Goal: Task Accomplishment & Management: Manage account settings

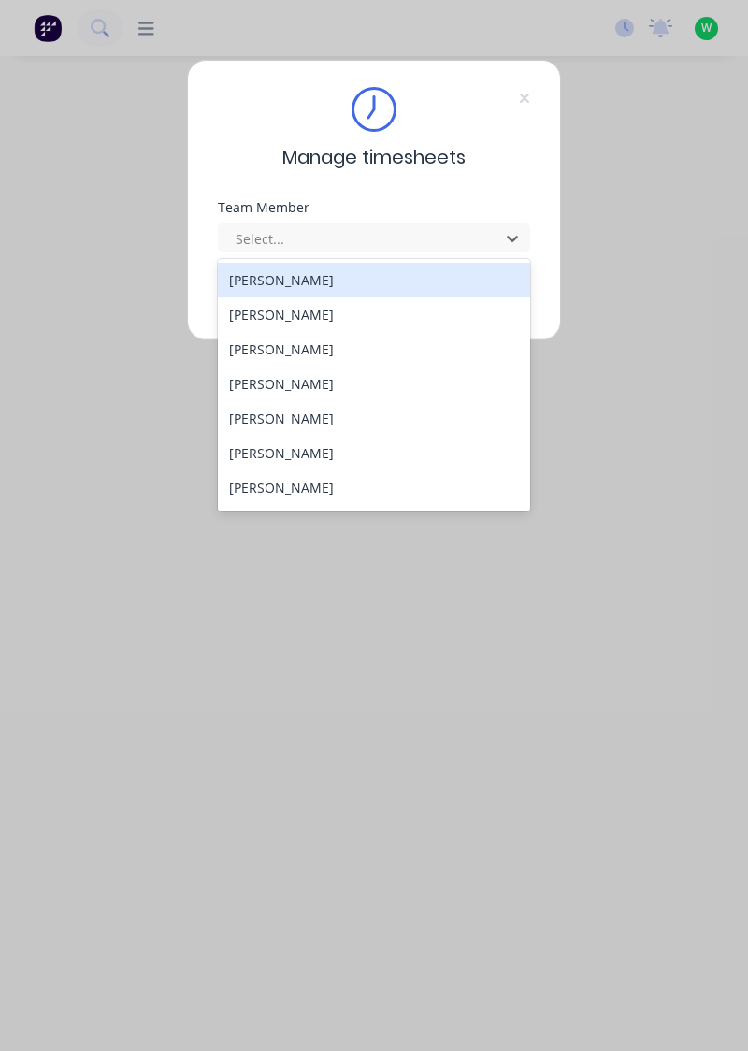
click at [298, 310] on div "[PERSON_NAME]" at bounding box center [374, 314] width 313 height 35
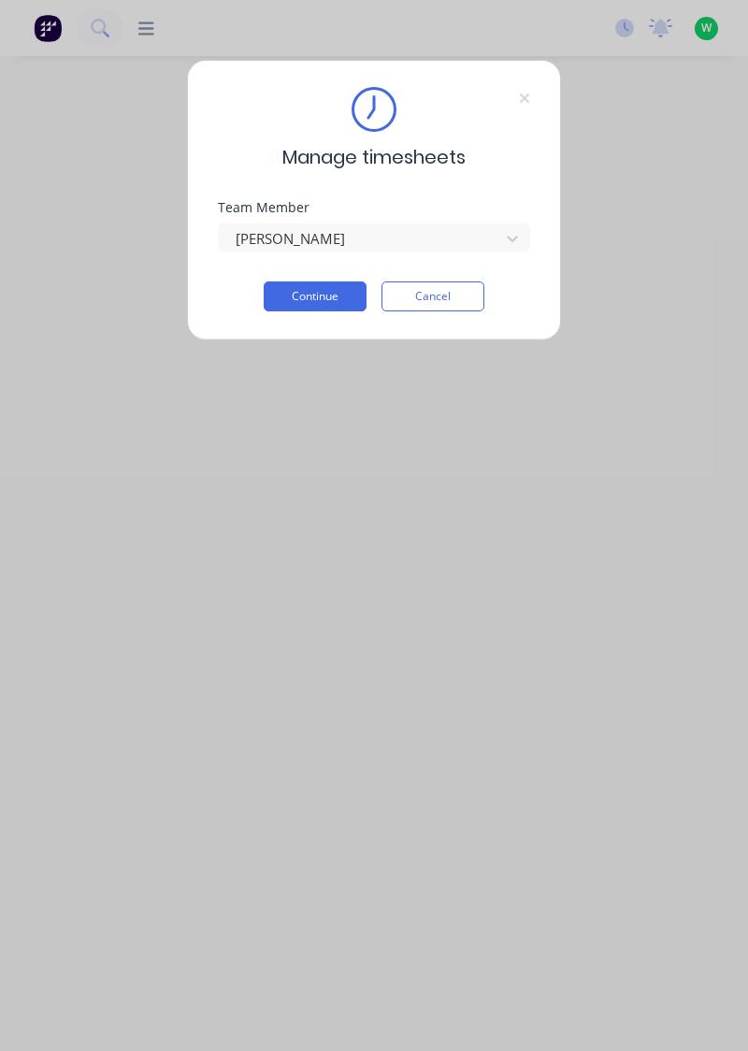
click at [319, 288] on button "Continue" at bounding box center [315, 297] width 103 height 30
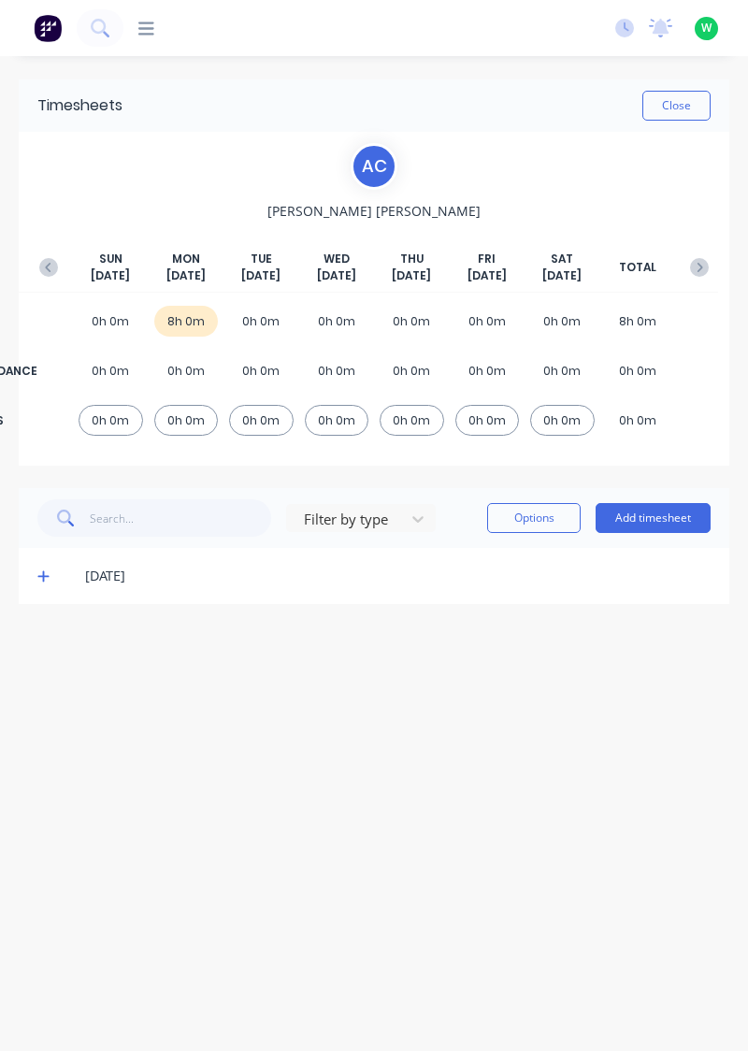
click at [39, 574] on icon at bounding box center [42, 576] width 11 height 11
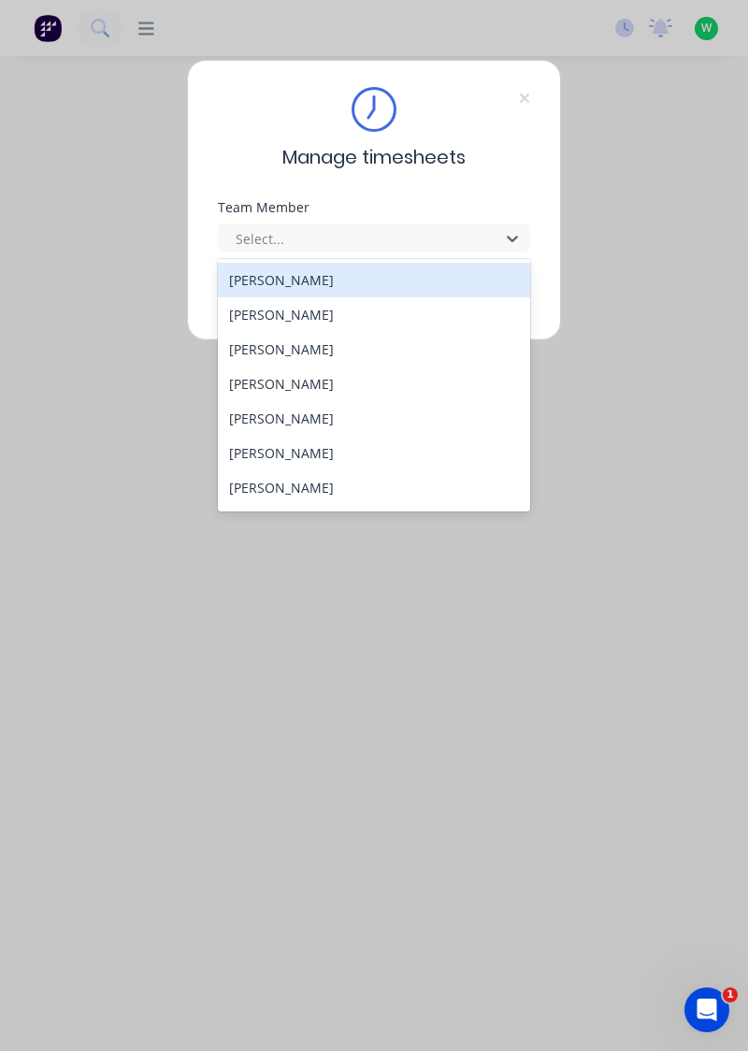
click at [307, 344] on div "[PERSON_NAME]" at bounding box center [374, 349] width 313 height 35
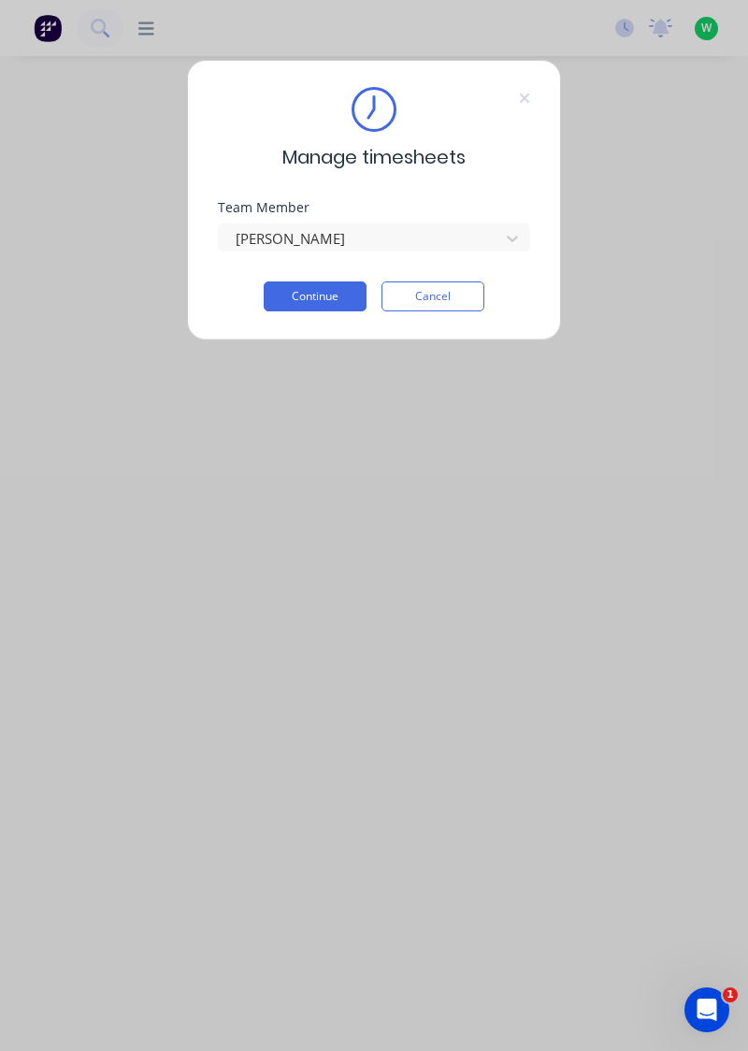
click at [335, 292] on button "Continue" at bounding box center [315, 297] width 103 height 30
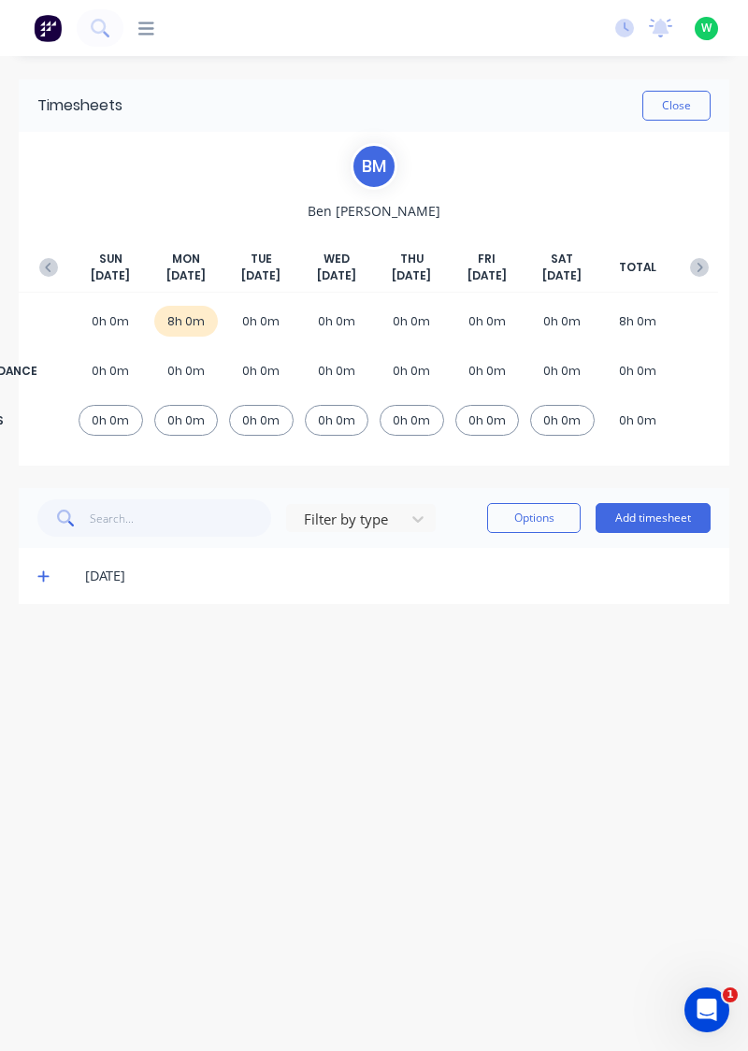
click at [41, 574] on icon at bounding box center [42, 576] width 11 height 11
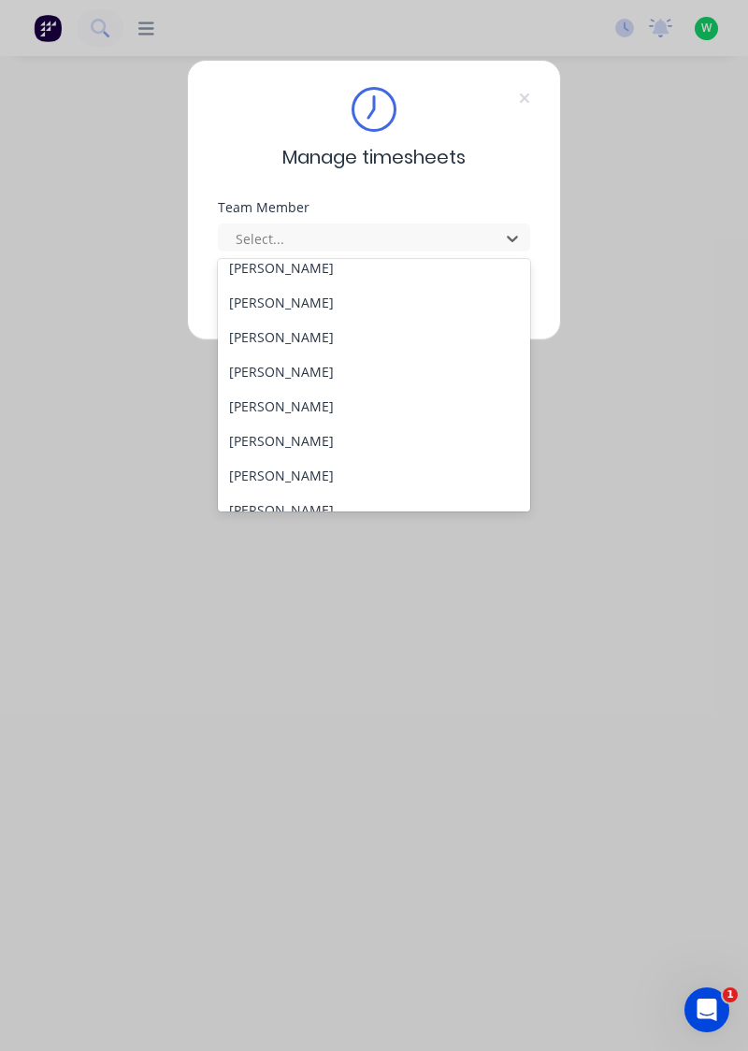
scroll to position [65, 0]
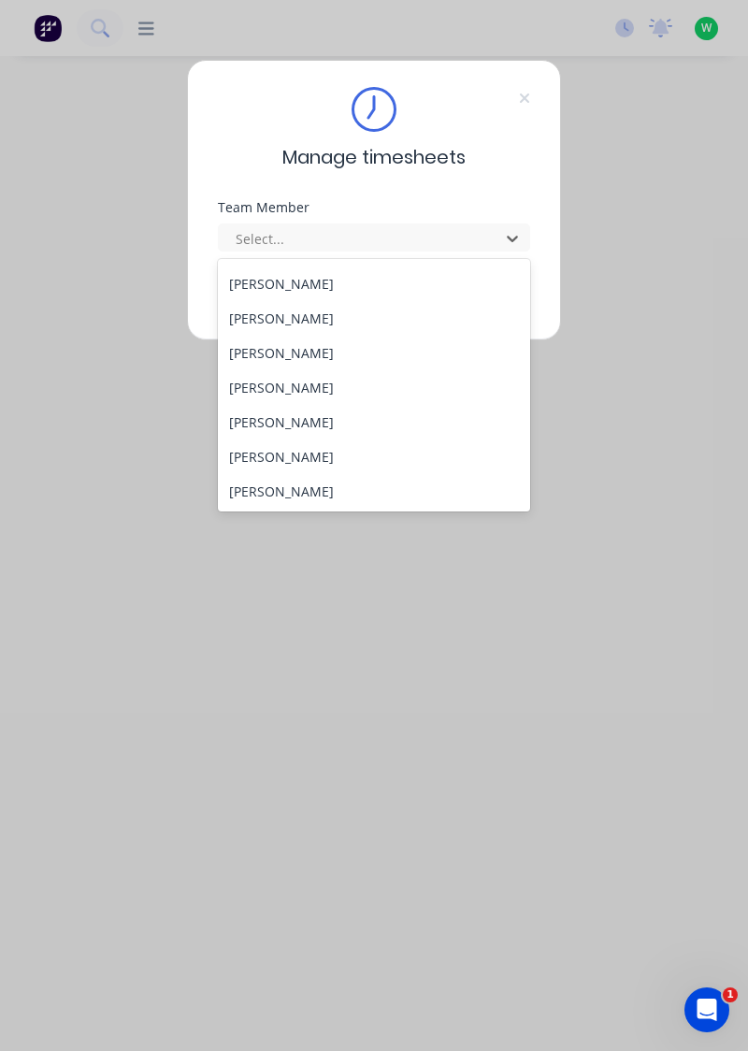
click at [312, 309] on div "[PERSON_NAME]" at bounding box center [374, 318] width 313 height 35
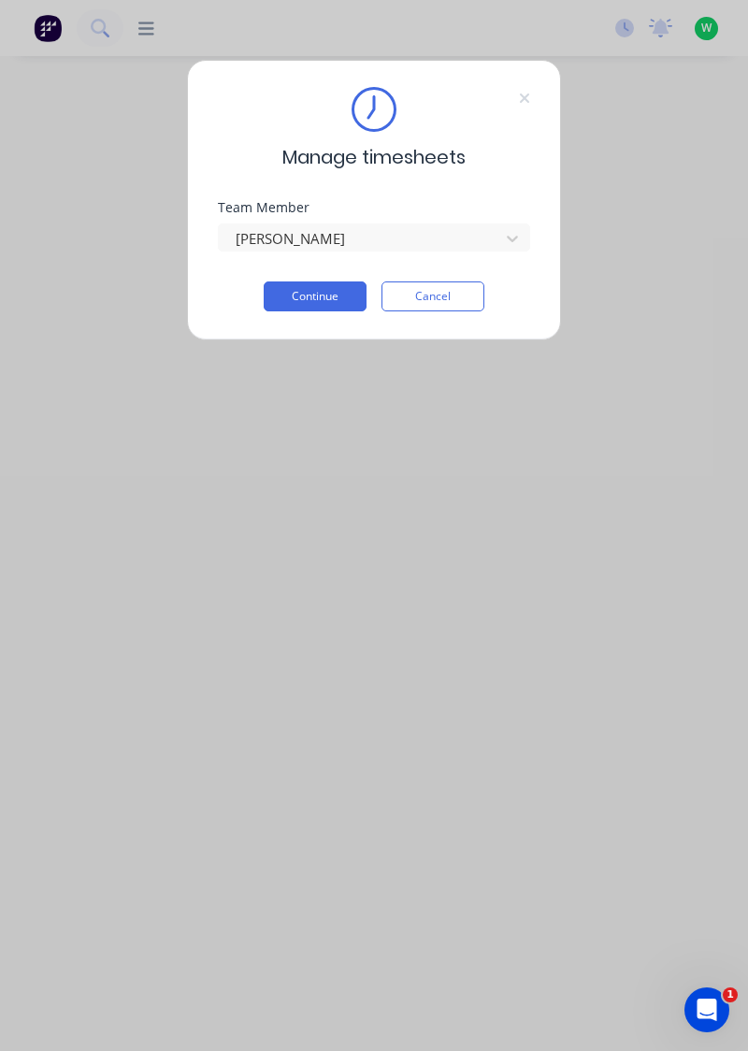
click at [334, 292] on button "Continue" at bounding box center [315, 297] width 103 height 30
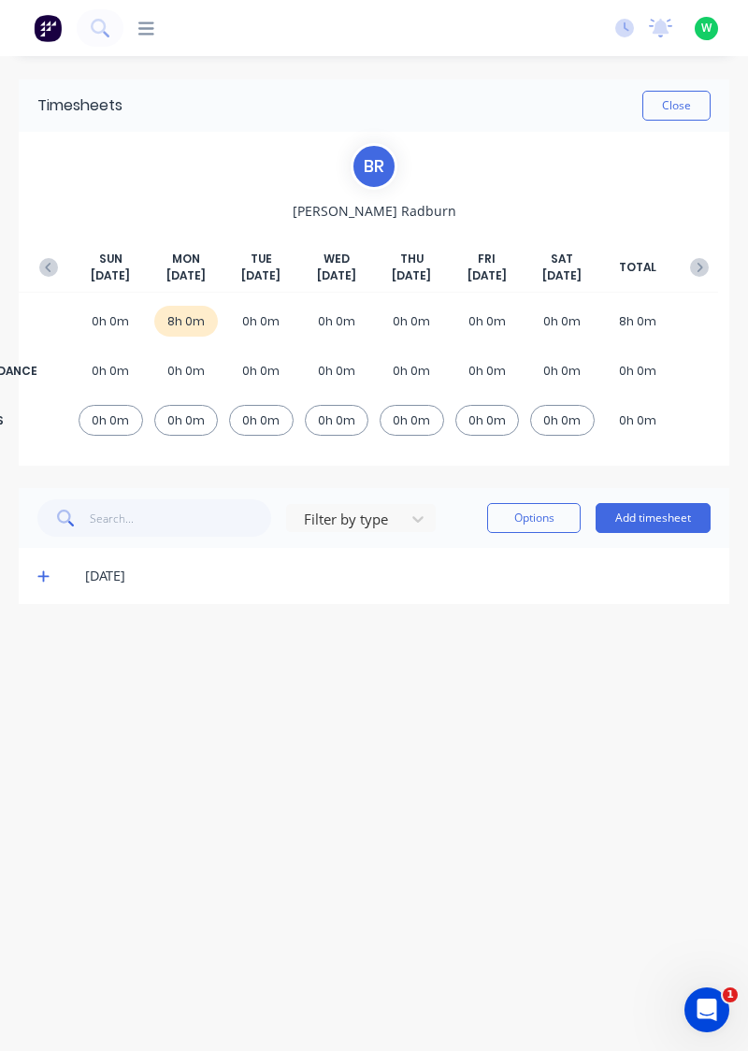
click at [41, 570] on icon at bounding box center [43, 576] width 12 height 13
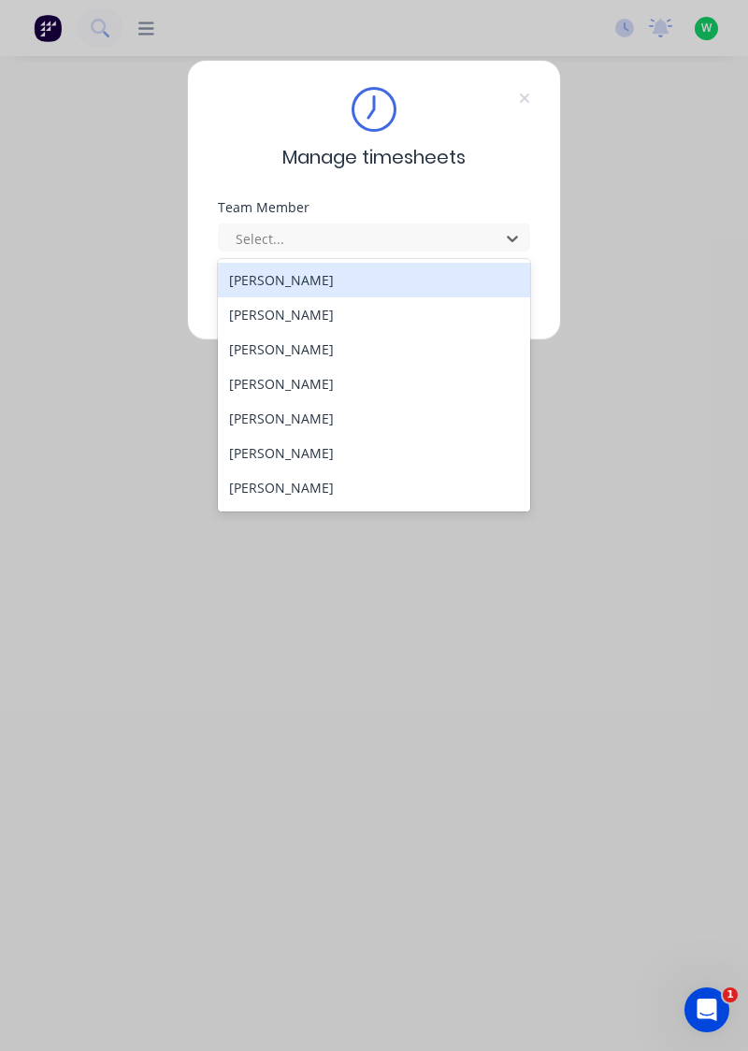
scroll to position [61, 0]
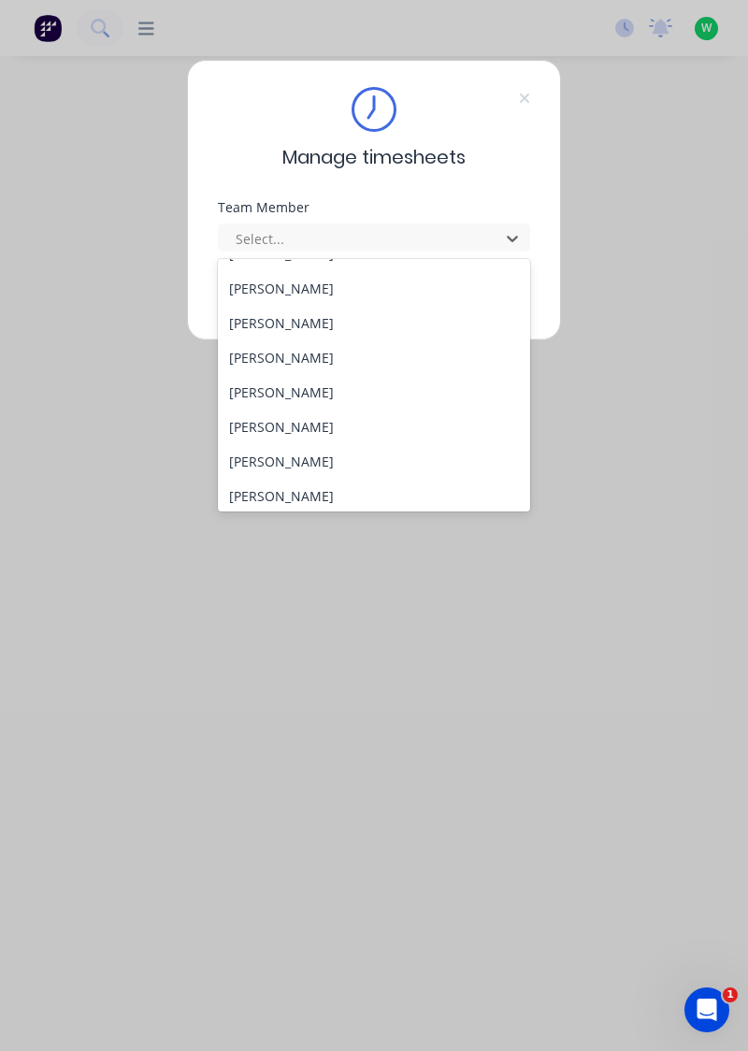
click at [296, 393] on div "[PERSON_NAME]" at bounding box center [374, 392] width 313 height 35
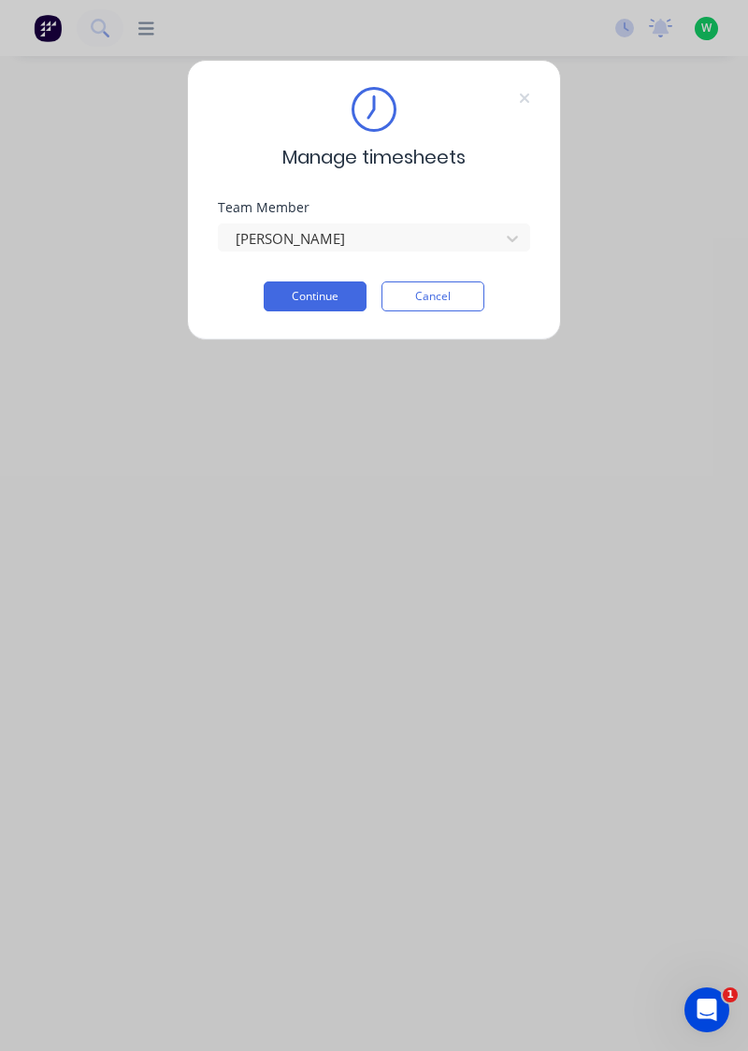
click at [325, 300] on button "Continue" at bounding box center [315, 297] width 103 height 30
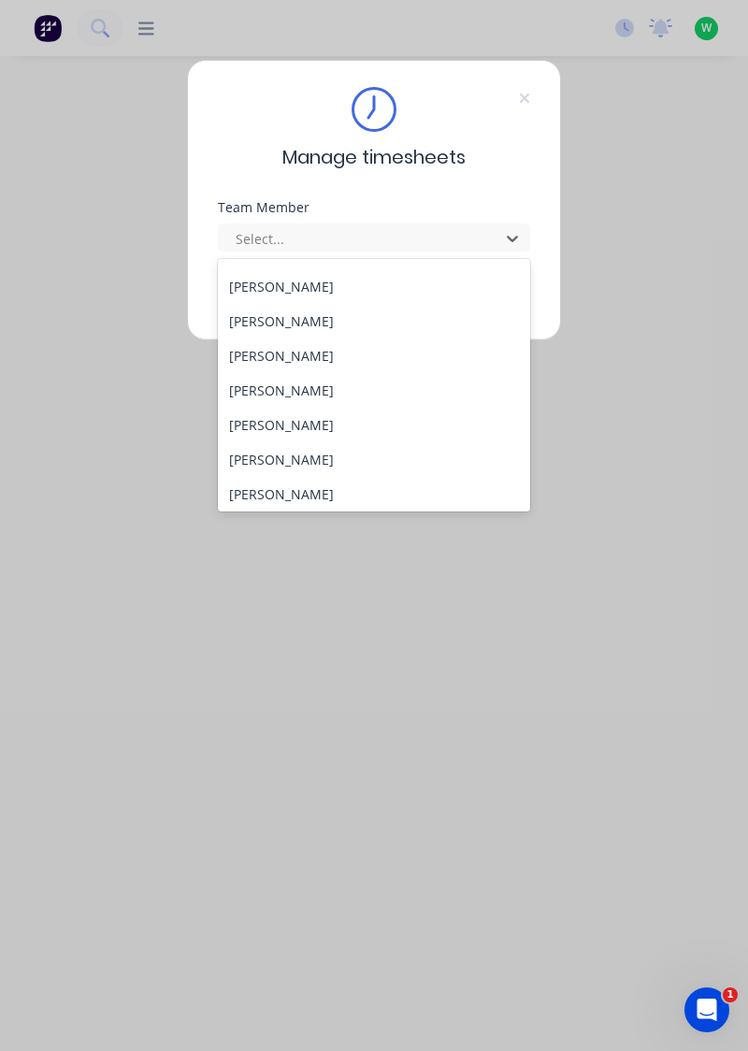
scroll to position [99, 0]
click at [329, 382] on div "[PERSON_NAME]" at bounding box center [374, 388] width 313 height 35
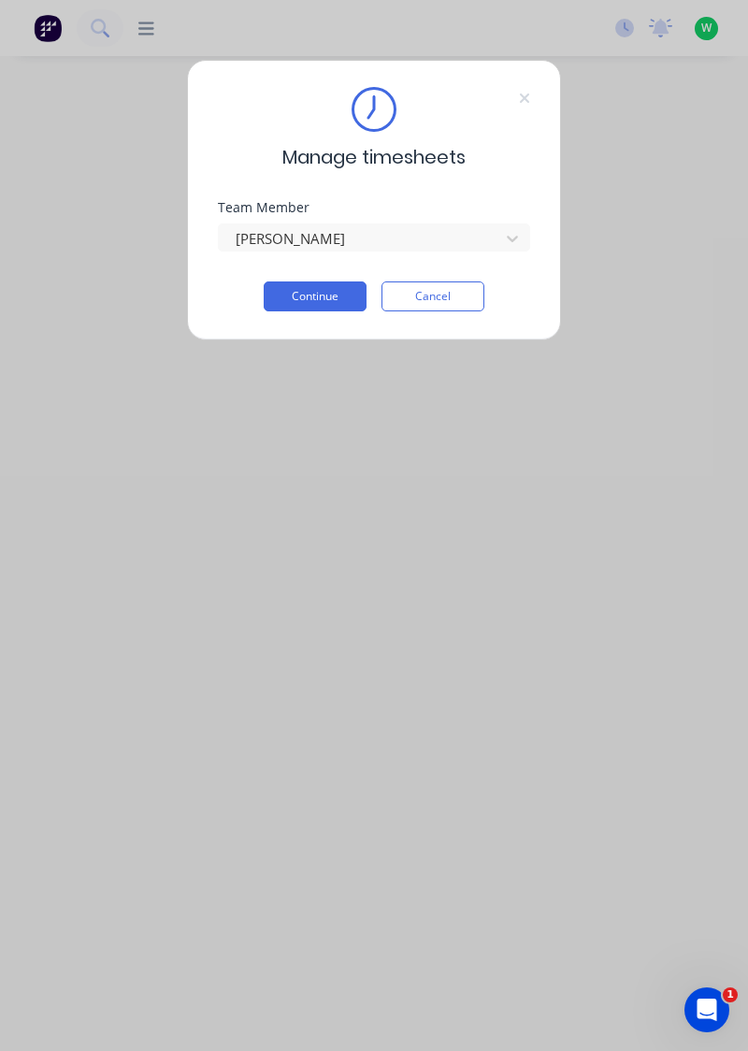
click at [337, 294] on button "Continue" at bounding box center [315, 297] width 103 height 30
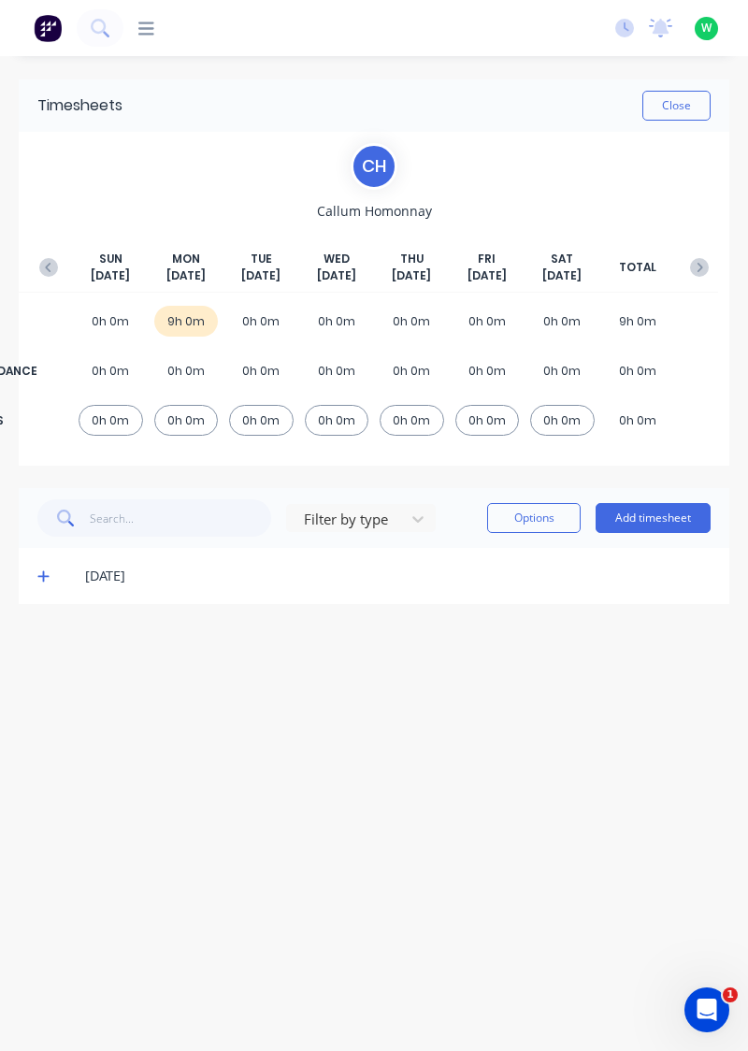
click at [52, 582] on span at bounding box center [46, 576] width 18 height 19
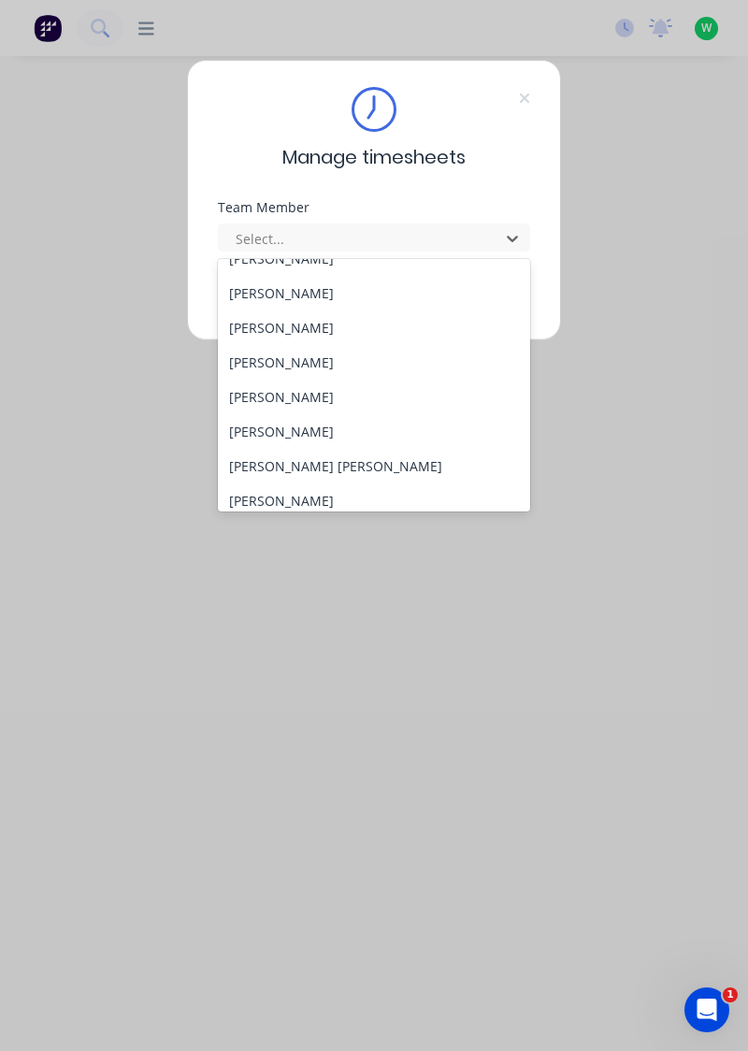
scroll to position [161, 0]
click at [335, 362] on div "[PERSON_NAME]" at bounding box center [374, 361] width 313 height 35
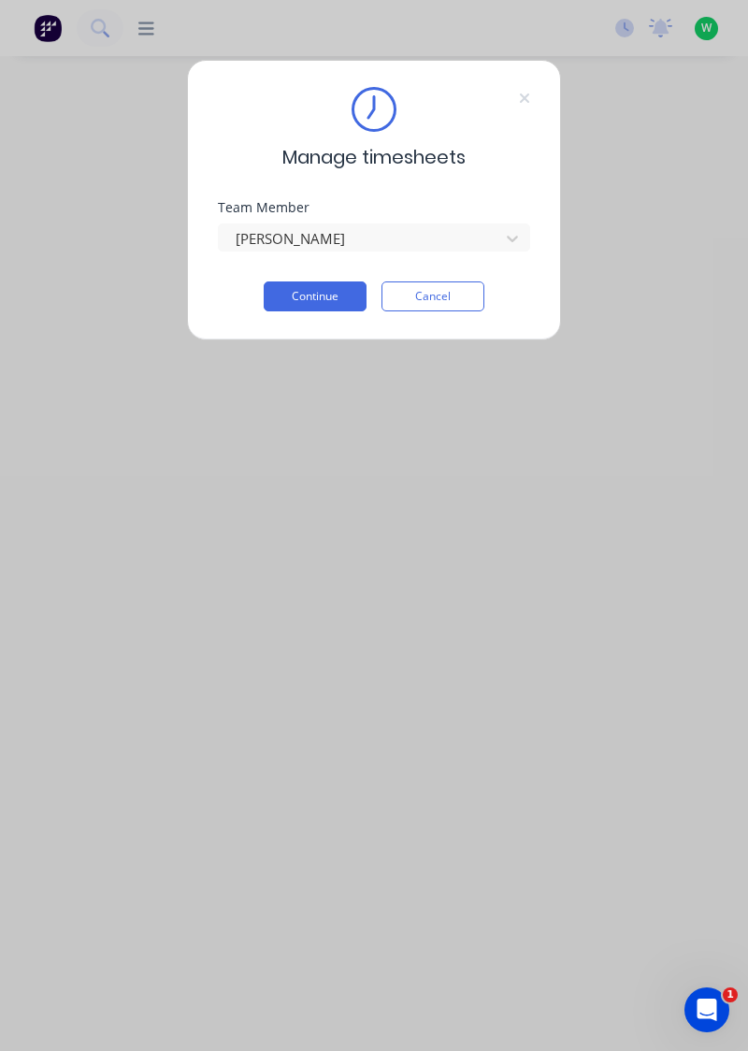
click at [326, 294] on button "Continue" at bounding box center [315, 297] width 103 height 30
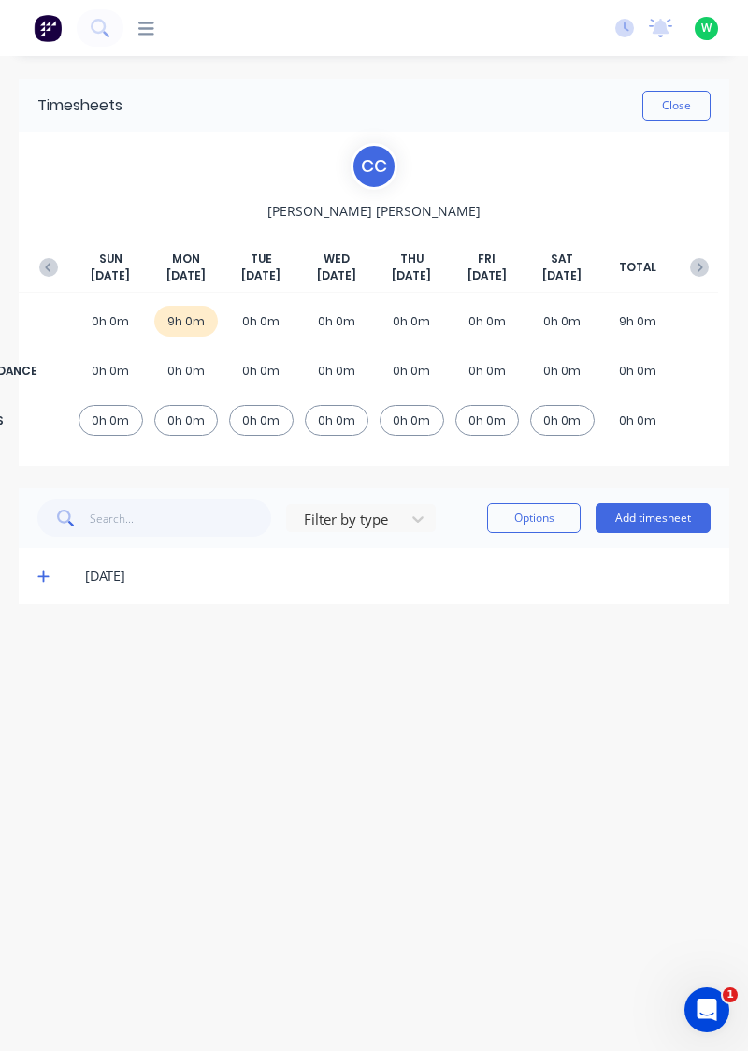
click at [41, 574] on icon at bounding box center [42, 576] width 11 height 11
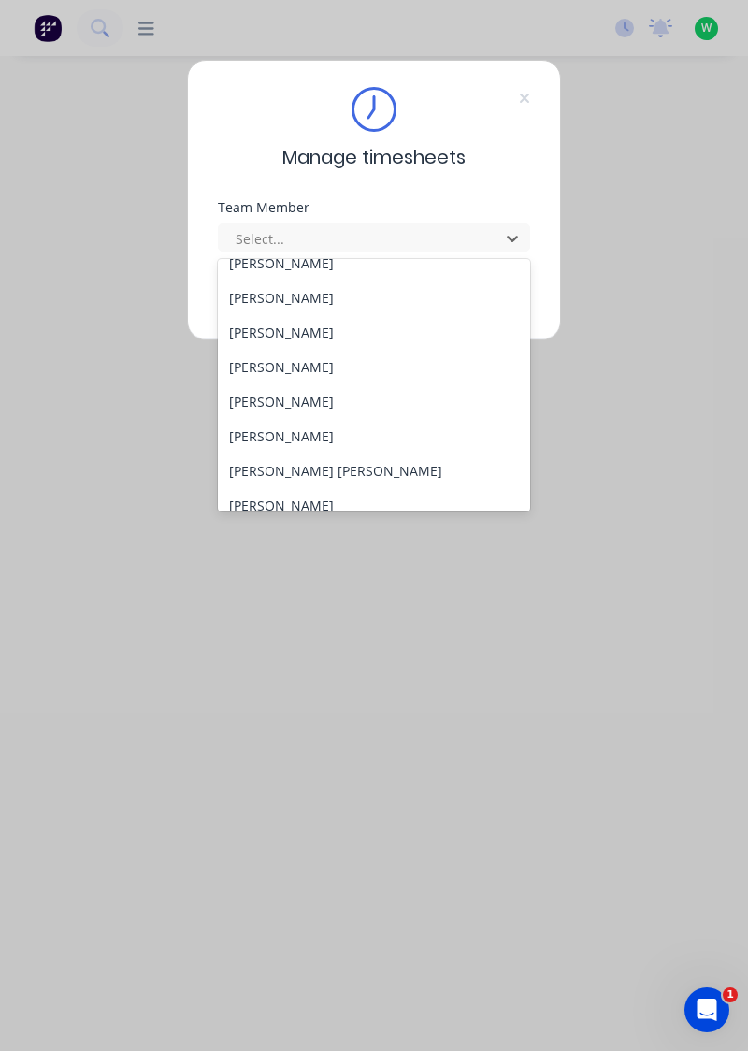
scroll to position [170, 0]
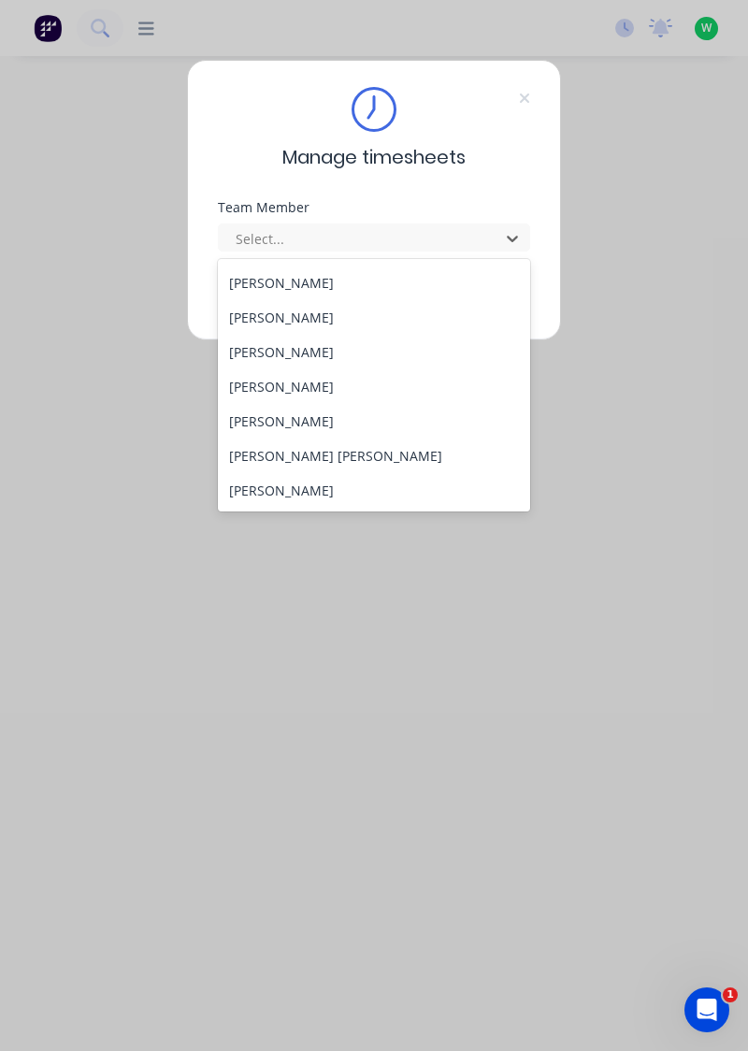
click at [312, 387] on div "[PERSON_NAME]" at bounding box center [374, 386] width 313 height 35
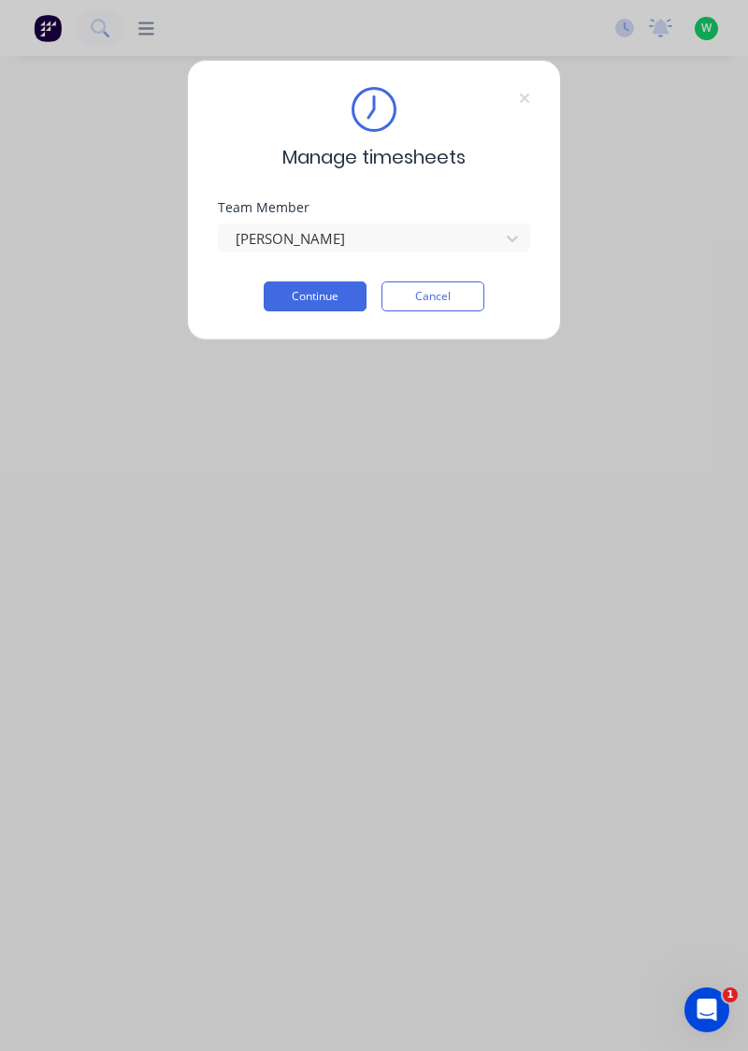
click at [353, 284] on button "Continue" at bounding box center [315, 297] width 103 height 30
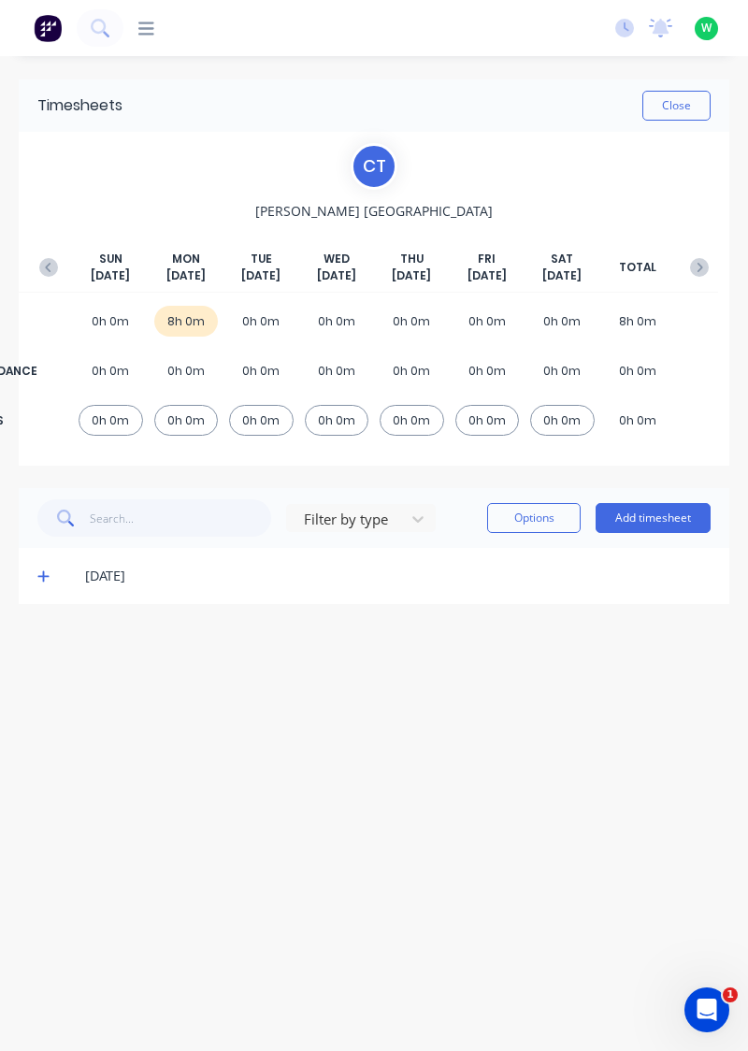
click at [40, 574] on icon at bounding box center [42, 576] width 11 height 11
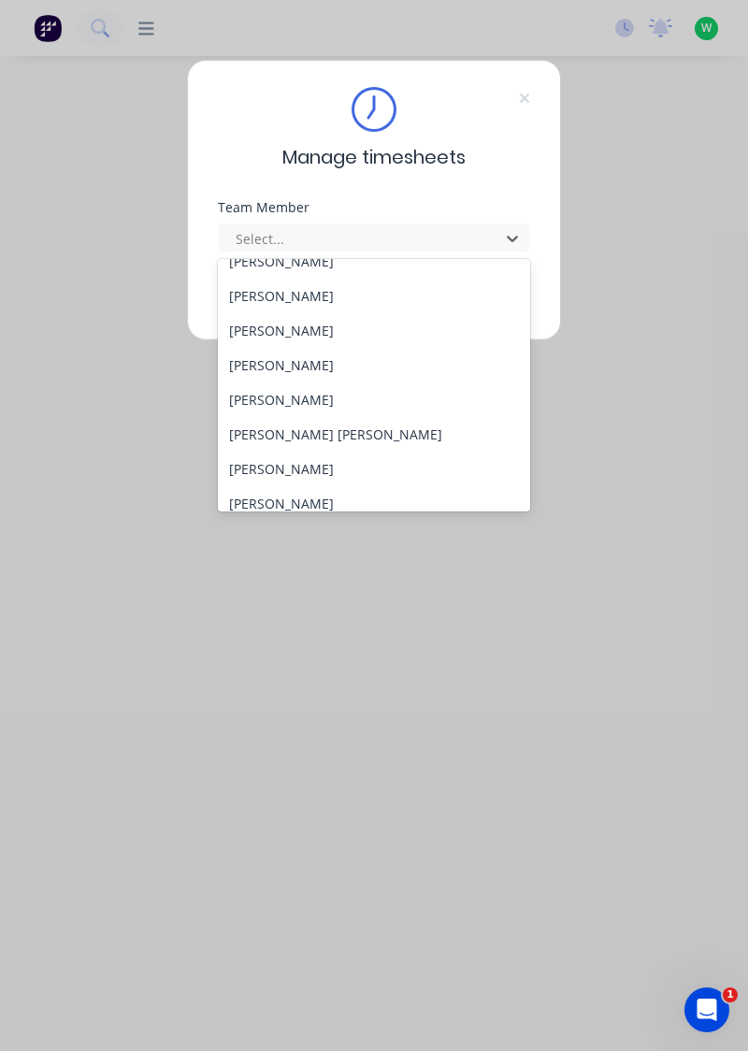
scroll to position [193, 0]
click at [266, 394] on div "[PERSON_NAME]" at bounding box center [374, 399] width 313 height 35
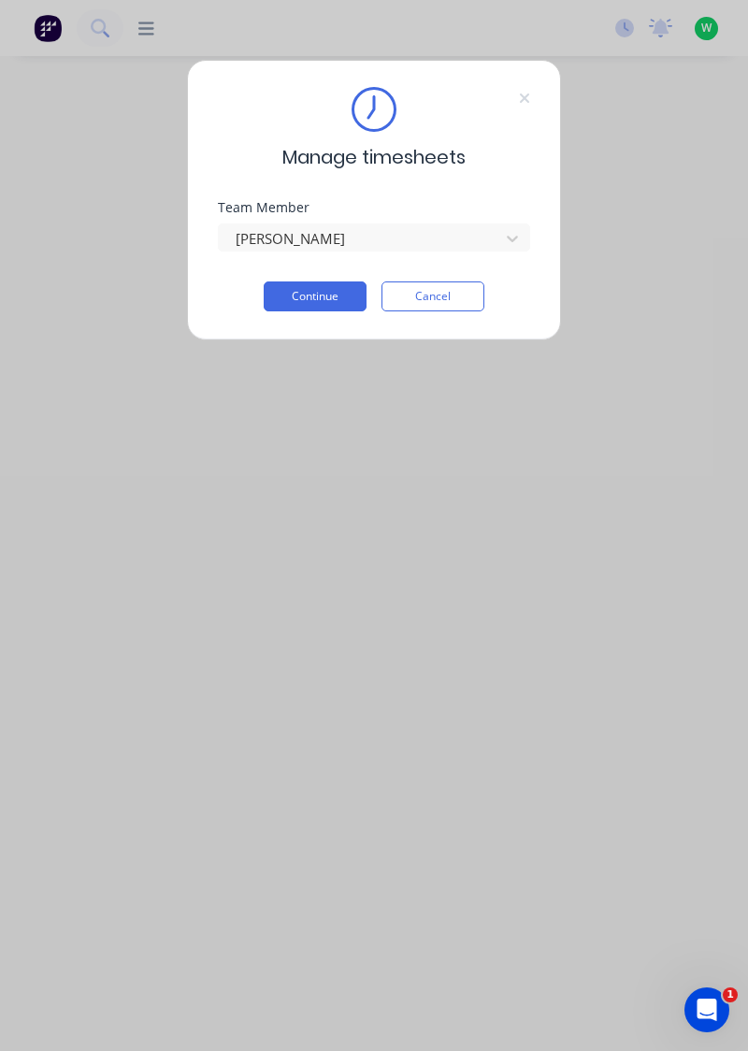
click at [333, 292] on button "Continue" at bounding box center [315, 297] width 103 height 30
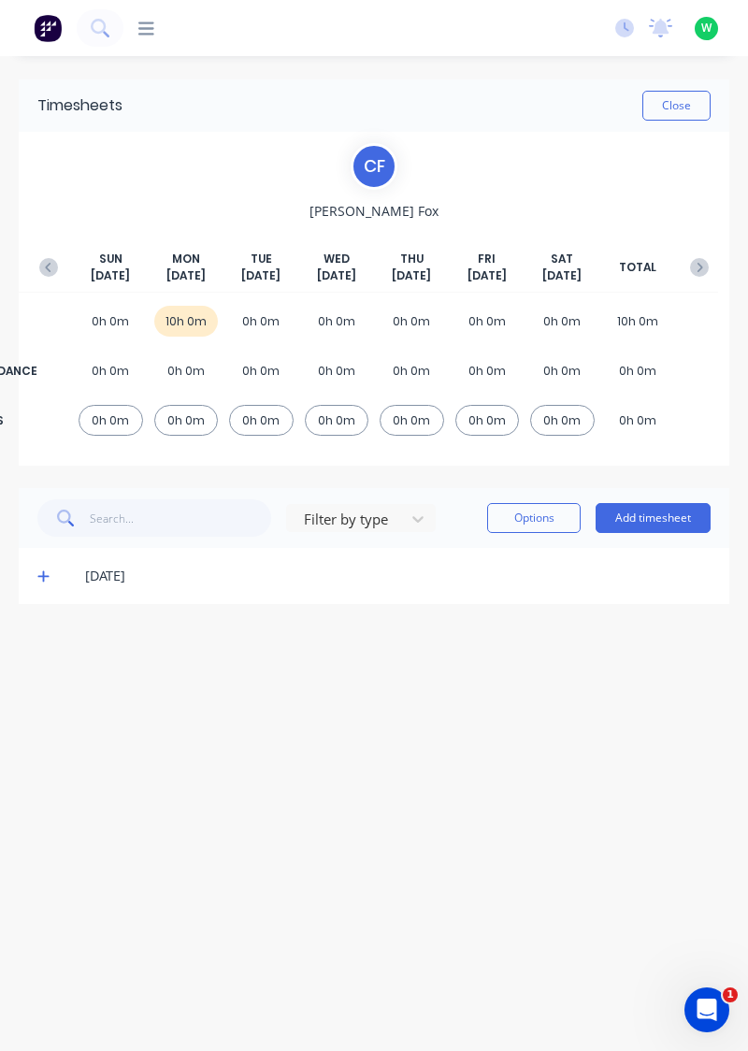
click at [47, 580] on icon at bounding box center [43, 576] width 12 height 13
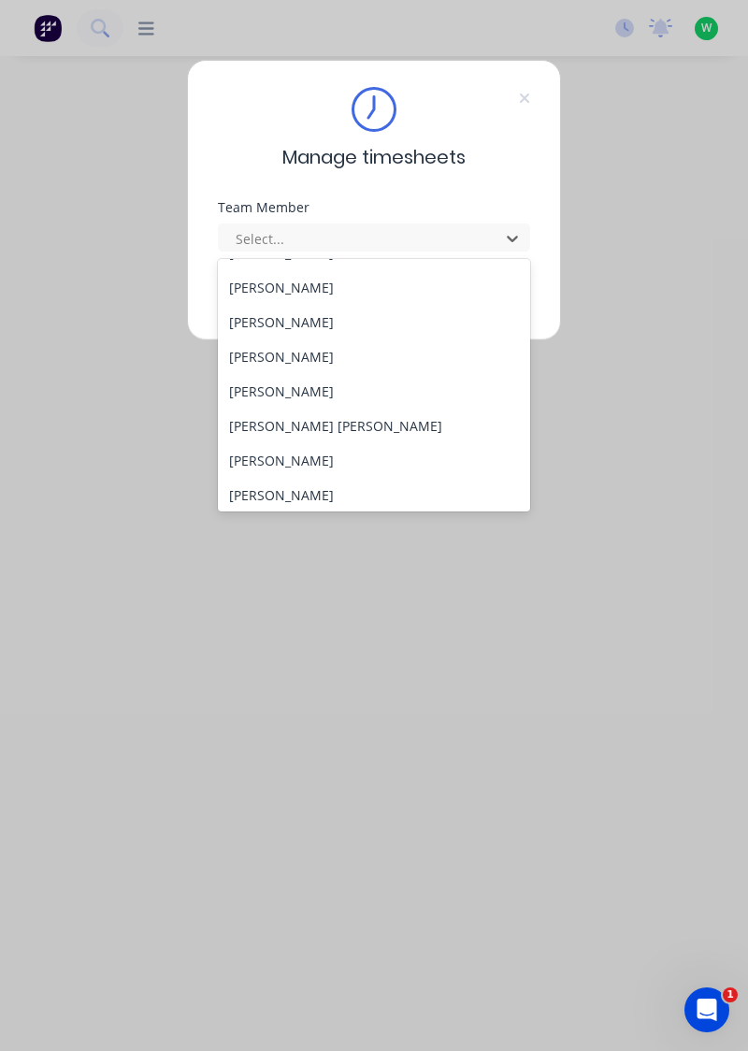
scroll to position [204, 0]
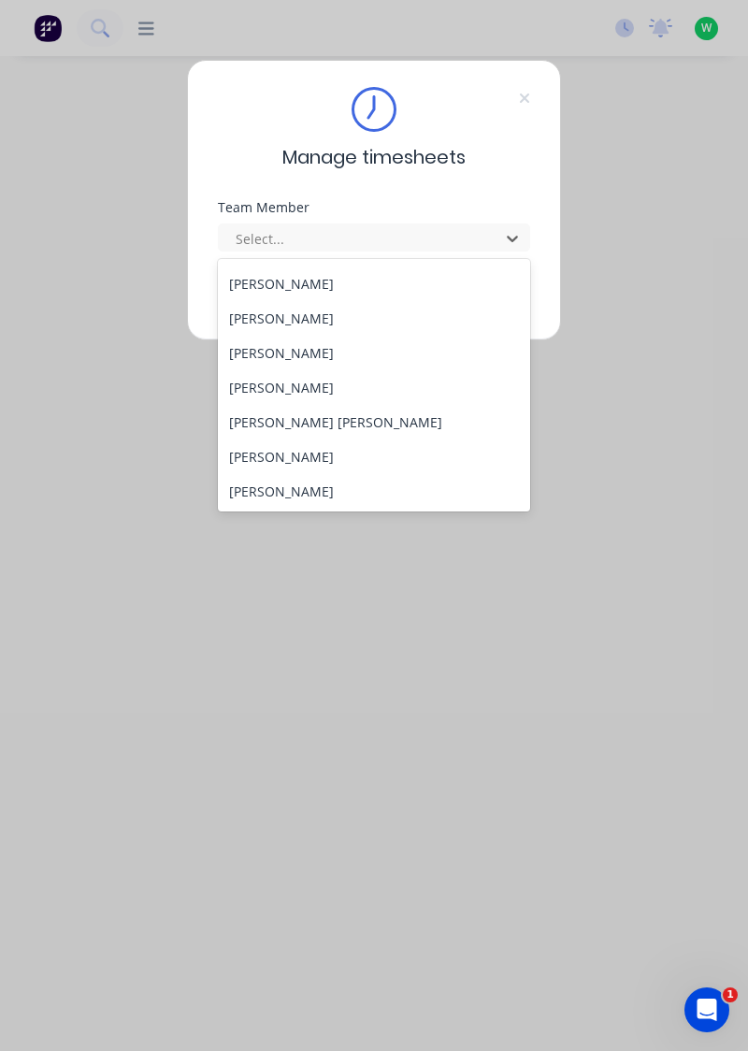
click at [295, 419] on div "[PERSON_NAME] [PERSON_NAME]" at bounding box center [374, 422] width 313 height 35
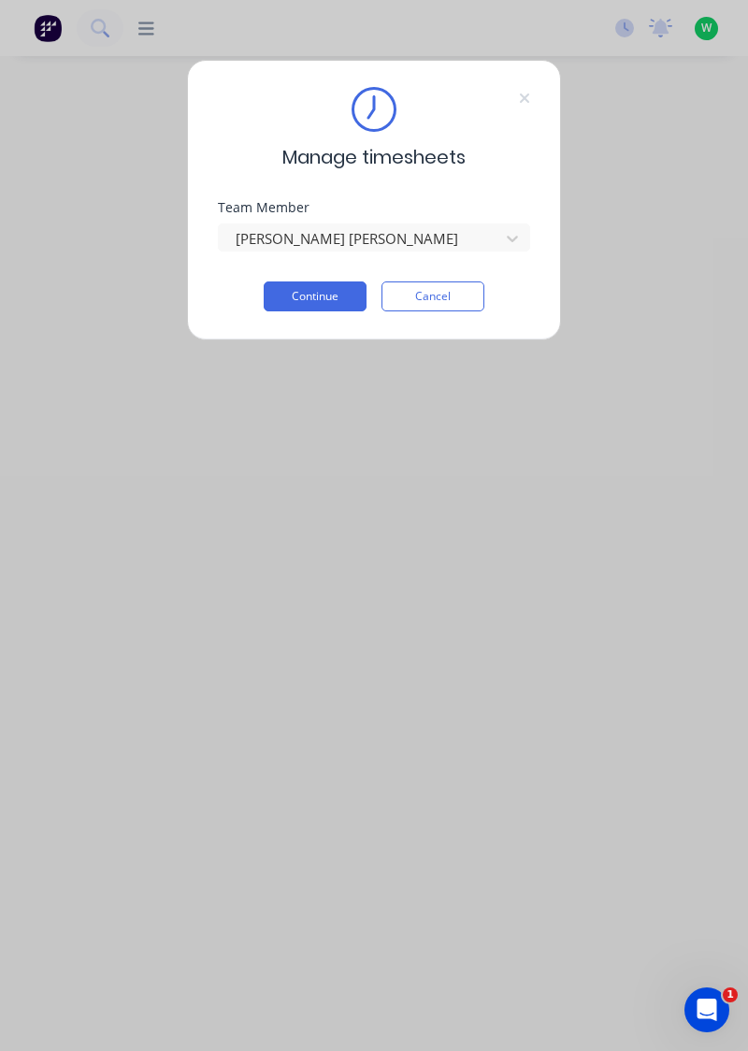
click at [335, 296] on button "Continue" at bounding box center [315, 297] width 103 height 30
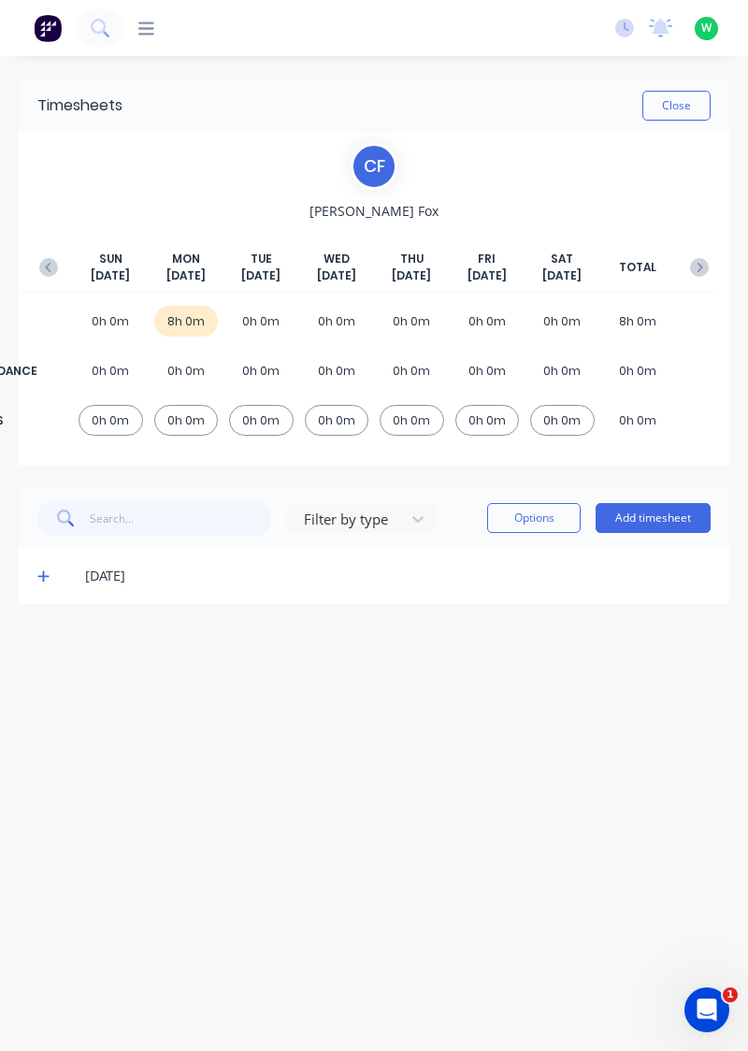
click at [39, 572] on icon at bounding box center [43, 576] width 12 height 13
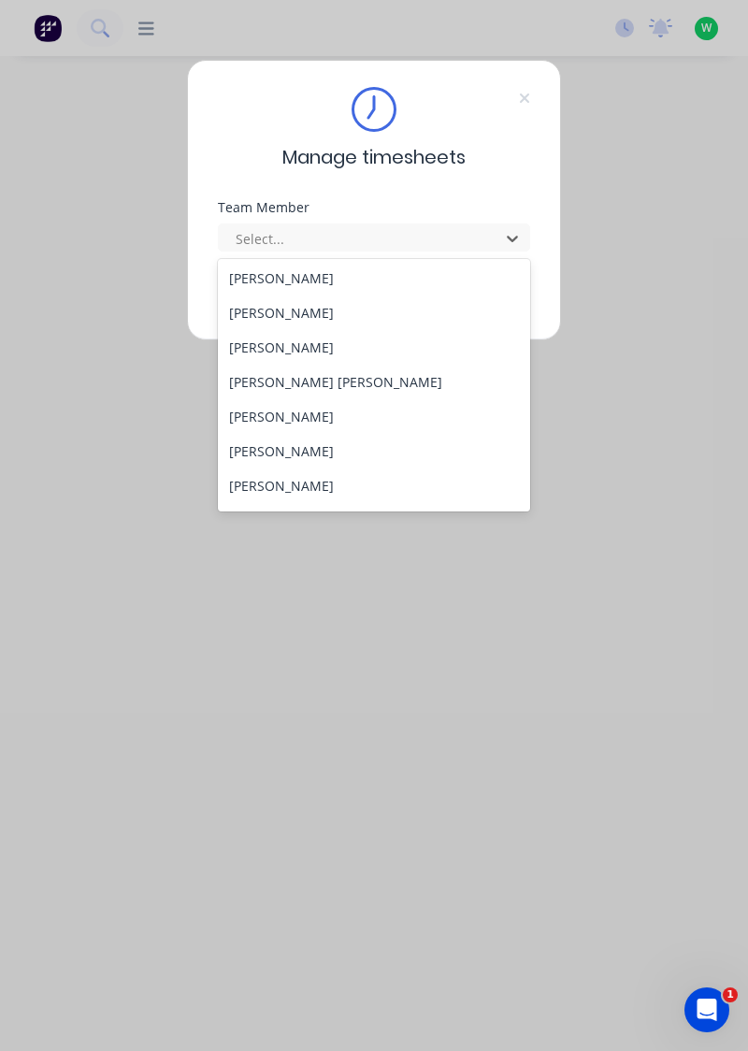
scroll to position [246, 0]
click at [289, 412] on div "[PERSON_NAME]" at bounding box center [374, 414] width 313 height 35
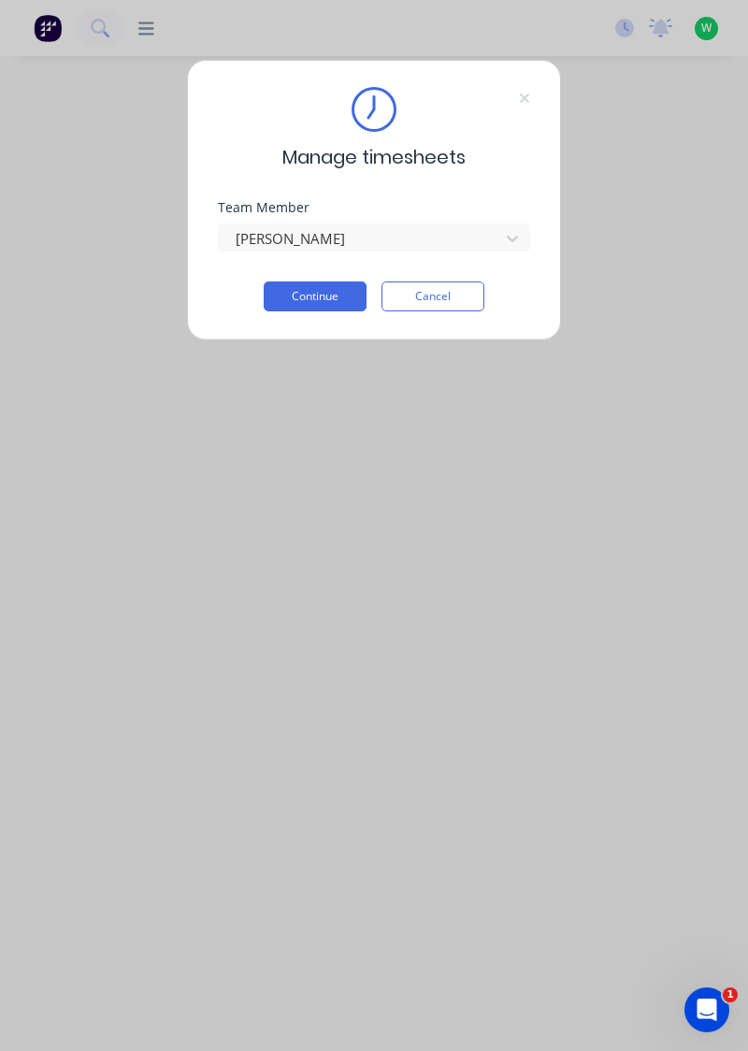
click at [325, 324] on div "Manage timesheets Team Member [PERSON_NAME] Continue Cancel" at bounding box center [374, 200] width 374 height 281
click at [350, 289] on button "Continue" at bounding box center [315, 297] width 103 height 30
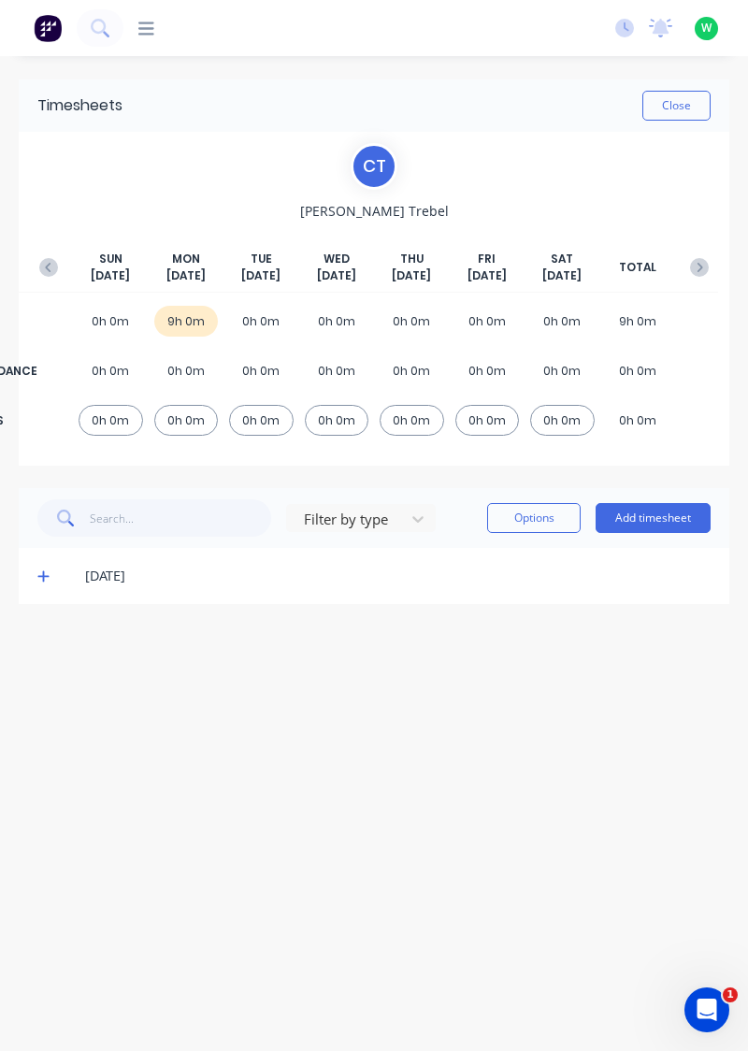
click at [45, 574] on icon at bounding box center [42, 576] width 11 height 11
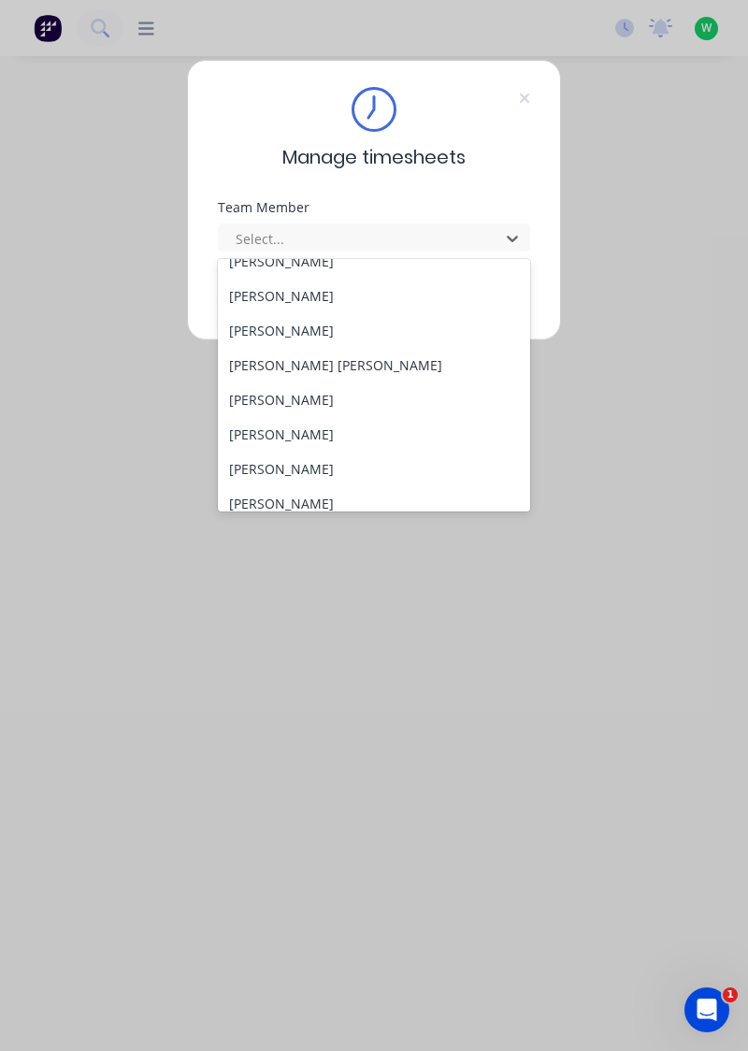
scroll to position [262, 0]
click at [300, 436] on div "[PERSON_NAME]" at bounding box center [374, 433] width 313 height 35
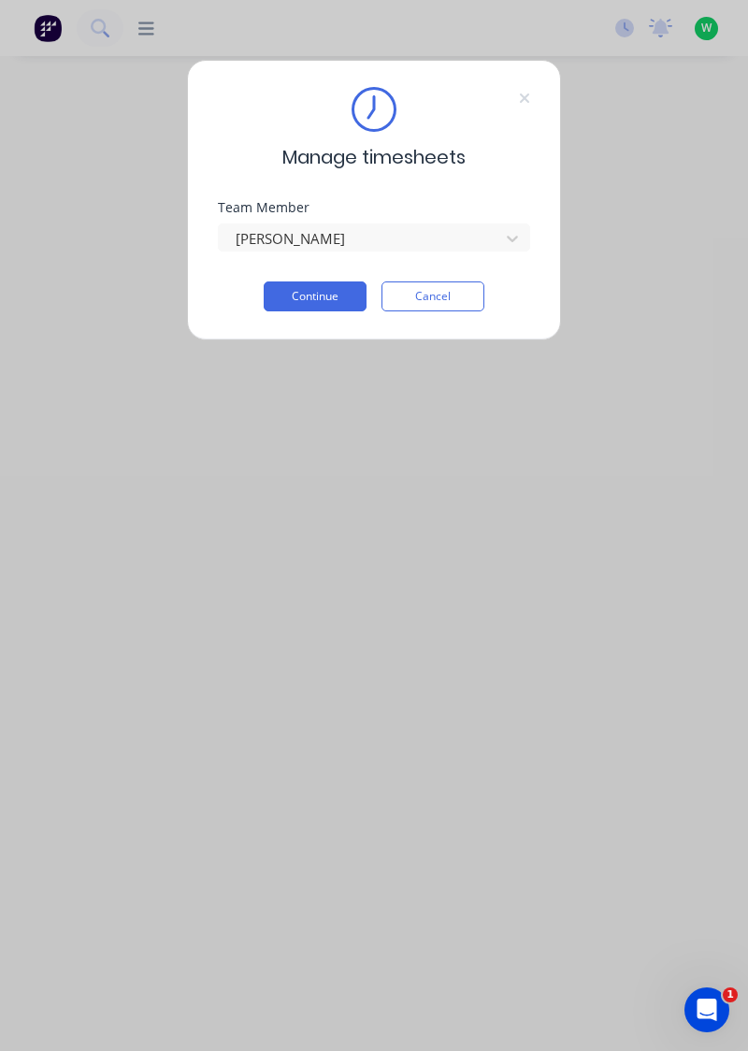
click at [335, 301] on button "Continue" at bounding box center [315, 297] width 103 height 30
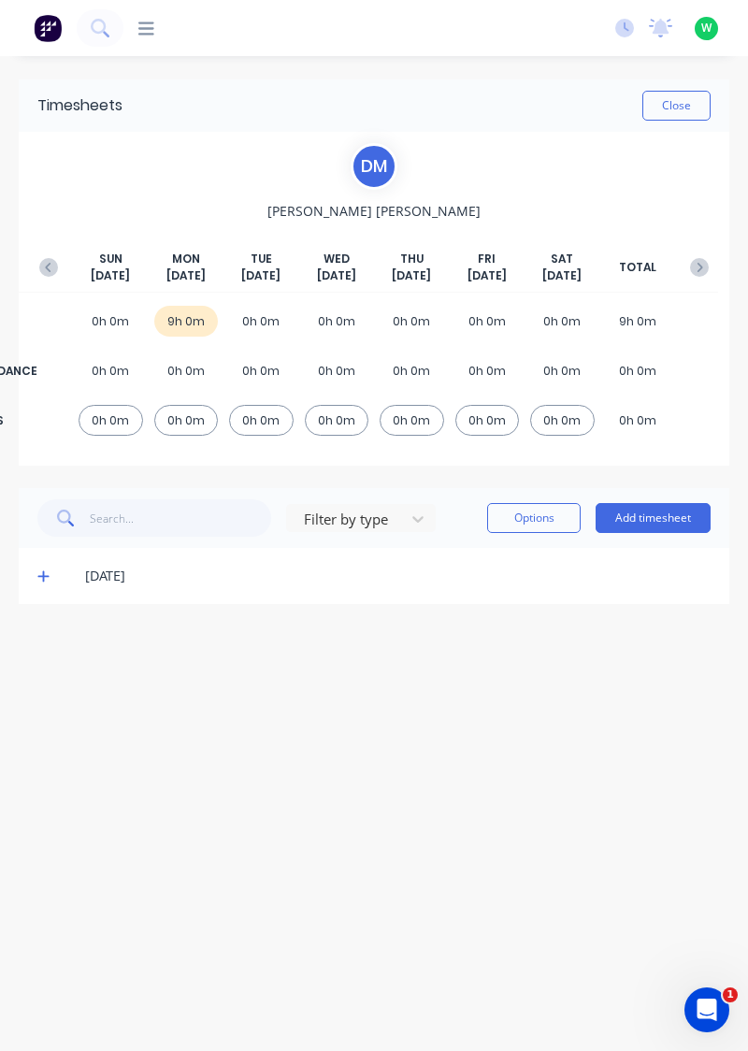
click at [41, 571] on icon at bounding box center [43, 576] width 12 height 13
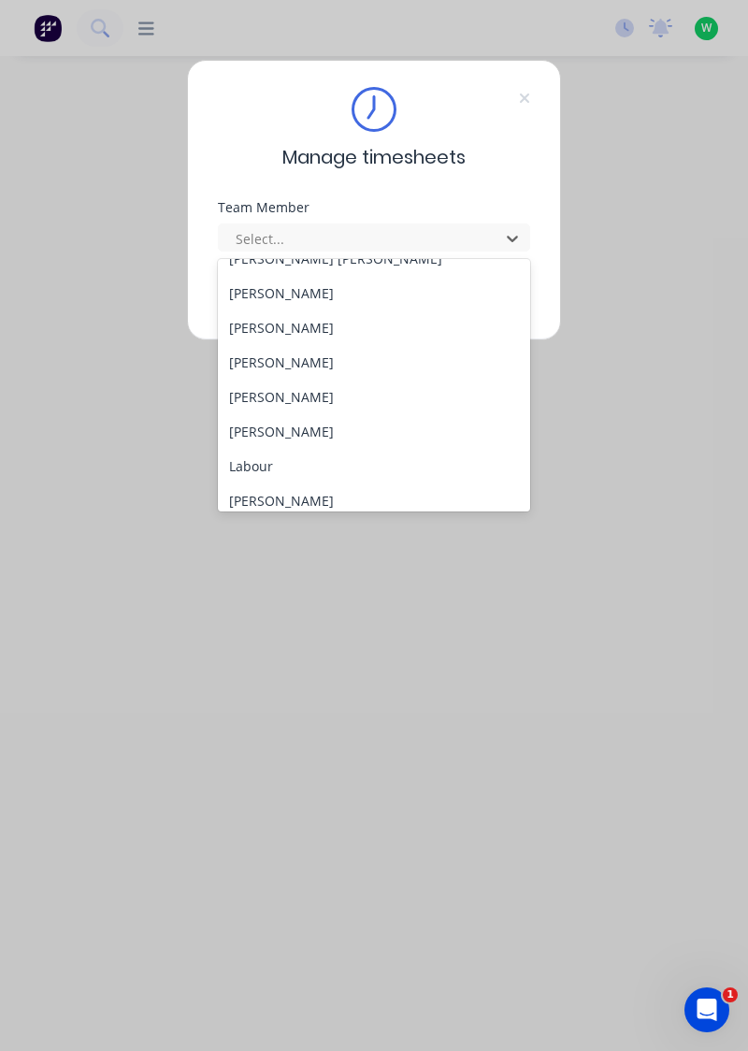
scroll to position [368, 0]
click at [283, 387] on div "[PERSON_NAME]" at bounding box center [374, 396] width 313 height 35
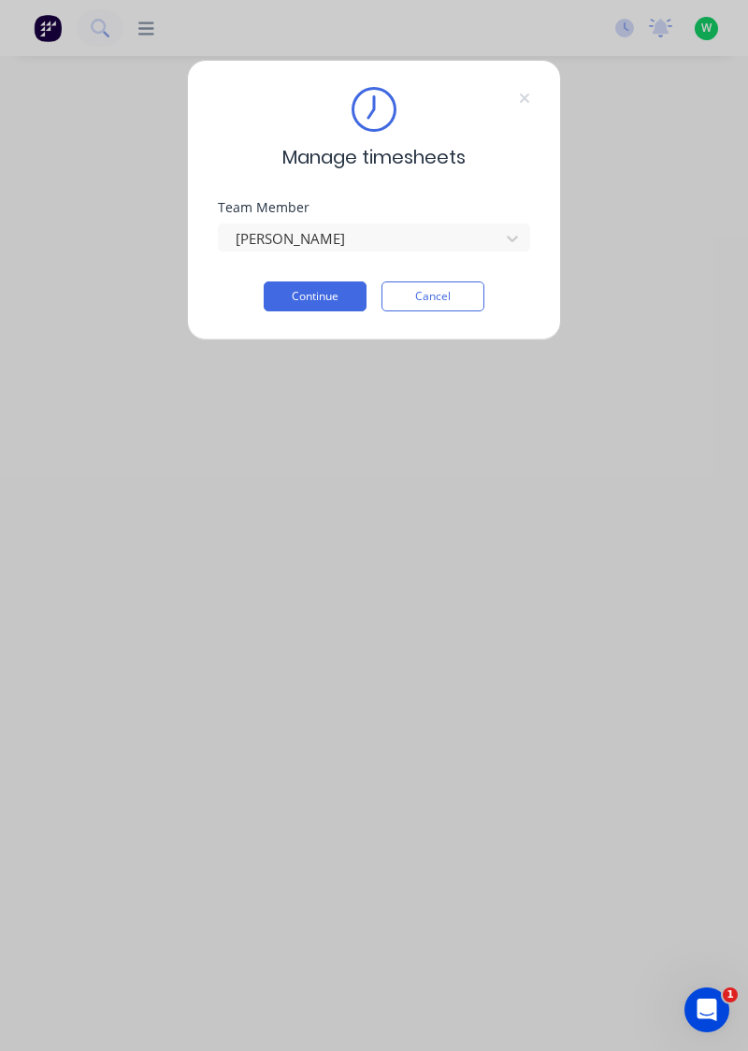
click at [327, 297] on button "Continue" at bounding box center [315, 297] width 103 height 30
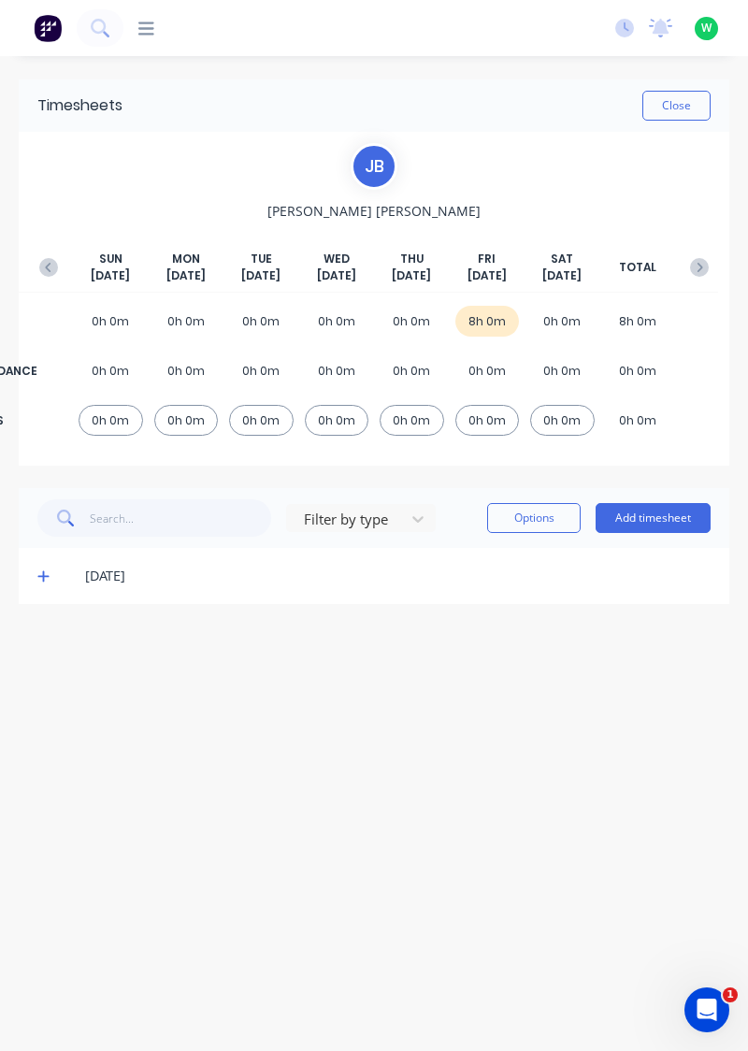
click at [43, 572] on icon at bounding box center [42, 576] width 11 height 11
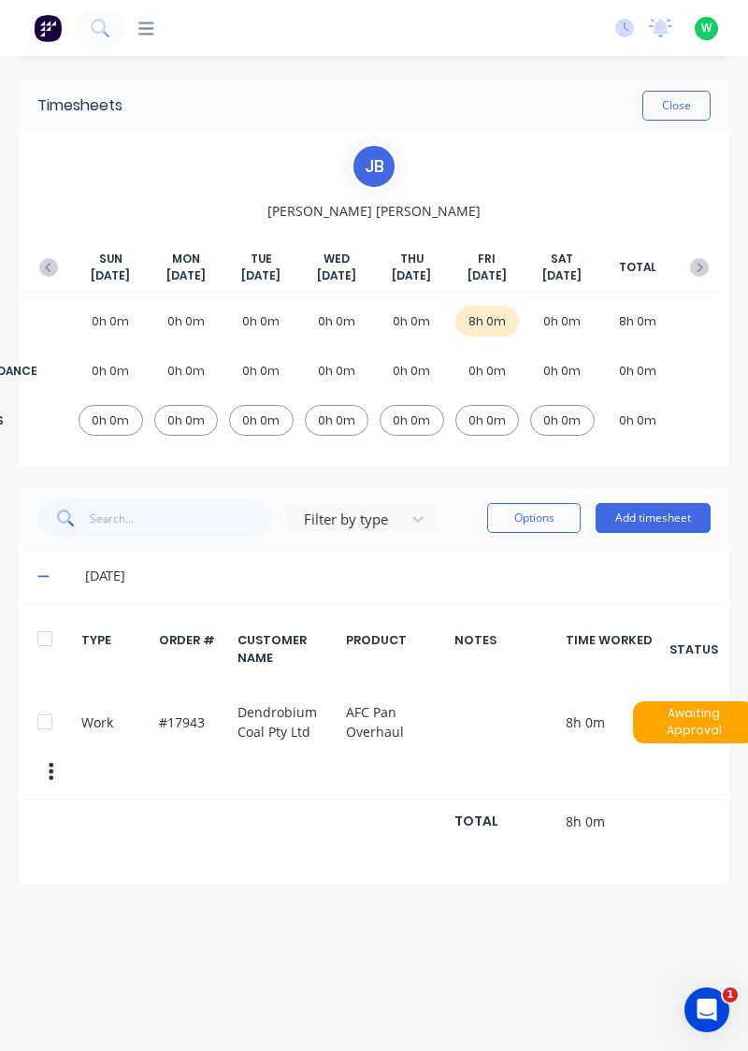
click at [52, 258] on icon "button" at bounding box center [48, 267] width 19 height 19
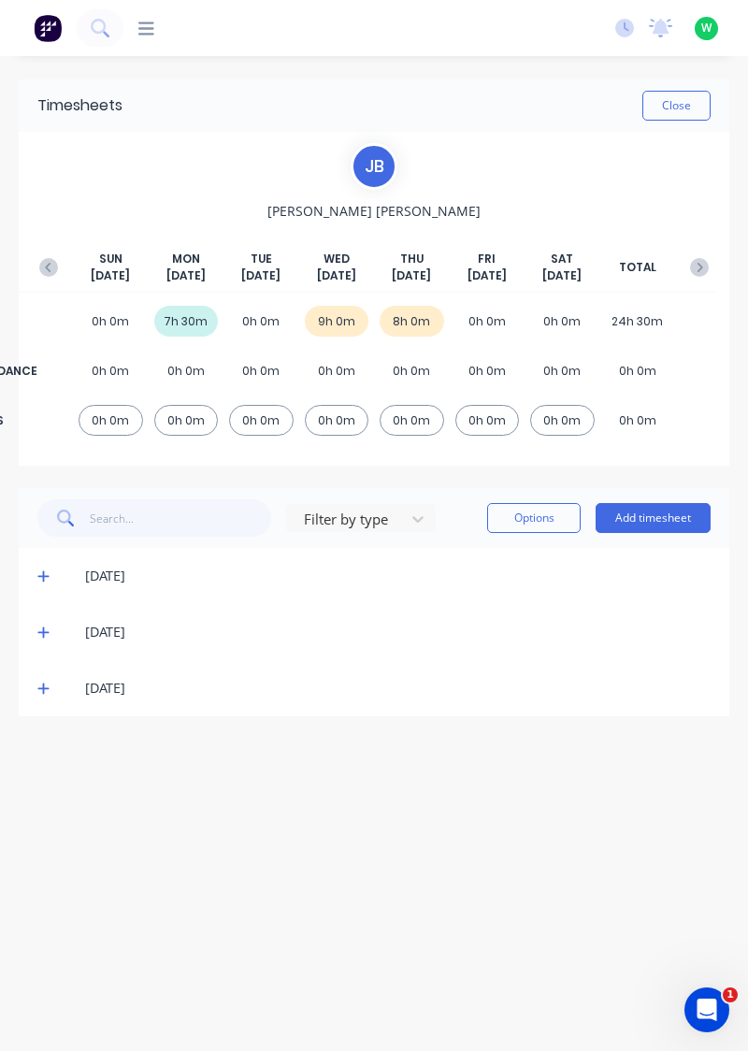
click at [705, 253] on button "button" at bounding box center [699, 268] width 37 height 34
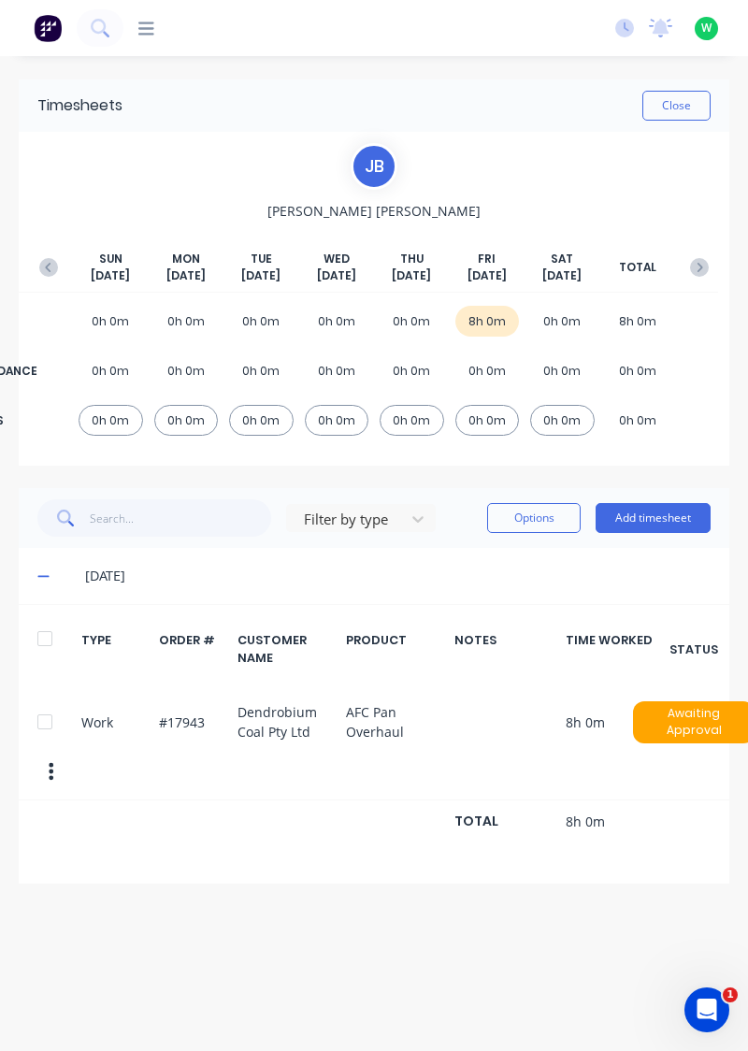
click at [64, 257] on button "button" at bounding box center [48, 268] width 37 height 34
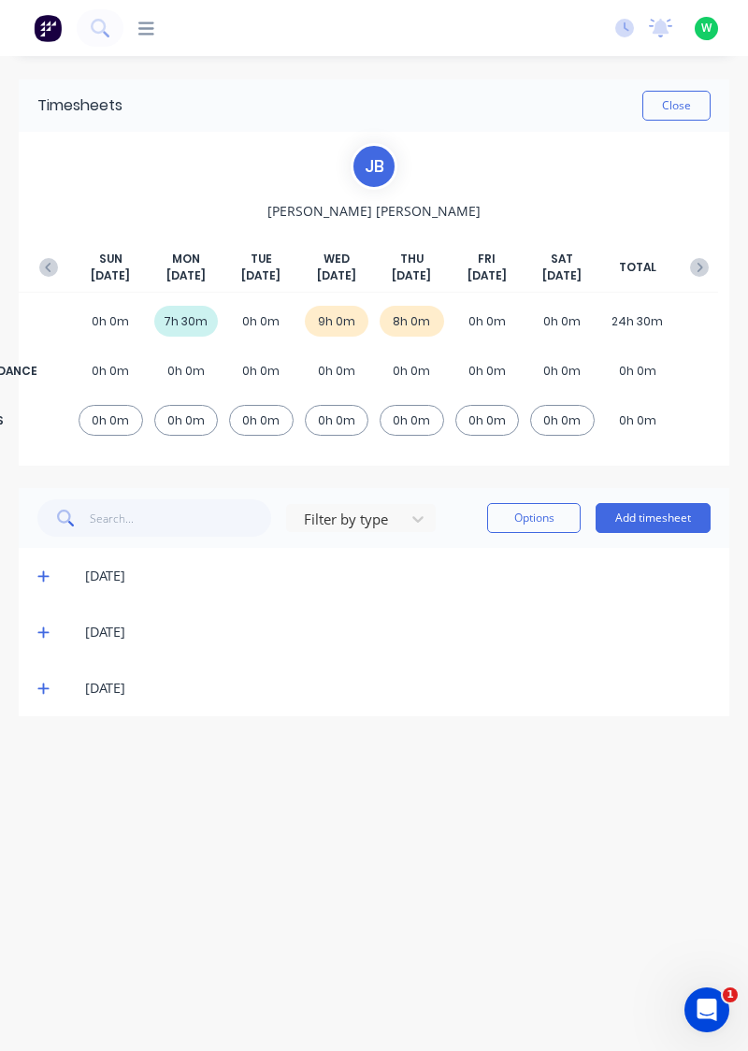
click at [652, 516] on button "Add timesheet" at bounding box center [653, 518] width 115 height 30
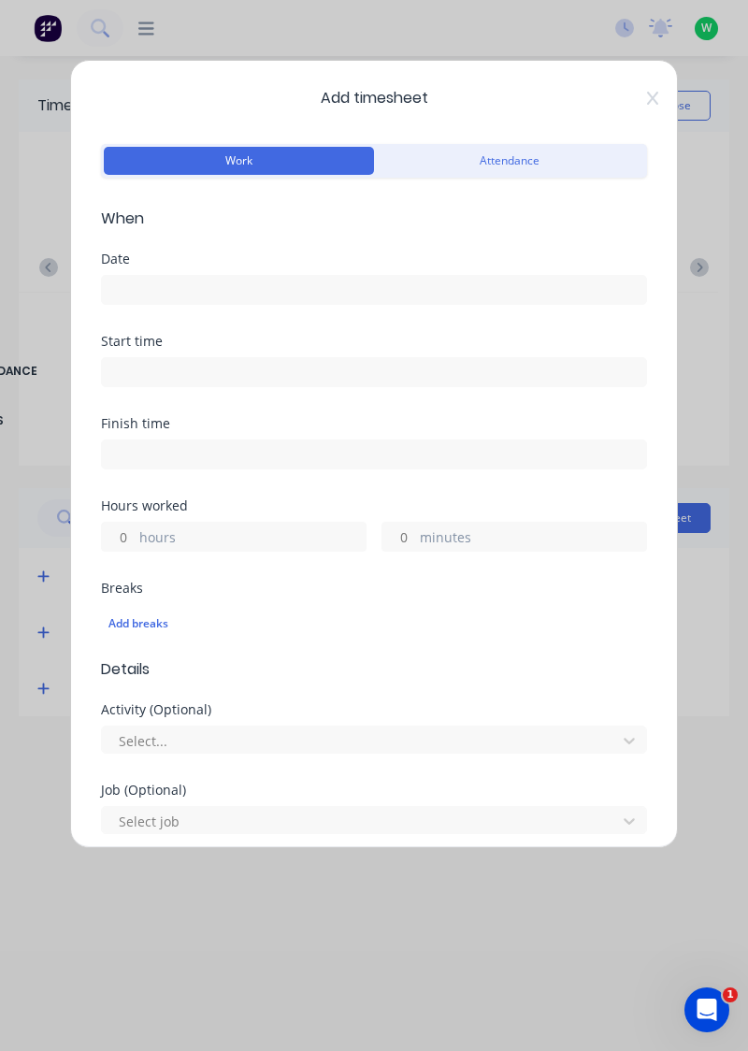
click at [430, 281] on input at bounding box center [374, 290] width 544 height 28
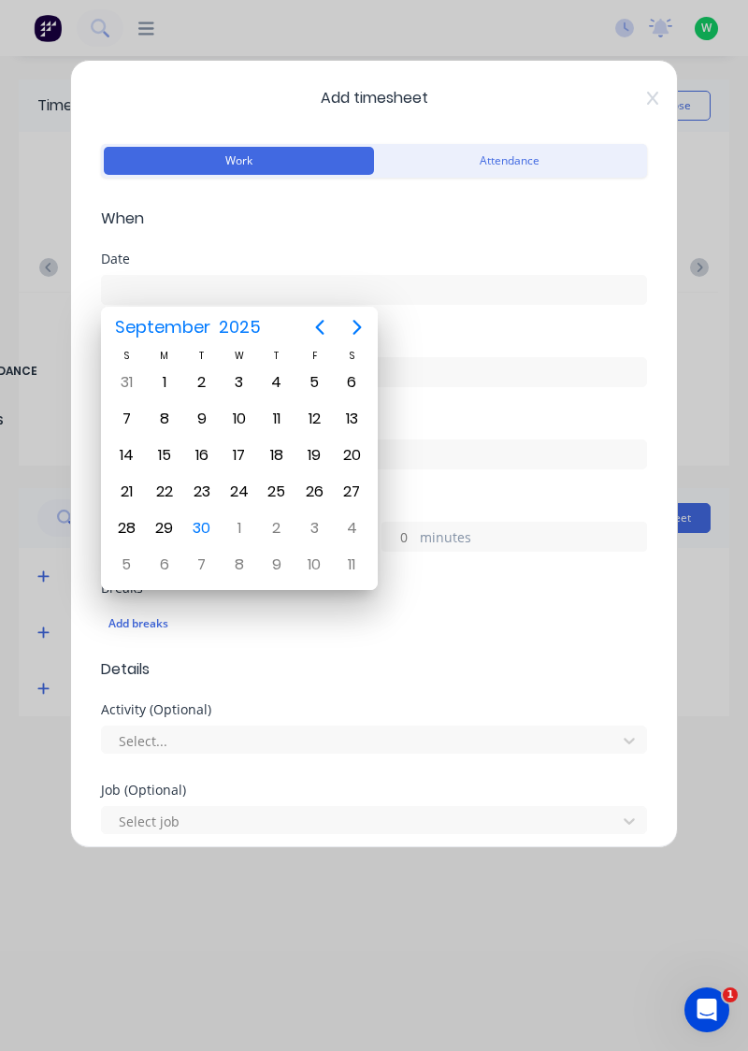
click at [312, 488] on div "26" at bounding box center [314, 492] width 28 height 28
type input "26/09/2025"
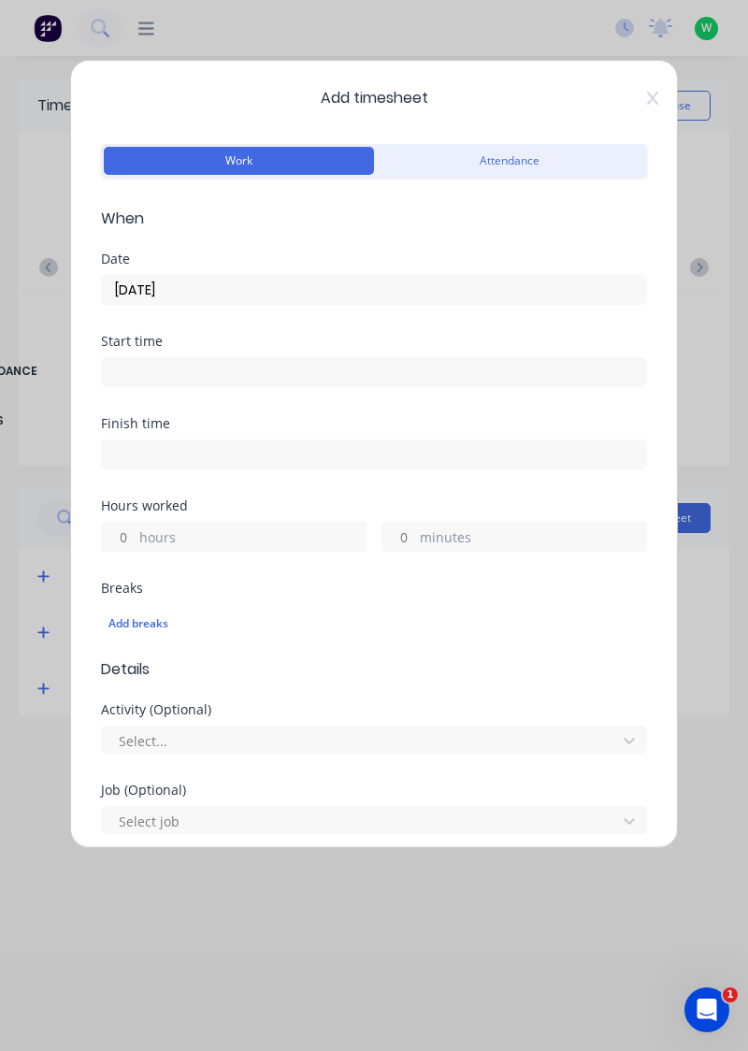
click at [250, 542] on label "hours" at bounding box center [252, 538] width 226 height 23
click at [135, 542] on input "hours" at bounding box center [118, 537] width 33 height 28
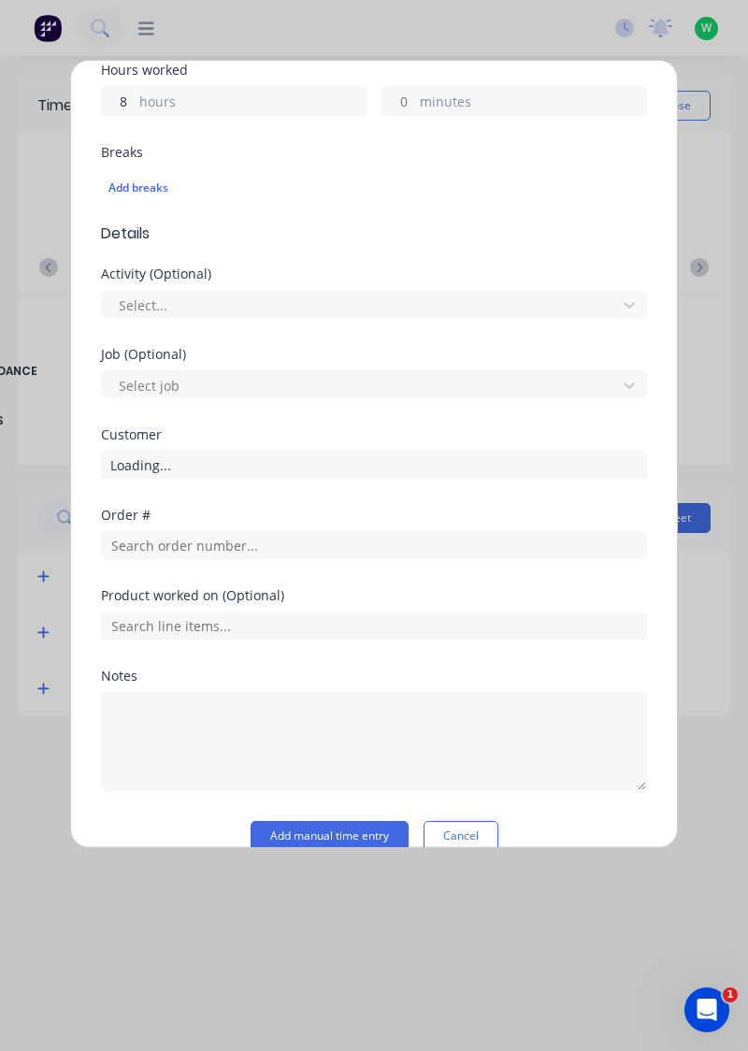
scroll to position [462, 0]
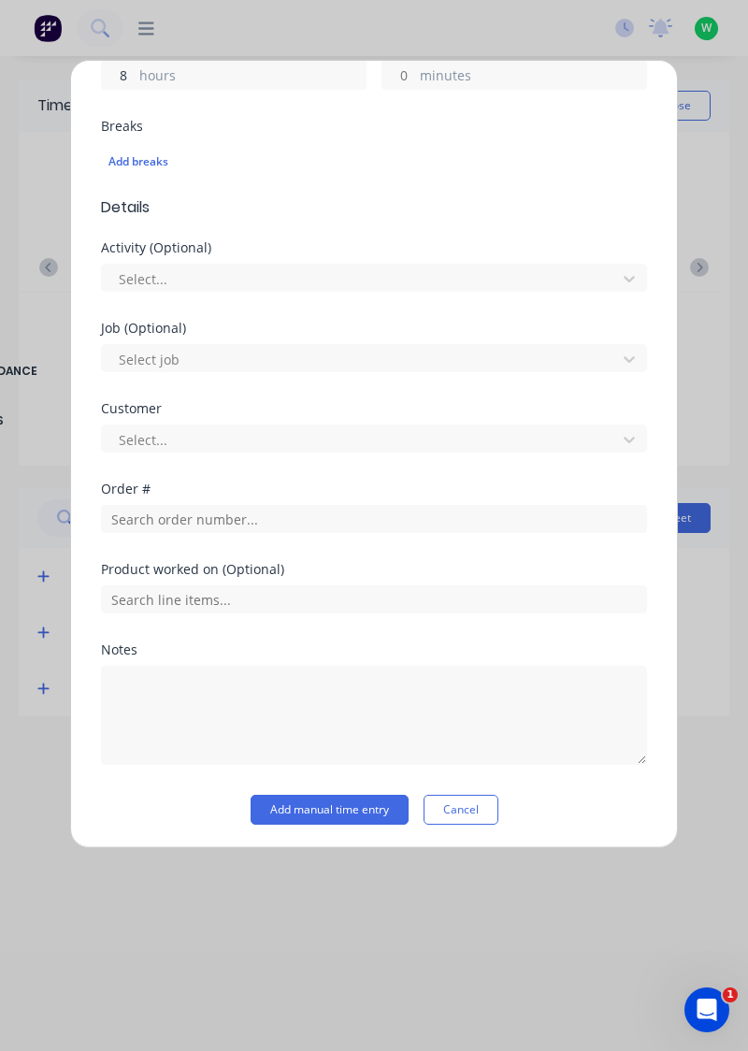
type input "8"
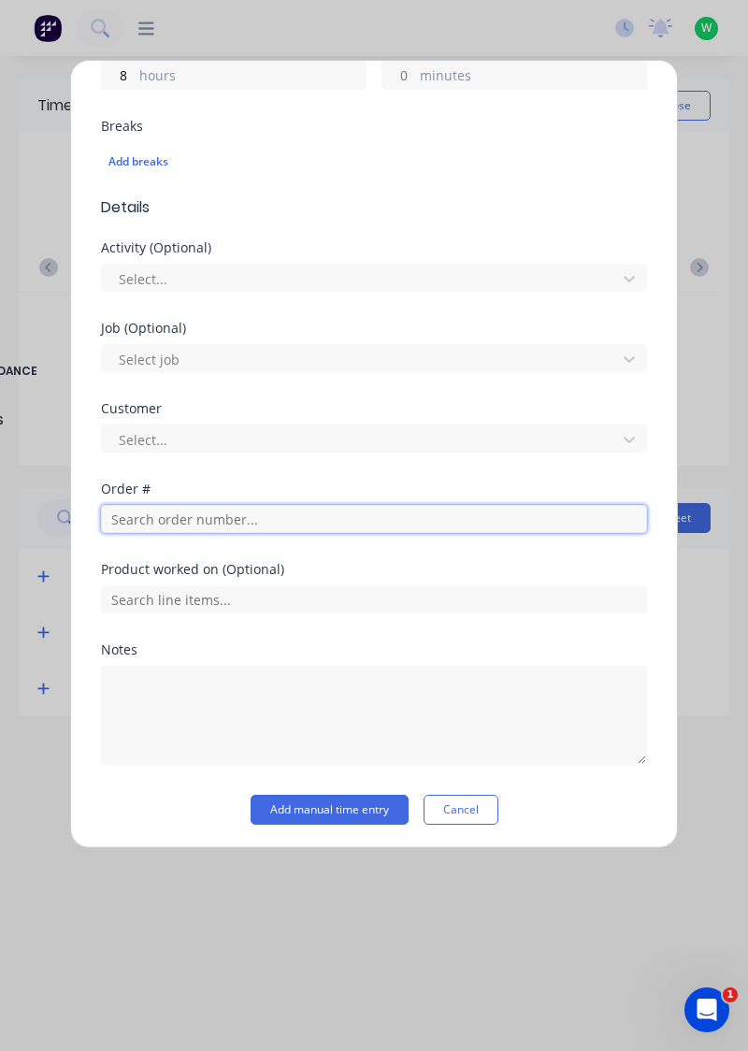
click at [293, 511] on input "text" at bounding box center [374, 519] width 546 height 28
type input "17943"
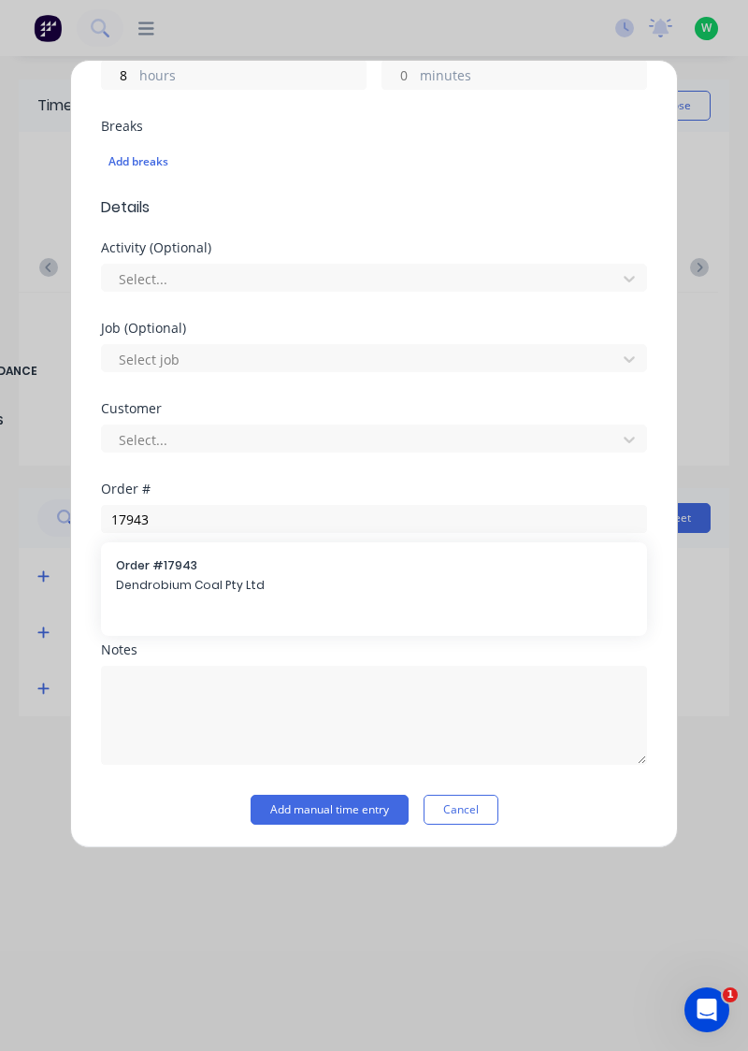
click at [228, 585] on span "Dendrobium Coal Pty Ltd" at bounding box center [374, 585] width 516 height 17
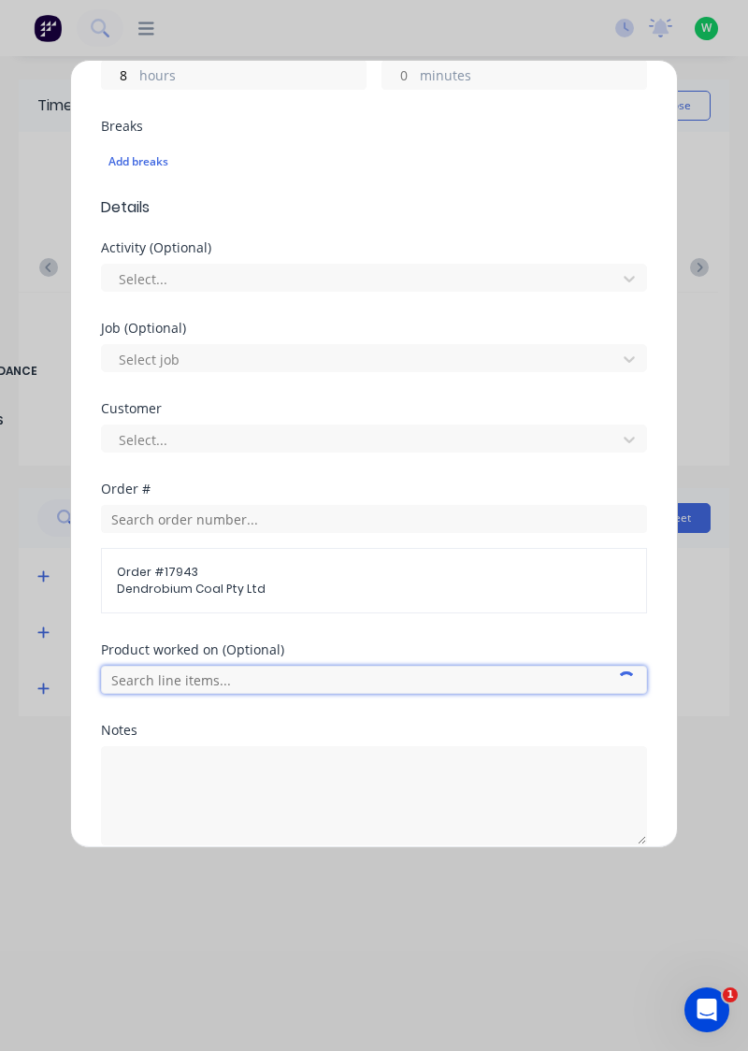
click at [238, 681] on input "text" at bounding box center [374, 680] width 546 height 28
click at [223, 671] on input "text" at bounding box center [374, 680] width 546 height 28
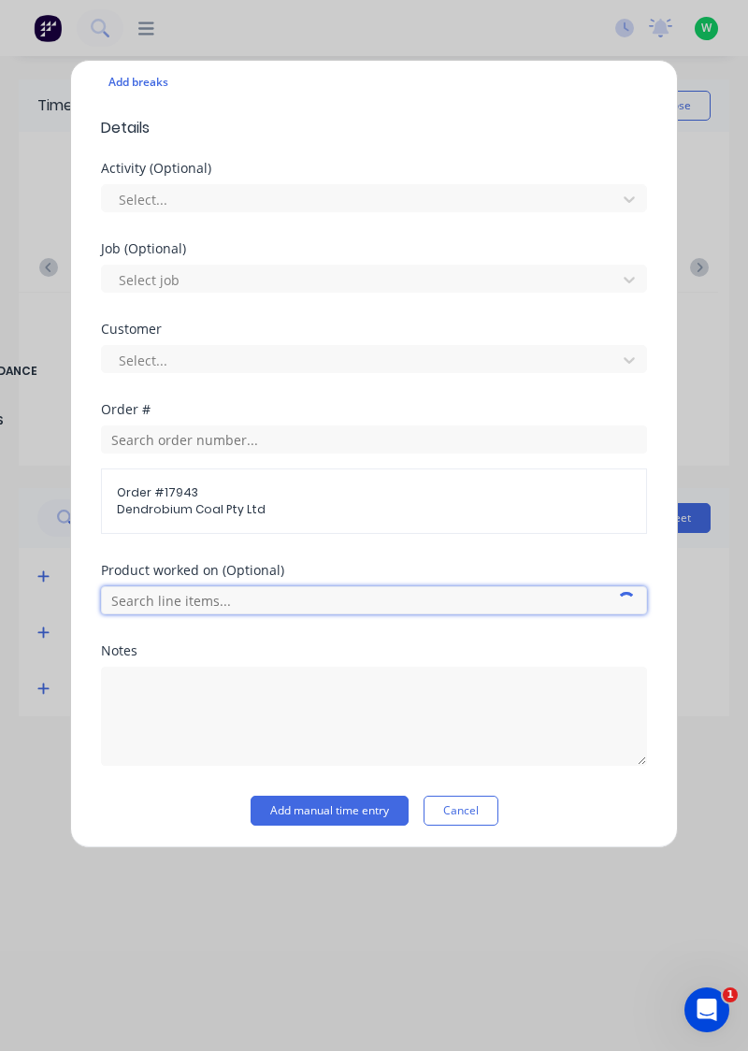
click at [193, 597] on input "text" at bounding box center [374, 600] width 546 height 28
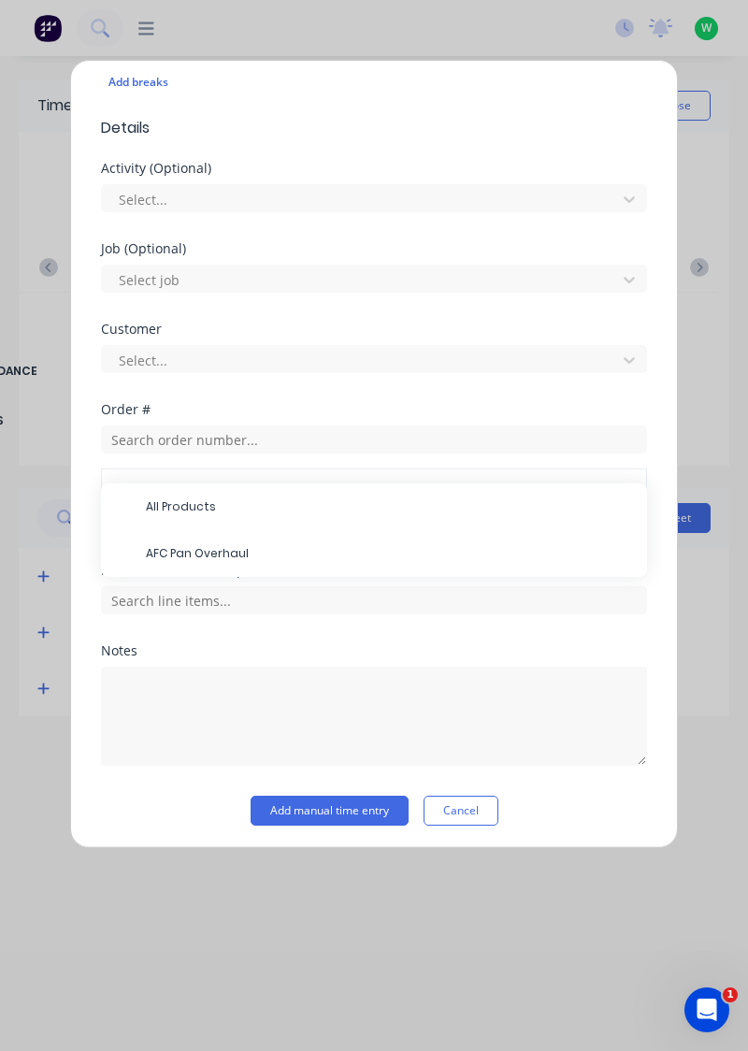
click at [253, 545] on span "AFC Pan Overhaul" at bounding box center [389, 553] width 486 height 17
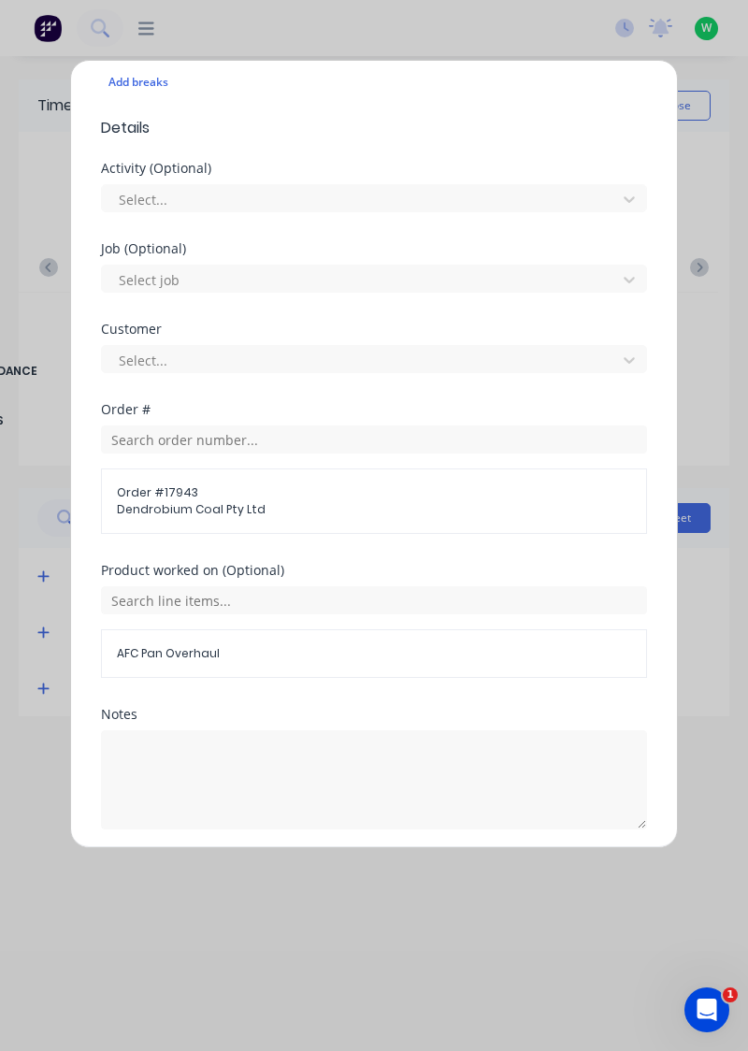
scroll to position [604, 0]
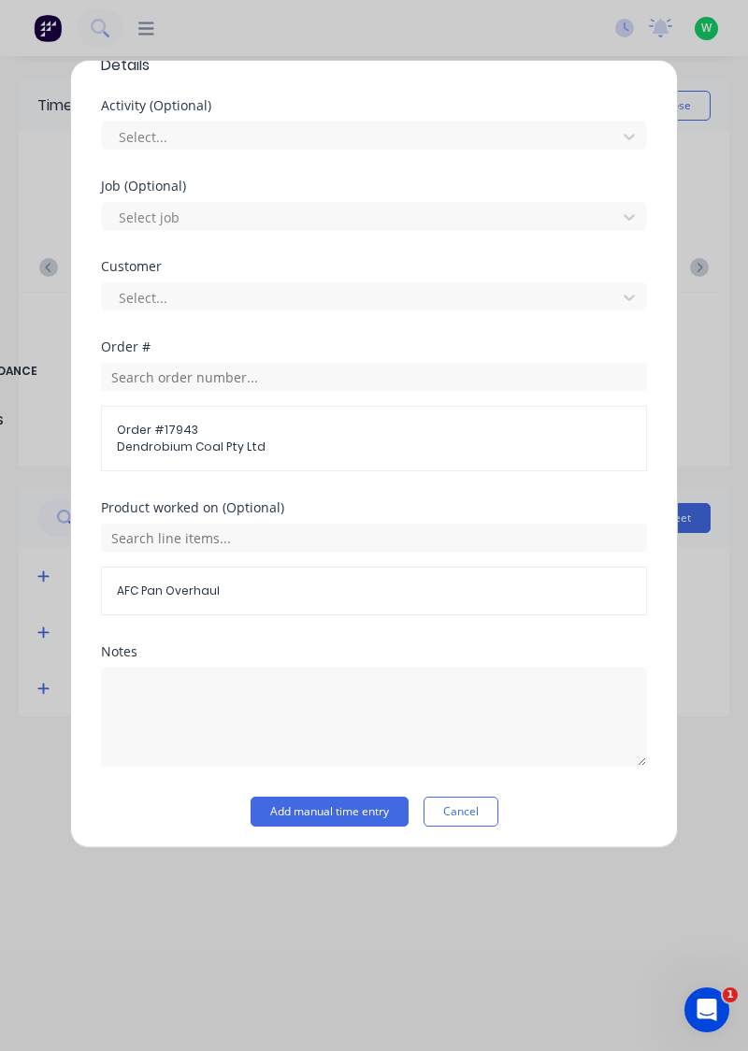
click at [359, 799] on button "Add manual time entry" at bounding box center [330, 812] width 158 height 30
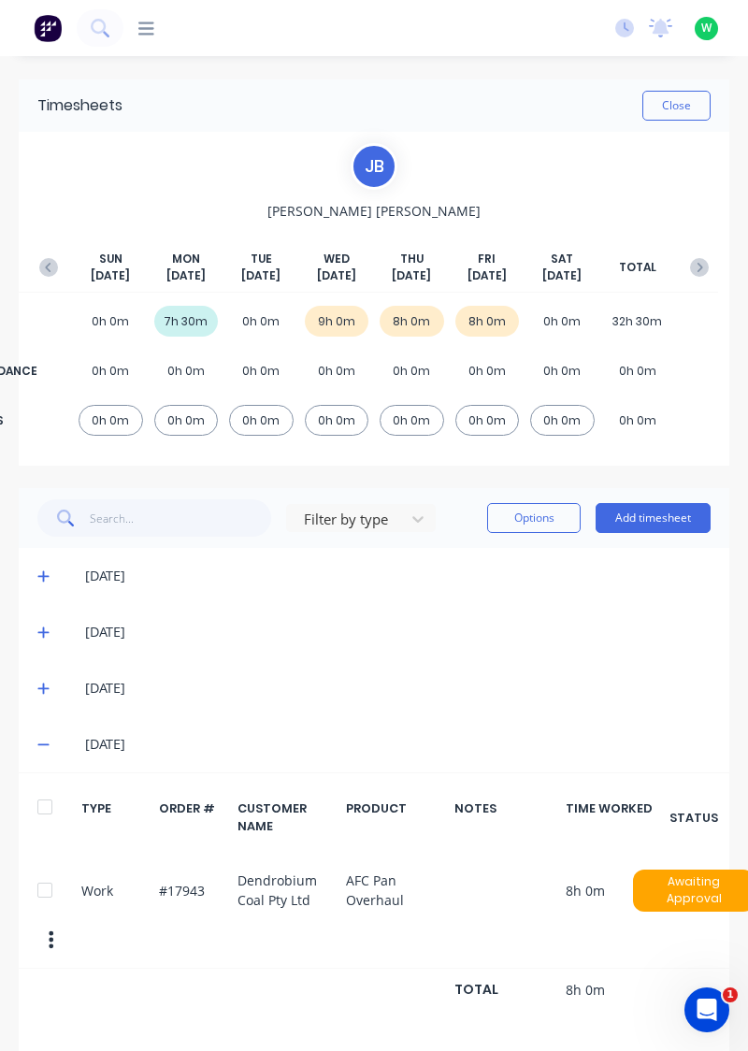
click at [707, 254] on button "button" at bounding box center [699, 268] width 37 height 34
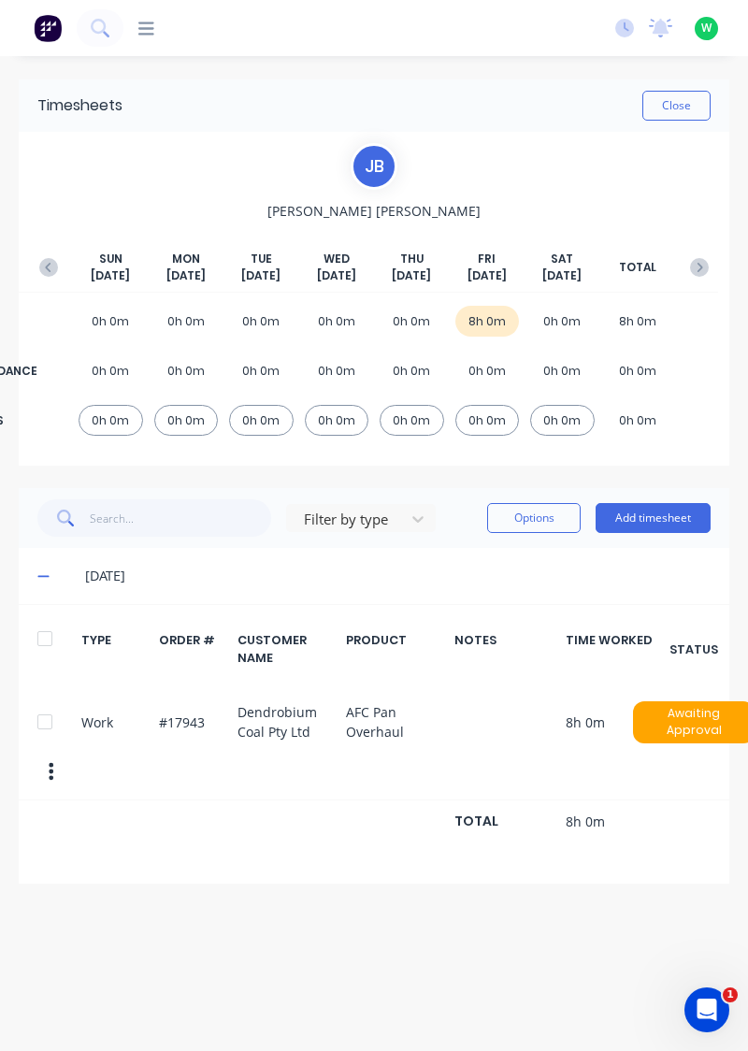
click at [47, 729] on div at bounding box center [44, 721] width 37 height 37
click at [540, 514] on button "Options" at bounding box center [534, 518] width 94 height 30
click at [476, 557] on div "Delete" at bounding box center [492, 566] width 144 height 27
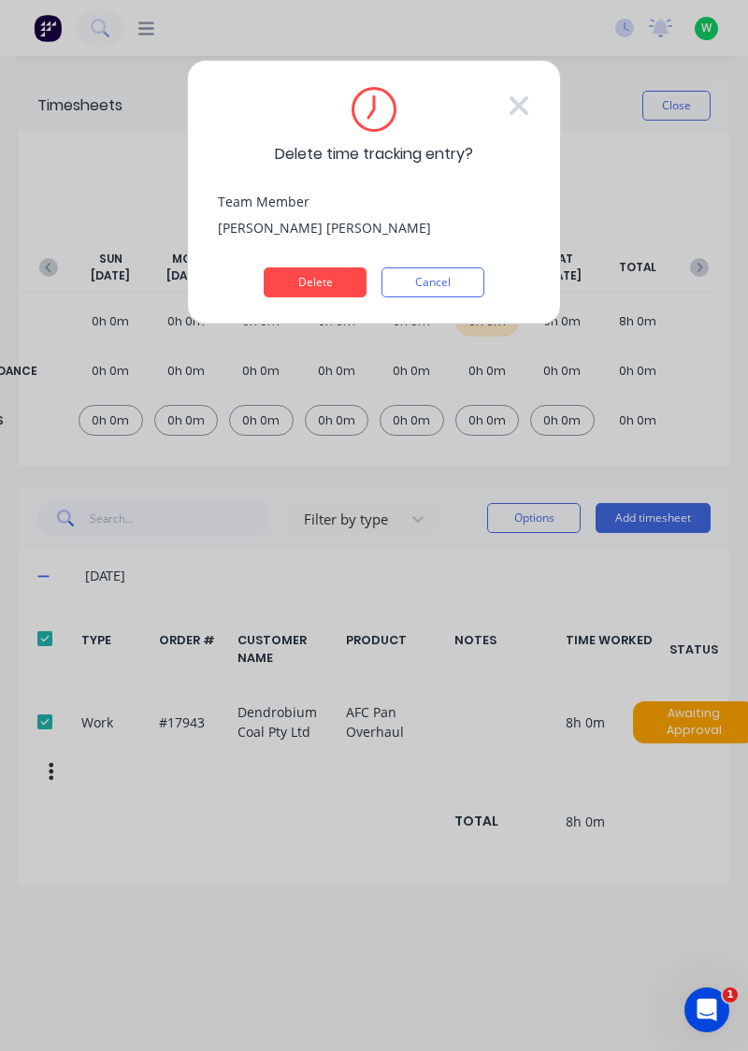
click at [329, 280] on button "Delete" at bounding box center [315, 282] width 103 height 30
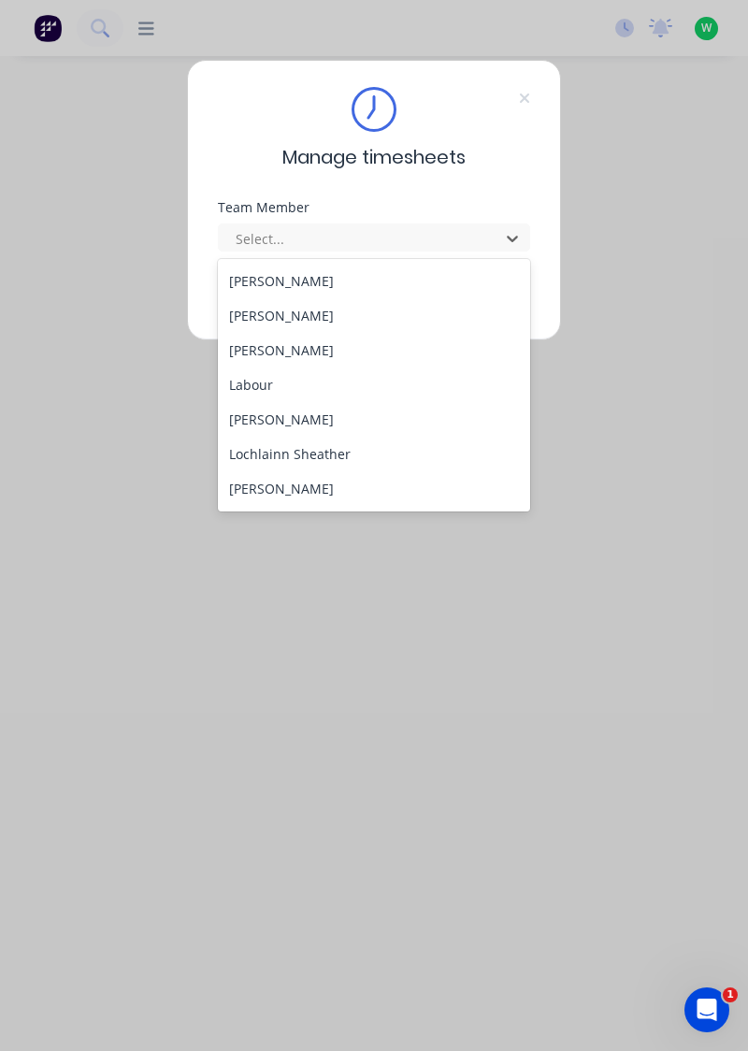
scroll to position [453, 0]
click at [294, 408] on div "[PERSON_NAME]" at bounding box center [374, 415] width 313 height 35
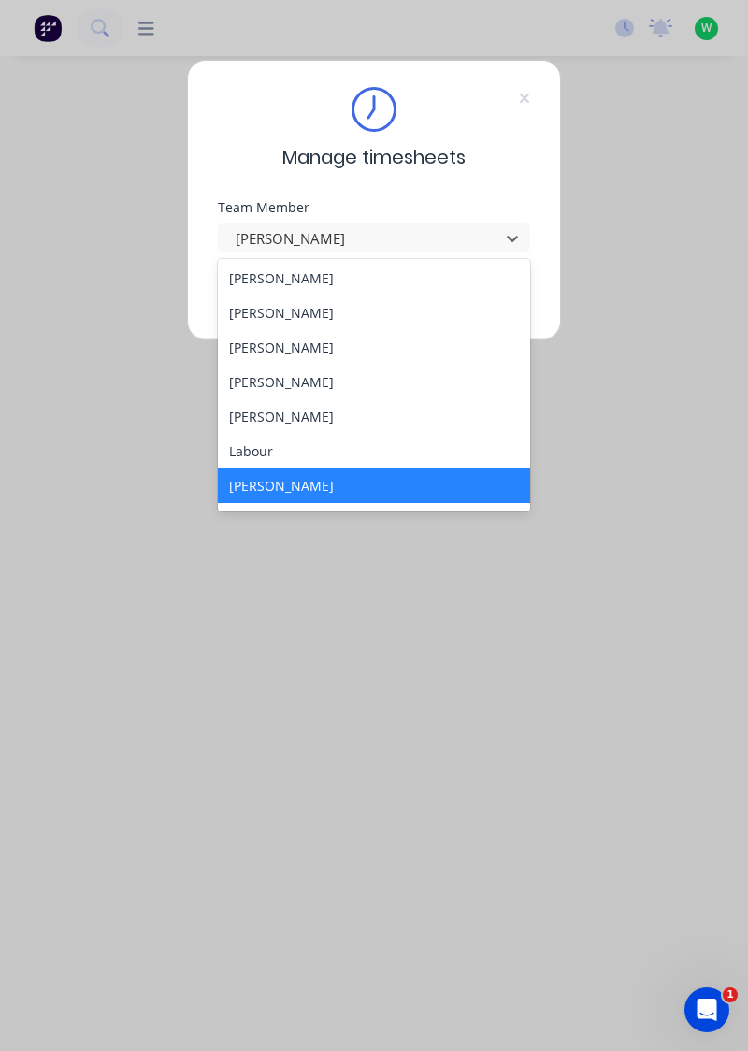
scroll to position [383, 0]
click at [286, 406] on div "[PERSON_NAME]" at bounding box center [374, 415] width 313 height 35
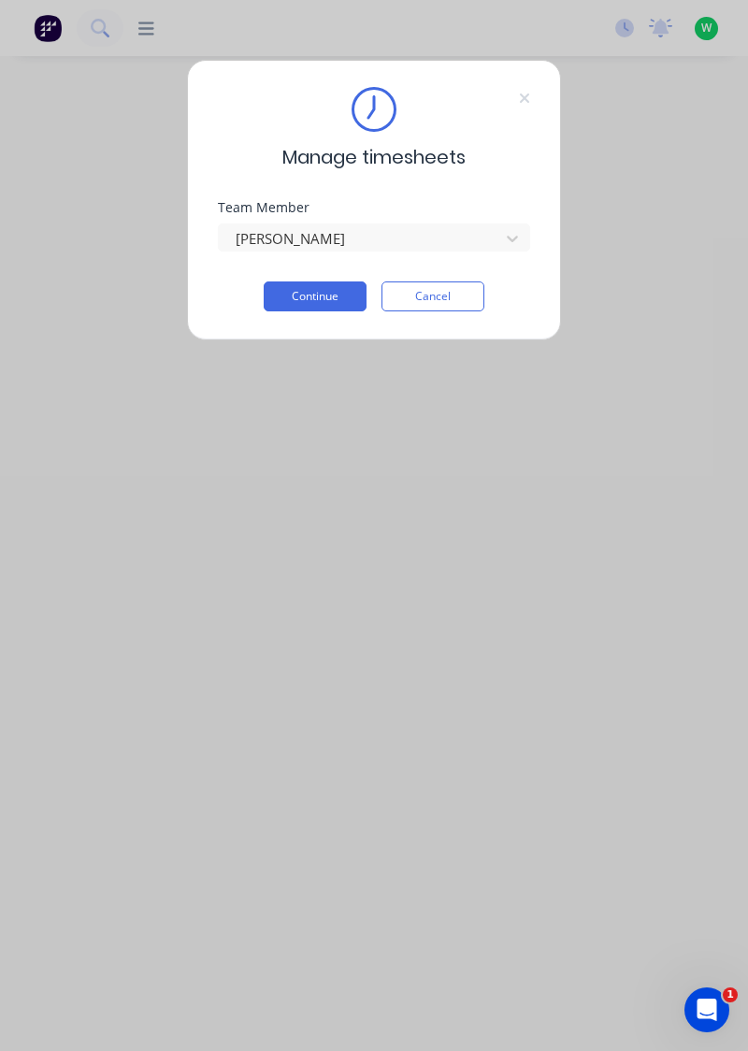
click at [325, 290] on button "Continue" at bounding box center [315, 297] width 103 height 30
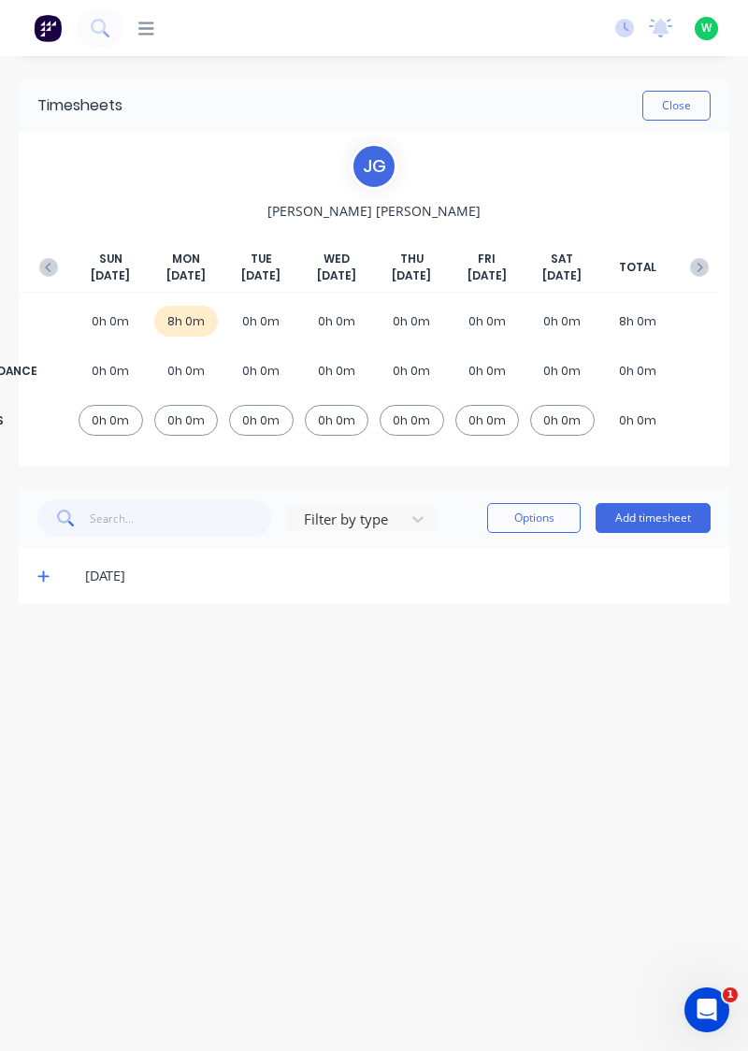
click at [47, 584] on span at bounding box center [46, 576] width 18 height 19
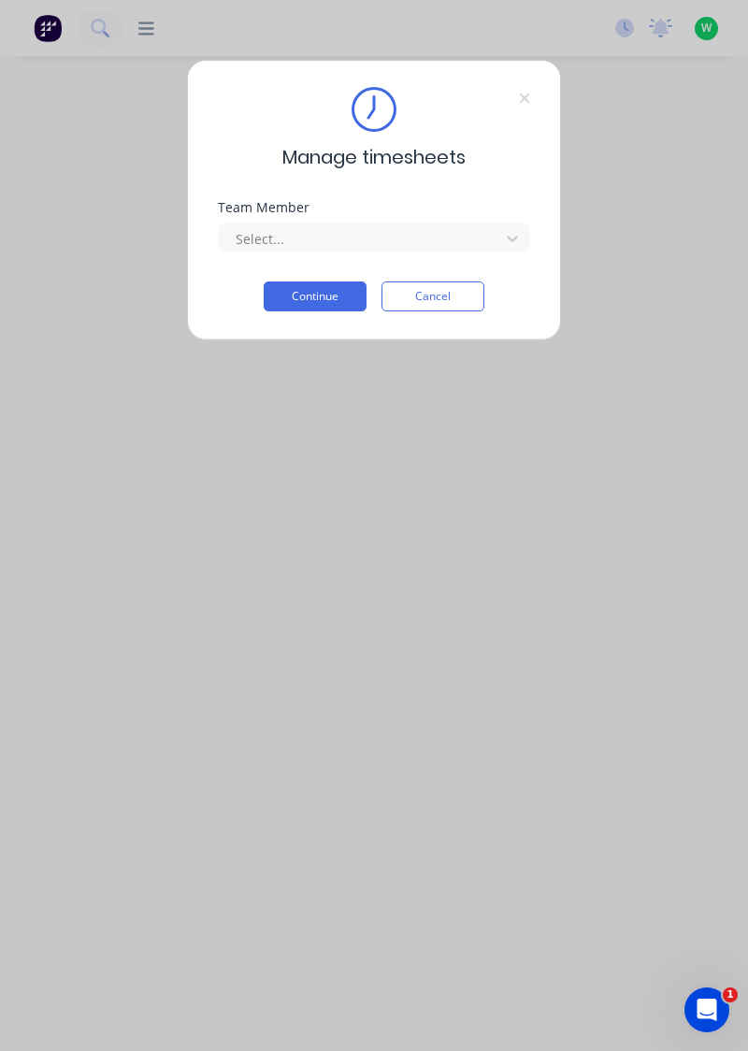
click at [475, 211] on div "Team Member" at bounding box center [374, 207] width 312 height 13
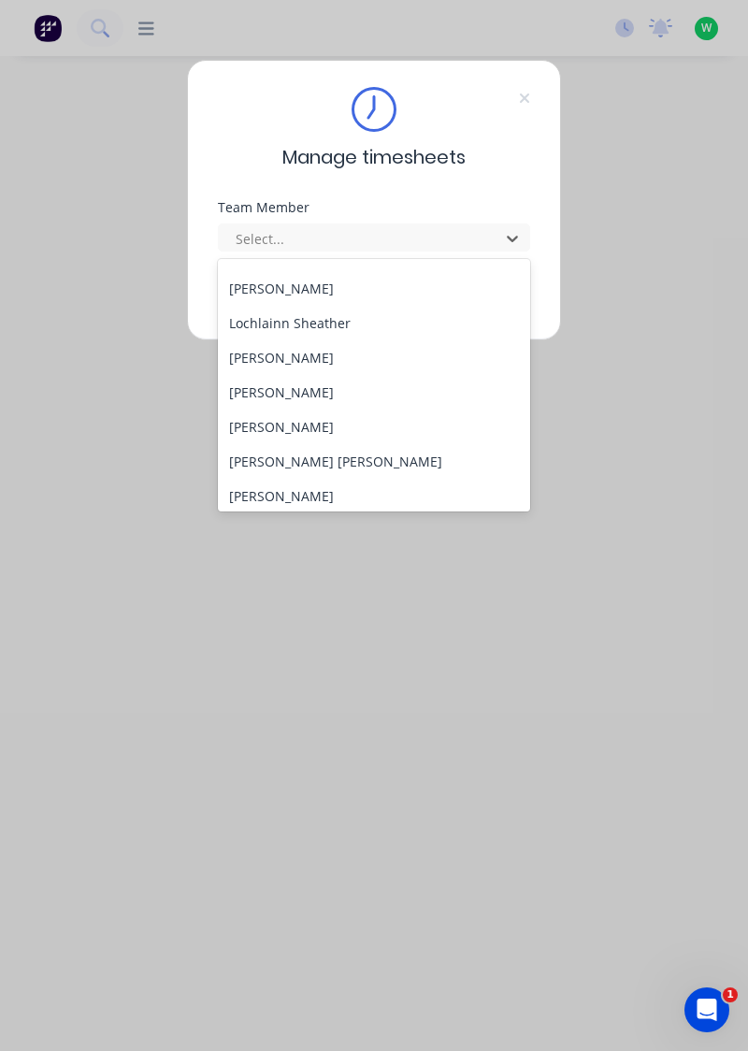
scroll to position [581, 0]
click at [301, 288] on div "[PERSON_NAME]" at bounding box center [374, 287] width 313 height 35
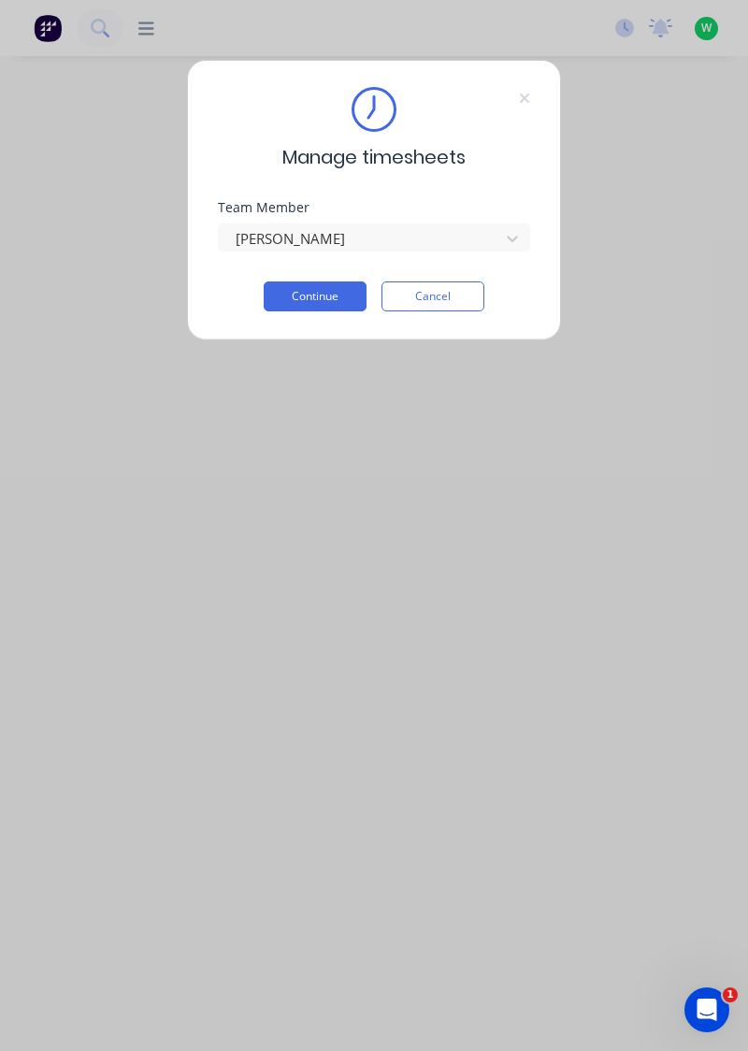
click at [331, 293] on button "Continue" at bounding box center [315, 297] width 103 height 30
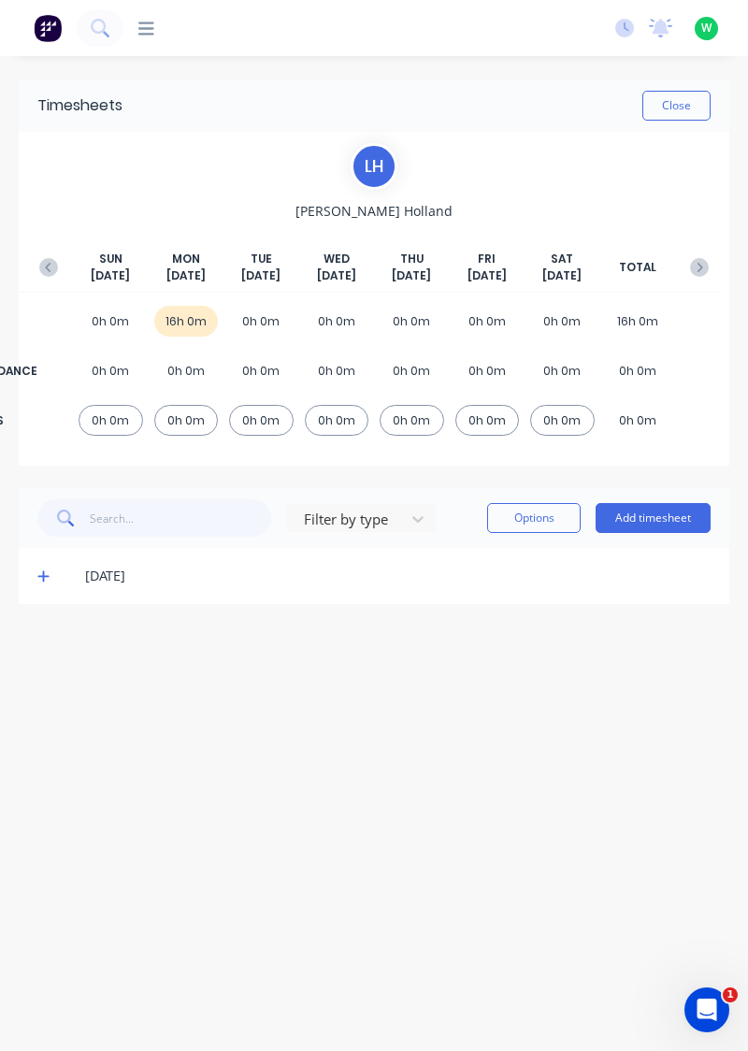
click at [43, 572] on icon at bounding box center [42, 576] width 11 height 11
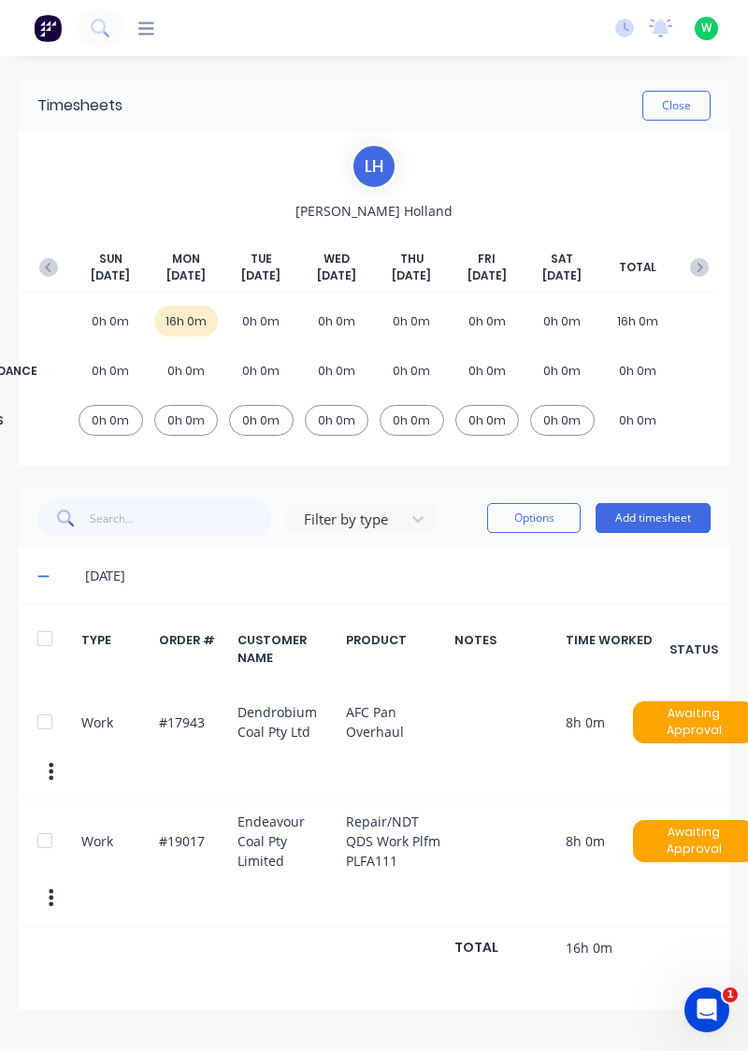
click at [54, 252] on button "button" at bounding box center [48, 268] width 37 height 34
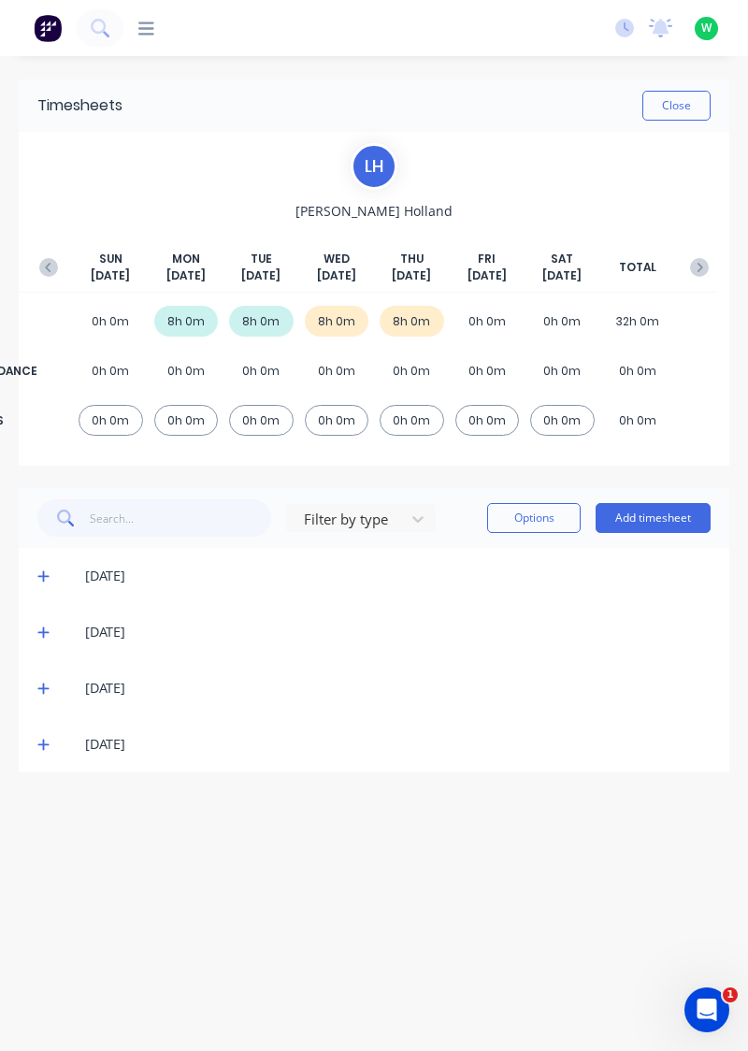
click at [667, 513] on button "Add timesheet" at bounding box center [653, 518] width 115 height 30
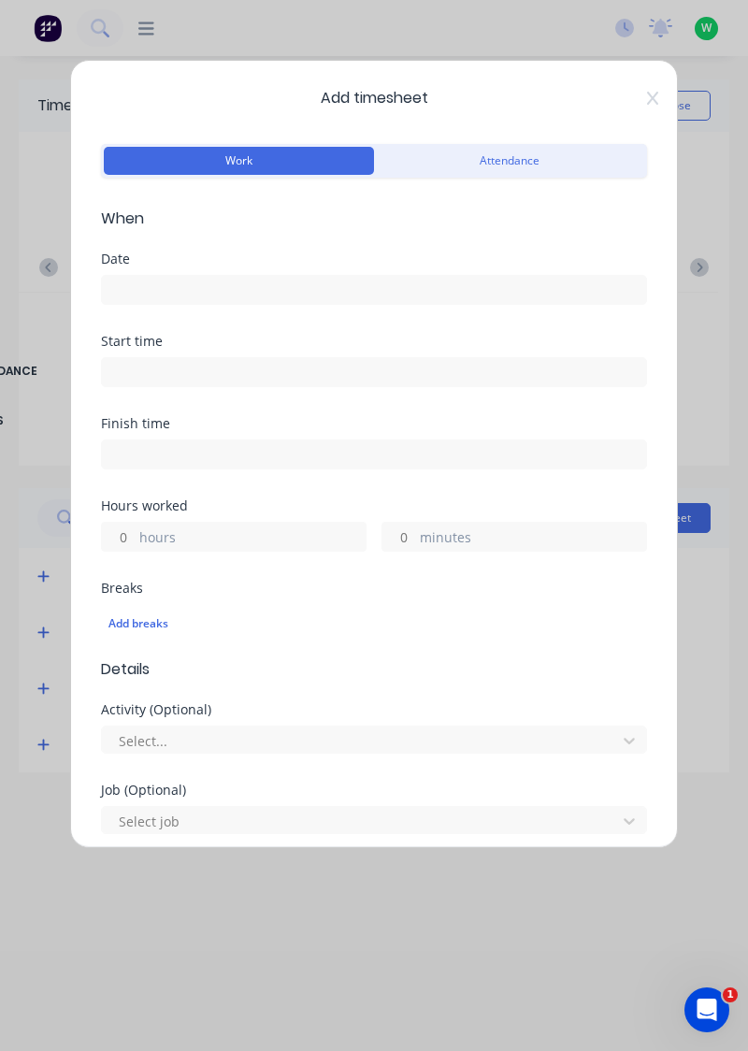
click at [375, 282] on input at bounding box center [374, 290] width 544 height 28
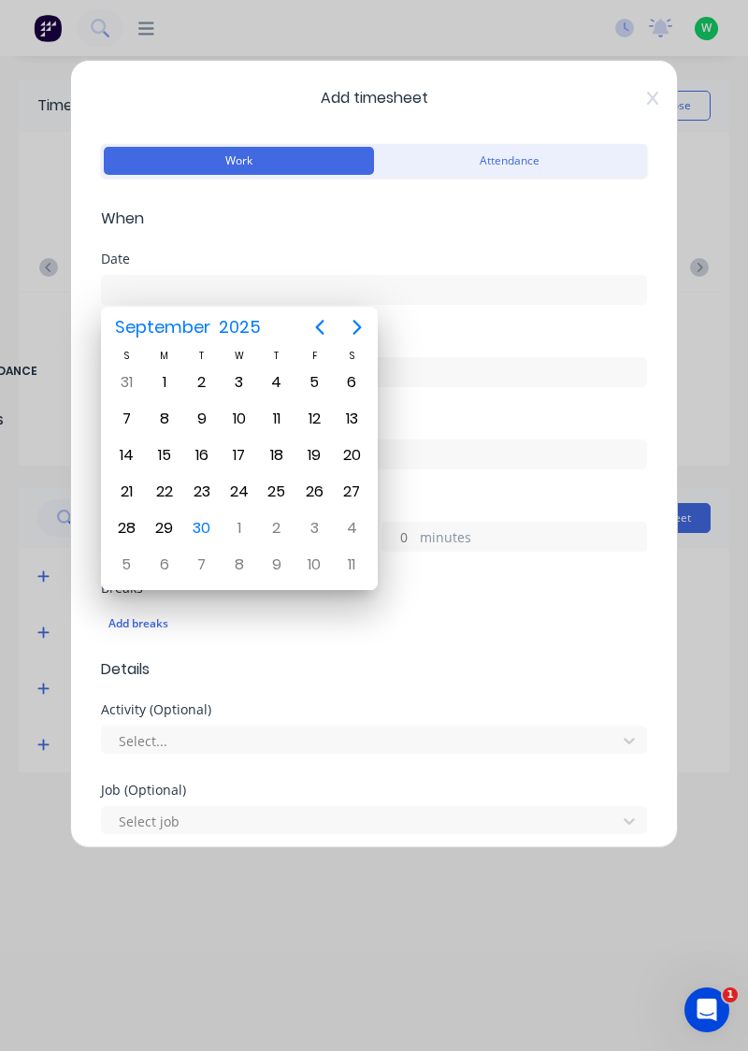
click at [316, 484] on div "26" at bounding box center [314, 492] width 28 height 28
type input "[DATE]"
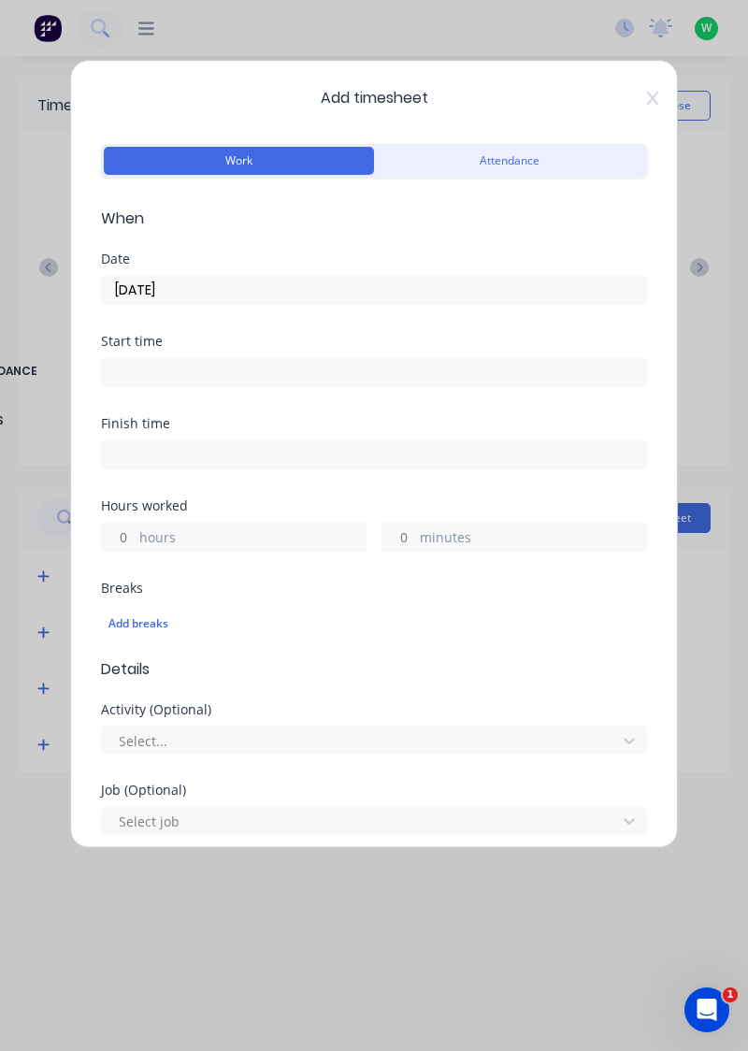
click at [253, 530] on label "hours" at bounding box center [252, 538] width 226 height 23
click at [135, 530] on input "hours" at bounding box center [118, 537] width 33 height 28
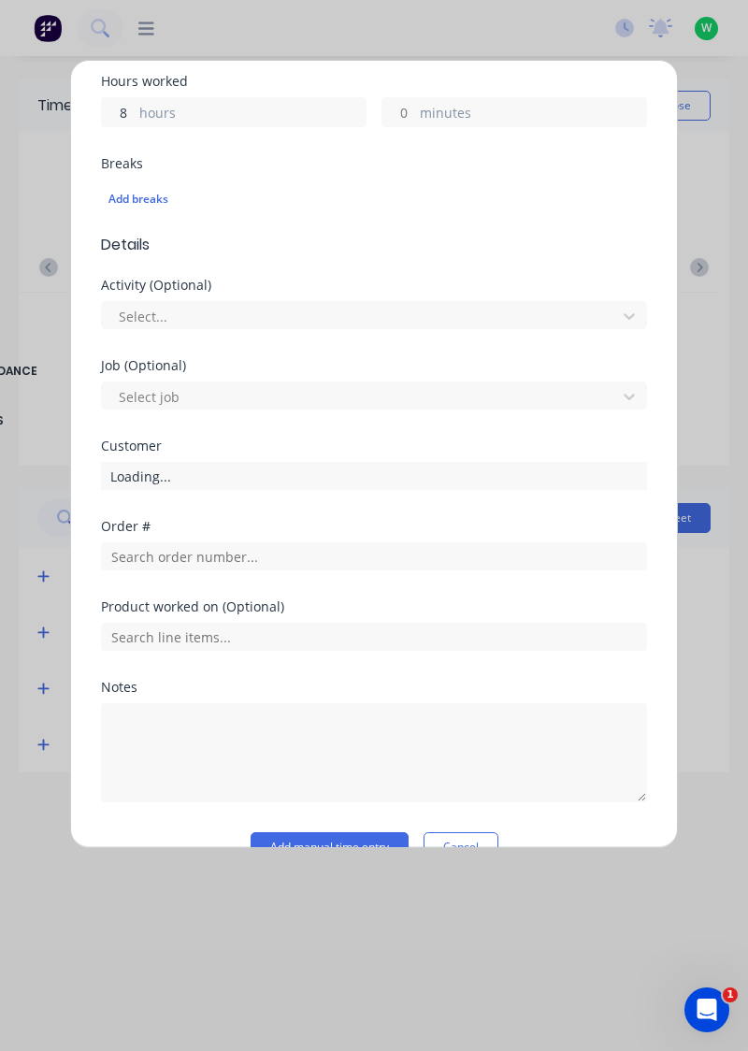
scroll to position [426, 0]
type input "8"
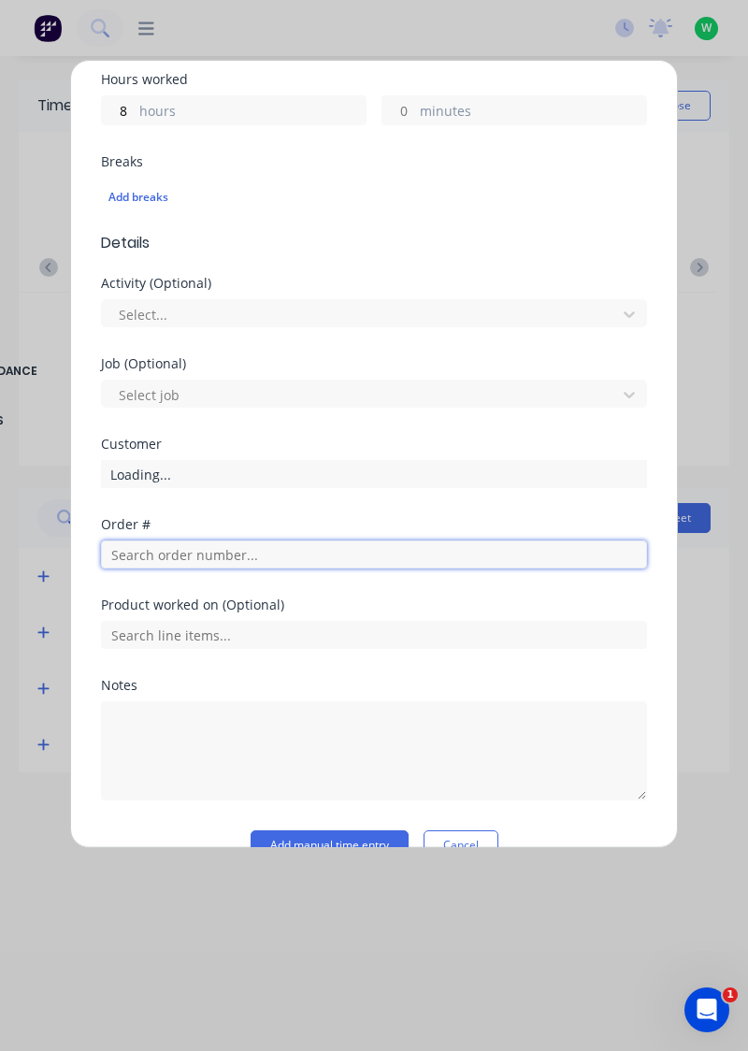
click at [265, 546] on input "text" at bounding box center [374, 555] width 546 height 28
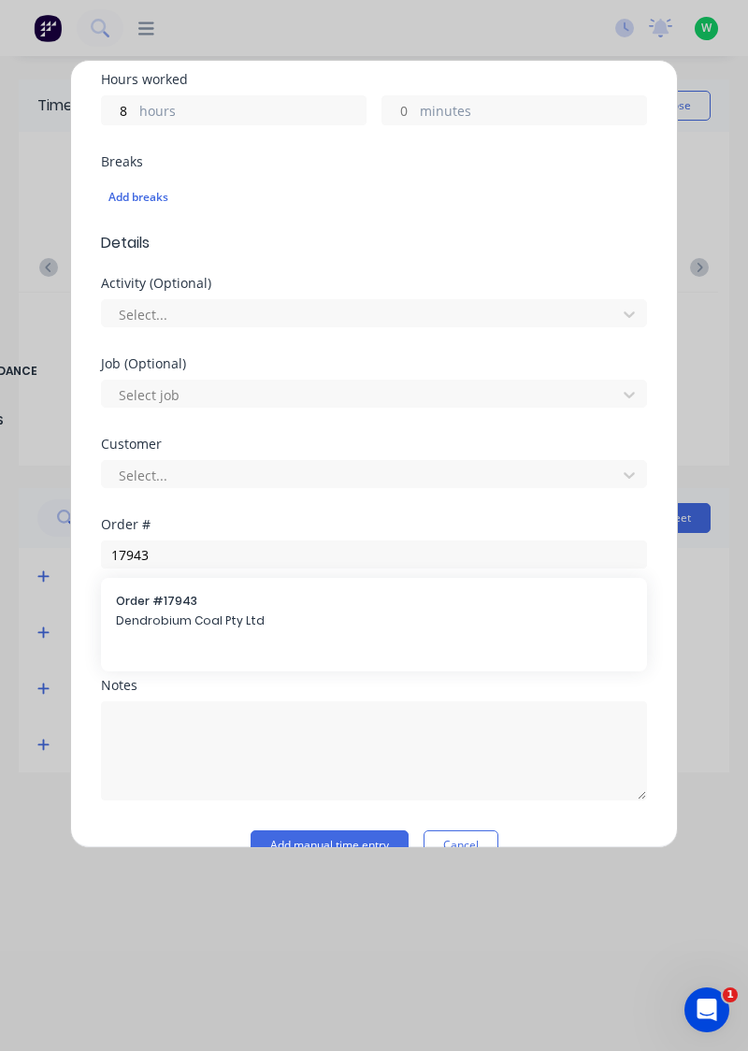
click at [224, 603] on div "Product worked on (Optional)" at bounding box center [374, 605] width 546 height 13
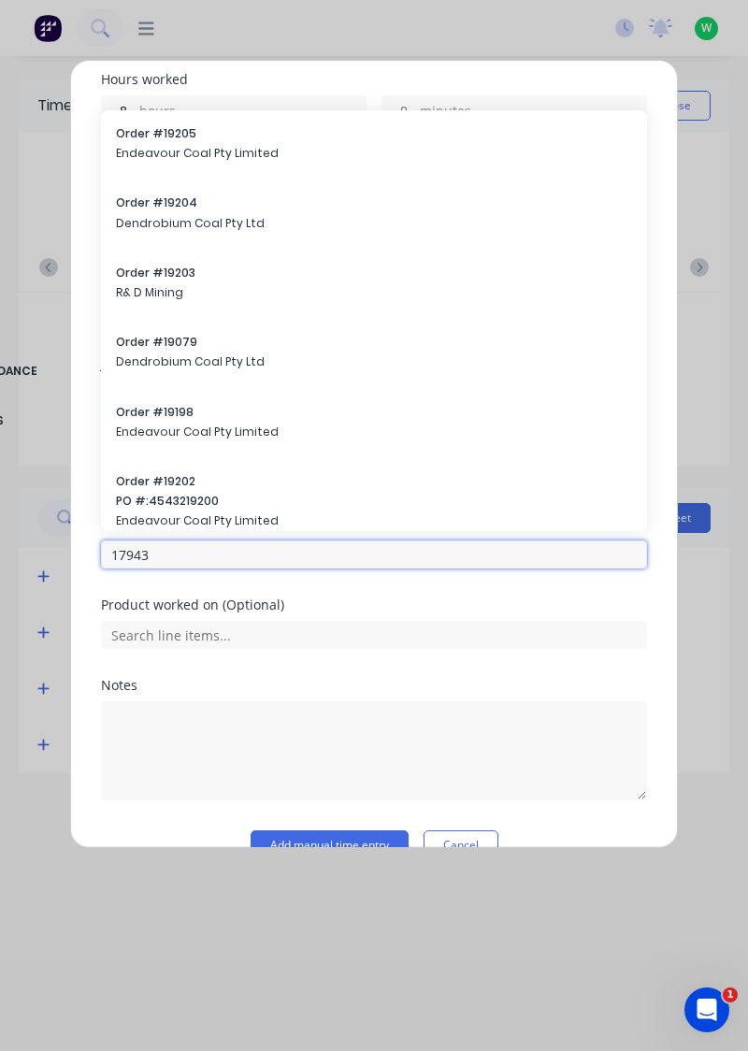
click at [303, 552] on input "17943" at bounding box center [374, 555] width 546 height 28
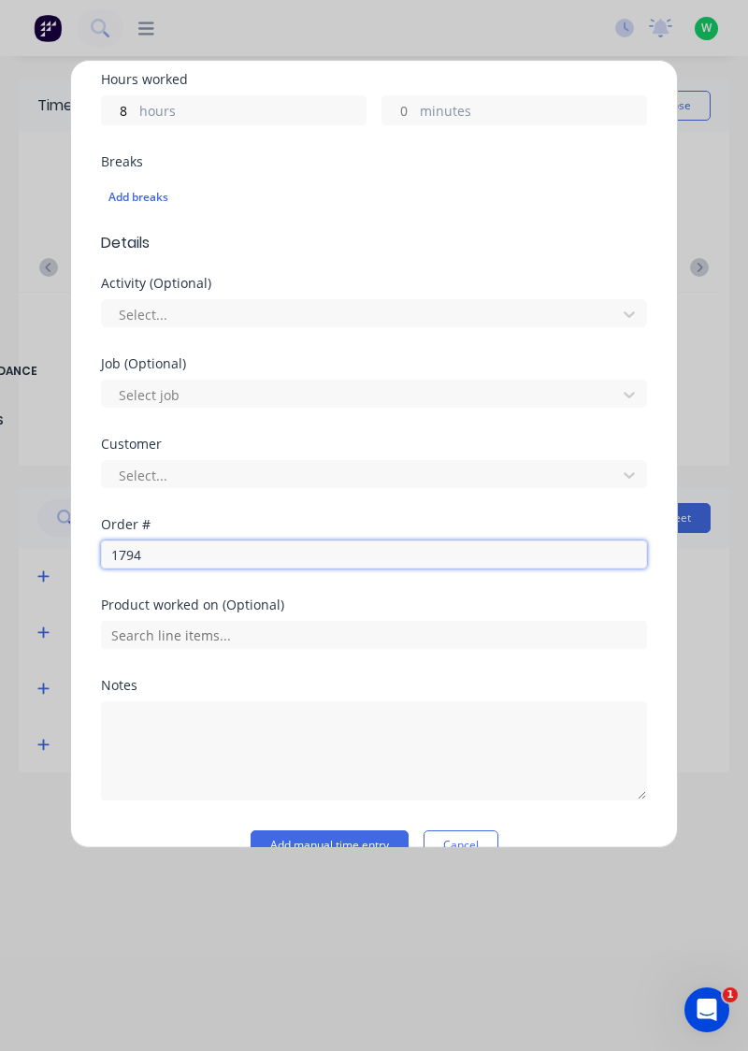
type input "17943"
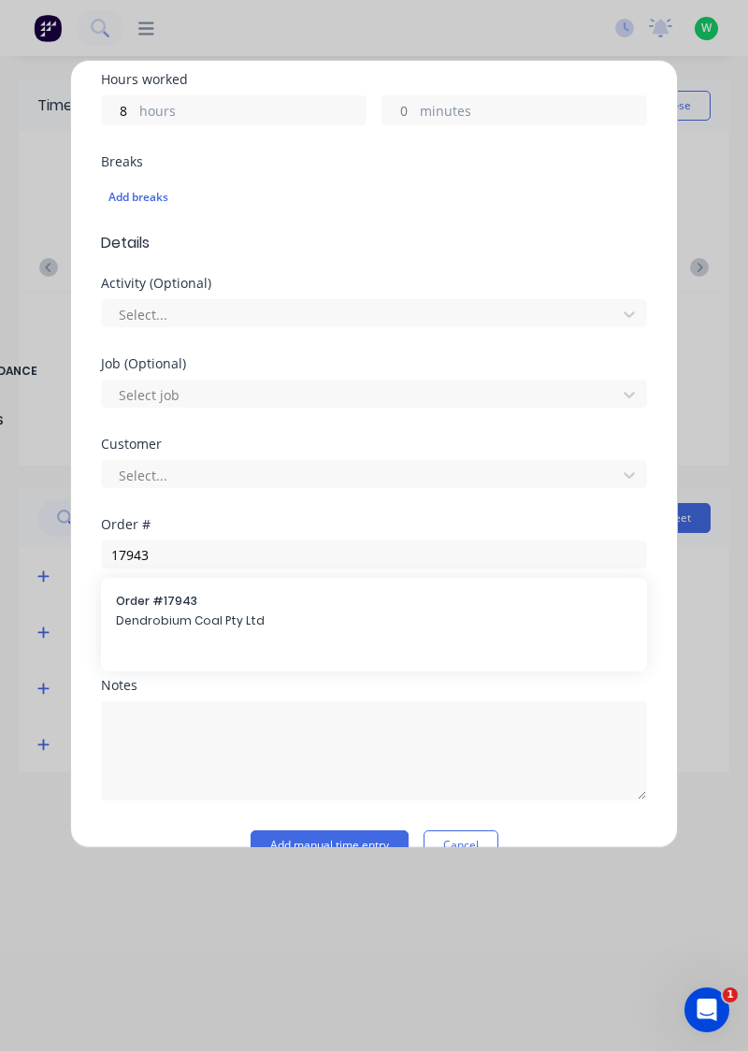
click at [217, 614] on span "Dendrobium Coal Pty Ltd" at bounding box center [374, 621] width 516 height 17
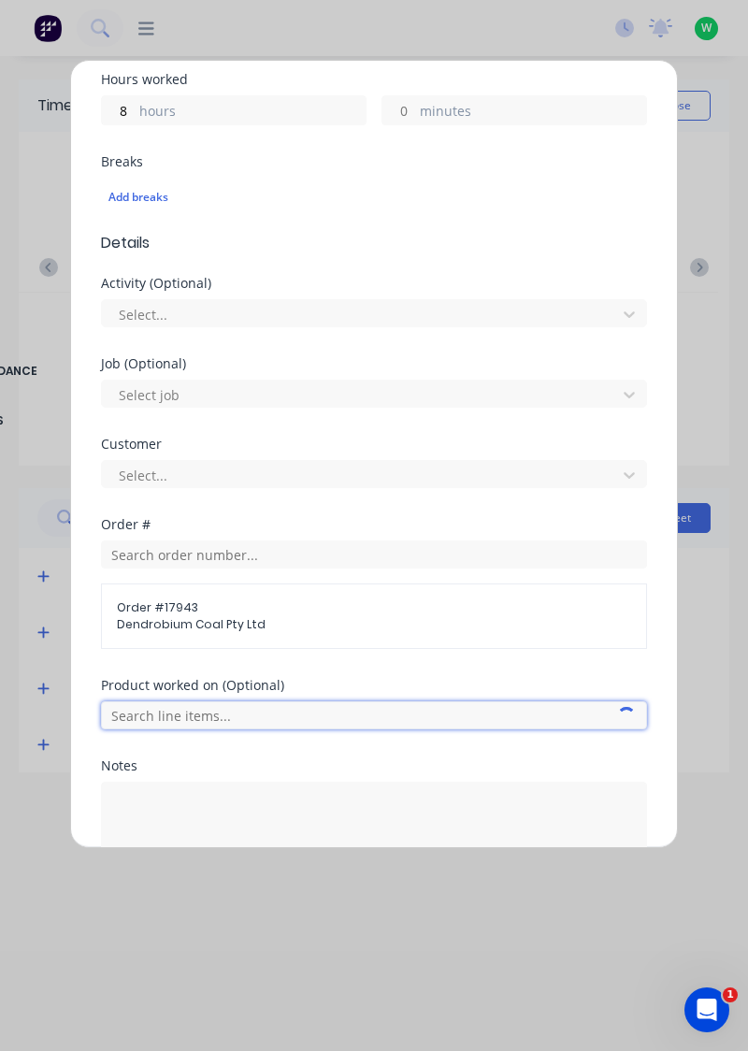
click at [236, 716] on input "text" at bounding box center [374, 715] width 546 height 28
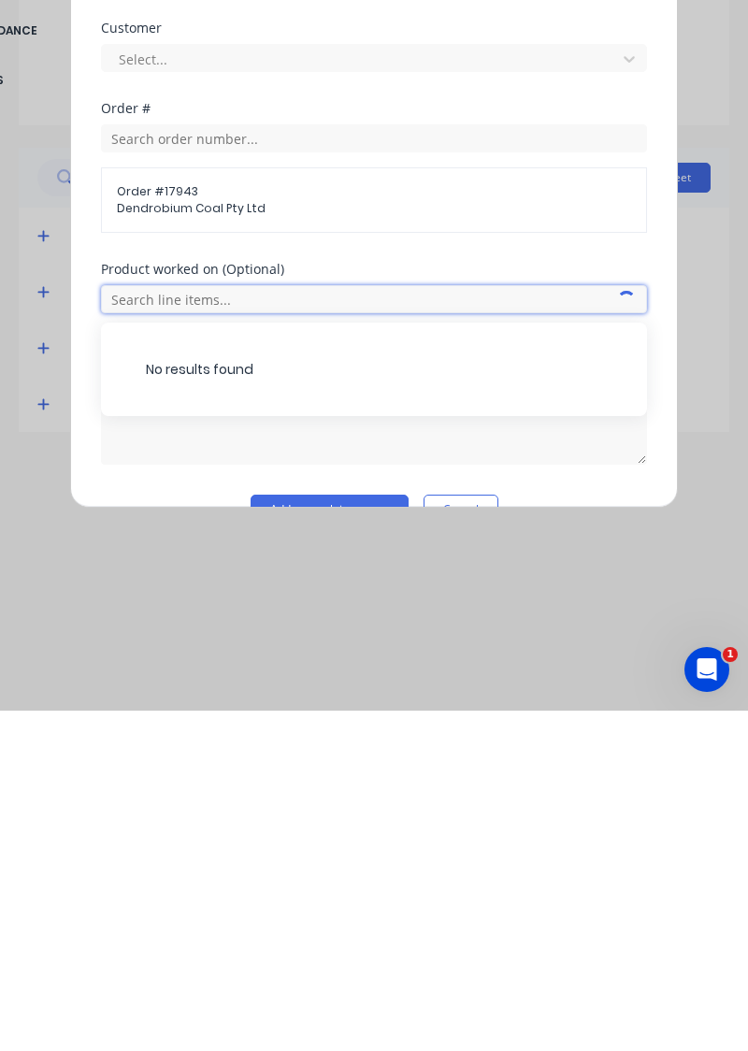
scroll to position [501, 0]
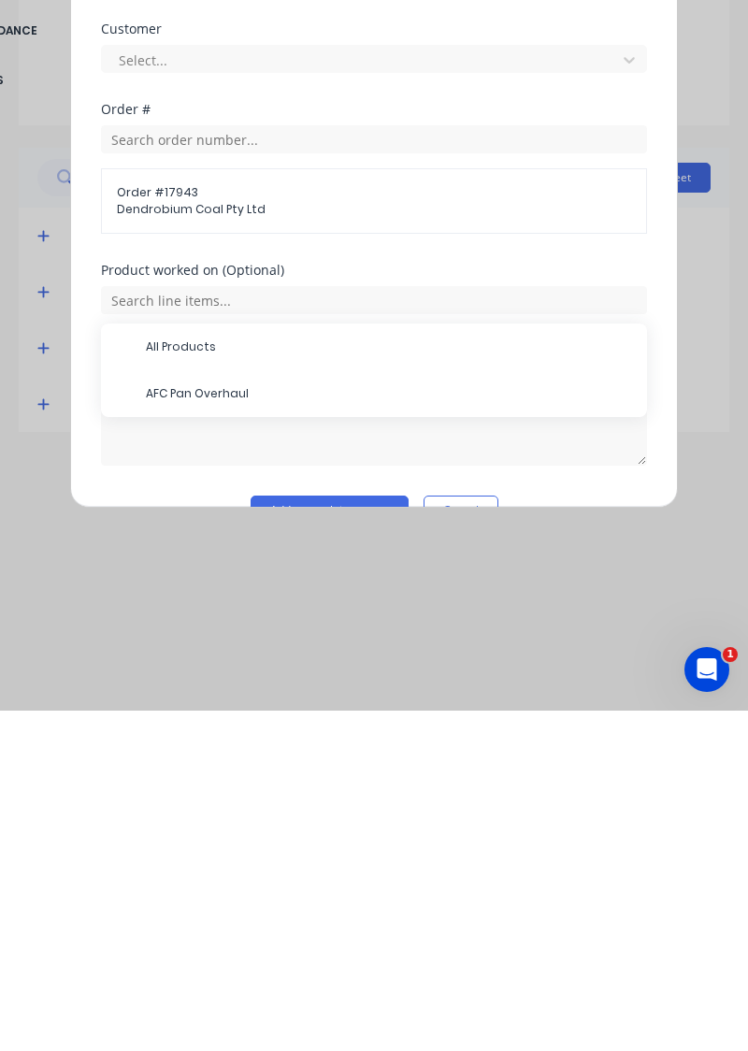
click at [253, 726] on span "AFC Pan Overhaul" at bounding box center [389, 734] width 486 height 17
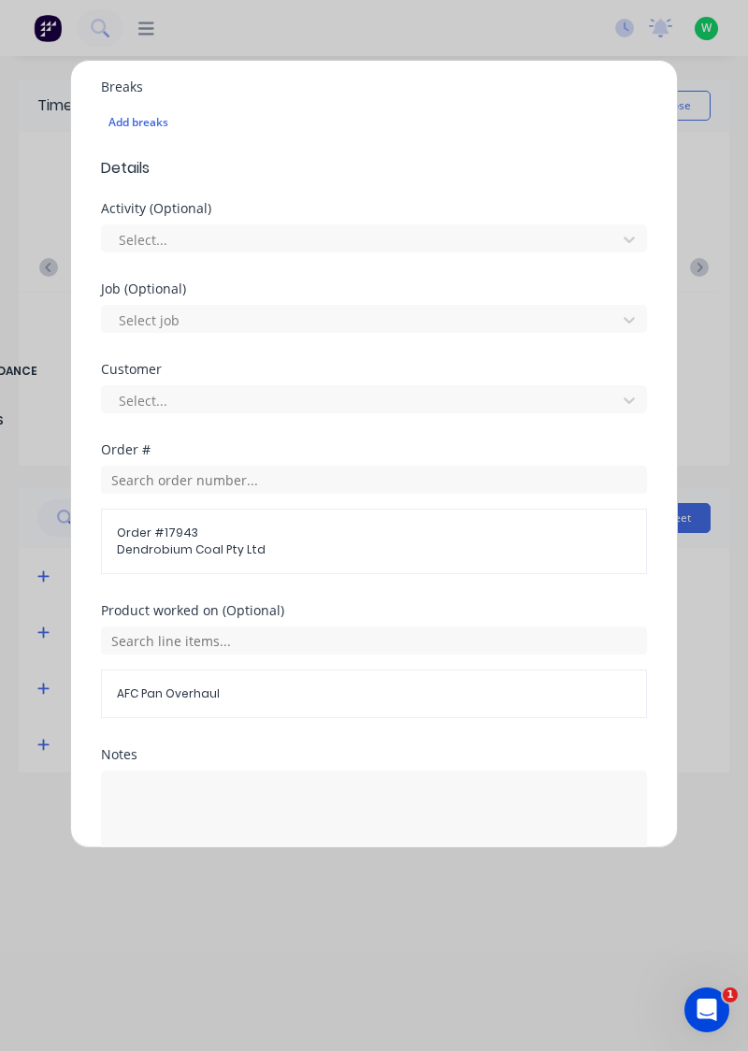
scroll to position [604, 0]
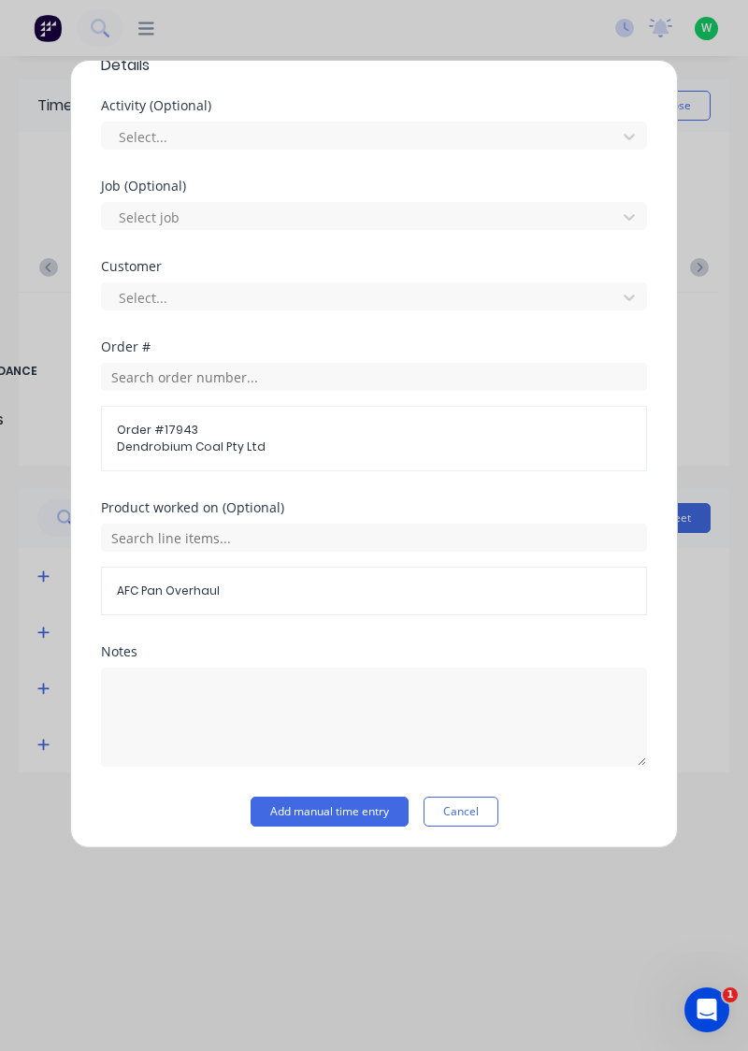
click at [368, 802] on button "Add manual time entry" at bounding box center [330, 812] width 158 height 30
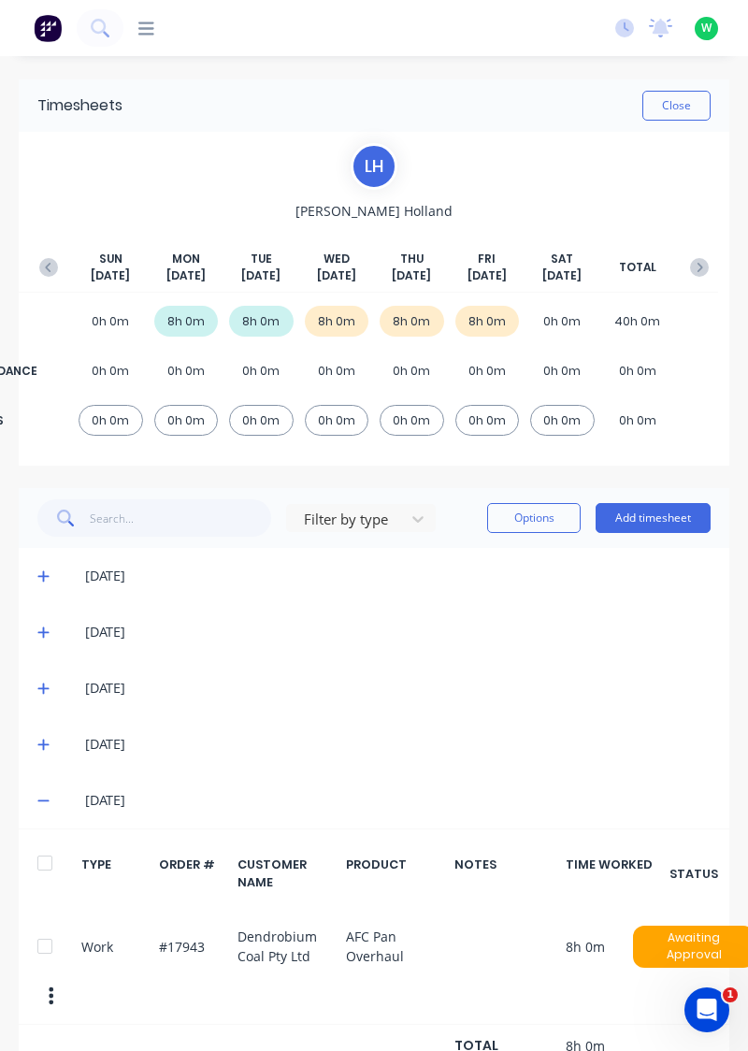
click at [706, 255] on button "button" at bounding box center [699, 268] width 37 height 34
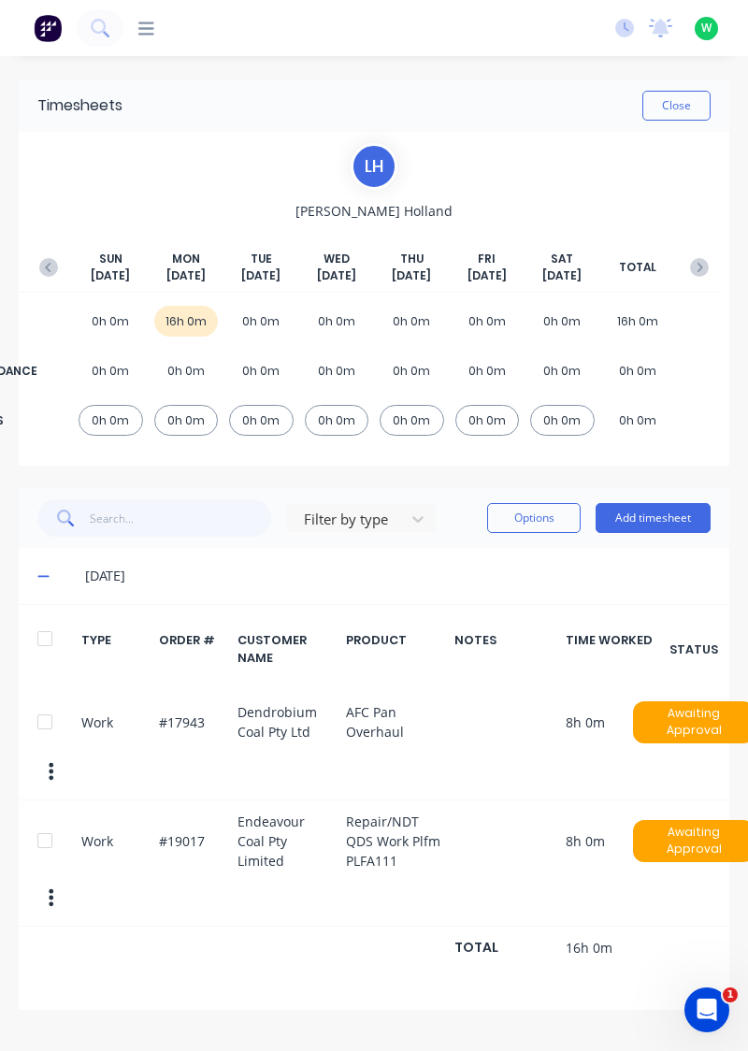
click at [49, 720] on div at bounding box center [44, 721] width 37 height 37
click at [524, 510] on button "Options" at bounding box center [534, 518] width 94 height 30
click at [447, 557] on div "Delete" at bounding box center [492, 566] width 144 height 27
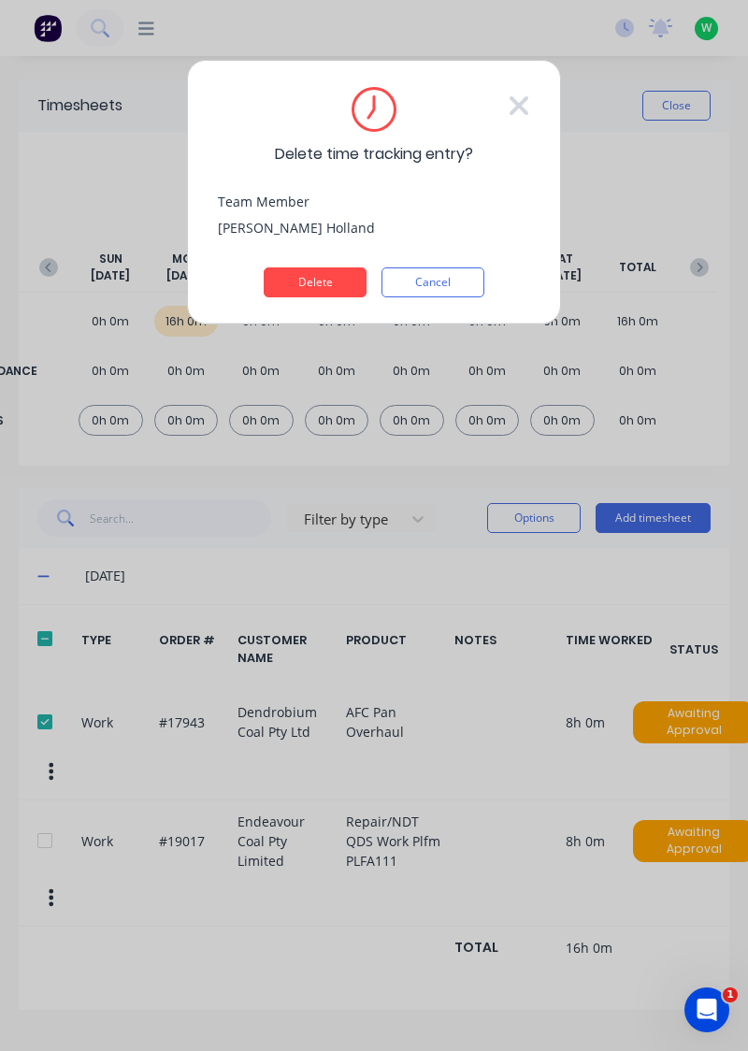
click at [344, 270] on button "Delete" at bounding box center [315, 282] width 103 height 30
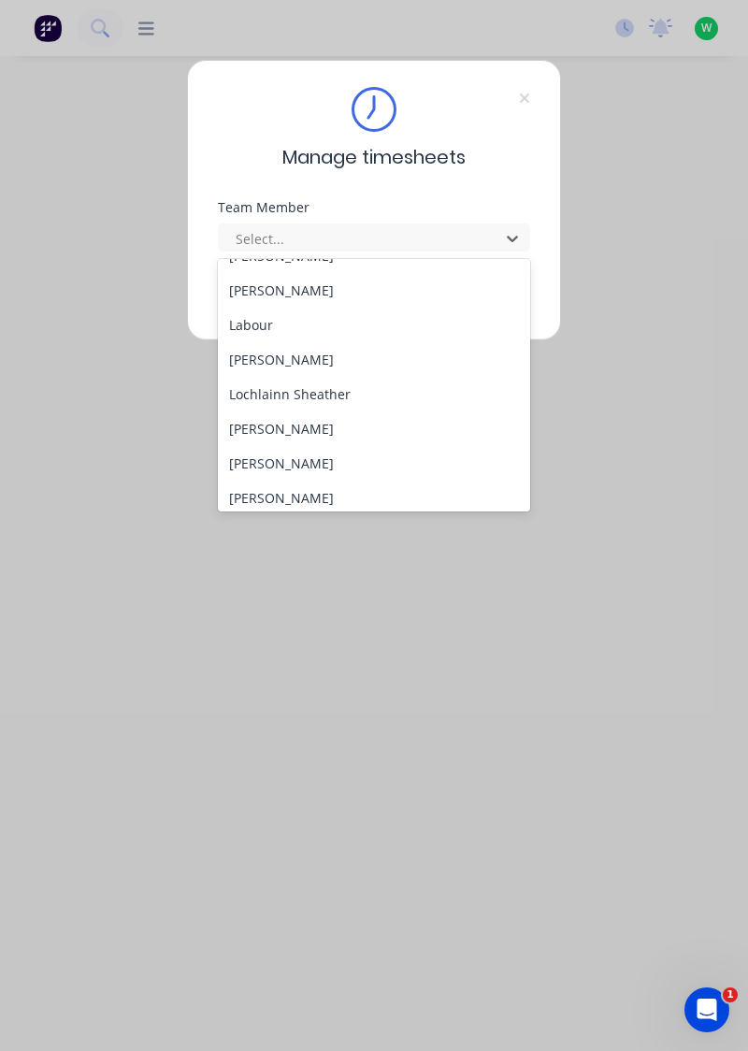
scroll to position [511, 0]
click at [333, 386] on div "Lochlainn Sheather" at bounding box center [374, 392] width 313 height 35
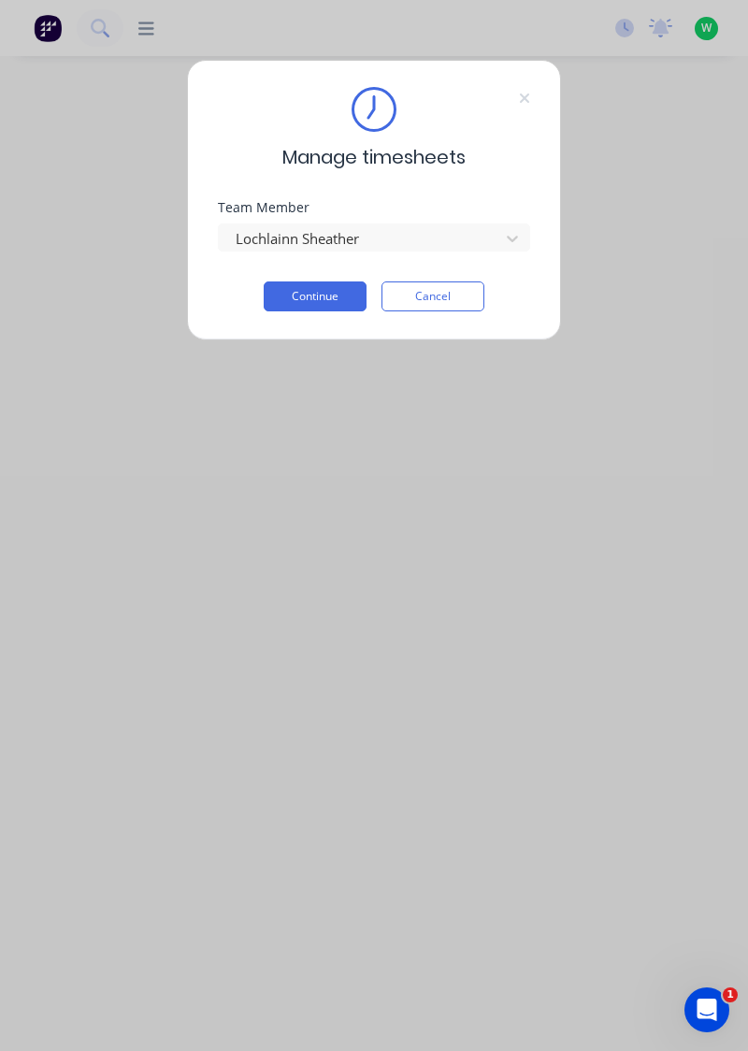
click at [335, 294] on button "Continue" at bounding box center [315, 297] width 103 height 30
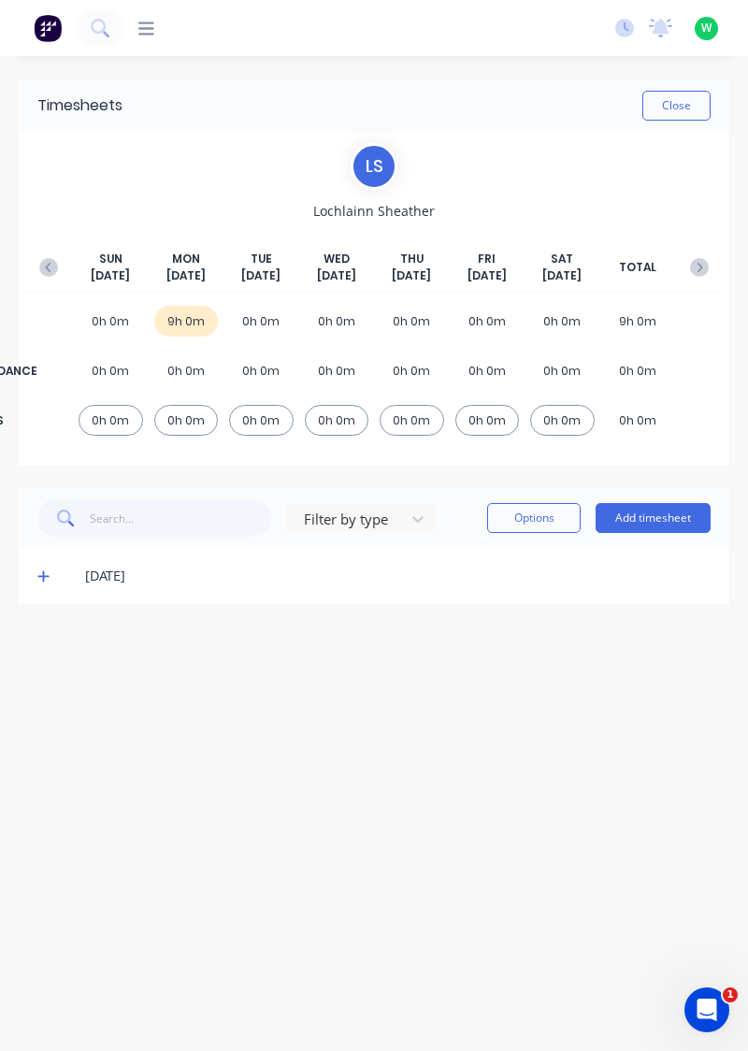
click at [41, 572] on icon at bounding box center [43, 576] width 12 height 13
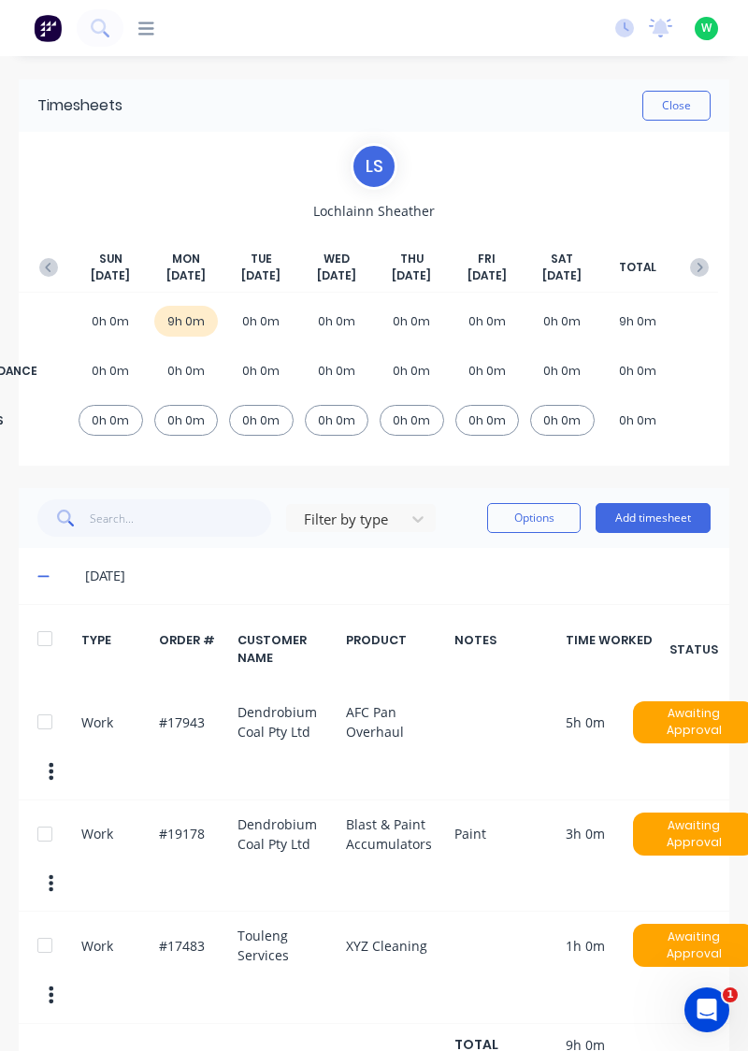
click at [49, 253] on button "button" at bounding box center [48, 268] width 37 height 34
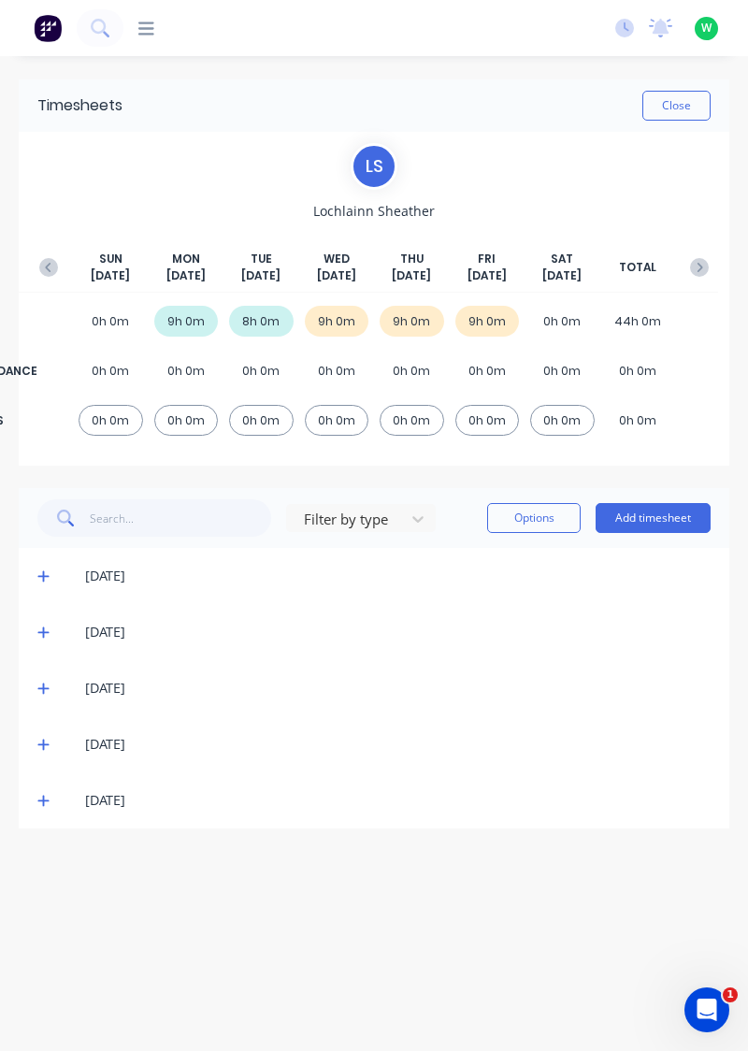
click at [711, 253] on button "button" at bounding box center [699, 268] width 37 height 34
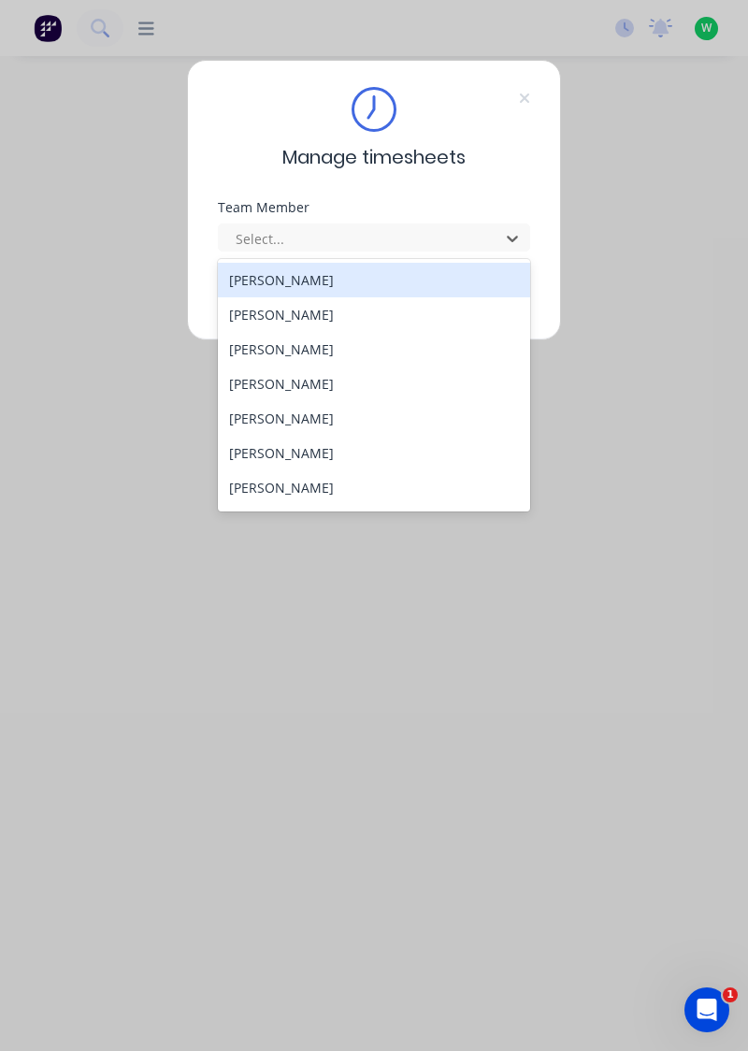
click at [306, 316] on div "[PERSON_NAME]" at bounding box center [374, 314] width 313 height 35
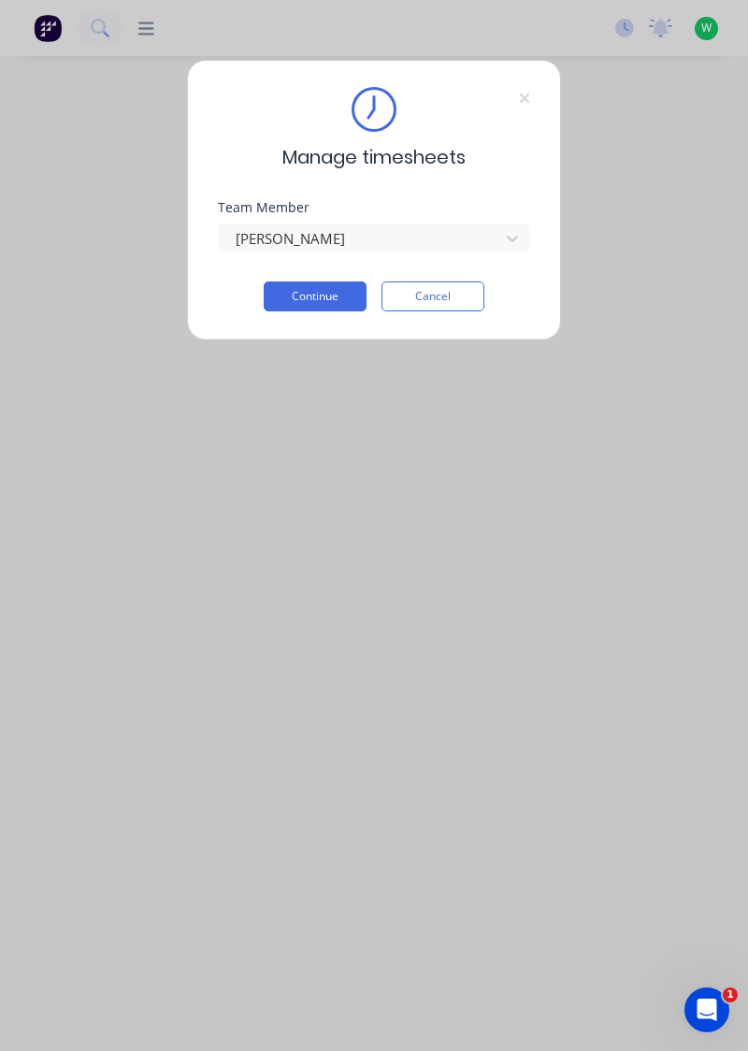
click at [317, 301] on button "Continue" at bounding box center [315, 297] width 103 height 30
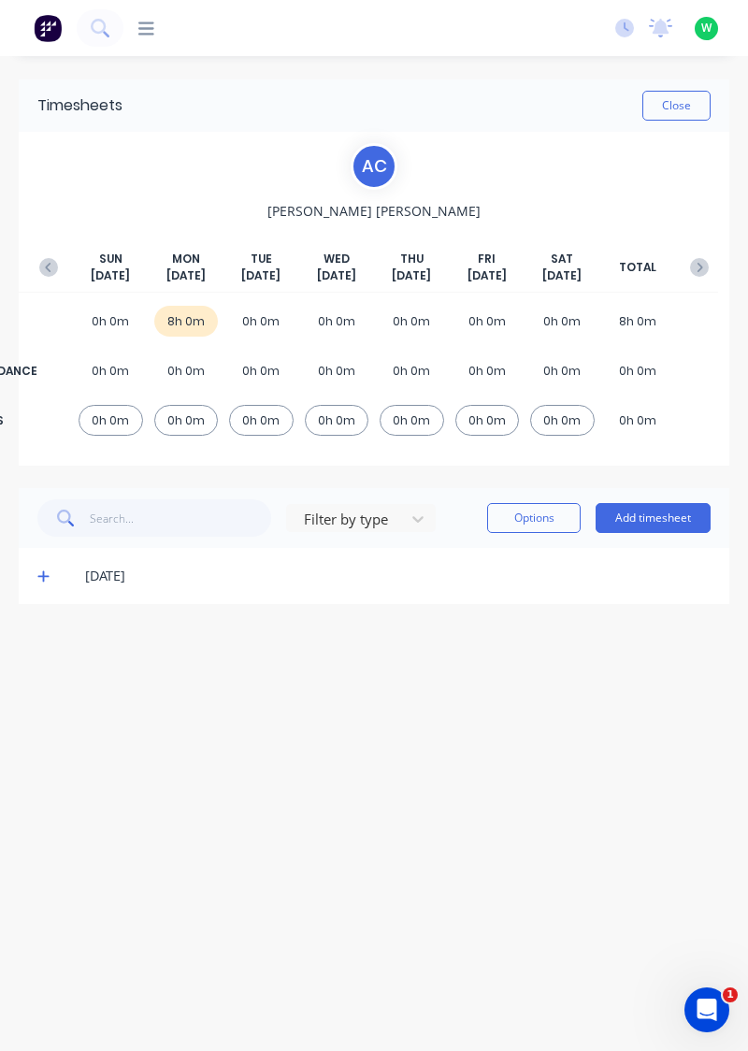
click at [50, 266] on icon "button" at bounding box center [48, 267] width 19 height 19
click at [49, 271] on icon "button" at bounding box center [48, 267] width 19 height 19
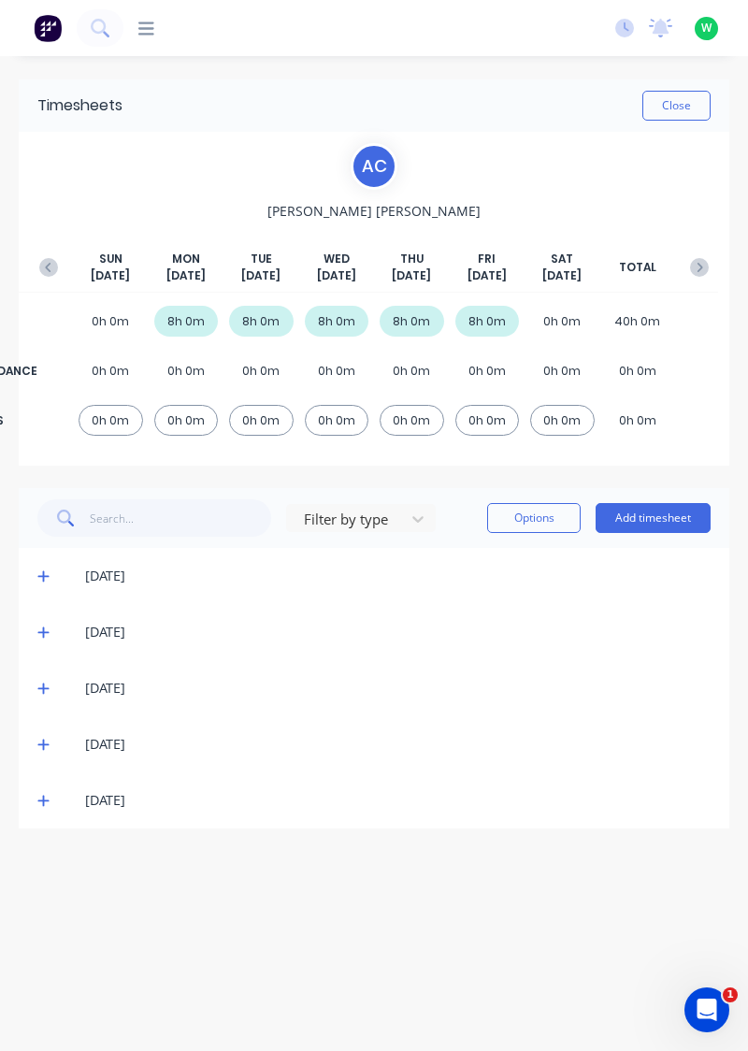
click at [701, 263] on icon "button" at bounding box center [699, 267] width 19 height 19
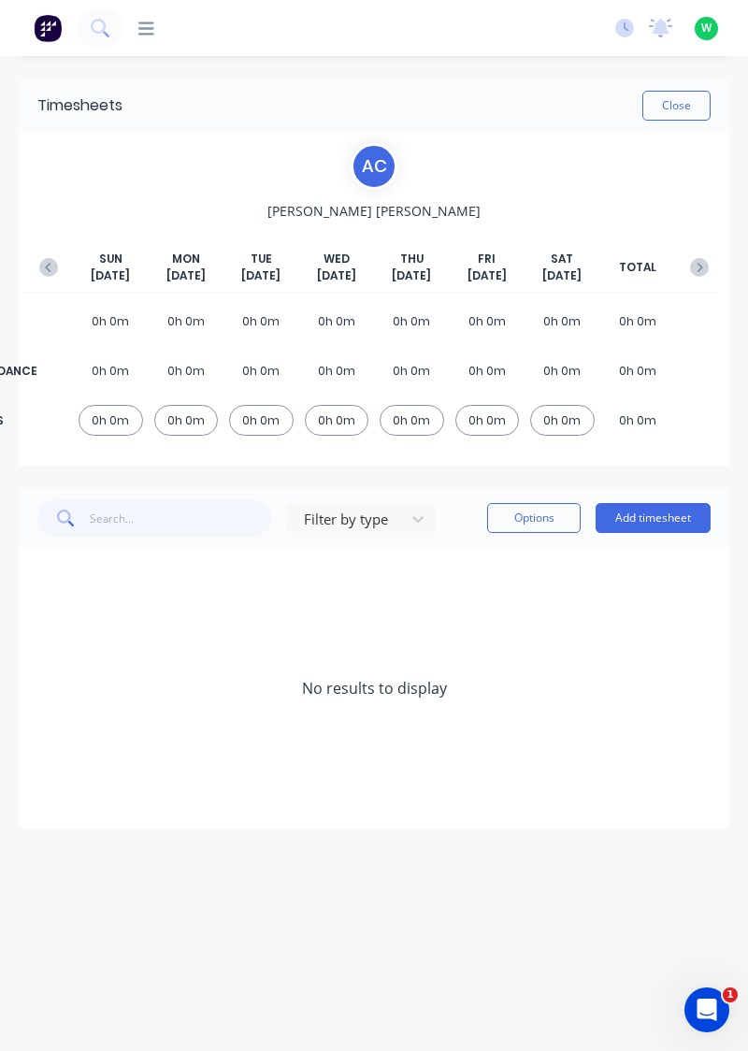
click at [645, 518] on button "Add timesheet" at bounding box center [653, 518] width 115 height 30
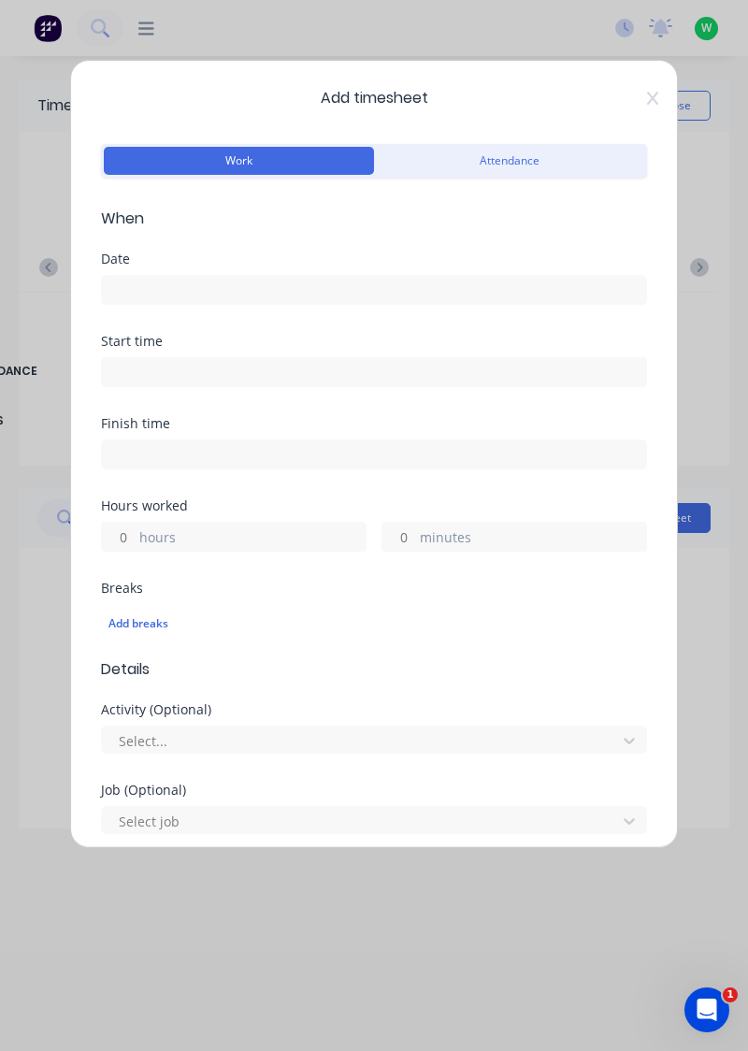
click at [304, 282] on input at bounding box center [374, 290] width 544 height 28
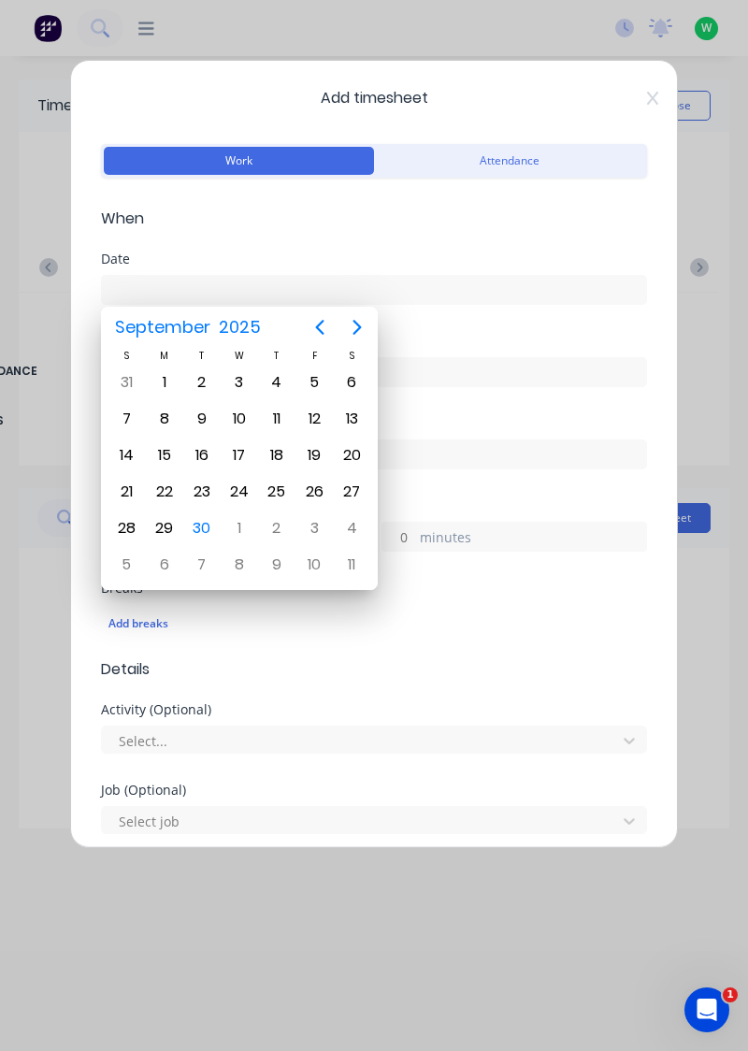
click at [166, 419] on div "8" at bounding box center [165, 419] width 28 height 28
type input "08/09/2025"
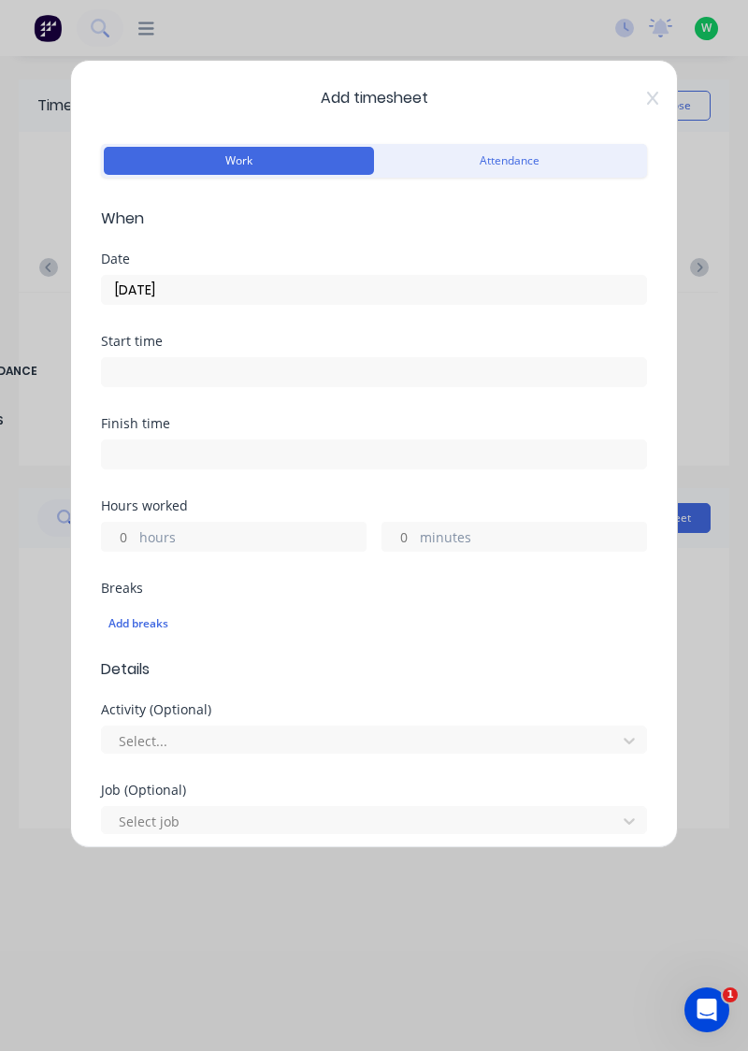
click at [230, 529] on label "hours" at bounding box center [252, 538] width 226 height 23
click at [135, 529] on input "hours" at bounding box center [118, 537] width 33 height 28
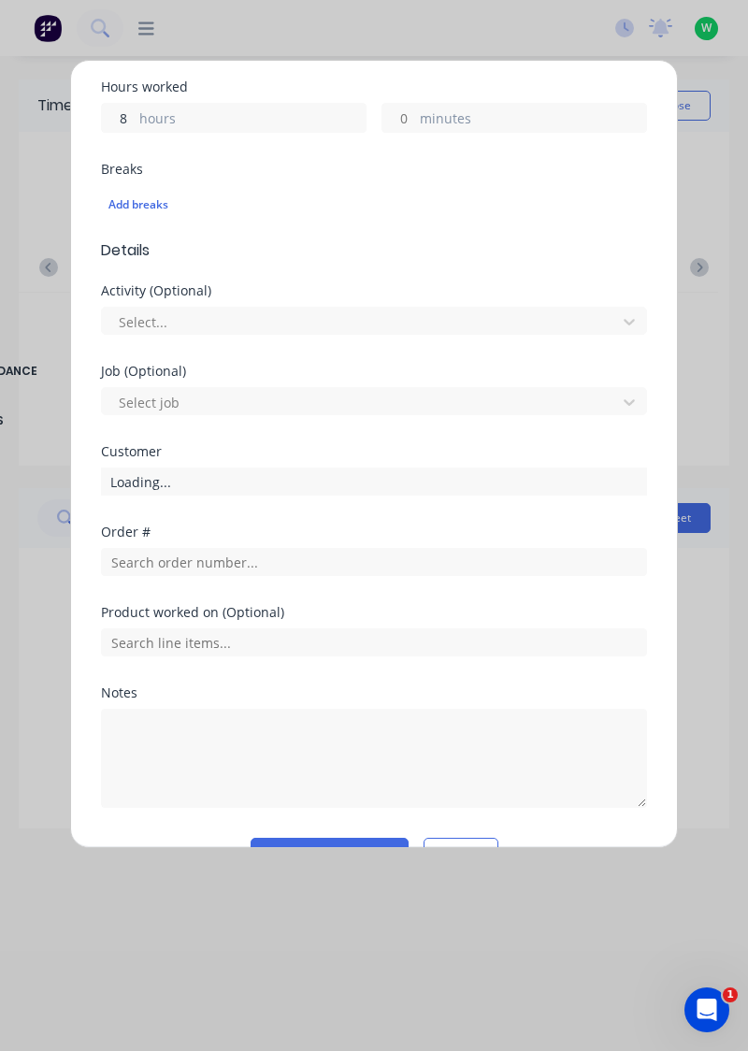
scroll to position [462, 0]
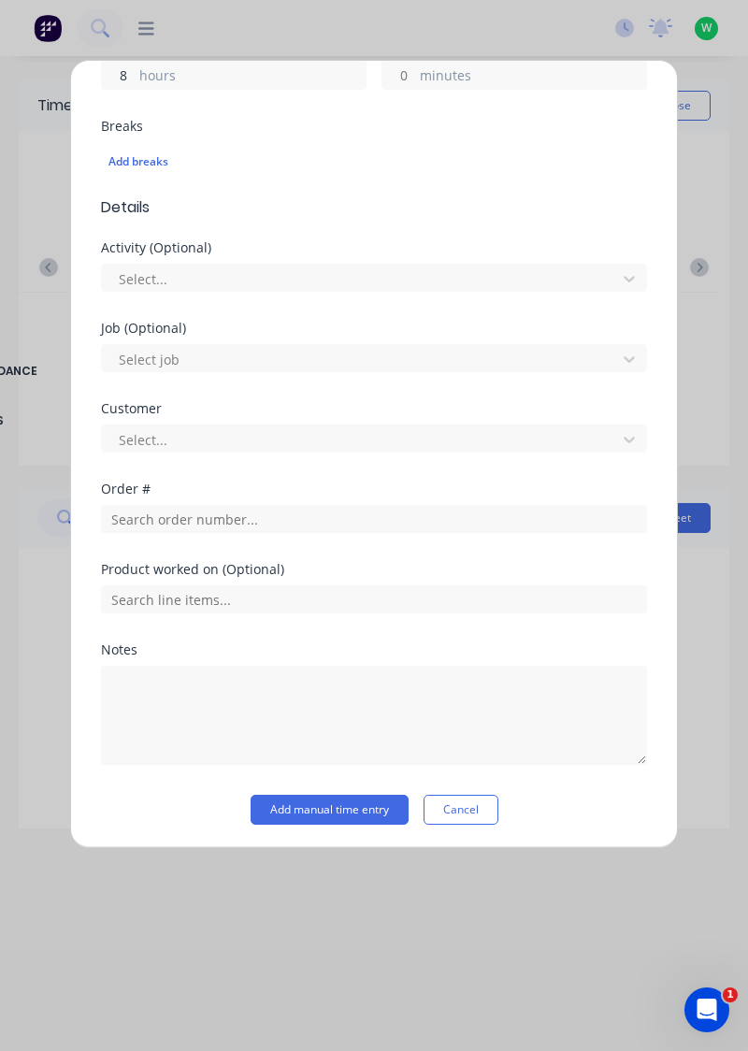
type input "8"
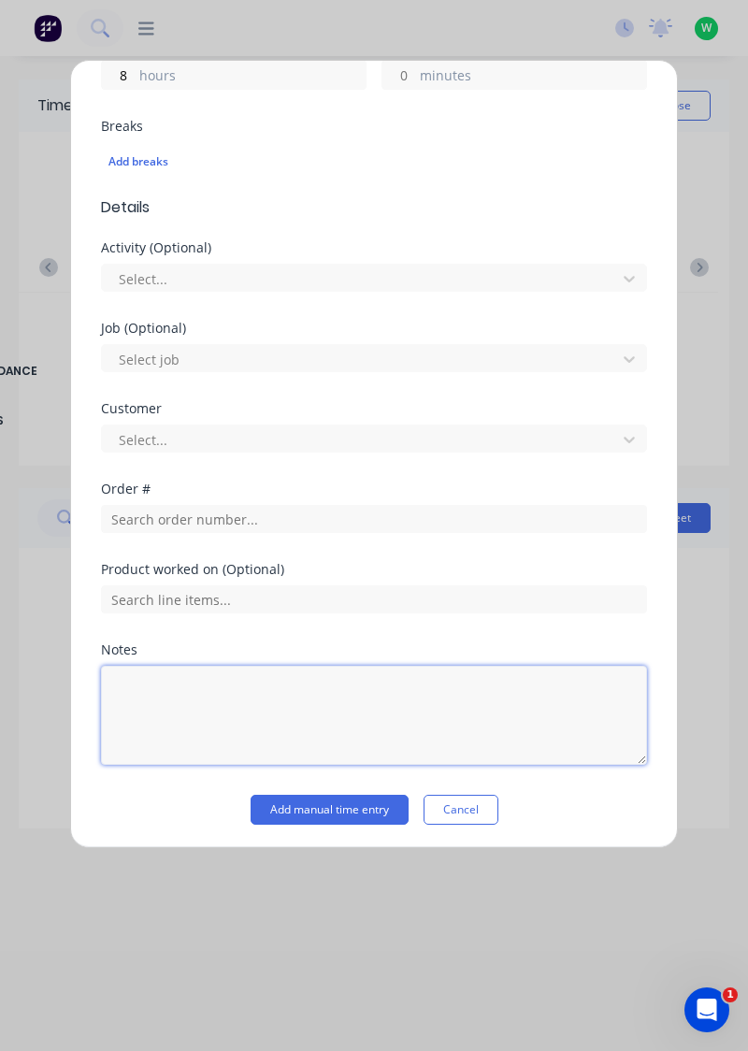
click at [202, 686] on textarea at bounding box center [374, 715] width 546 height 99
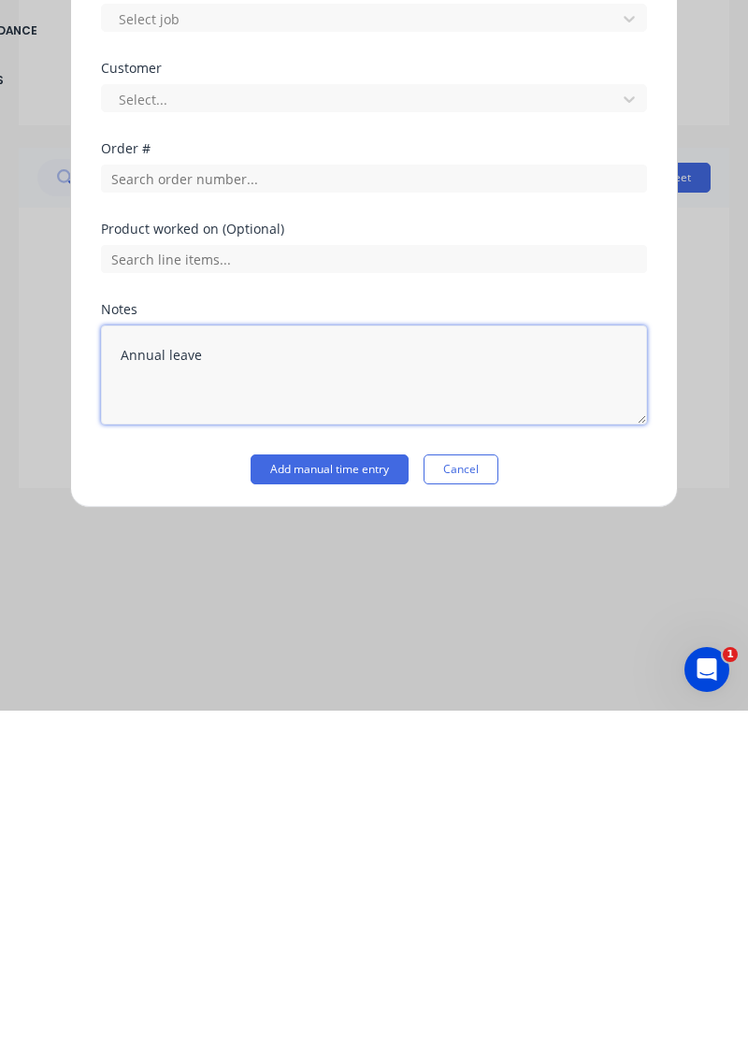
type textarea "Annual leave"
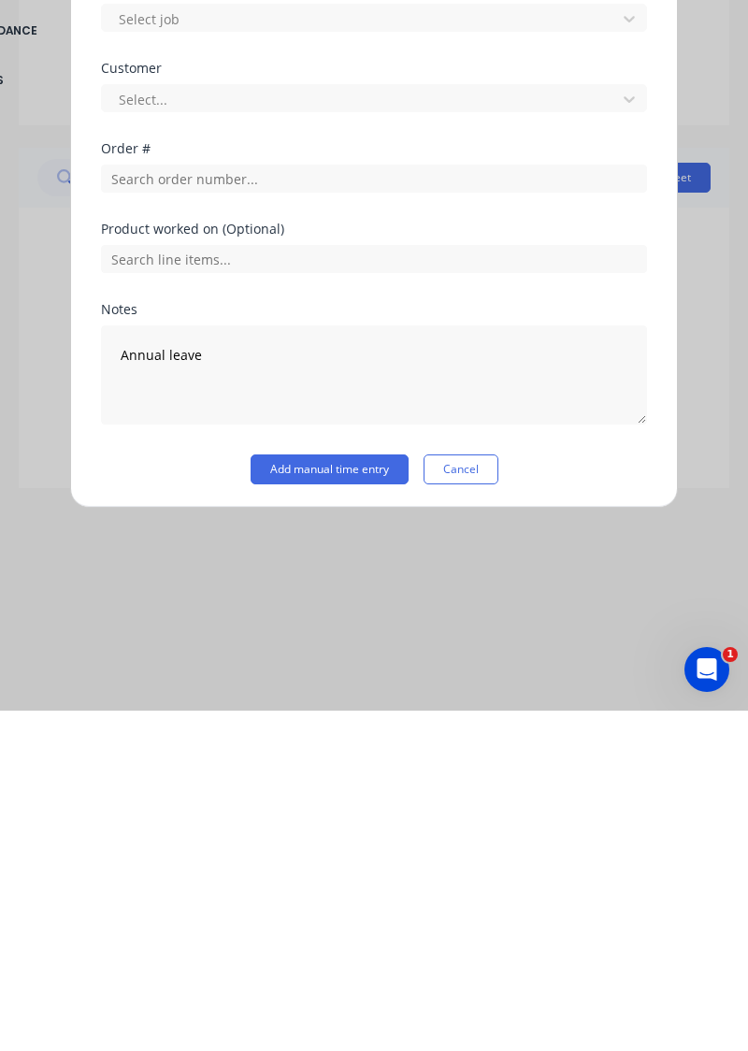
click at [335, 800] on button "Add manual time entry" at bounding box center [330, 810] width 158 height 30
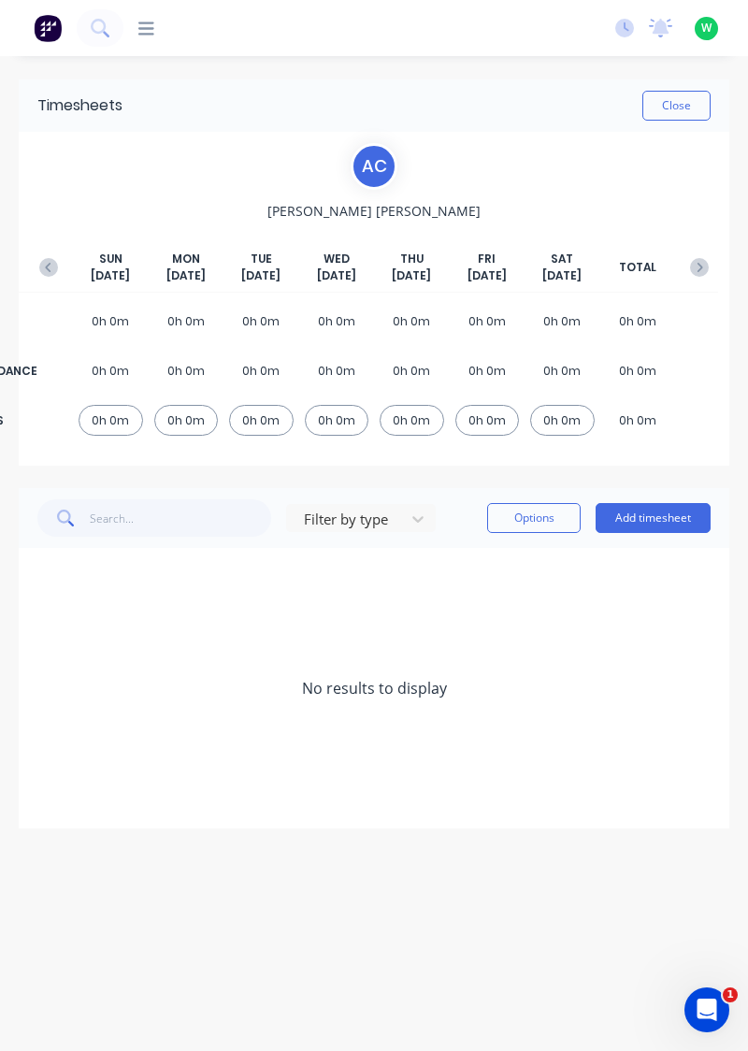
click at [696, 256] on button "button" at bounding box center [699, 268] width 37 height 34
click at [25, 581] on div "[DATE]" at bounding box center [374, 576] width 711 height 56
click at [38, 571] on icon at bounding box center [43, 576] width 12 height 13
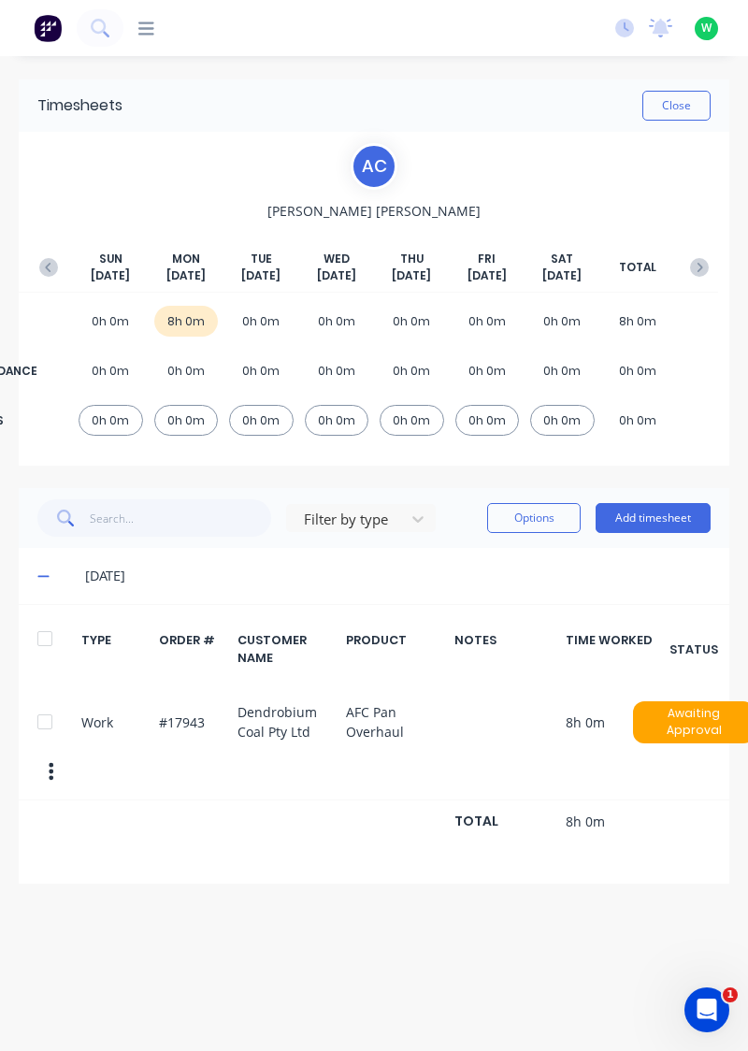
click at [42, 253] on button "button" at bounding box center [48, 268] width 37 height 34
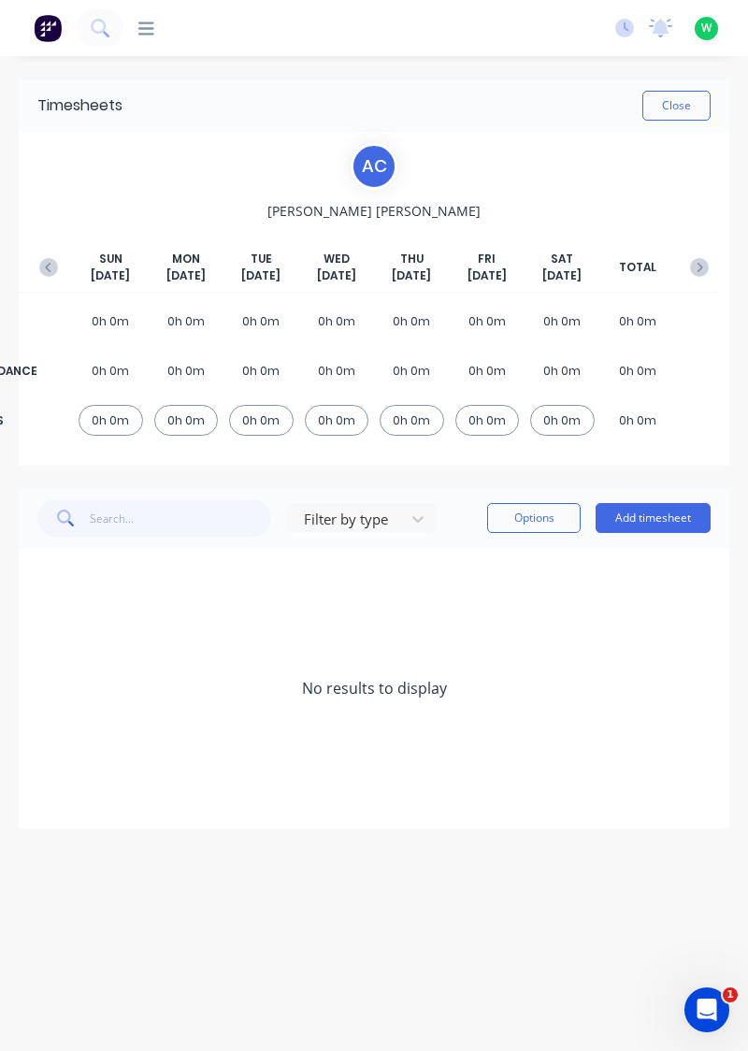
click at [49, 255] on button "button" at bounding box center [48, 268] width 37 height 34
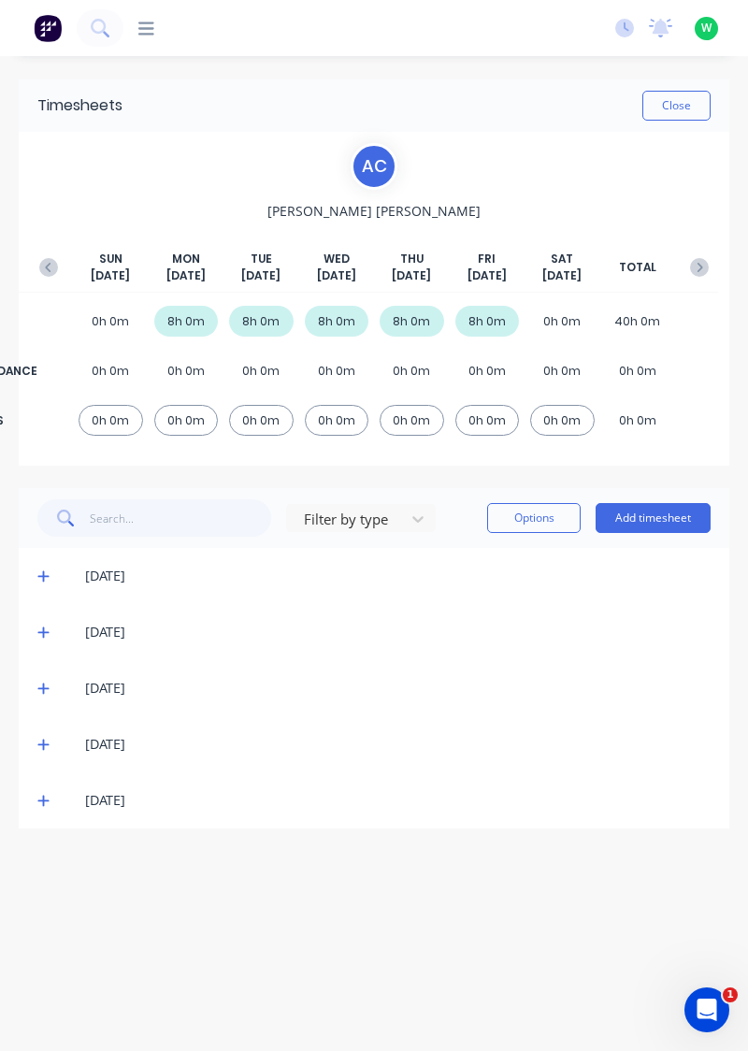
click at [700, 258] on icon "button" at bounding box center [699, 267] width 19 height 19
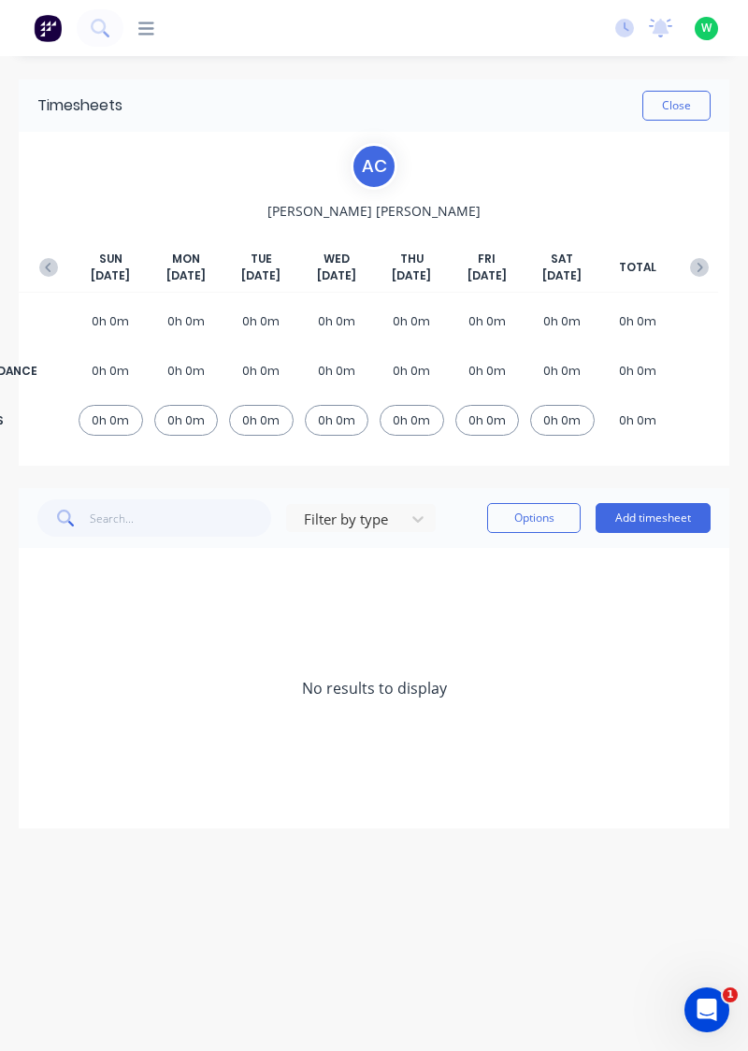
click at [670, 513] on button "Add timesheet" at bounding box center [653, 518] width 115 height 30
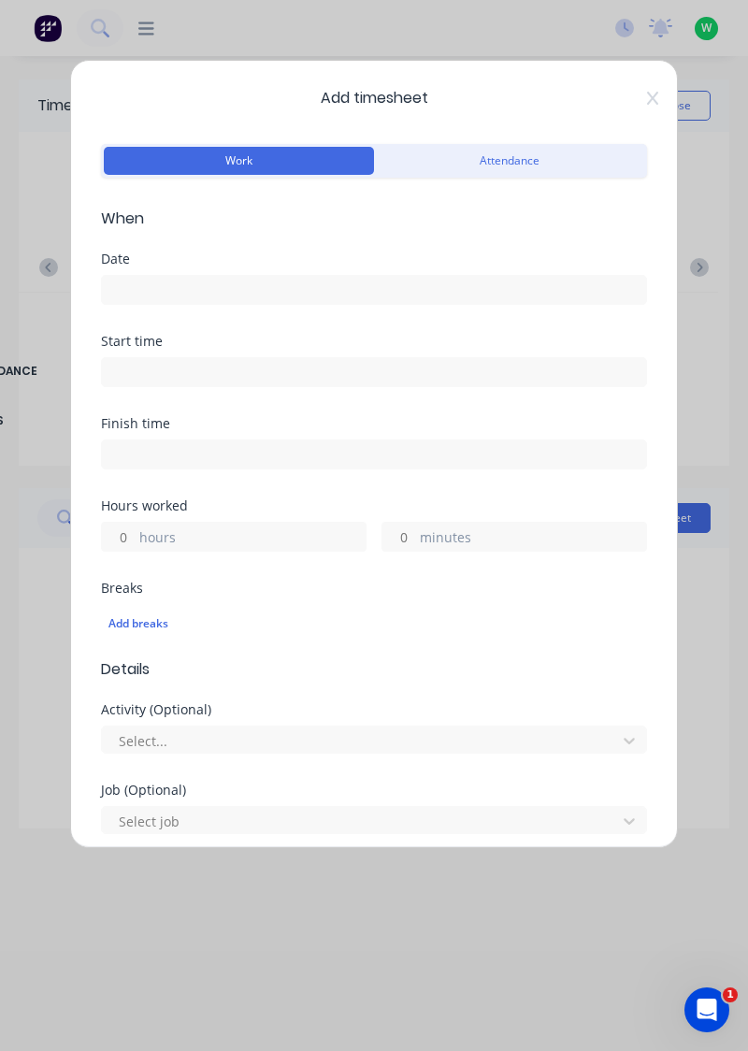
click at [359, 296] on input at bounding box center [374, 290] width 544 height 28
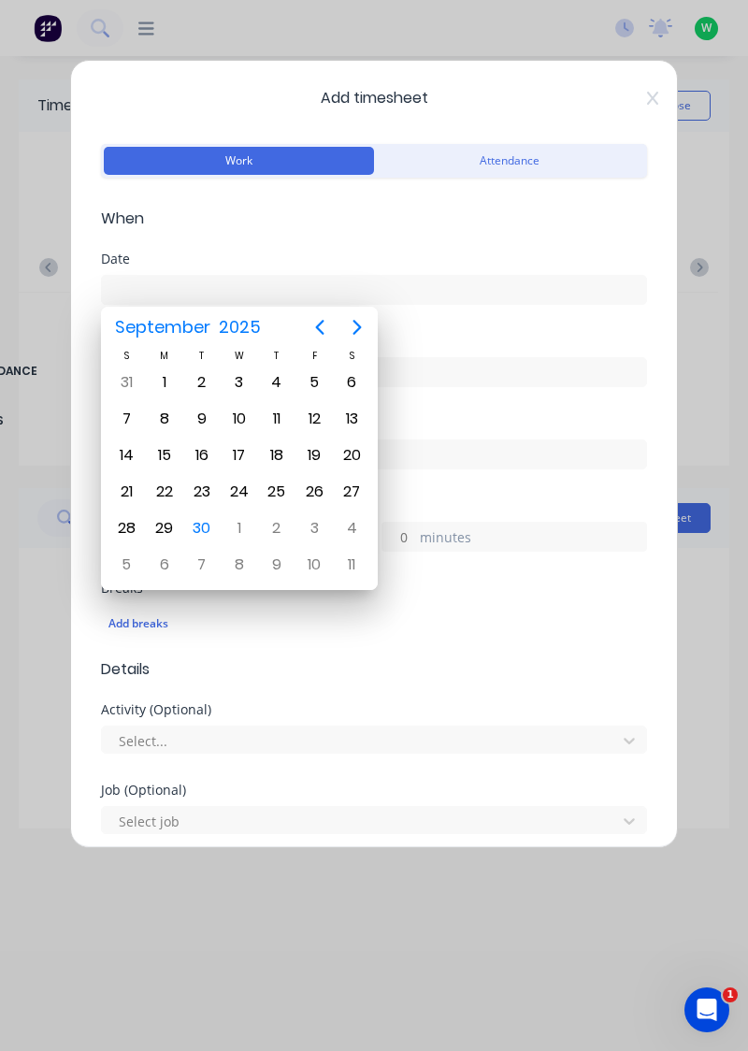
click at [166, 482] on div "22" at bounding box center [165, 492] width 28 height 28
type input "[DATE]"
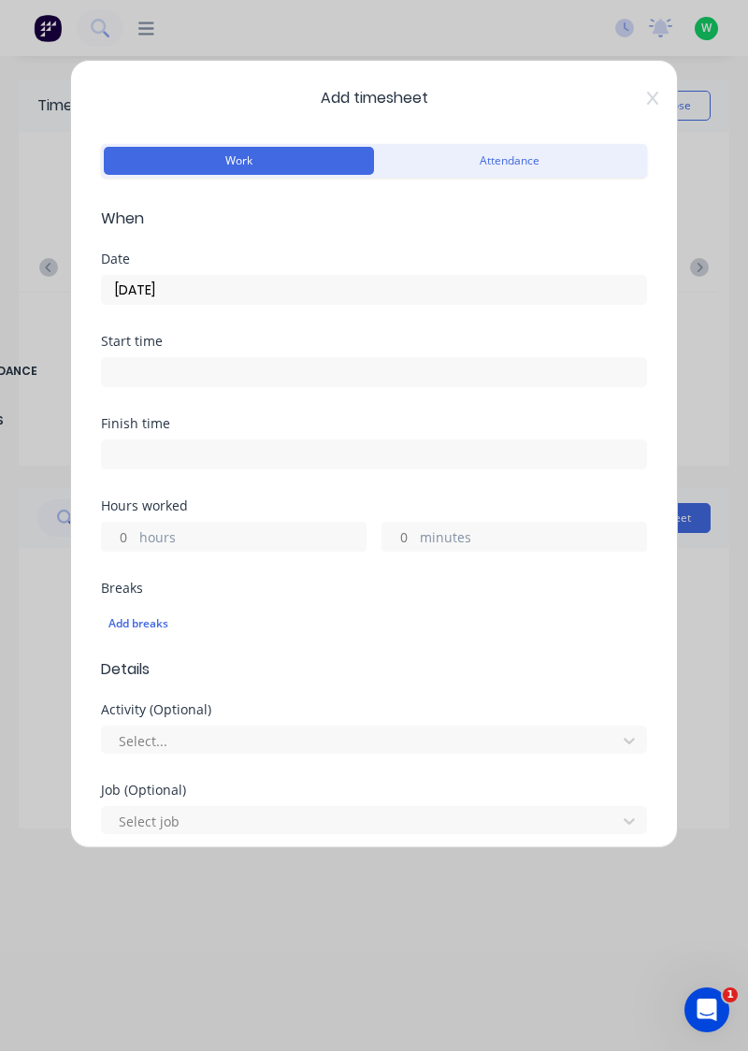
click at [225, 539] on label "hours" at bounding box center [252, 538] width 226 height 23
click at [135, 539] on input "hours" at bounding box center [118, 537] width 33 height 28
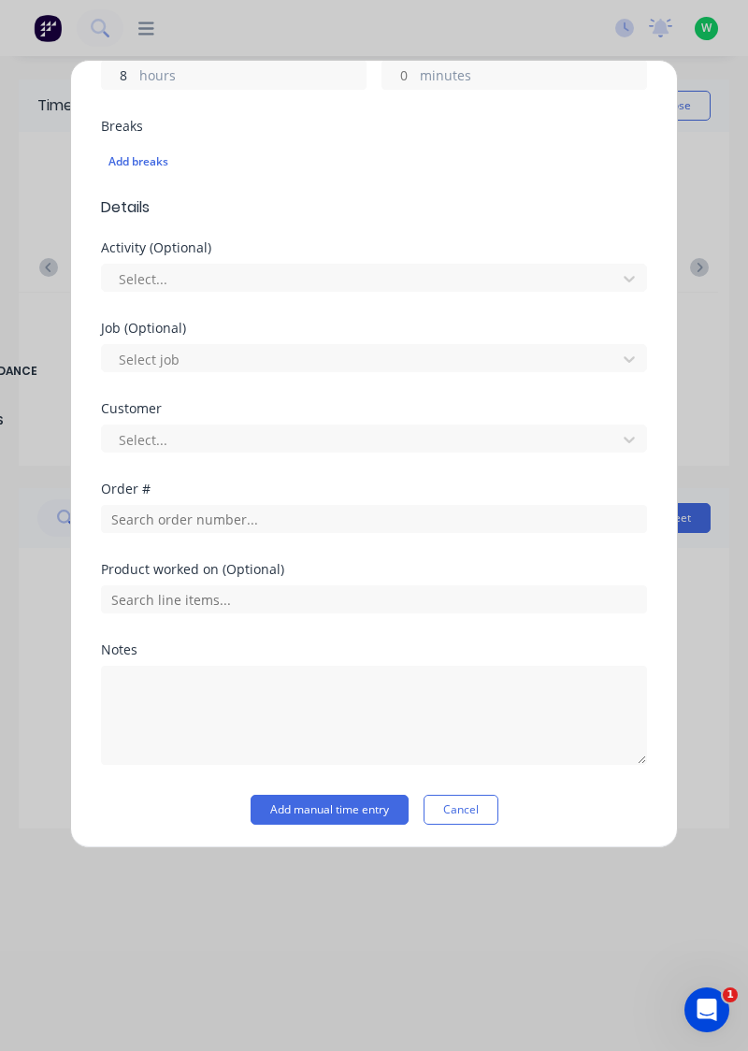
type input "8"
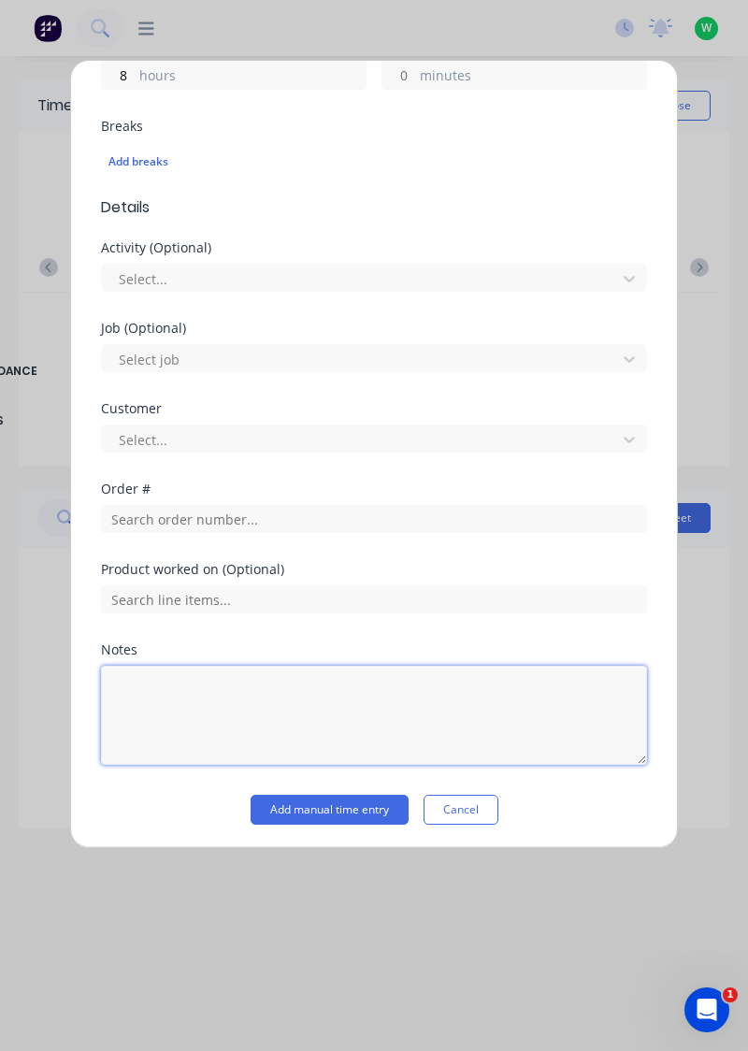
click at [210, 668] on textarea at bounding box center [374, 715] width 546 height 99
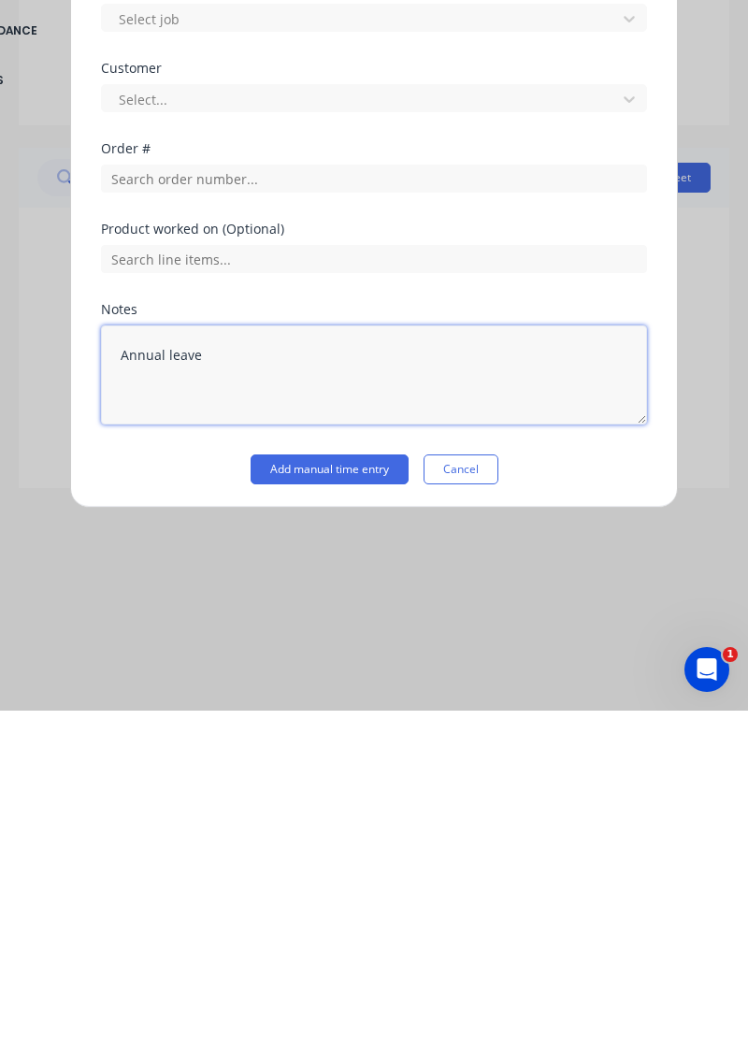
type textarea "Annual leave"
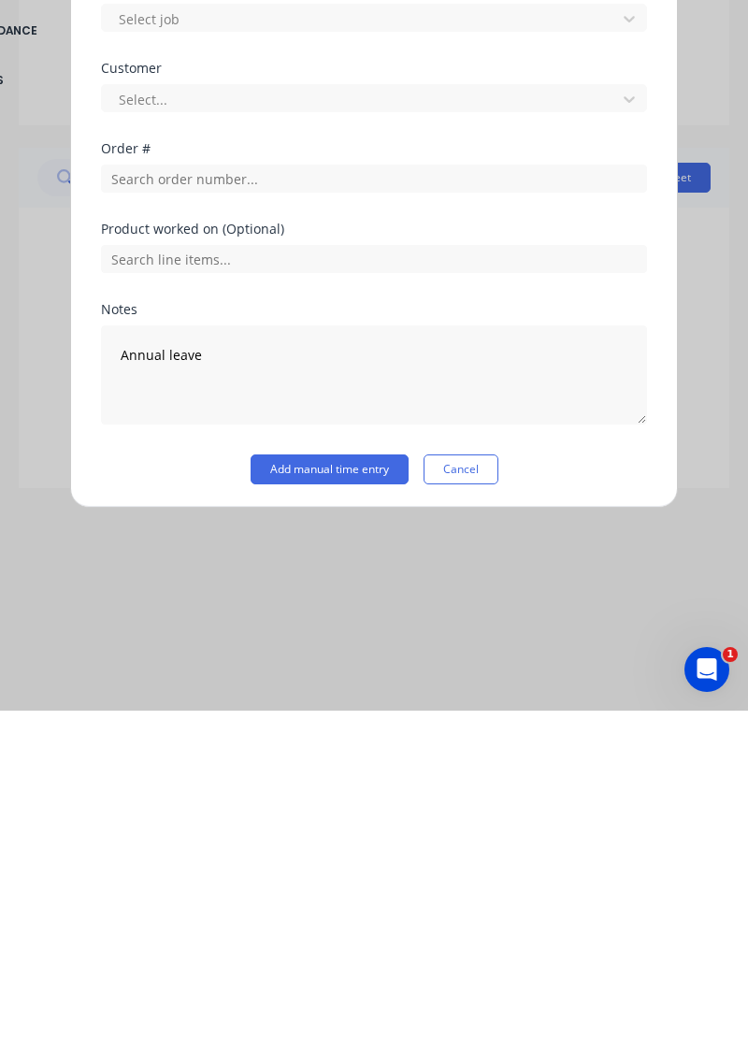
click at [331, 810] on button "Add manual time entry" at bounding box center [330, 810] width 158 height 30
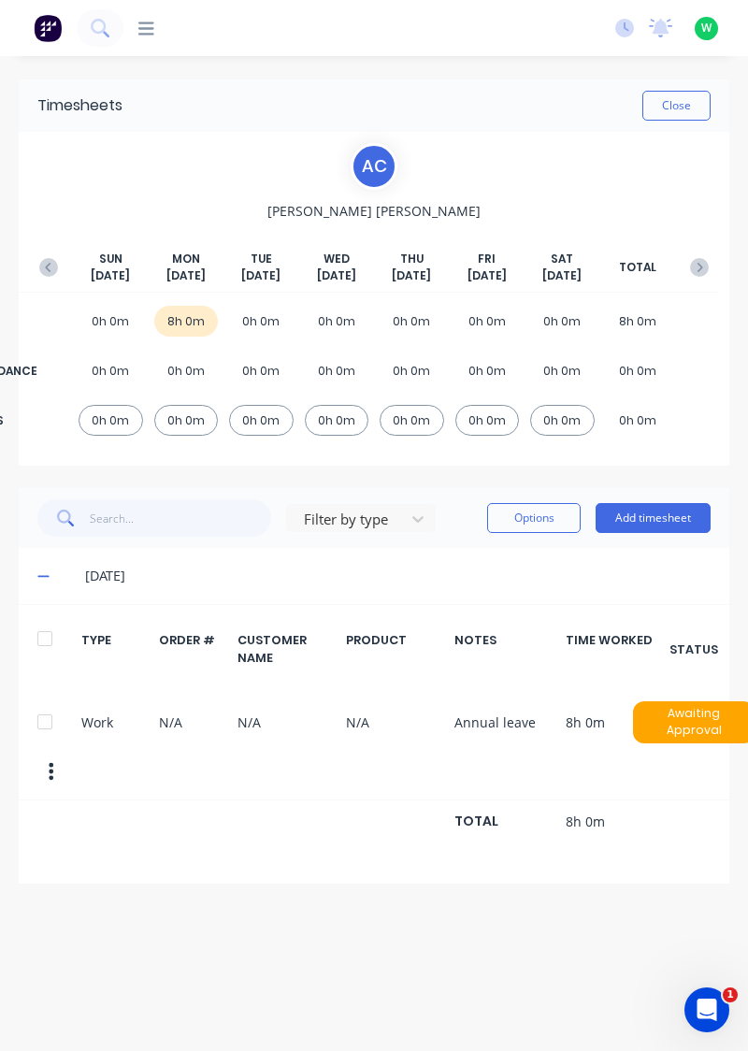
click at [58, 253] on button "button" at bounding box center [48, 268] width 37 height 34
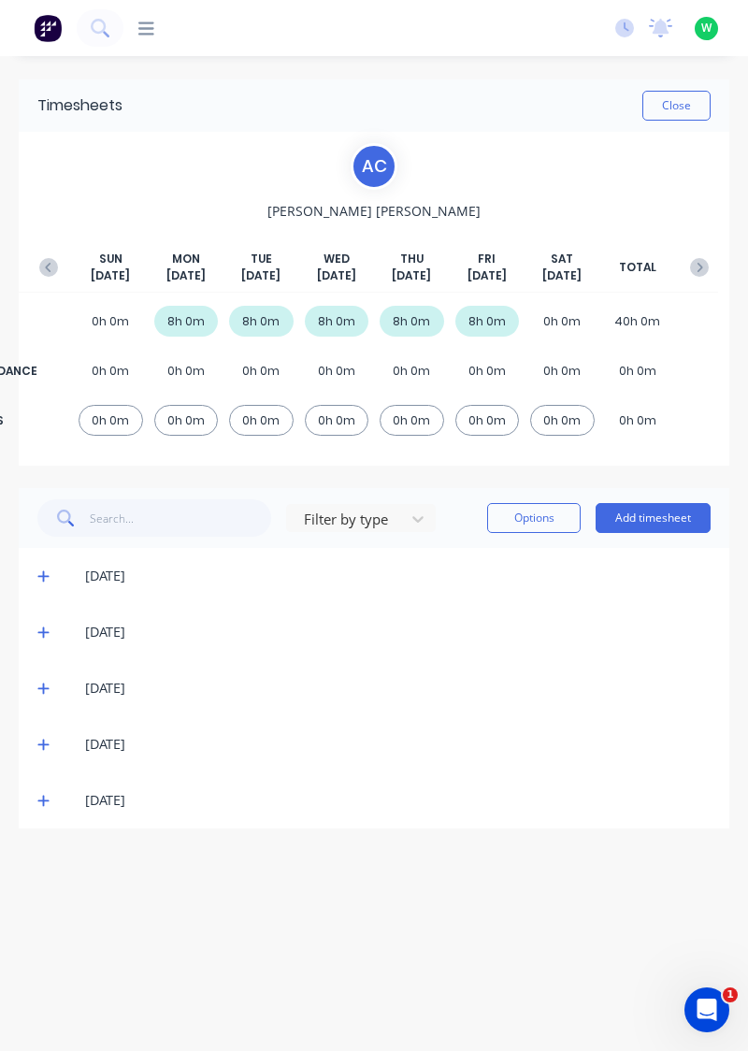
click at [43, 270] on icon "button" at bounding box center [48, 267] width 19 height 19
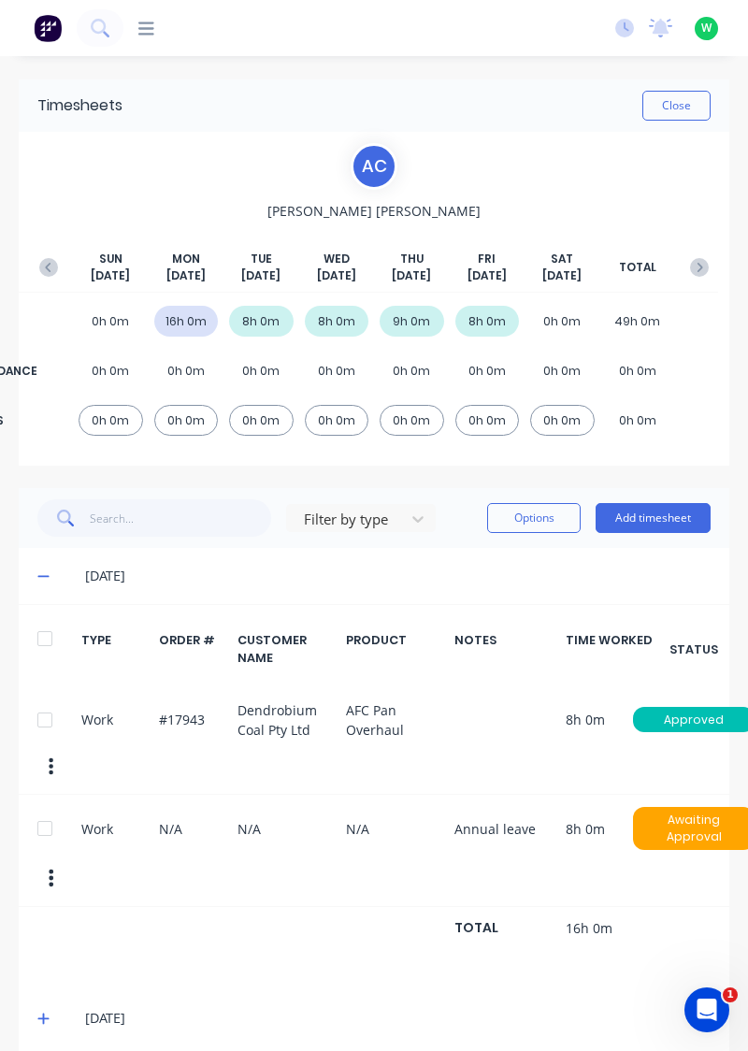
click at [37, 816] on div at bounding box center [44, 828] width 37 height 37
click at [542, 511] on button "Options" at bounding box center [534, 518] width 94 height 30
click at [464, 559] on div "Delete" at bounding box center [492, 566] width 144 height 27
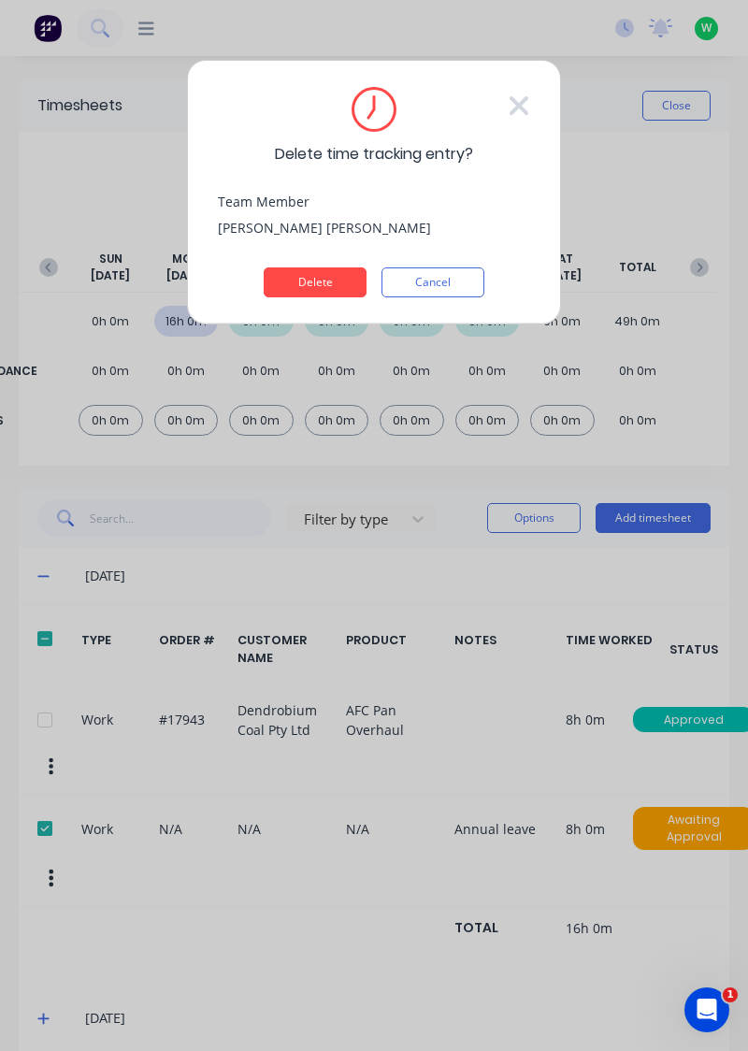
click at [319, 282] on button "Delete" at bounding box center [315, 282] width 103 height 30
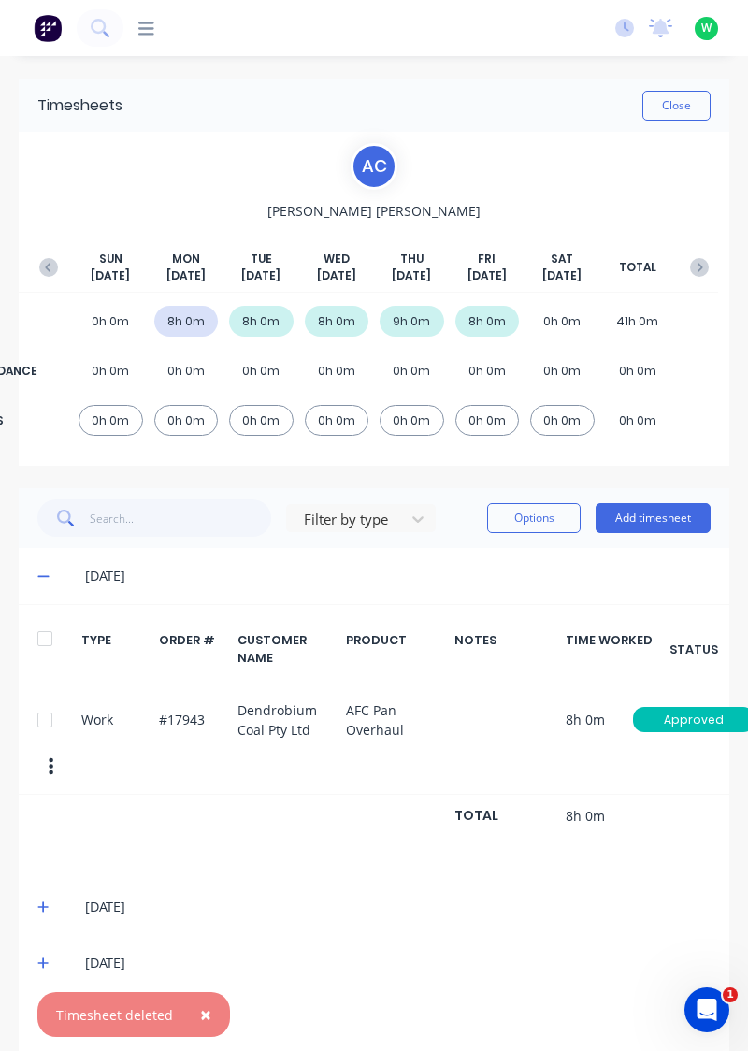
click at [711, 260] on button "button" at bounding box center [699, 268] width 37 height 34
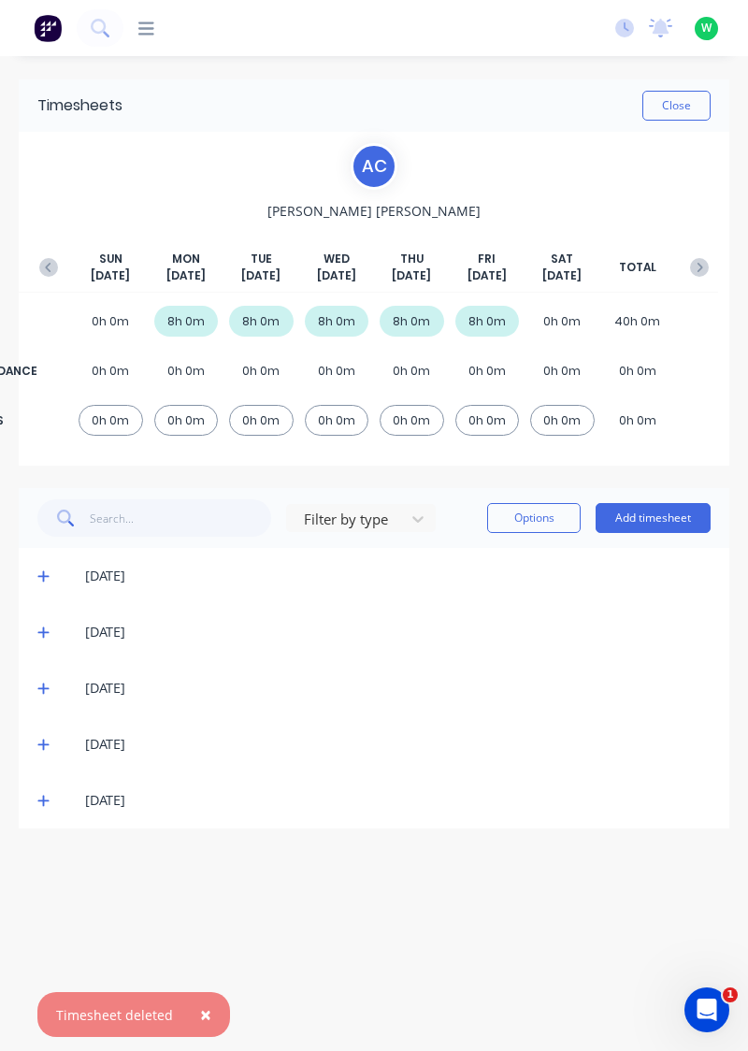
click at [705, 260] on icon "button" at bounding box center [699, 267] width 19 height 19
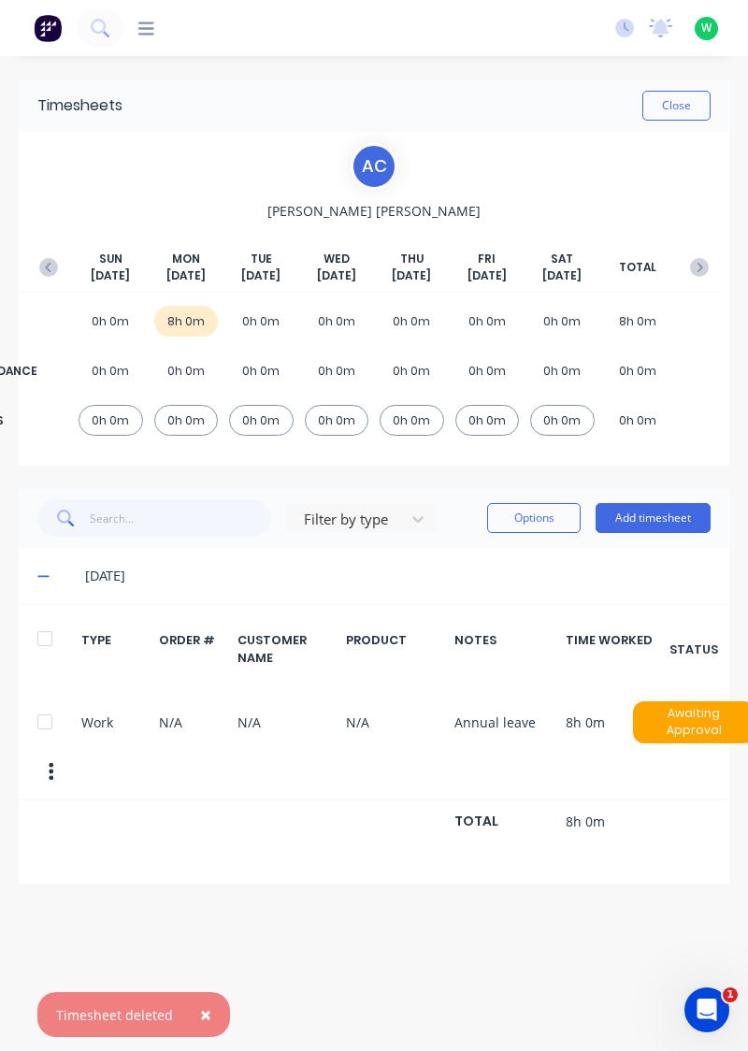
click at [672, 522] on button "Add timesheet" at bounding box center [653, 518] width 115 height 30
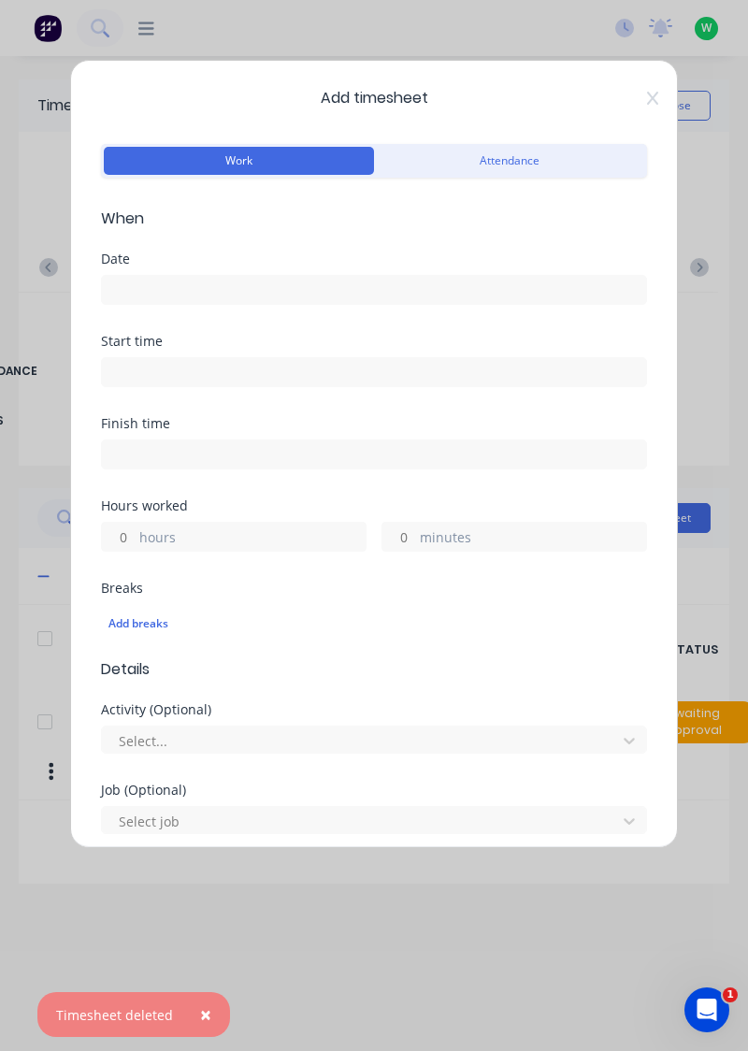
click at [372, 283] on input at bounding box center [374, 290] width 544 height 28
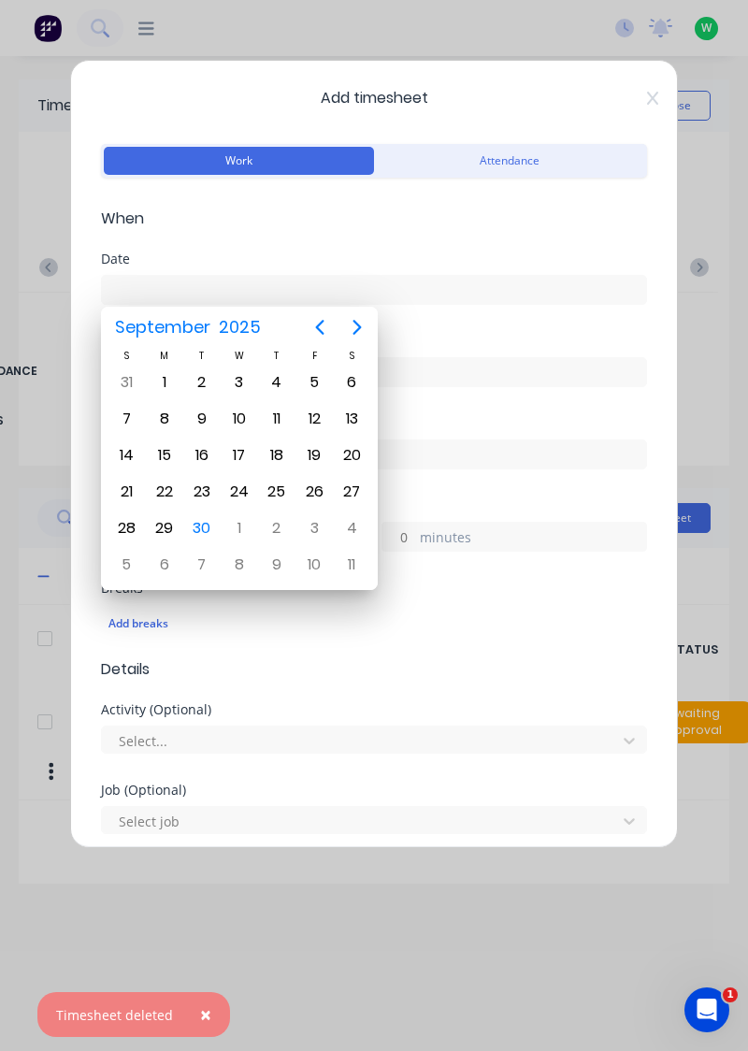
click at [199, 491] on div "23" at bounding box center [202, 492] width 28 height 28
type input "23/09/2025"
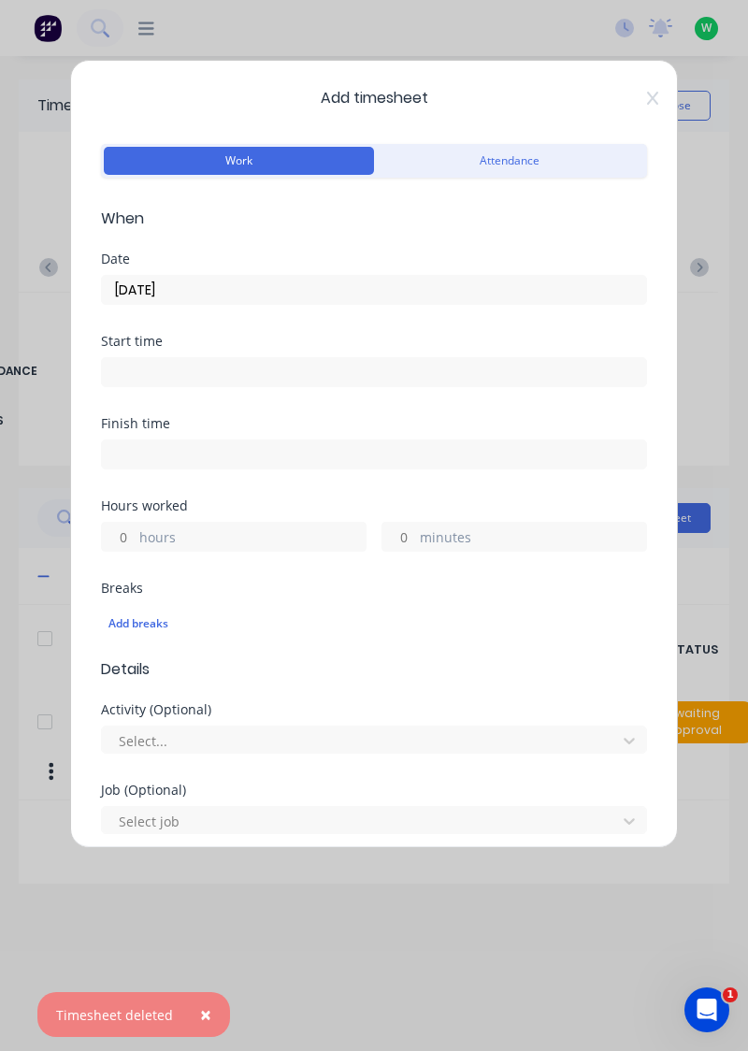
click at [243, 533] on label "hours" at bounding box center [252, 538] width 226 height 23
click at [135, 533] on input "hours" at bounding box center [118, 537] width 33 height 28
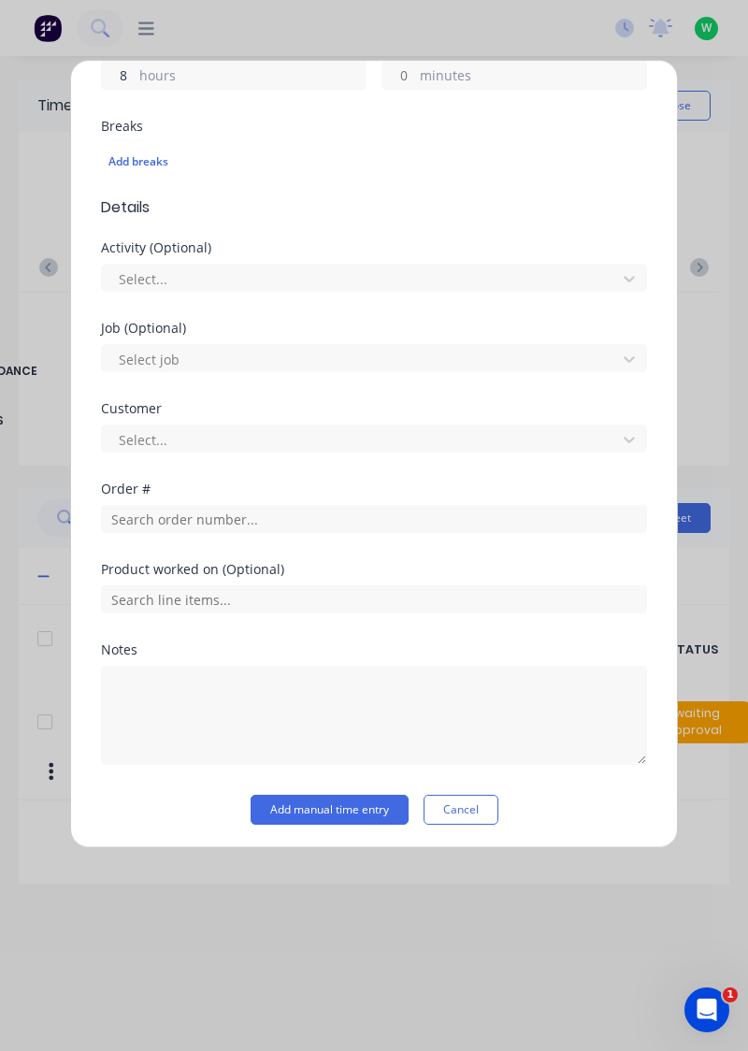
scroll to position [403, 0]
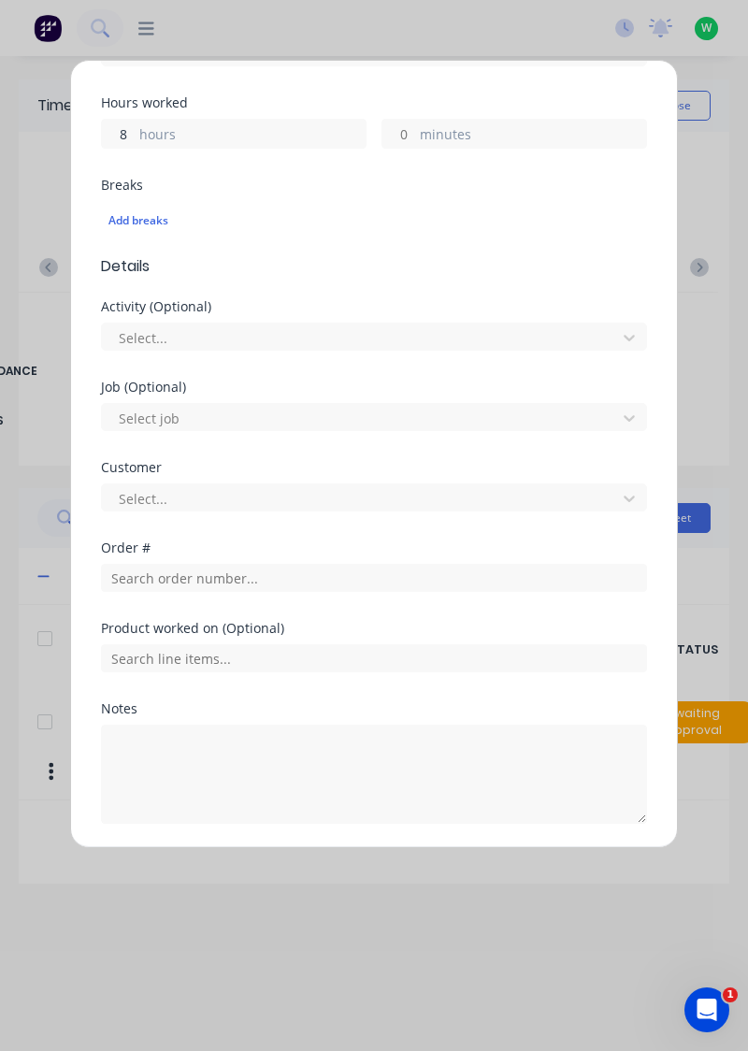
type input "8"
click at [281, 709] on div "Notes" at bounding box center [374, 708] width 546 height 13
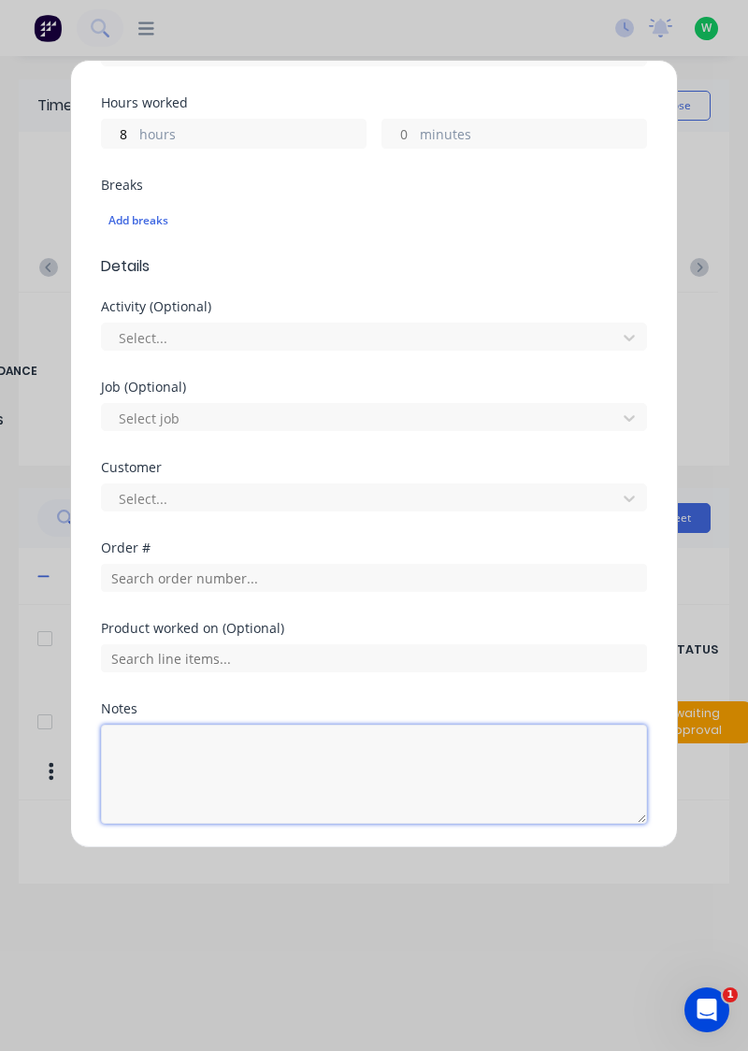
click at [241, 759] on textarea at bounding box center [374, 774] width 546 height 99
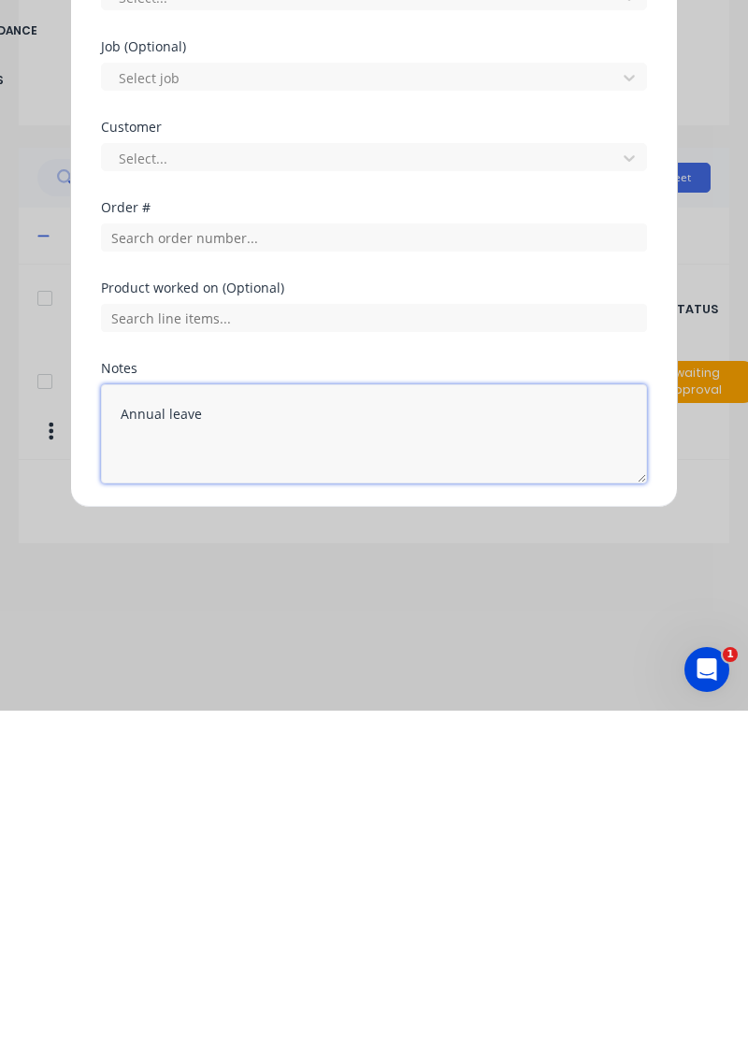
type textarea "Annual leave"
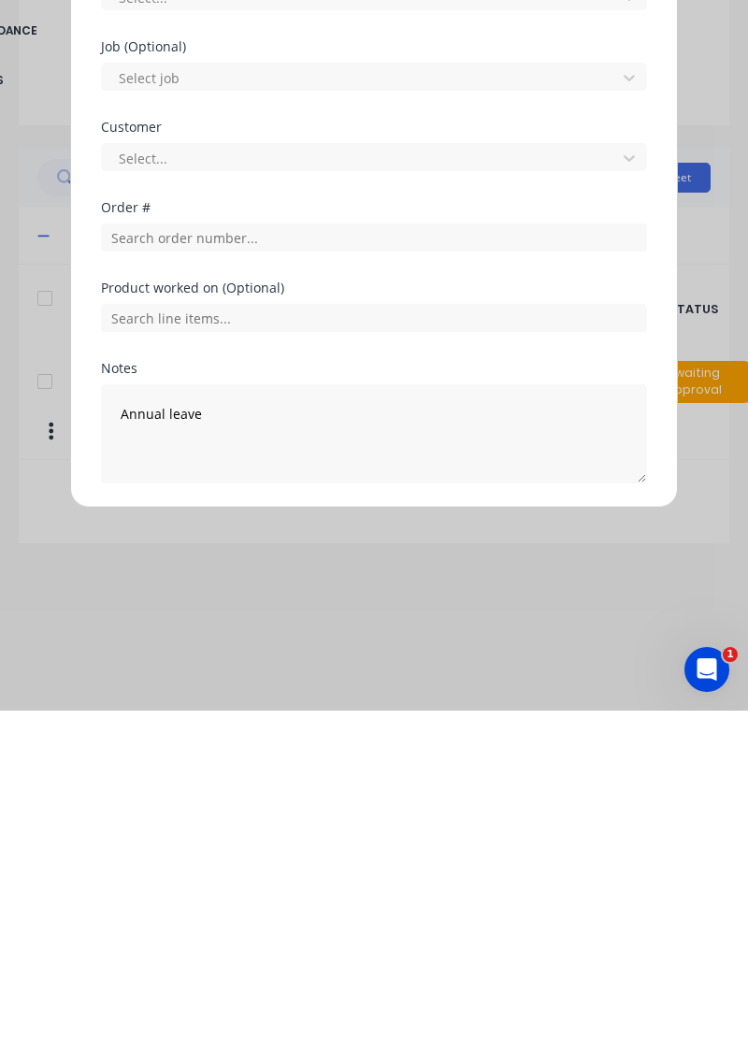
click at [329, 859] on button "Add manual time entry" at bounding box center [330, 869] width 158 height 30
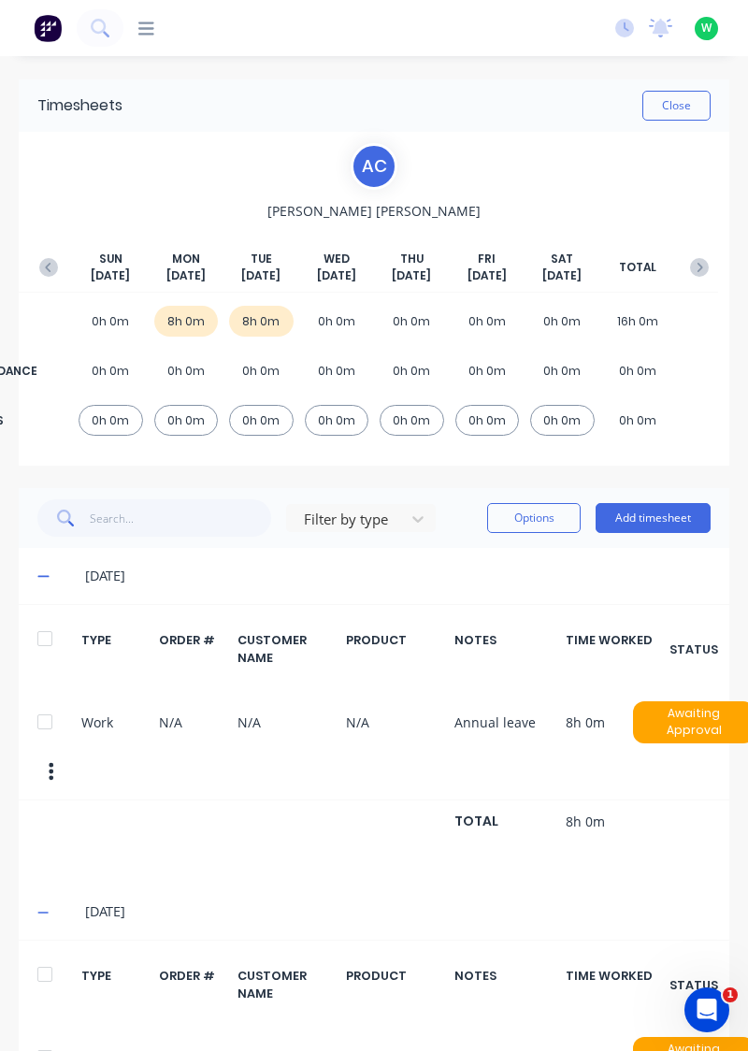
click at [652, 512] on button "Add timesheet" at bounding box center [653, 518] width 115 height 30
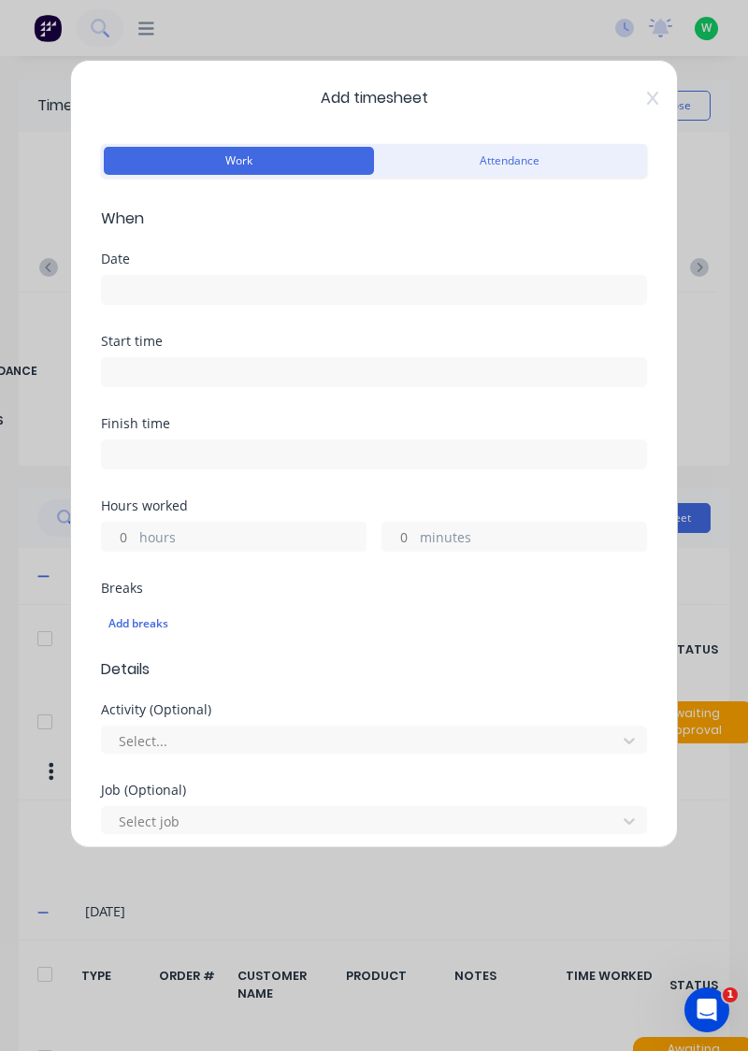
click at [434, 292] on input at bounding box center [374, 290] width 544 height 28
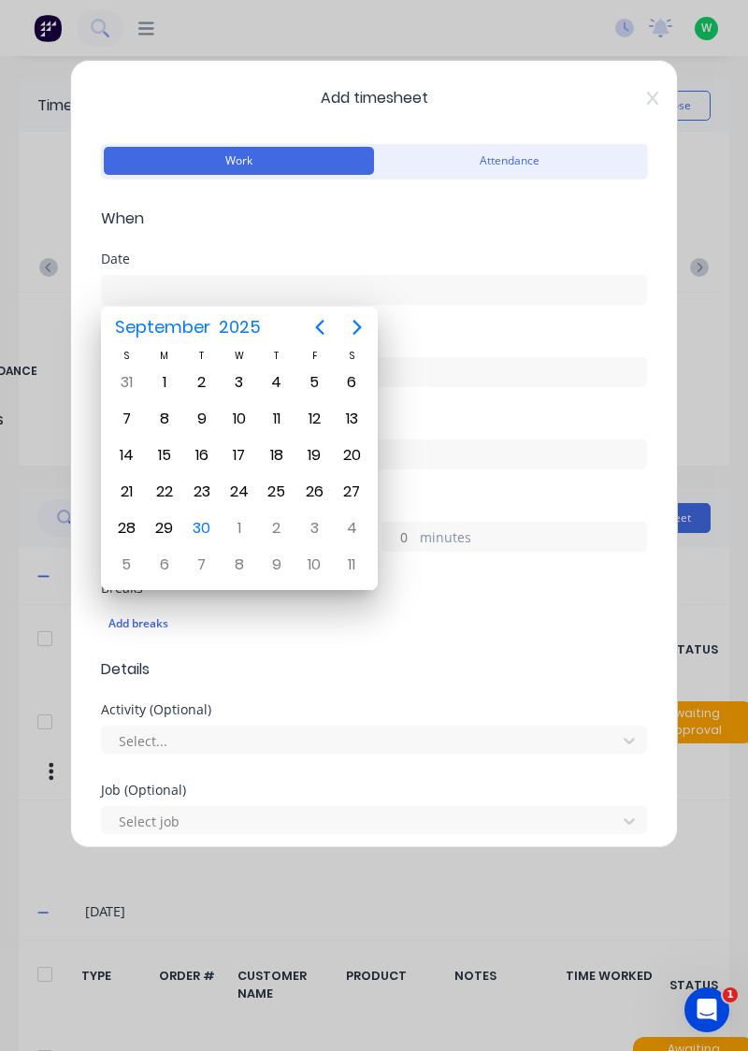
click at [239, 485] on div "24" at bounding box center [239, 492] width 28 height 28
type input "24/09/2025"
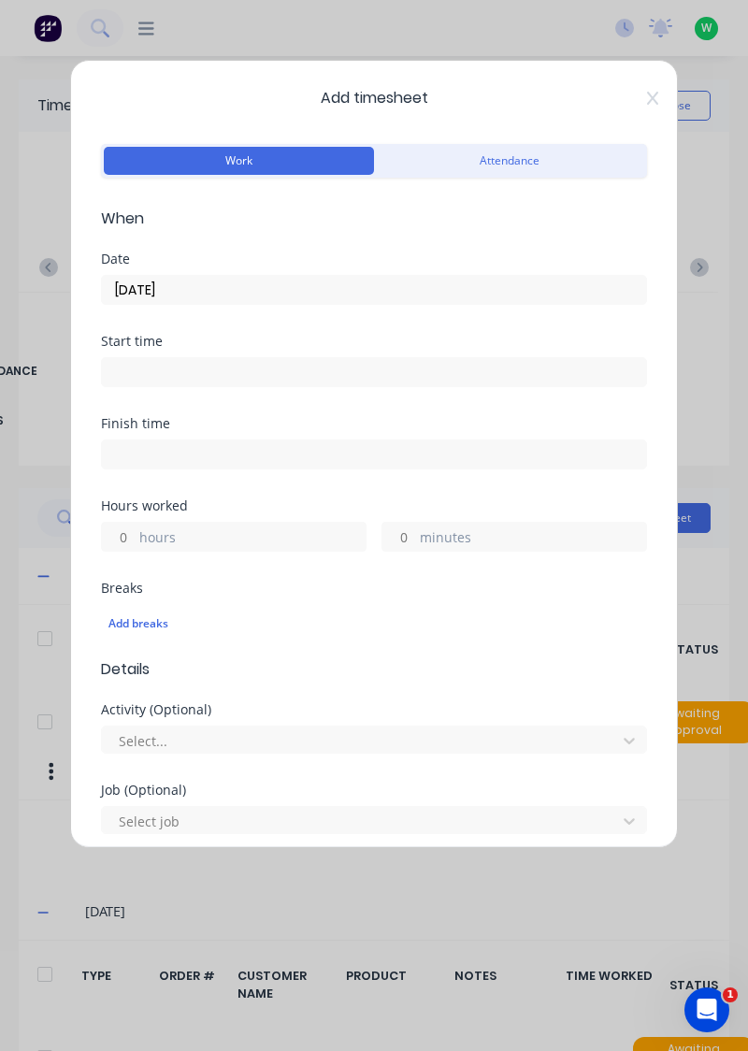
click at [239, 531] on label "hours" at bounding box center [252, 538] width 226 height 23
click at [135, 531] on input "hours" at bounding box center [118, 537] width 33 height 28
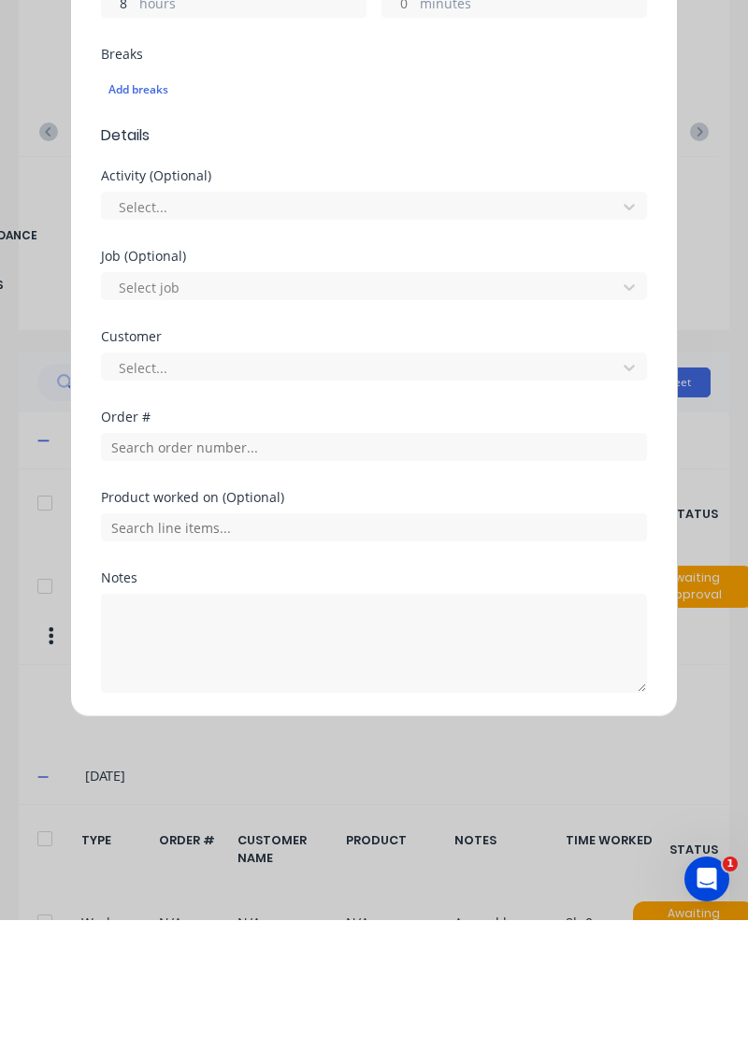
scroll to position [7, 0]
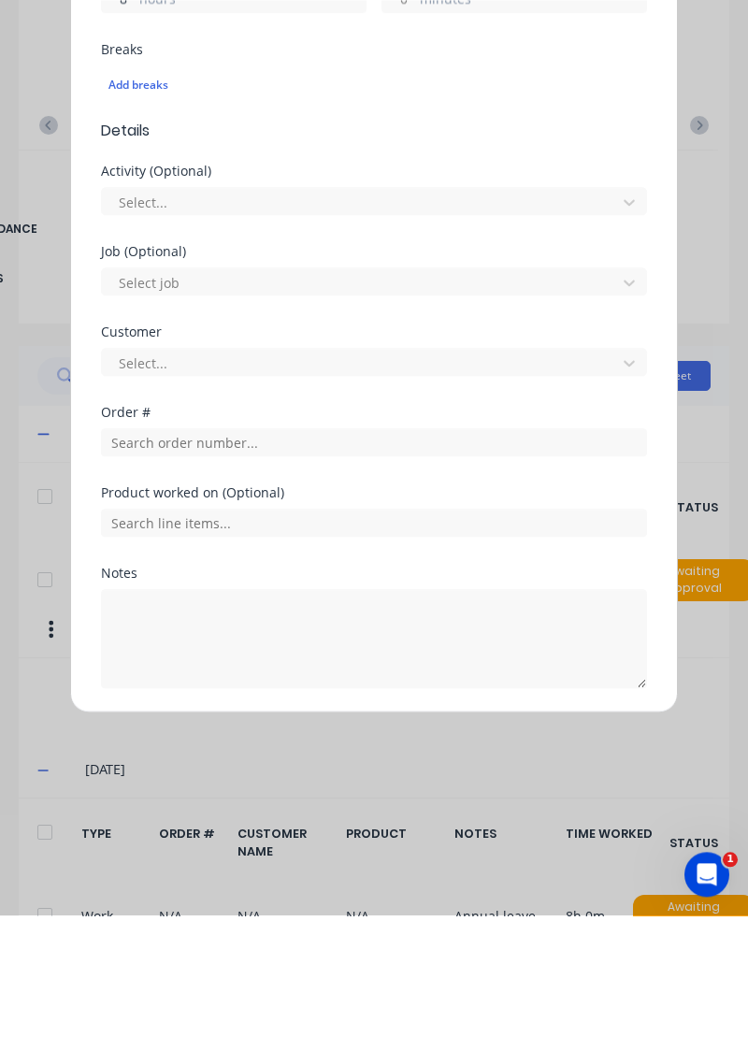
type input "8"
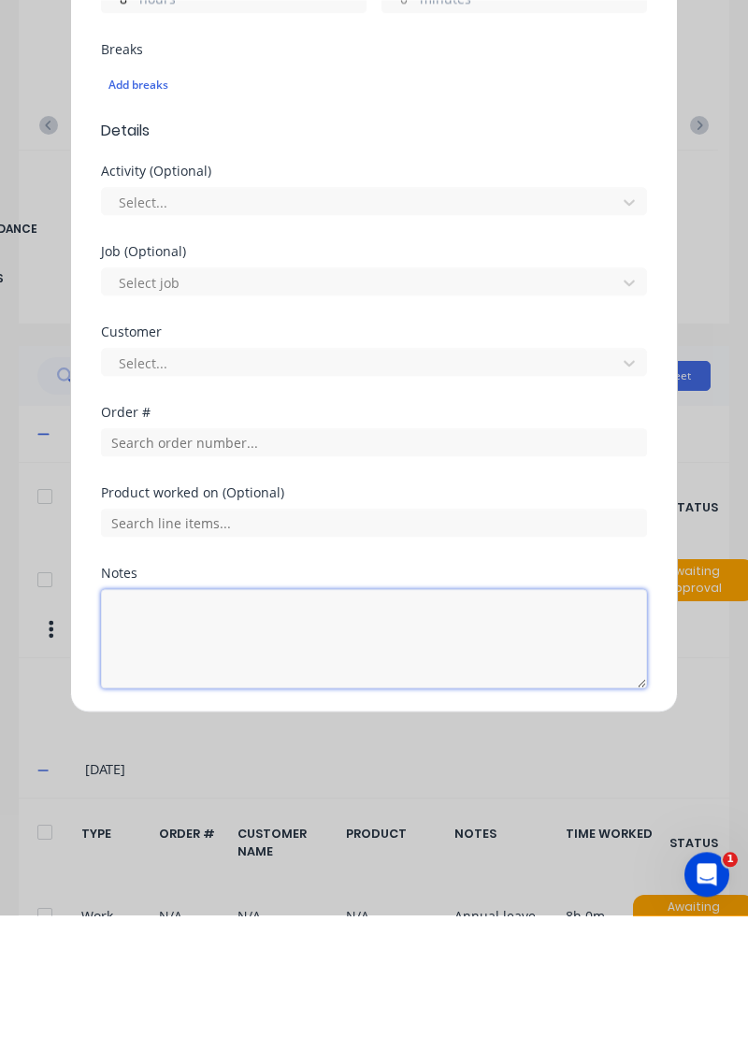
click at [221, 759] on textarea at bounding box center [374, 774] width 546 height 99
type textarea "Annual leave"
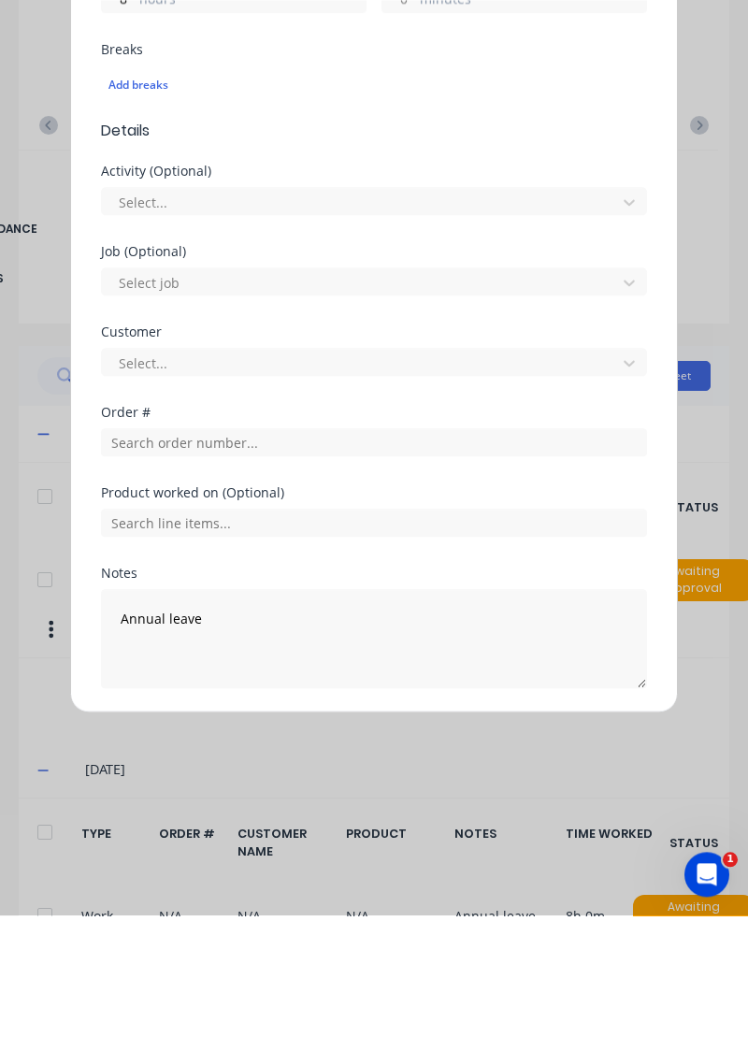
click at [312, 864] on button "Add manual time entry" at bounding box center [330, 869] width 158 height 30
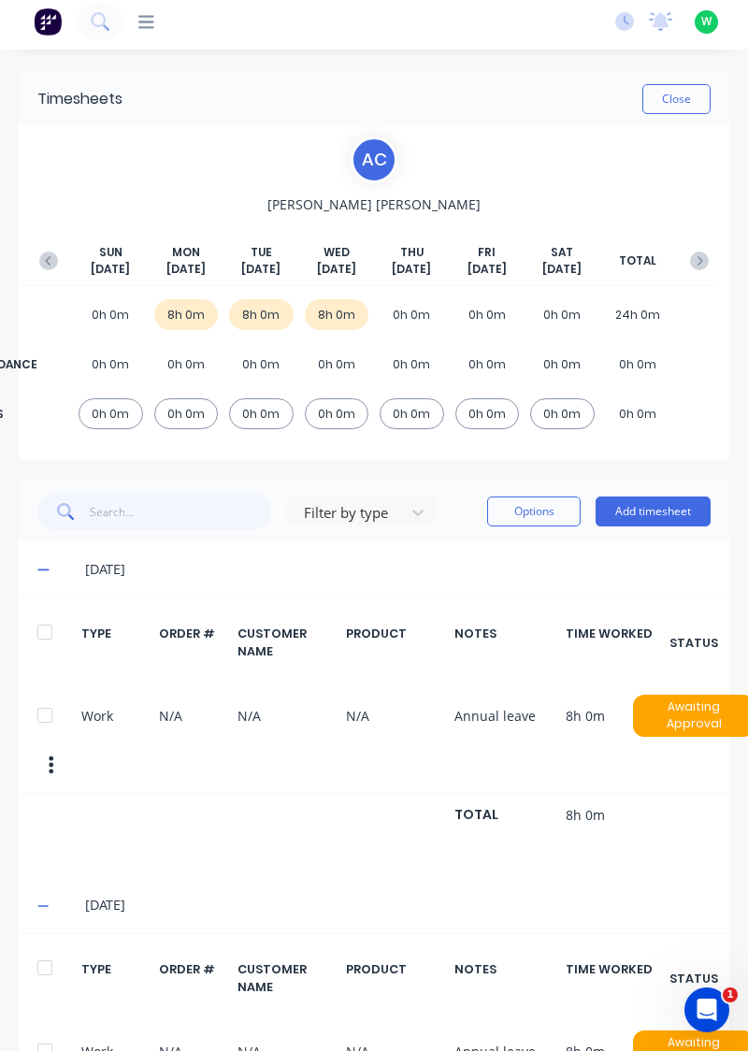
click at [638, 509] on button "Add timesheet" at bounding box center [653, 512] width 115 height 30
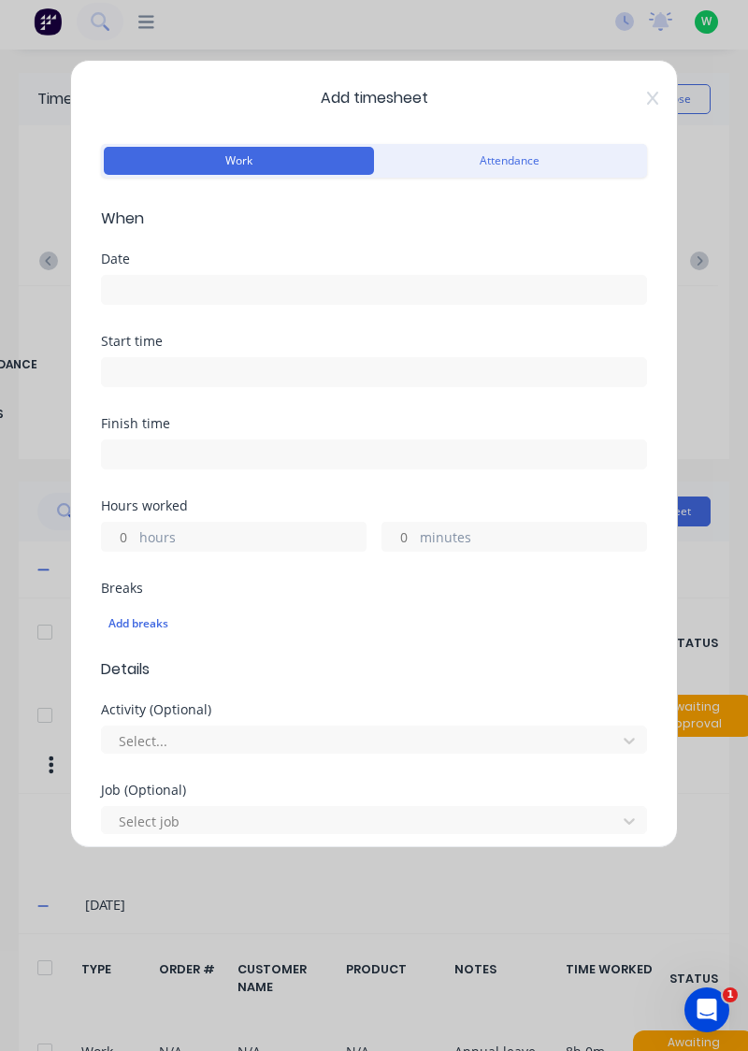
click at [391, 280] on input at bounding box center [374, 290] width 544 height 28
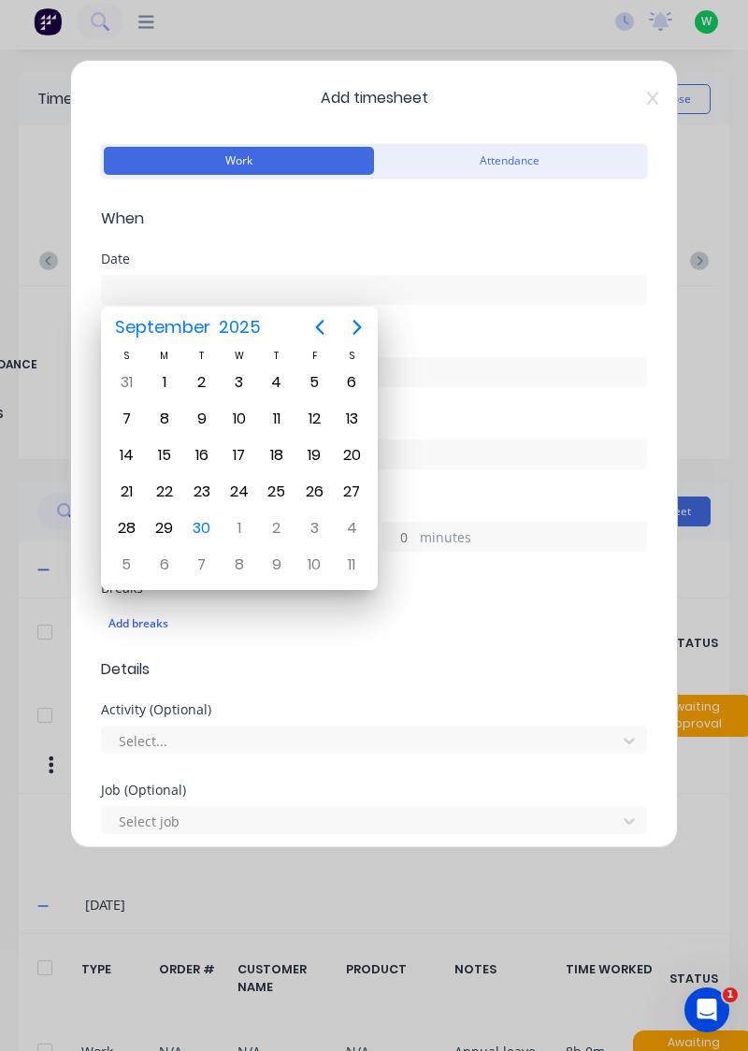
click at [276, 481] on div "25" at bounding box center [277, 492] width 28 height 28
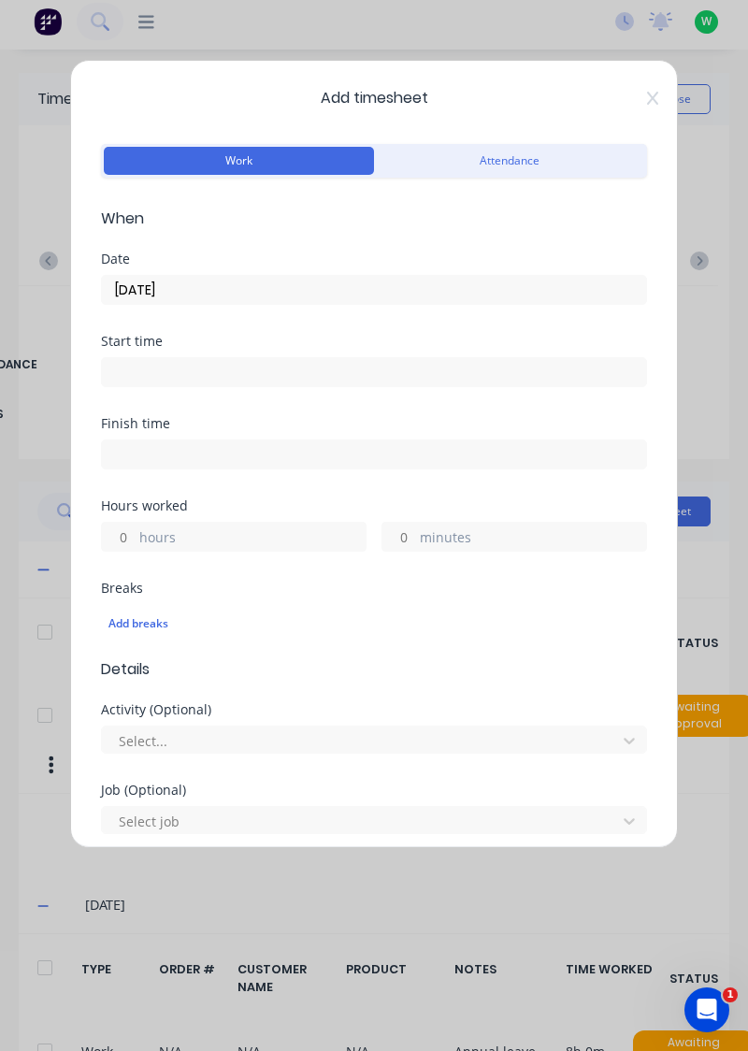
type input "25/09/2025"
click at [235, 538] on label "hours" at bounding box center [252, 538] width 226 height 23
click at [135, 538] on input "hours" at bounding box center [118, 537] width 33 height 28
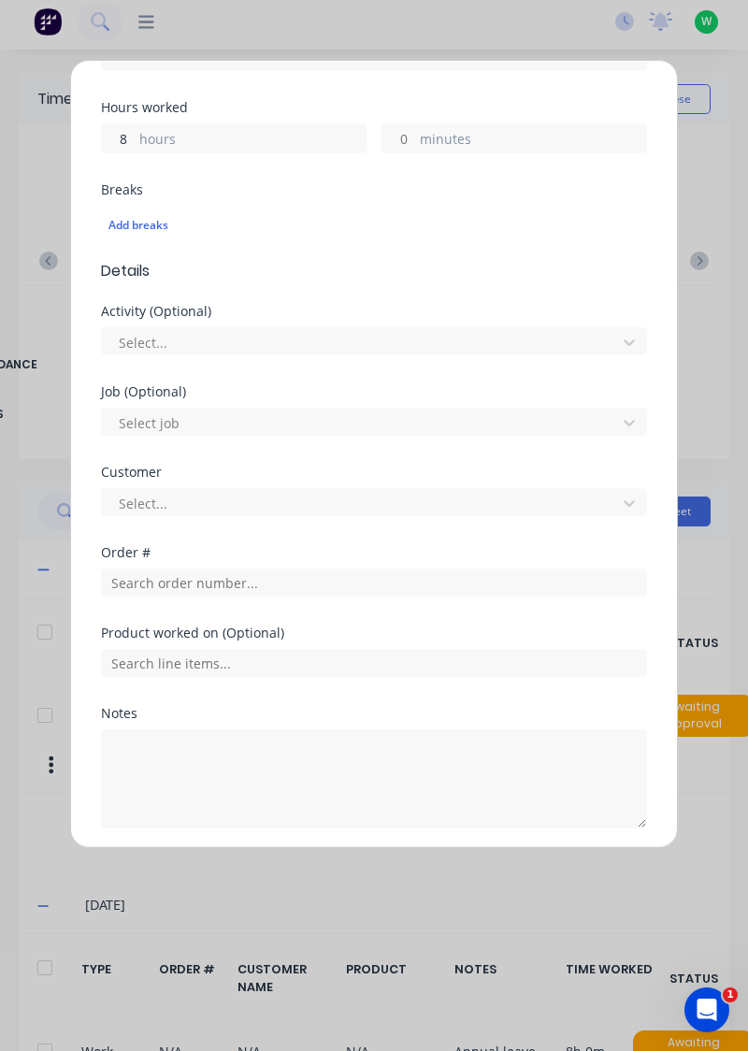
scroll to position [399, 0]
type input "8"
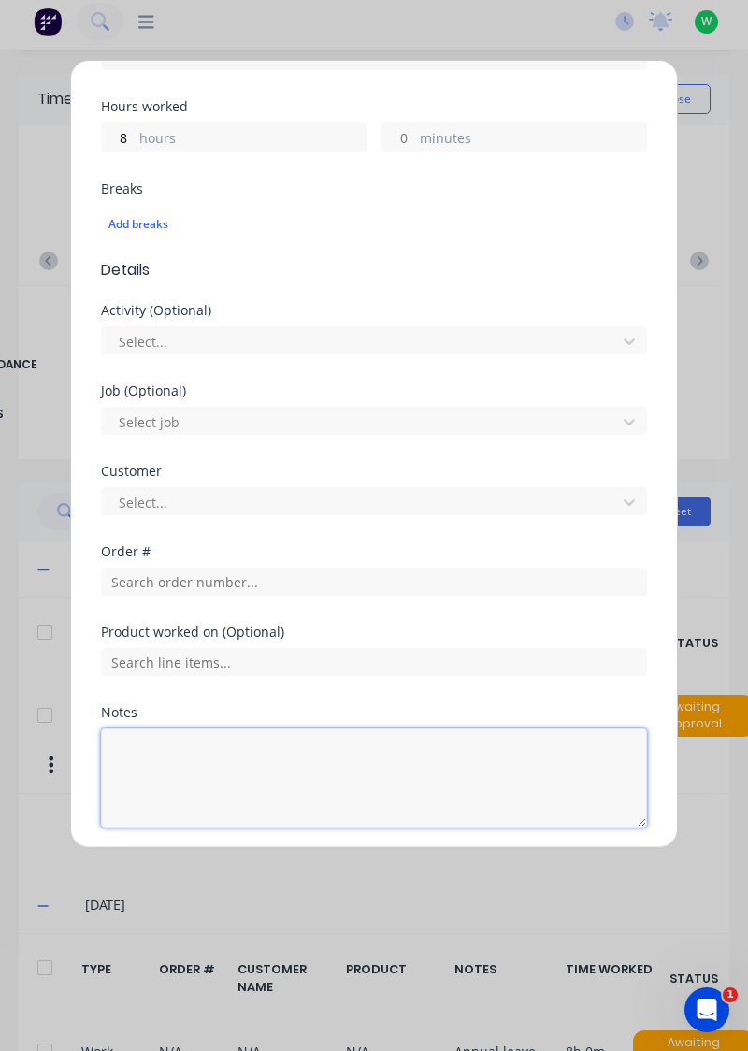
click at [196, 744] on textarea at bounding box center [374, 778] width 546 height 99
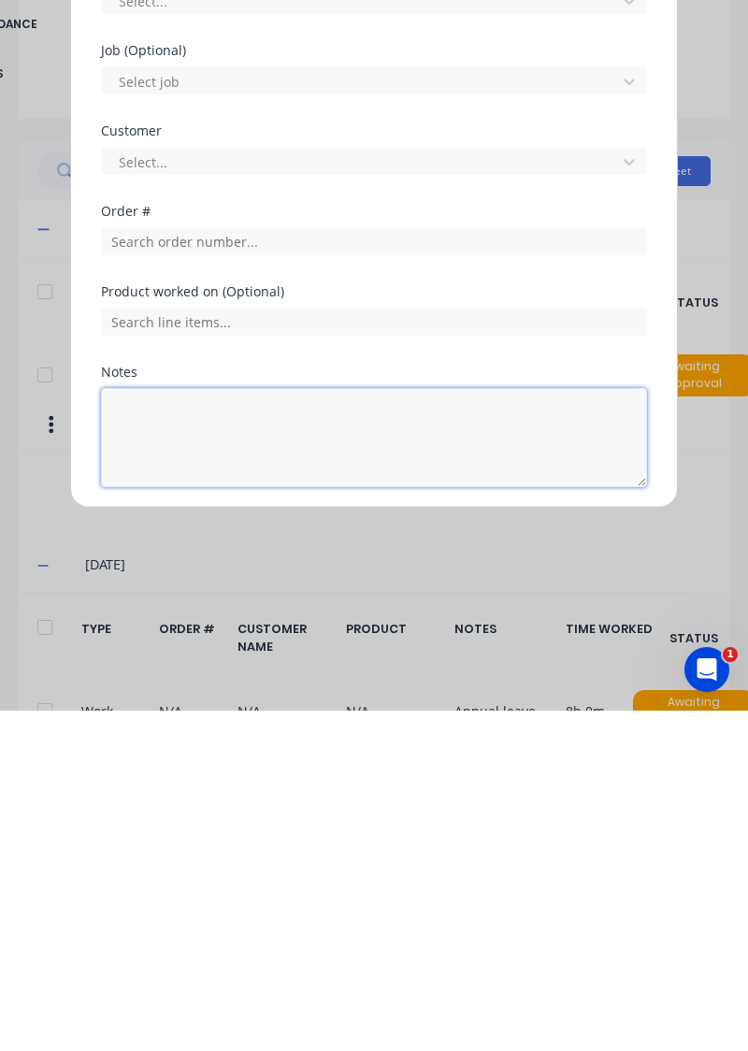
scroll to position [47, 0]
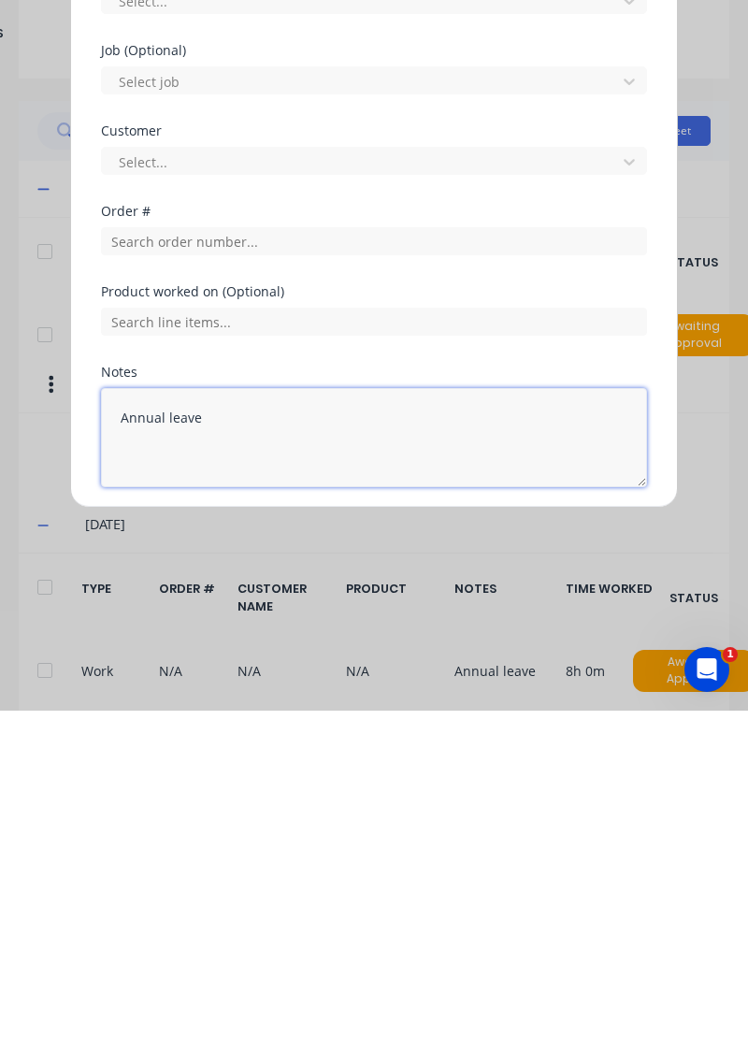
type textarea "Annual leave"
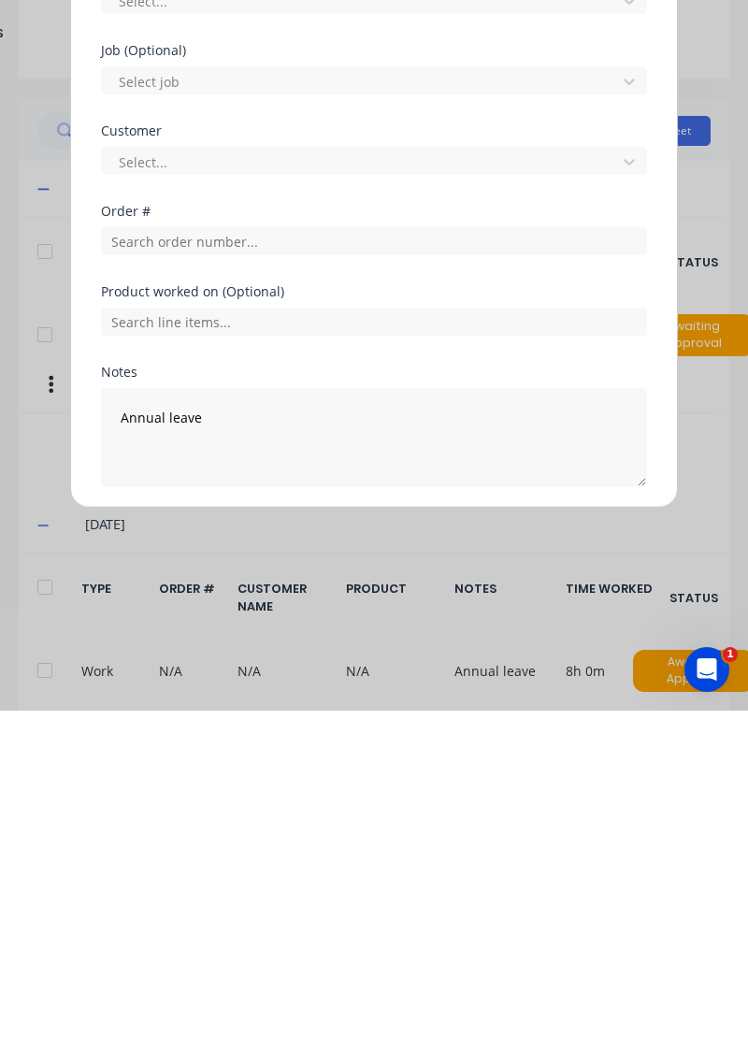
click at [310, 864] on button "Add manual time entry" at bounding box center [330, 873] width 158 height 30
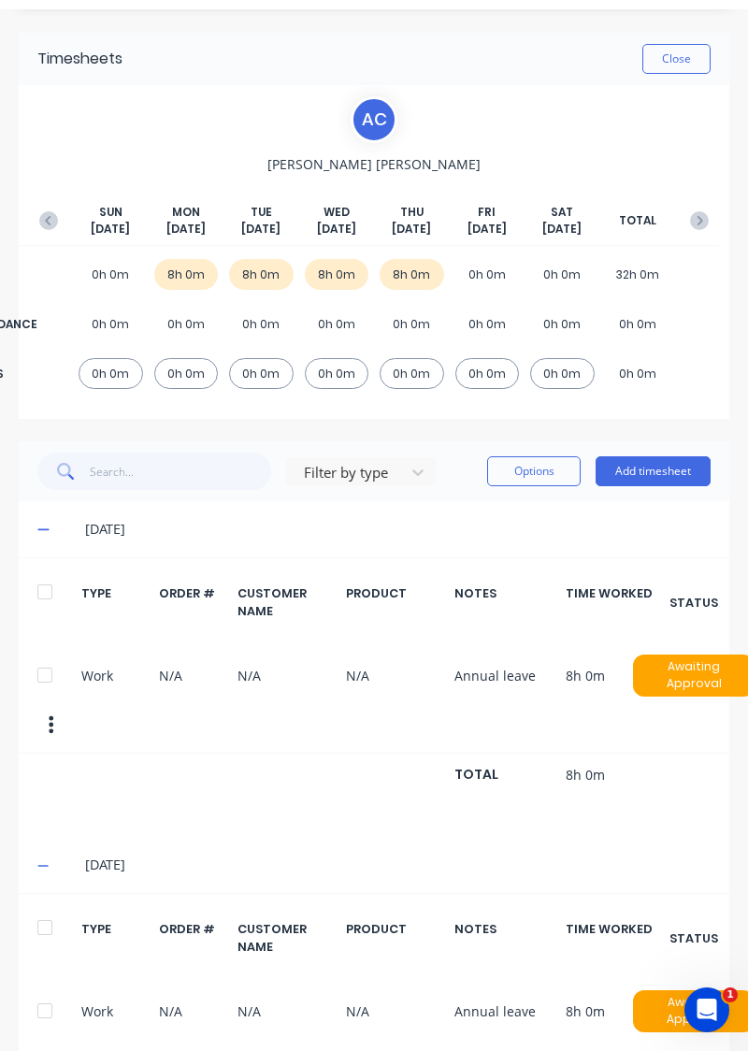
click at [647, 465] on button "Add timesheet" at bounding box center [653, 471] width 115 height 30
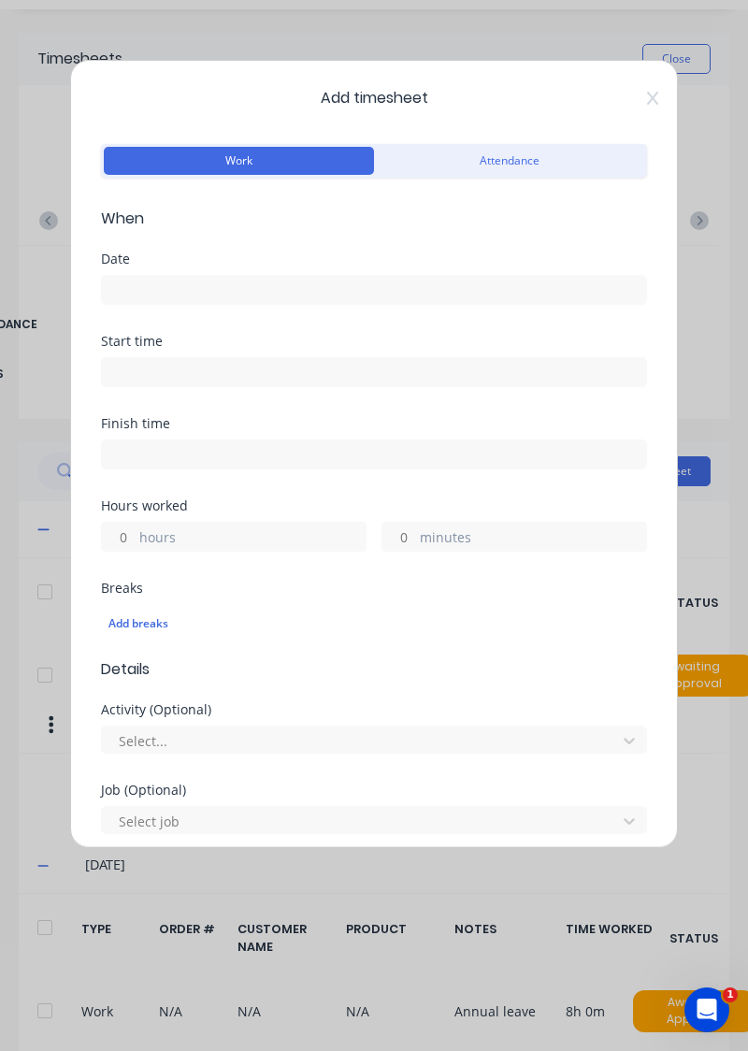
click at [407, 285] on input at bounding box center [374, 290] width 544 height 28
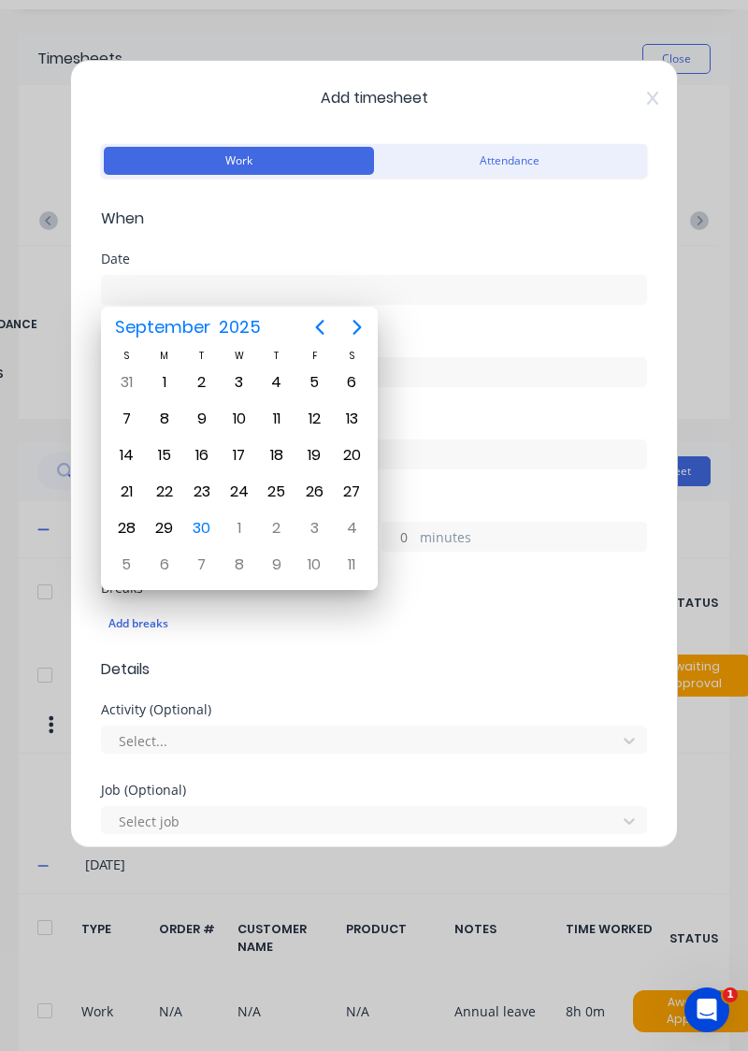
click at [313, 480] on div "26" at bounding box center [314, 492] width 28 height 28
type input "26/09/2025"
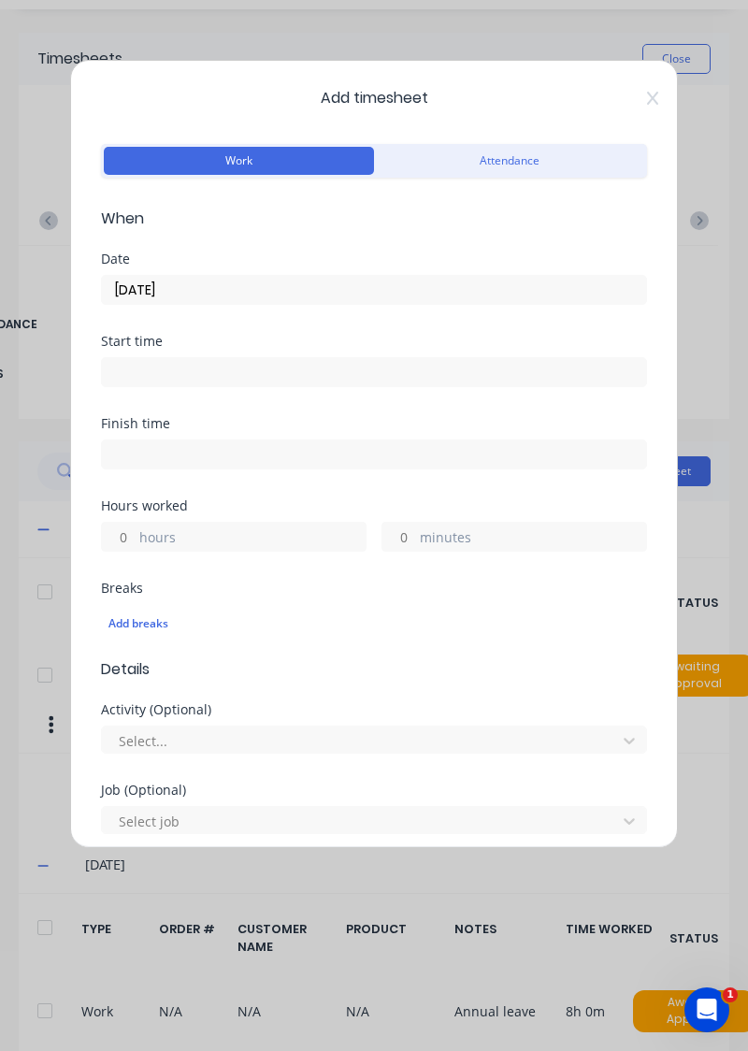
click at [291, 527] on label "hours" at bounding box center [252, 538] width 226 height 23
click at [135, 526] on input "hours" at bounding box center [118, 537] width 33 height 28
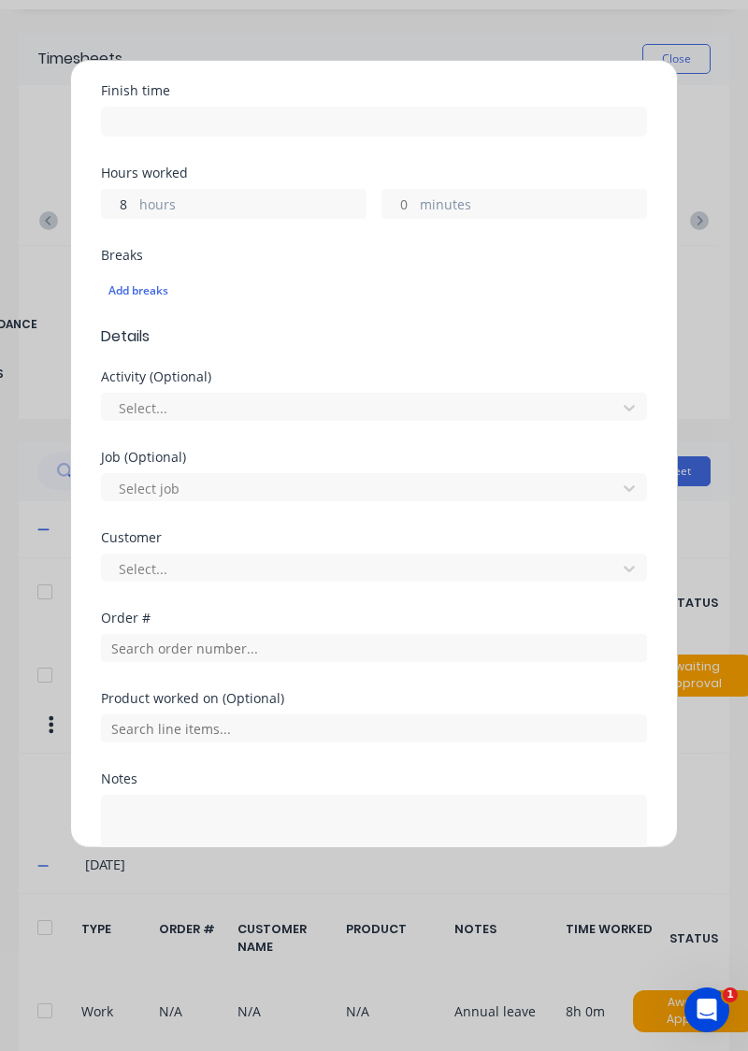
scroll to position [403, 0]
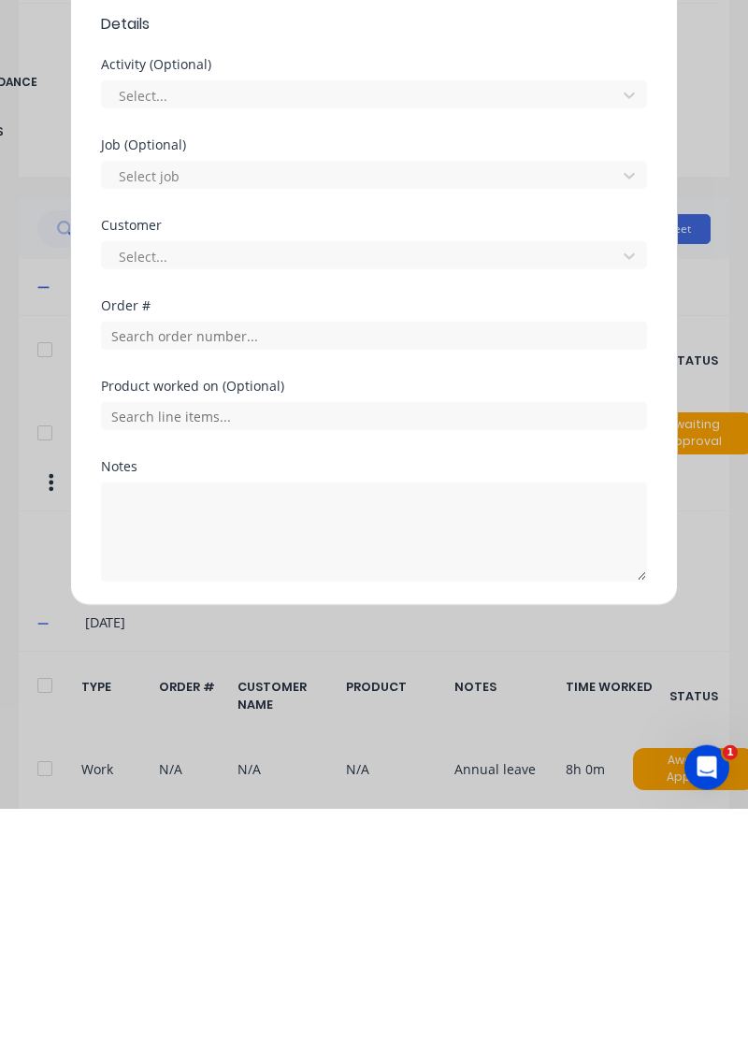
type input "8"
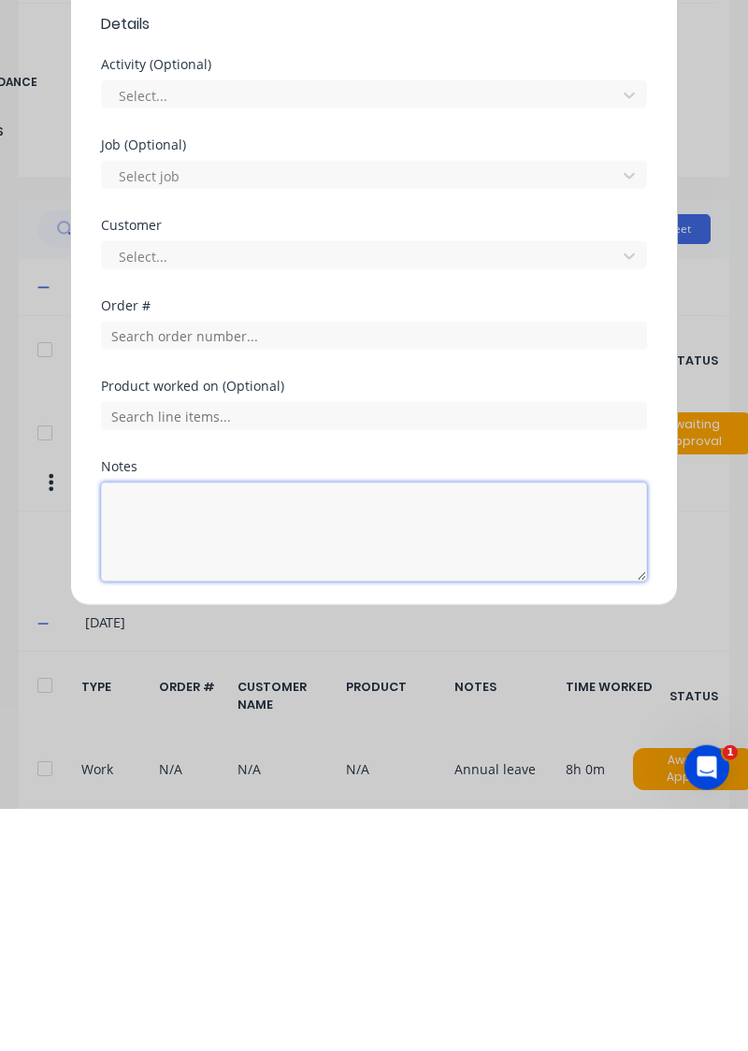
click at [181, 759] on textarea at bounding box center [374, 774] width 546 height 99
type textarea "Annual leave"
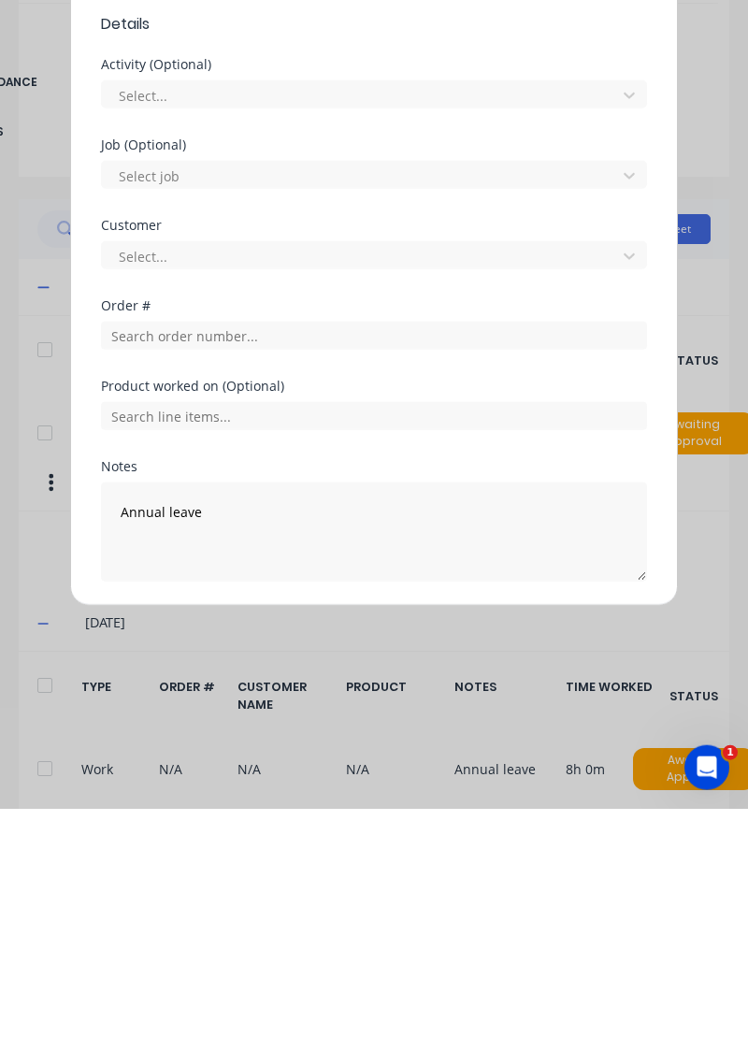
click at [312, 860] on button "Add manual time entry" at bounding box center [330, 869] width 158 height 30
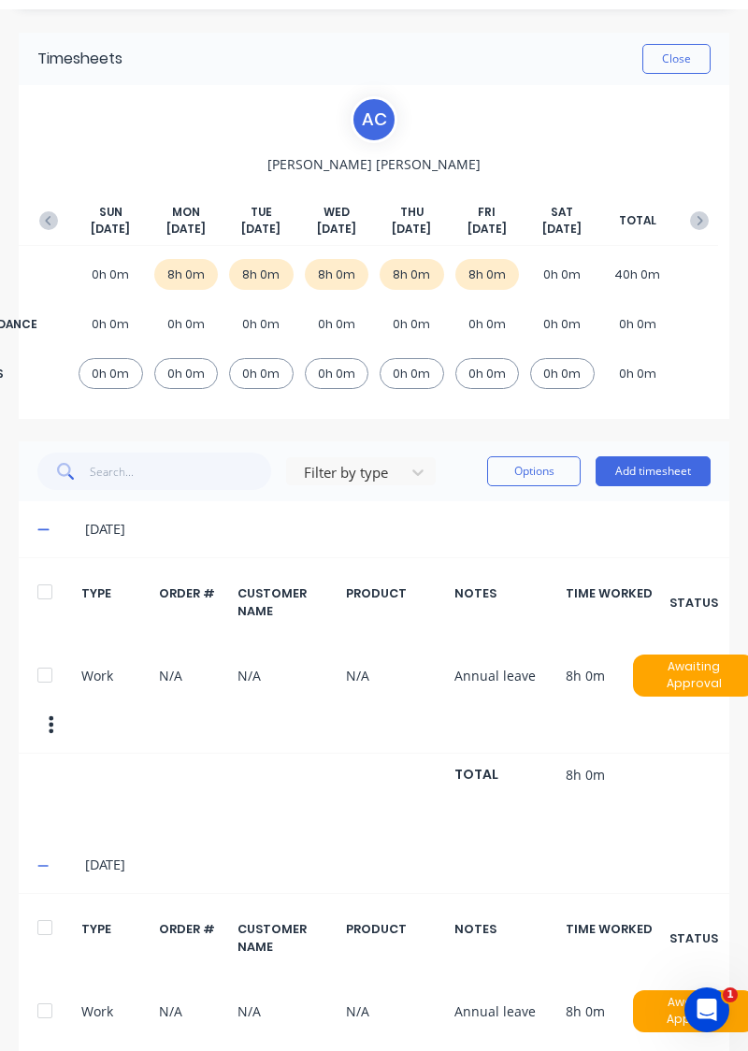
scroll to position [47, 7]
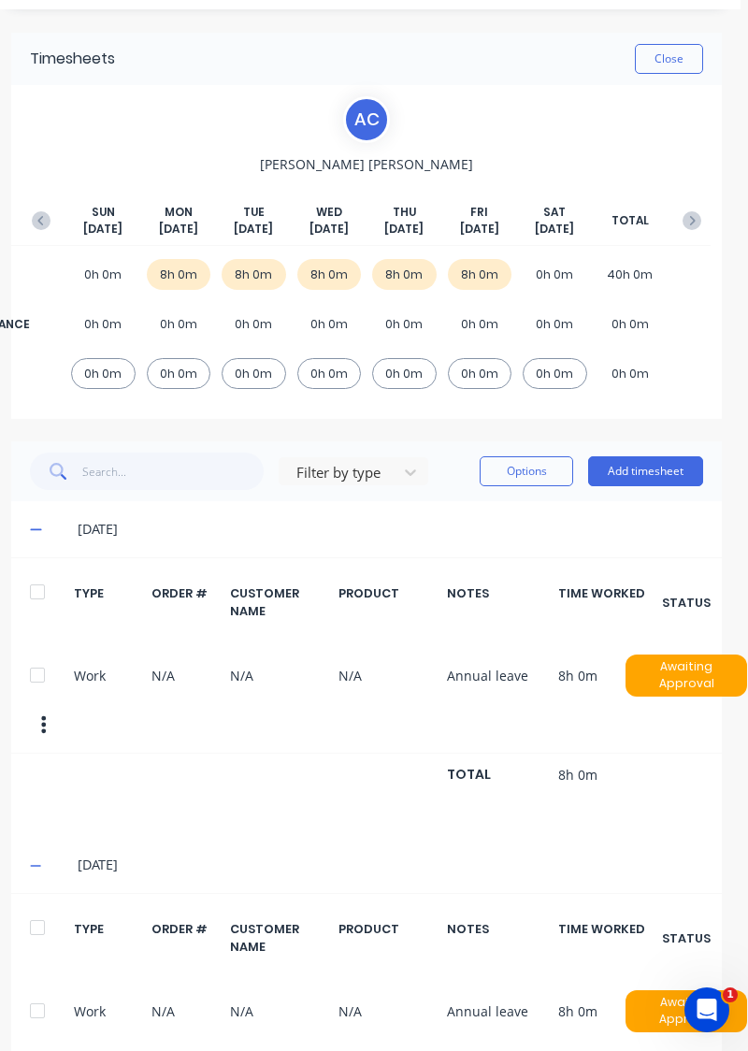
click at [691, 212] on icon "button" at bounding box center [692, 220] width 19 height 19
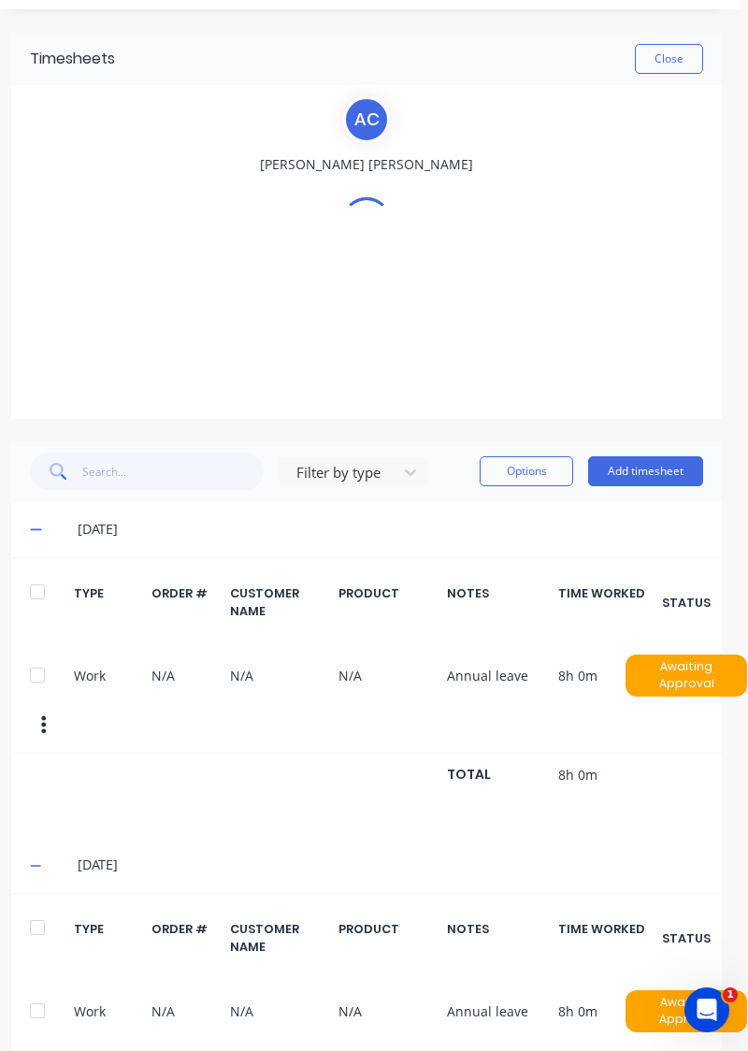
scroll to position [0, 7]
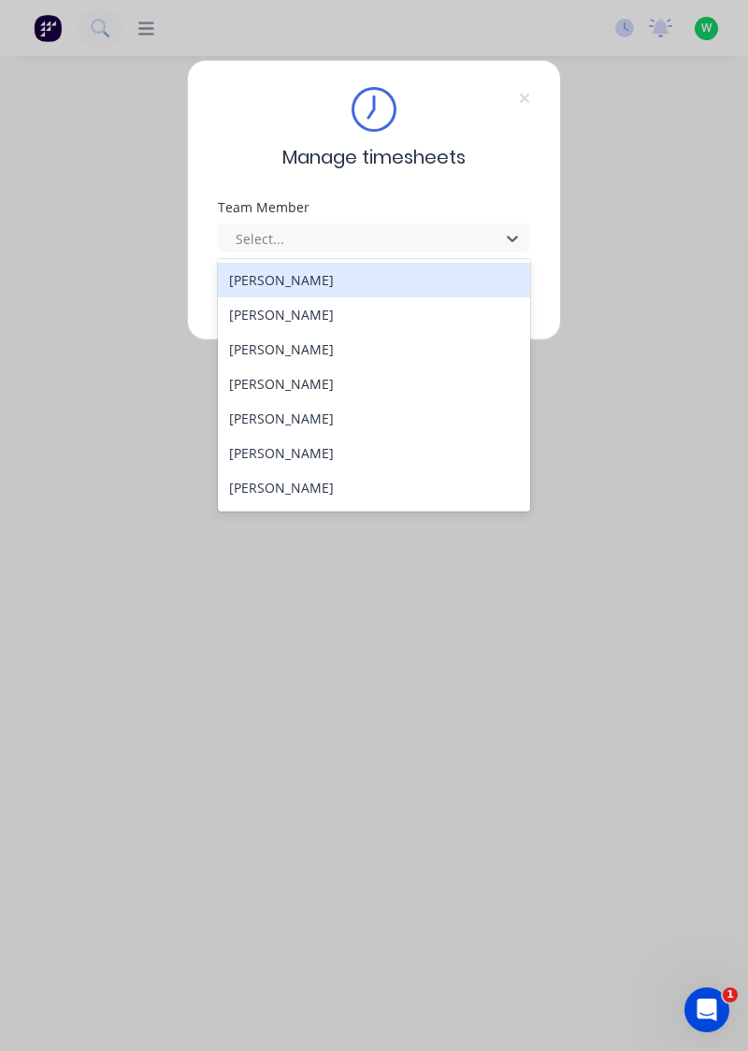
click at [297, 354] on div "[PERSON_NAME]" at bounding box center [374, 349] width 313 height 35
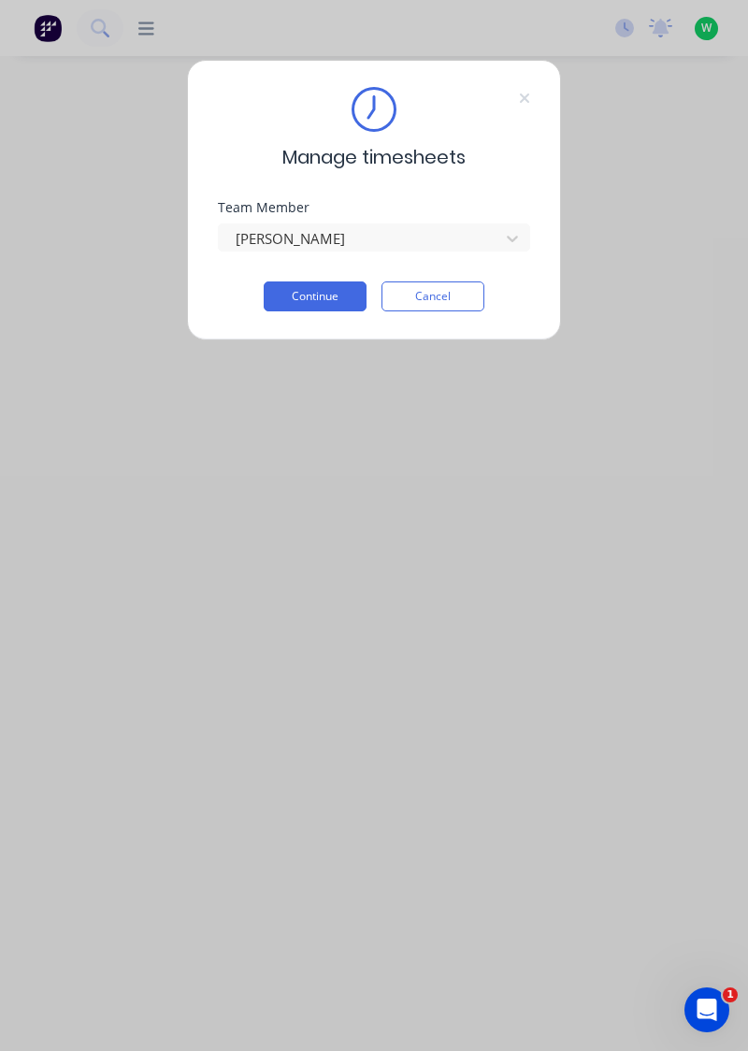
click at [327, 302] on button "Continue" at bounding box center [315, 297] width 103 height 30
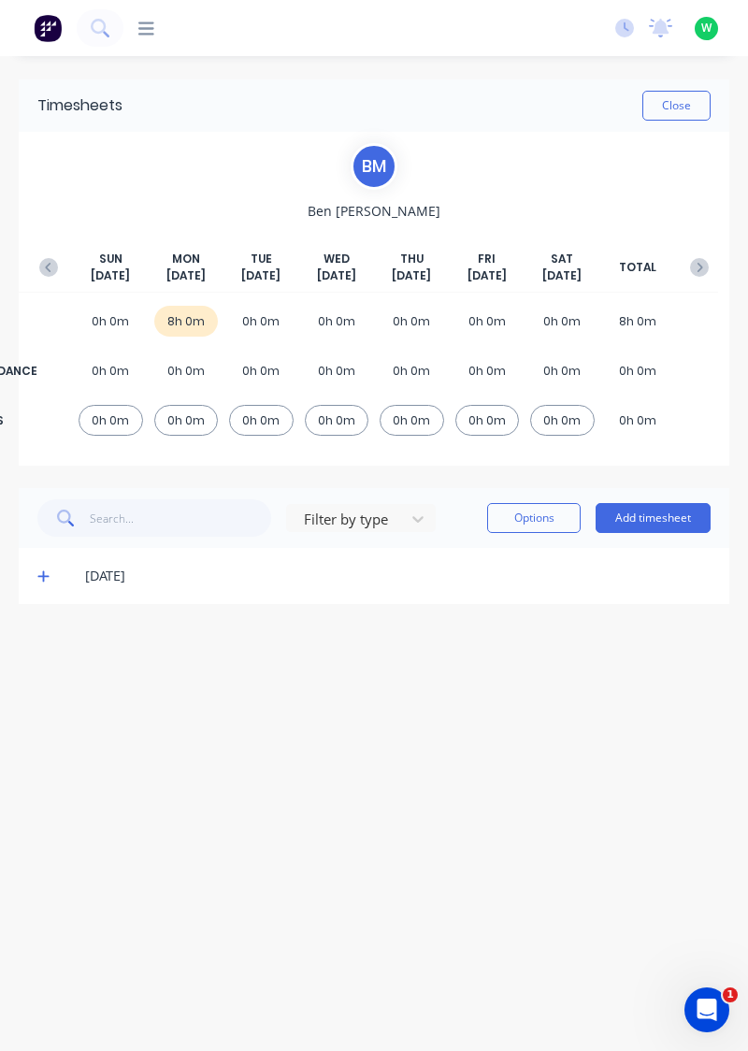
click at [39, 269] on icon "button" at bounding box center [48, 267] width 19 height 19
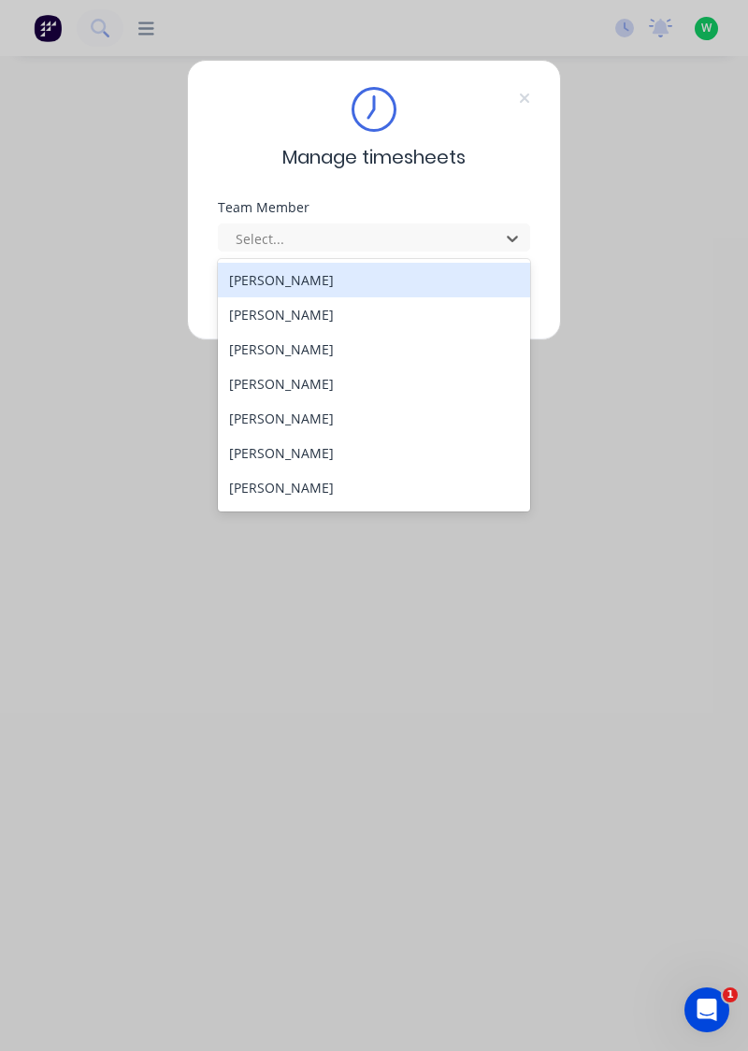
click at [311, 388] on div "[PERSON_NAME]" at bounding box center [374, 384] width 313 height 35
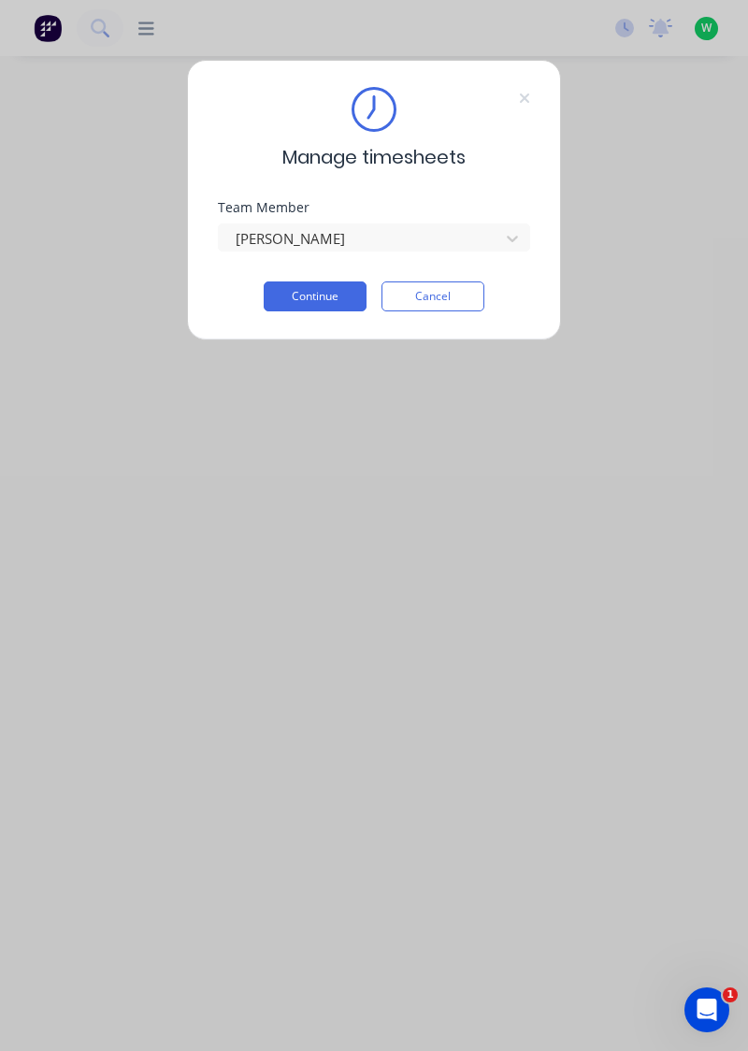
click at [329, 291] on button "Continue" at bounding box center [315, 297] width 103 height 30
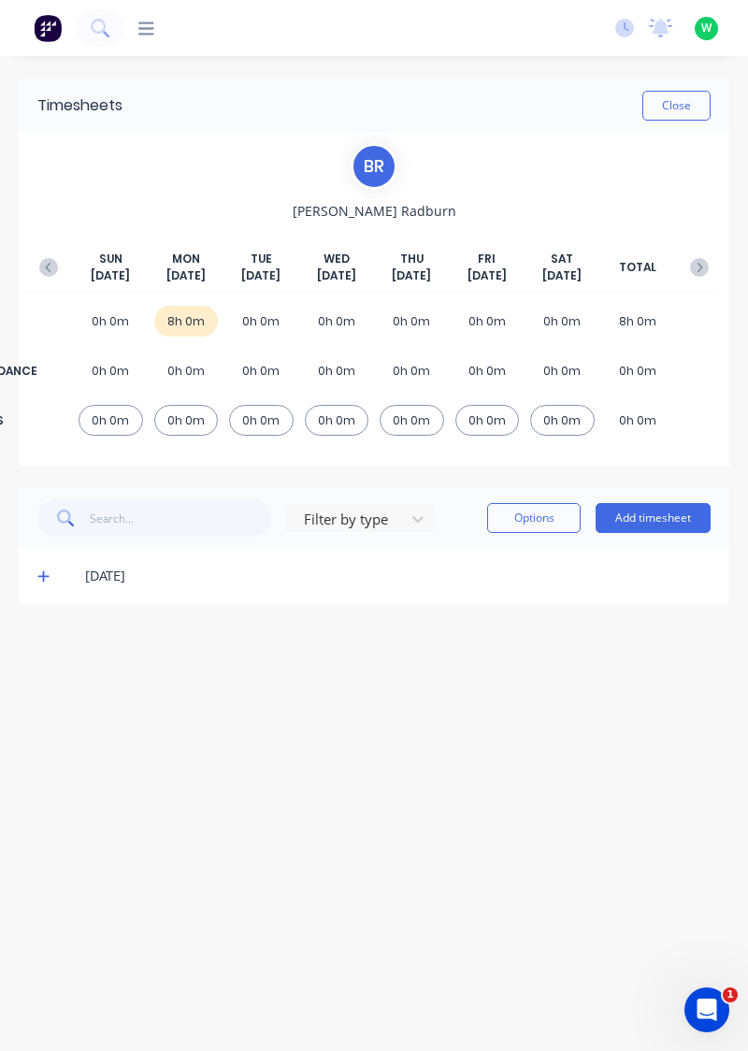
click at [41, 253] on button "button" at bounding box center [48, 268] width 37 height 34
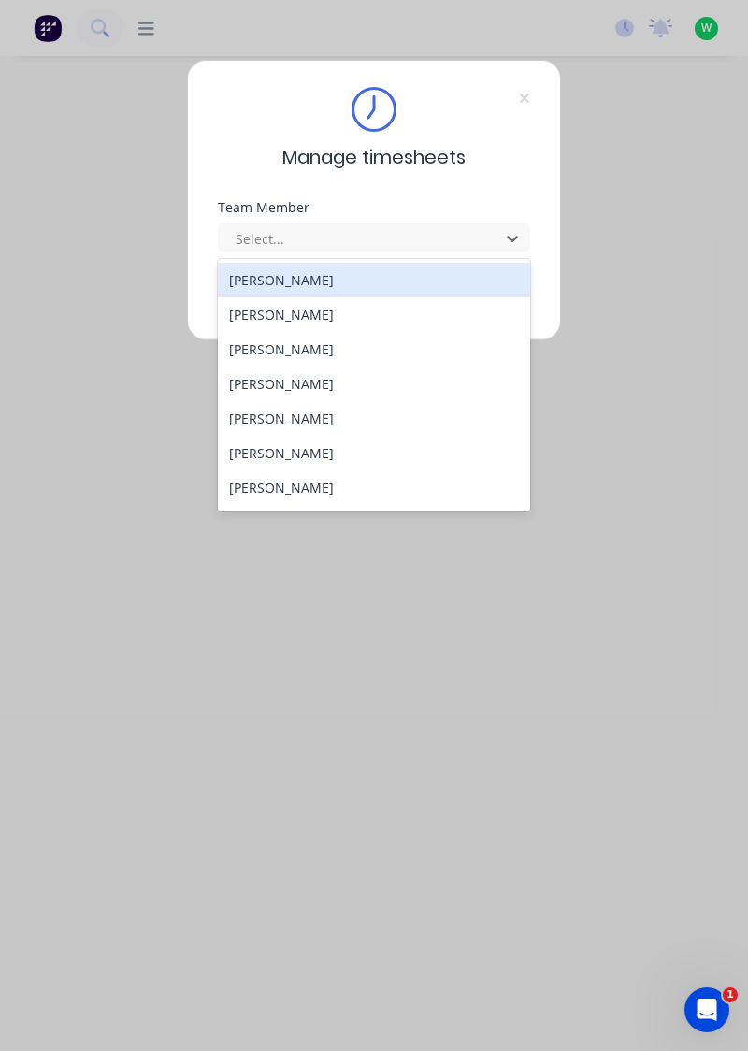
click at [288, 450] on div "[PERSON_NAME]" at bounding box center [374, 453] width 313 height 35
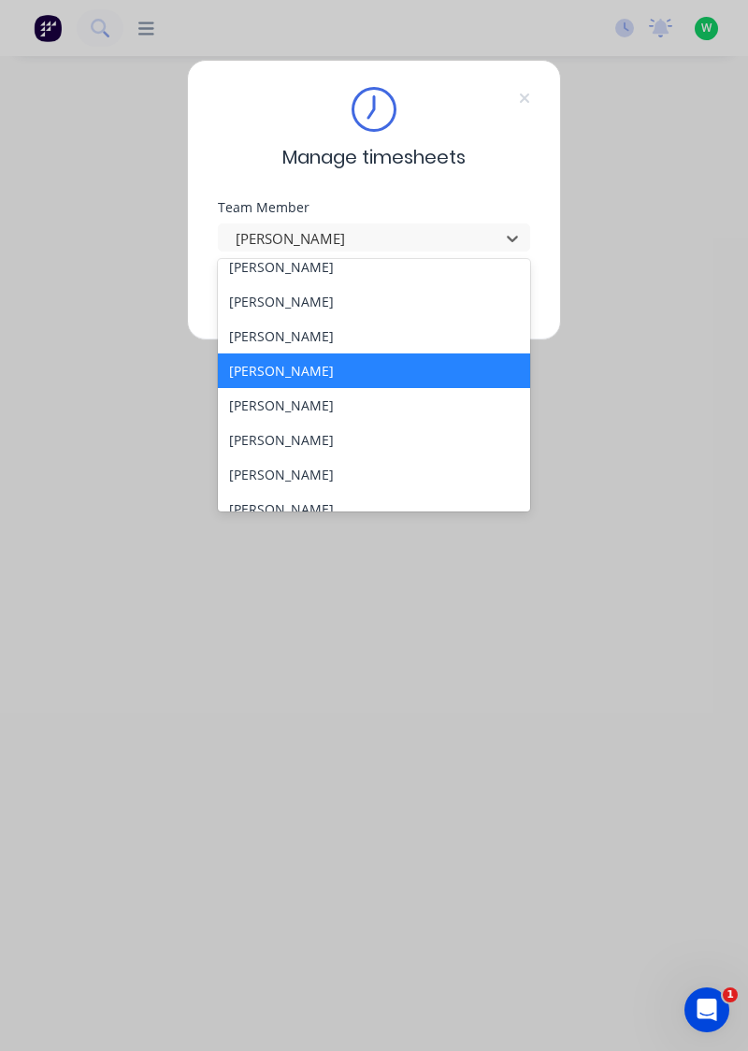
scroll to position [83, 0]
click at [335, 398] on div "[PERSON_NAME]" at bounding box center [374, 404] width 313 height 35
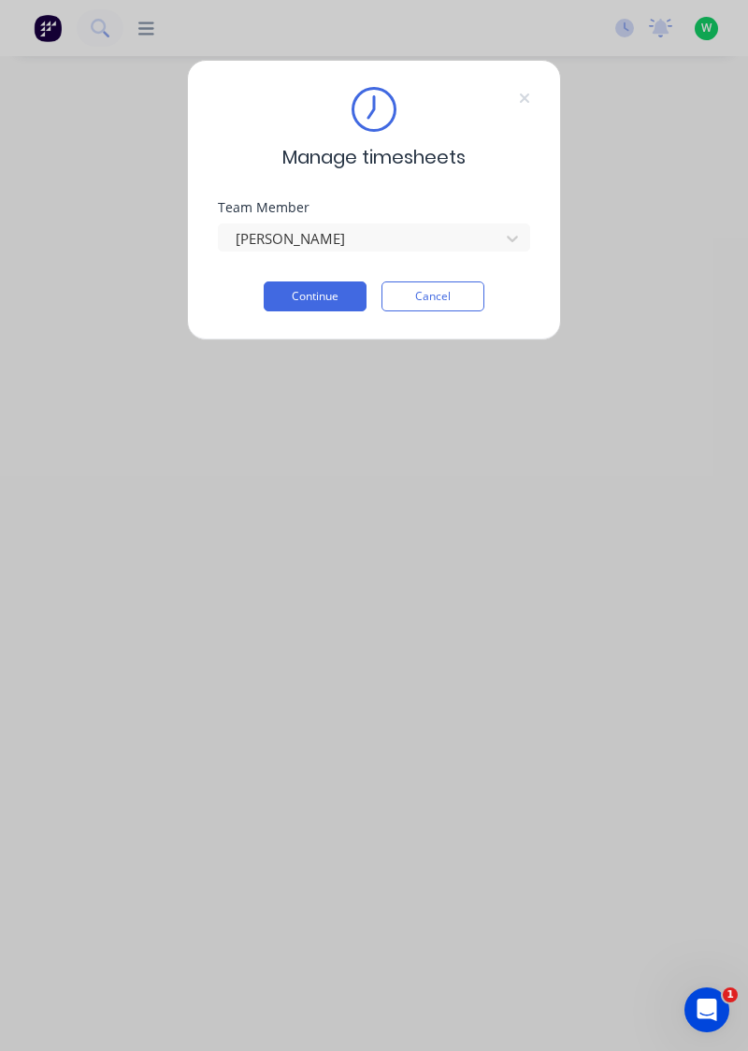
click at [335, 289] on button "Continue" at bounding box center [315, 297] width 103 height 30
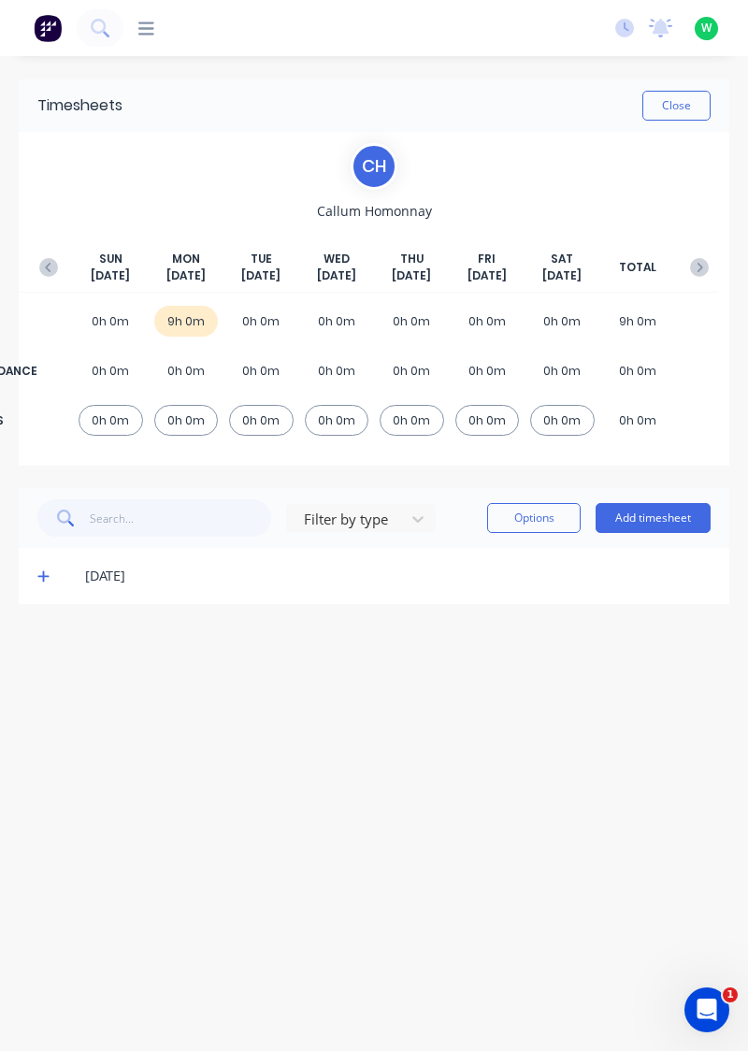
click at [51, 262] on icon "button" at bounding box center [48, 267] width 19 height 19
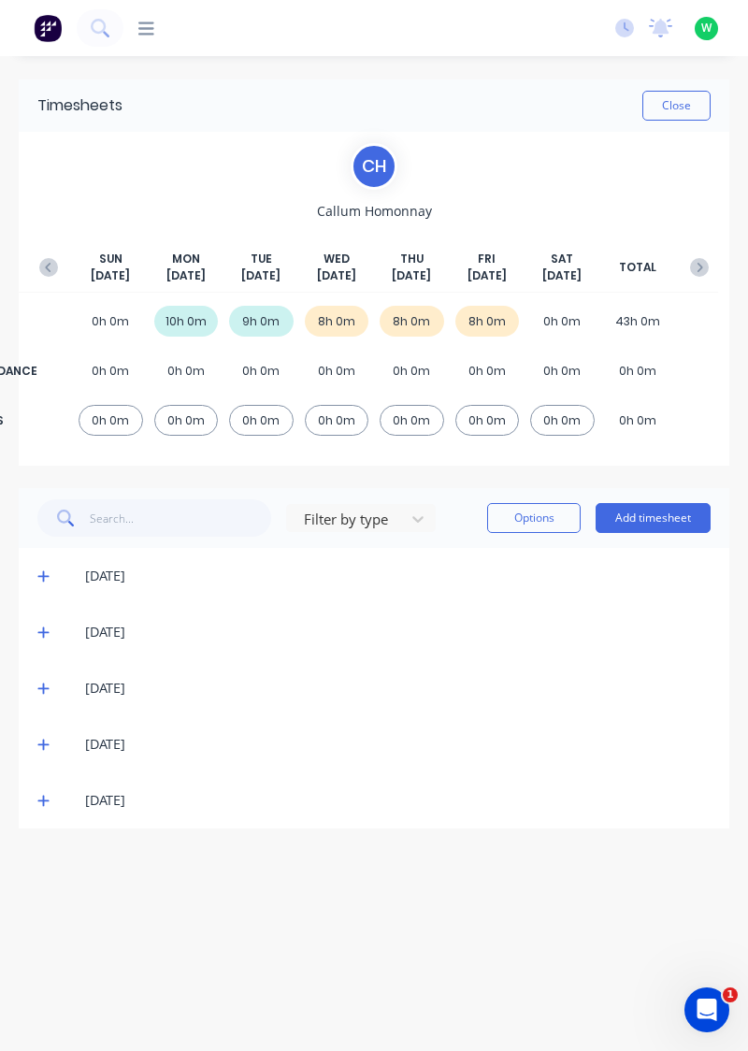
click at [41, 794] on icon at bounding box center [43, 800] width 12 height 13
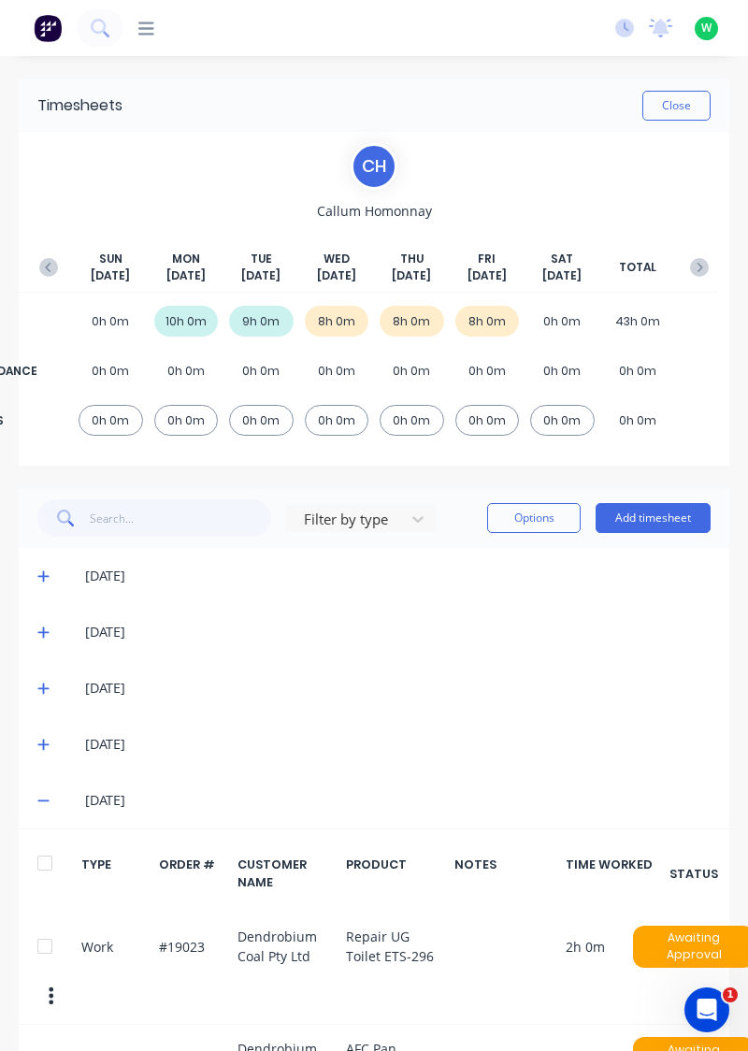
click at [43, 741] on icon at bounding box center [42, 745] width 11 height 11
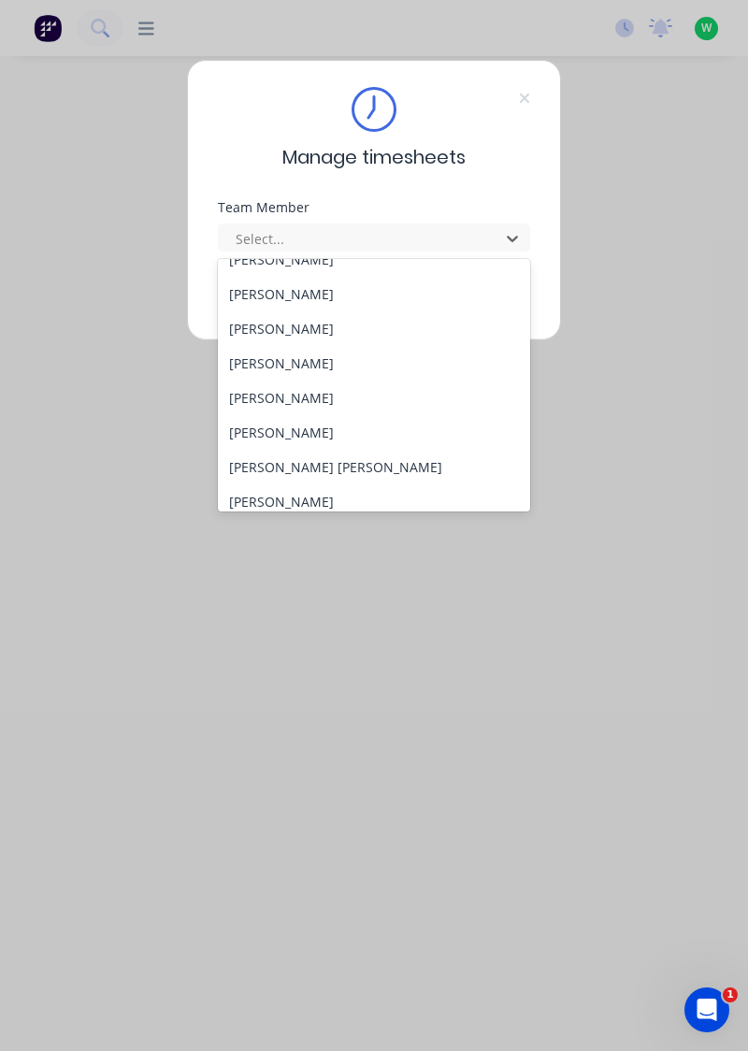
scroll to position [161, 0]
click at [316, 355] on div "[PERSON_NAME]" at bounding box center [374, 361] width 313 height 35
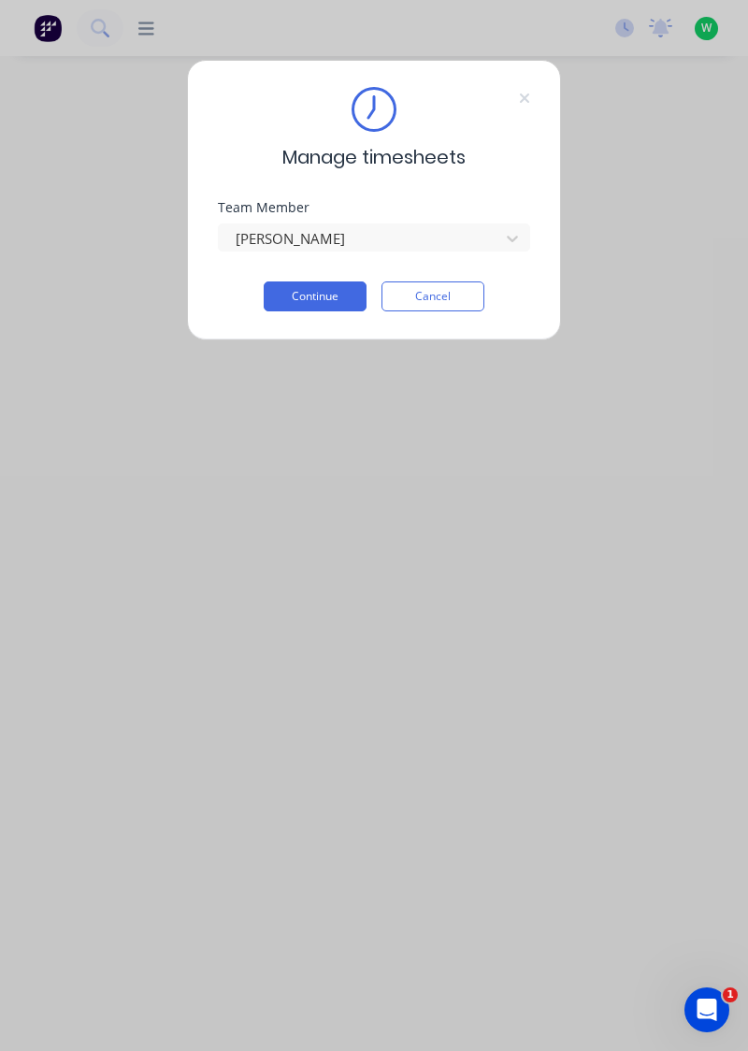
click at [282, 326] on div "Manage timesheets Team Member [PERSON_NAME] Continue Cancel" at bounding box center [374, 200] width 374 height 281
click at [313, 289] on button "Continue" at bounding box center [315, 297] width 103 height 30
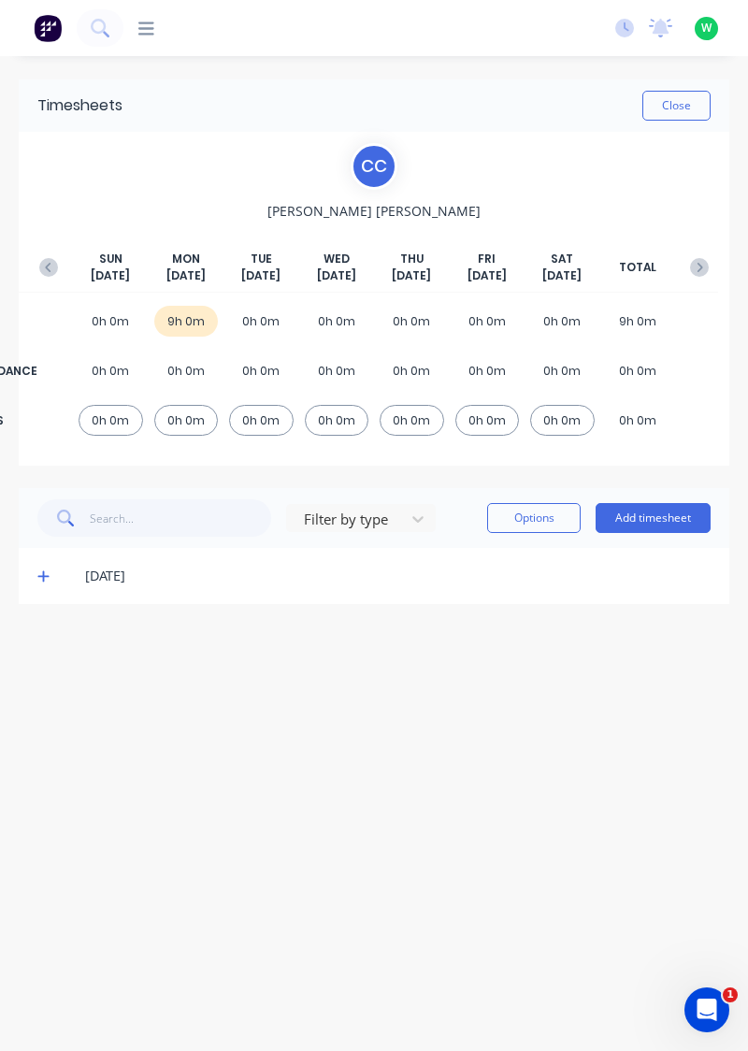
click at [45, 253] on button "button" at bounding box center [48, 268] width 37 height 34
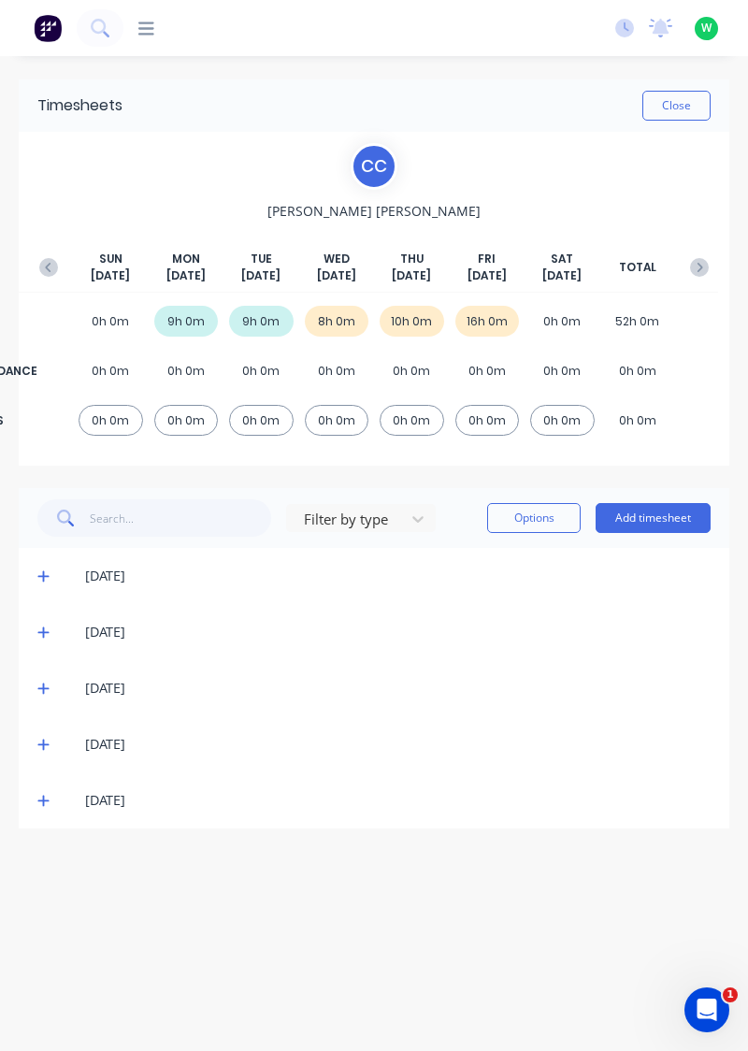
click at [43, 798] on icon at bounding box center [42, 801] width 11 height 11
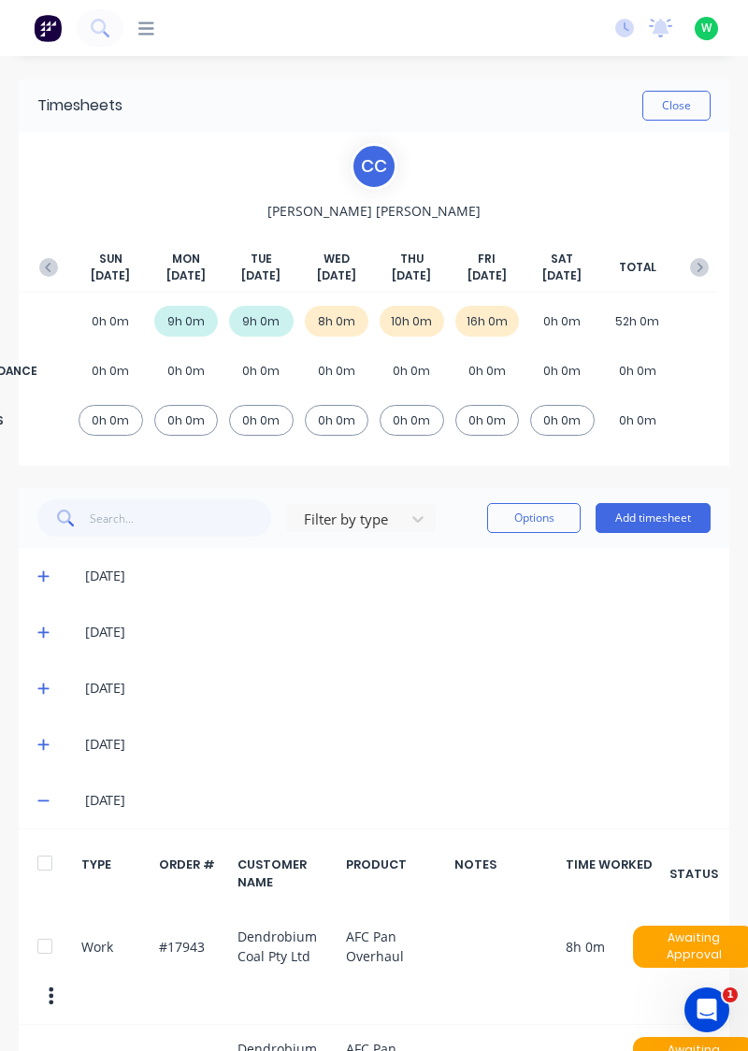
scroll to position [100, 0]
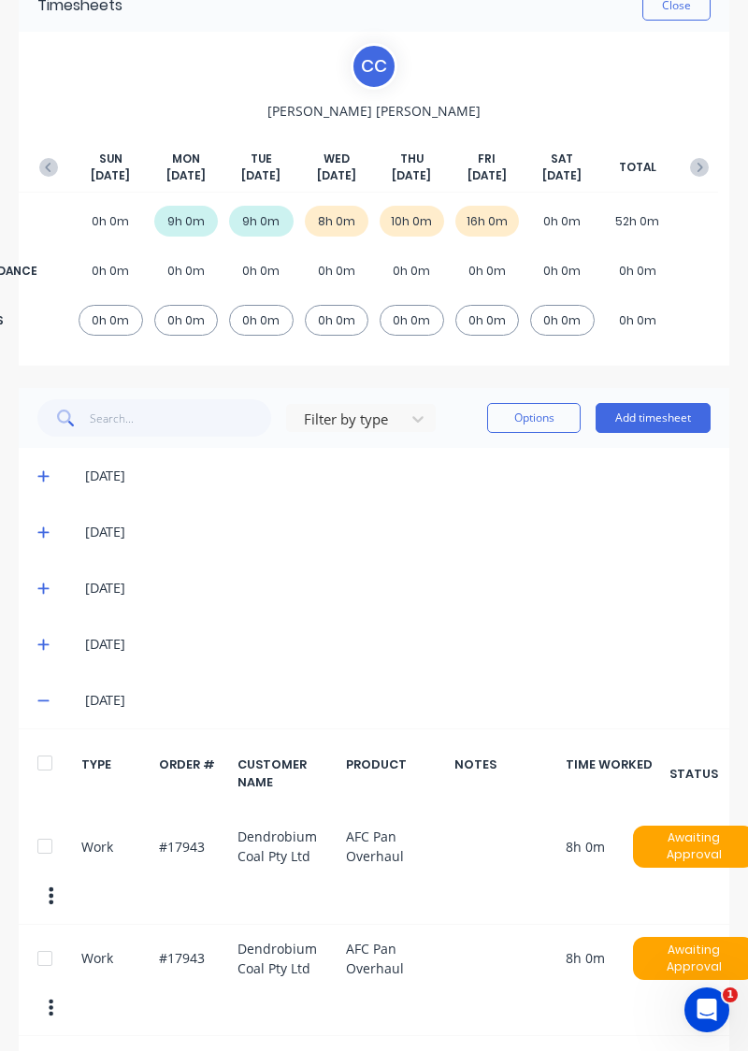
click at [36, 954] on div at bounding box center [44, 958] width 37 height 37
click at [523, 419] on button "Options" at bounding box center [534, 418] width 94 height 30
click at [444, 471] on div "Delete" at bounding box center [492, 466] width 144 height 27
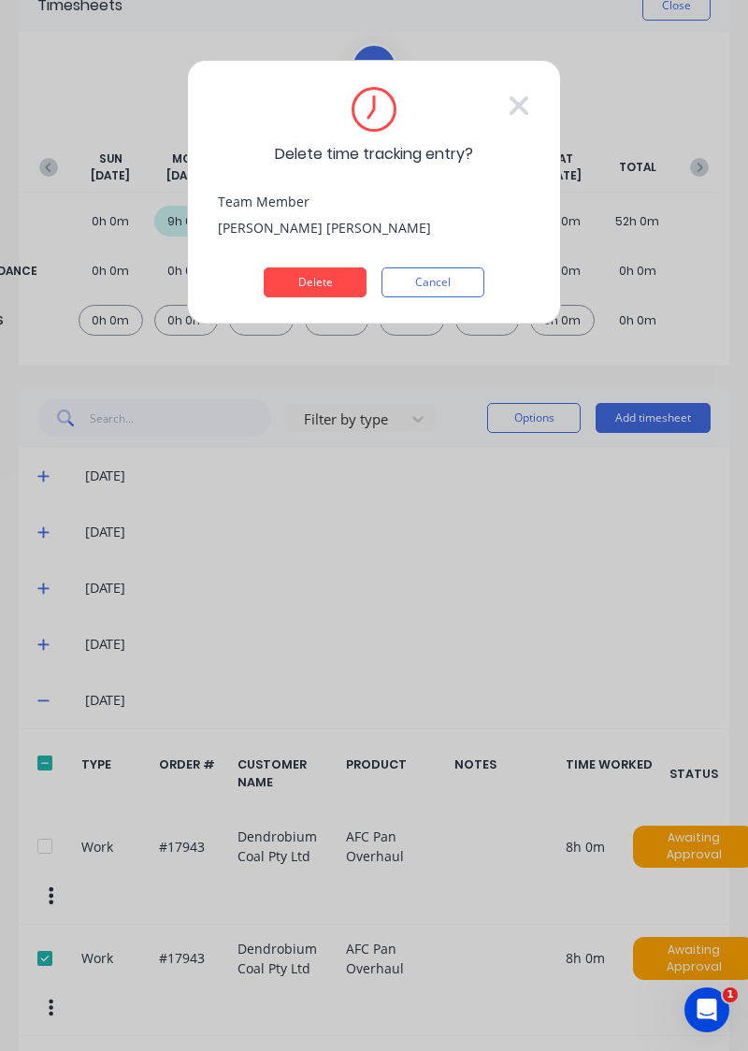
click at [311, 288] on button "Delete" at bounding box center [315, 282] width 103 height 30
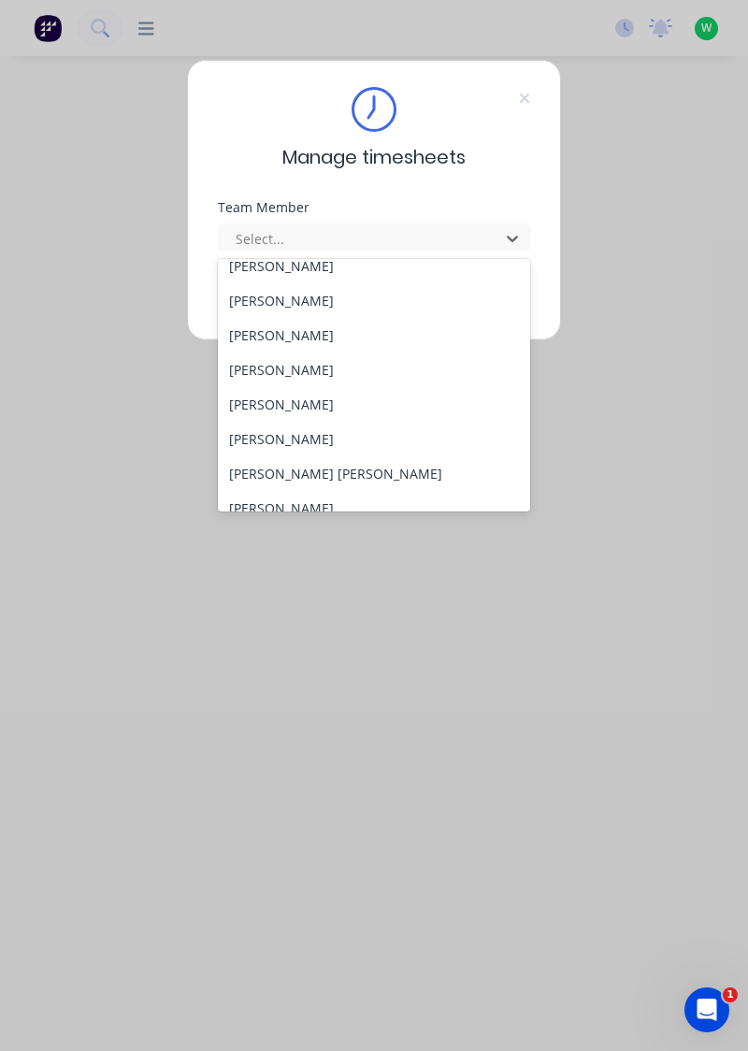
scroll to position [154, 0]
click at [287, 400] on div "[PERSON_NAME]" at bounding box center [374, 402] width 313 height 35
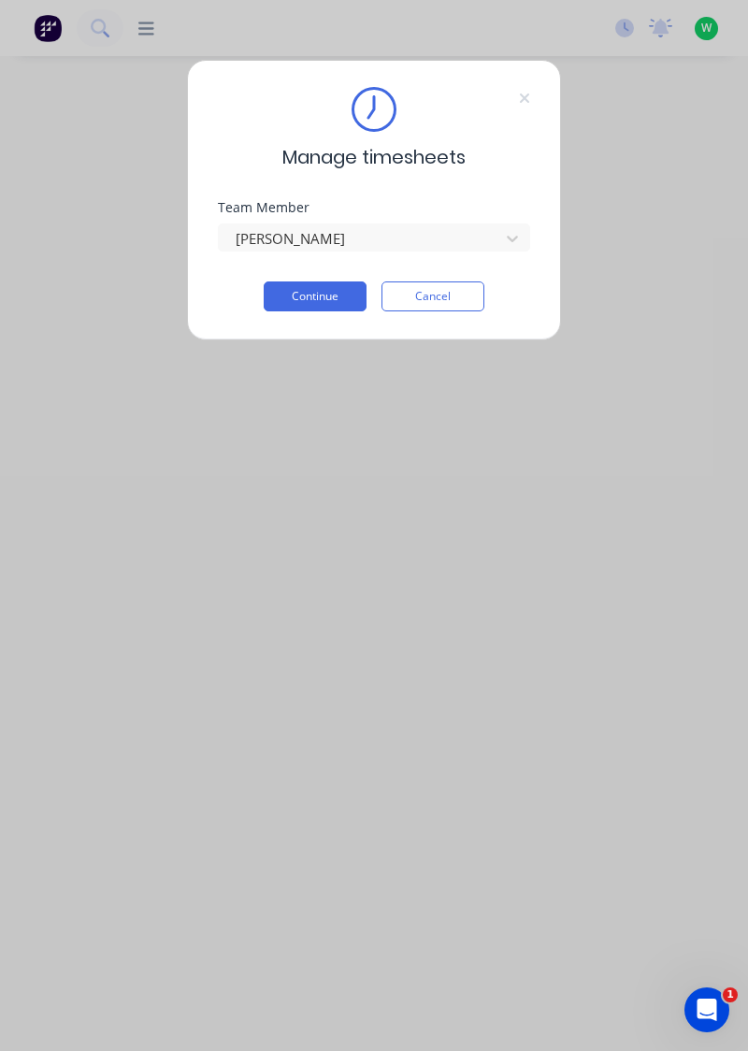
click at [339, 297] on button "Continue" at bounding box center [315, 297] width 103 height 30
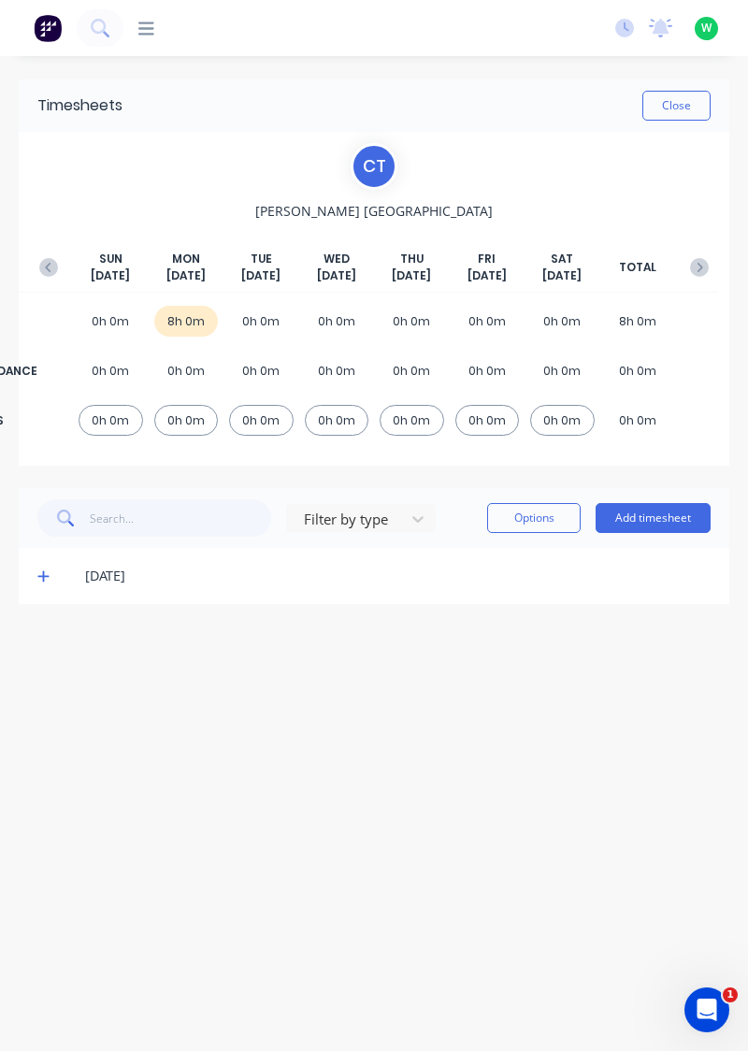
click at [48, 262] on icon "button" at bounding box center [48, 267] width 19 height 19
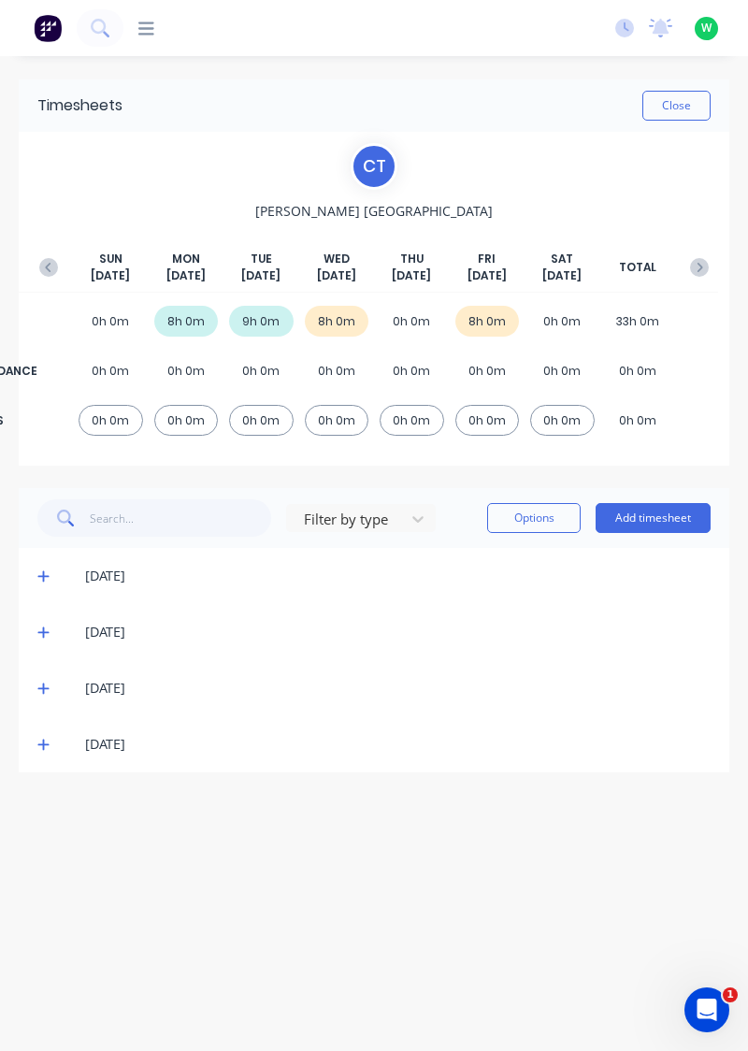
click at [653, 518] on button "Add timesheet" at bounding box center [653, 518] width 115 height 30
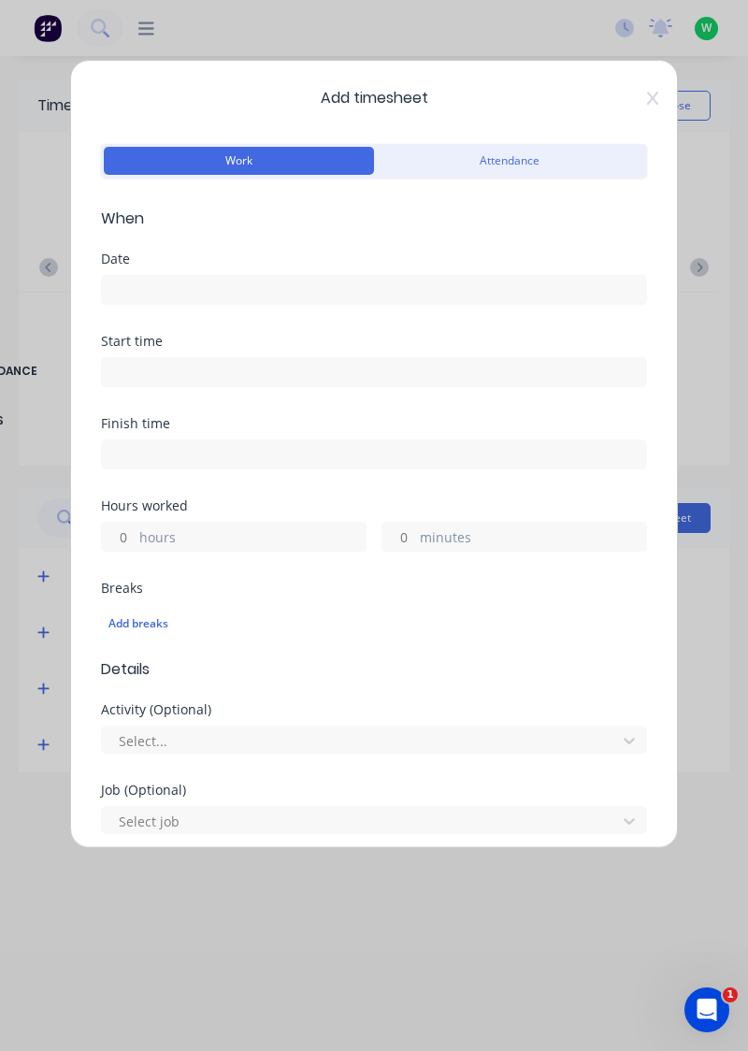
click at [375, 280] on input at bounding box center [374, 290] width 544 height 28
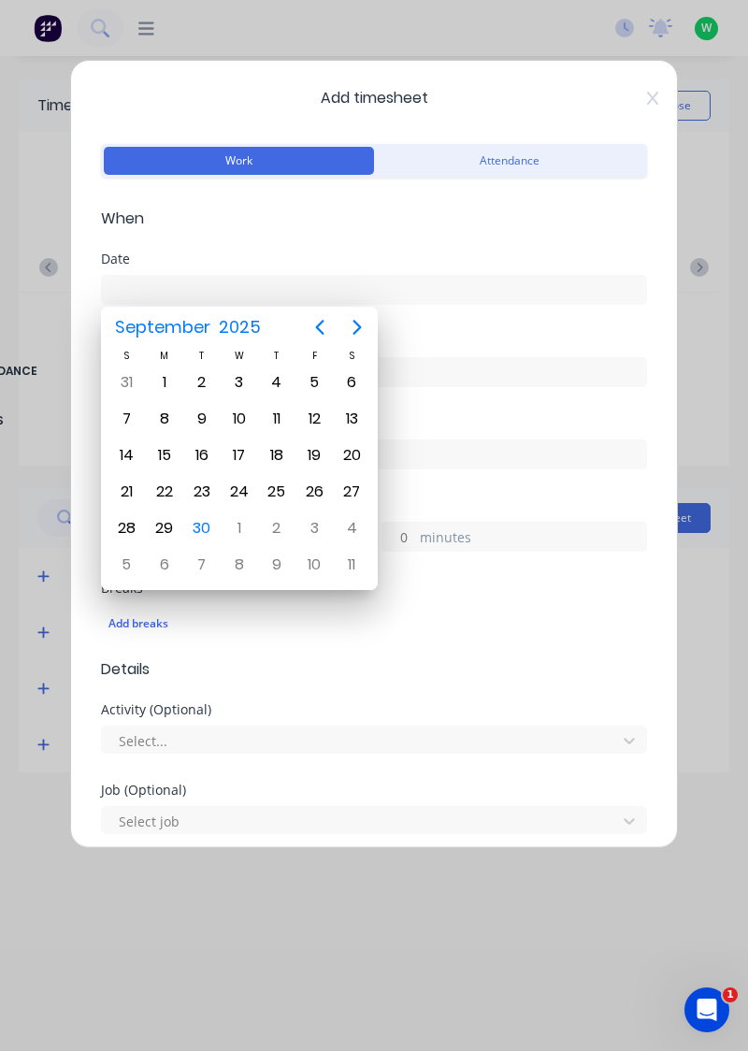
click at [275, 495] on div "25" at bounding box center [277, 492] width 28 height 28
type input "25/09/2025"
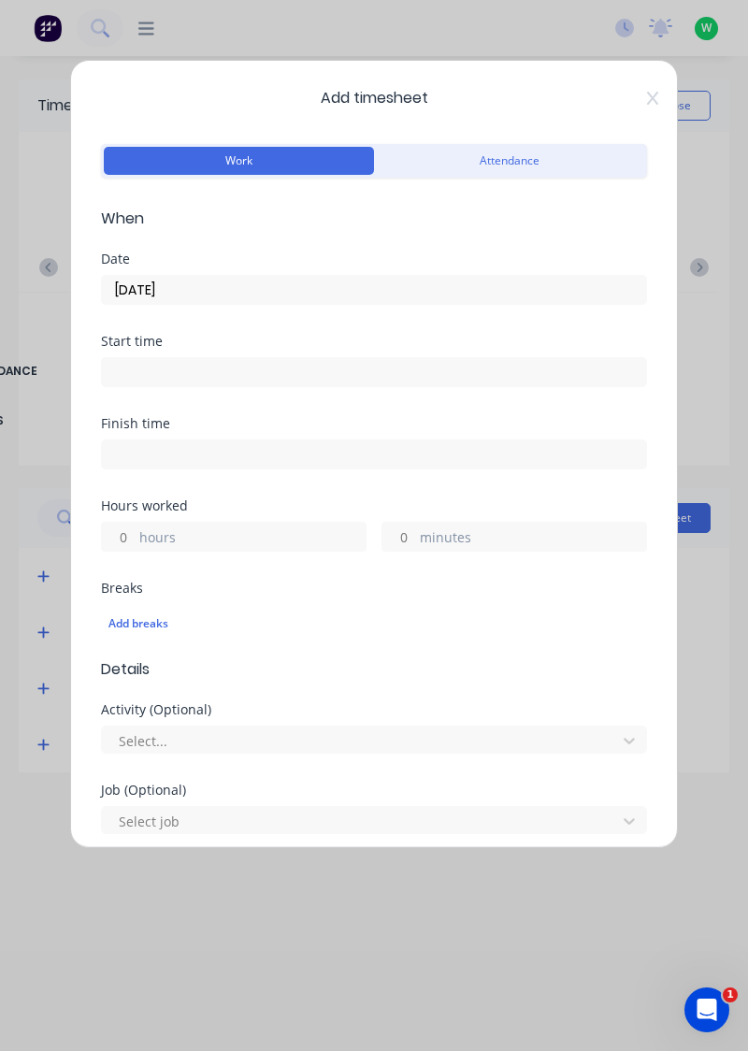
click at [258, 529] on label "hours" at bounding box center [252, 538] width 226 height 23
click at [135, 529] on input "hours" at bounding box center [118, 537] width 33 height 28
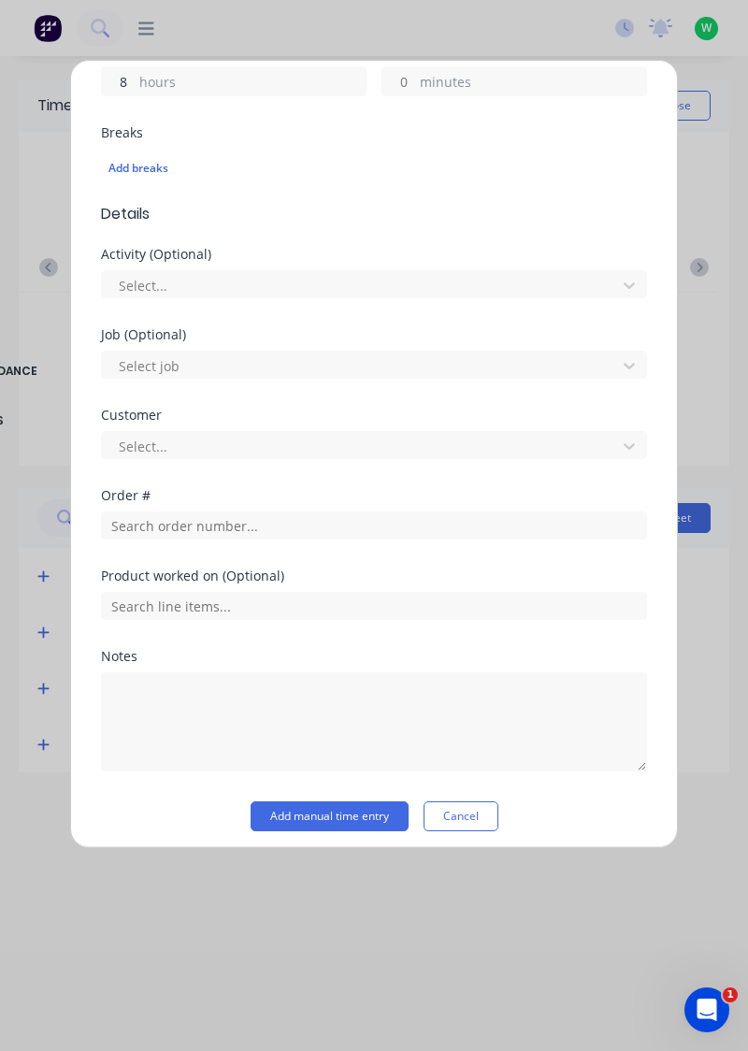
scroll to position [454, 0]
type input "8"
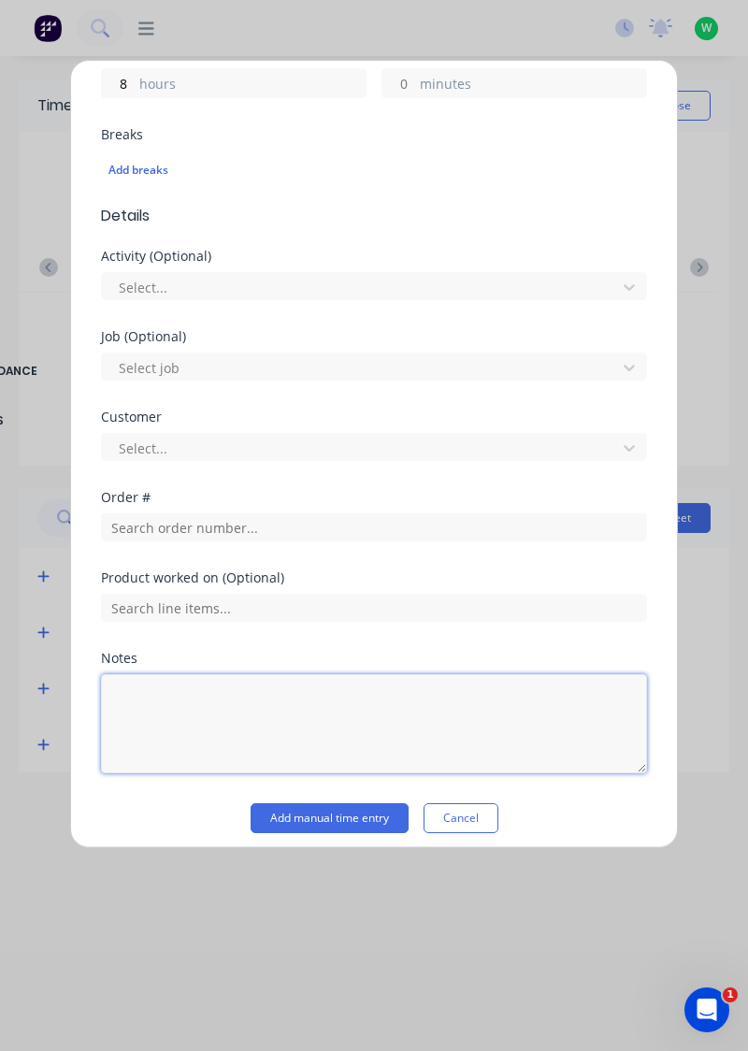
click at [238, 692] on textarea at bounding box center [374, 723] width 546 height 99
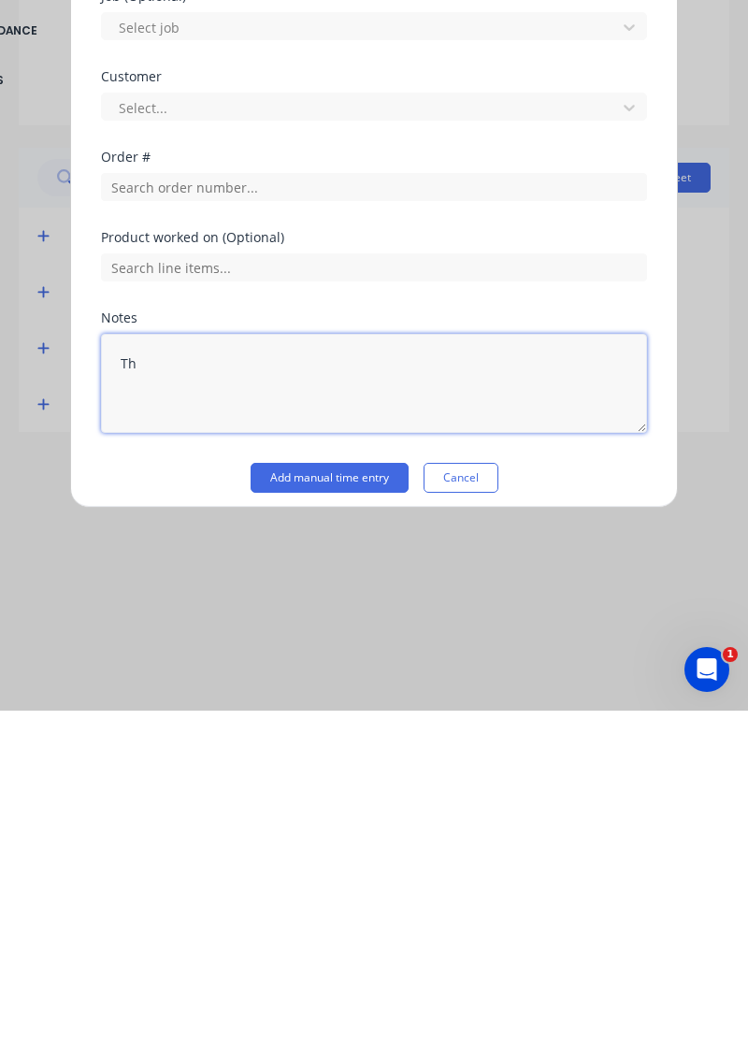
type textarea "T"
type textarea "Tafe"
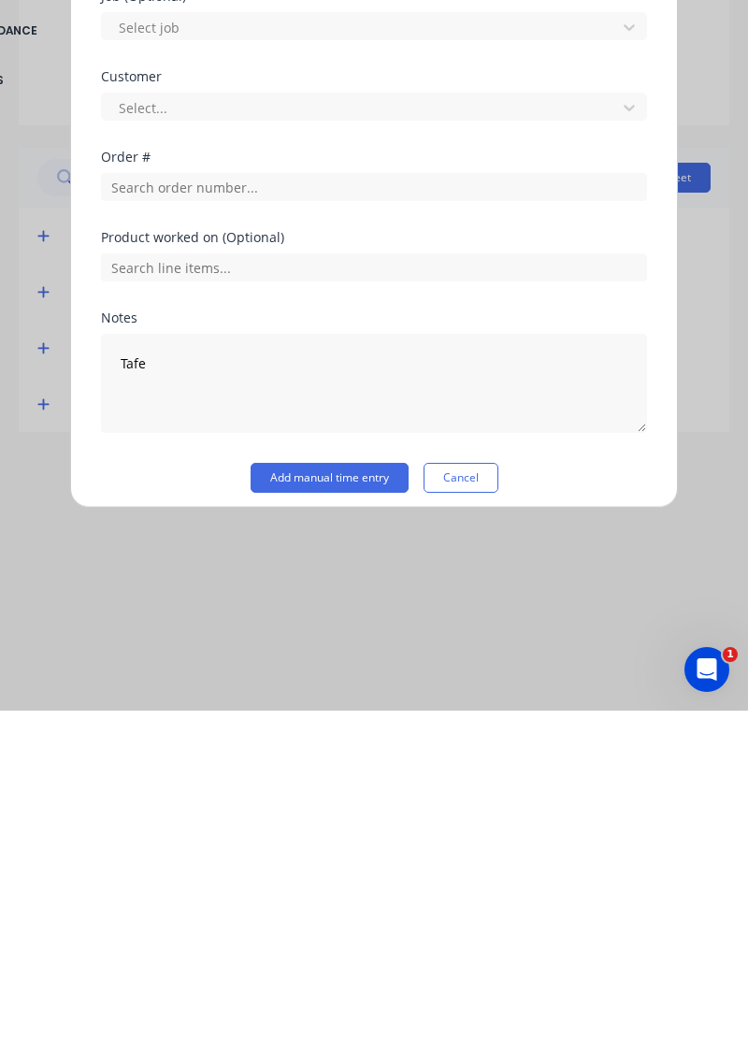
click at [367, 810] on button "Add manual time entry" at bounding box center [330, 818] width 158 height 30
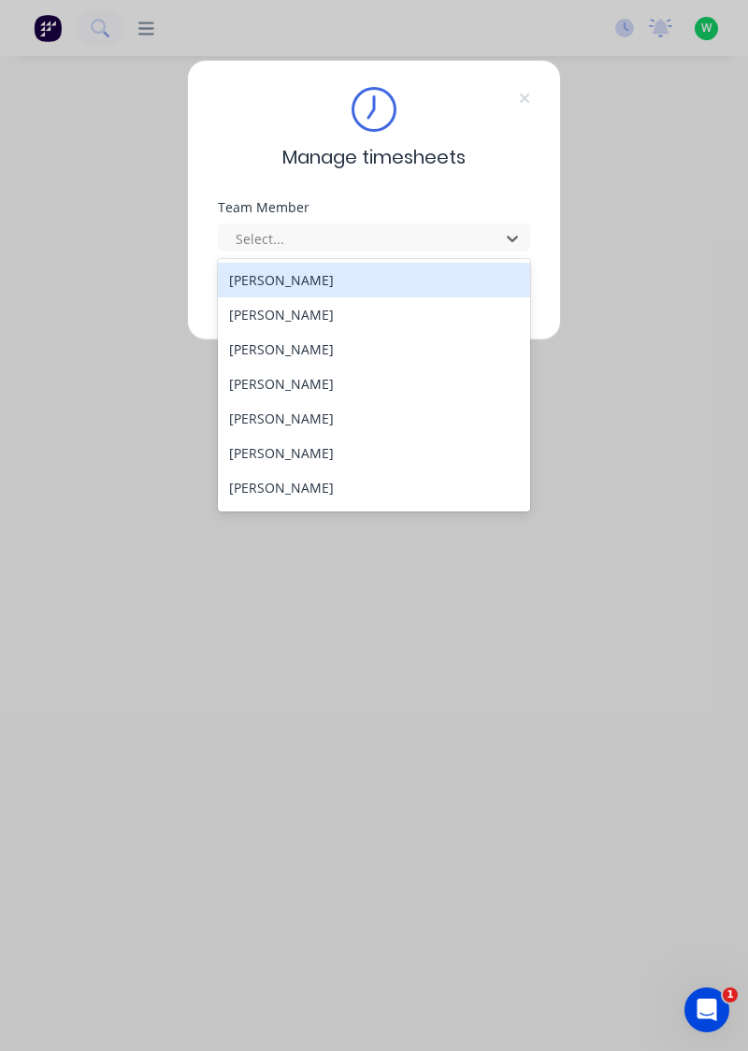
click at [314, 277] on div "[PERSON_NAME]" at bounding box center [374, 280] width 313 height 35
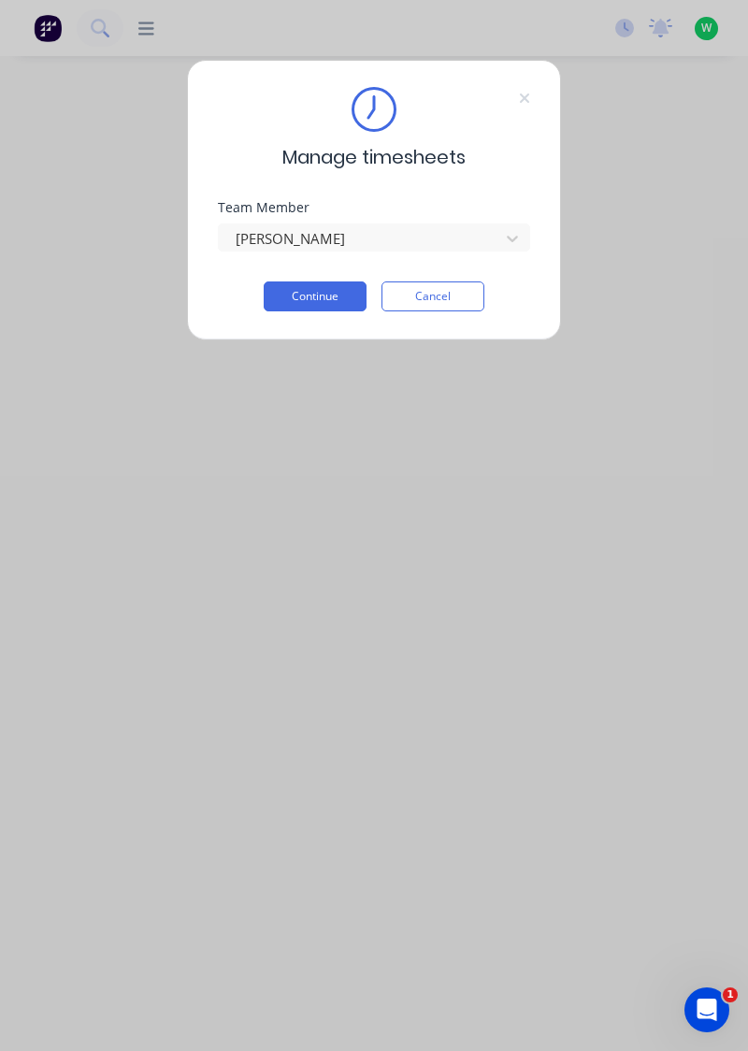
click at [336, 290] on button "Continue" at bounding box center [315, 297] width 103 height 30
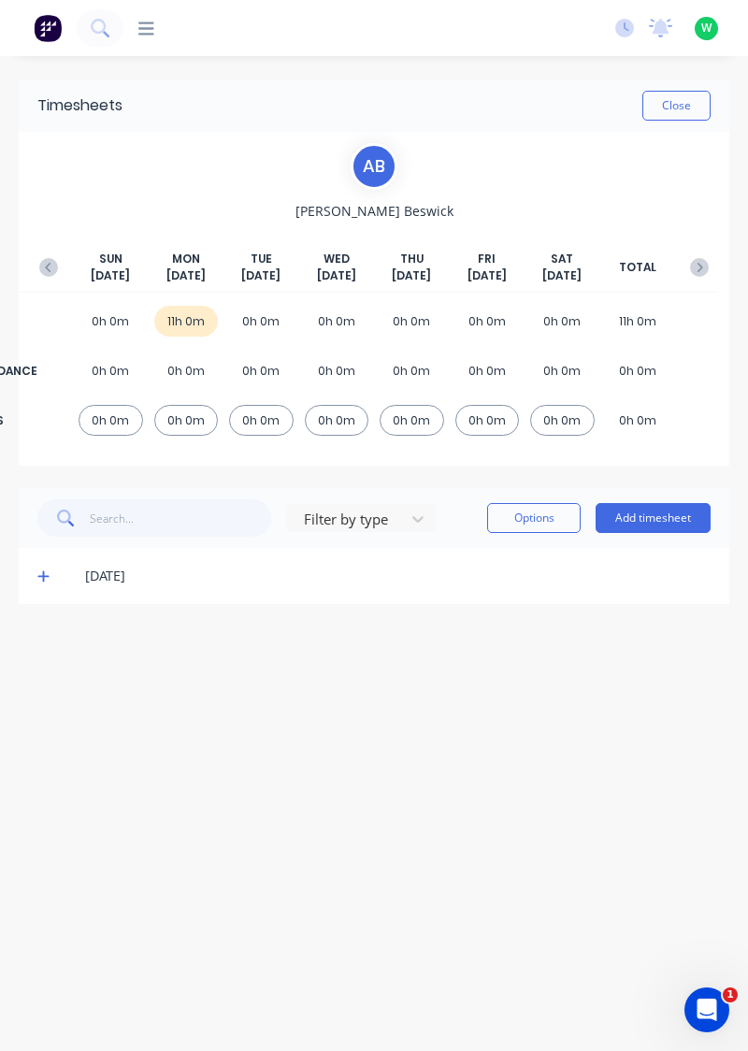
click at [36, 260] on button "button" at bounding box center [48, 268] width 37 height 34
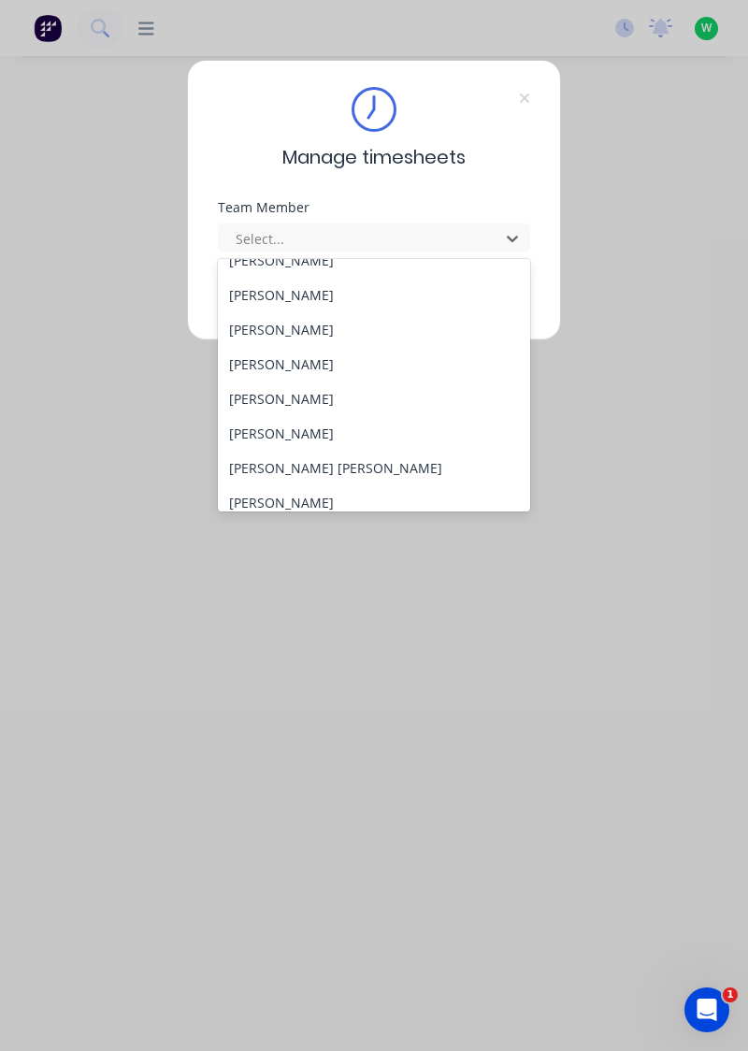
scroll to position [161, 0]
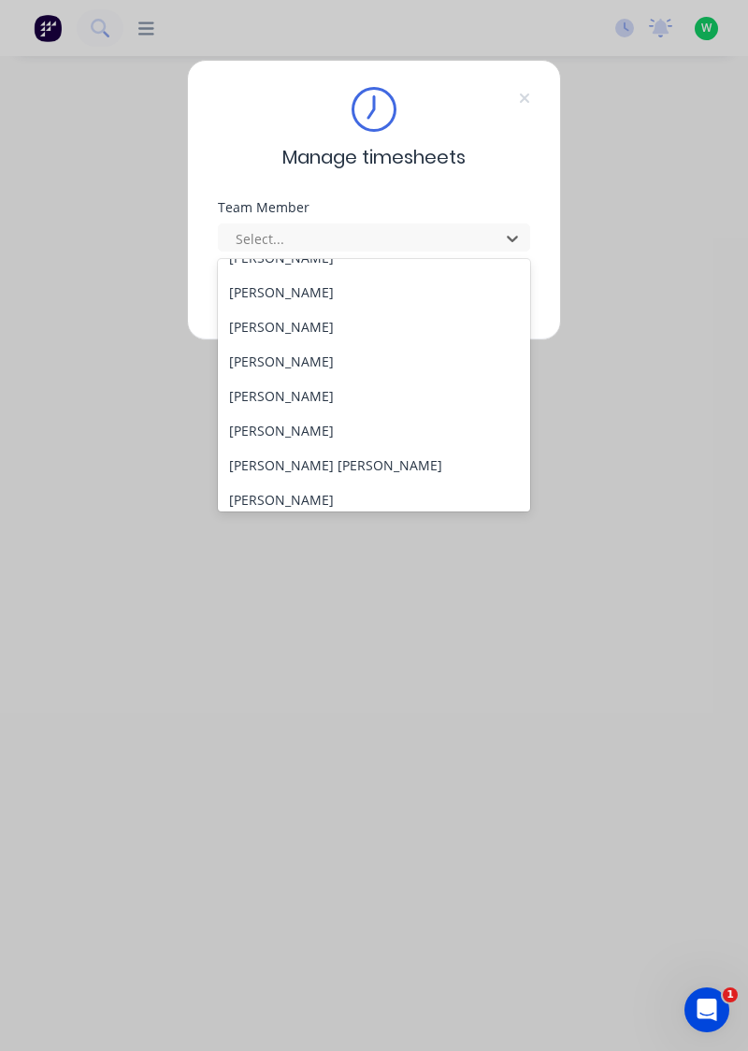
click at [279, 426] on div "[PERSON_NAME]" at bounding box center [374, 430] width 313 height 35
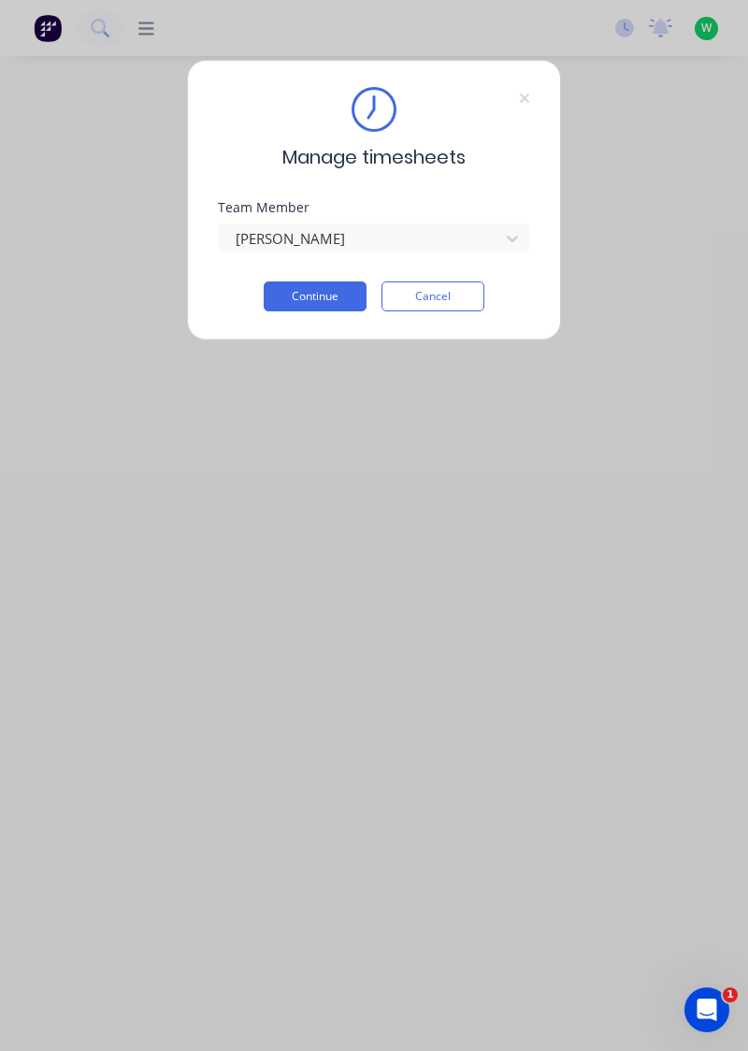
click at [329, 288] on button "Continue" at bounding box center [315, 297] width 103 height 30
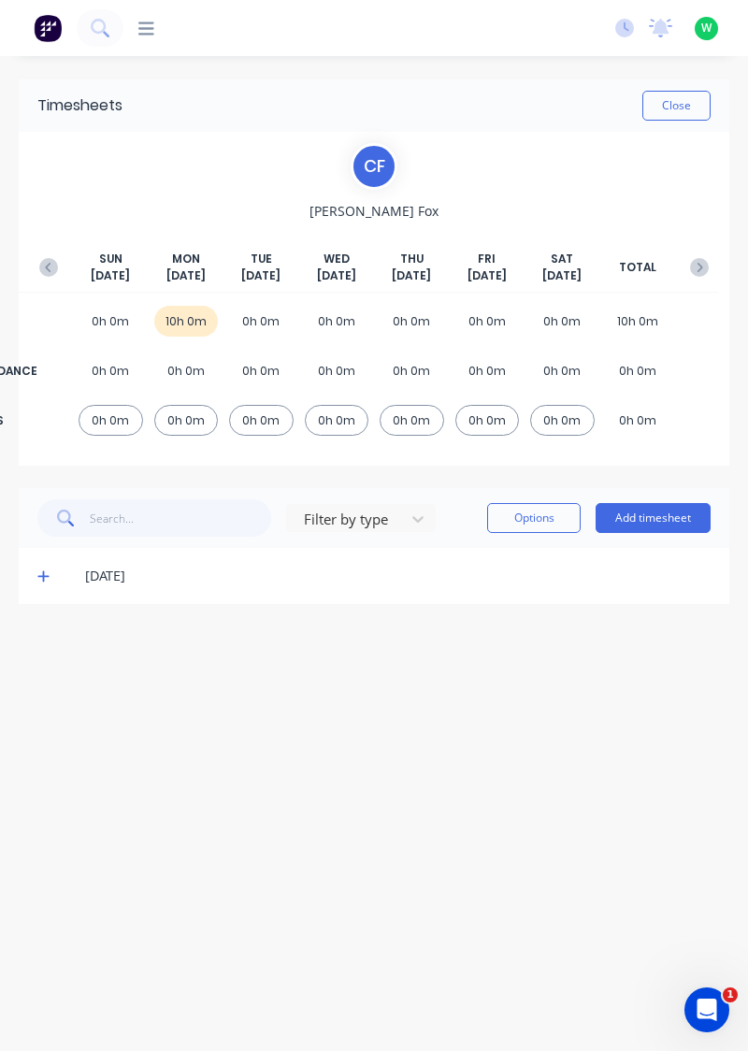
click at [45, 263] on icon "button" at bounding box center [48, 267] width 19 height 19
click at [662, 522] on button "Add timesheet" at bounding box center [653, 518] width 115 height 30
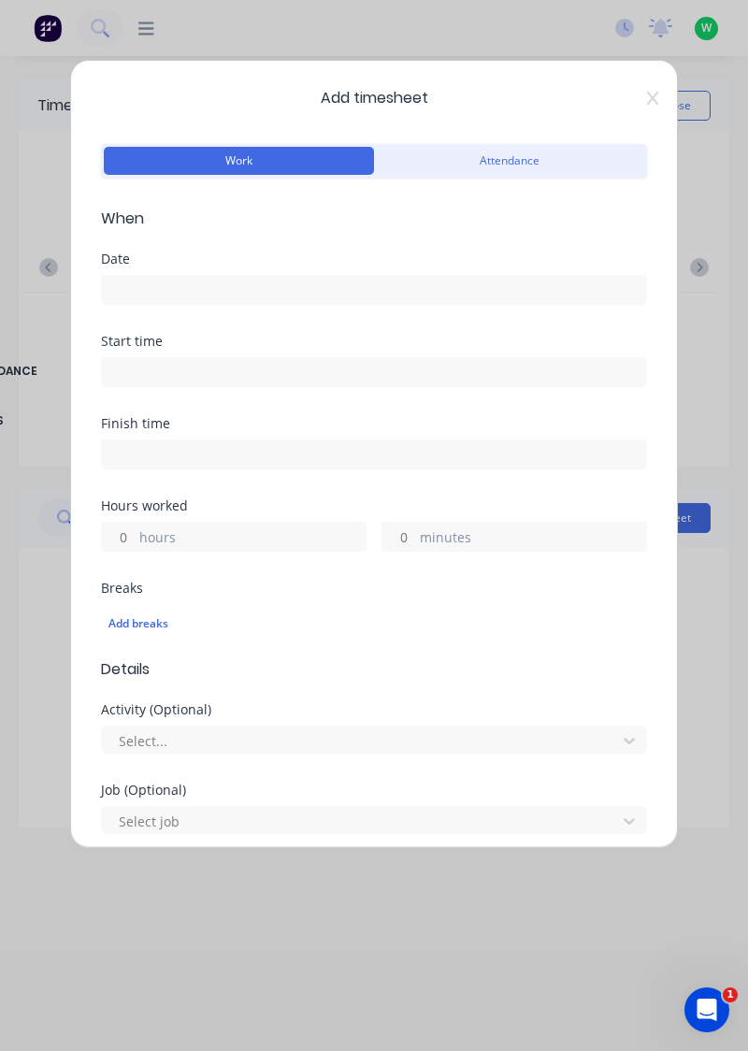
click at [380, 285] on input at bounding box center [374, 290] width 544 height 28
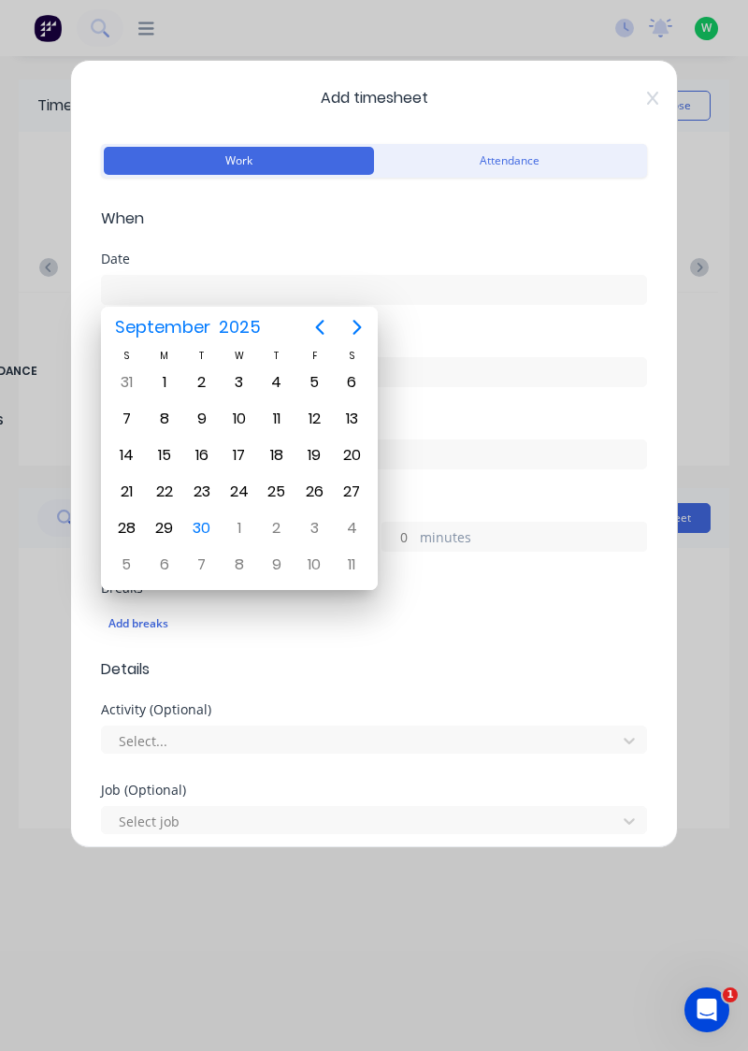
click at [159, 484] on div "22" at bounding box center [165, 492] width 28 height 28
type input "[DATE]"
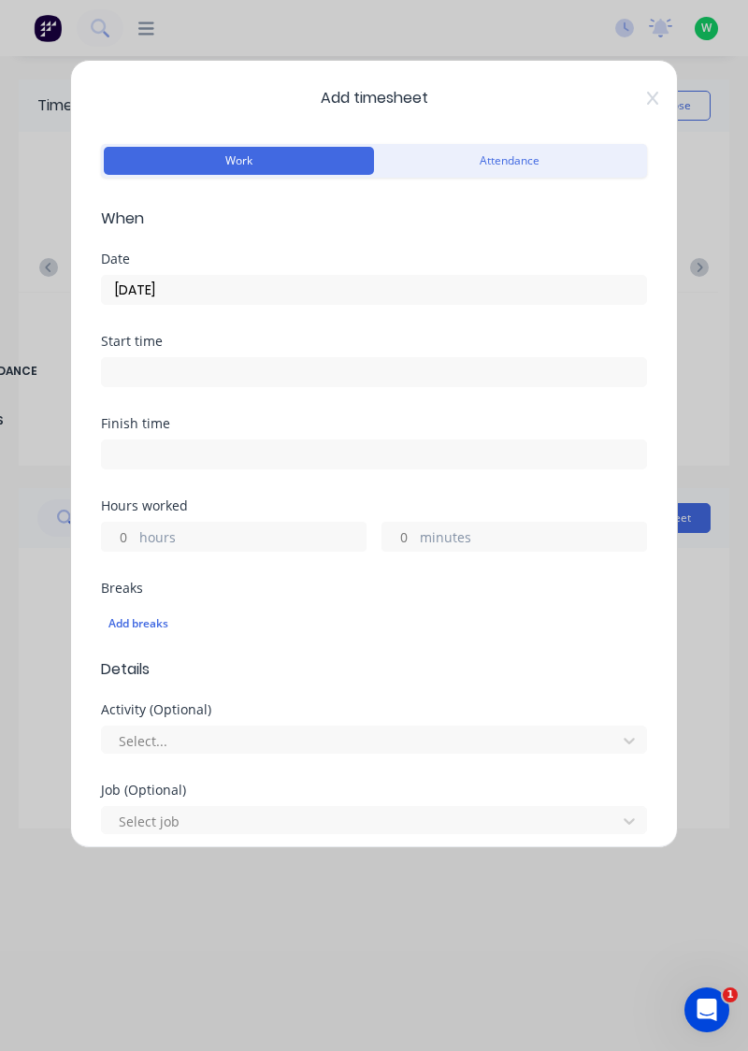
click at [227, 528] on label "hours" at bounding box center [252, 538] width 226 height 23
click at [135, 528] on input "hours" at bounding box center [118, 537] width 33 height 28
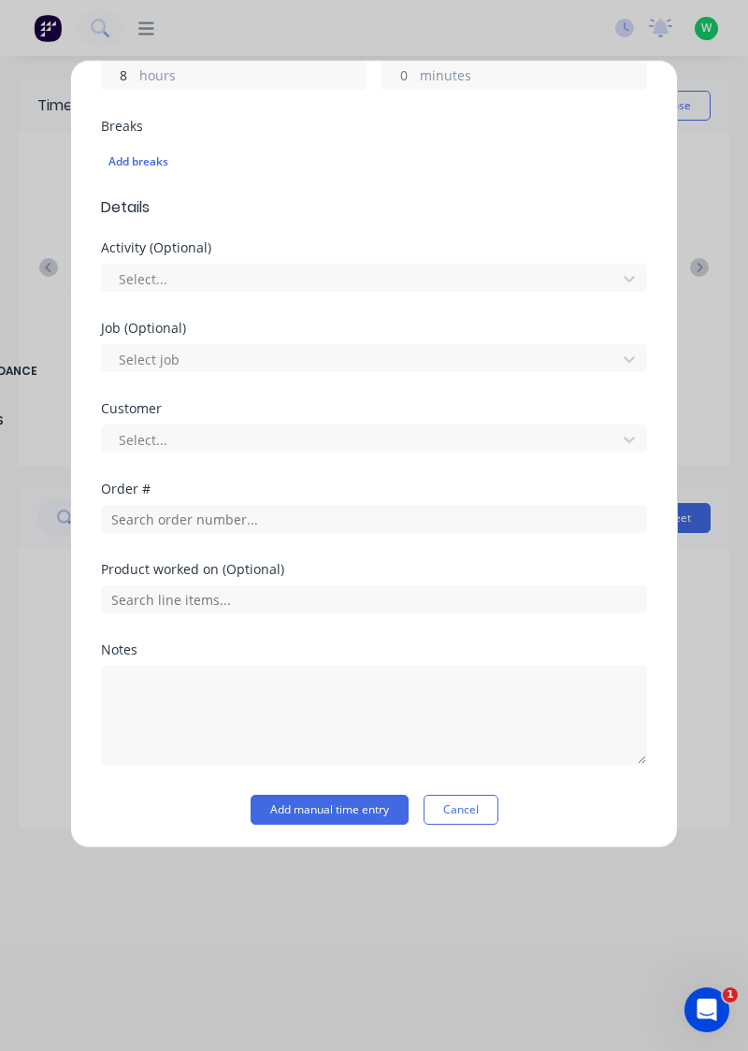
scroll to position [462, 0]
type input "8"
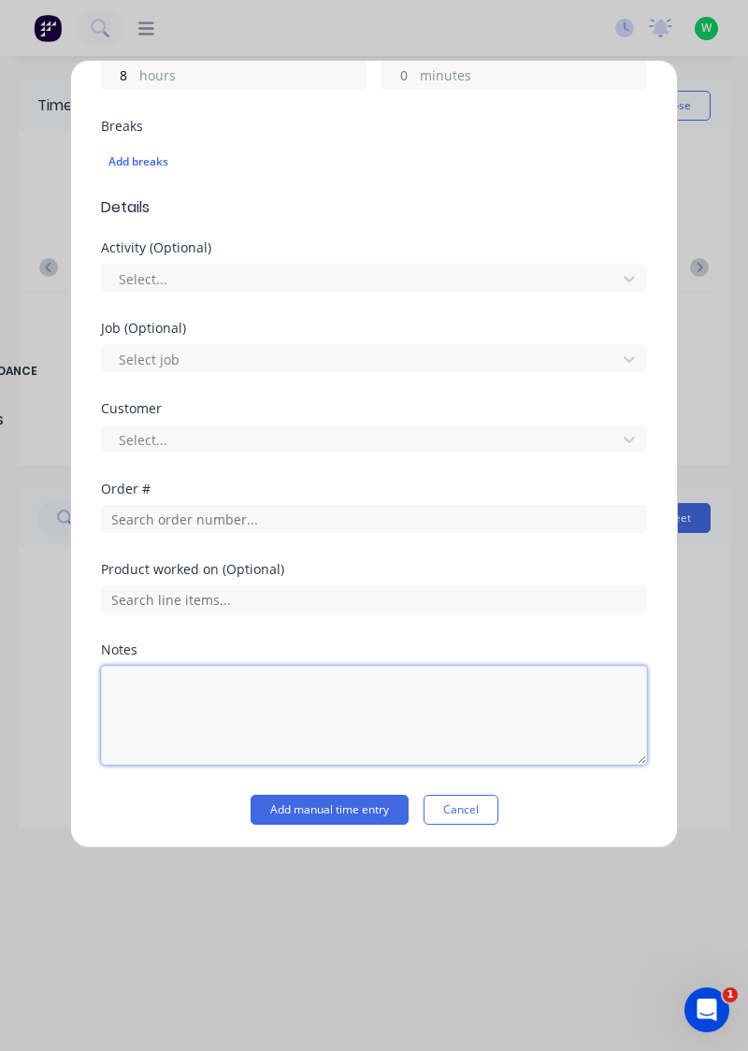
click at [284, 686] on textarea at bounding box center [374, 715] width 546 height 99
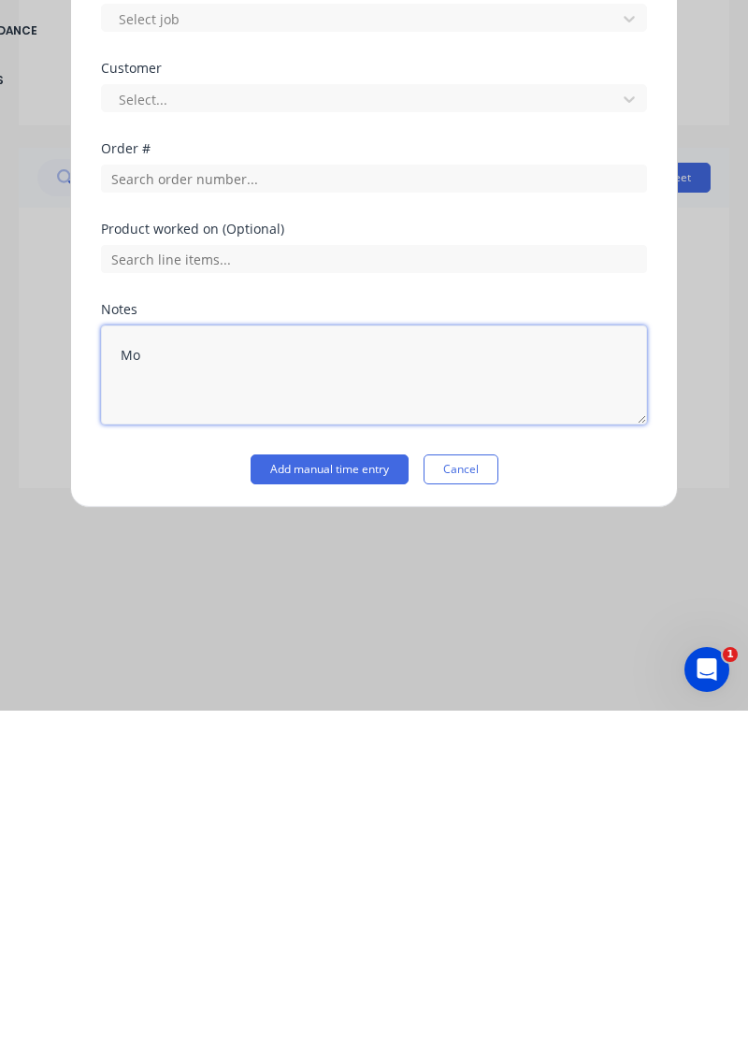
type textarea "M"
type textarea "Annual leave"
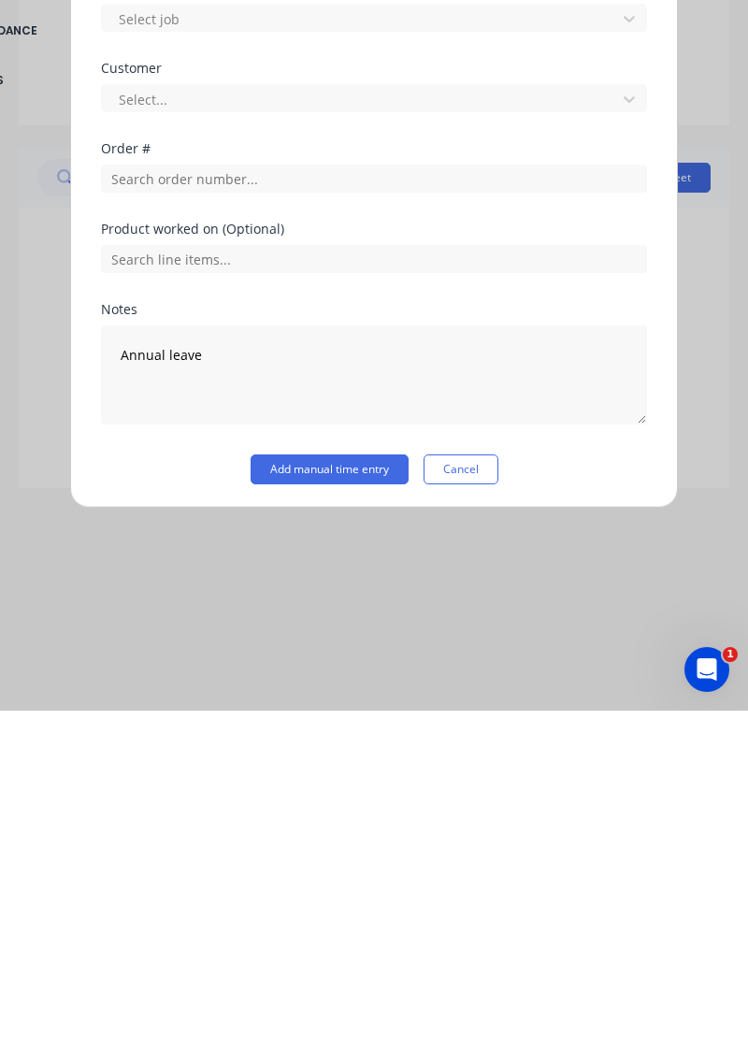
click at [336, 802] on button "Add manual time entry" at bounding box center [330, 810] width 158 height 30
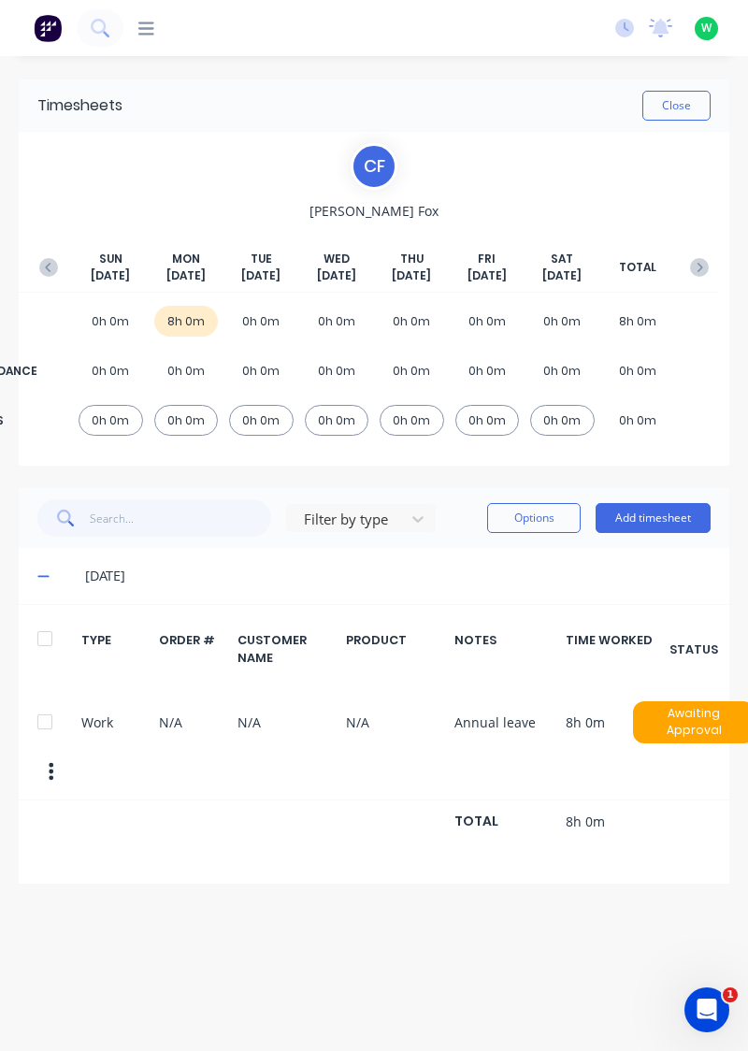
click at [641, 511] on button "Add timesheet" at bounding box center [653, 518] width 115 height 30
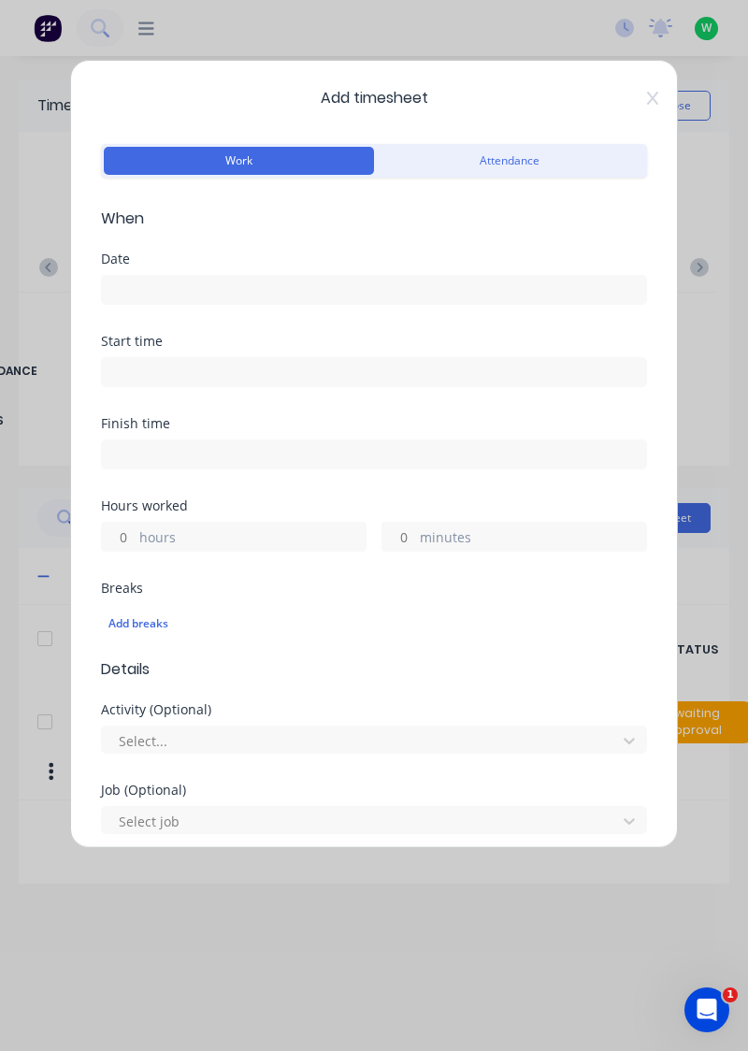
click at [393, 282] on input at bounding box center [374, 290] width 544 height 28
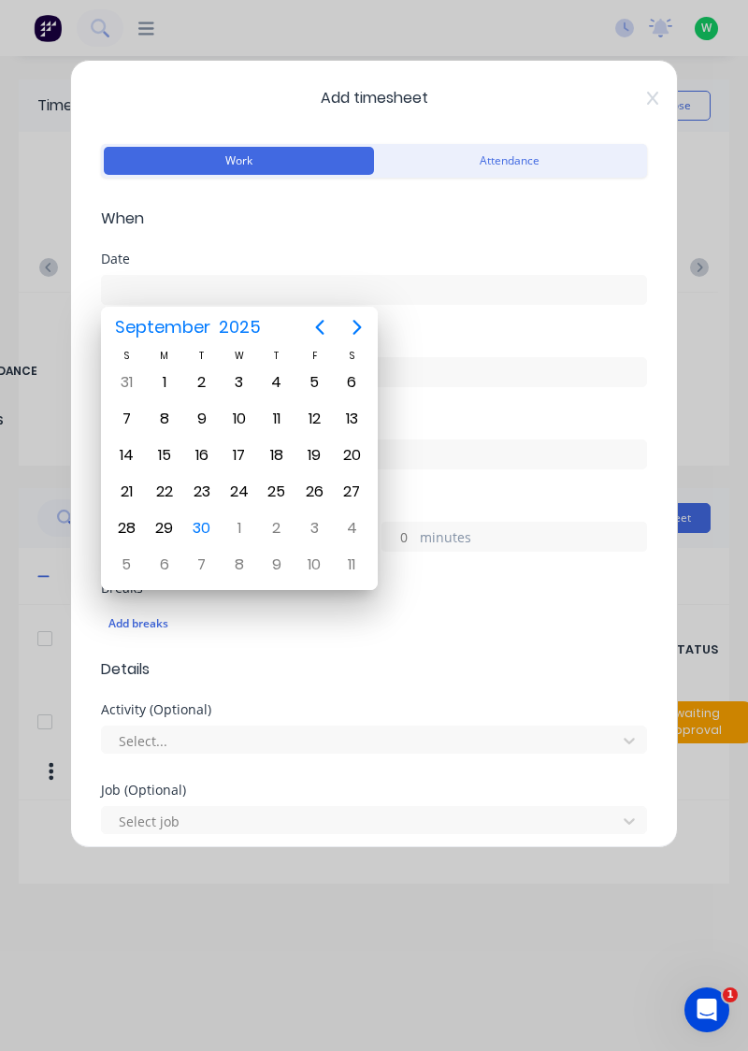
click at [199, 494] on div "23" at bounding box center [202, 492] width 28 height 28
type input "[DATE]"
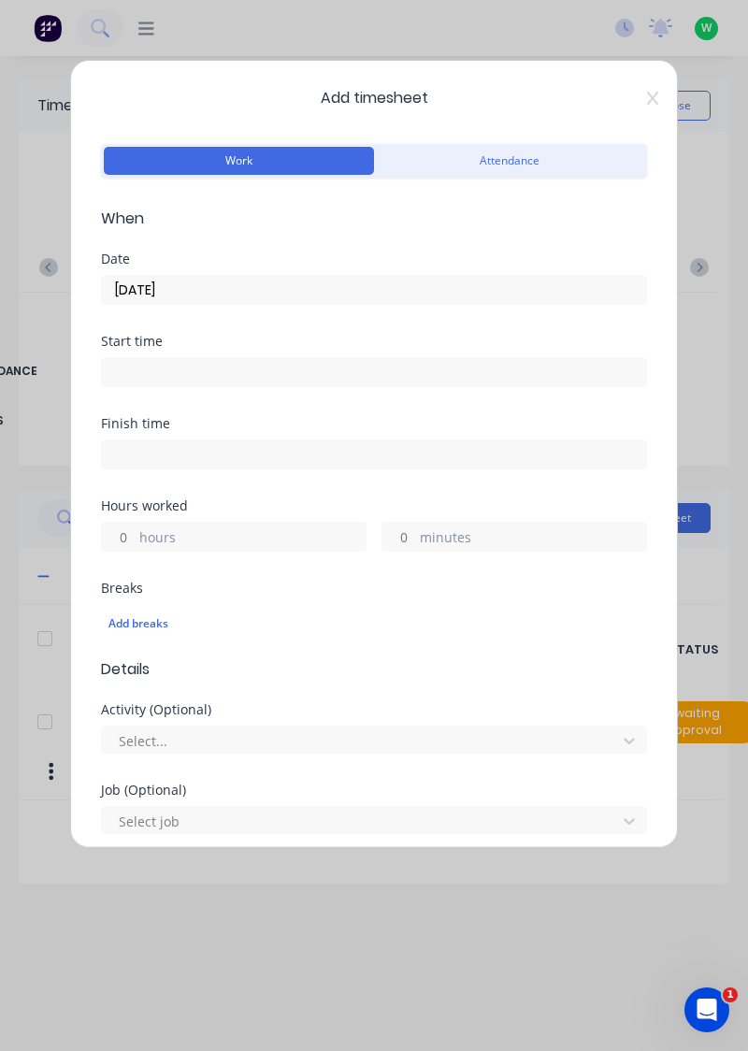
click at [247, 534] on label "hours" at bounding box center [252, 538] width 226 height 23
click at [135, 534] on input "hours" at bounding box center [118, 537] width 33 height 28
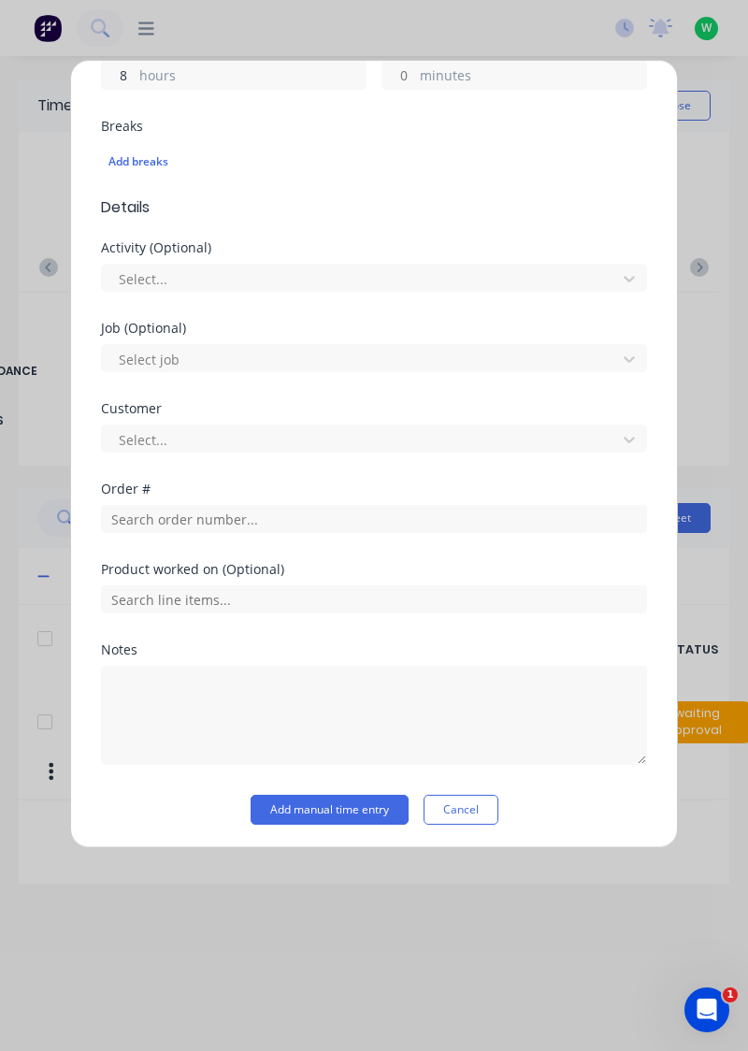
type input "8"
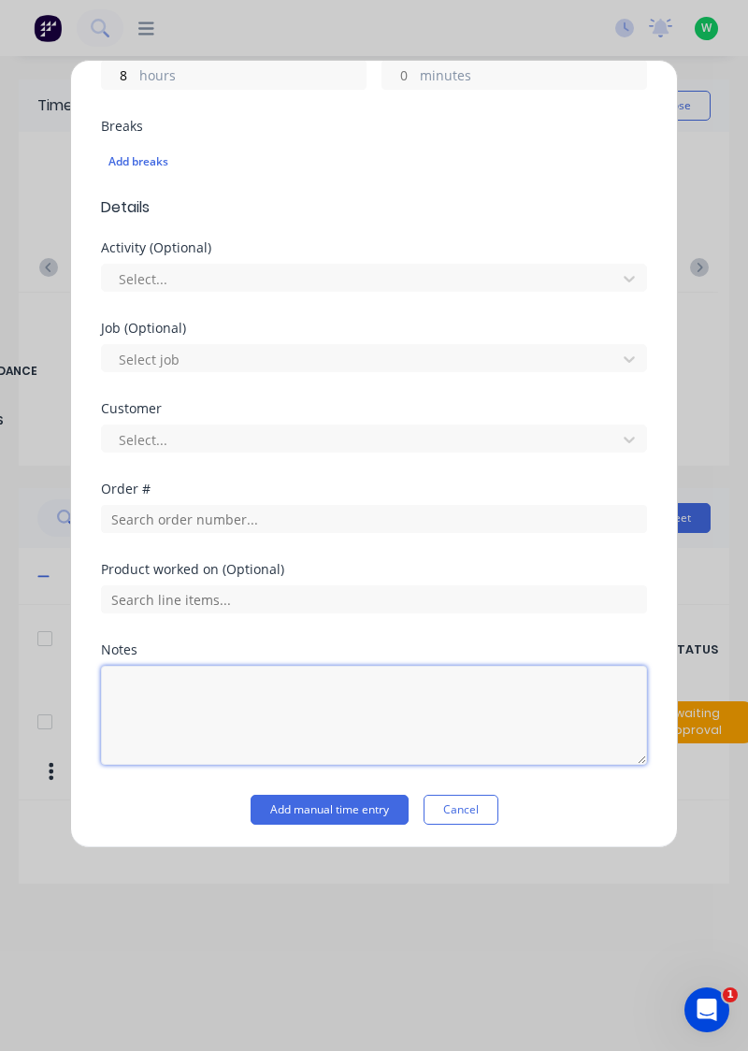
click at [227, 684] on textarea at bounding box center [374, 715] width 546 height 99
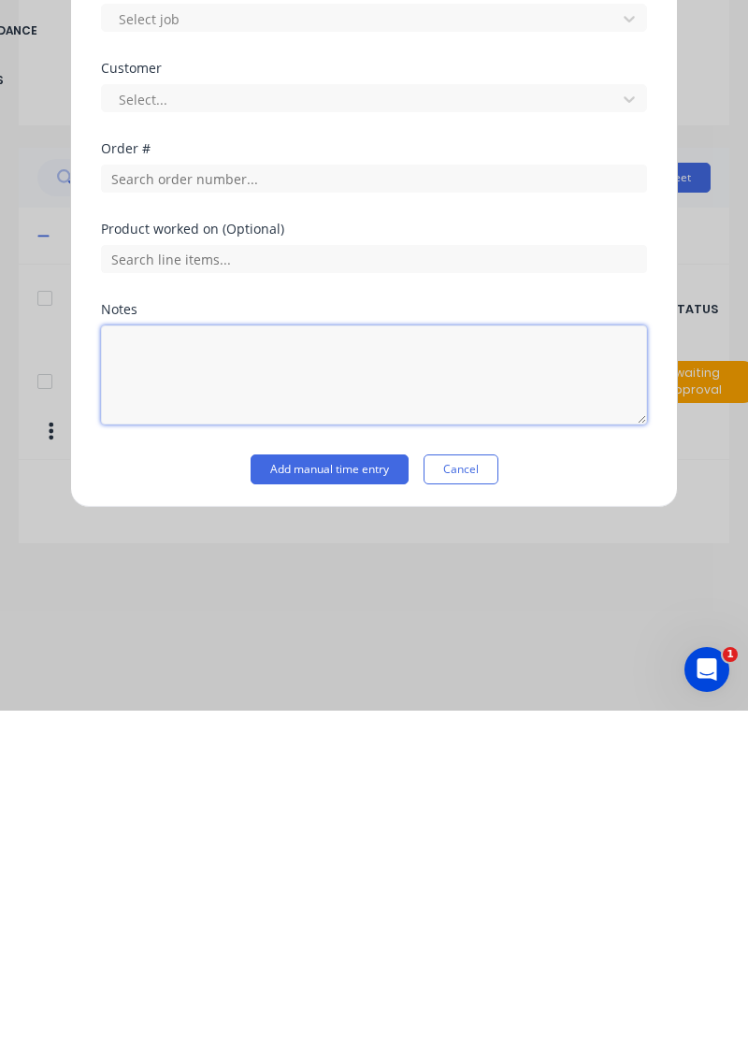
scroll to position [17, 0]
type textarea "Annual leave"
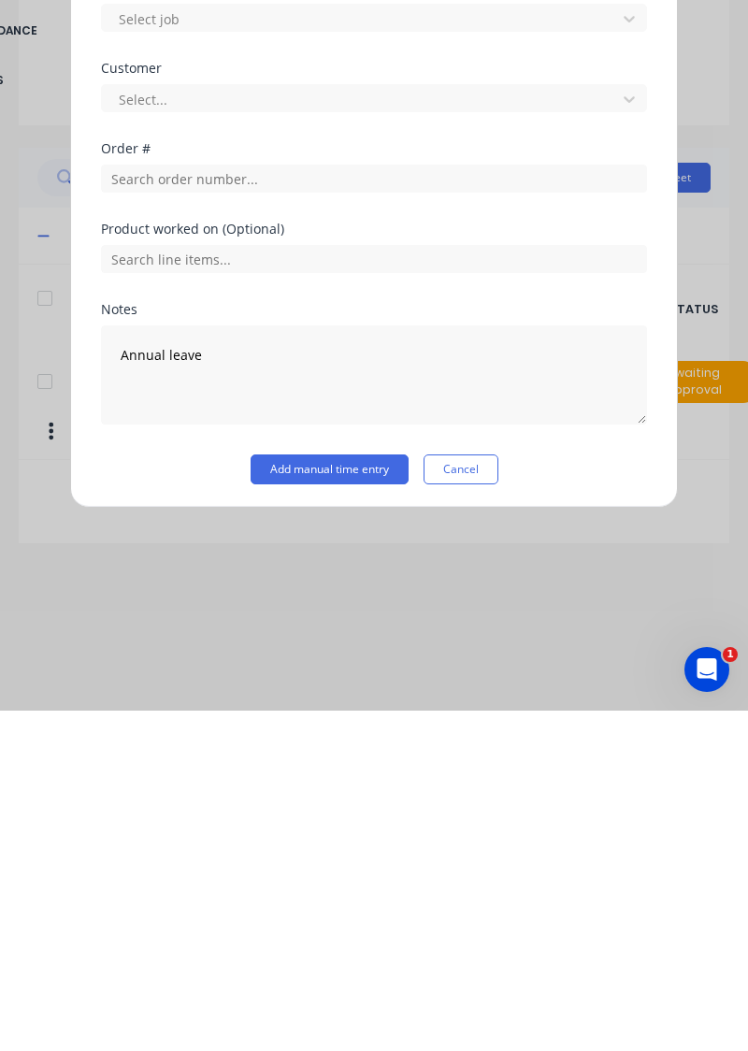
click at [355, 795] on button "Add manual time entry" at bounding box center [330, 810] width 158 height 30
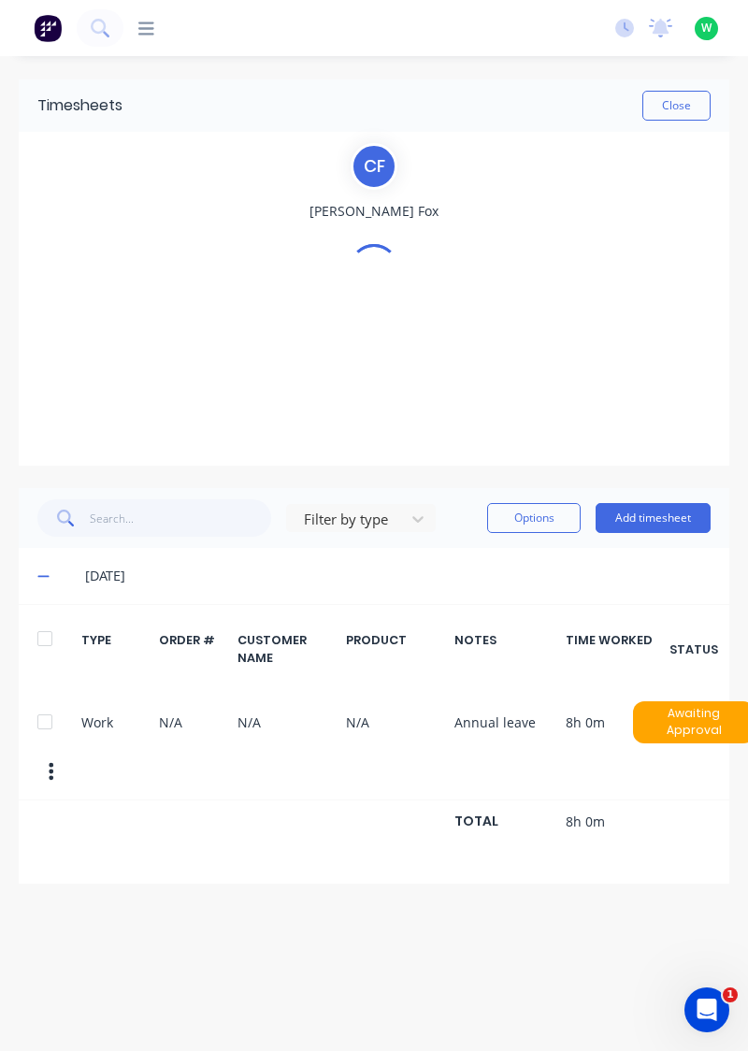
scroll to position [0, 0]
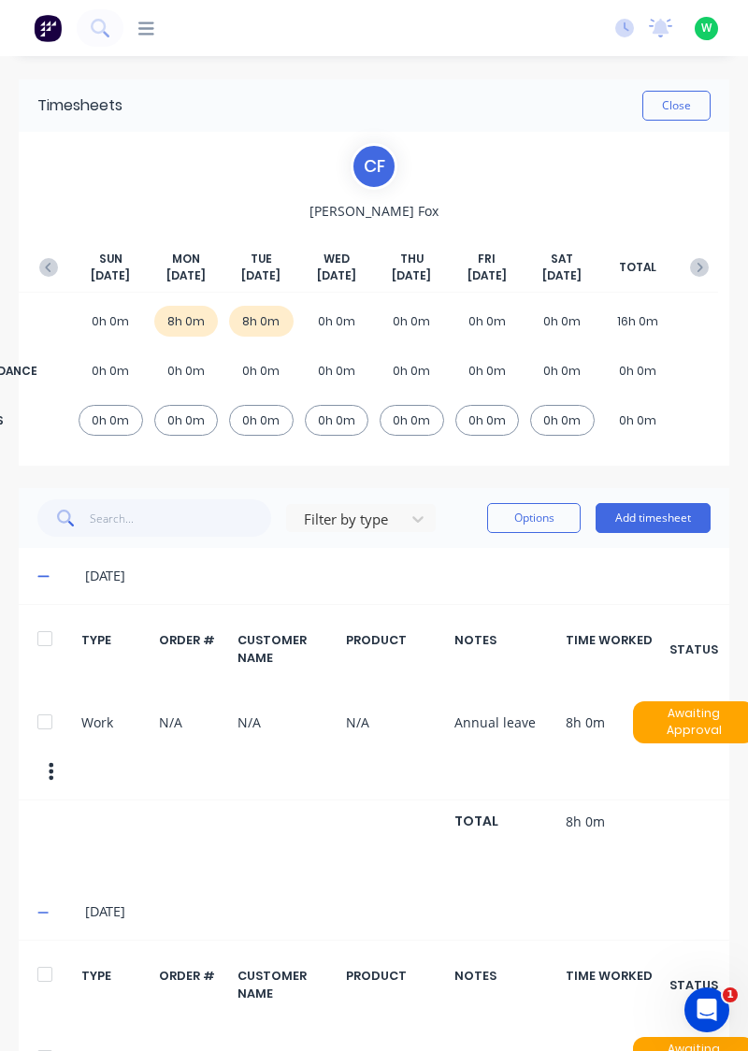
click at [666, 513] on button "Add timesheet" at bounding box center [653, 518] width 115 height 30
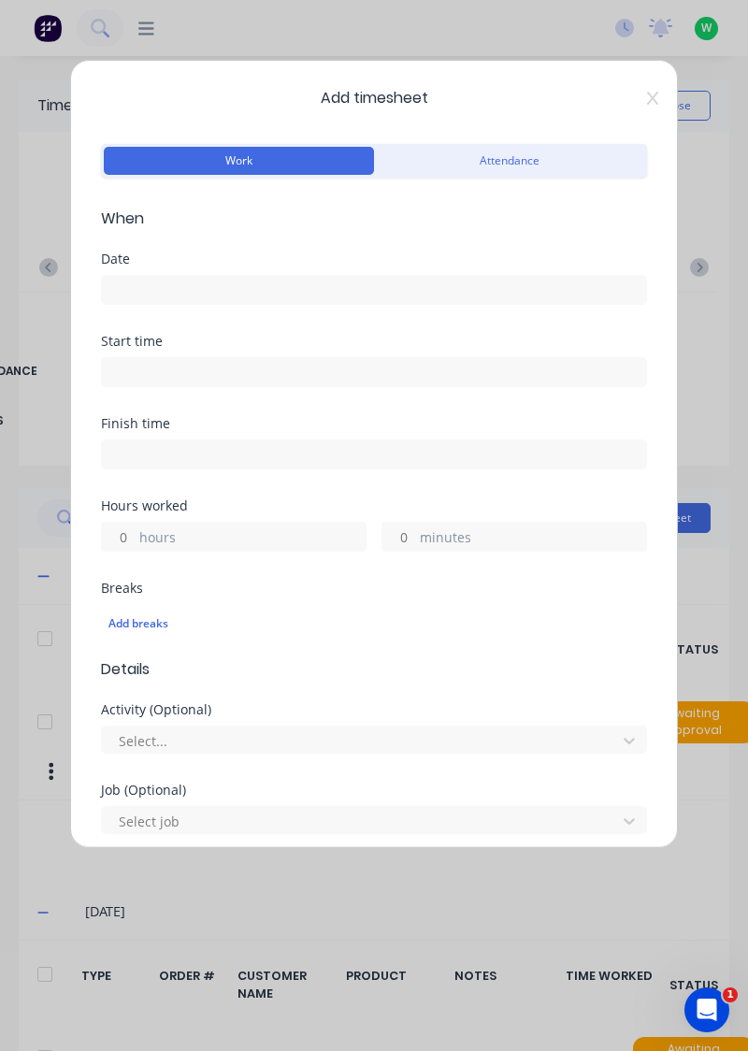
click at [376, 294] on input at bounding box center [374, 290] width 544 height 28
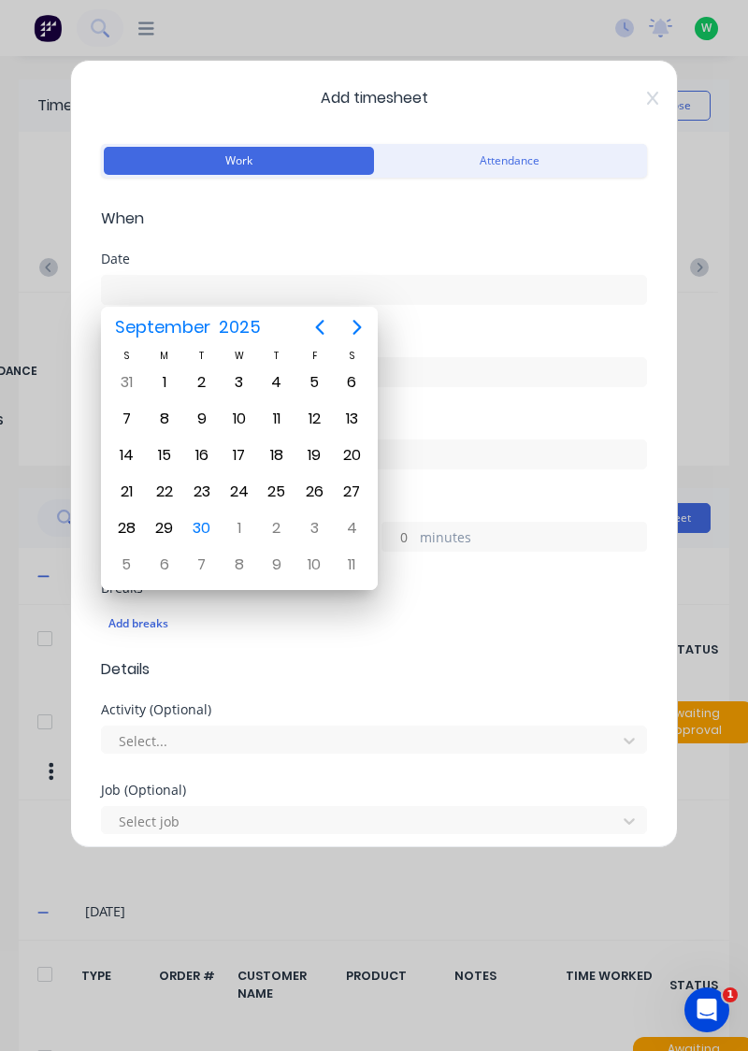
click at [242, 493] on div "24" at bounding box center [239, 492] width 28 height 28
type input "[DATE]"
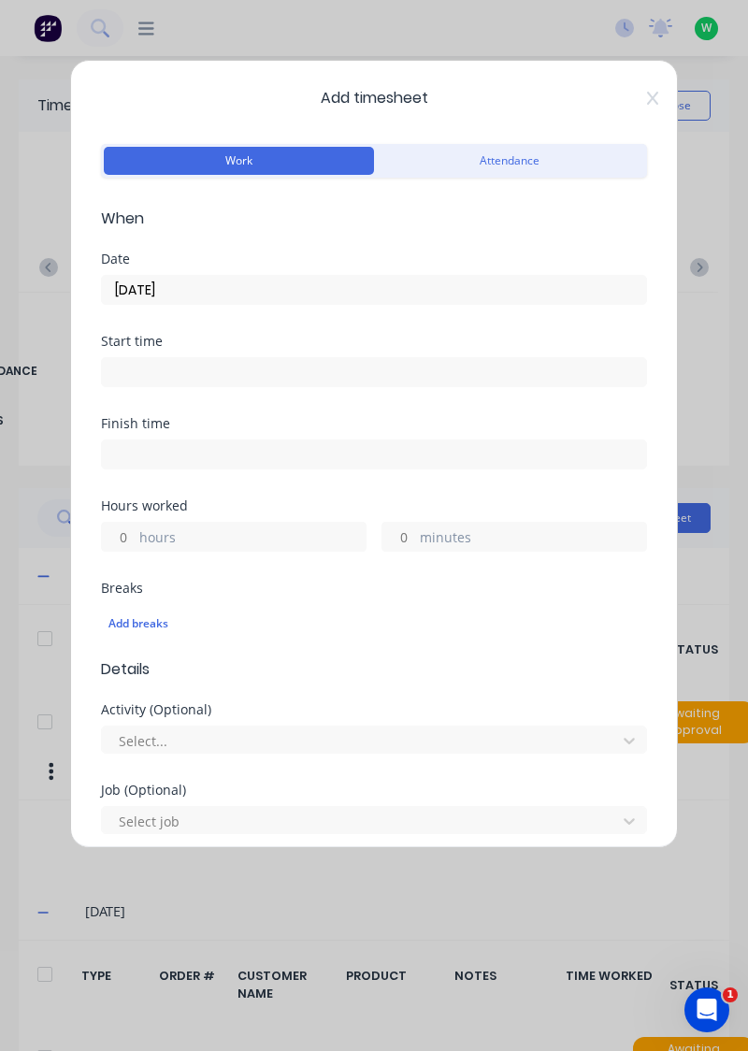
click at [251, 530] on label "hours" at bounding box center [252, 538] width 226 height 23
click at [135, 530] on input "hours" at bounding box center [118, 537] width 33 height 28
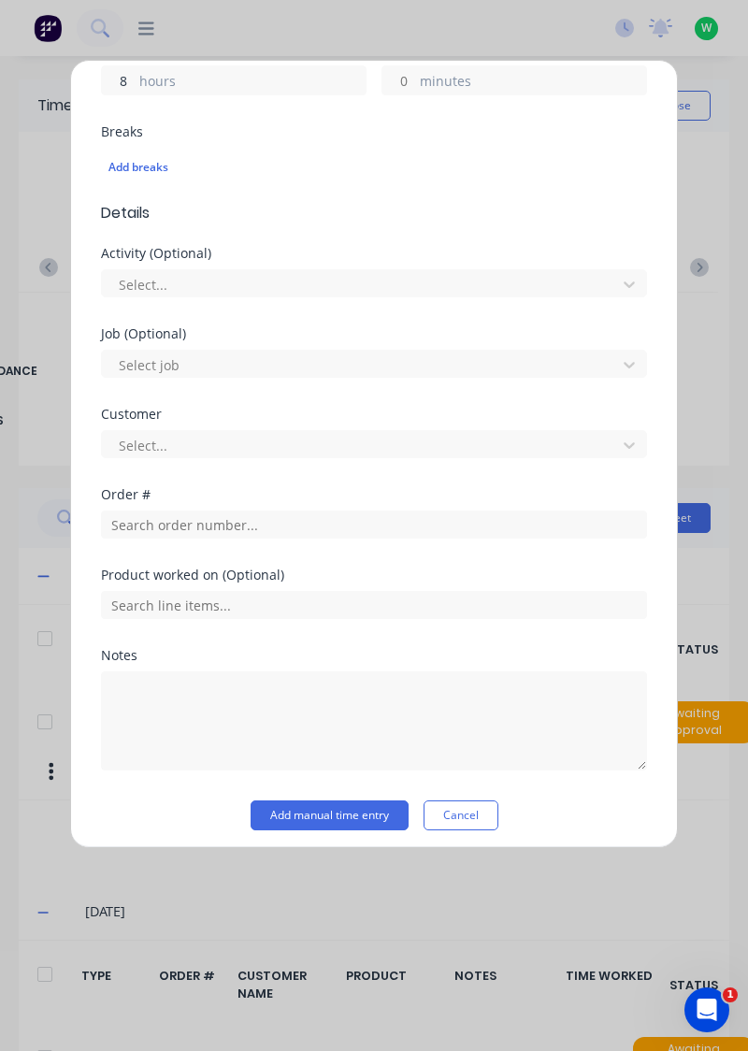
scroll to position [455, 0]
type input "8"
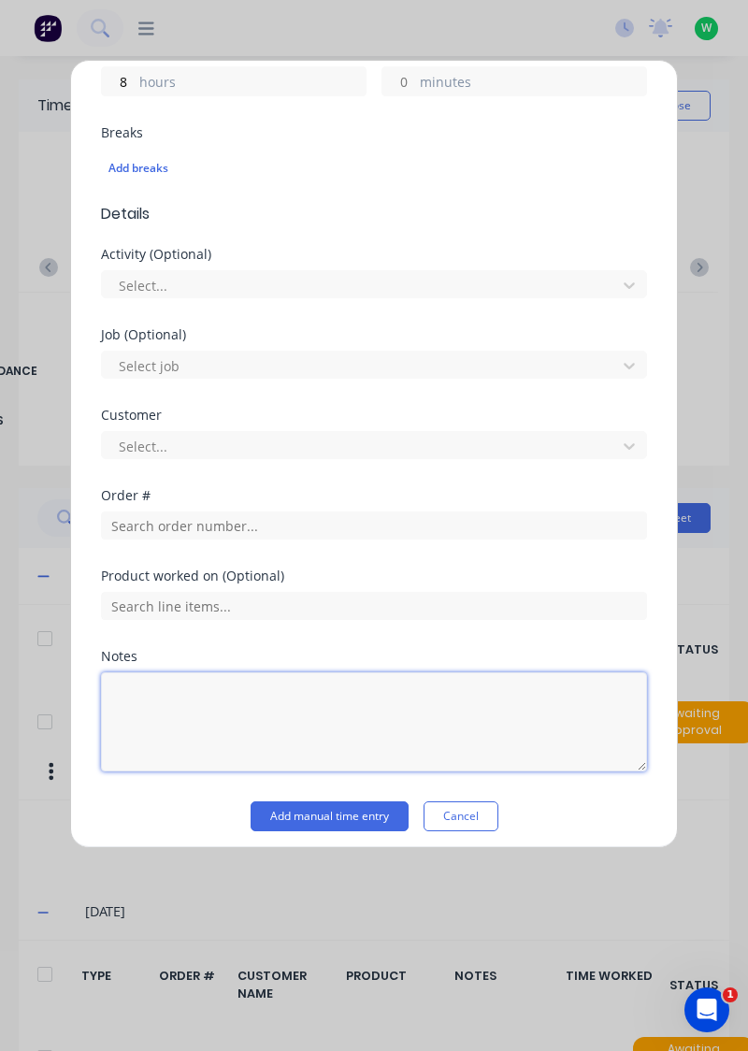
click at [256, 690] on textarea at bounding box center [374, 721] width 546 height 99
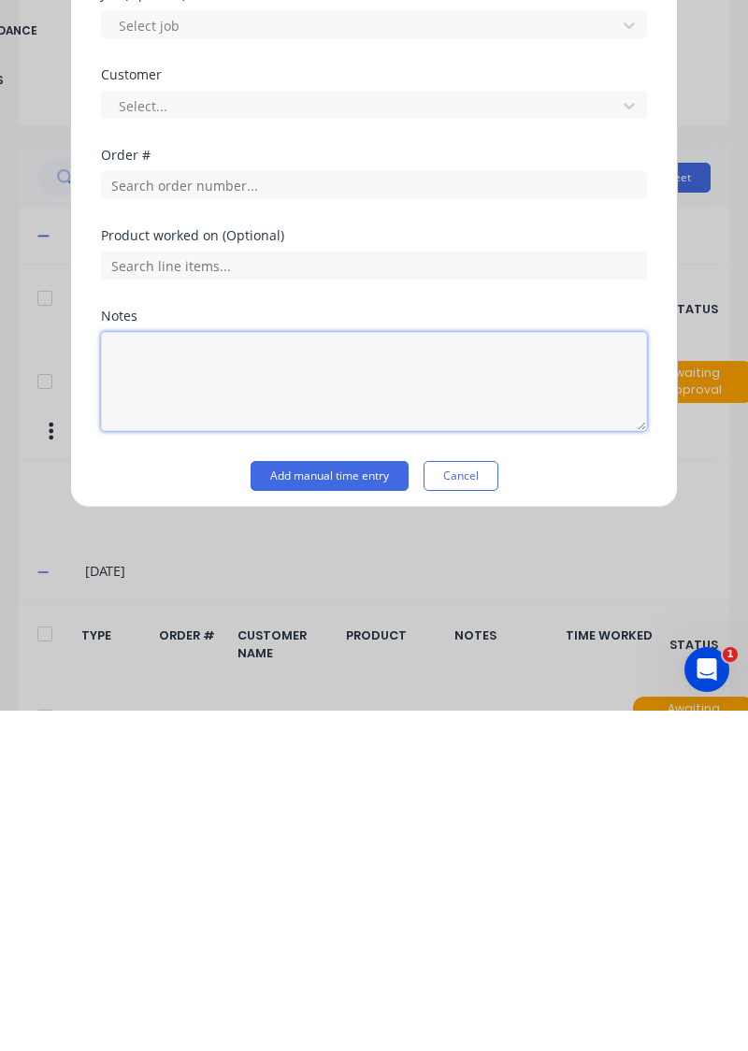
scroll to position [22, 0]
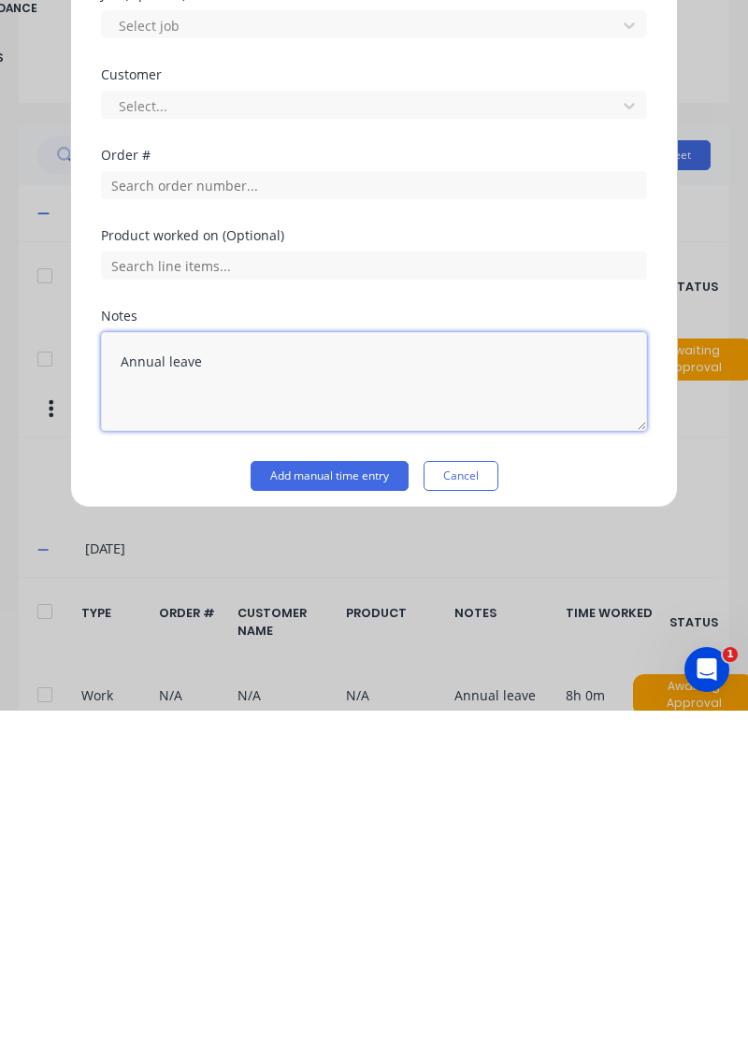
type textarea "Annual leave"
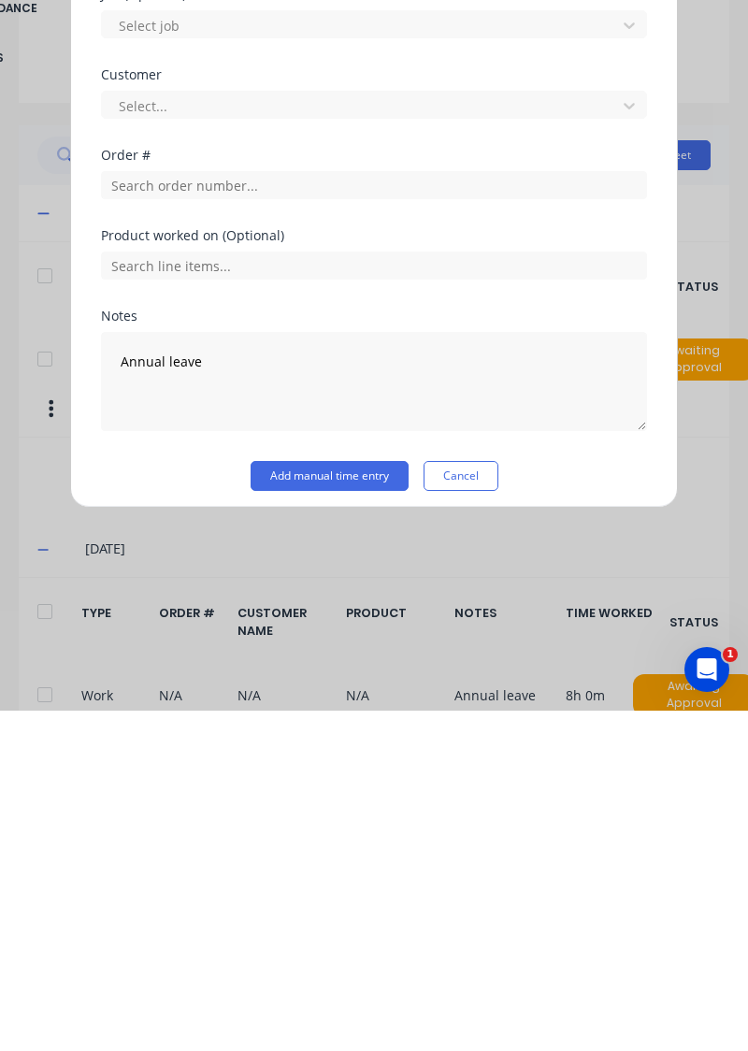
click at [344, 810] on button "Add manual time entry" at bounding box center [330, 817] width 158 height 30
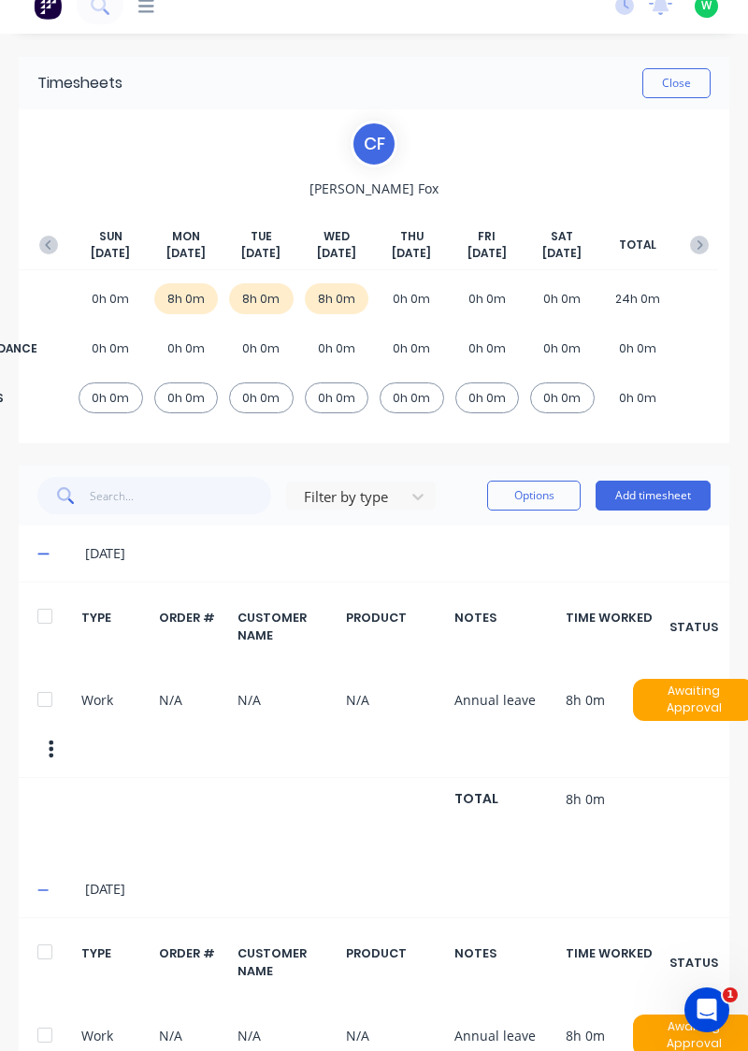
scroll to position [0, 0]
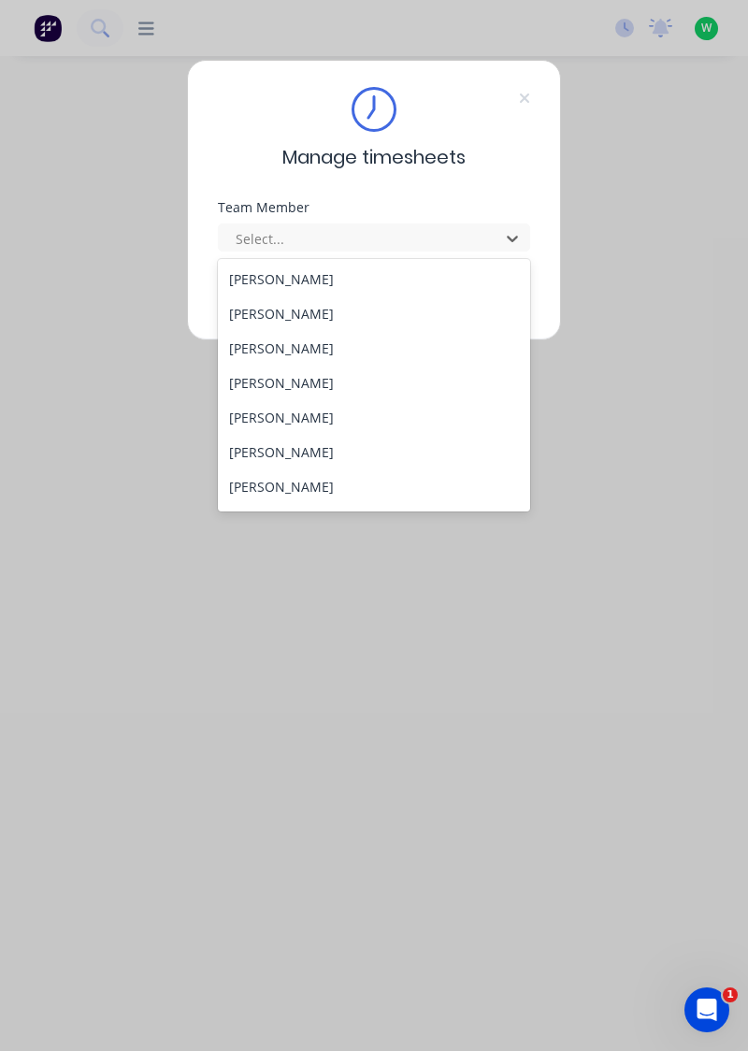
scroll to position [109, 0]
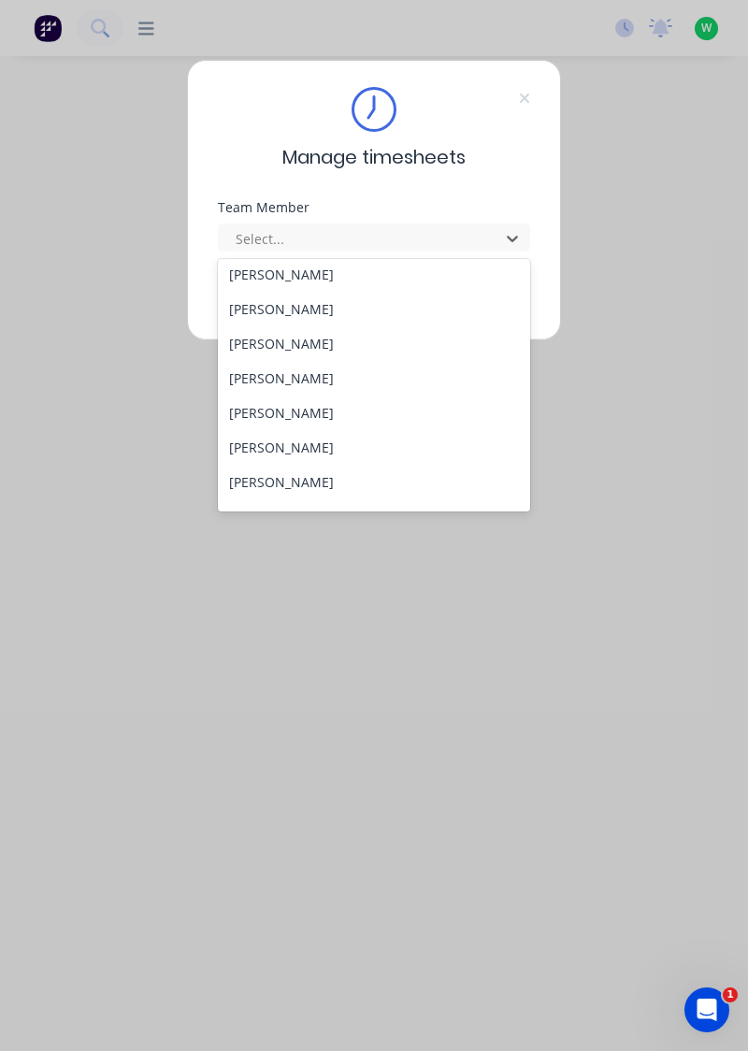
click at [268, 477] on div "[PERSON_NAME]" at bounding box center [374, 482] width 313 height 35
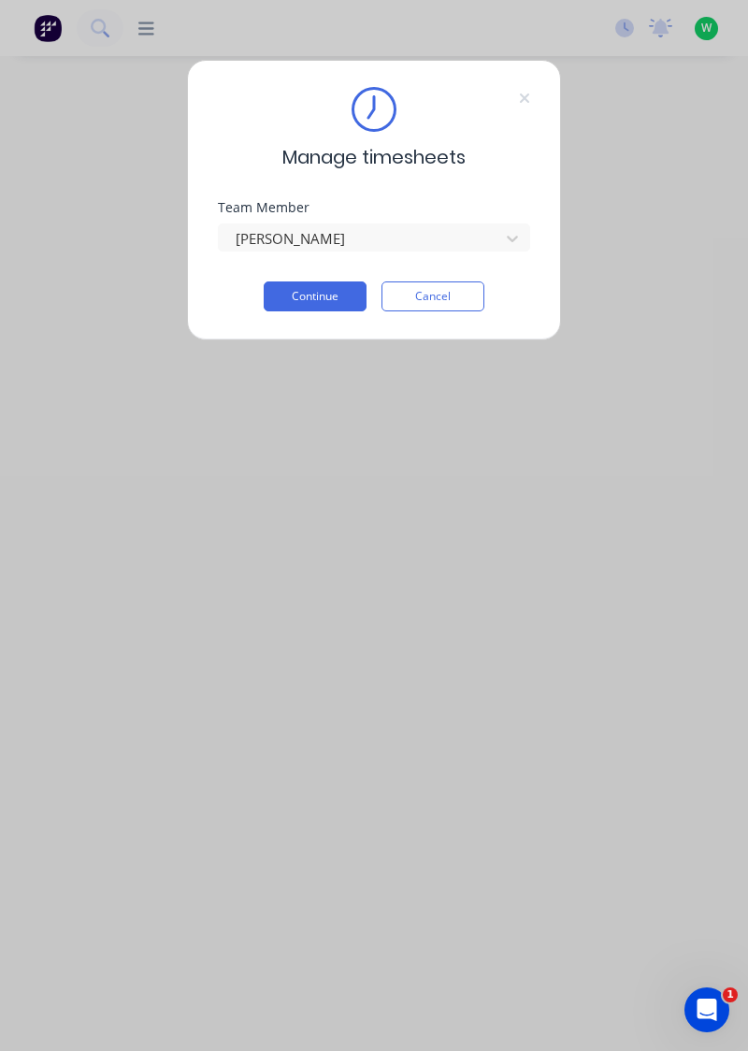
click at [339, 294] on button "Continue" at bounding box center [315, 297] width 103 height 30
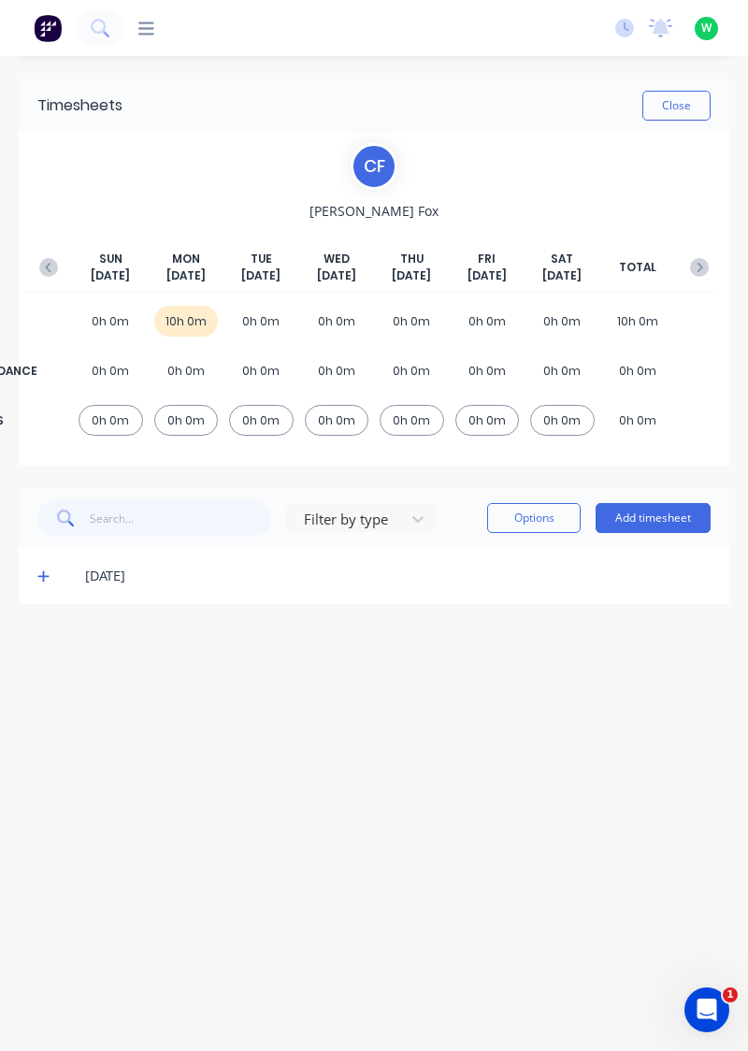
click at [36, 262] on button "button" at bounding box center [48, 268] width 37 height 34
click at [636, 522] on button "Add timesheet" at bounding box center [653, 518] width 115 height 30
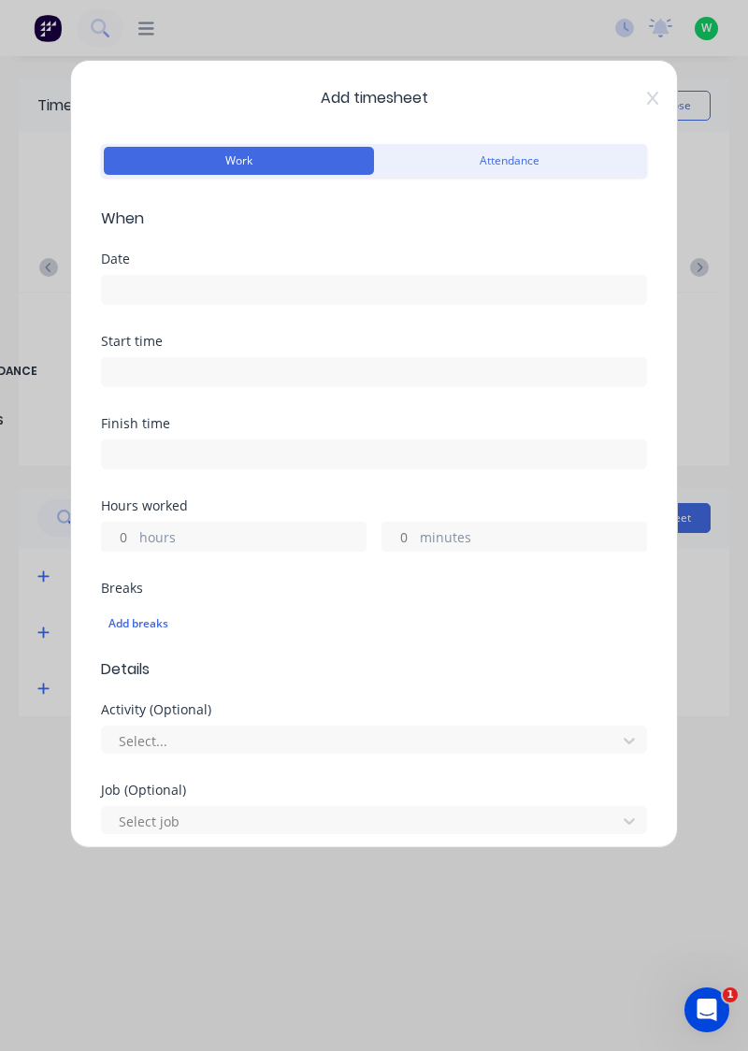
click at [377, 284] on input at bounding box center [374, 290] width 544 height 28
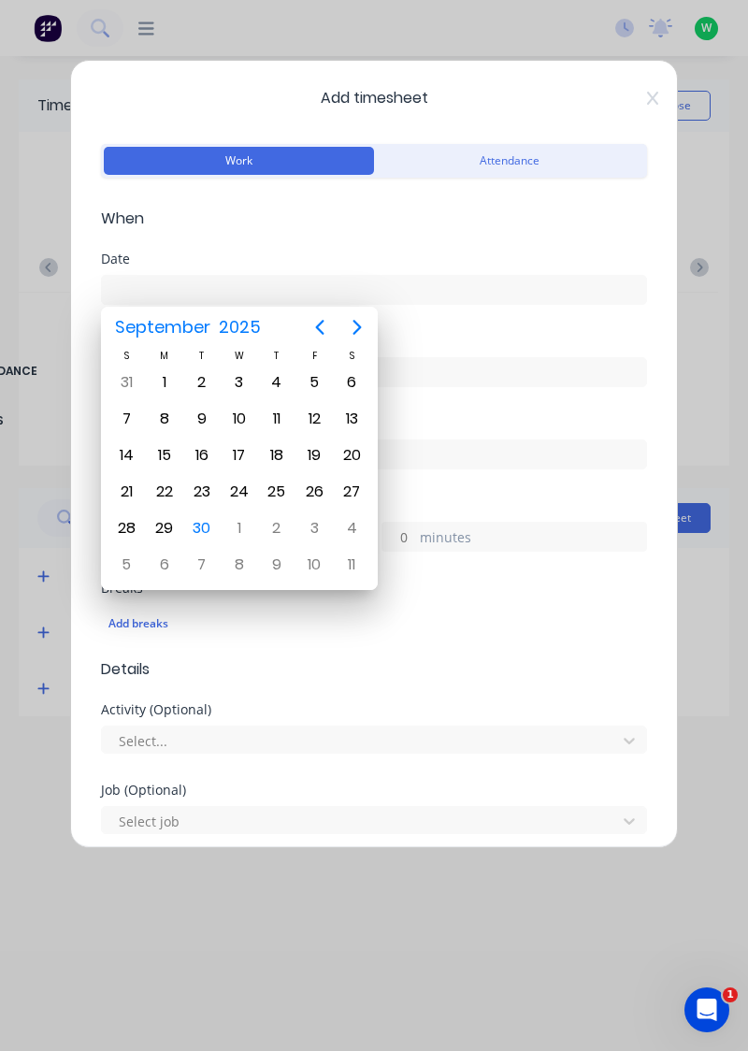
click at [276, 488] on div "25" at bounding box center [277, 492] width 28 height 28
type input "[DATE]"
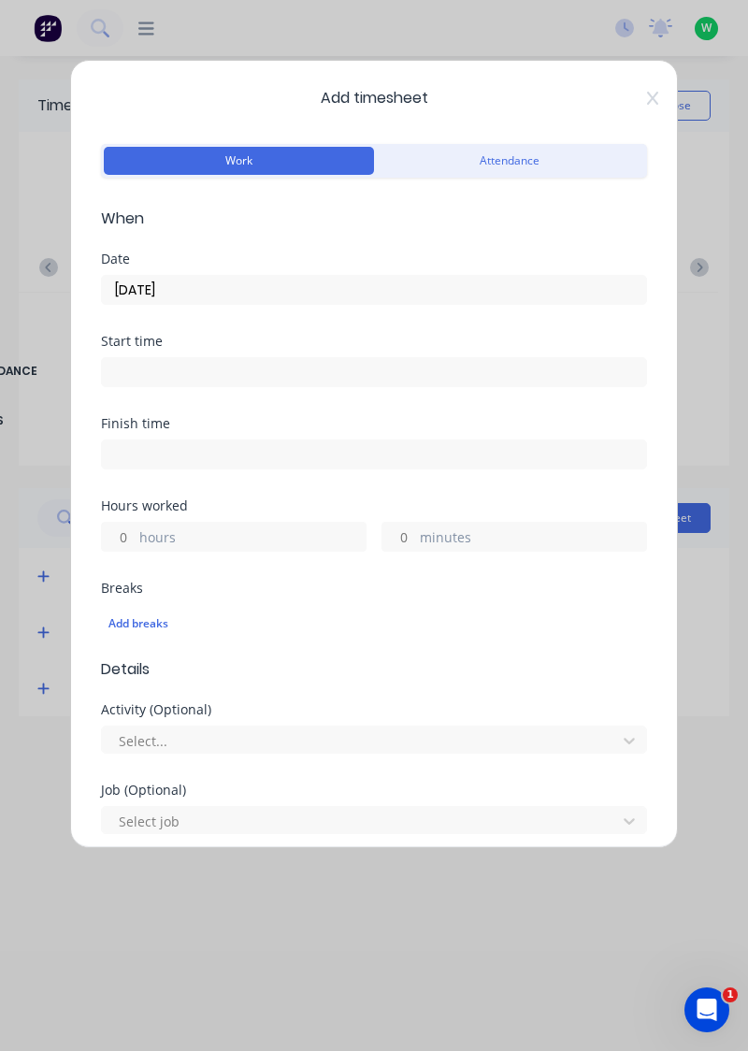
click at [279, 532] on label "hours" at bounding box center [252, 538] width 226 height 23
click at [135, 532] on input "hours" at bounding box center [118, 537] width 33 height 28
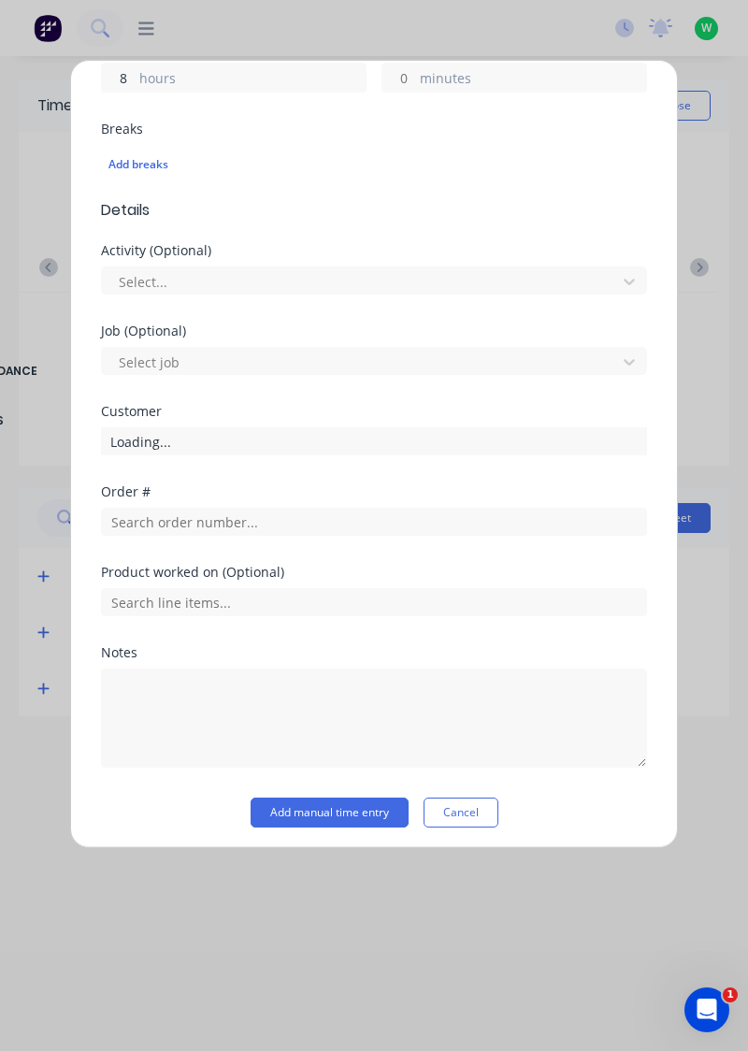
scroll to position [462, 0]
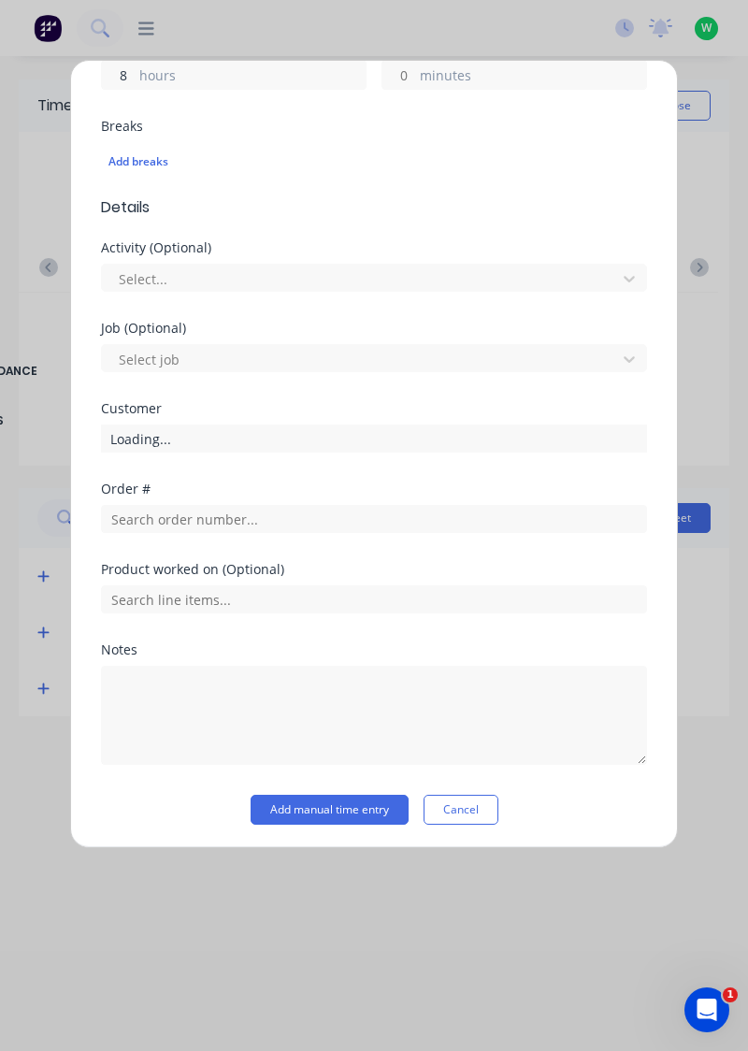
type input "8"
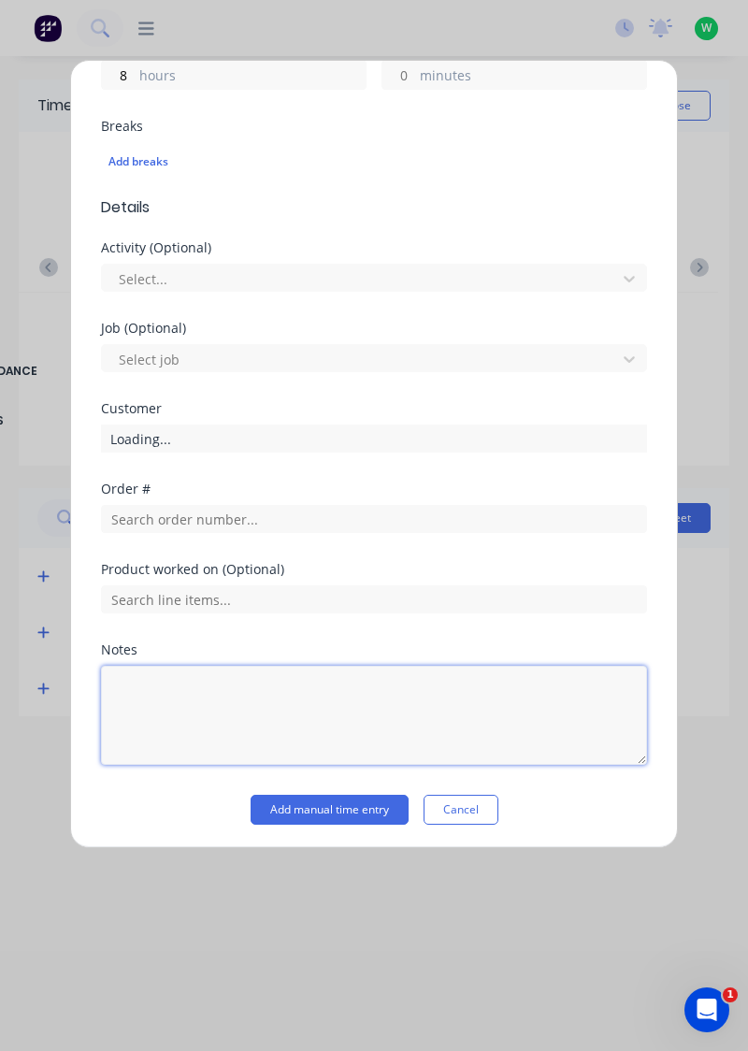
click at [259, 672] on textarea at bounding box center [374, 715] width 546 height 99
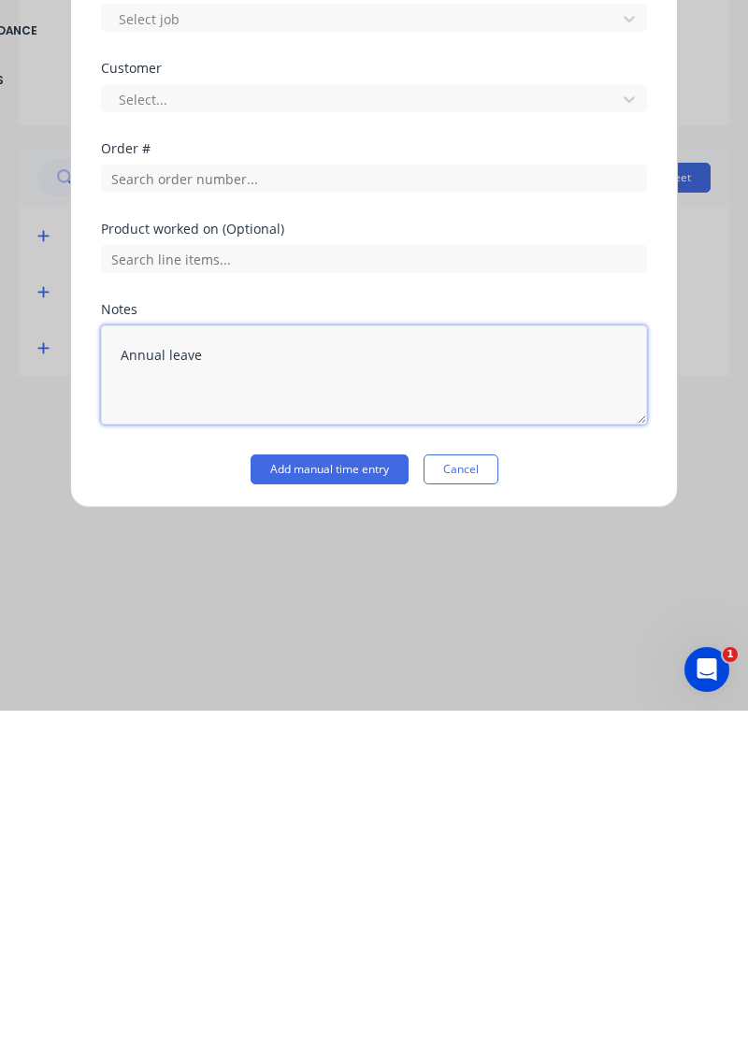
type textarea "Annual leave"
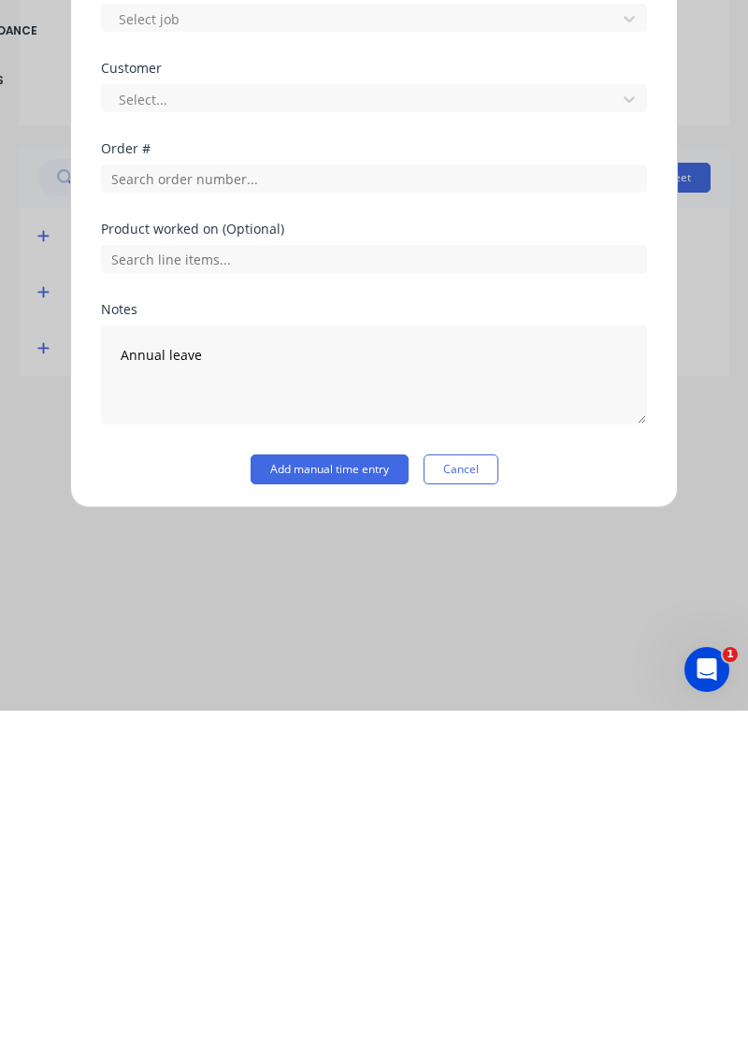
click at [340, 808] on button "Add manual time entry" at bounding box center [330, 810] width 158 height 30
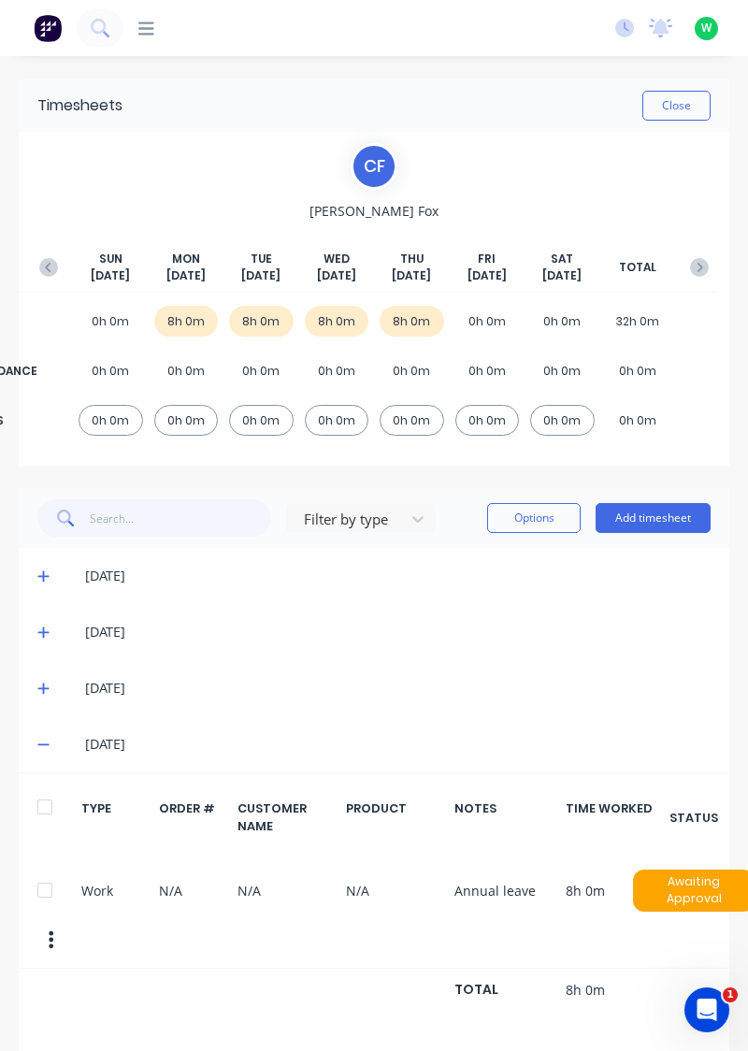
click at [647, 513] on button "Add timesheet" at bounding box center [653, 518] width 115 height 30
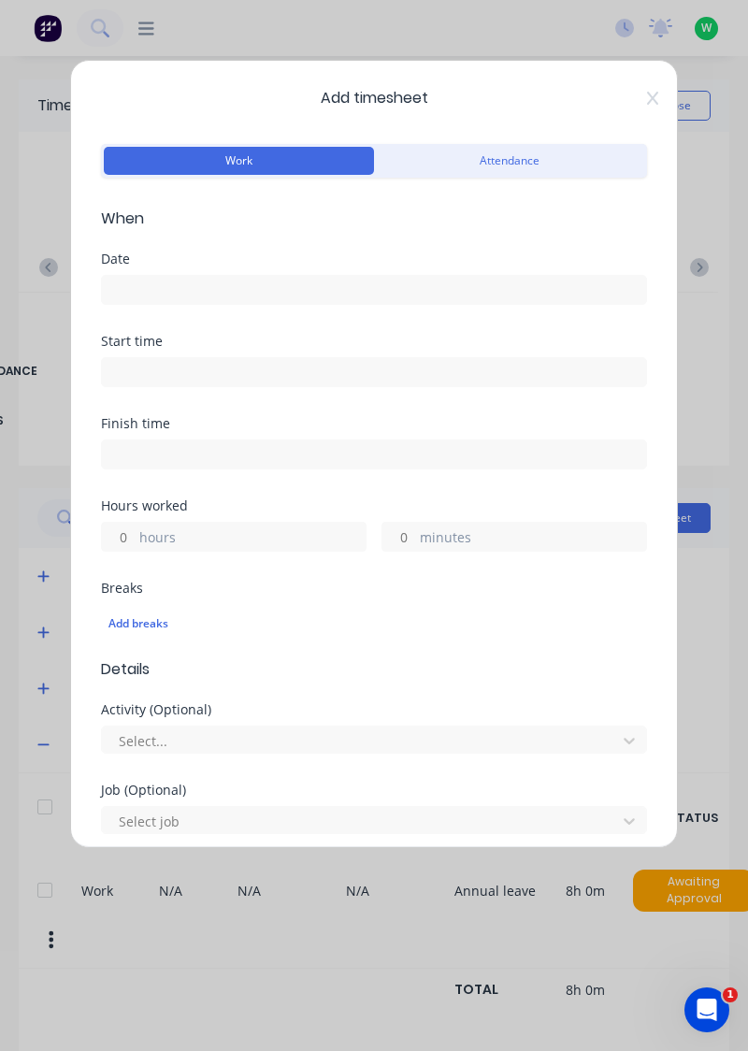
click at [401, 287] on input at bounding box center [374, 290] width 544 height 28
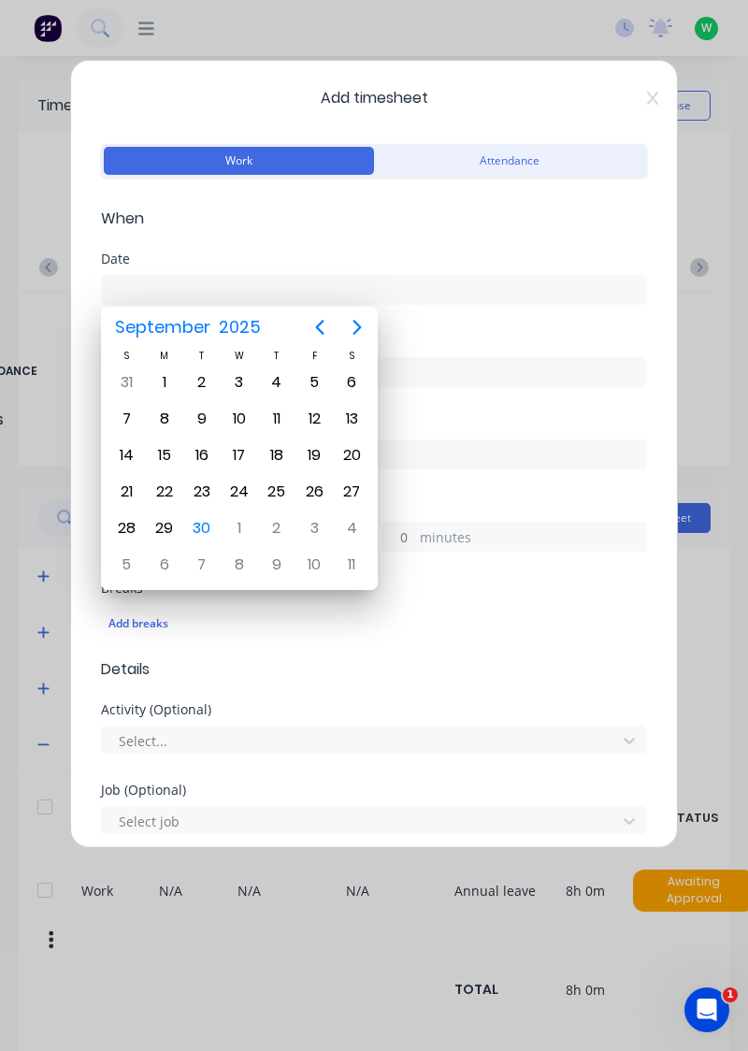
click at [316, 484] on div "26" at bounding box center [314, 492] width 28 height 28
type input "[DATE]"
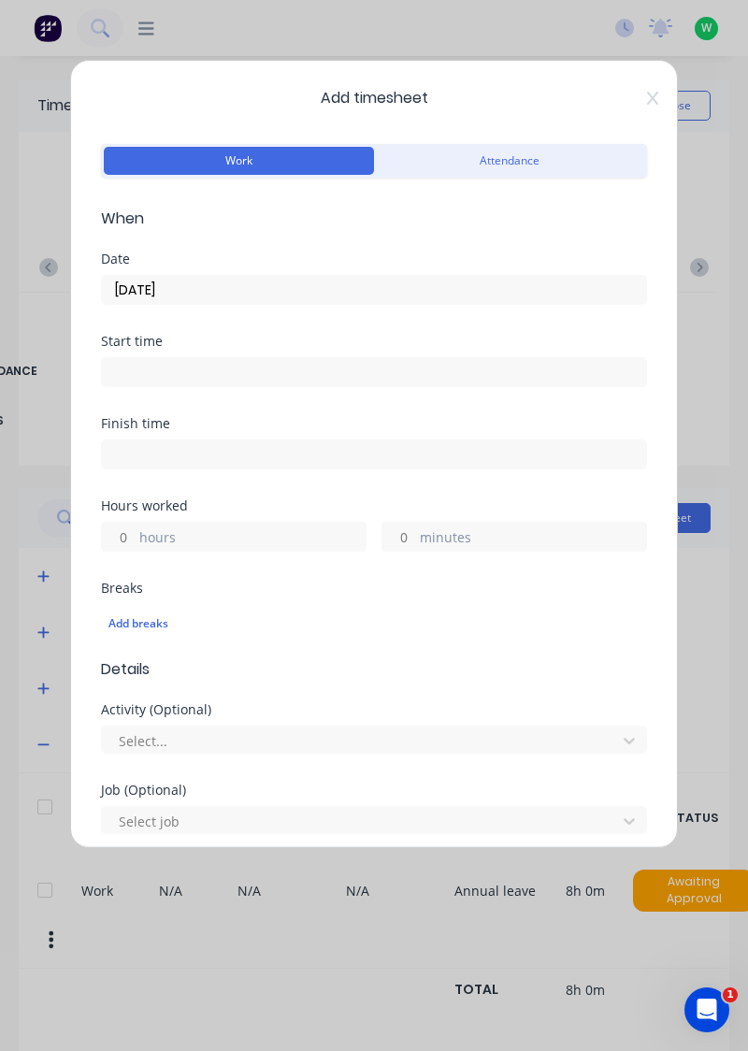
click at [282, 533] on label "hours" at bounding box center [252, 538] width 226 height 23
click at [135, 533] on input "hours" at bounding box center [118, 537] width 33 height 28
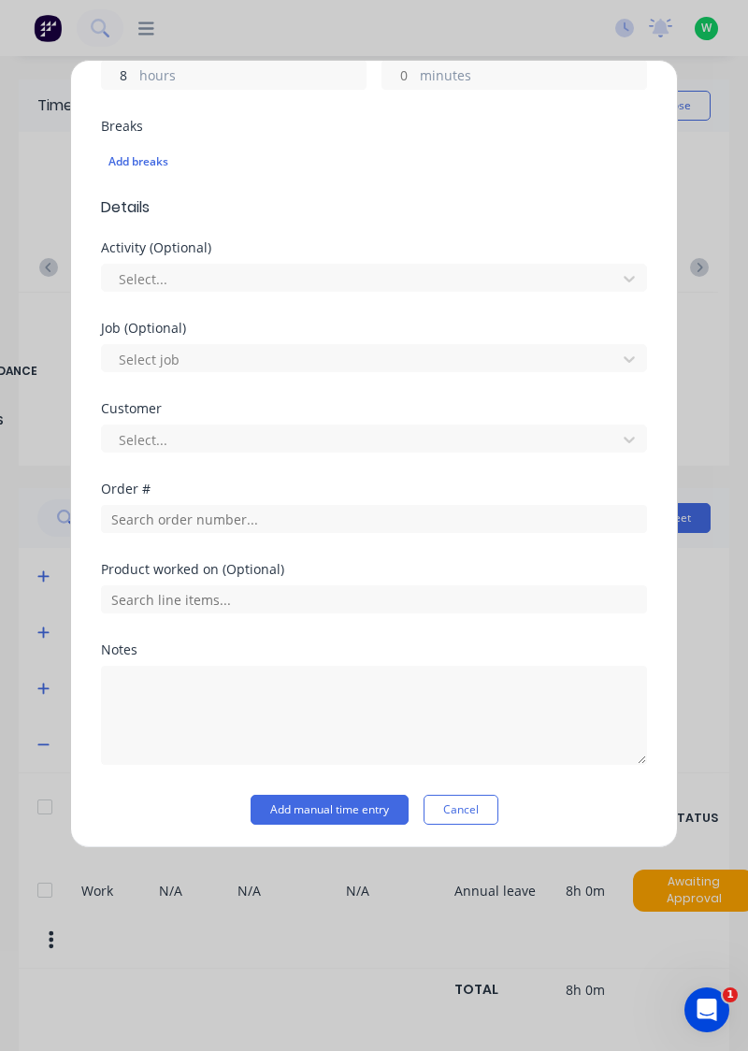
type input "8"
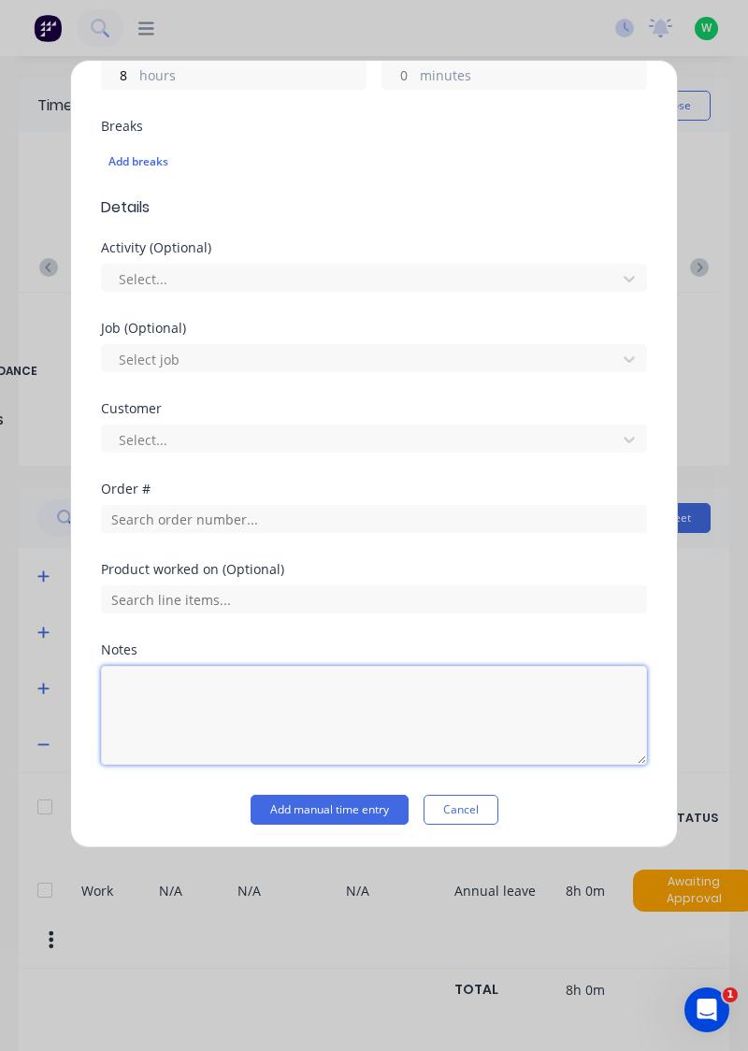
click at [284, 683] on textarea at bounding box center [374, 715] width 546 height 99
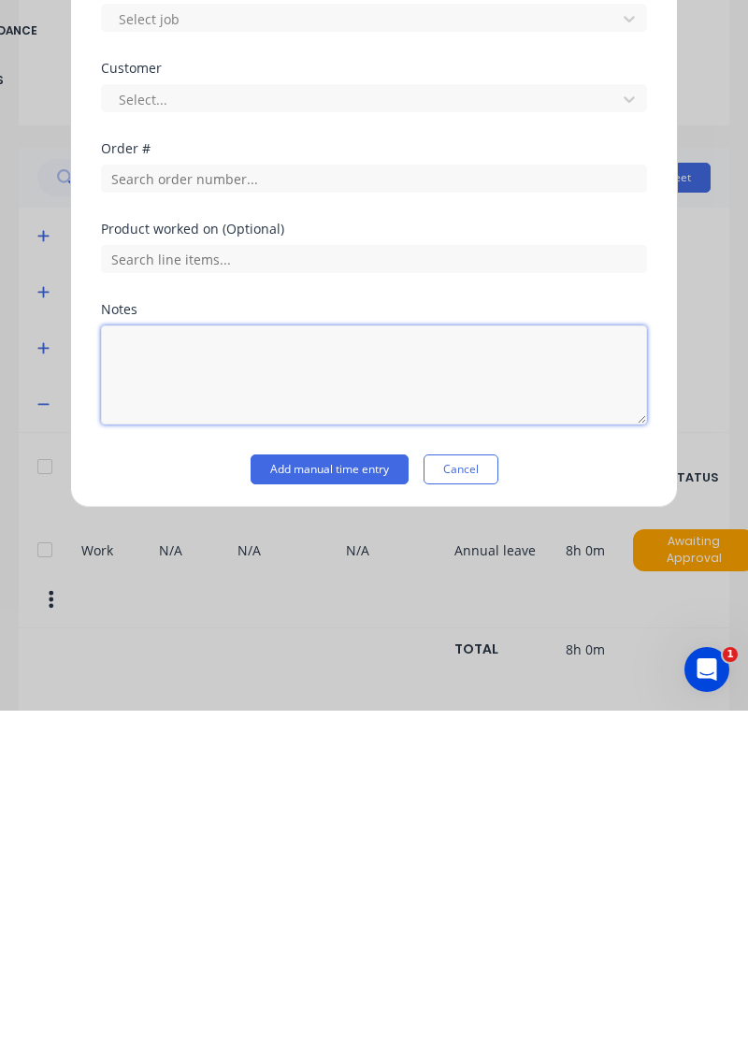
scroll to position [17, 0]
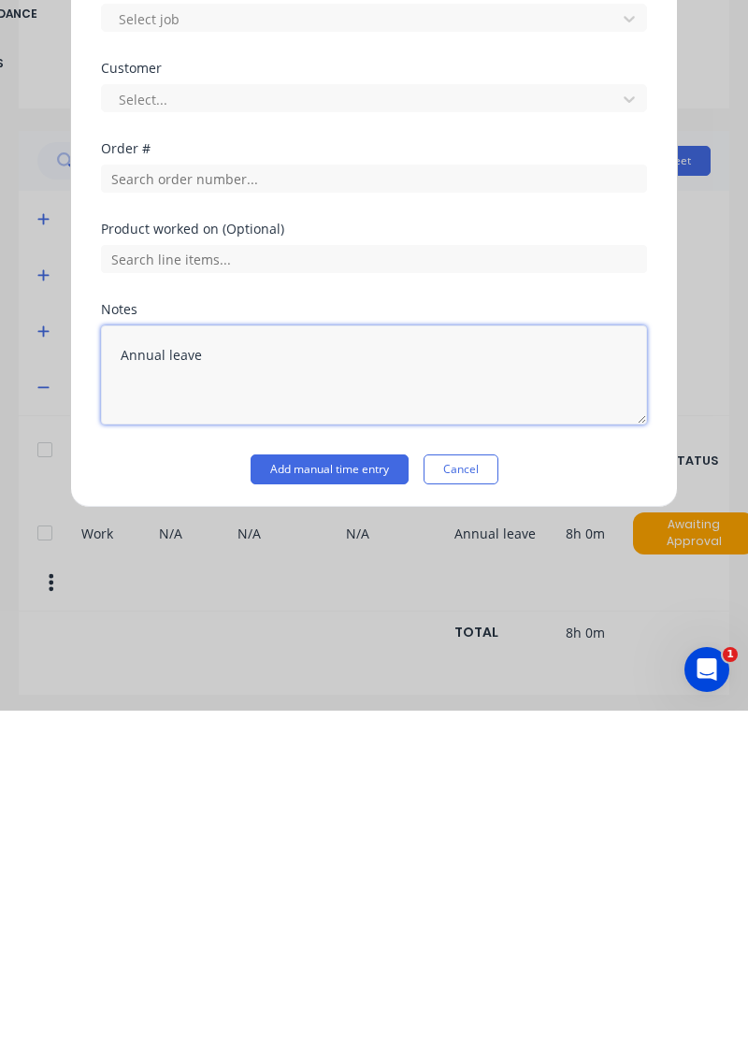
type textarea "Annual leave"
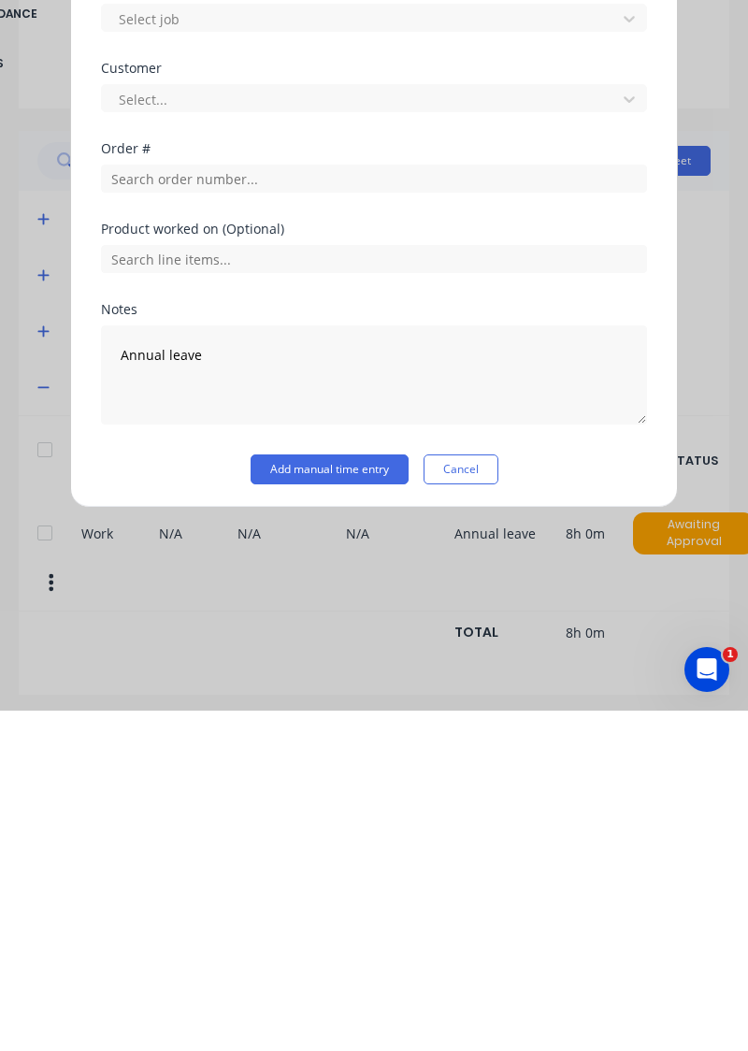
click at [359, 806] on button "Add manual time entry" at bounding box center [330, 810] width 158 height 30
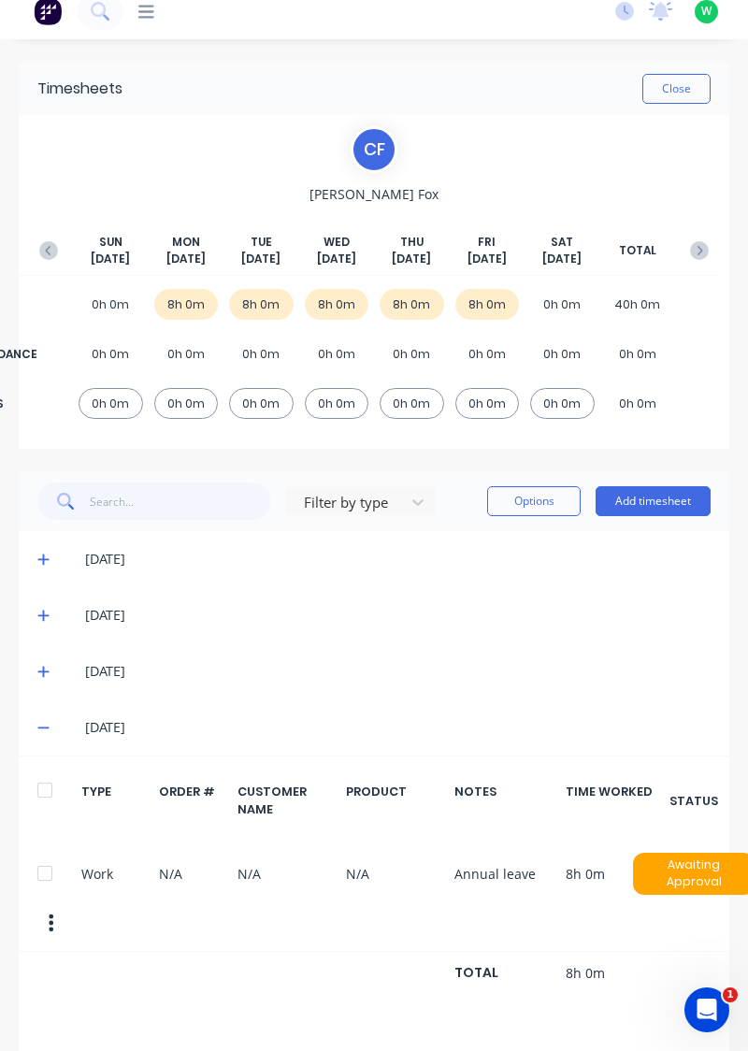
scroll to position [0, 0]
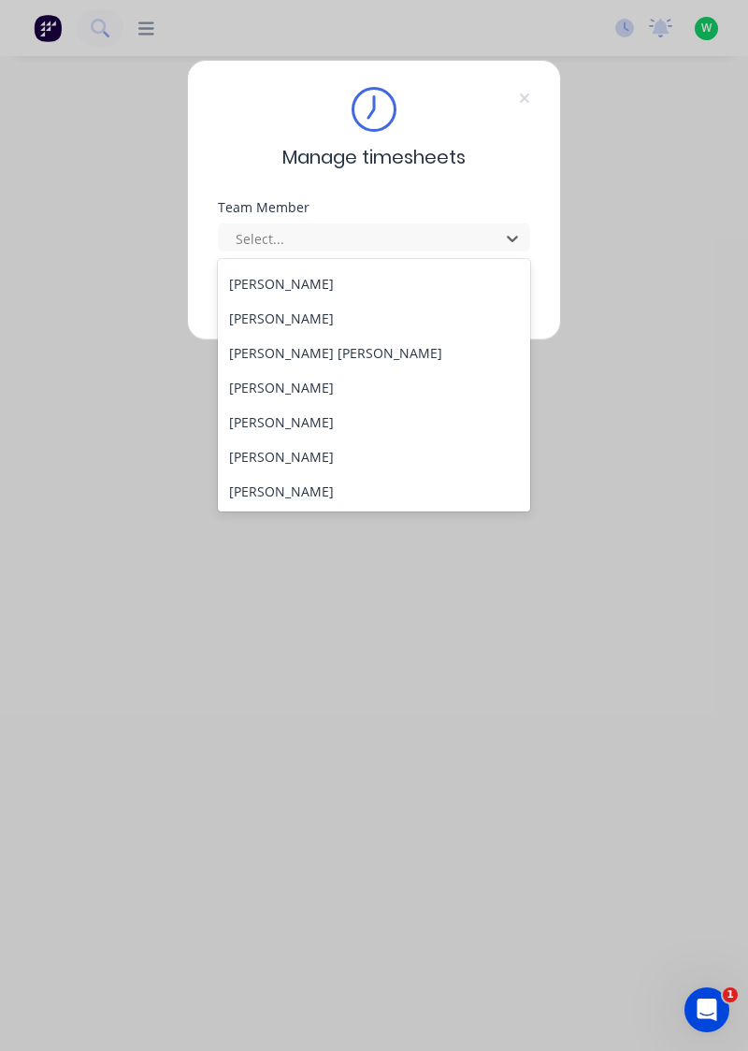
scroll to position [275, 0]
click at [286, 350] on div "[PERSON_NAME] [PERSON_NAME]" at bounding box center [374, 351] width 313 height 35
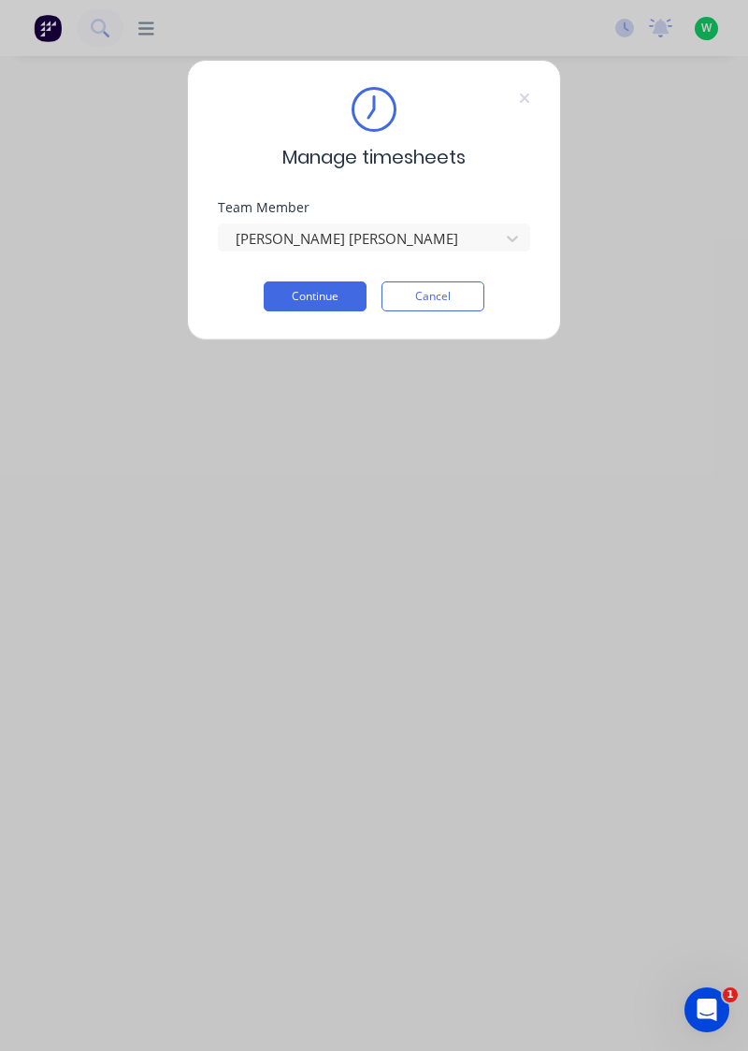
click at [335, 291] on button "Continue" at bounding box center [315, 297] width 103 height 30
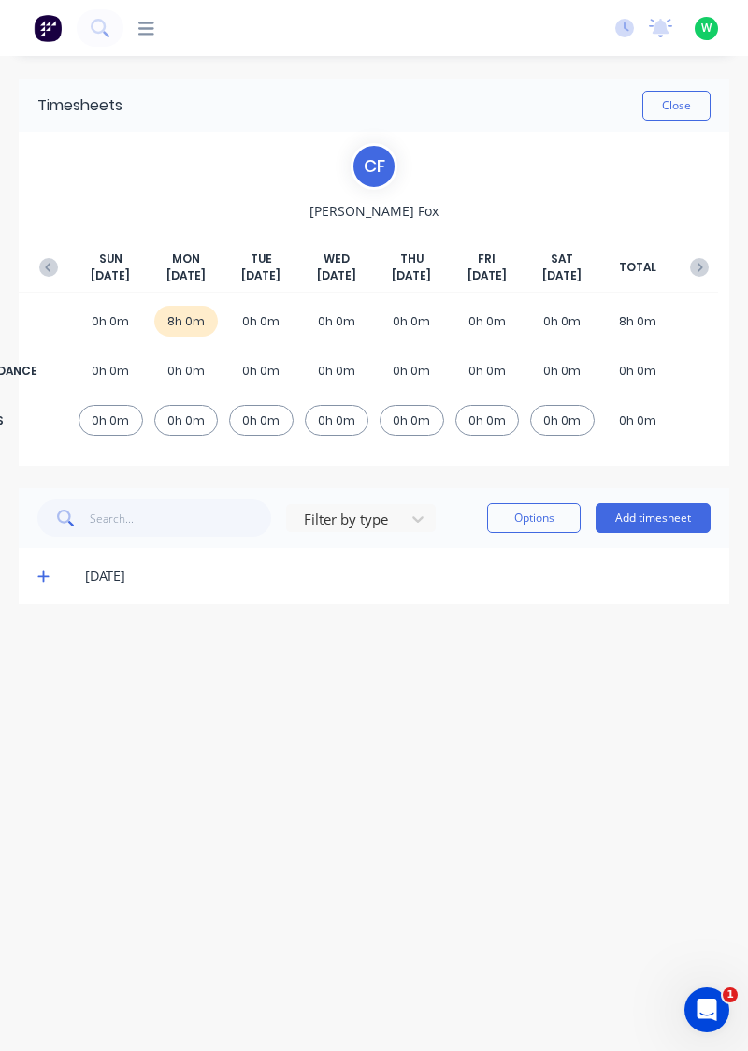
click at [42, 268] on icon "button" at bounding box center [48, 267] width 19 height 19
click at [653, 512] on button "Add timesheet" at bounding box center [653, 518] width 115 height 30
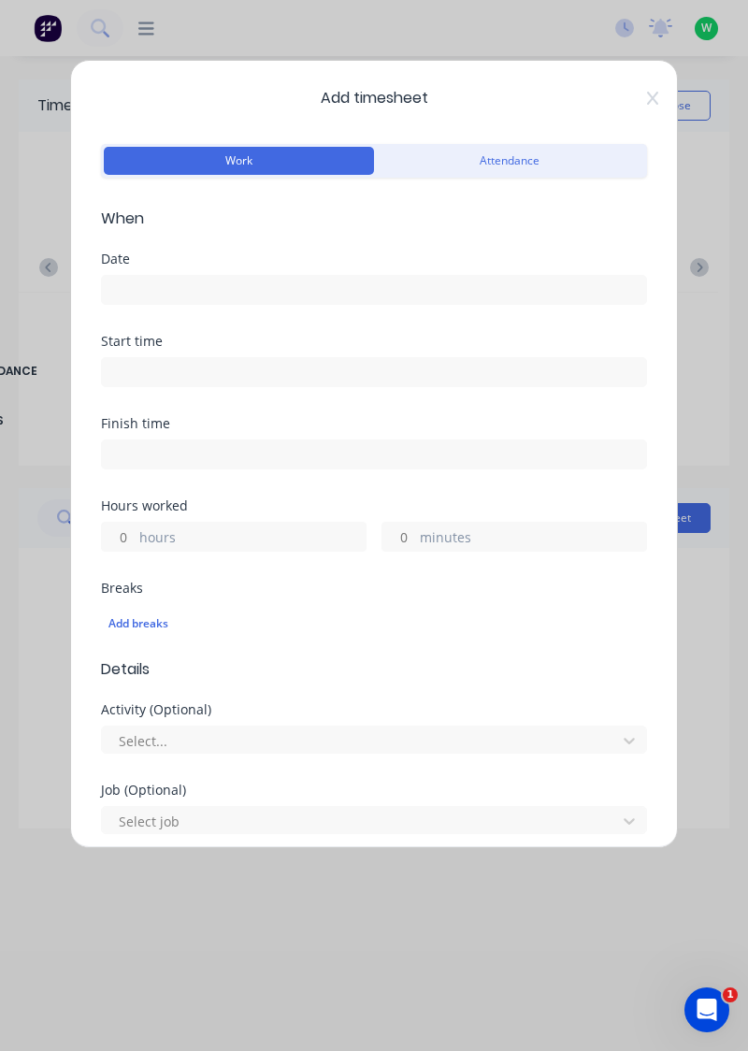
click at [334, 282] on input at bounding box center [374, 290] width 544 height 28
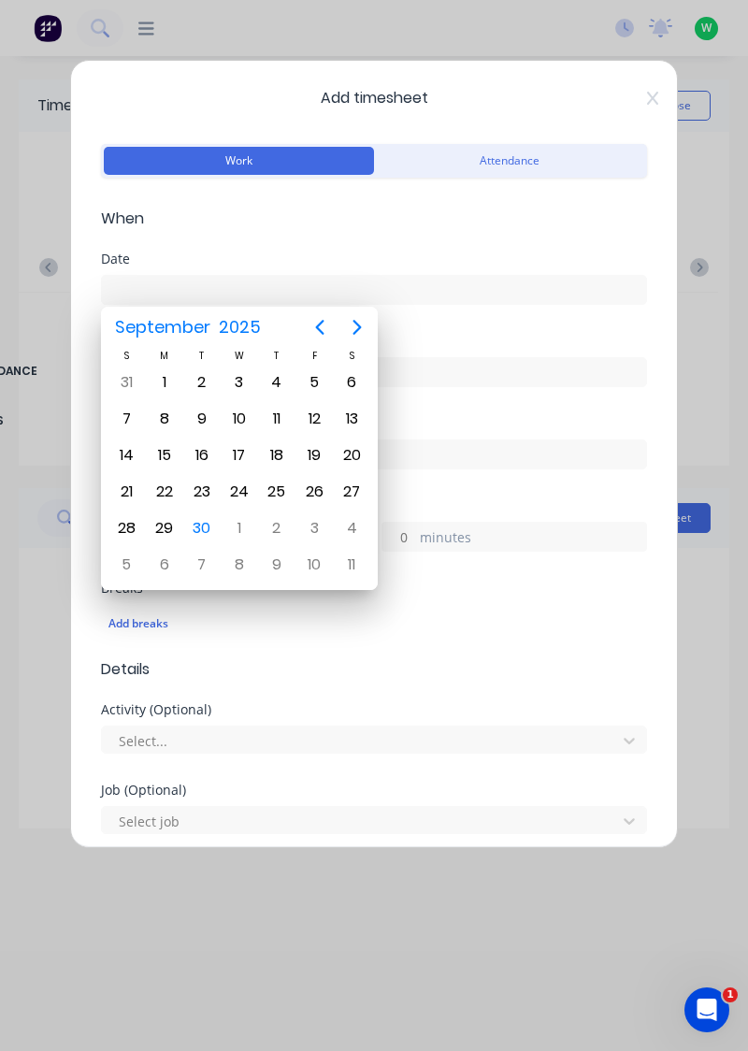
click at [157, 484] on div "22" at bounding box center [165, 492] width 28 height 28
type input "[DATE]"
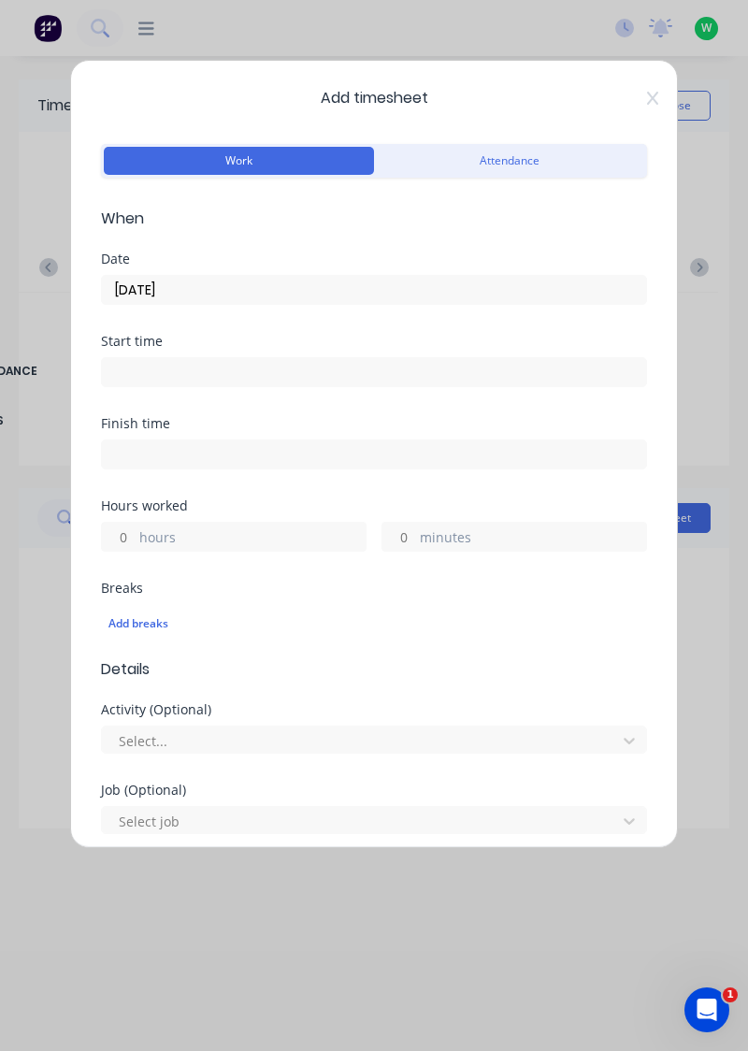
click at [232, 535] on label "hours" at bounding box center [252, 538] width 226 height 23
click at [135, 535] on input "hours" at bounding box center [118, 537] width 33 height 28
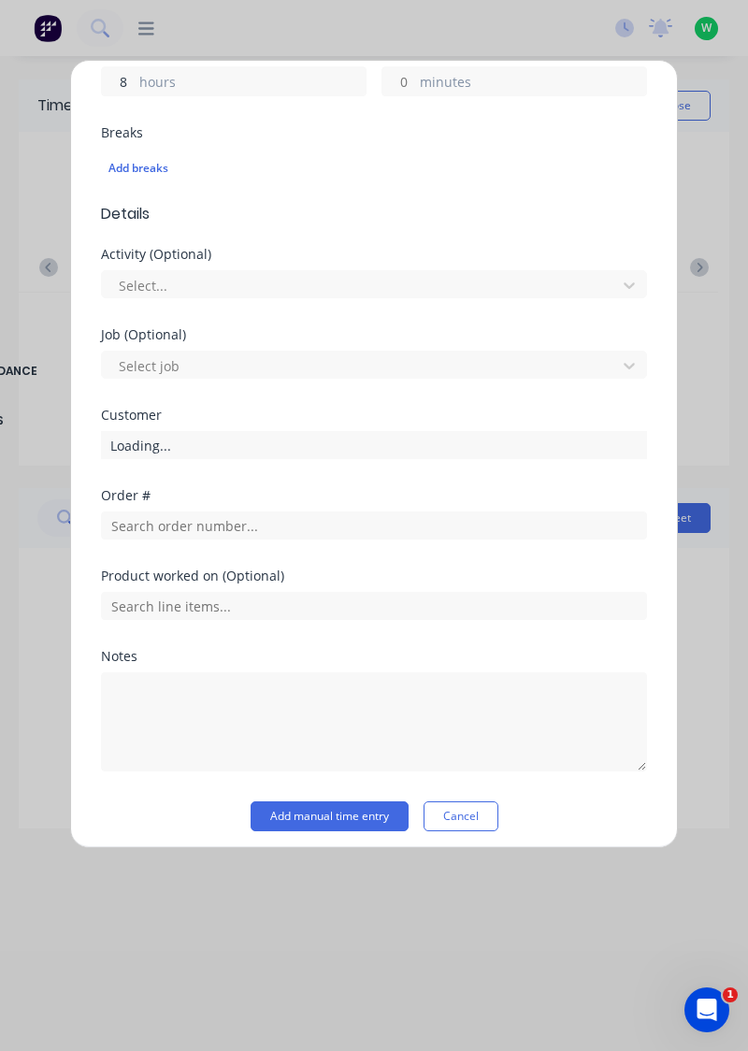
scroll to position [455, 0]
type input "8"
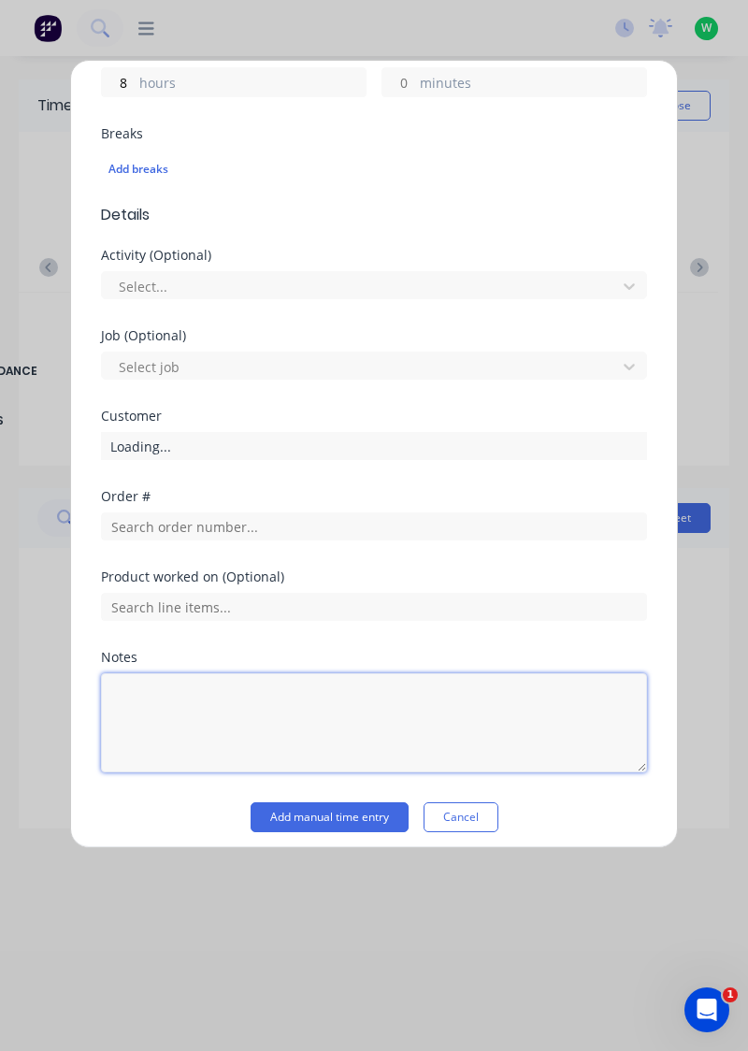
click at [206, 694] on textarea at bounding box center [374, 722] width 546 height 99
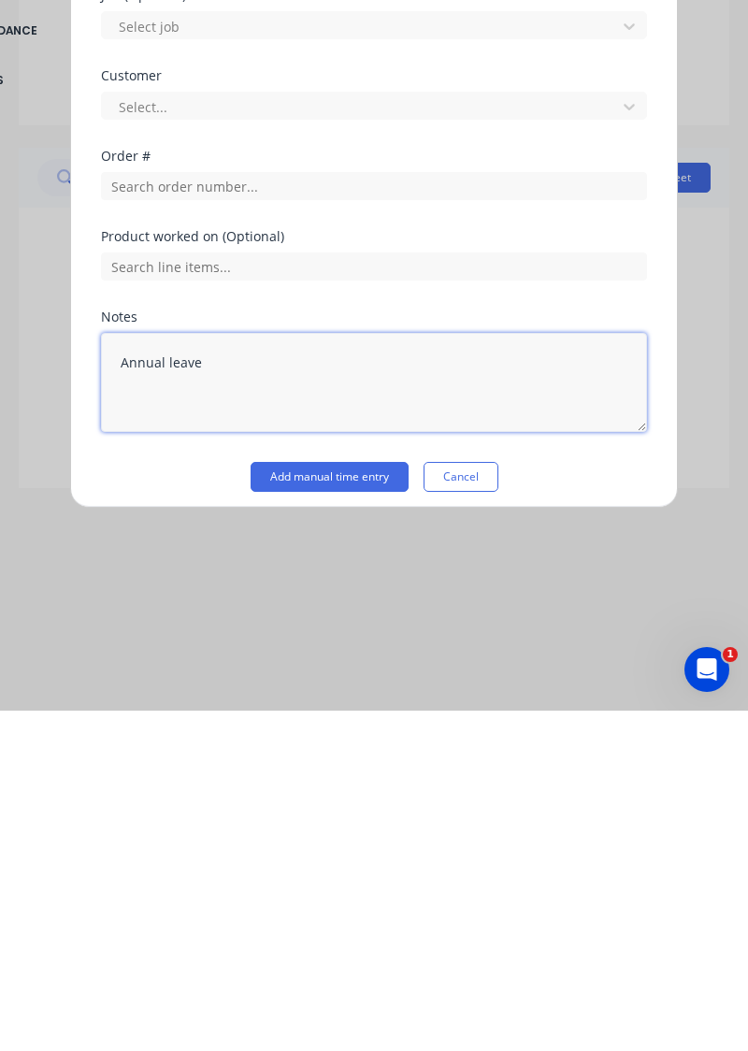
type textarea "Annual leave"
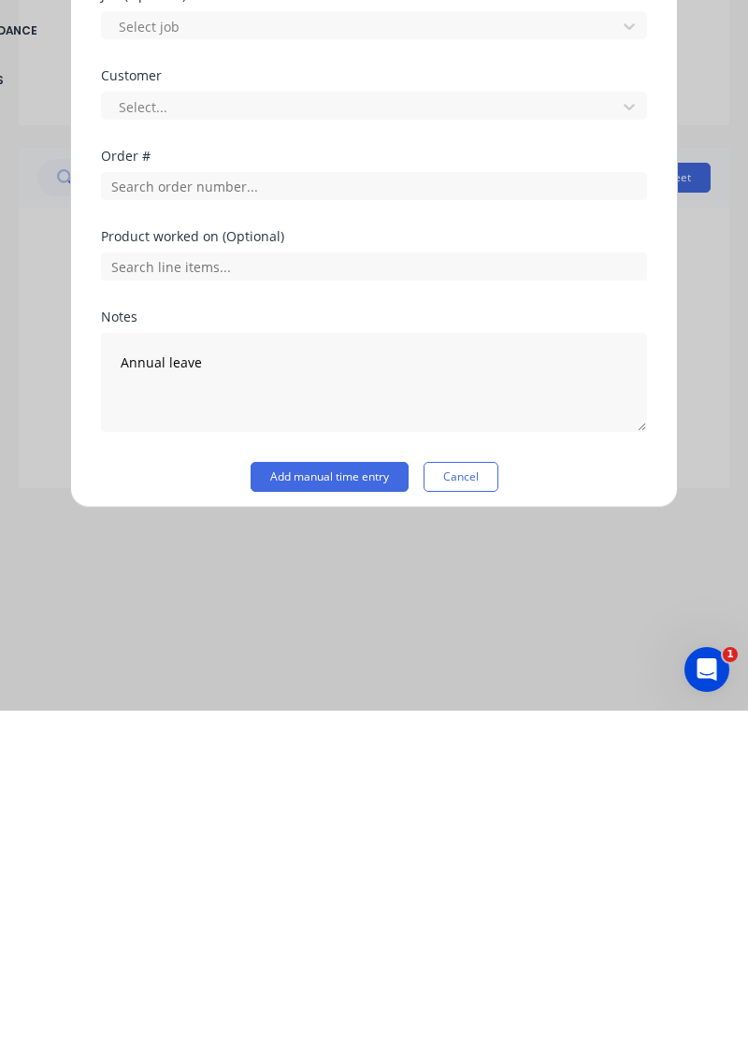
click at [340, 808] on button "Add manual time entry" at bounding box center [330, 817] width 158 height 30
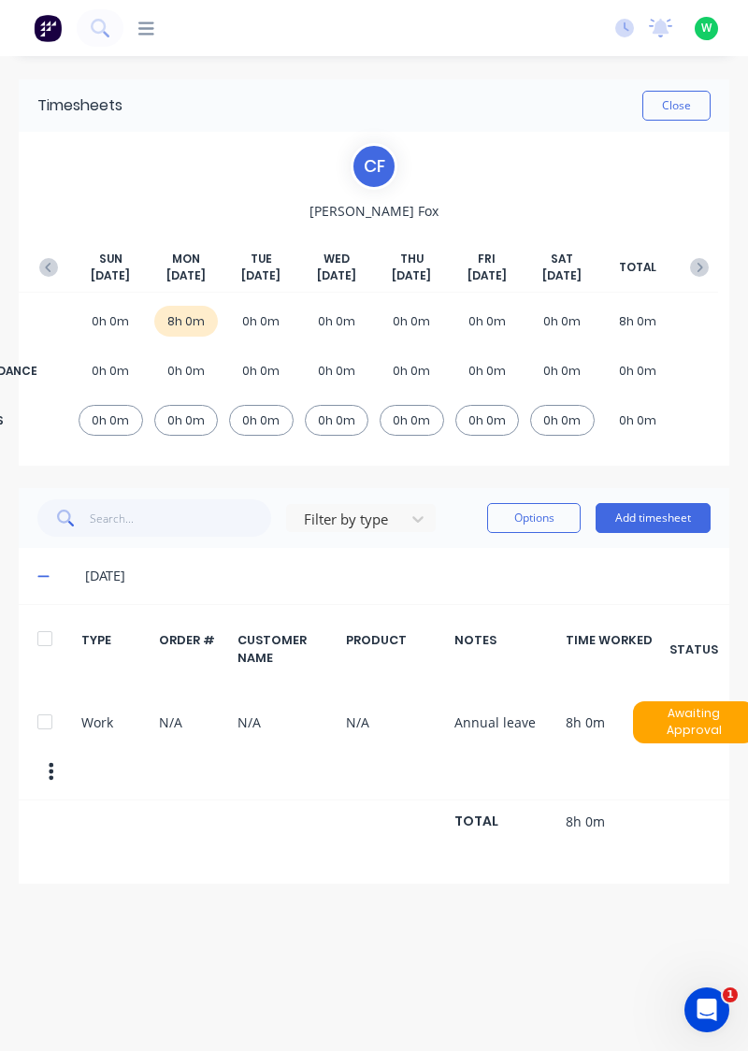
click at [51, 253] on button "button" at bounding box center [48, 268] width 37 height 34
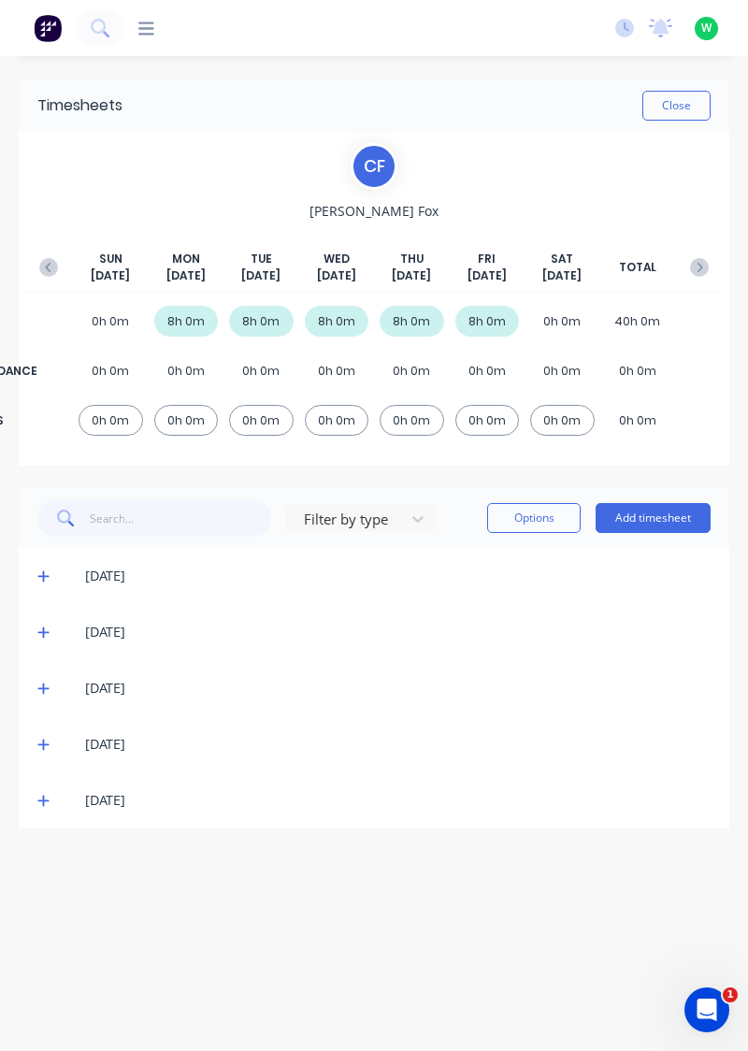
click at [702, 258] on icon "button" at bounding box center [699, 267] width 19 height 19
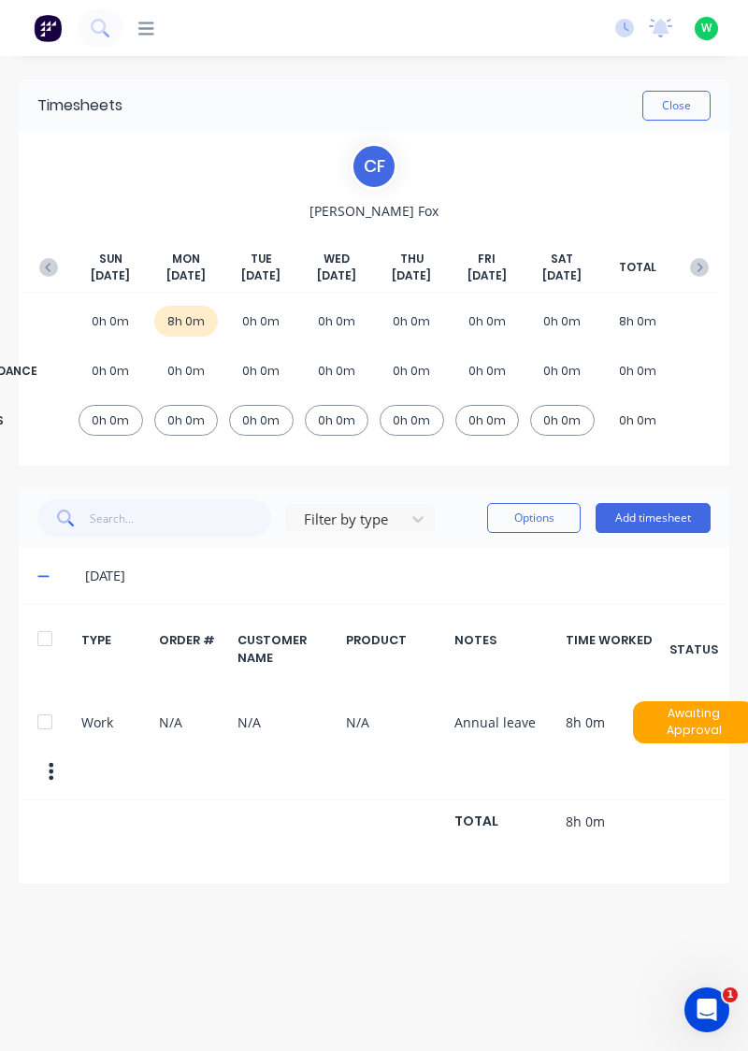
click at [646, 520] on button "Add timesheet" at bounding box center [653, 518] width 115 height 30
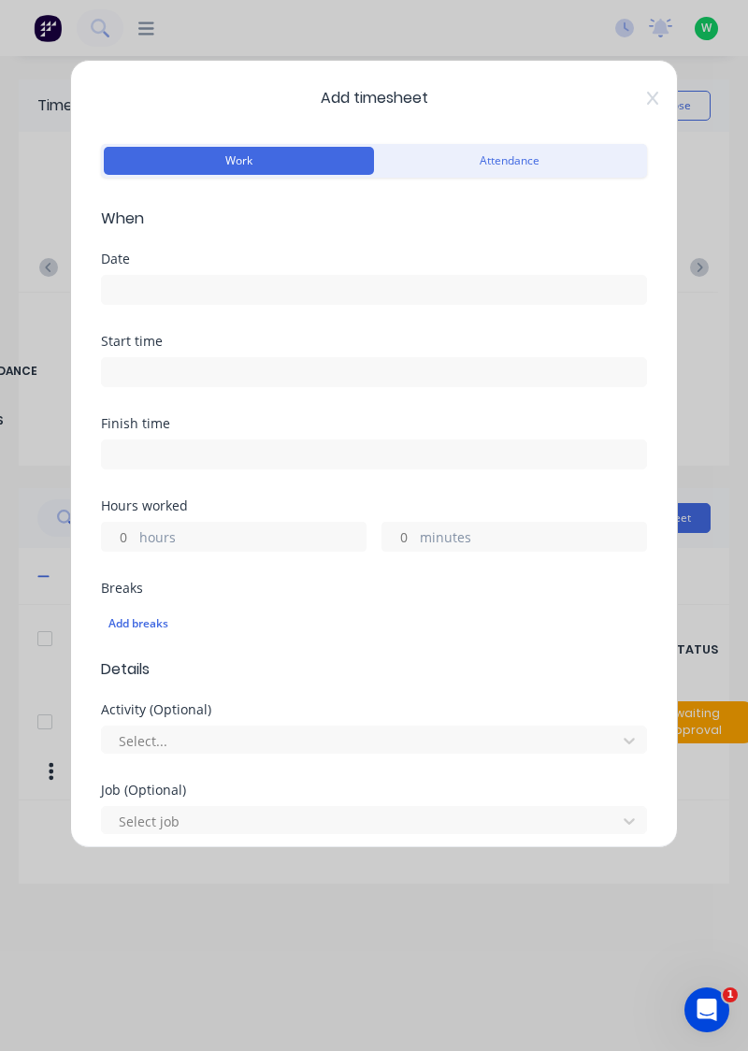
click at [319, 294] on input at bounding box center [374, 290] width 544 height 28
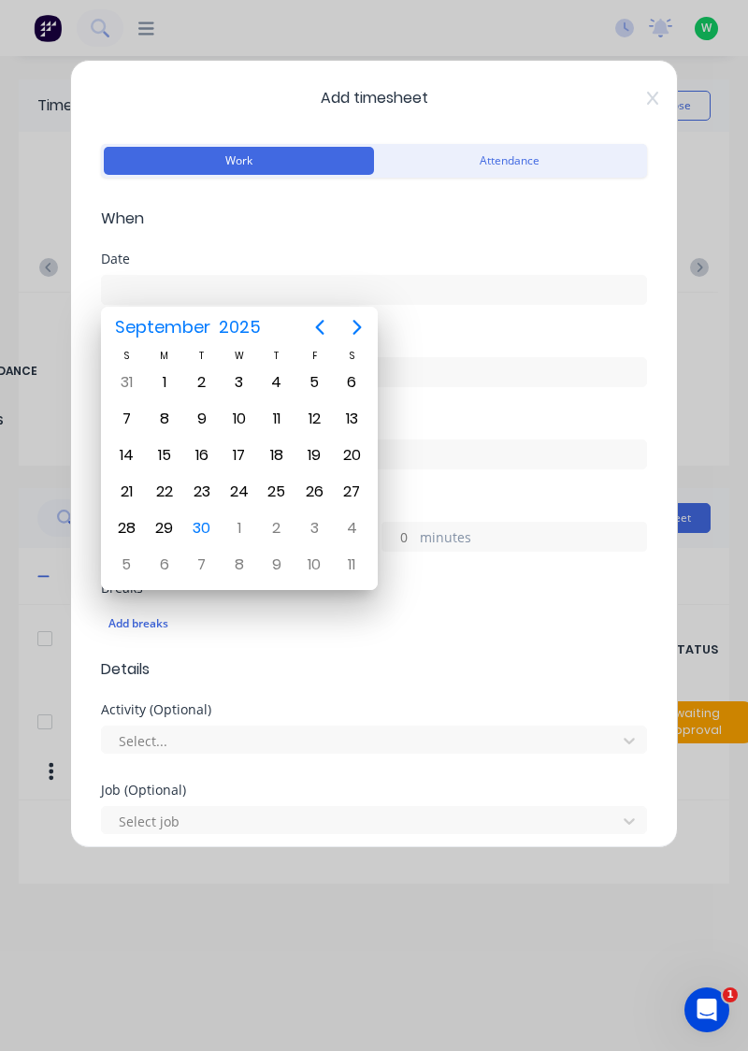
click at [204, 483] on div "23" at bounding box center [202, 492] width 28 height 28
type input "[DATE]"
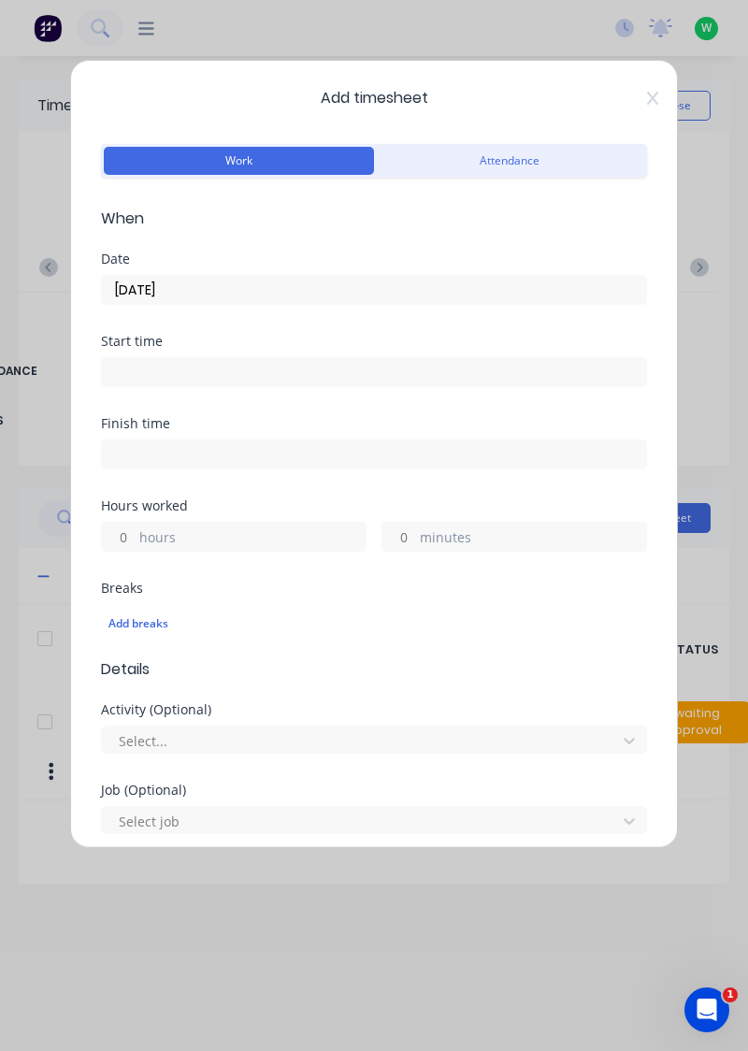
click at [213, 527] on label "hours" at bounding box center [252, 538] width 226 height 23
click at [135, 527] on input "hours" at bounding box center [118, 537] width 33 height 28
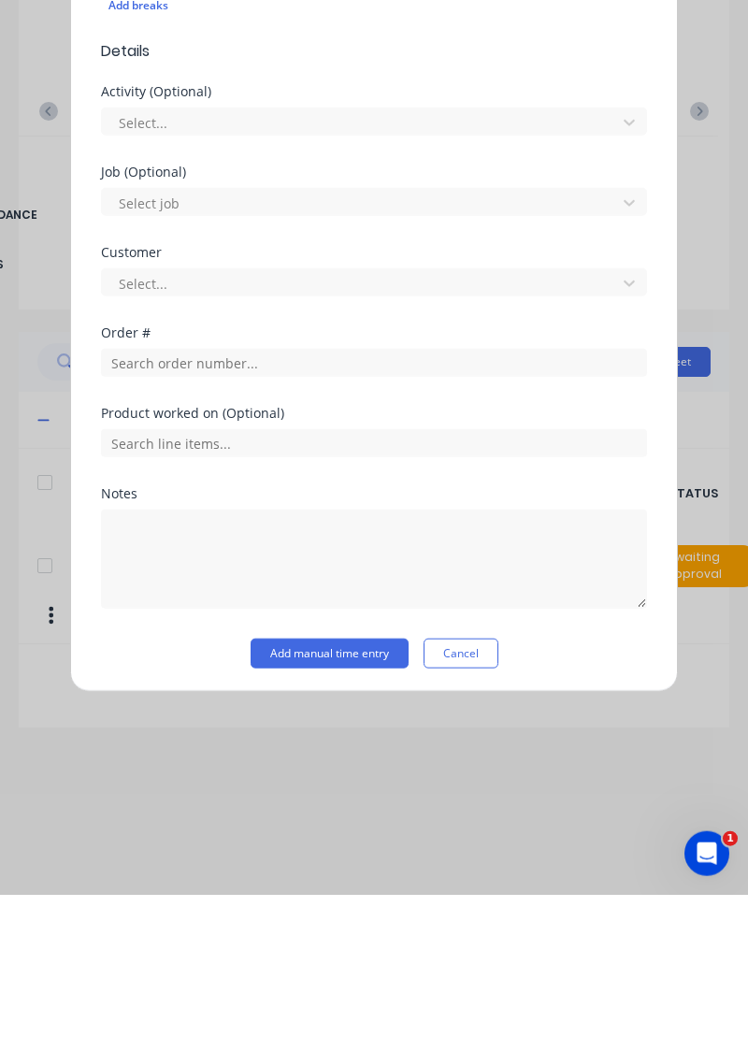
scroll to position [403, 0]
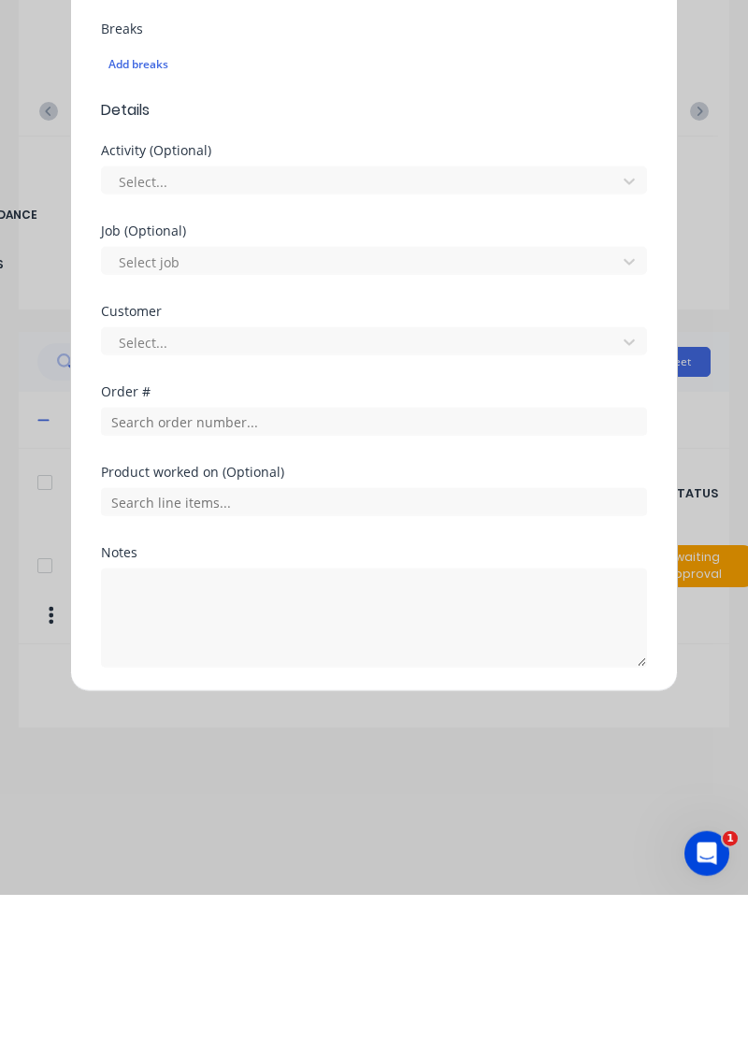
type input "8"
click at [313, 708] on div "Notes" at bounding box center [374, 708] width 546 height 13
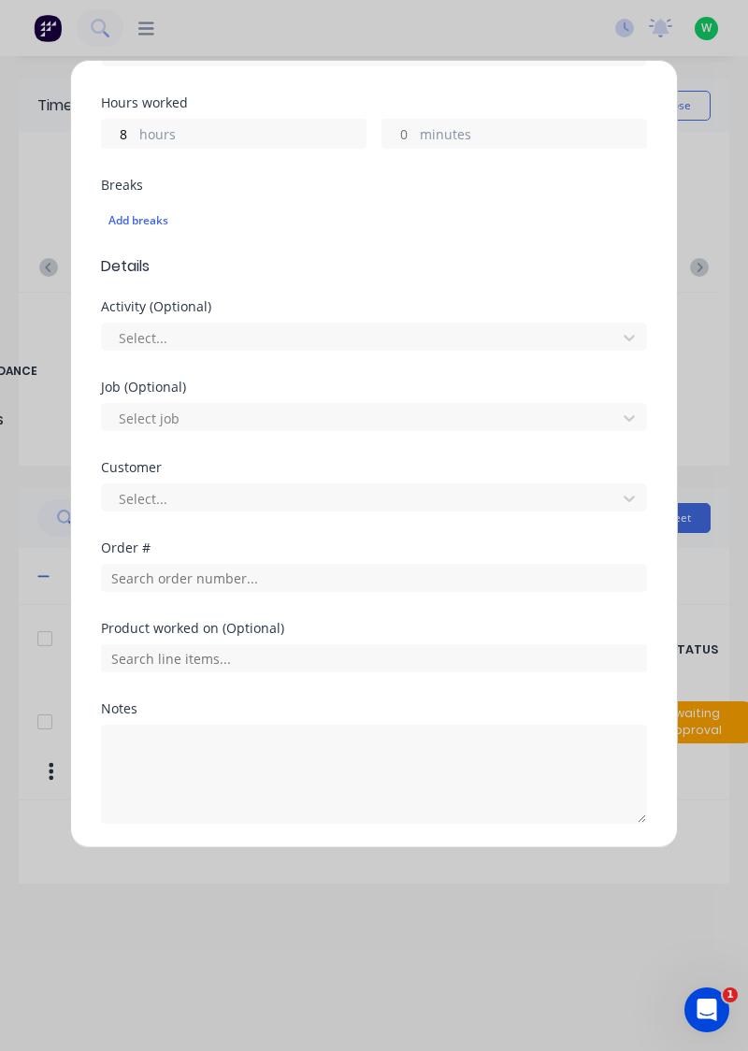
click at [281, 607] on div "Order #" at bounding box center [374, 582] width 546 height 80
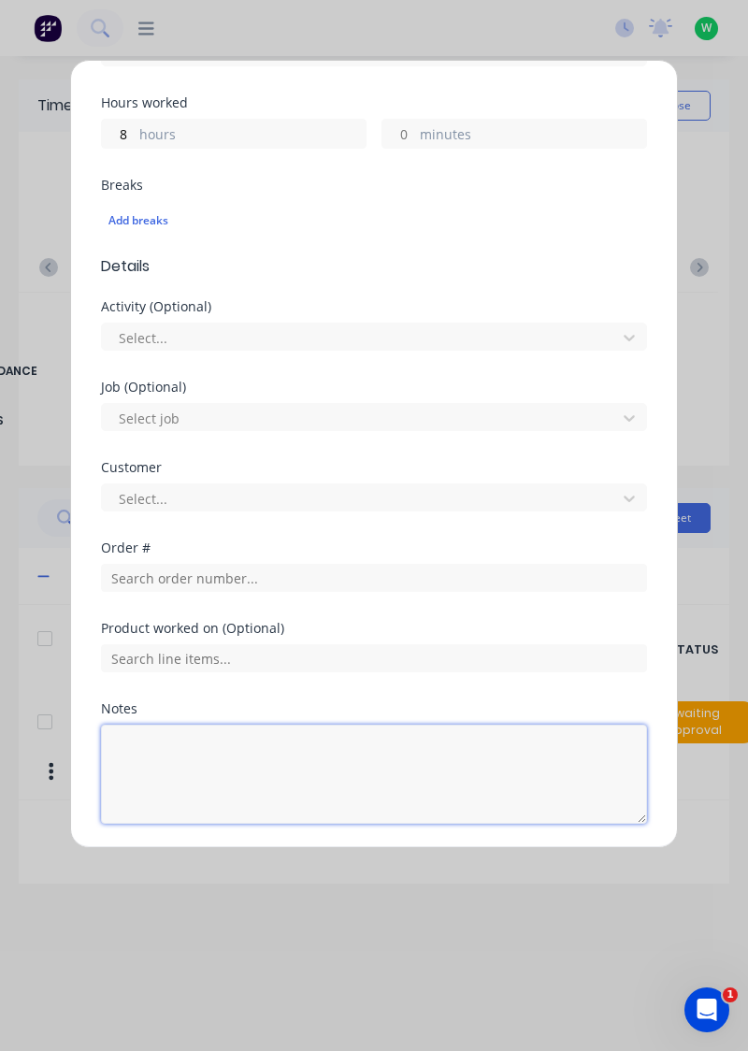
click at [306, 759] on textarea at bounding box center [374, 774] width 546 height 99
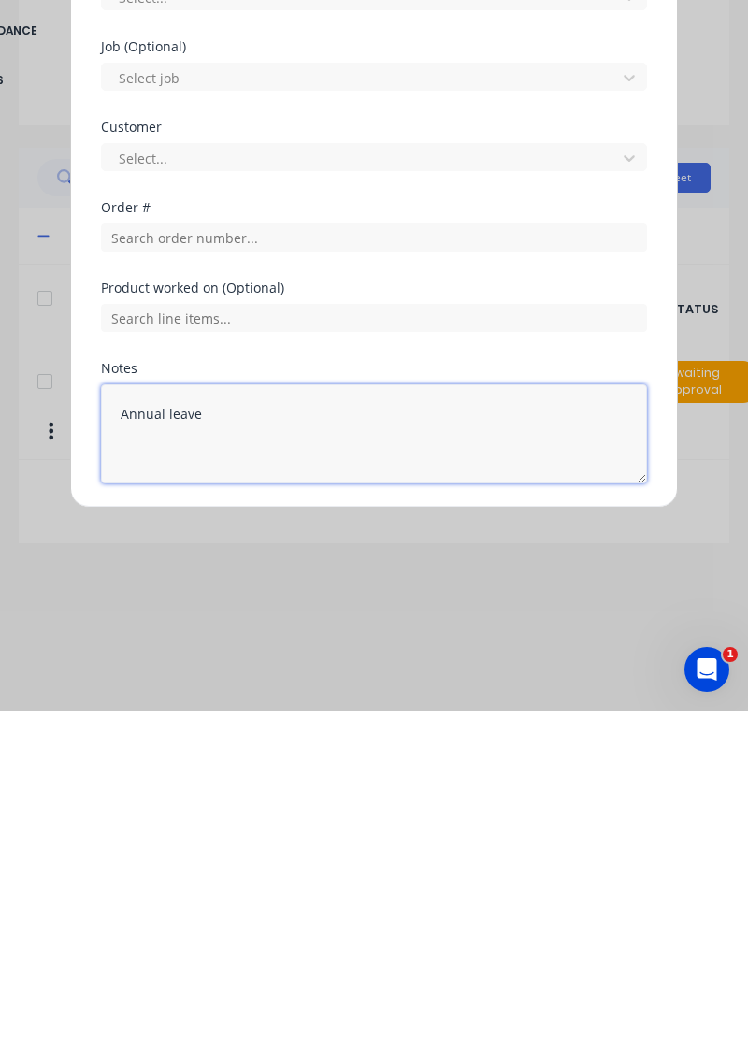
type textarea "Annual leave"
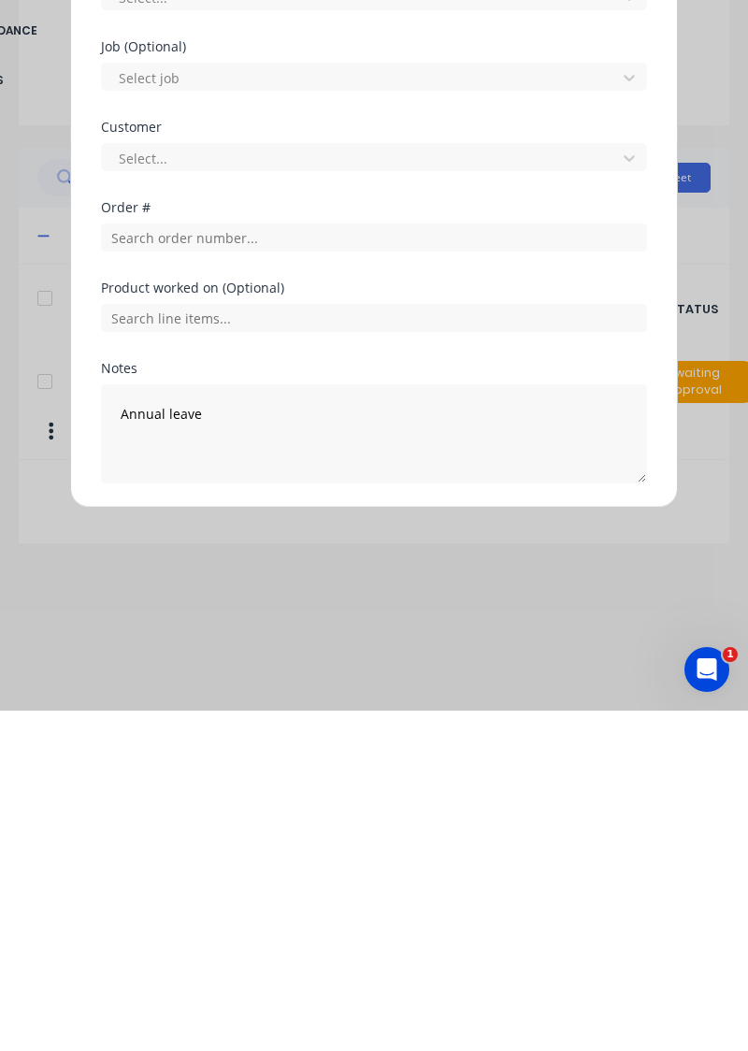
click at [334, 860] on button "Add manual time entry" at bounding box center [330, 869] width 158 height 30
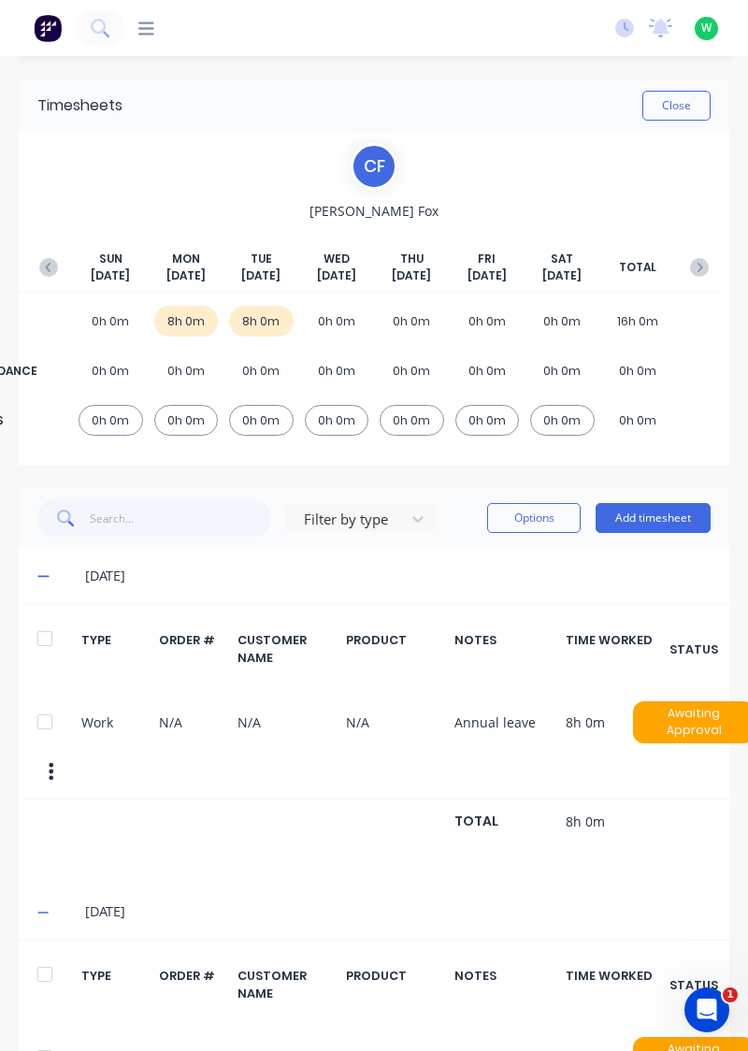
click at [673, 520] on button "Add timesheet" at bounding box center [653, 518] width 115 height 30
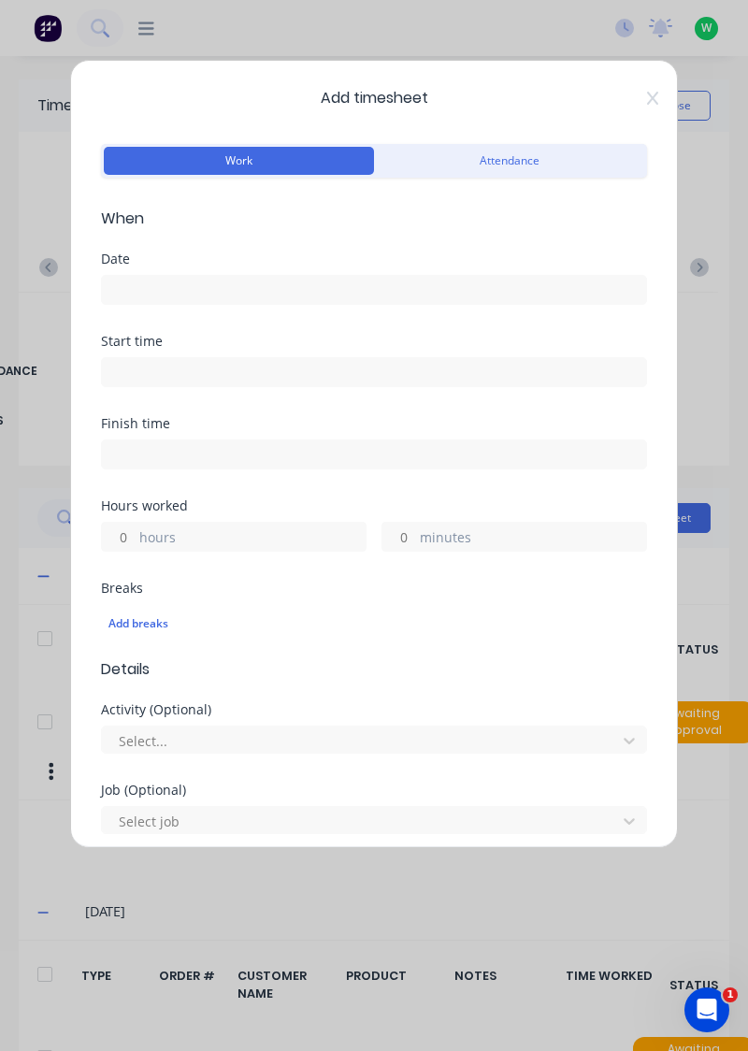
click at [342, 288] on input at bounding box center [374, 290] width 544 height 28
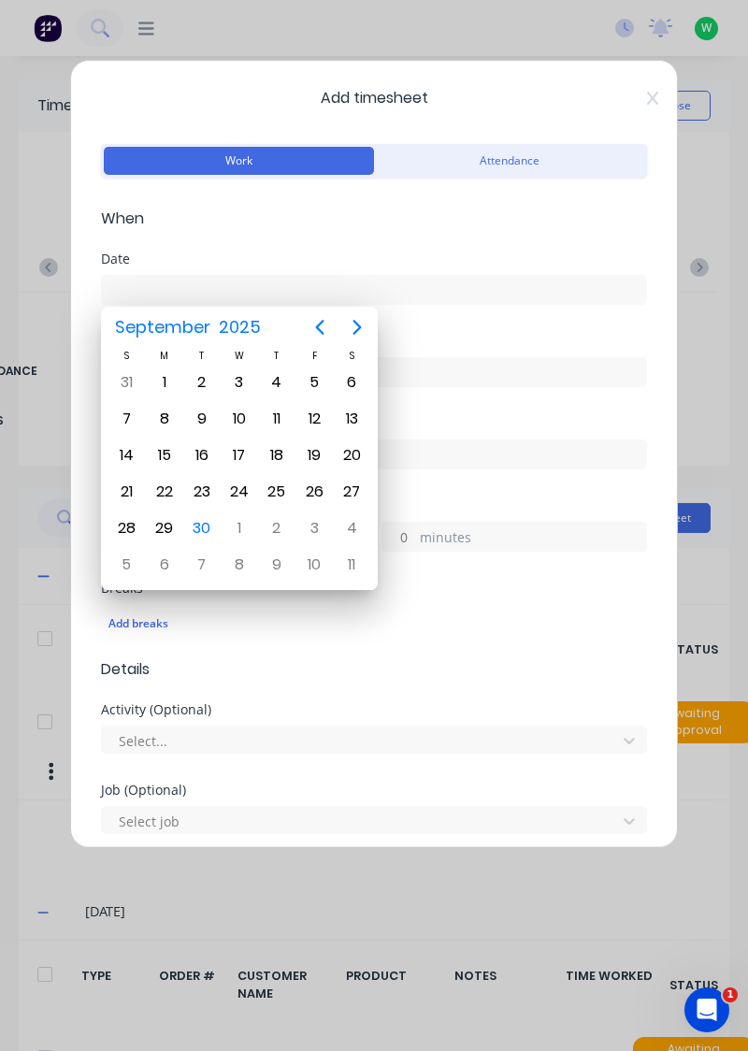
click at [239, 484] on div "24" at bounding box center [239, 492] width 28 height 28
type input "[DATE]"
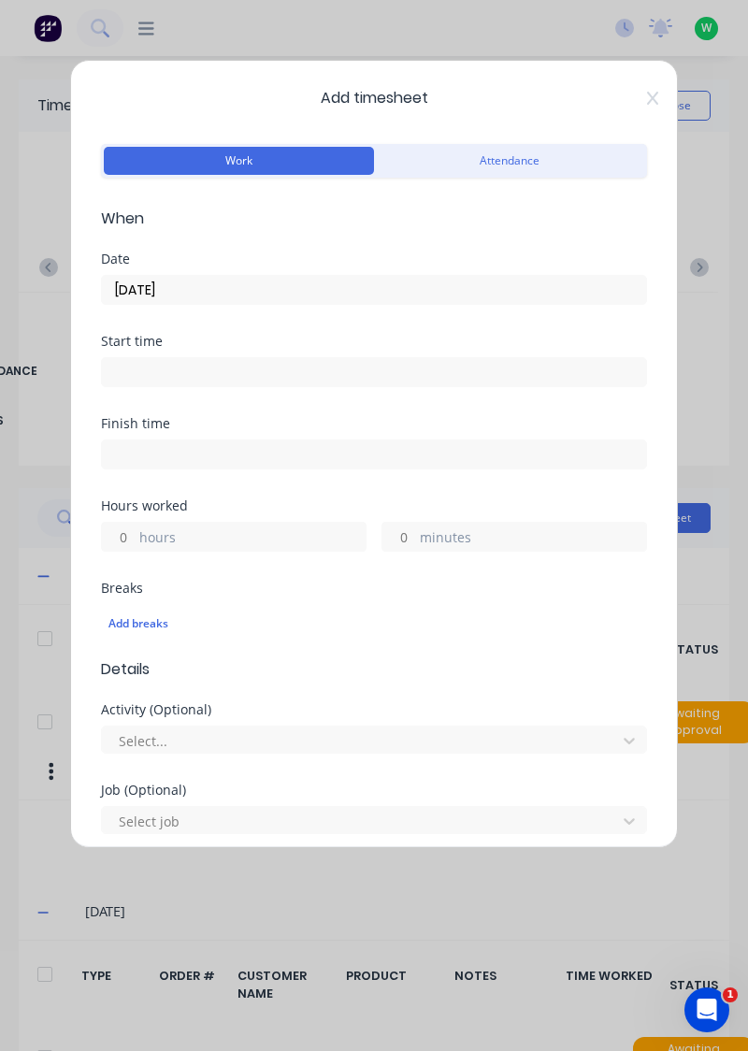
click at [247, 529] on label "hours" at bounding box center [252, 538] width 226 height 23
click at [135, 529] on input "hours" at bounding box center [118, 537] width 33 height 28
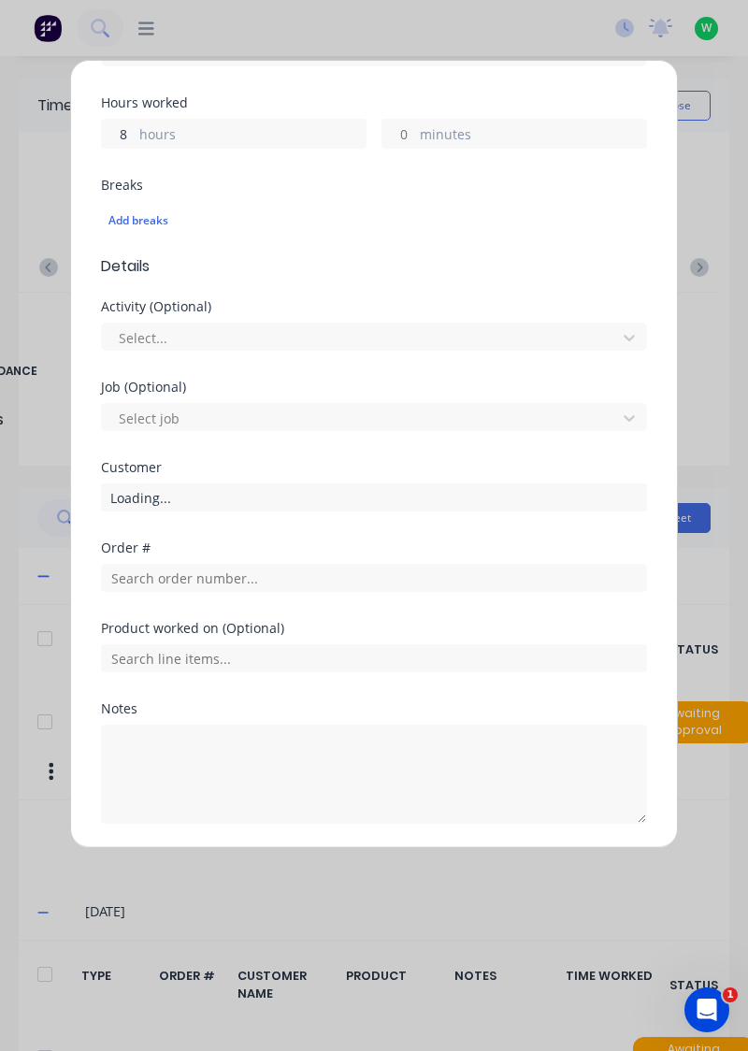
type input "8"
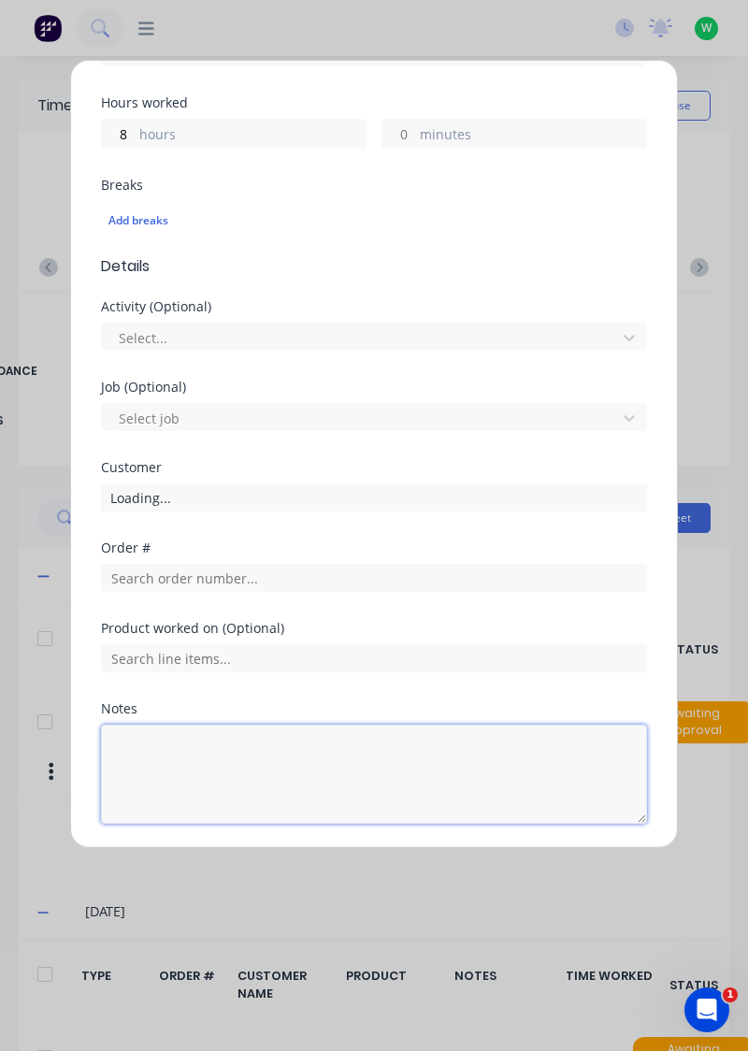
click at [273, 756] on textarea at bounding box center [374, 774] width 546 height 99
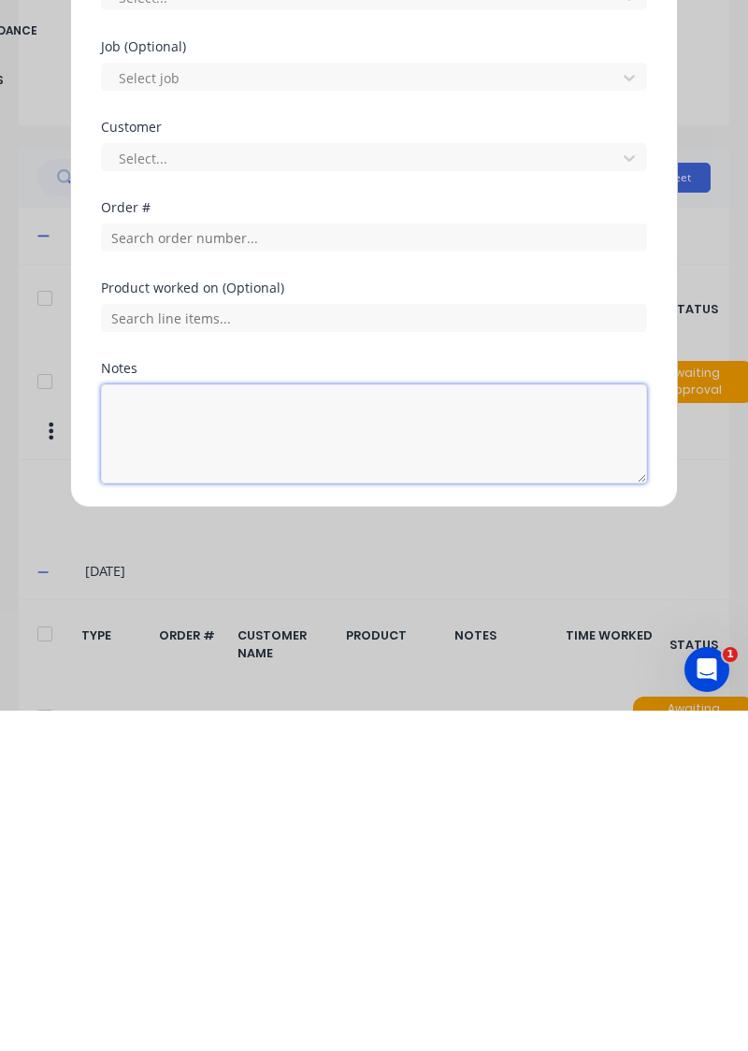
scroll to position [36, 0]
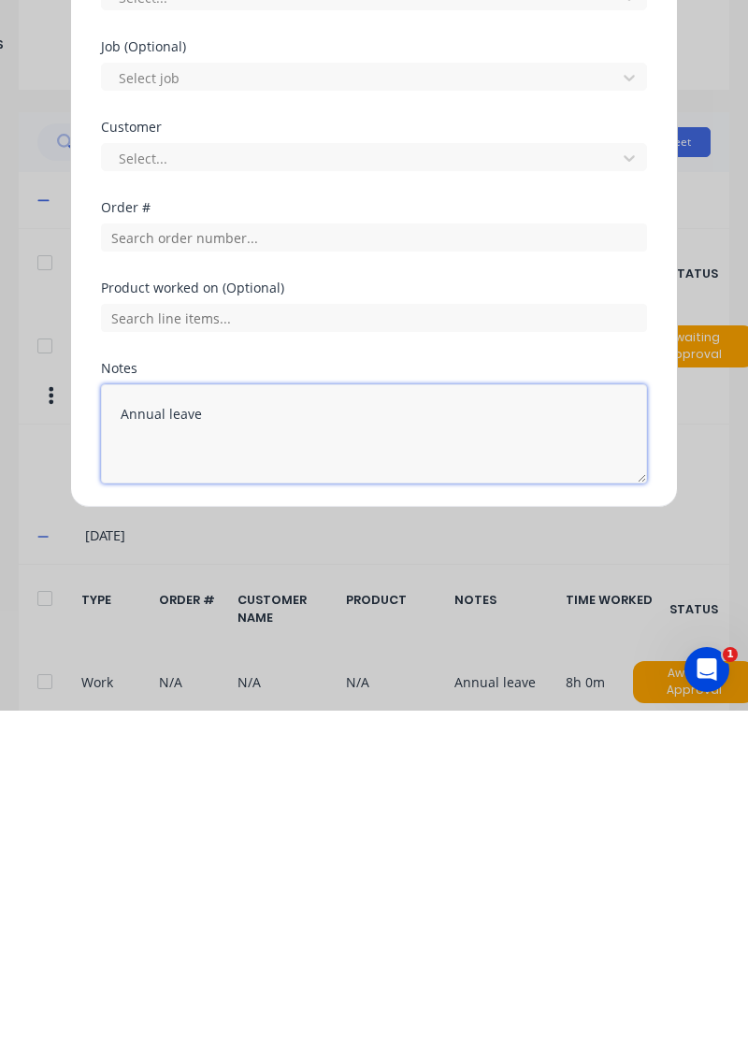
type textarea "Annual leave"
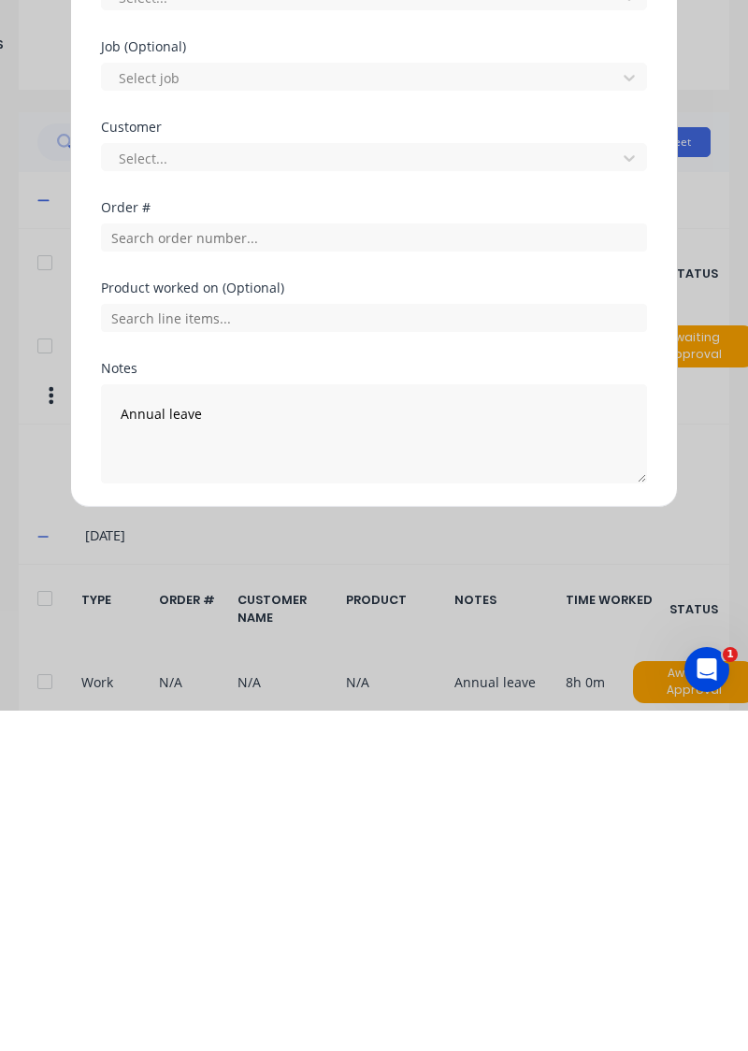
click at [355, 864] on button "Add manual time entry" at bounding box center [330, 869] width 158 height 30
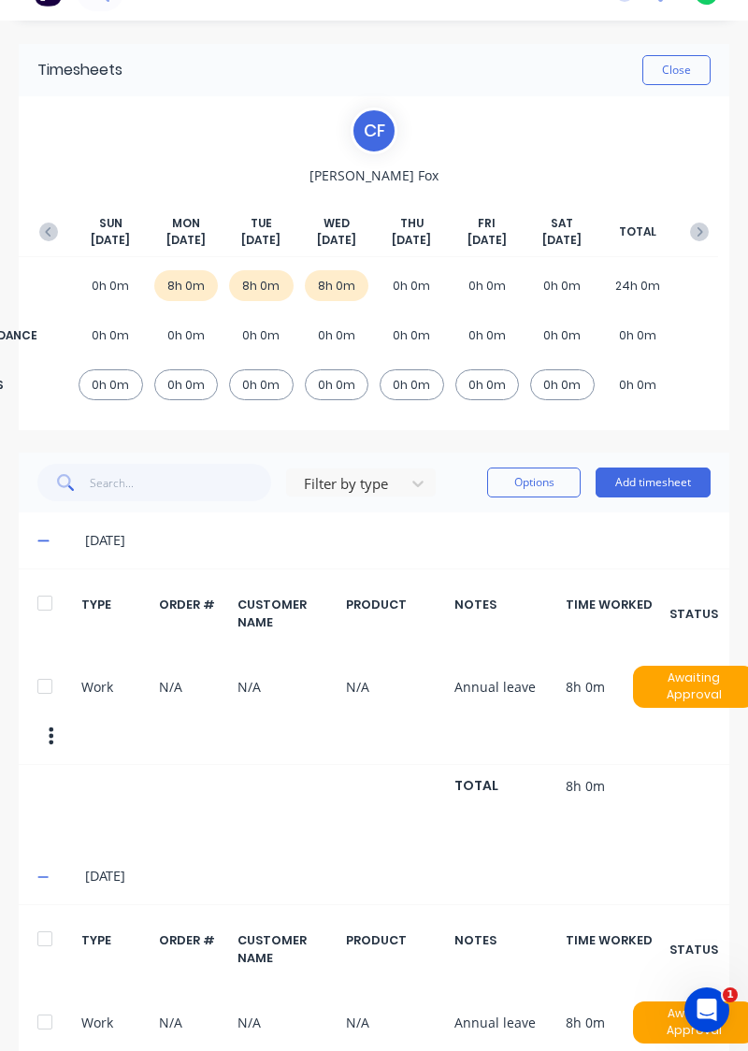
click at [640, 484] on button "Add timesheet" at bounding box center [653, 483] width 115 height 30
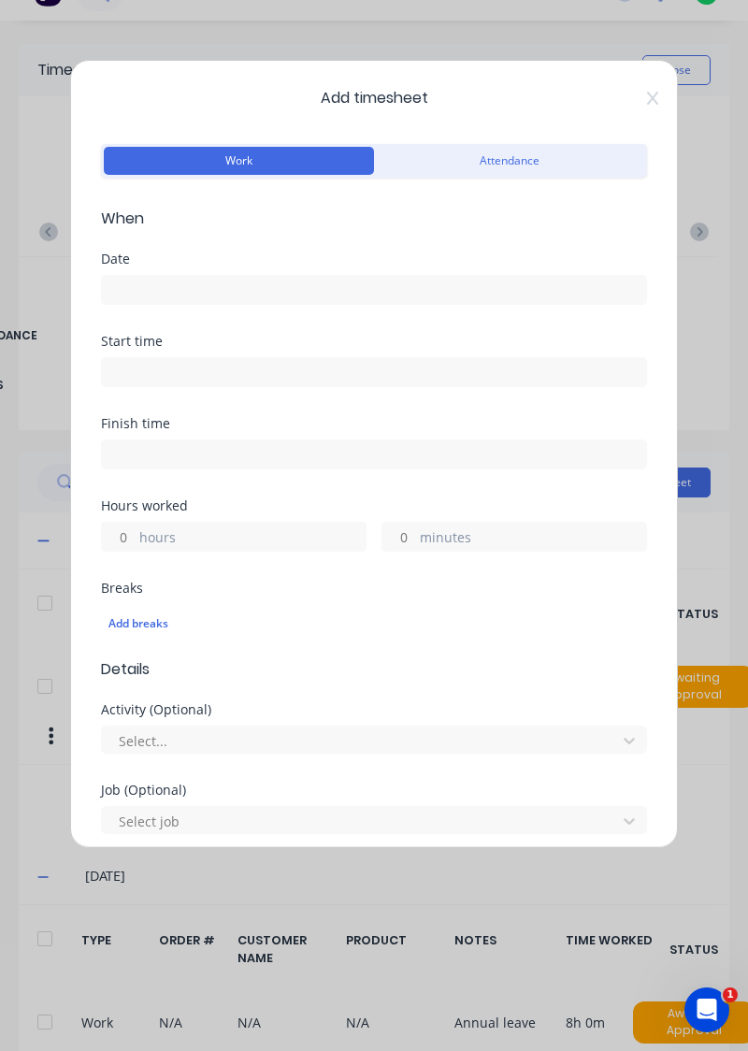
click at [423, 279] on input at bounding box center [374, 290] width 544 height 28
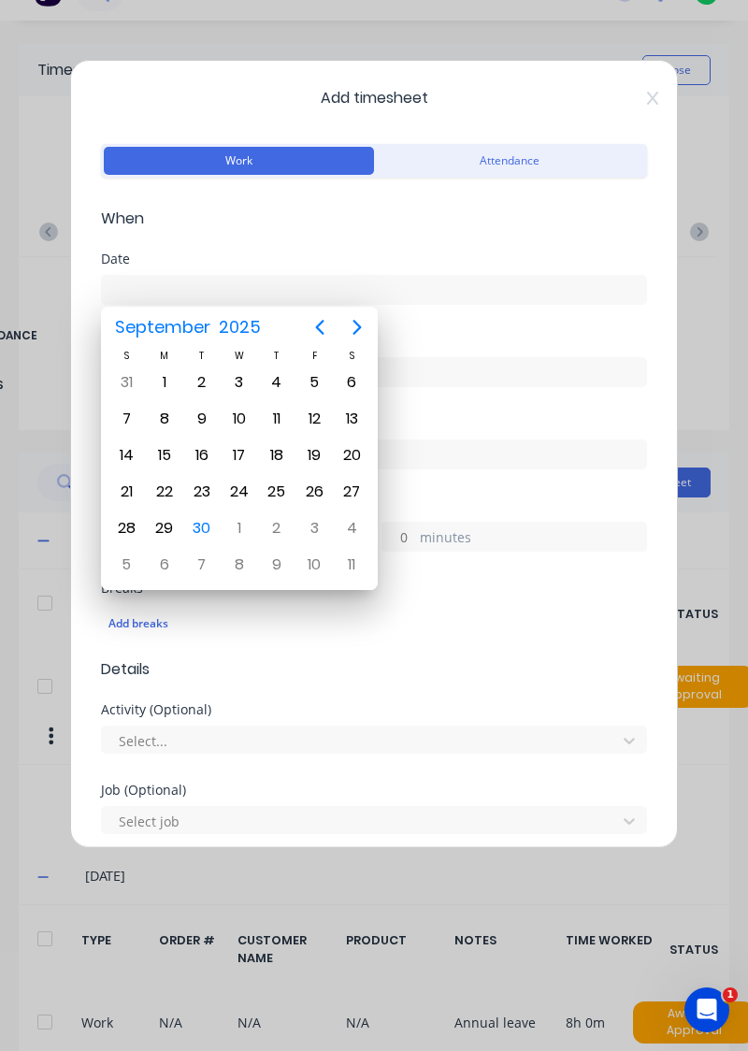
click at [279, 478] on div "25" at bounding box center [277, 492] width 28 height 28
type input "[DATE]"
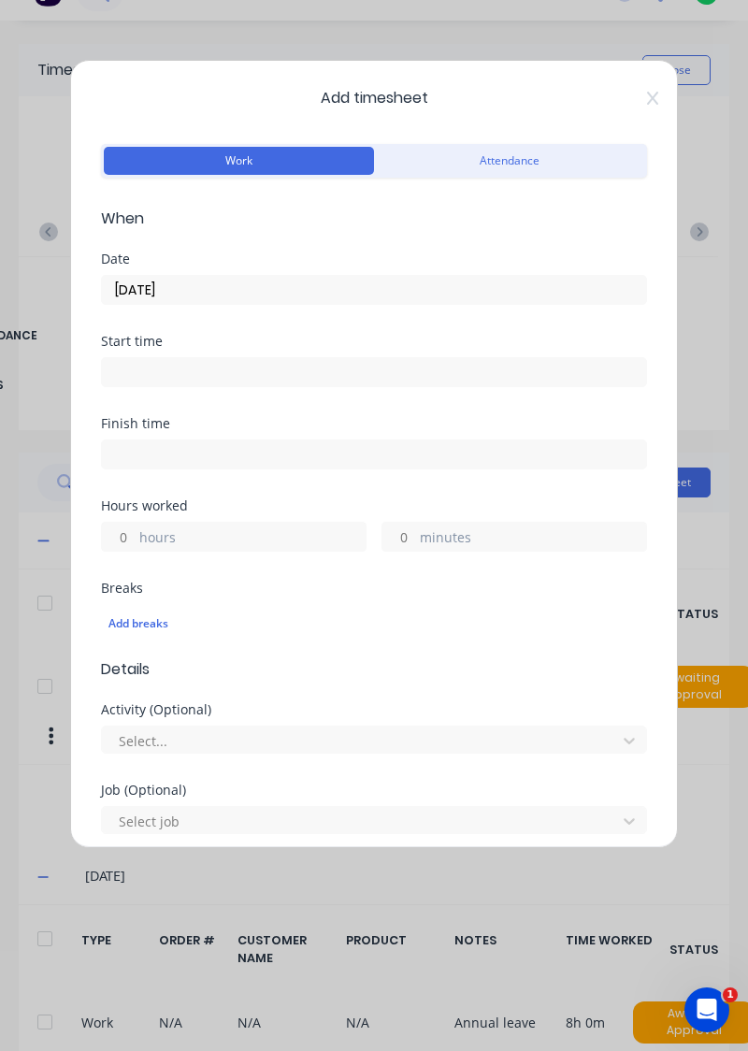
click at [275, 530] on label "hours" at bounding box center [252, 538] width 226 height 23
click at [135, 530] on input "hours" at bounding box center [118, 537] width 33 height 28
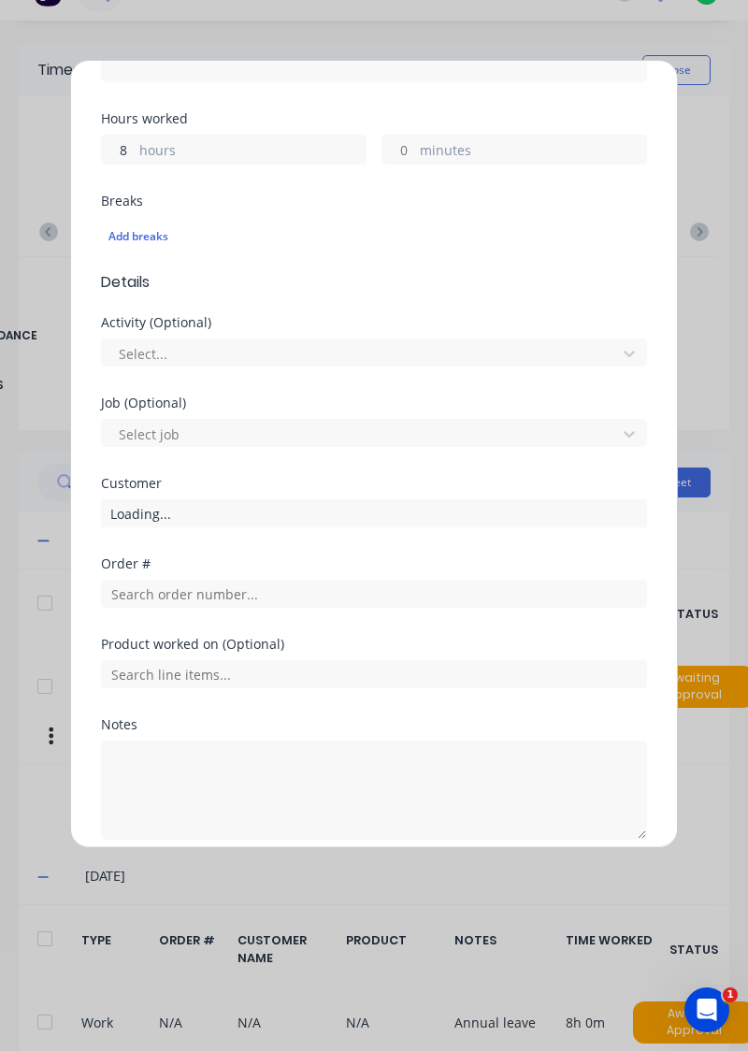
scroll to position [403, 0]
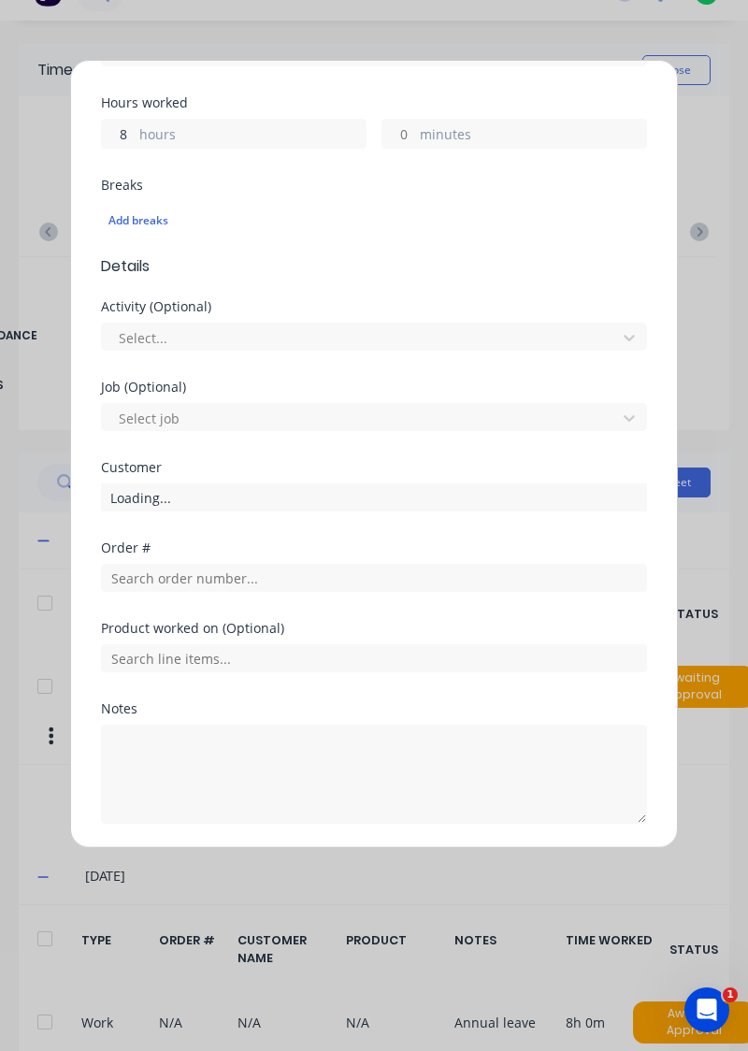
type input "8"
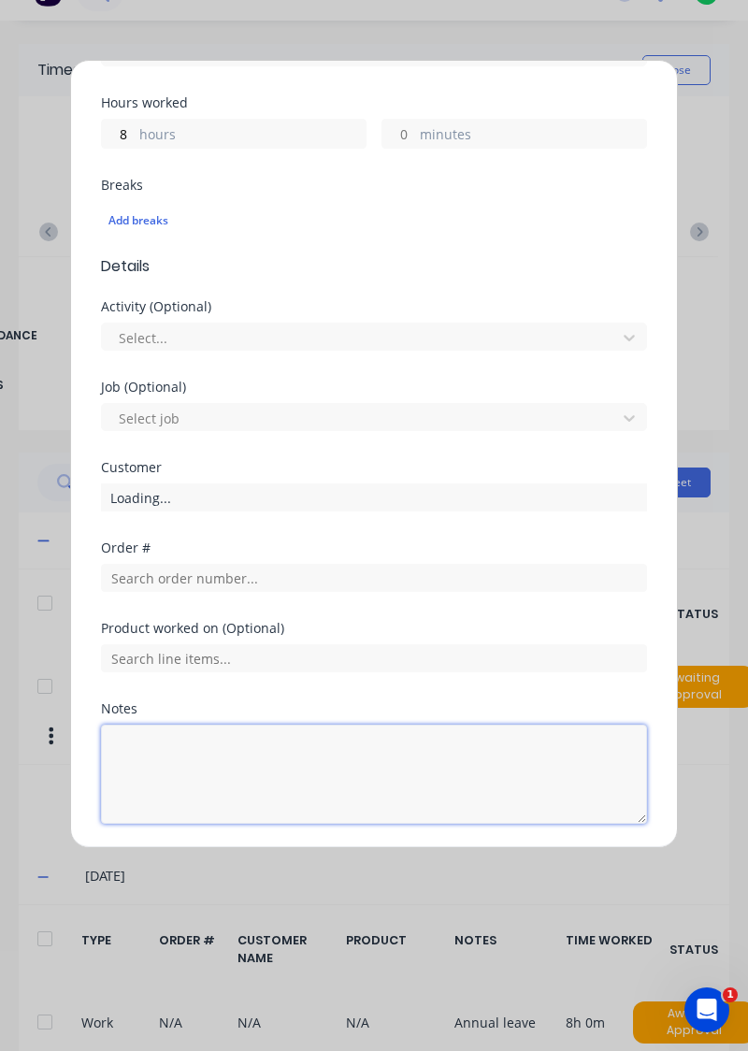
click at [305, 757] on textarea at bounding box center [374, 774] width 546 height 99
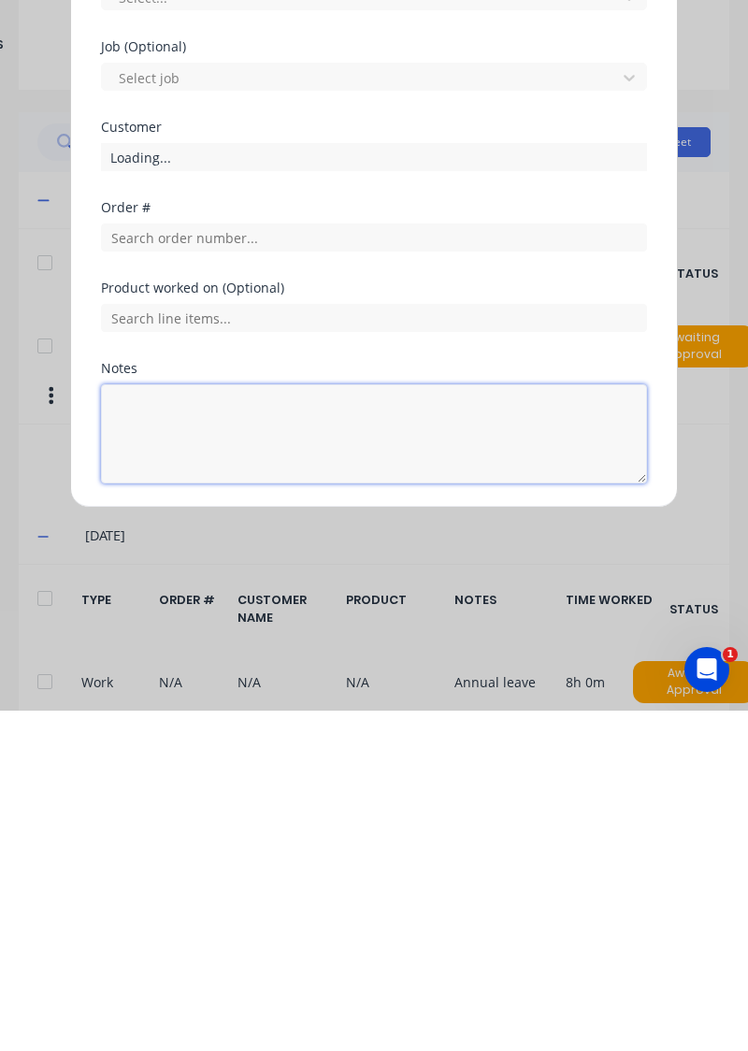
scroll to position [72, 0]
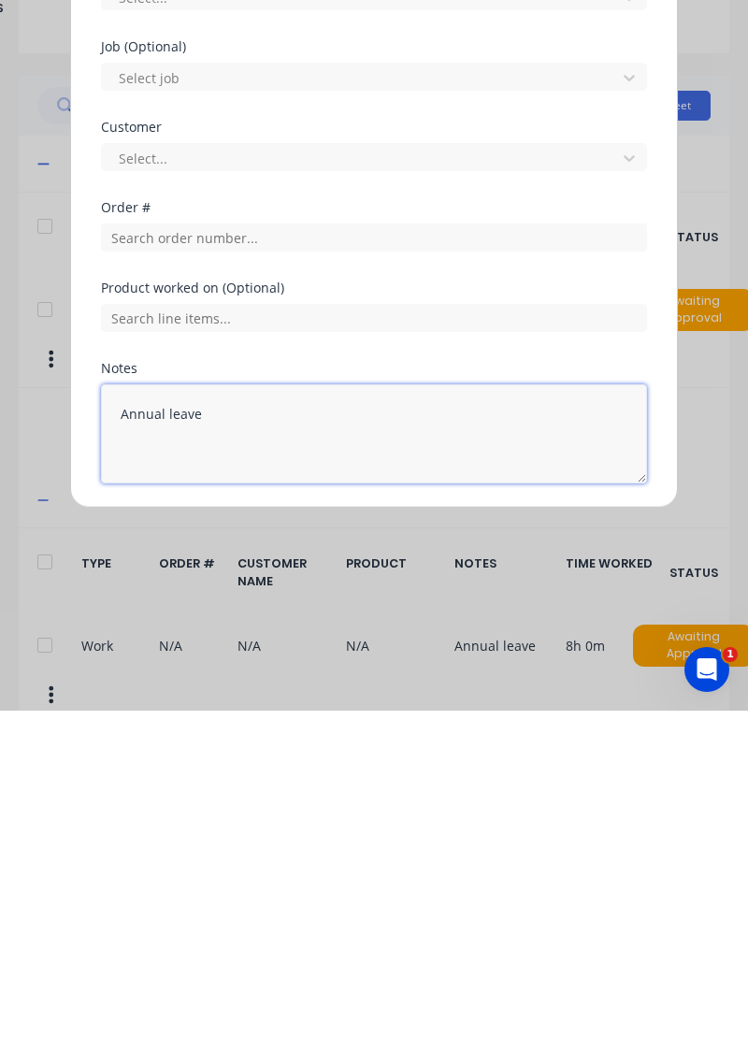
type textarea "Annual leave"
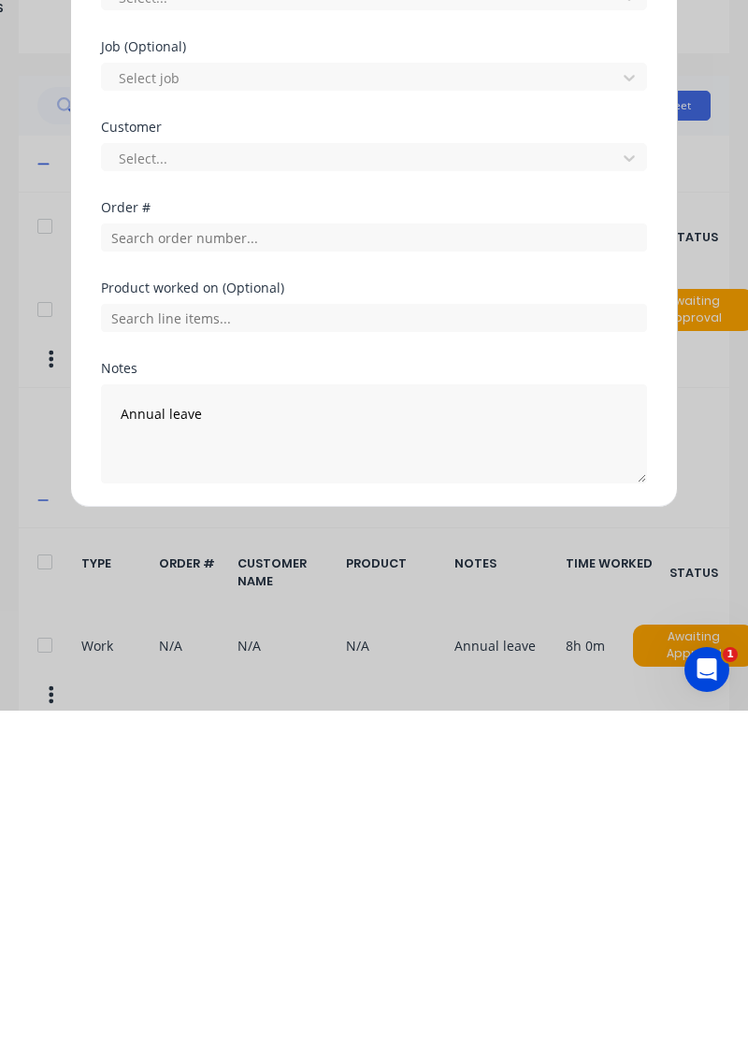
click at [330, 869] on button "Add manual time entry" at bounding box center [330, 869] width 158 height 30
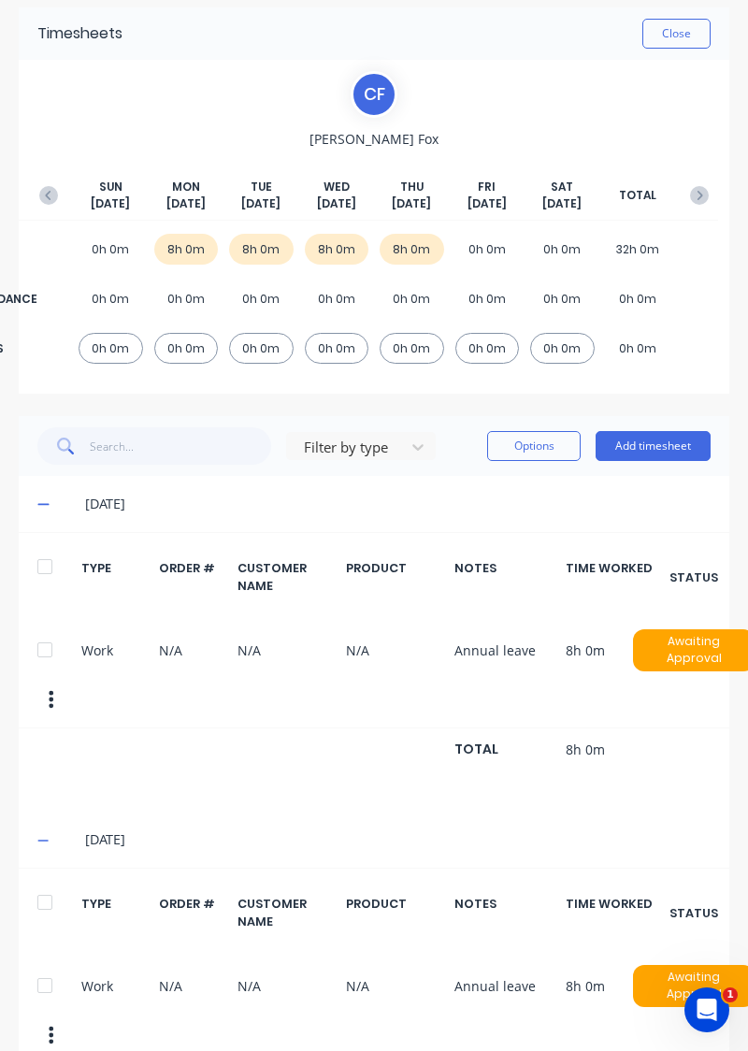
click at [658, 439] on button "Add timesheet" at bounding box center [653, 446] width 115 height 30
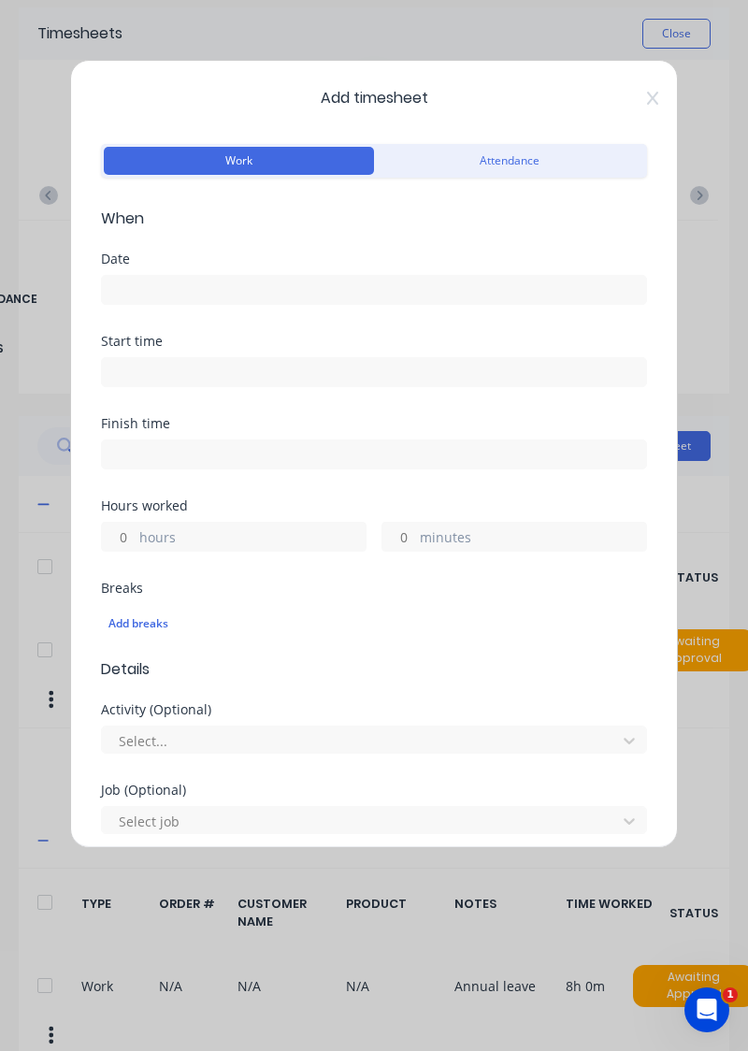
click at [364, 288] on input at bounding box center [374, 290] width 544 height 28
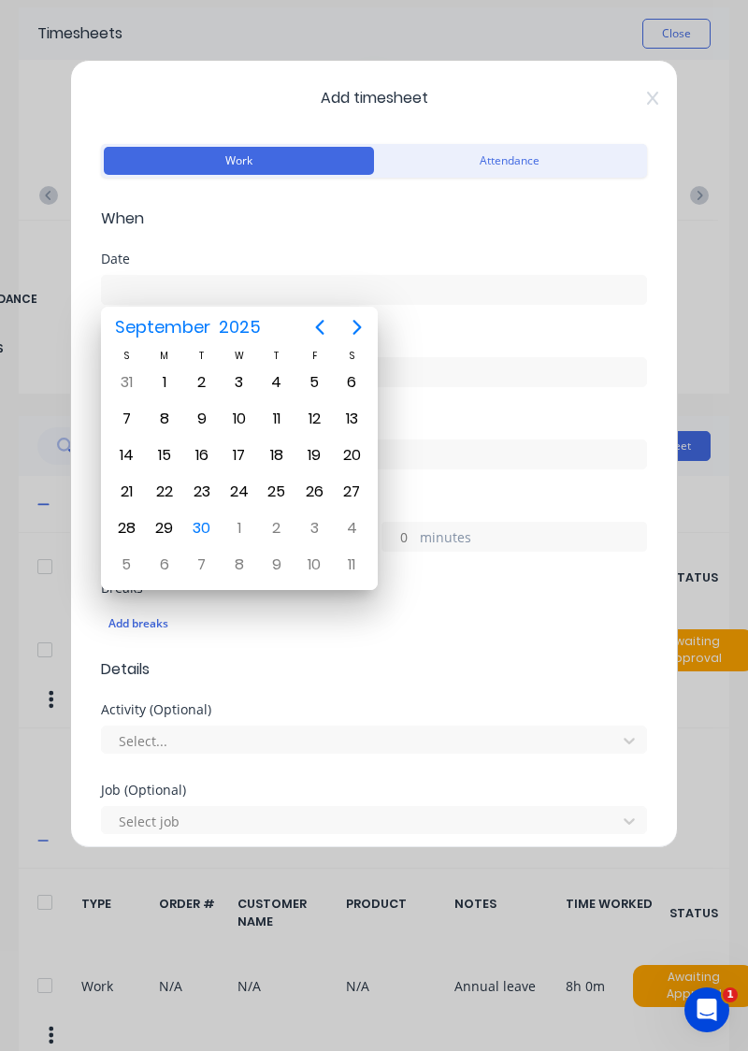
click at [309, 481] on div "26" at bounding box center [314, 492] width 28 height 28
type input "[DATE]"
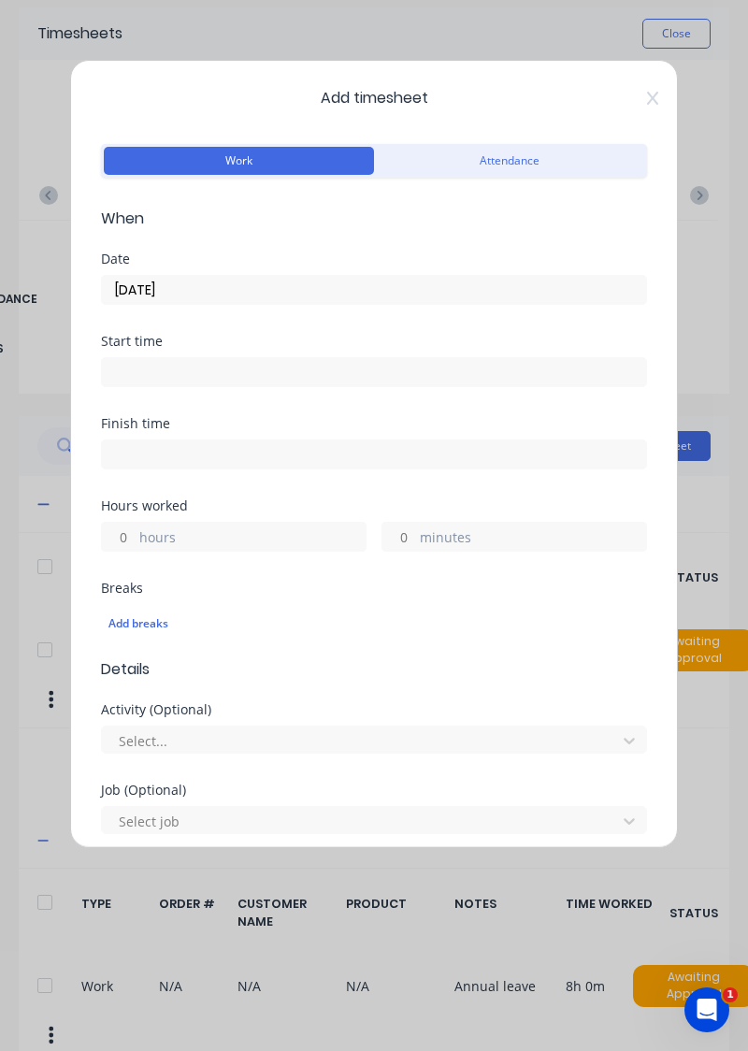
click at [260, 531] on label "hours" at bounding box center [252, 538] width 226 height 23
click at [135, 531] on input "hours" at bounding box center [118, 537] width 33 height 28
type input "8"
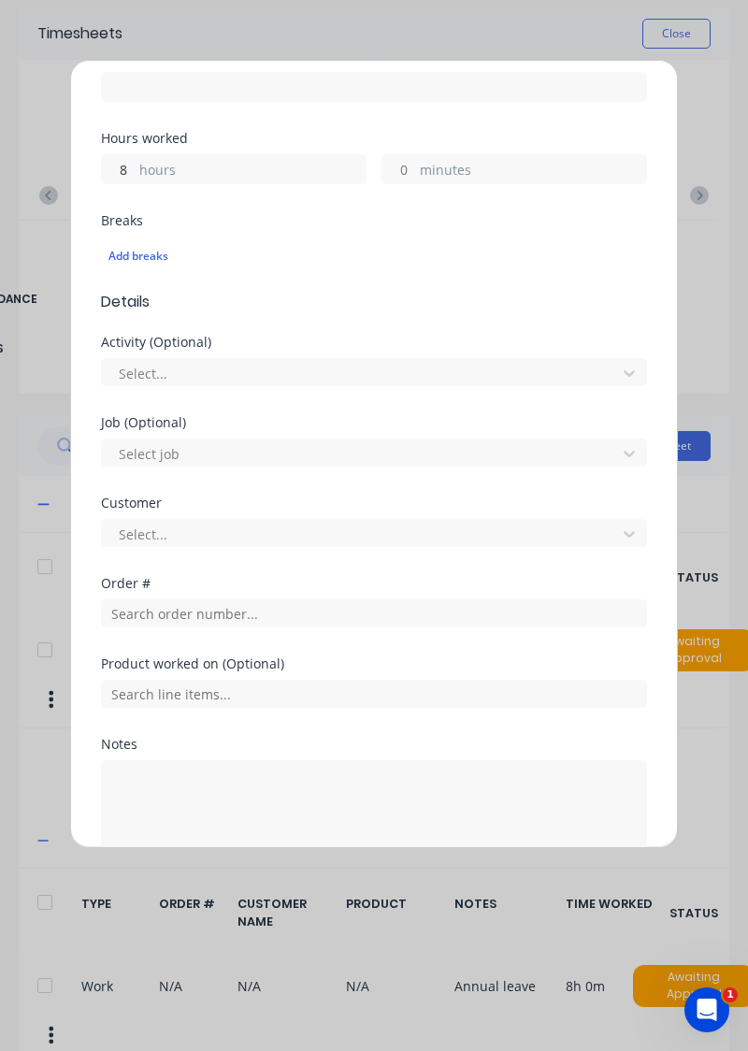
scroll to position [403, 0]
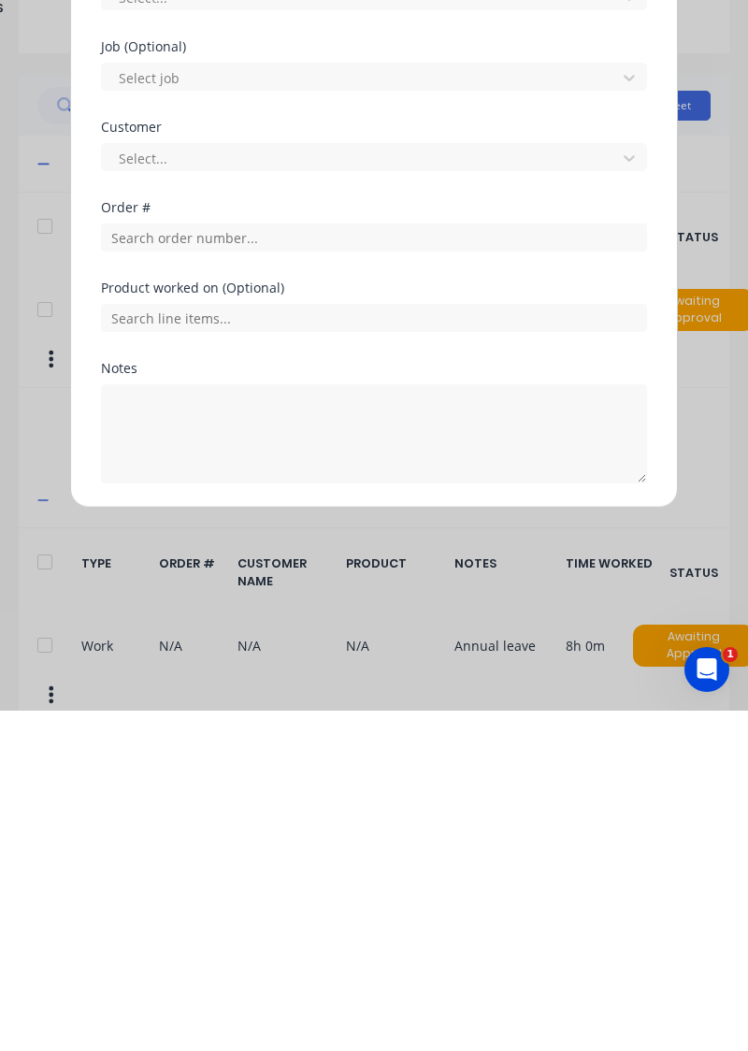
click at [345, 862] on button "Add manual time entry" at bounding box center [330, 869] width 158 height 30
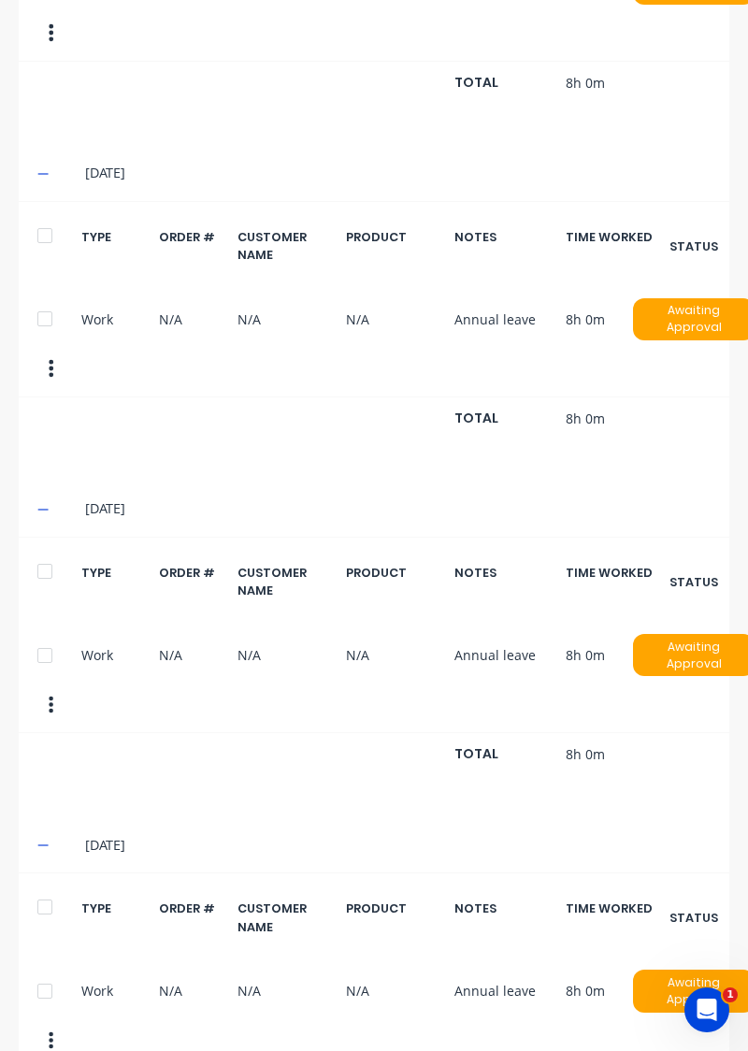
scroll to position [1025, 0]
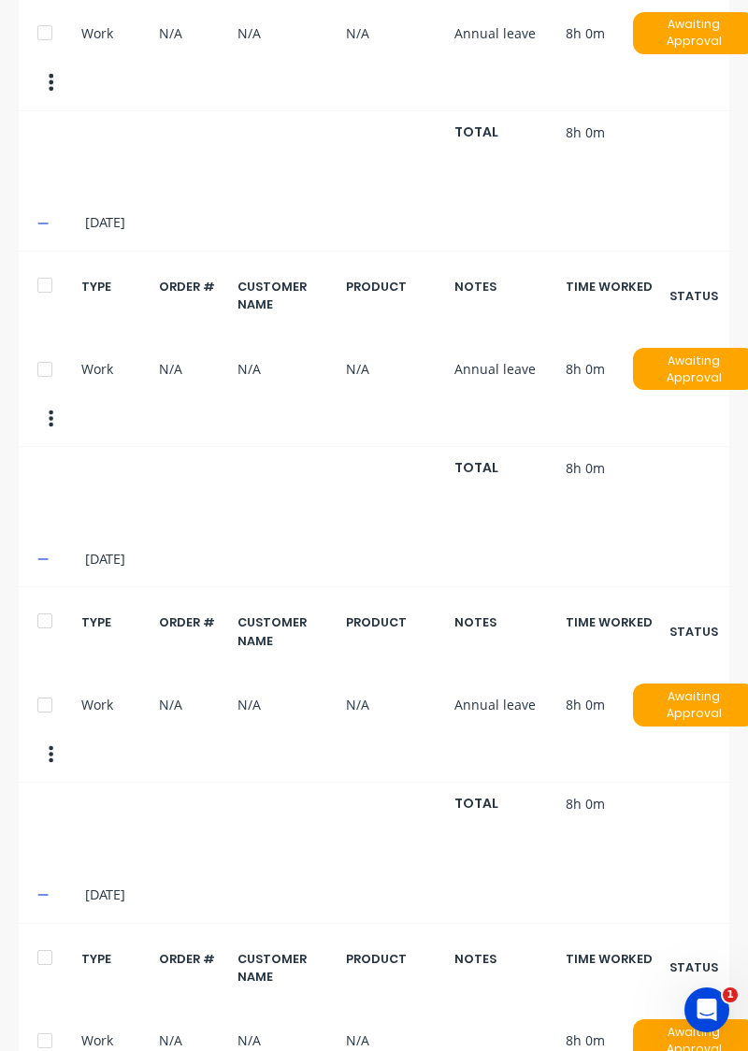
click at [39, 1022] on div at bounding box center [44, 1040] width 37 height 37
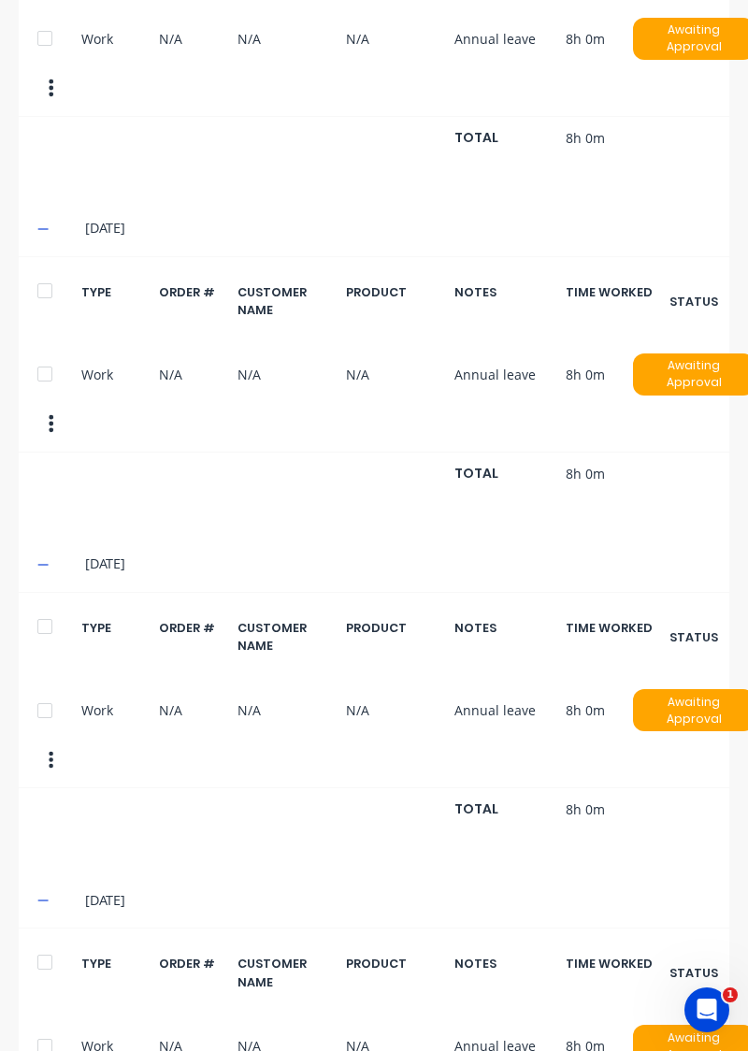
scroll to position [0, 0]
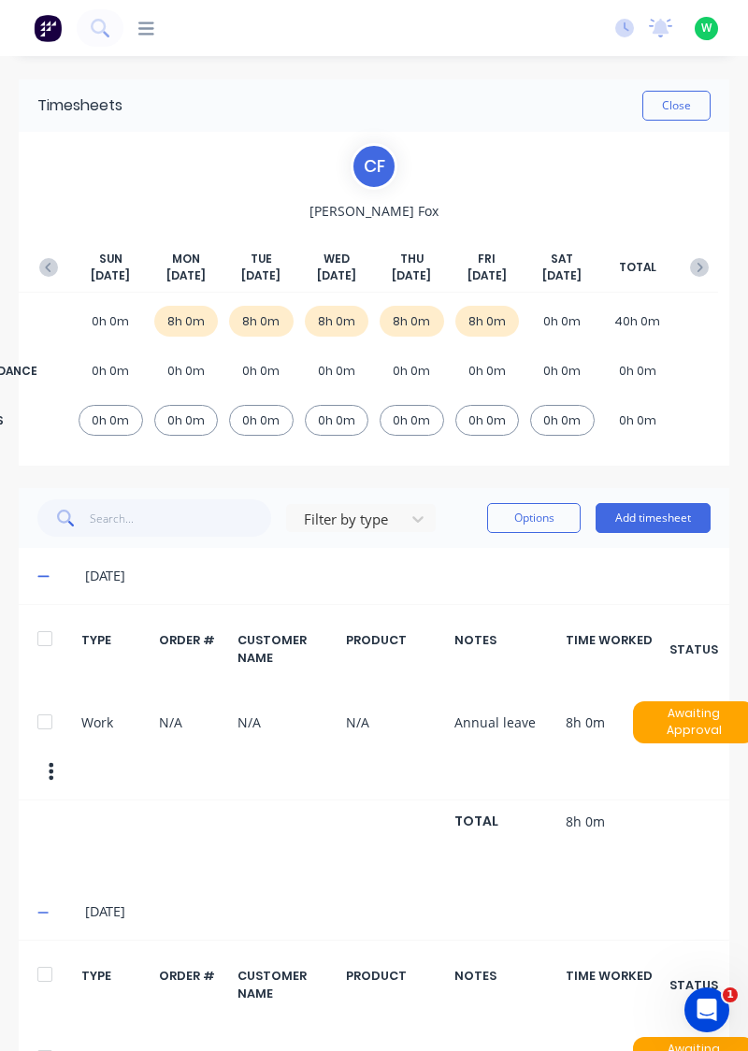
click at [529, 513] on button "Options" at bounding box center [534, 518] width 94 height 30
click at [481, 580] on button "Delete" at bounding box center [492, 565] width 178 height 37
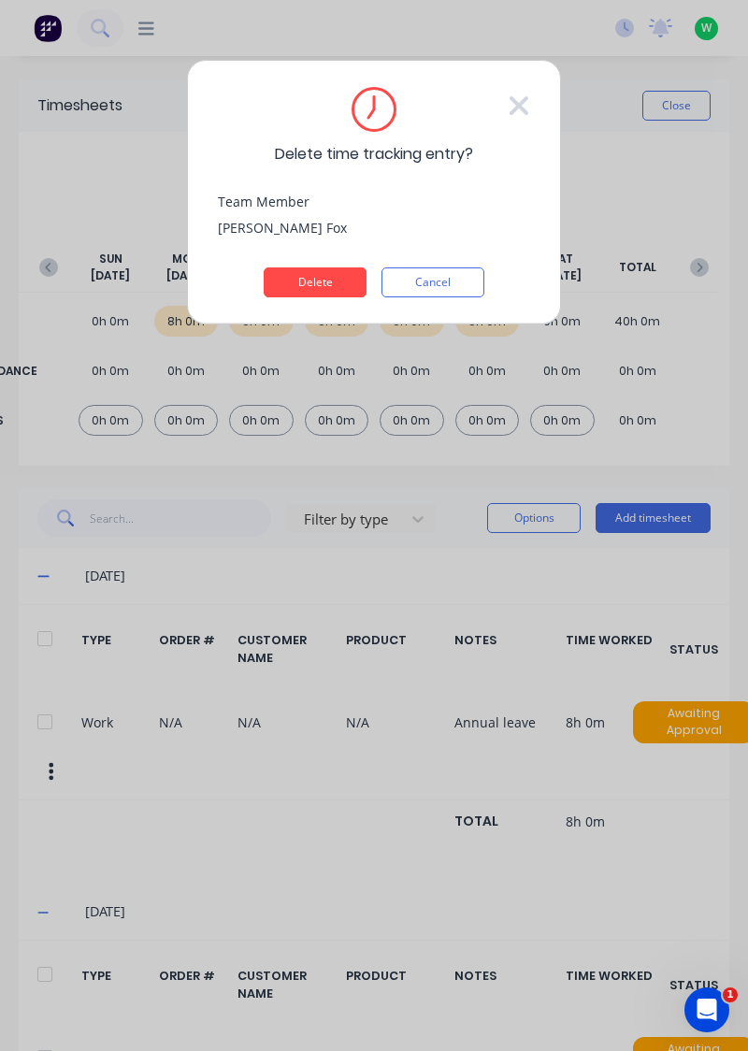
click at [312, 286] on button "Delete" at bounding box center [315, 282] width 103 height 30
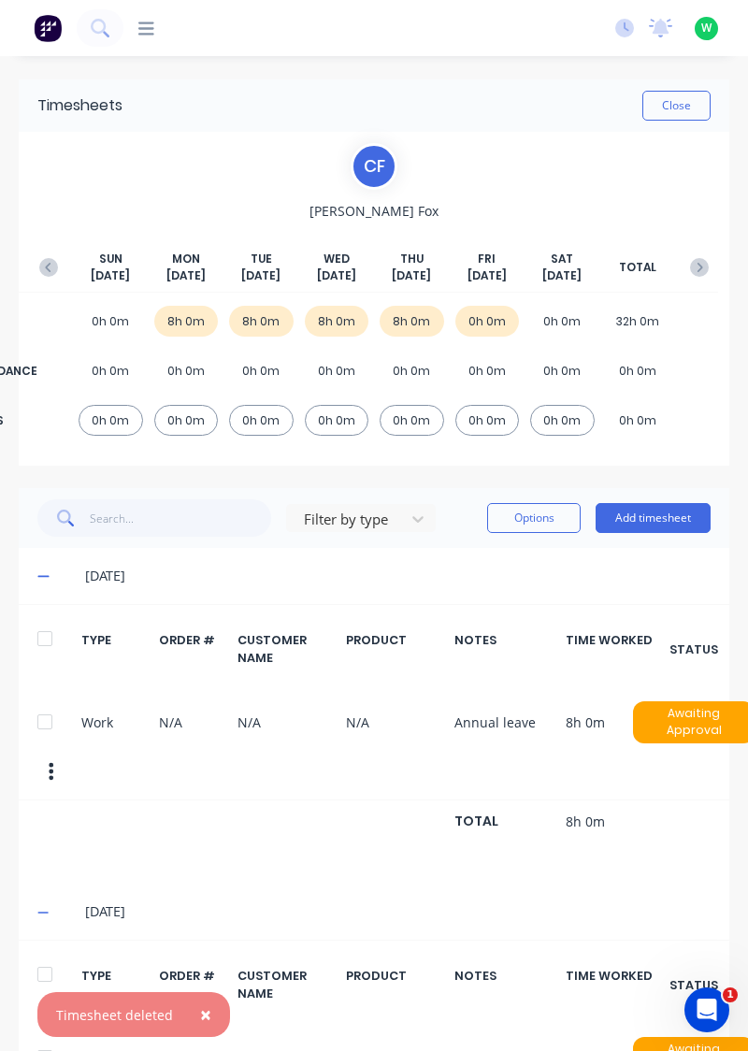
click at [651, 517] on button "Add timesheet" at bounding box center [653, 518] width 115 height 30
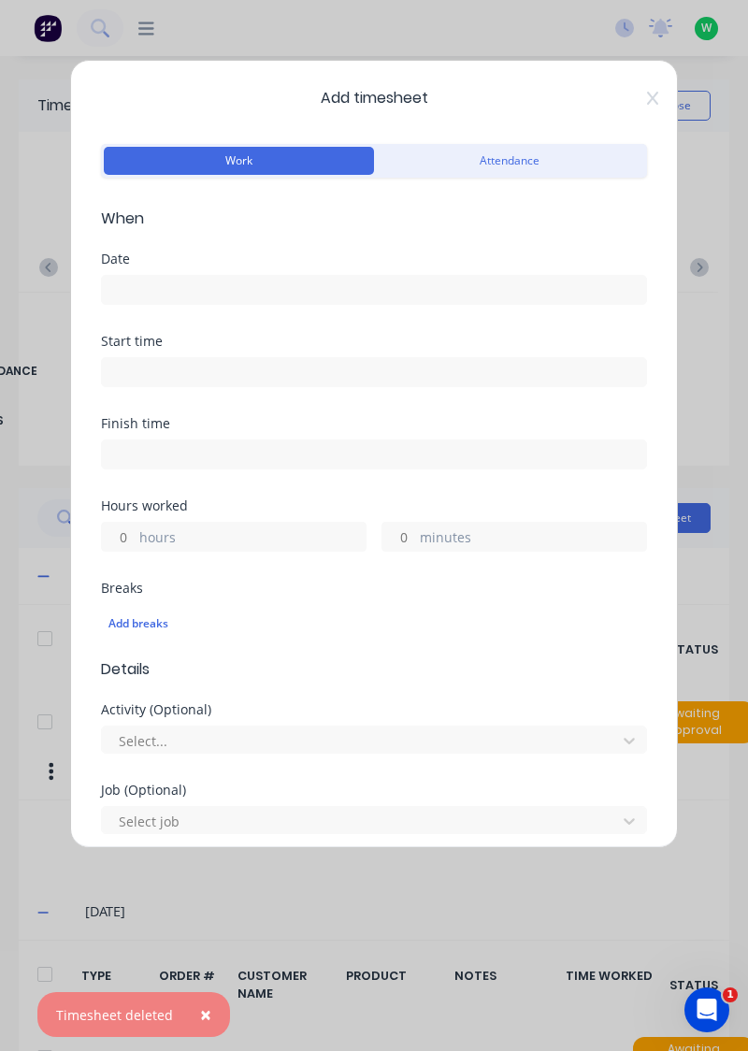
click at [428, 257] on div "Date" at bounding box center [374, 259] width 546 height 13
click at [462, 280] on input at bounding box center [374, 290] width 544 height 28
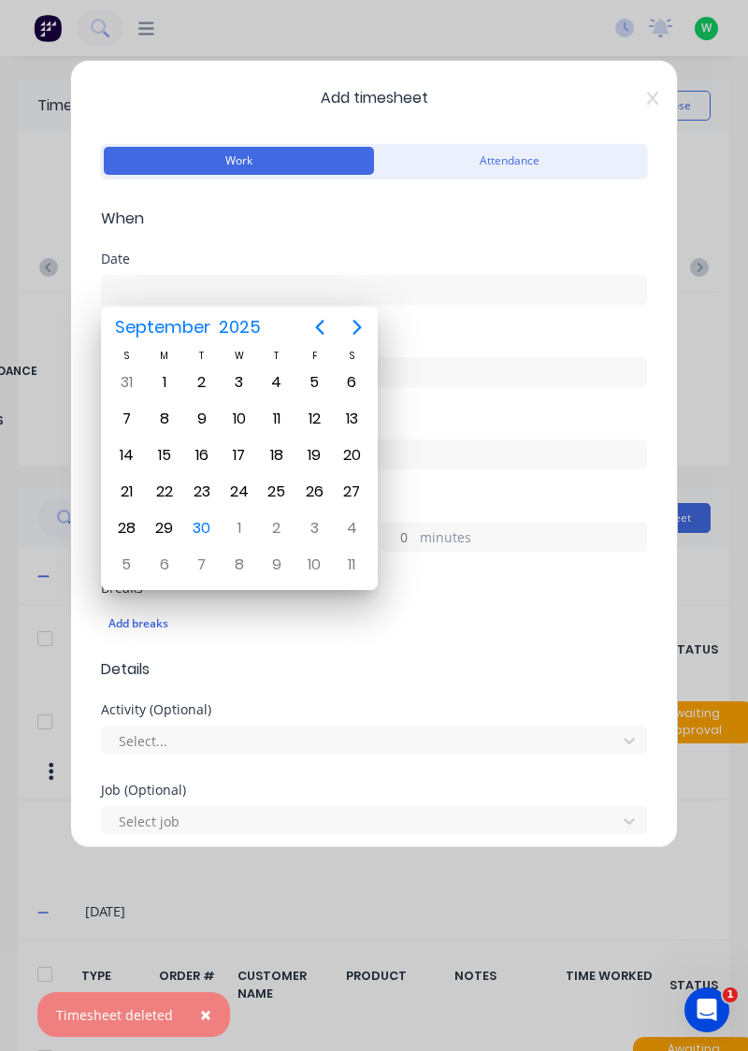
click at [308, 488] on div "26" at bounding box center [314, 492] width 28 height 28
type input "[DATE]"
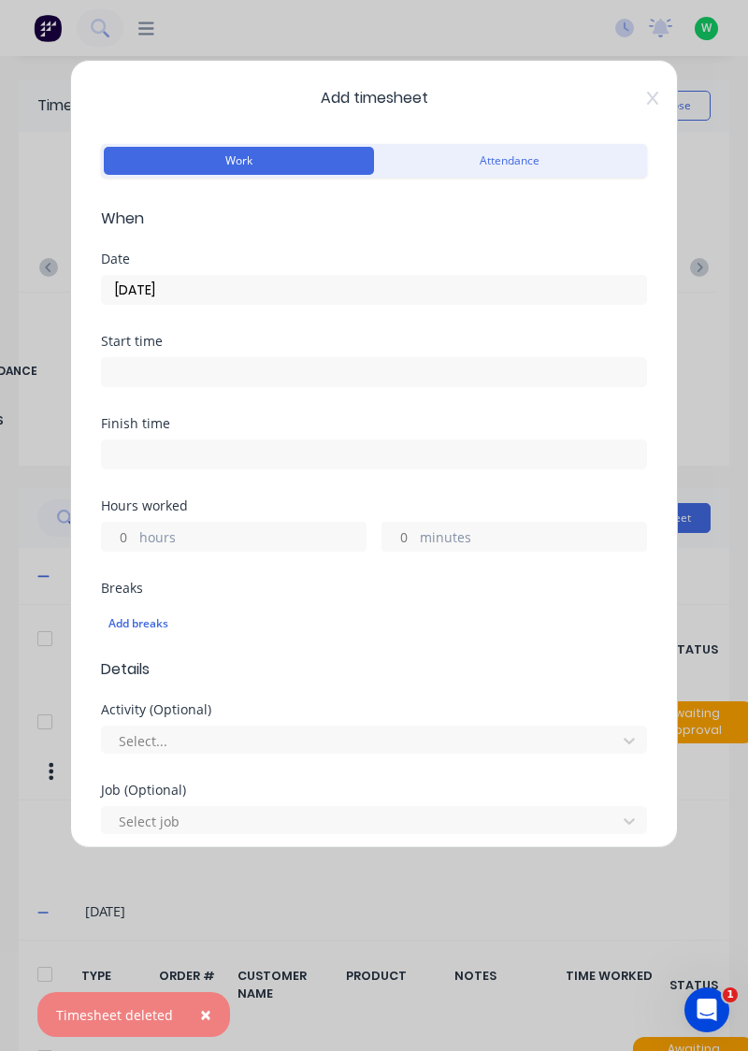
click at [283, 529] on label "hours" at bounding box center [252, 538] width 226 height 23
click at [135, 529] on input "hours" at bounding box center [118, 537] width 33 height 28
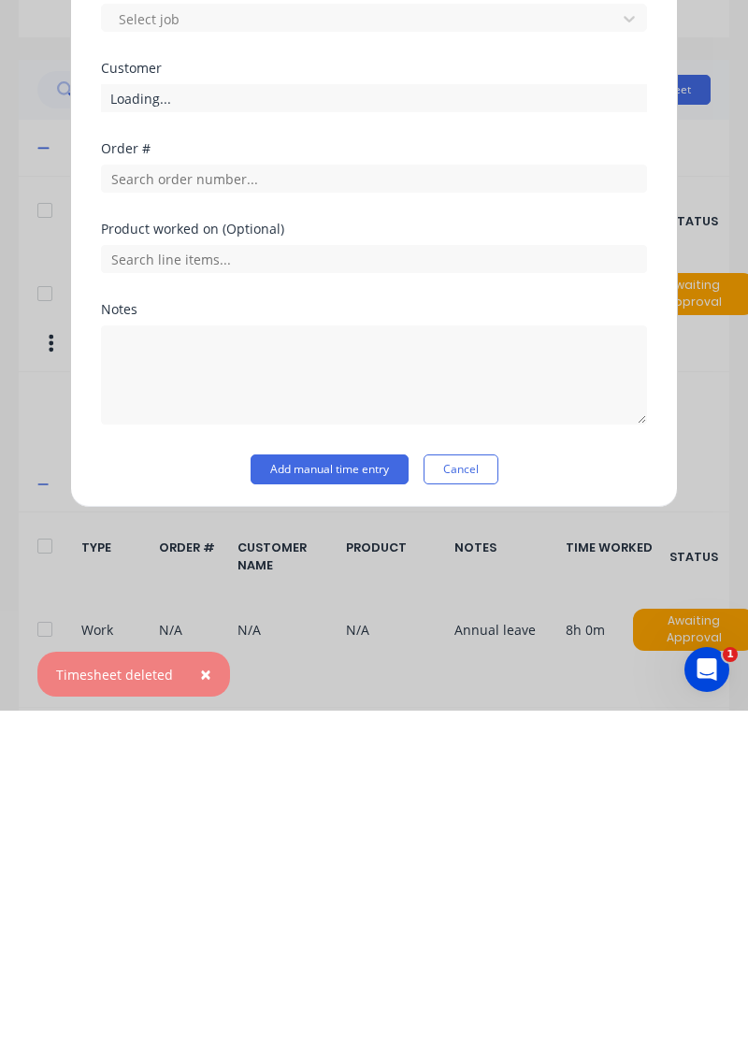
scroll to position [90, 0]
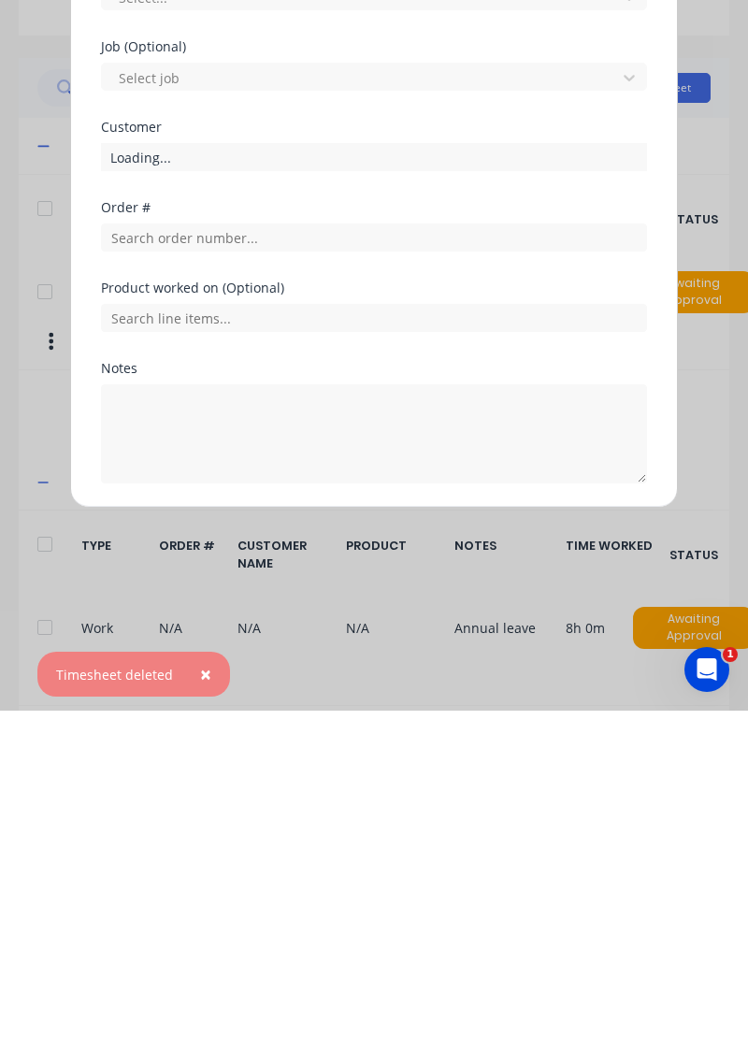
type input "8"
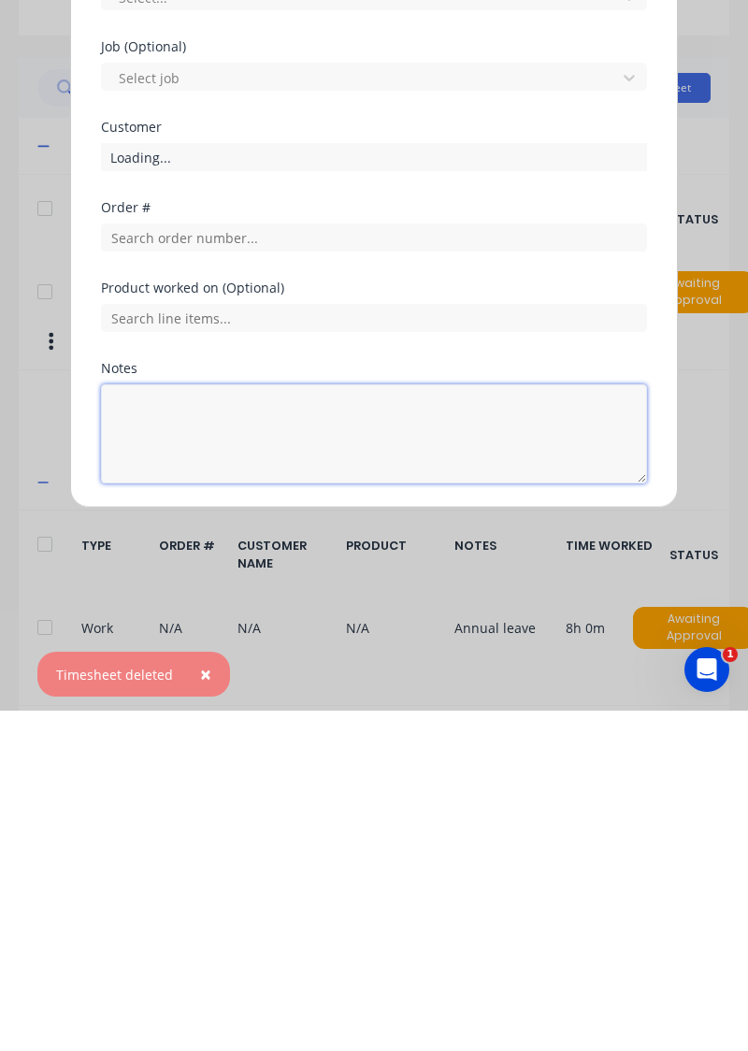
click at [277, 771] on textarea at bounding box center [374, 774] width 546 height 99
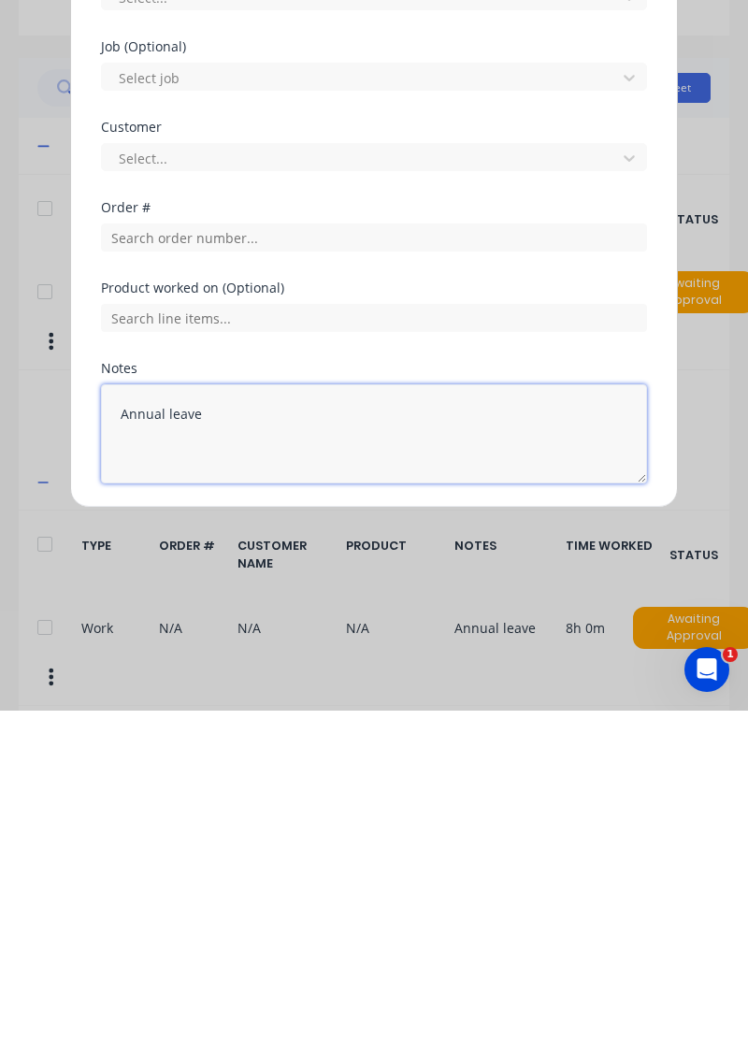
type textarea "Annual leave"
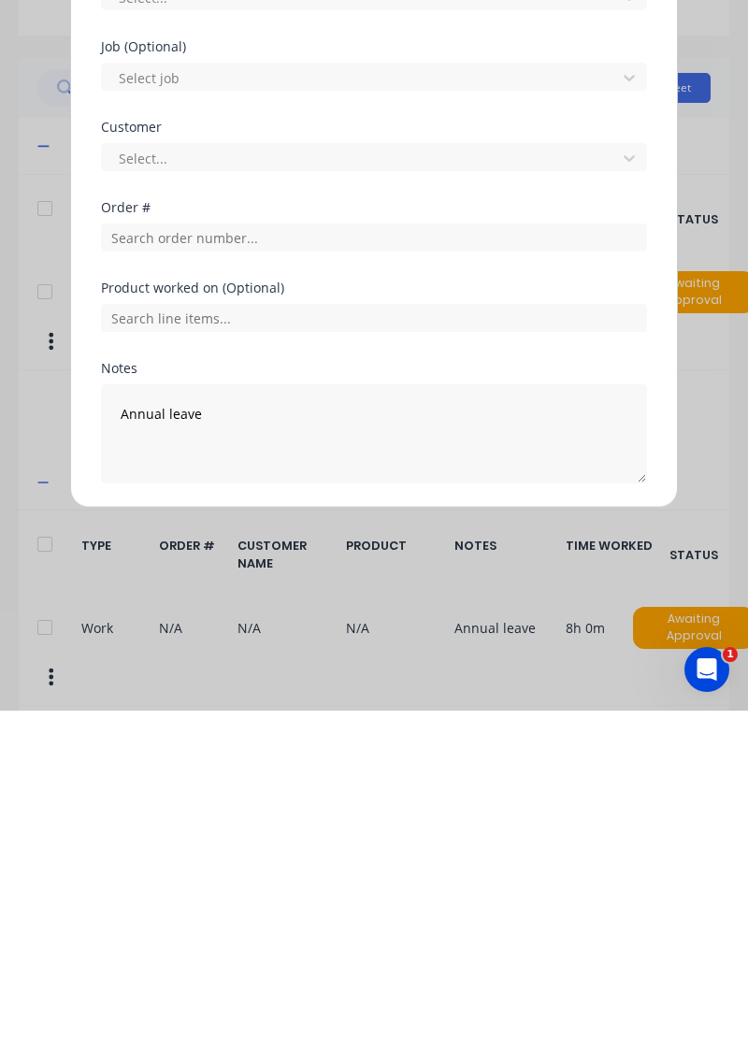
click at [351, 854] on button "Add manual time entry" at bounding box center [330, 869] width 158 height 30
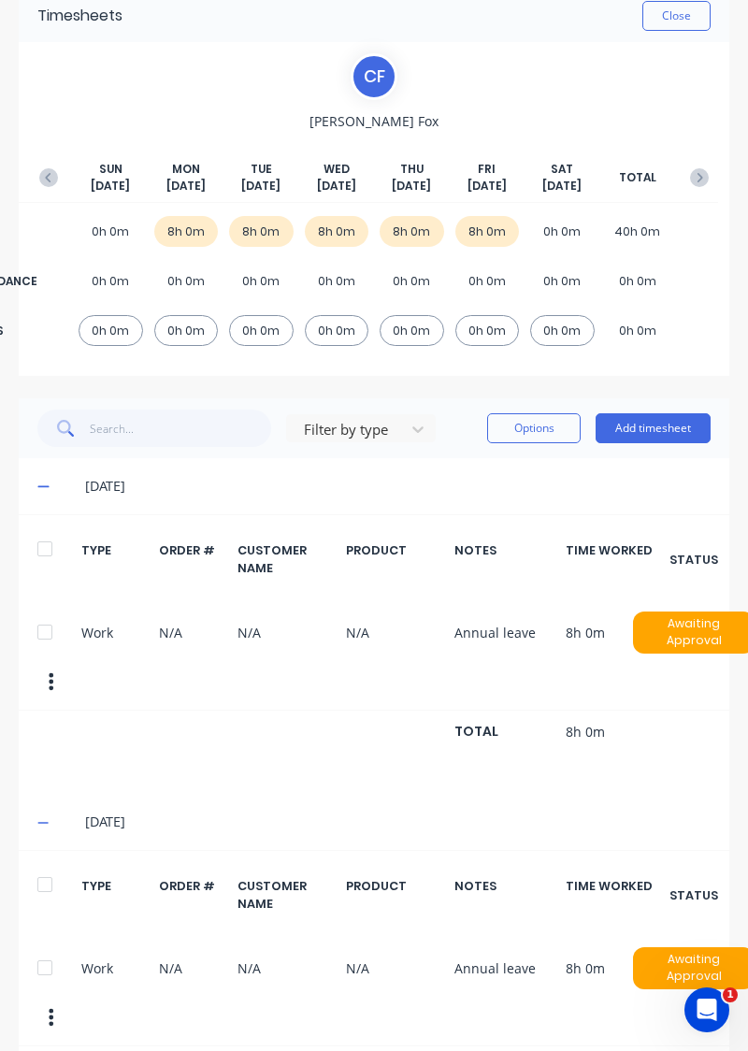
scroll to position [0, 0]
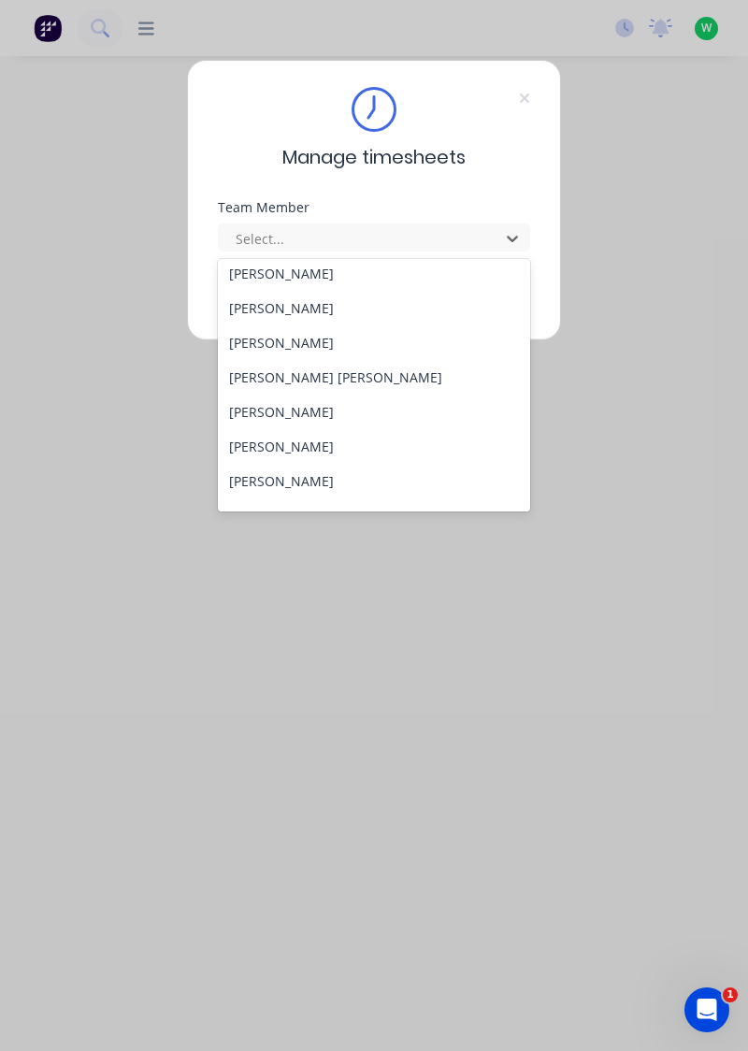
scroll to position [258, 0]
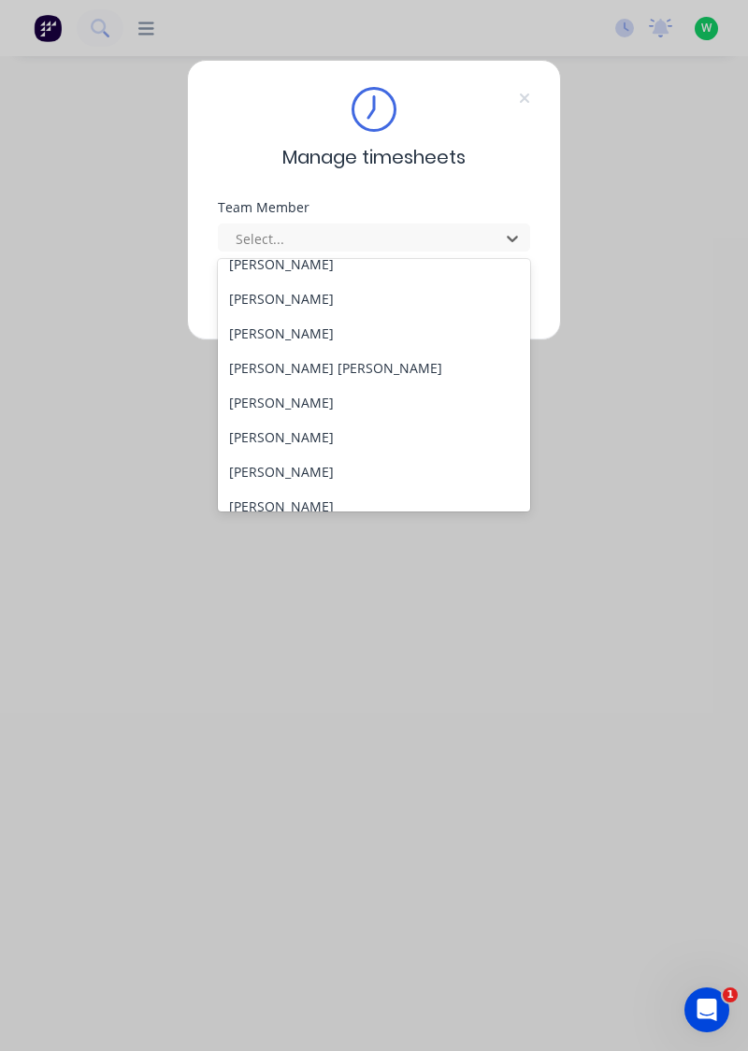
click at [278, 398] on div "[PERSON_NAME]" at bounding box center [374, 402] width 313 height 35
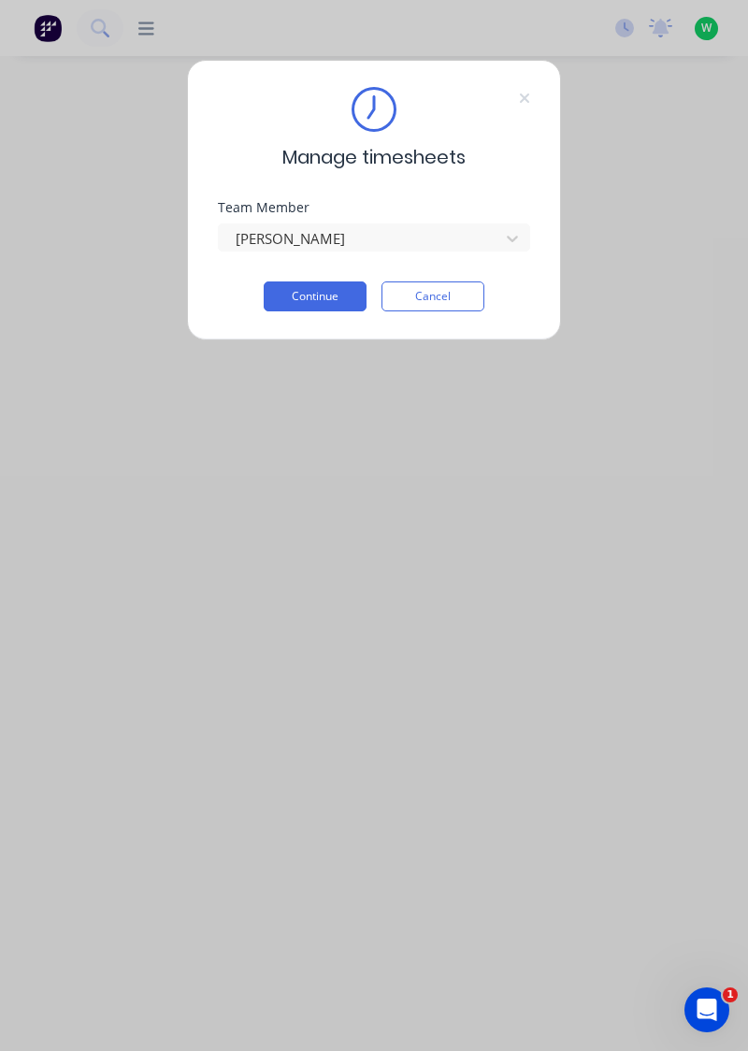
click at [327, 297] on button "Continue" at bounding box center [315, 297] width 103 height 30
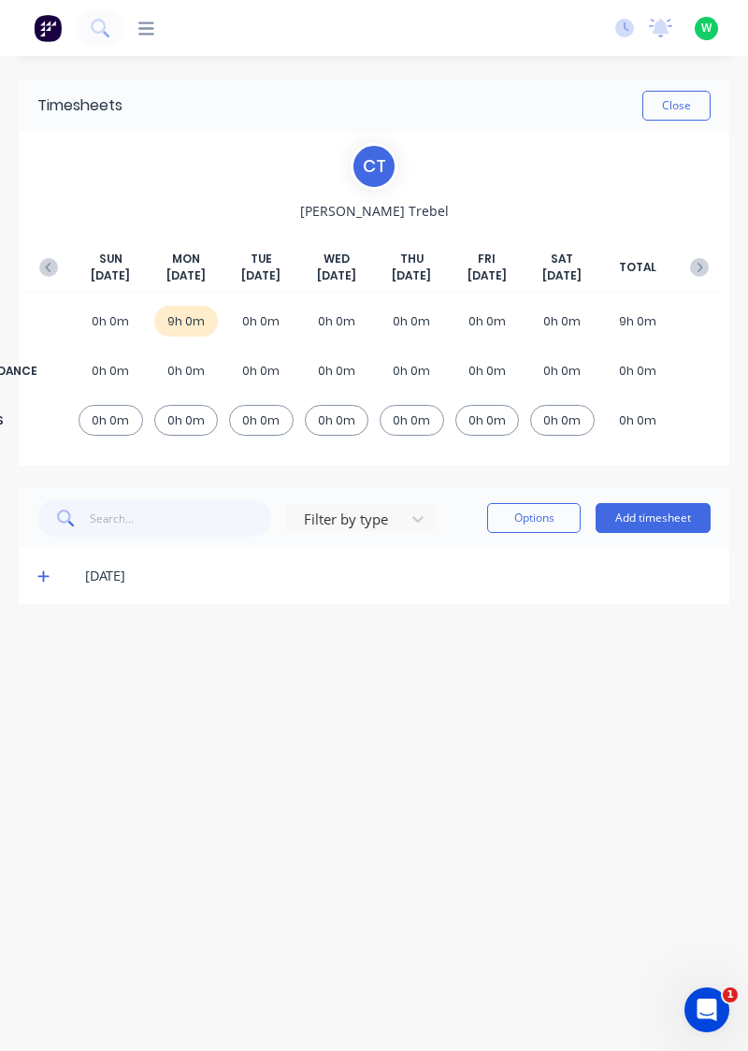
click at [42, 261] on icon "button" at bounding box center [48, 267] width 19 height 19
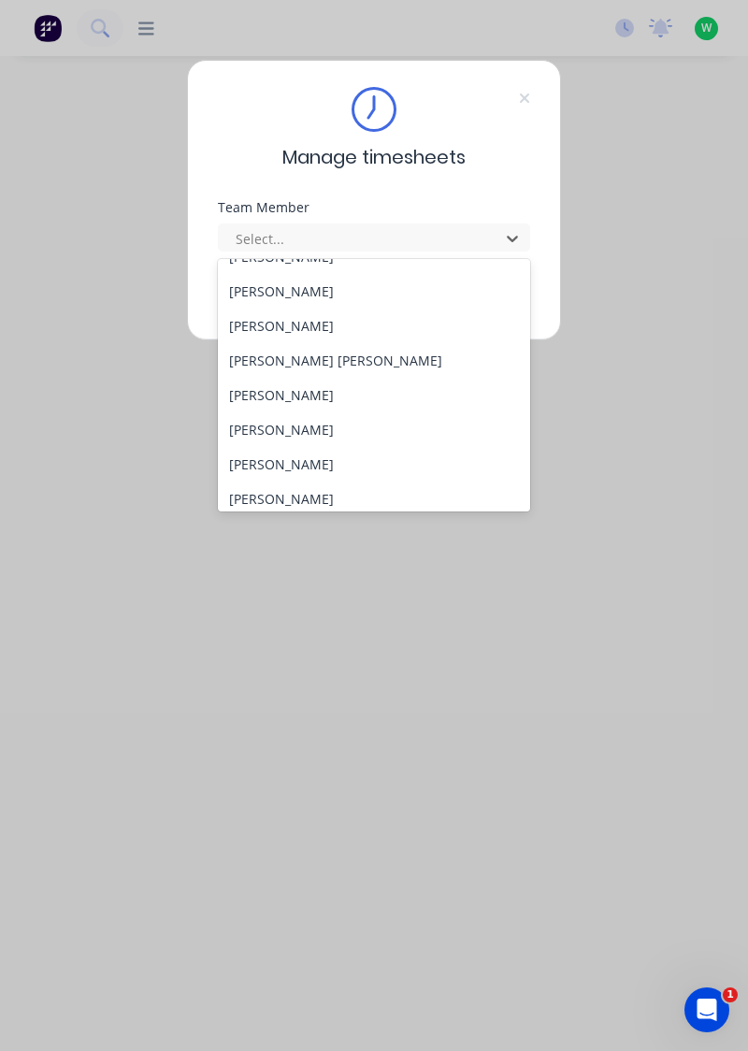
scroll to position [266, 0]
click at [309, 428] on div "[PERSON_NAME]" at bounding box center [374, 429] width 313 height 35
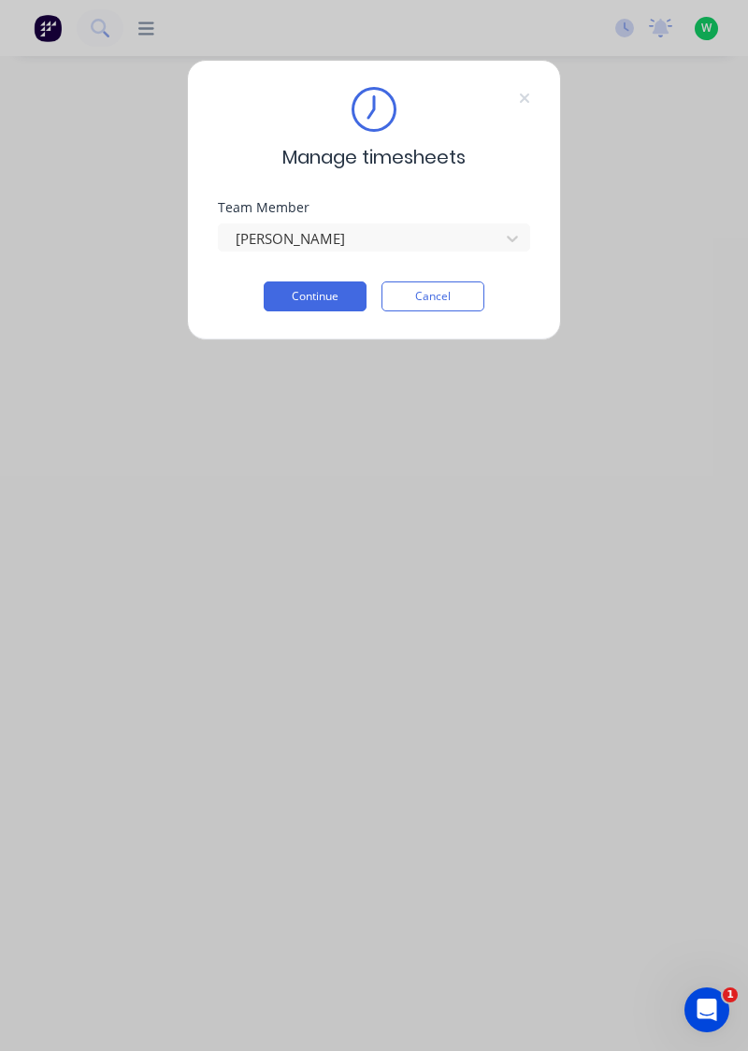
click at [318, 290] on button "Continue" at bounding box center [315, 297] width 103 height 30
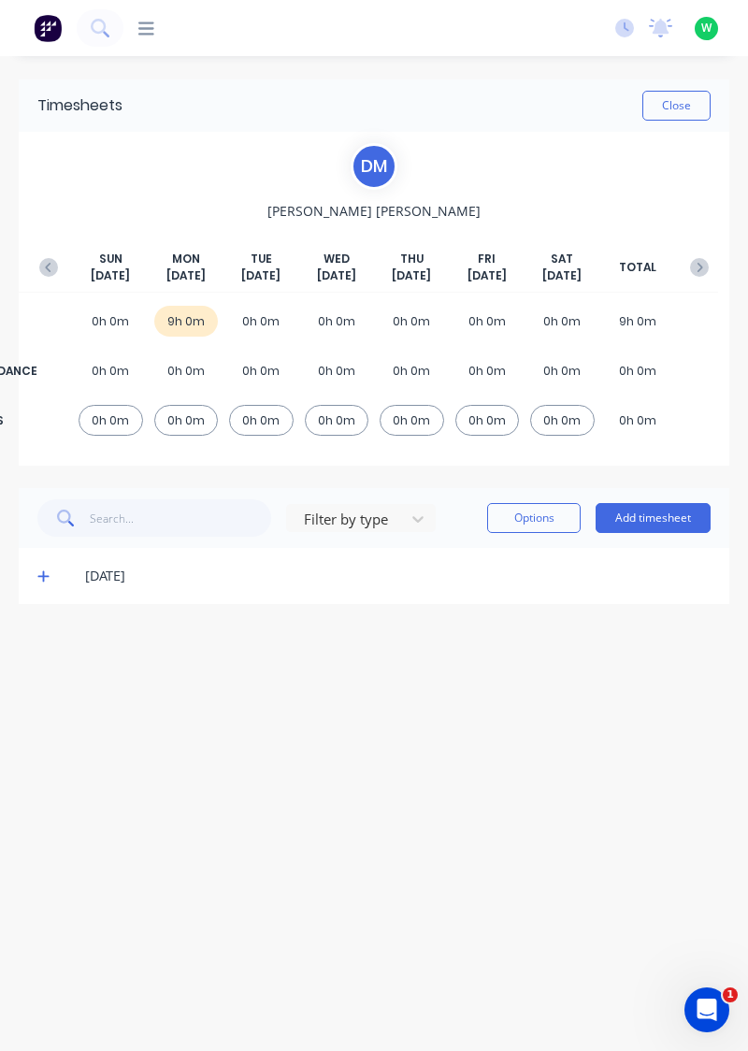
click at [48, 258] on icon "button" at bounding box center [48, 267] width 19 height 19
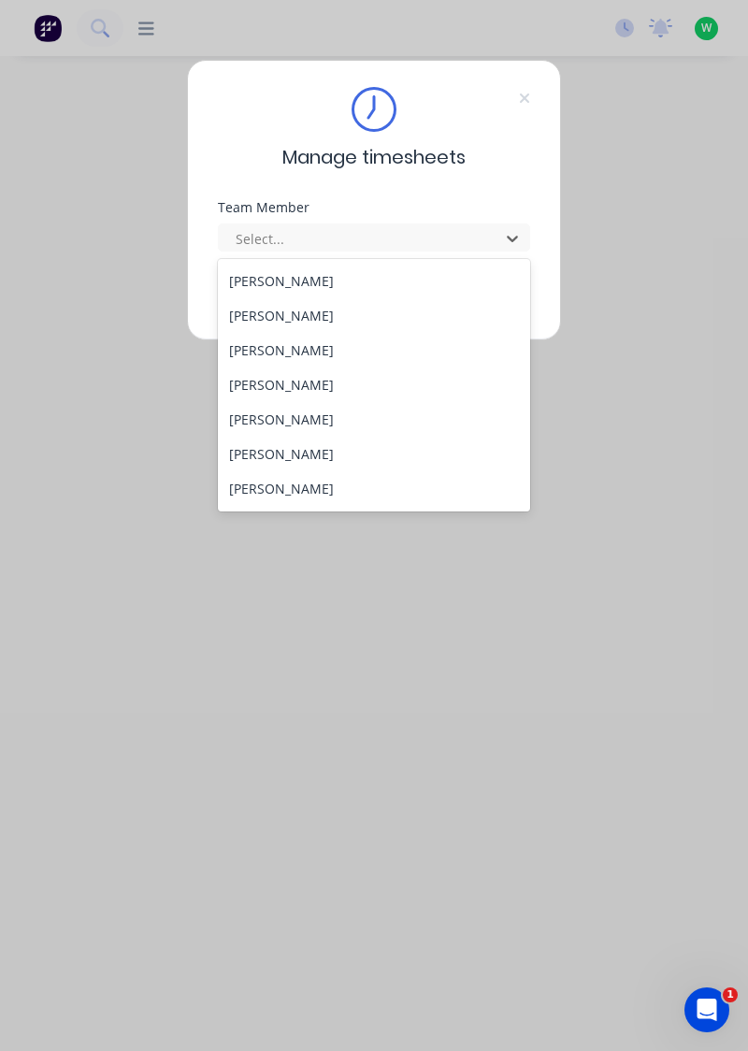
scroll to position [102, 0]
click at [318, 380] on div "[PERSON_NAME]" at bounding box center [374, 385] width 313 height 35
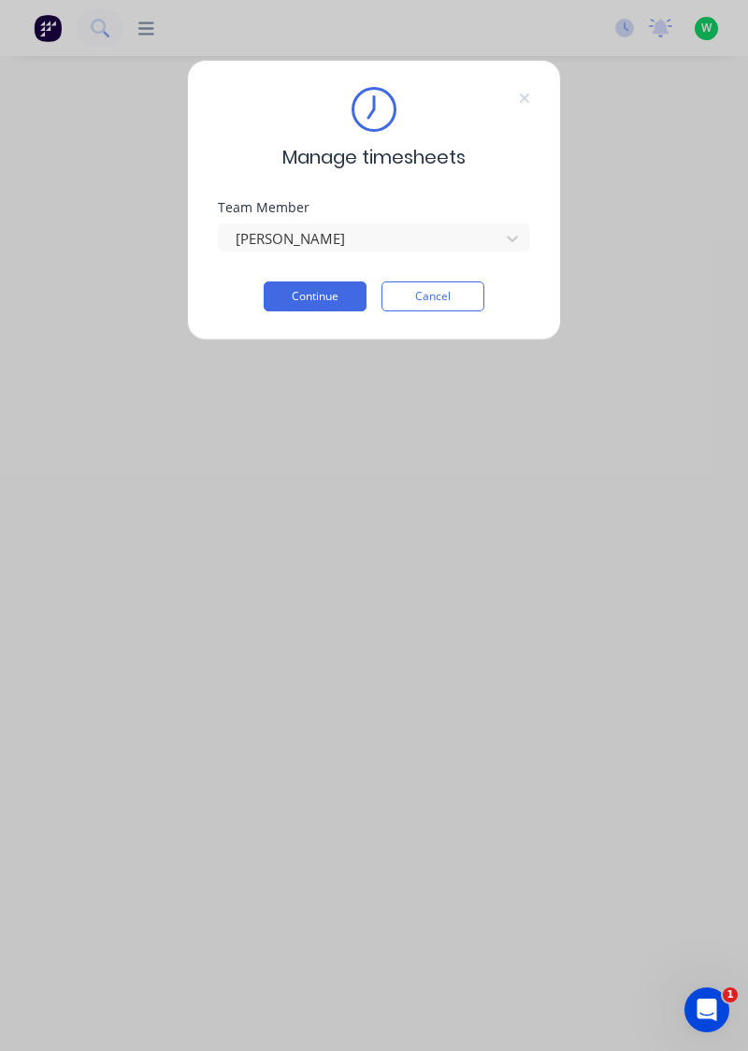
click at [319, 293] on button "Continue" at bounding box center [315, 297] width 103 height 30
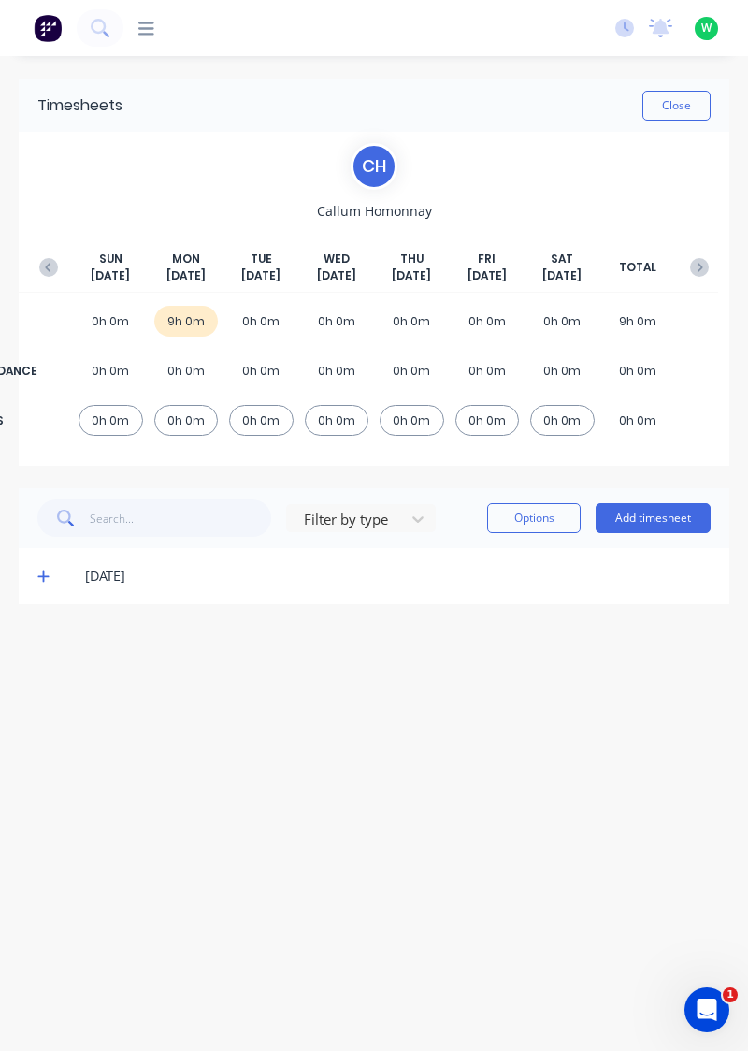
click at [39, 258] on icon "button" at bounding box center [48, 267] width 19 height 19
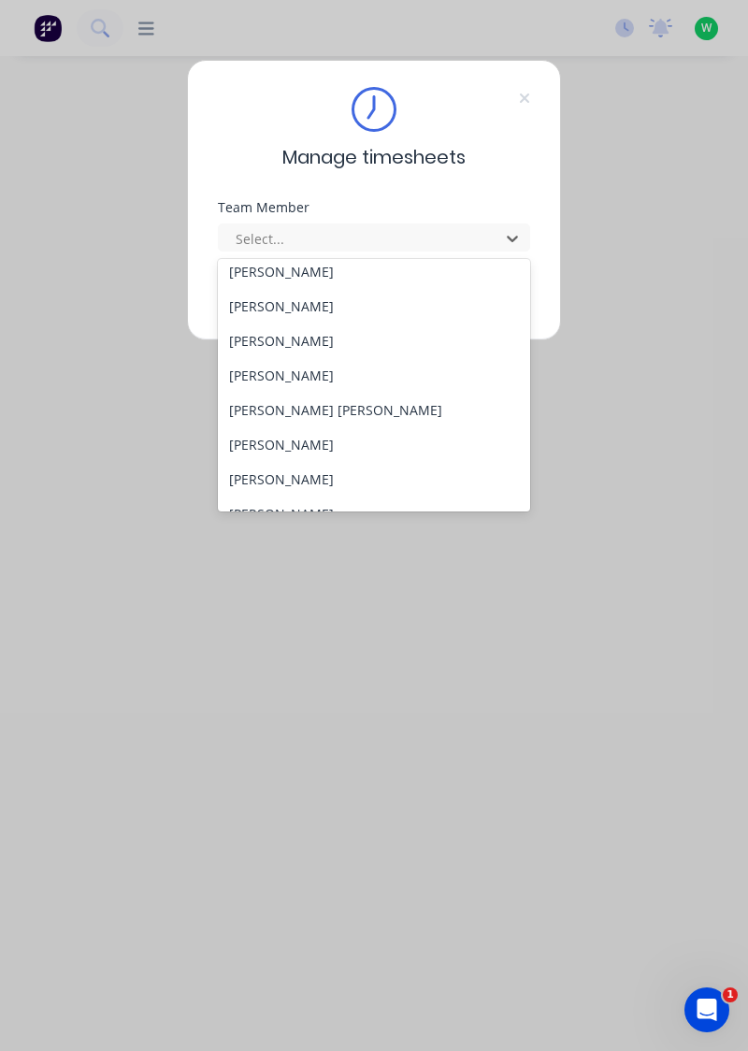
scroll to position [219, 0]
click at [291, 436] on div "[PERSON_NAME]" at bounding box center [374, 442] width 313 height 35
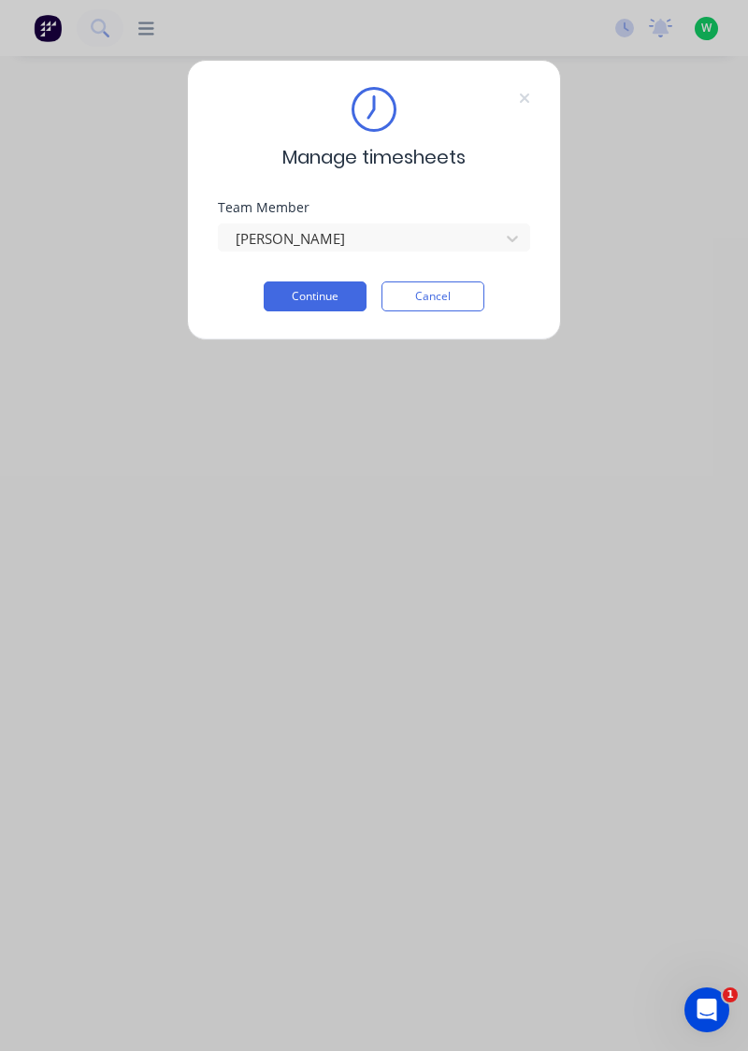
click at [320, 300] on button "Continue" at bounding box center [315, 297] width 103 height 30
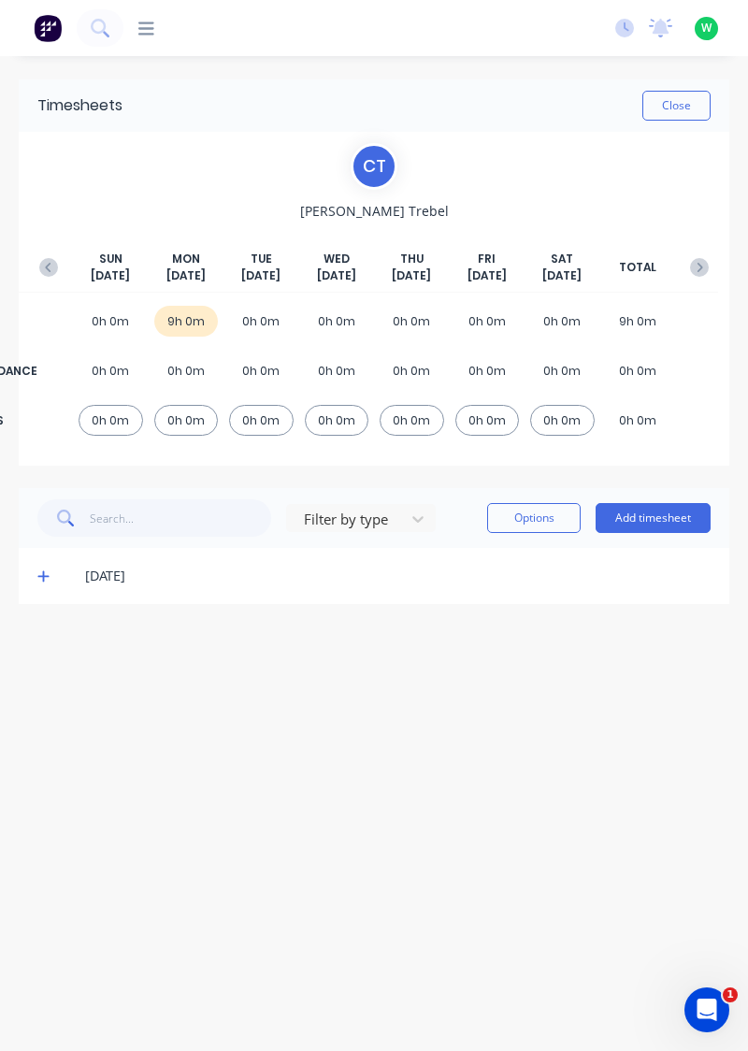
click at [41, 269] on icon "button" at bounding box center [48, 267] width 19 height 19
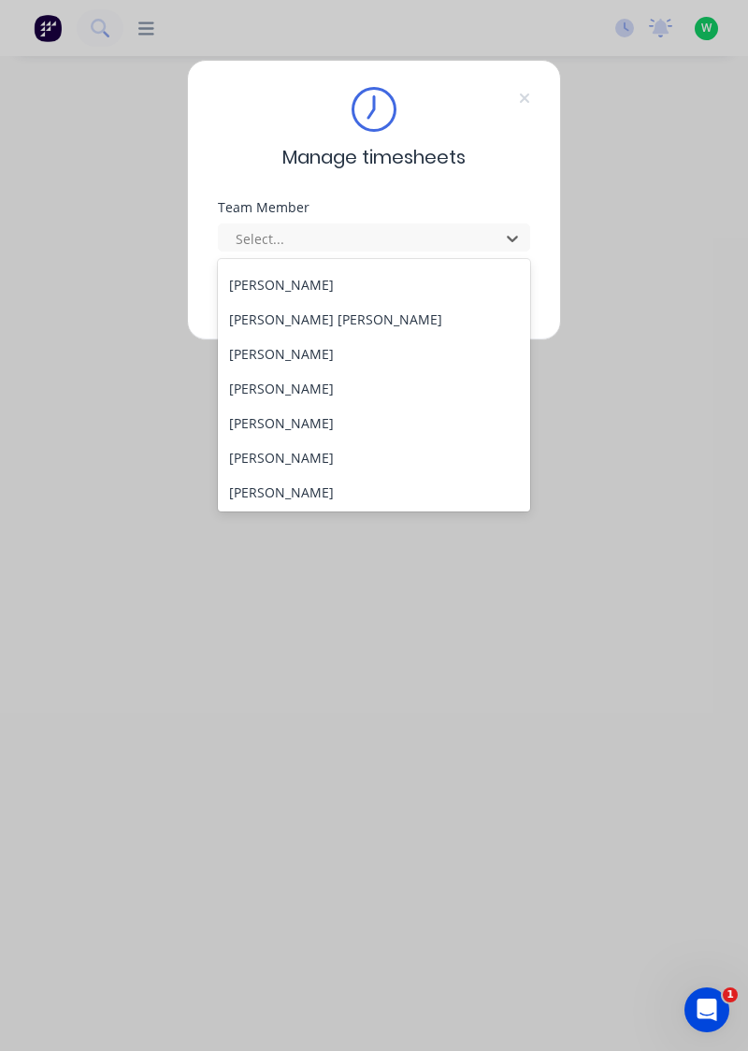
scroll to position [303, 0]
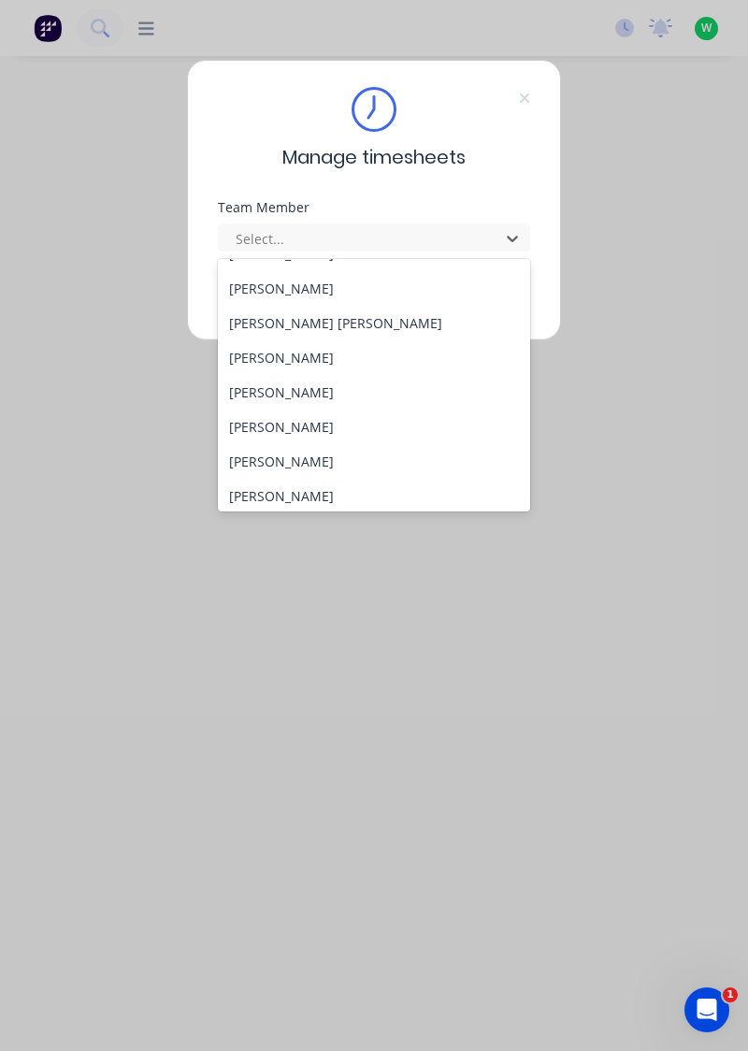
click at [304, 392] on div "[PERSON_NAME]" at bounding box center [374, 392] width 313 height 35
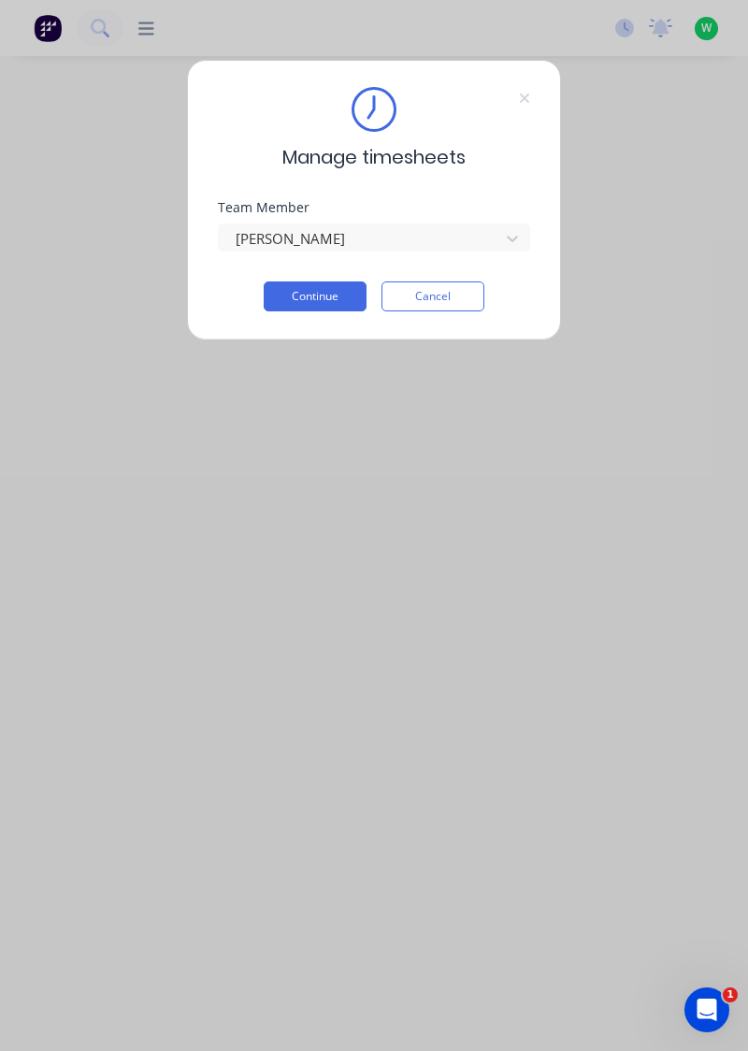
click at [327, 295] on button "Continue" at bounding box center [315, 297] width 103 height 30
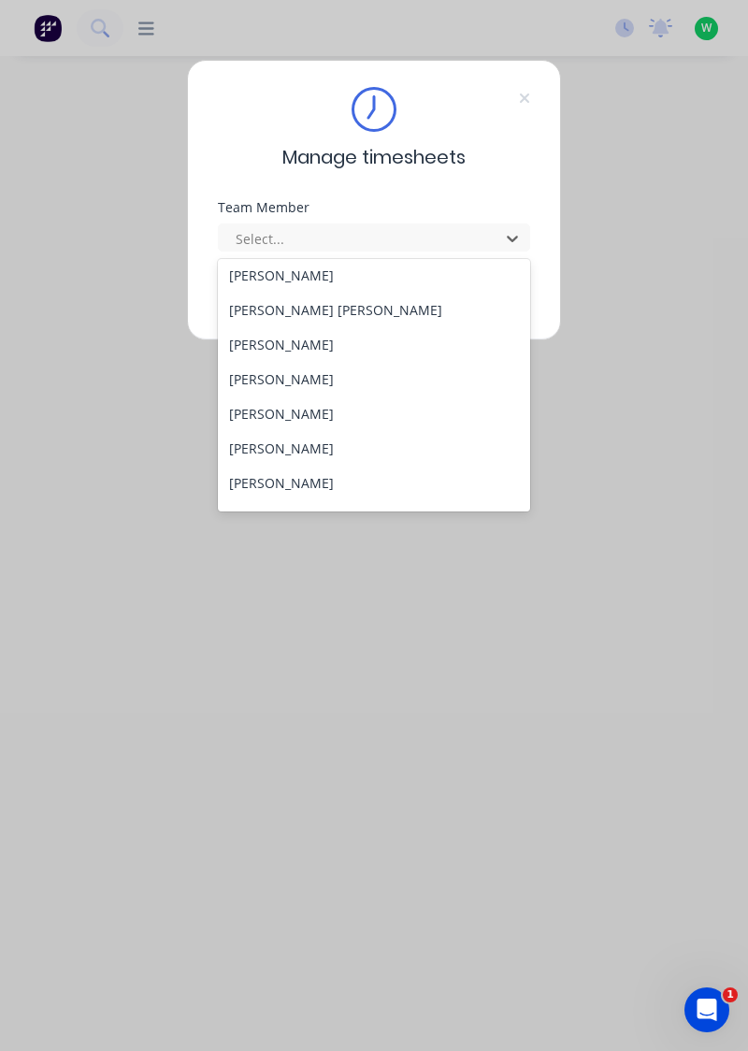
scroll to position [318, 0]
click at [272, 441] on div "[PERSON_NAME]" at bounding box center [374, 446] width 313 height 35
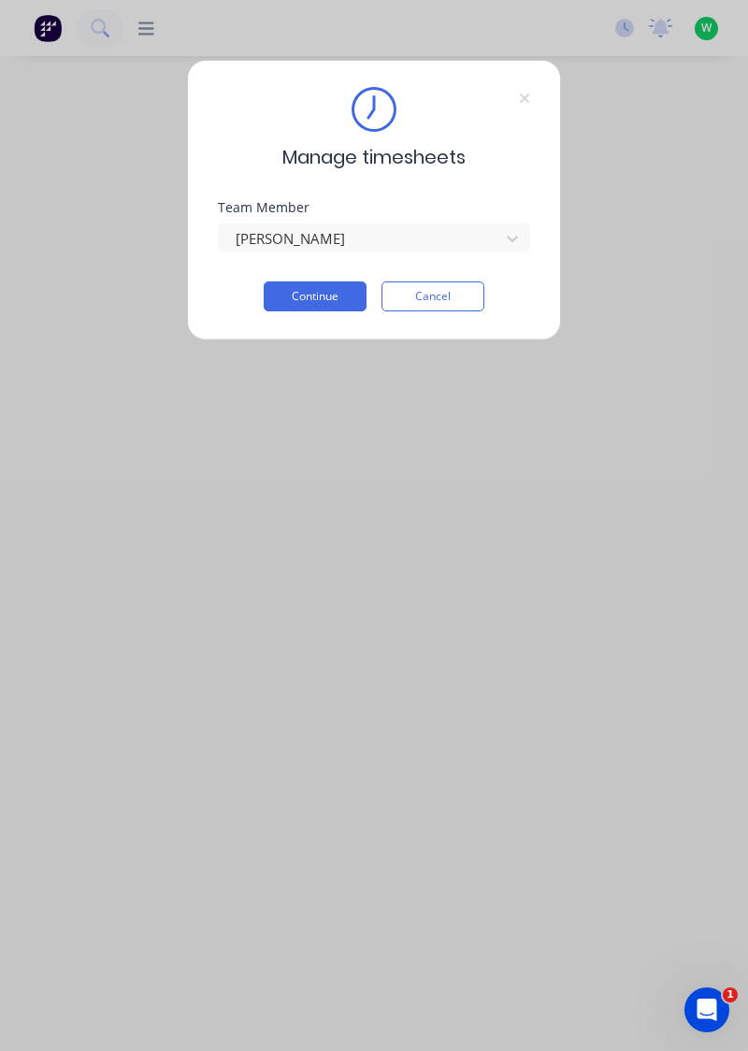
click at [314, 283] on button "Continue" at bounding box center [315, 297] width 103 height 30
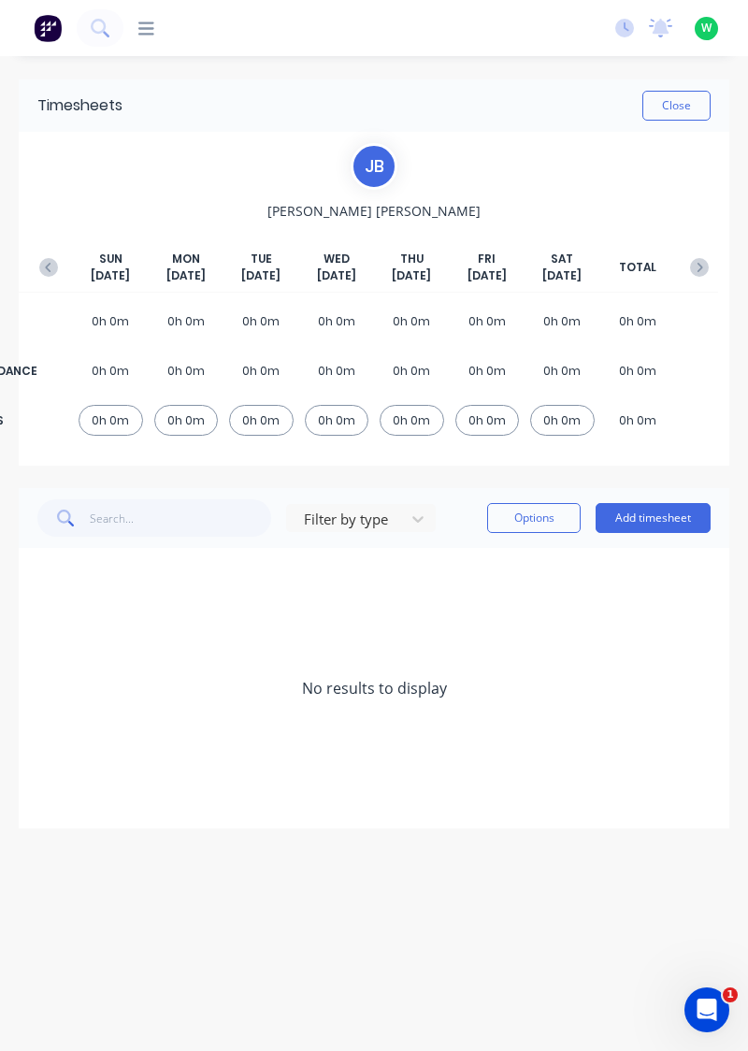
click at [36, 279] on button "button" at bounding box center [48, 268] width 37 height 34
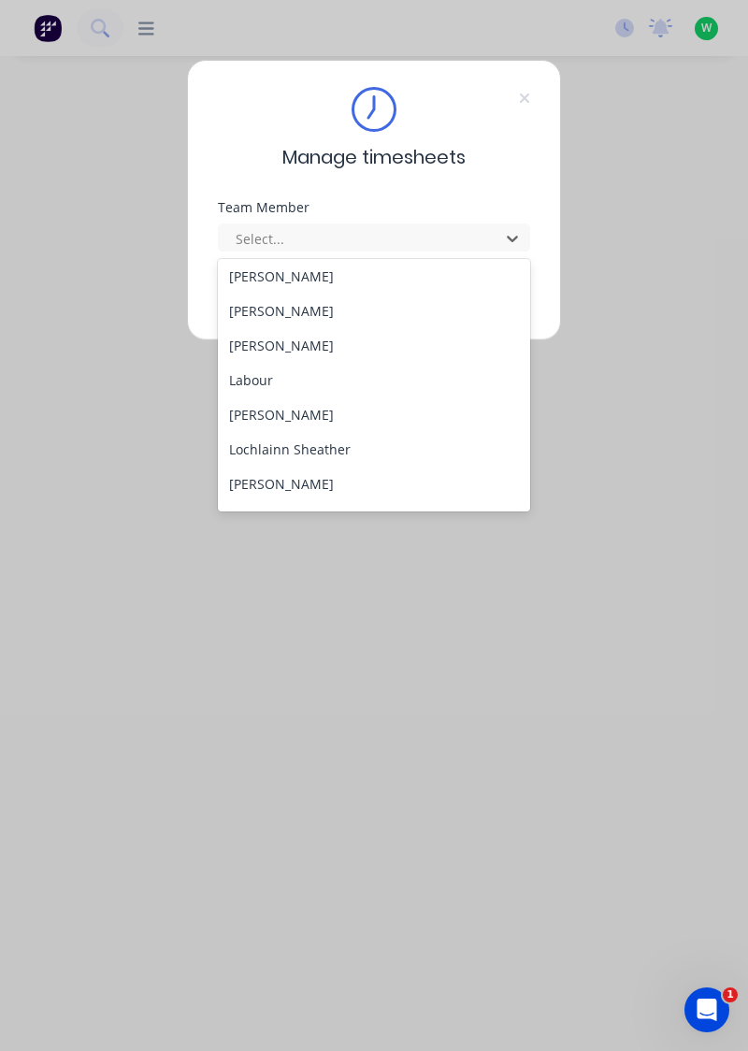
scroll to position [455, 0]
click at [264, 348] on div "[PERSON_NAME]" at bounding box center [374, 344] width 313 height 35
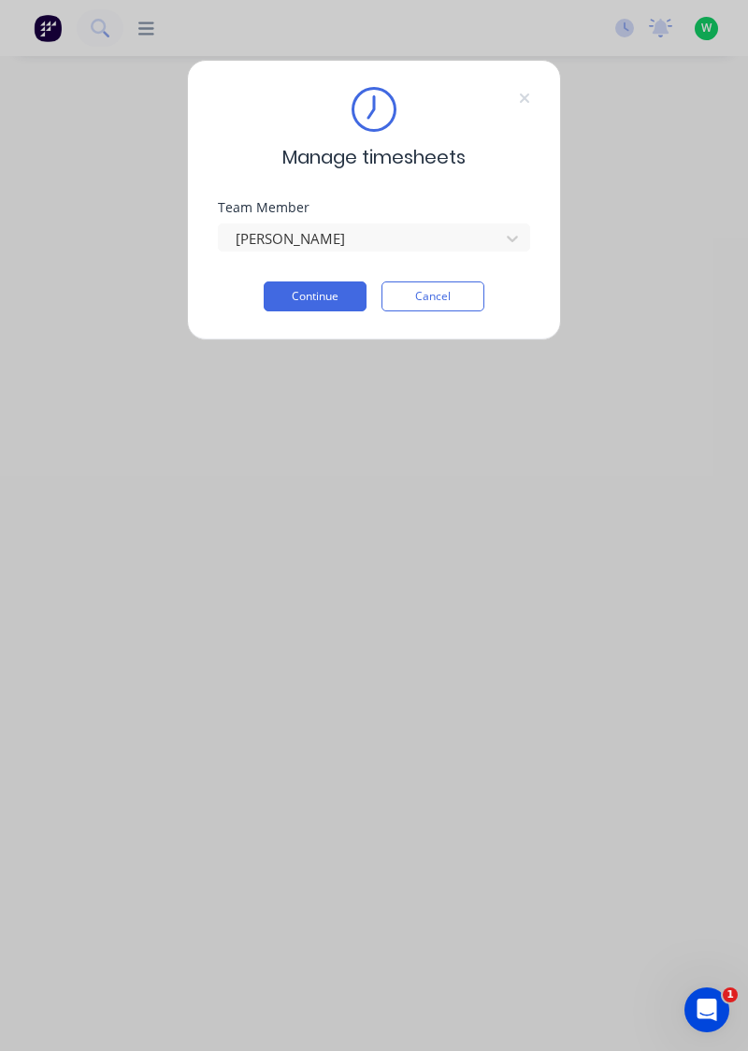
click at [324, 291] on button "Continue" at bounding box center [315, 297] width 103 height 30
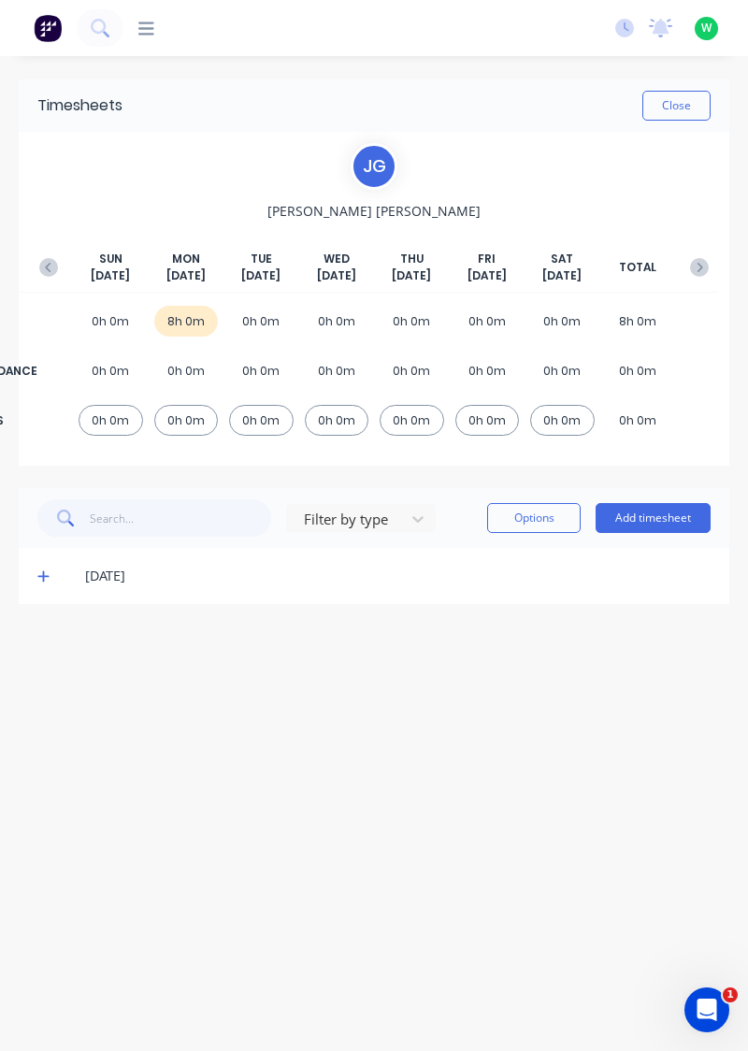
click at [44, 254] on button "button" at bounding box center [48, 268] width 37 height 34
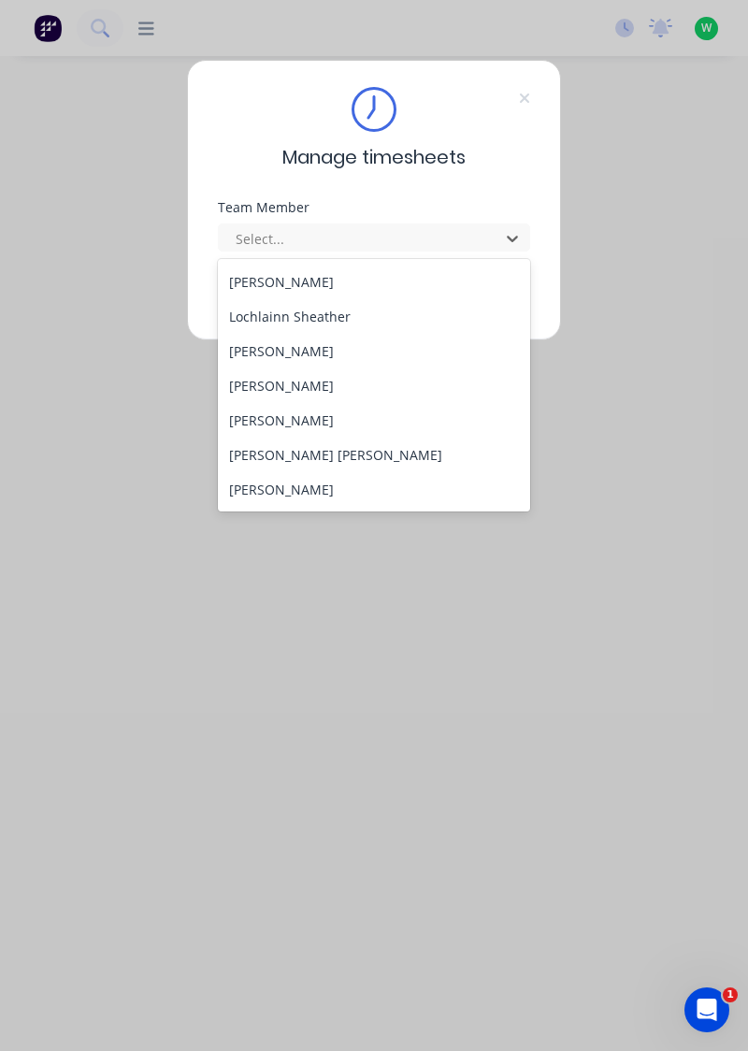
scroll to position [589, 0]
click at [331, 309] on div "Lochlainn Sheather" at bounding box center [374, 313] width 313 height 35
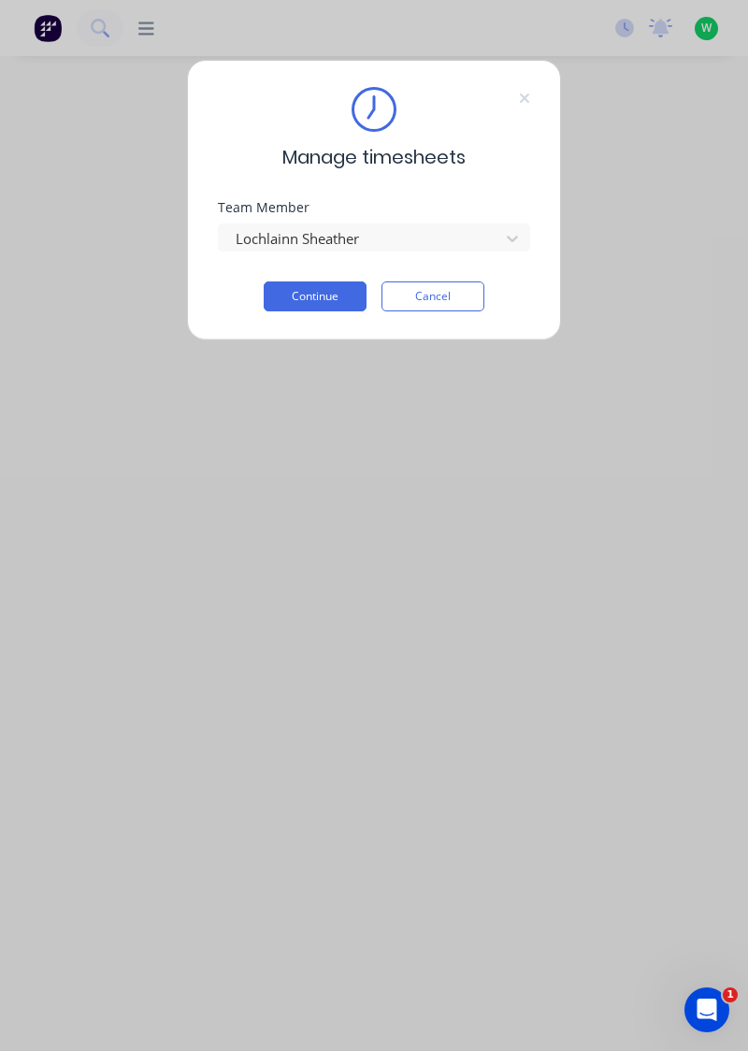
click at [322, 297] on button "Continue" at bounding box center [315, 297] width 103 height 30
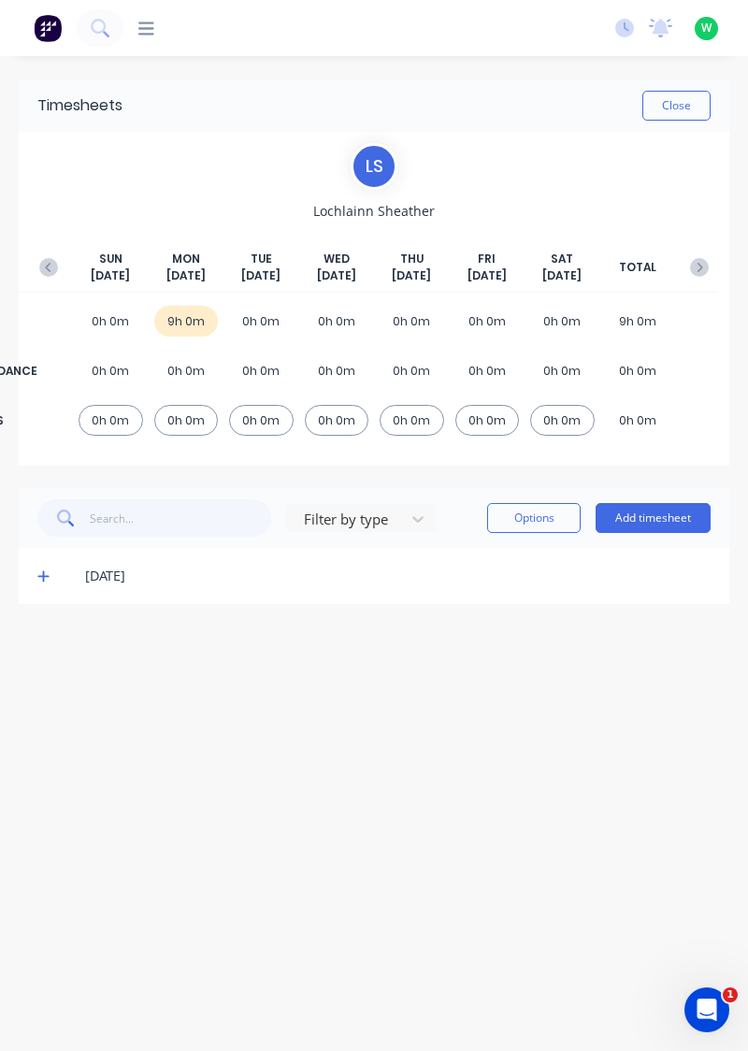
click at [60, 279] on button "button" at bounding box center [48, 268] width 37 height 34
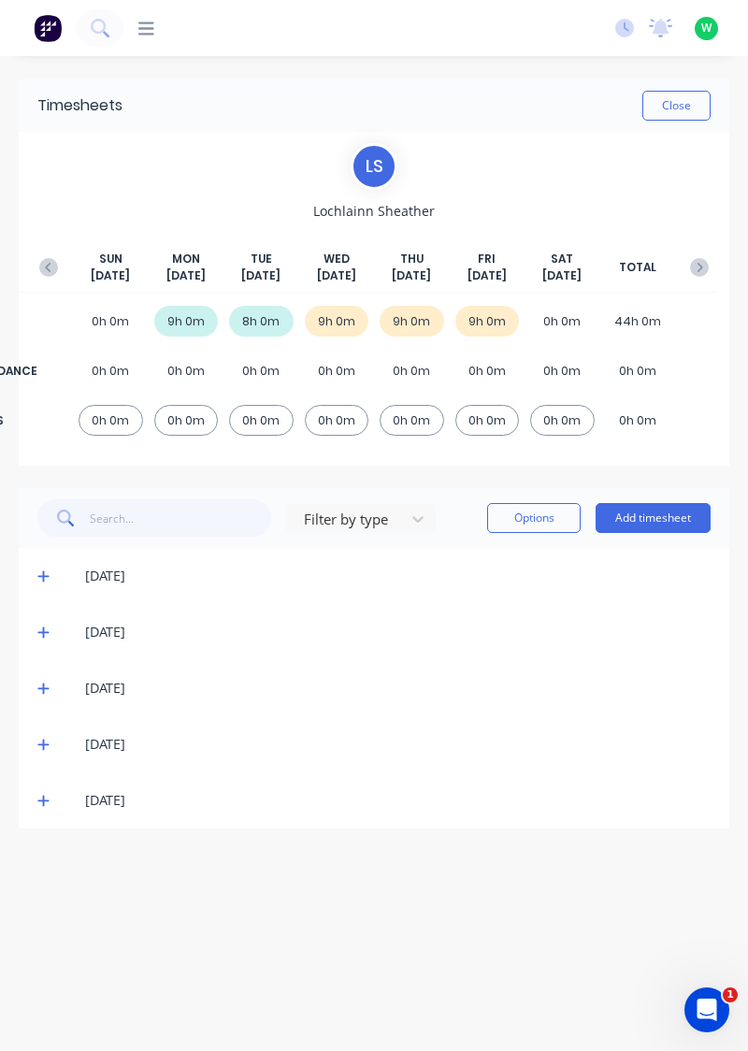
click at [706, 258] on icon "button" at bounding box center [699, 267] width 19 height 19
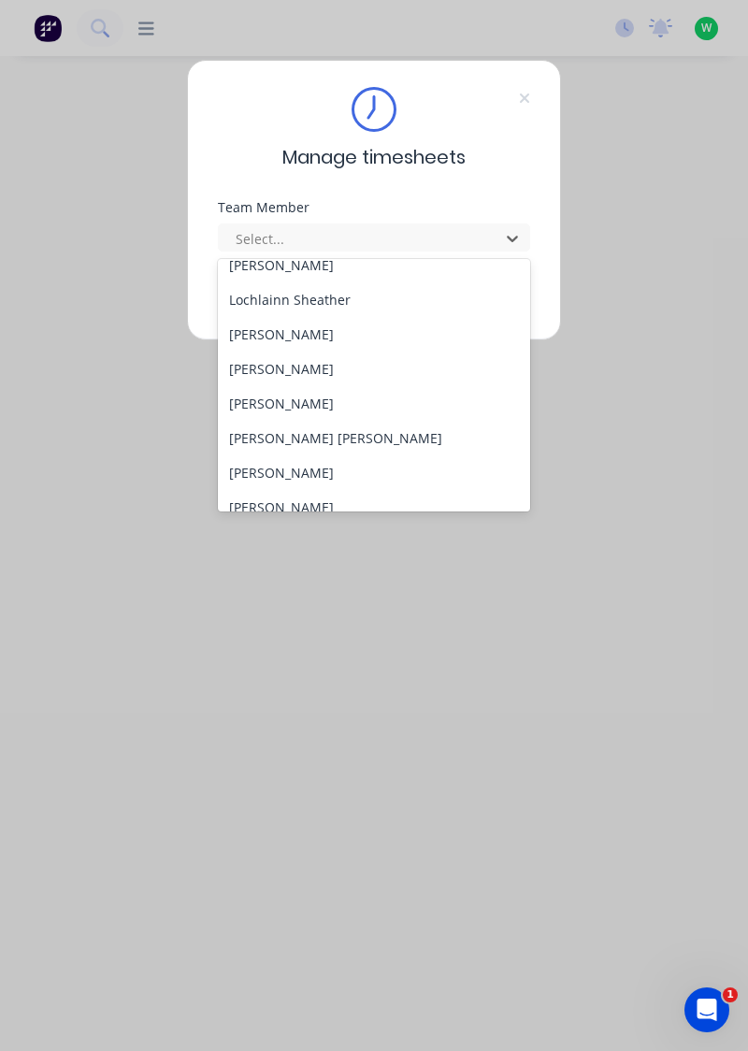
scroll to position [604, 0]
click at [308, 331] on div "[PERSON_NAME]" at bounding box center [374, 333] width 313 height 35
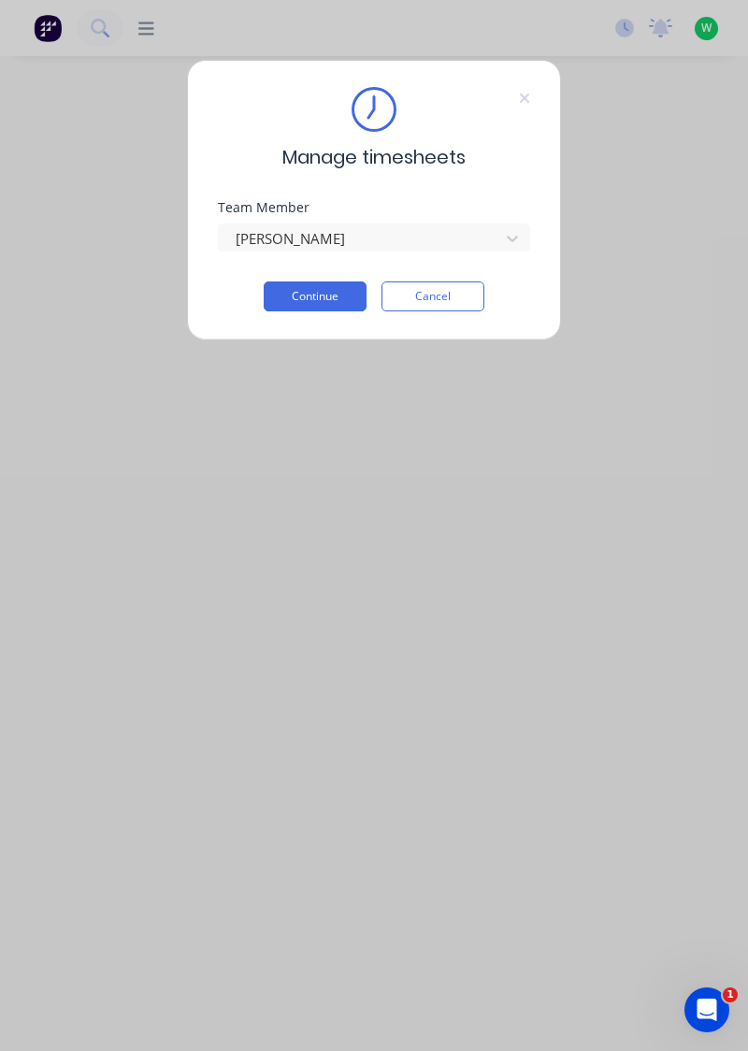
click at [309, 294] on button "Continue" at bounding box center [315, 297] width 103 height 30
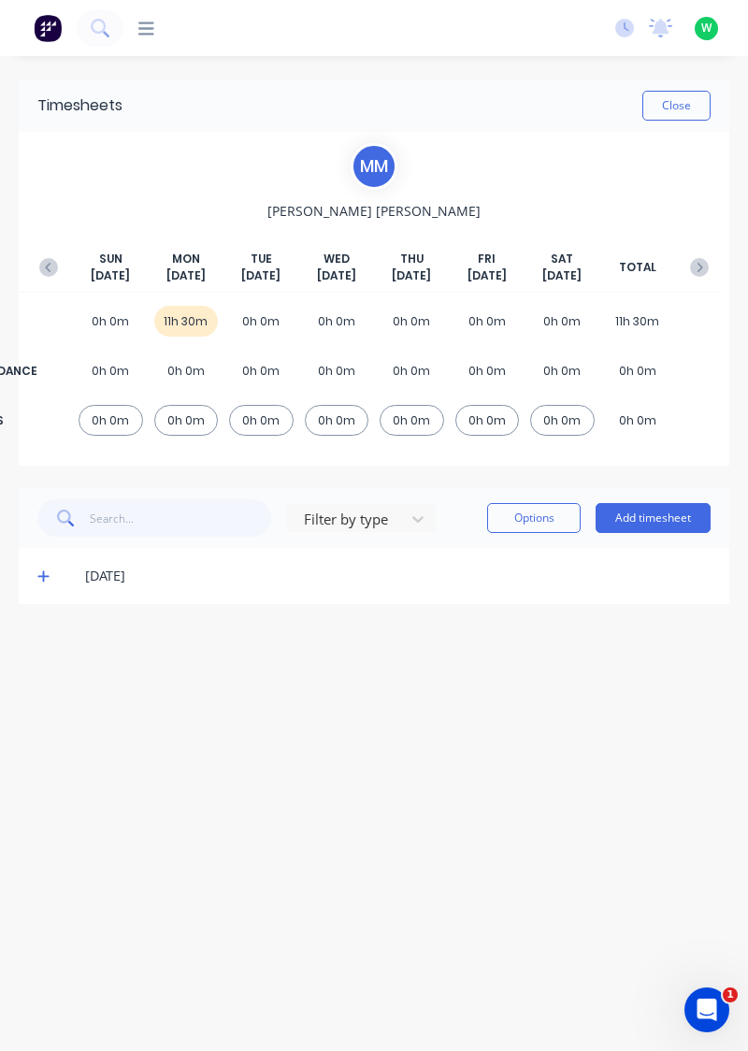
click at [30, 267] on button "button" at bounding box center [48, 268] width 37 height 34
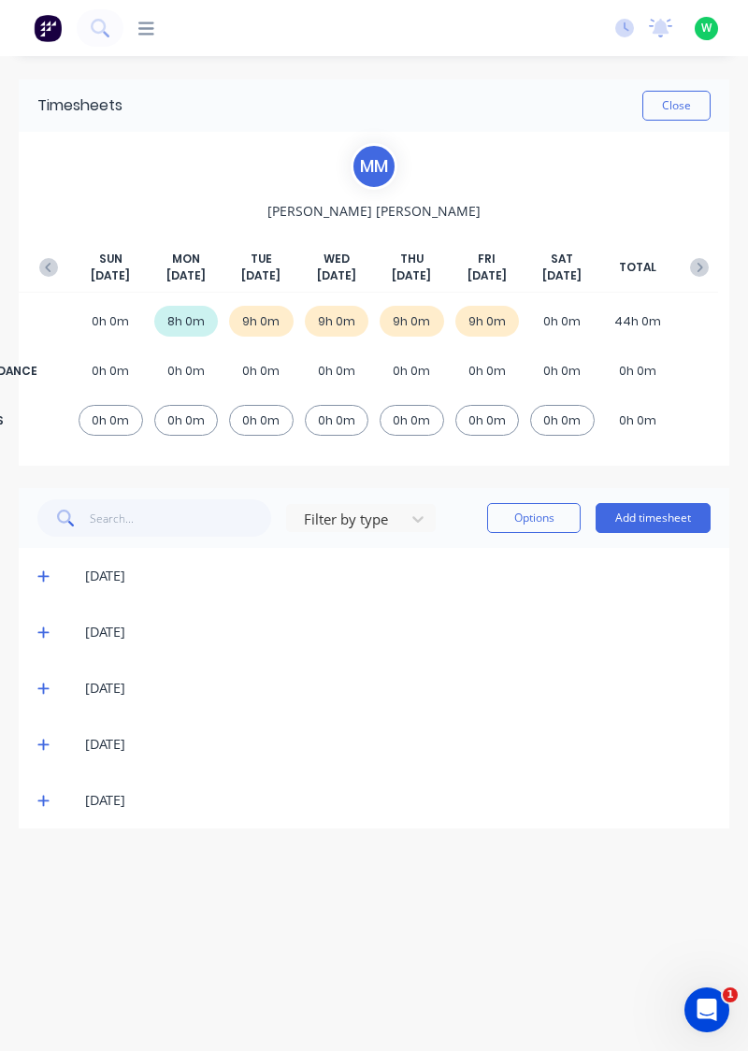
click at [694, 260] on icon "button" at bounding box center [699, 267] width 19 height 19
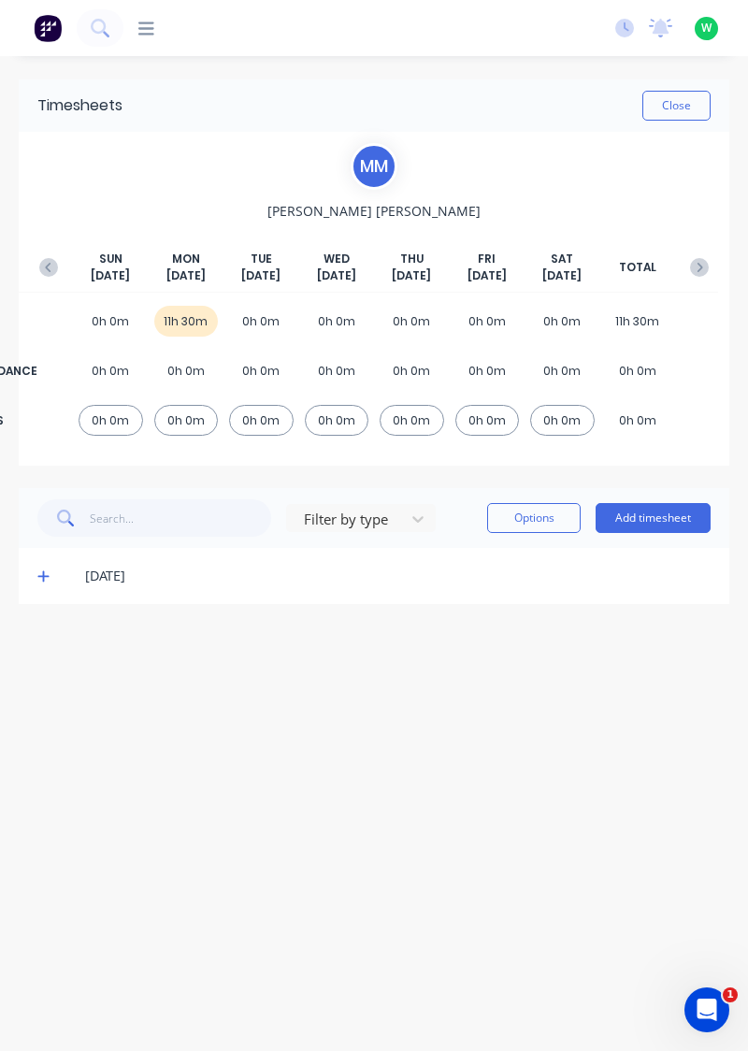
click at [37, 582] on span at bounding box center [46, 576] width 18 height 19
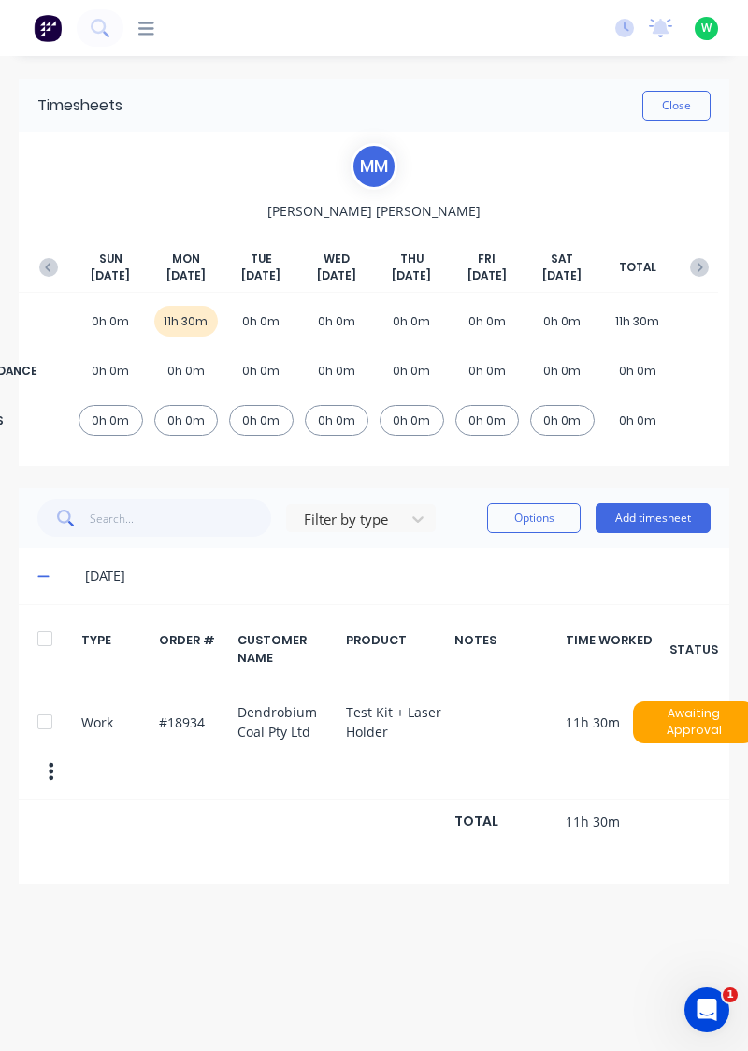
click at [670, 529] on button "Add timesheet" at bounding box center [653, 518] width 115 height 30
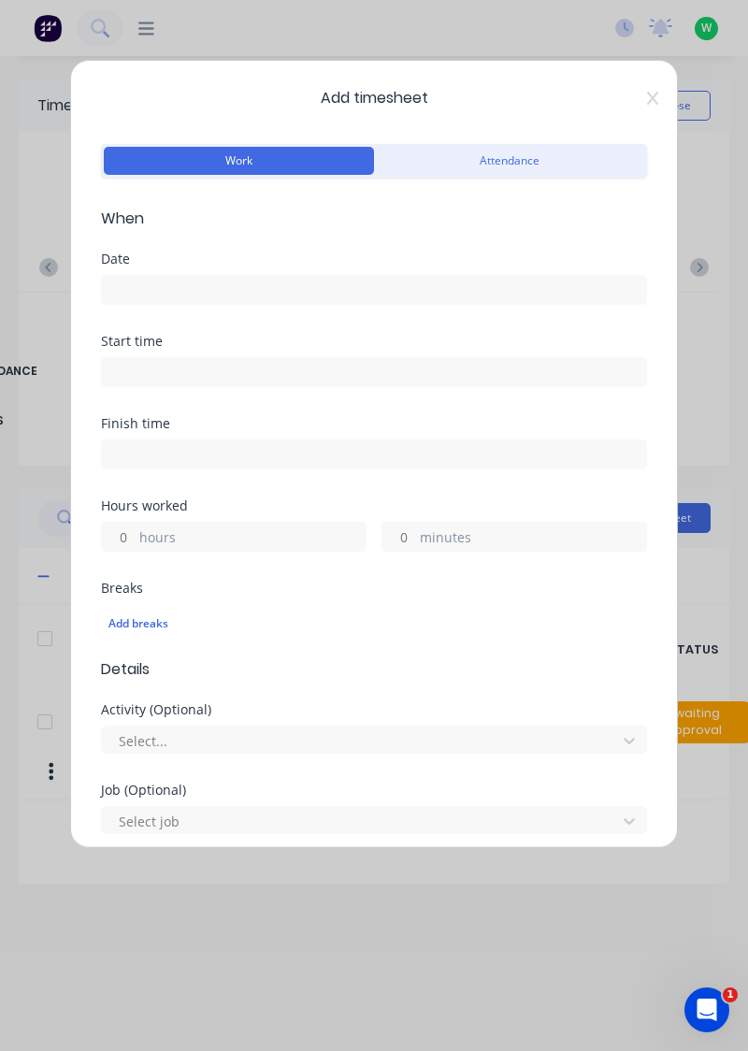
click at [356, 282] on input at bounding box center [374, 290] width 544 height 28
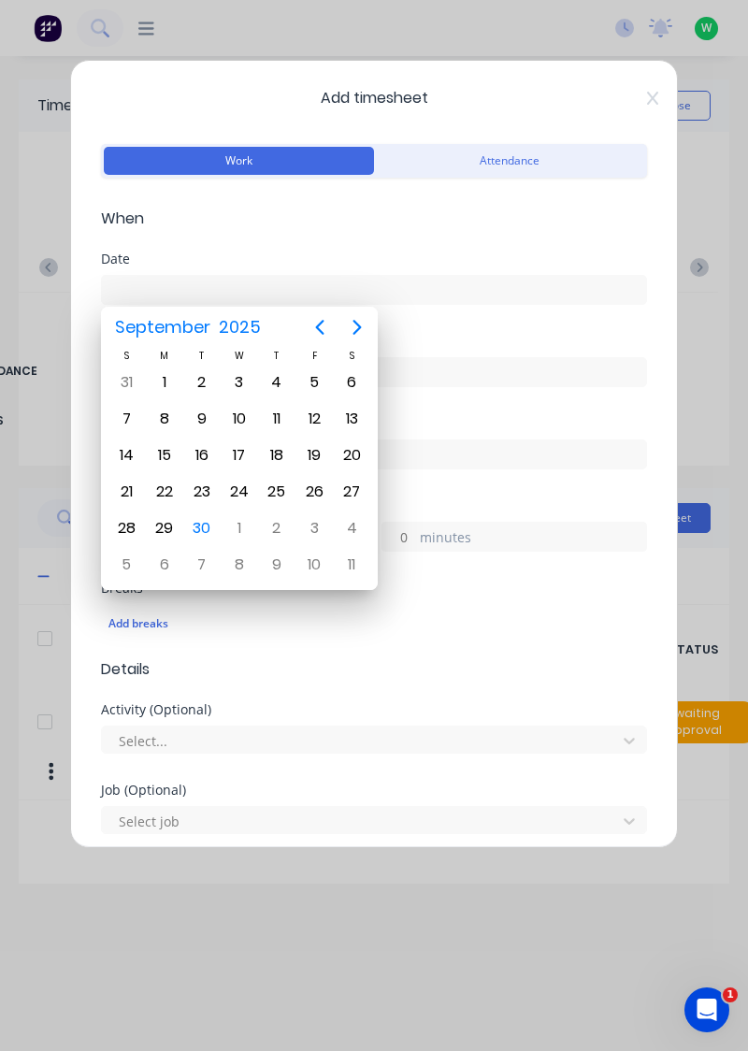
click at [159, 519] on div "29" at bounding box center [165, 528] width 28 height 28
type input "29/09/2025"
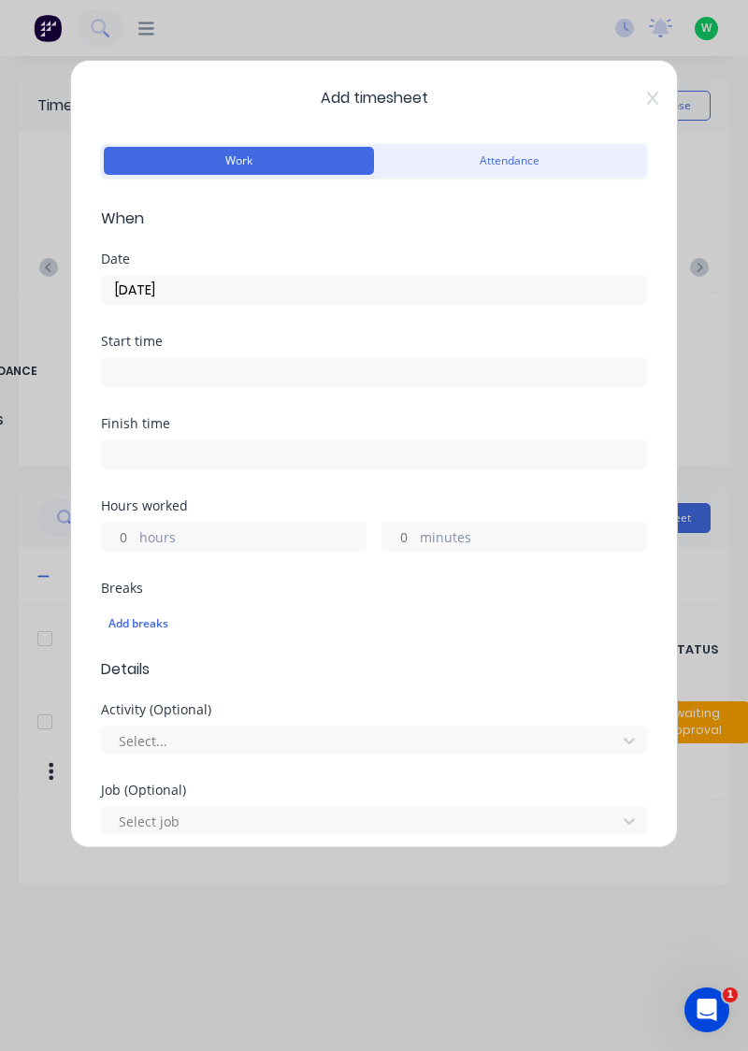
click at [218, 534] on label "hours" at bounding box center [252, 538] width 226 height 23
click at [135, 534] on input "hours" at bounding box center [118, 537] width 33 height 28
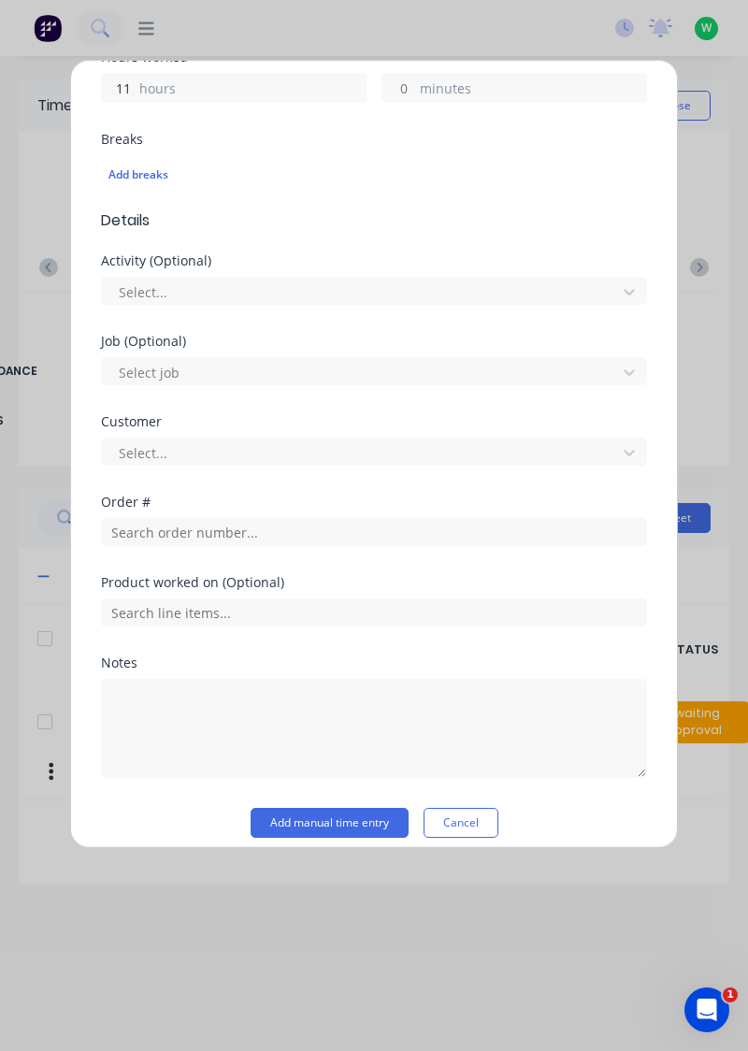
scroll to position [453, 0]
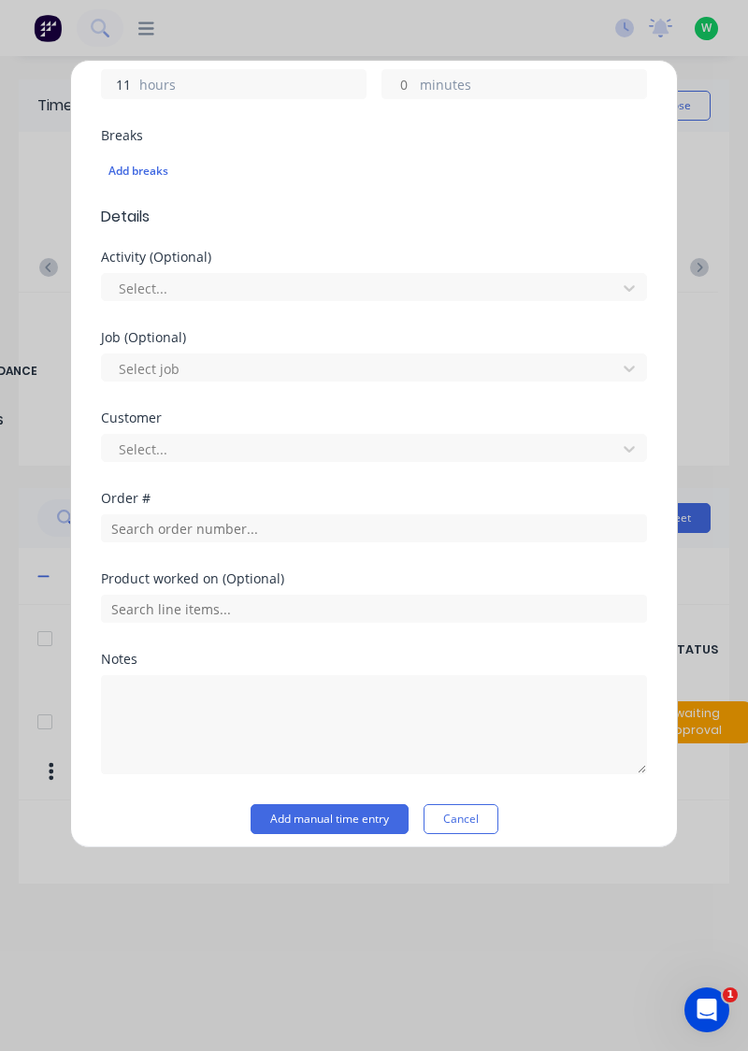
type input "11"
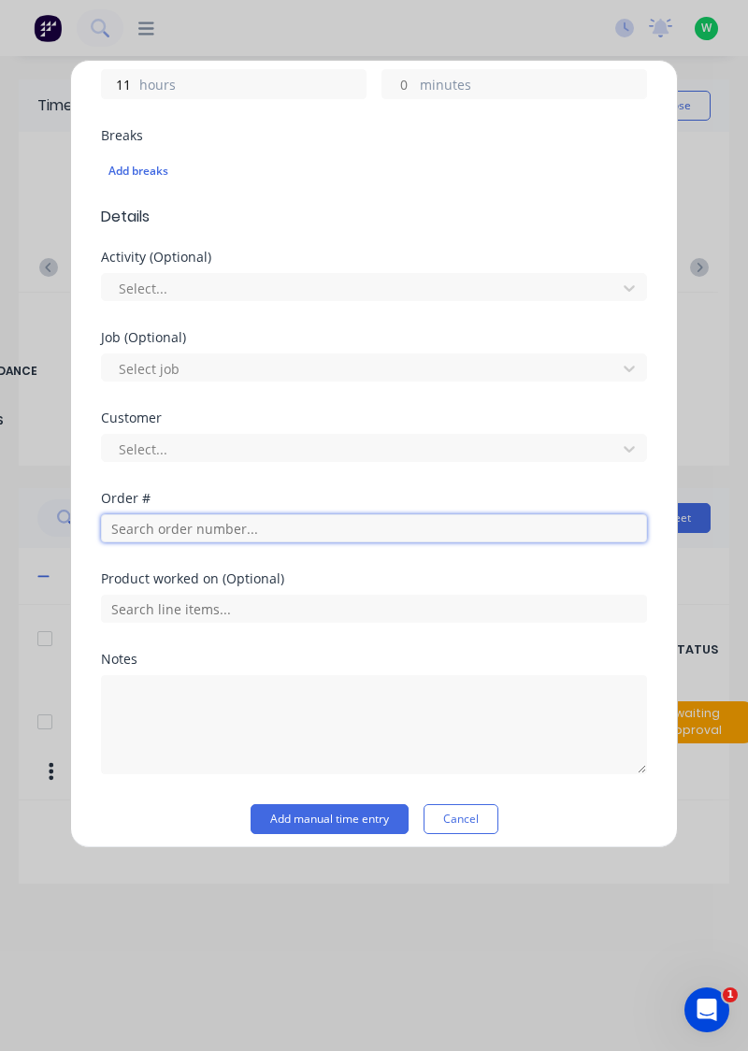
click at [257, 522] on input "text" at bounding box center [374, 528] width 546 height 28
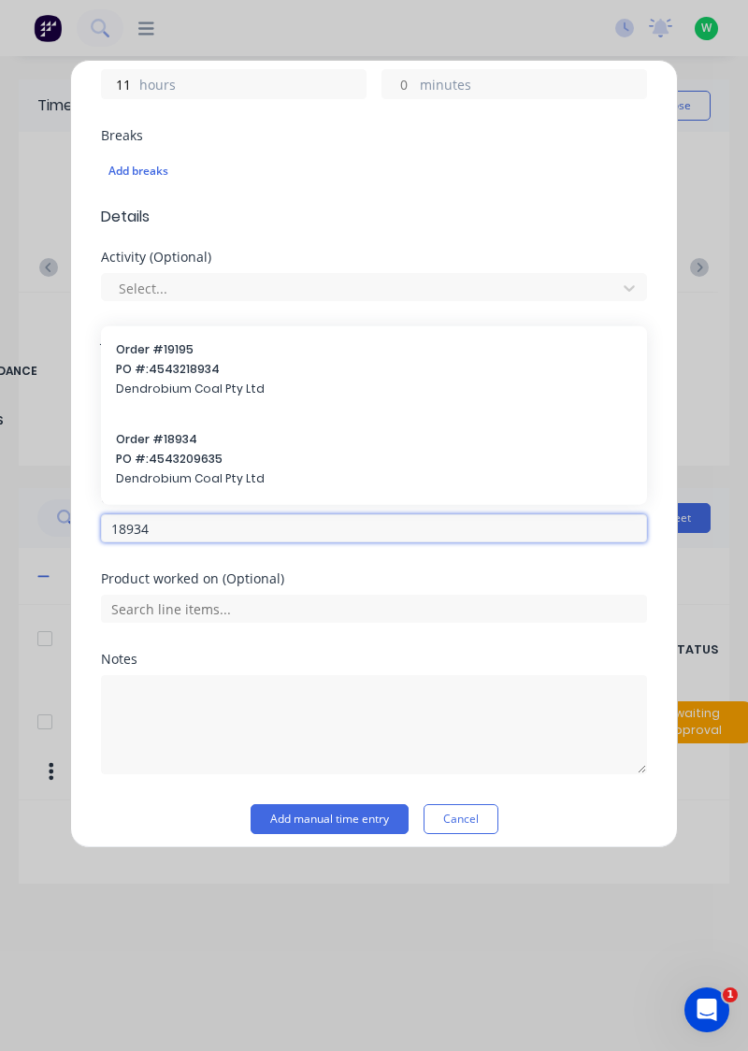
type input "18934"
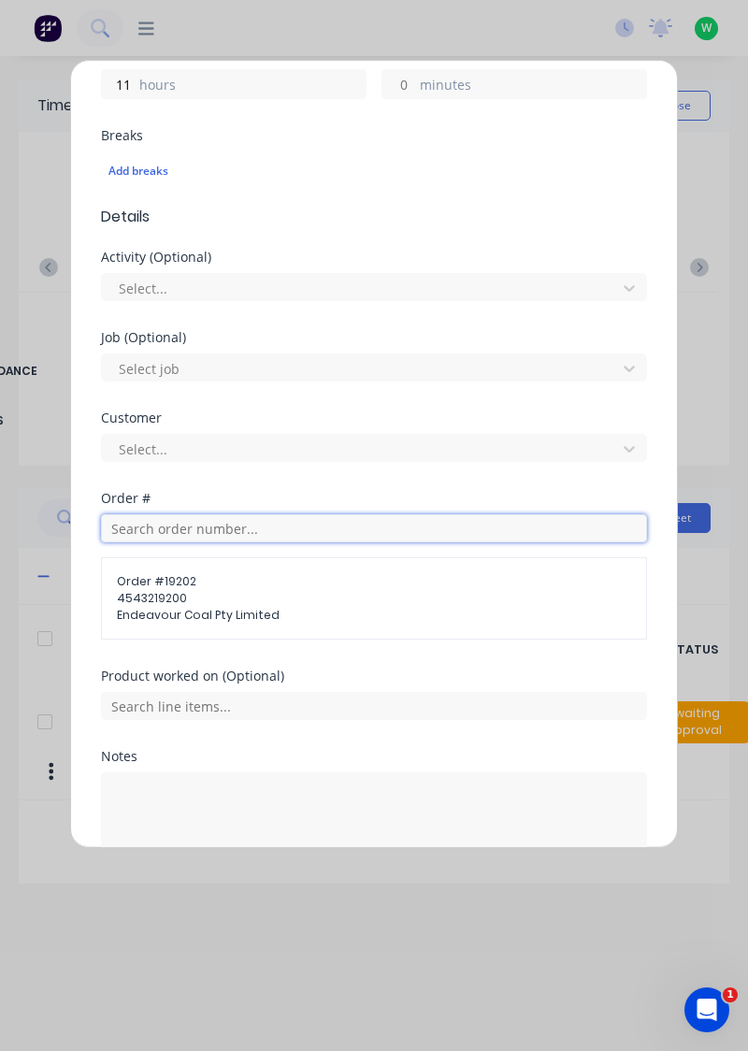
click at [243, 520] on input "text" at bounding box center [374, 528] width 546 height 28
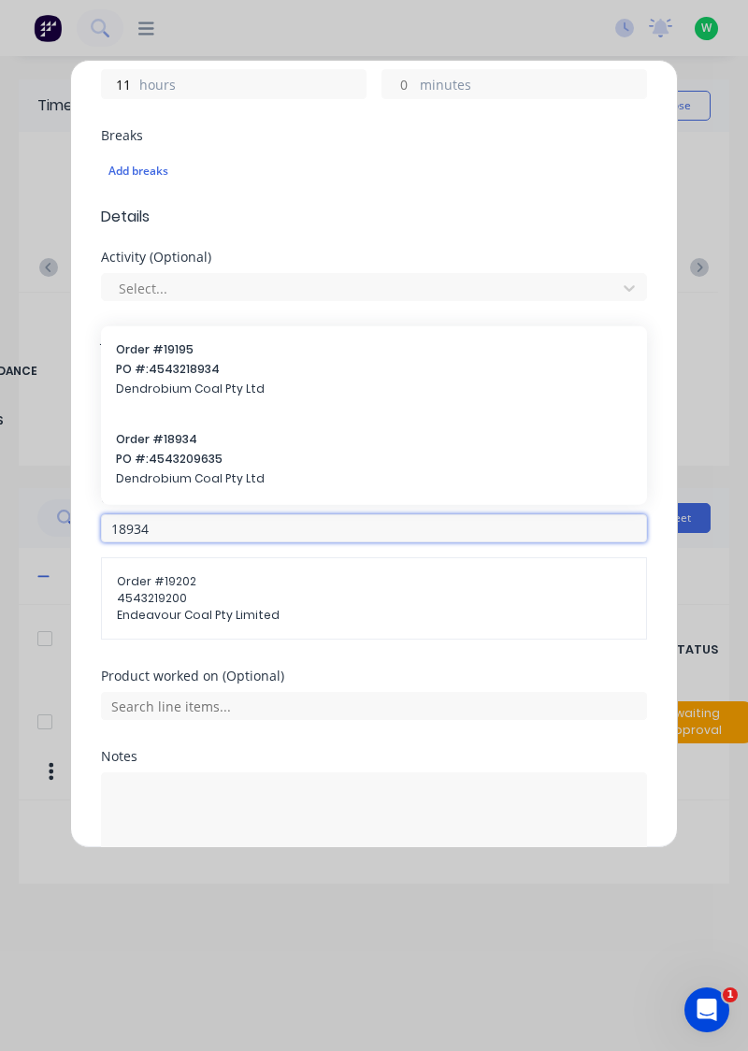
type input "18934"
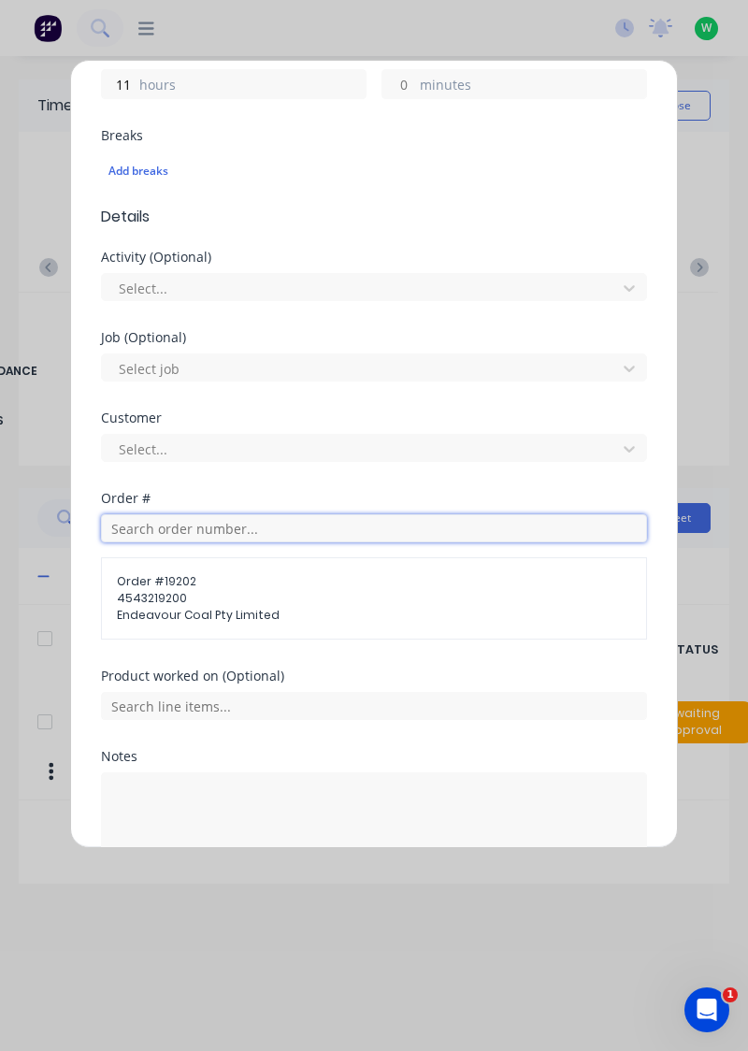
click at [249, 521] on input "text" at bounding box center [374, 528] width 546 height 28
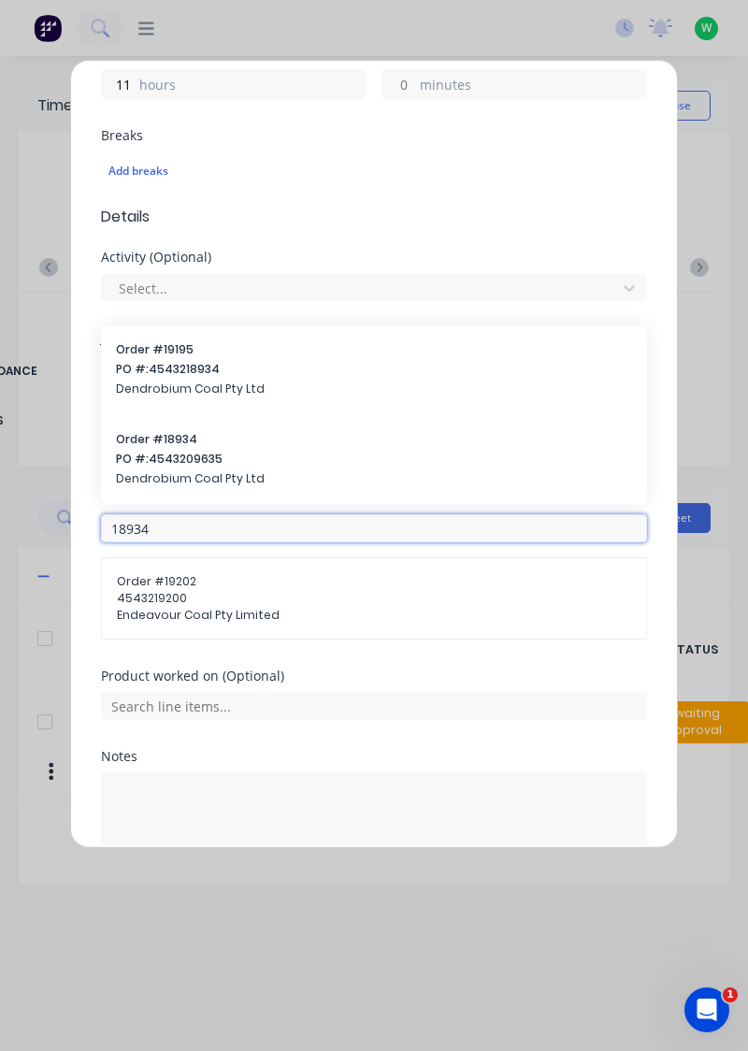
type input "18934"
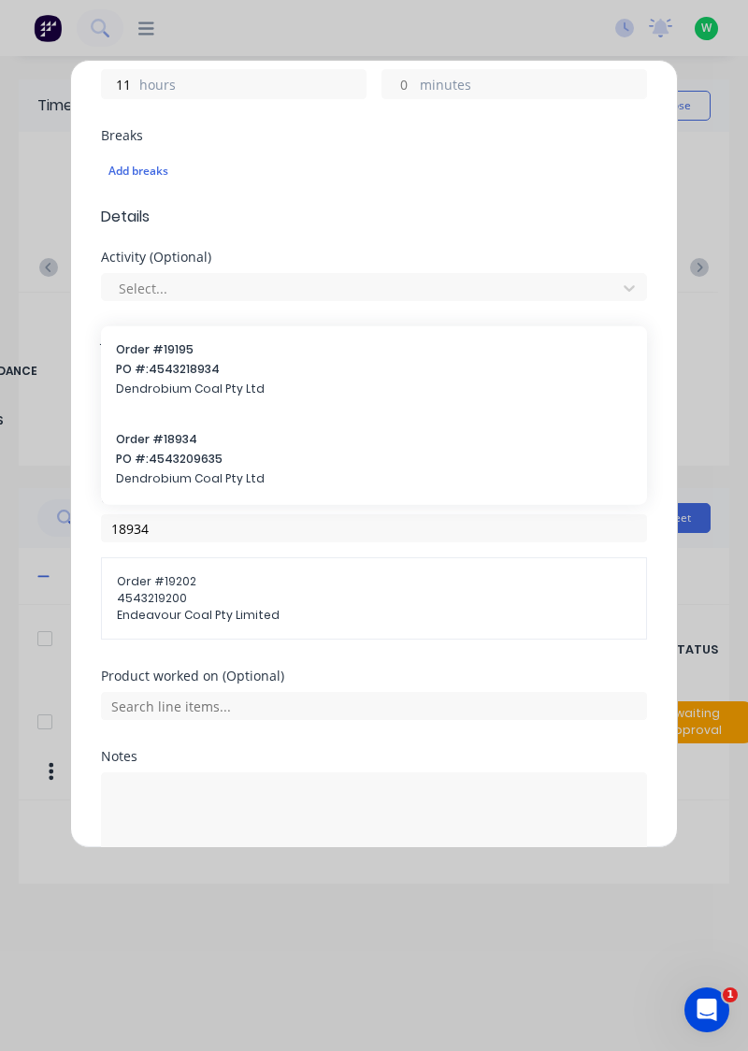
click at [174, 442] on span "Order # 18934" at bounding box center [374, 438] width 516 height 17
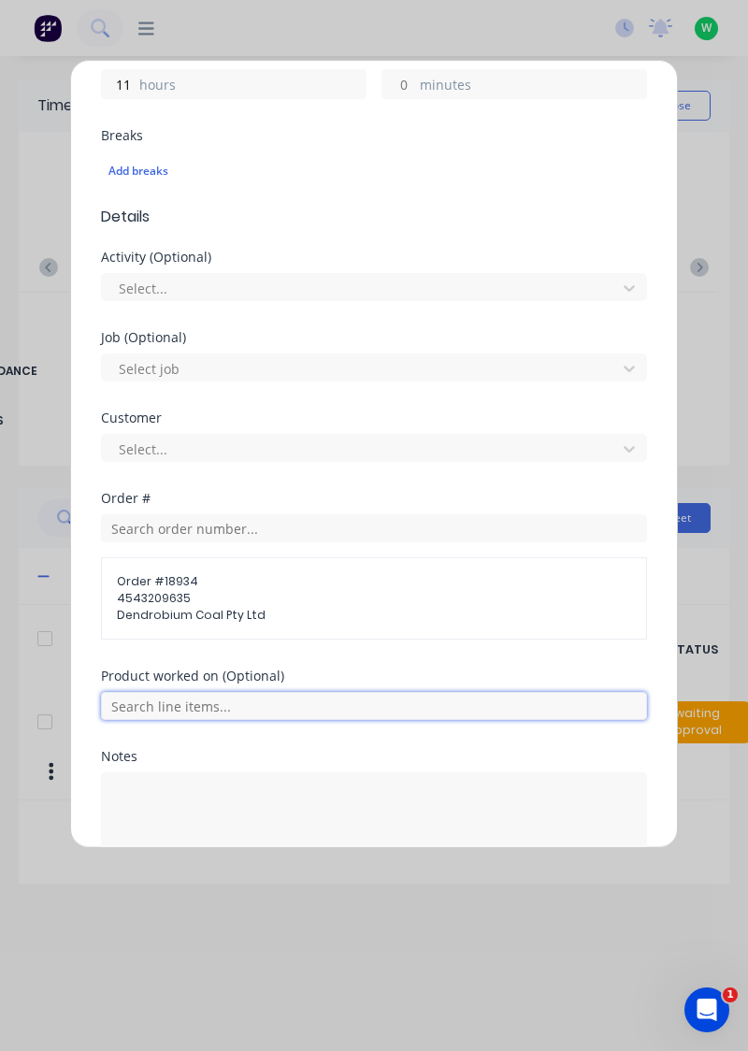
click at [210, 701] on input "text" at bounding box center [374, 706] width 546 height 28
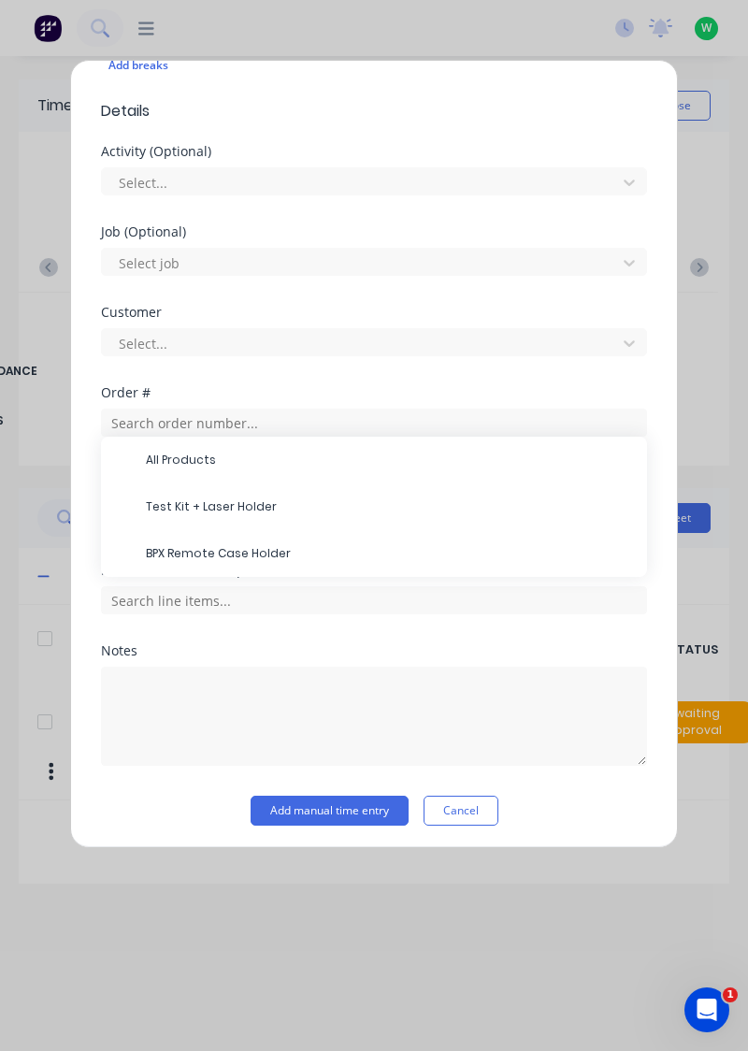
click at [228, 554] on span "BPX Remote Case Holder" at bounding box center [389, 553] width 486 height 17
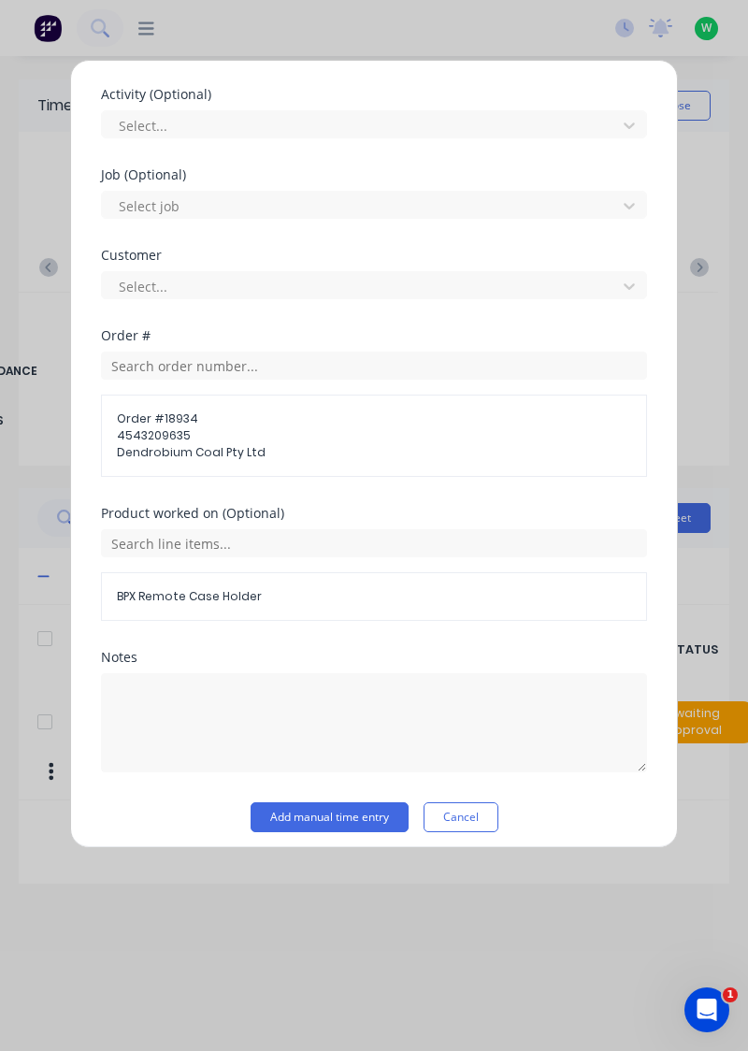
scroll to position [621, 0]
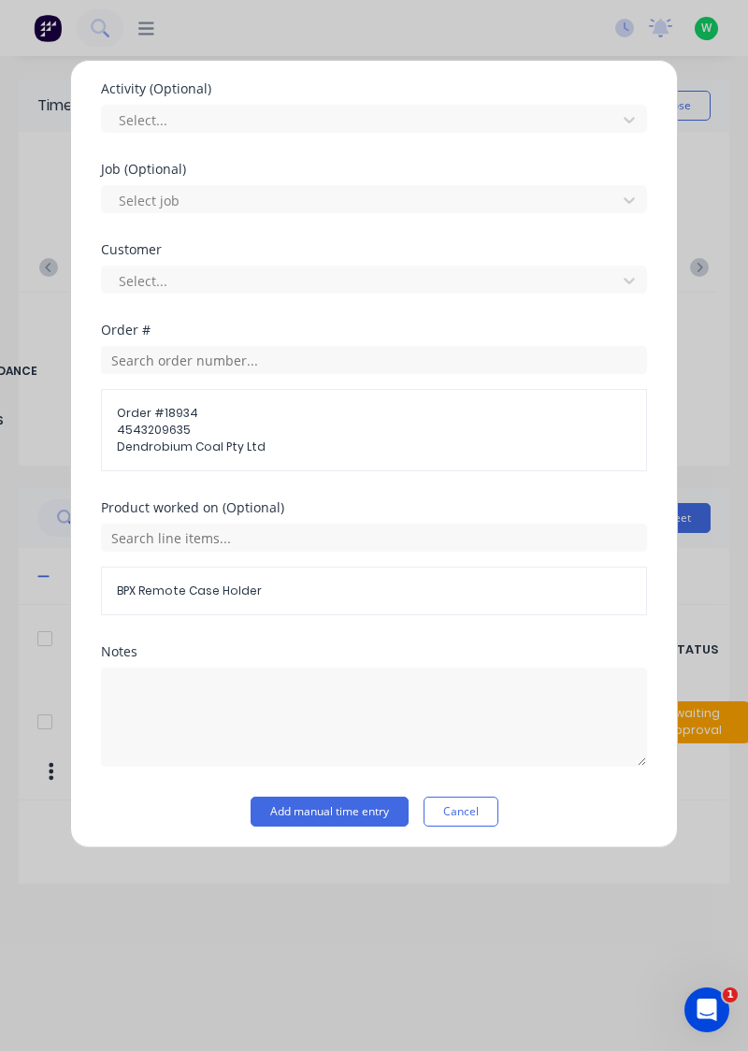
click at [330, 802] on button "Add manual time entry" at bounding box center [330, 812] width 158 height 30
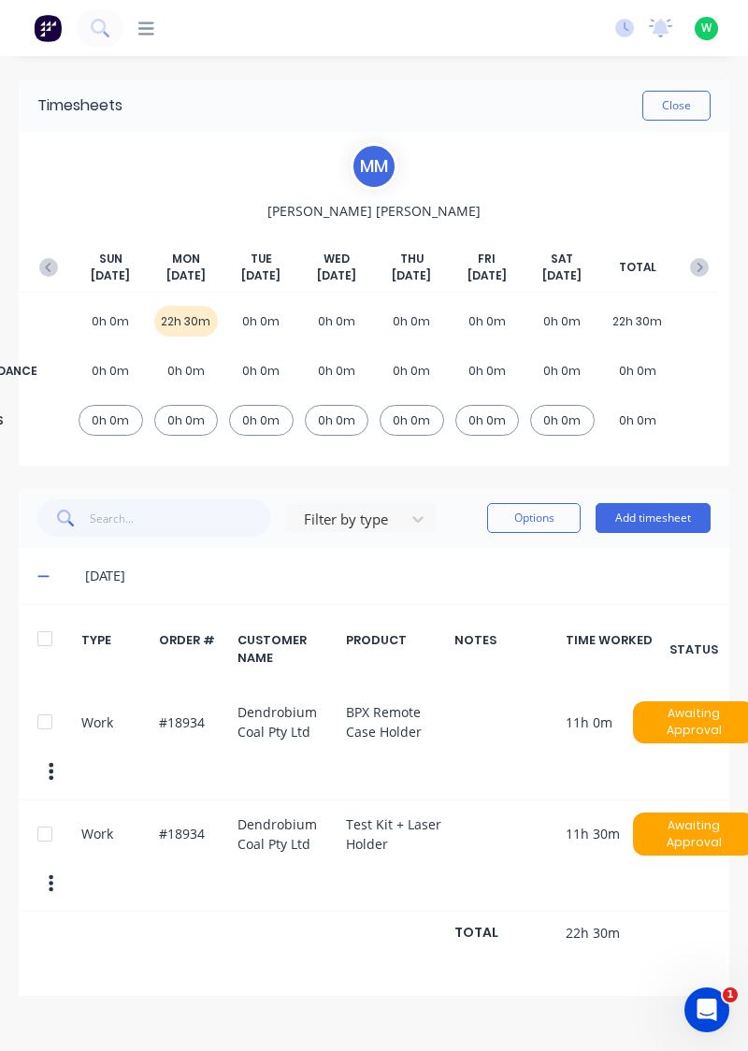
click at [39, 829] on div at bounding box center [44, 834] width 37 height 37
click at [533, 524] on button "Options" at bounding box center [534, 518] width 94 height 30
click at [494, 571] on div "Delete" at bounding box center [492, 566] width 144 height 27
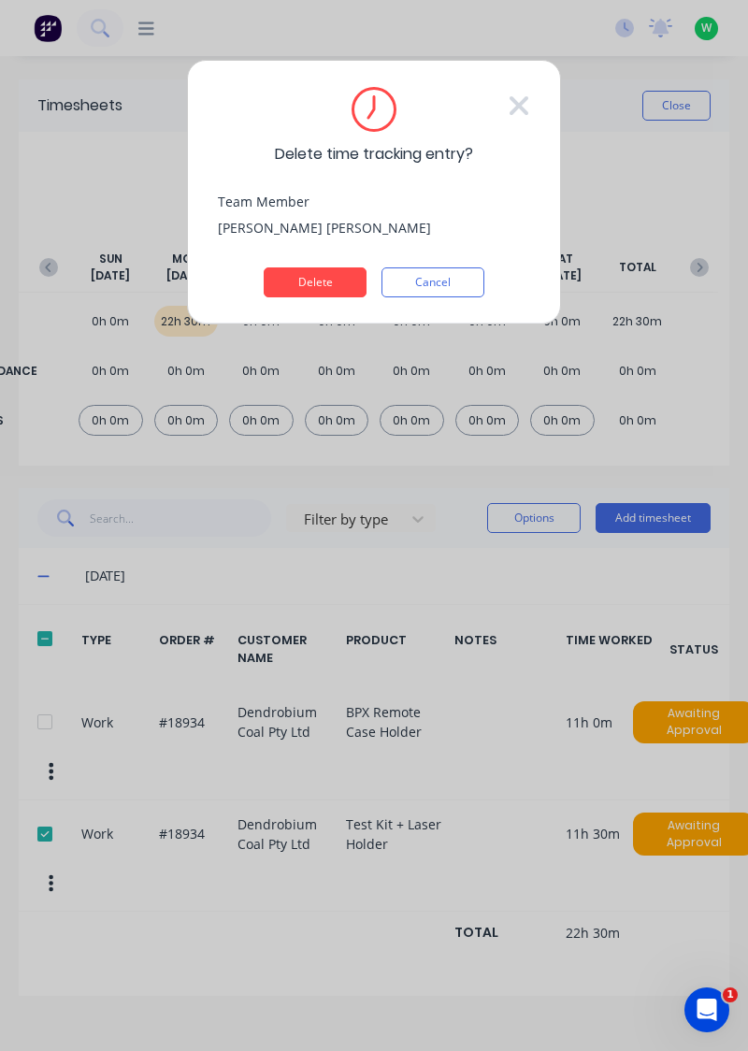
click at [327, 286] on button "Delete" at bounding box center [315, 282] width 103 height 30
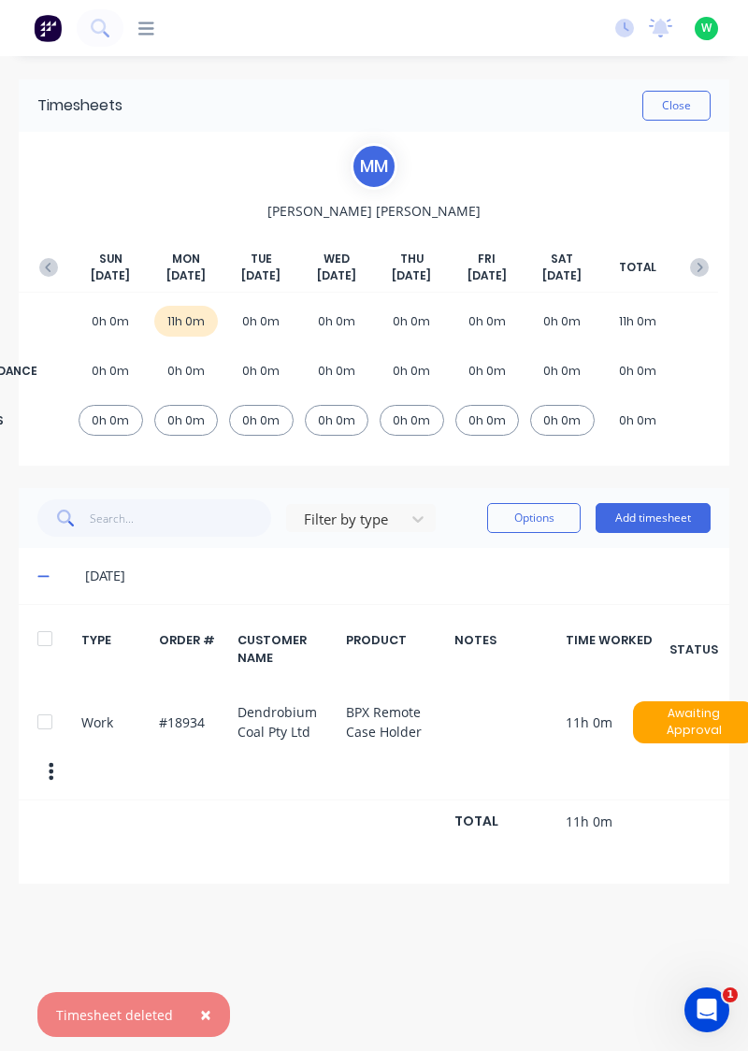
click at [38, 256] on button "button" at bounding box center [48, 268] width 37 height 34
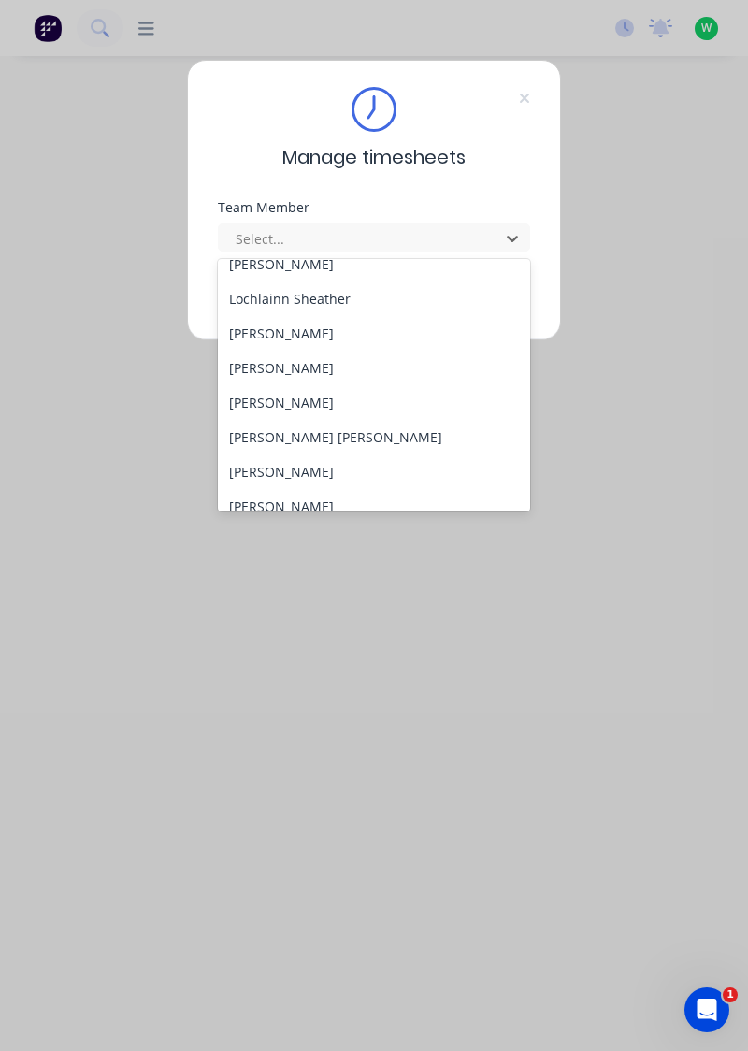
scroll to position [605, 0]
click at [294, 364] on div "[PERSON_NAME]" at bounding box center [374, 367] width 313 height 35
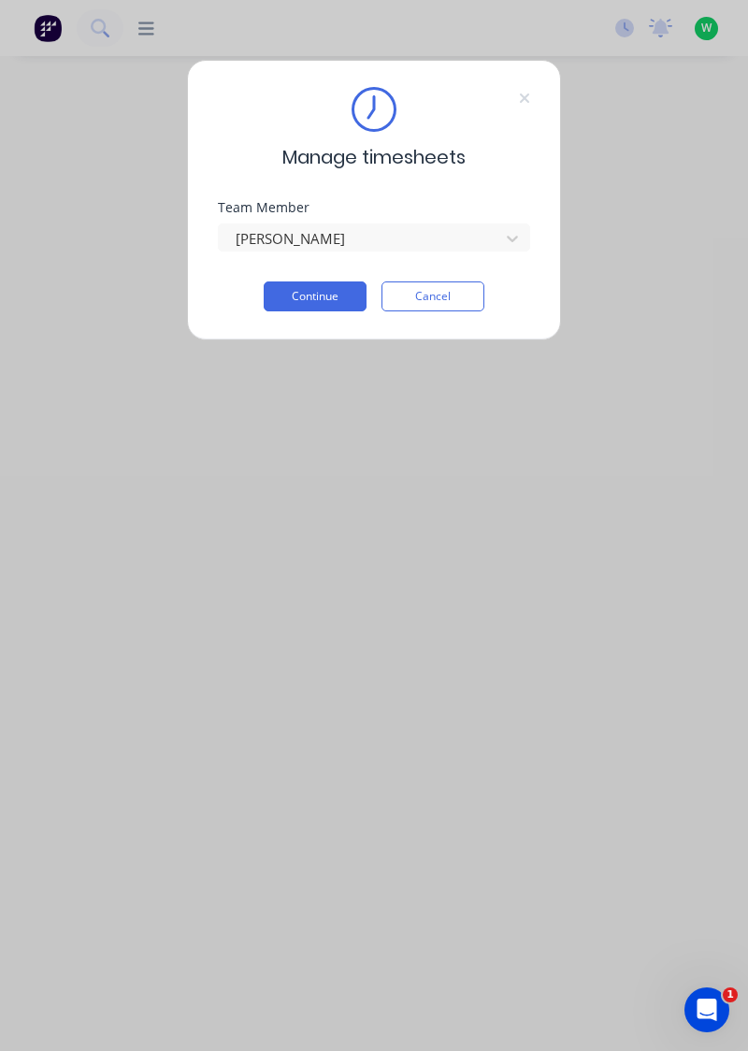
click at [328, 292] on button "Continue" at bounding box center [315, 297] width 103 height 30
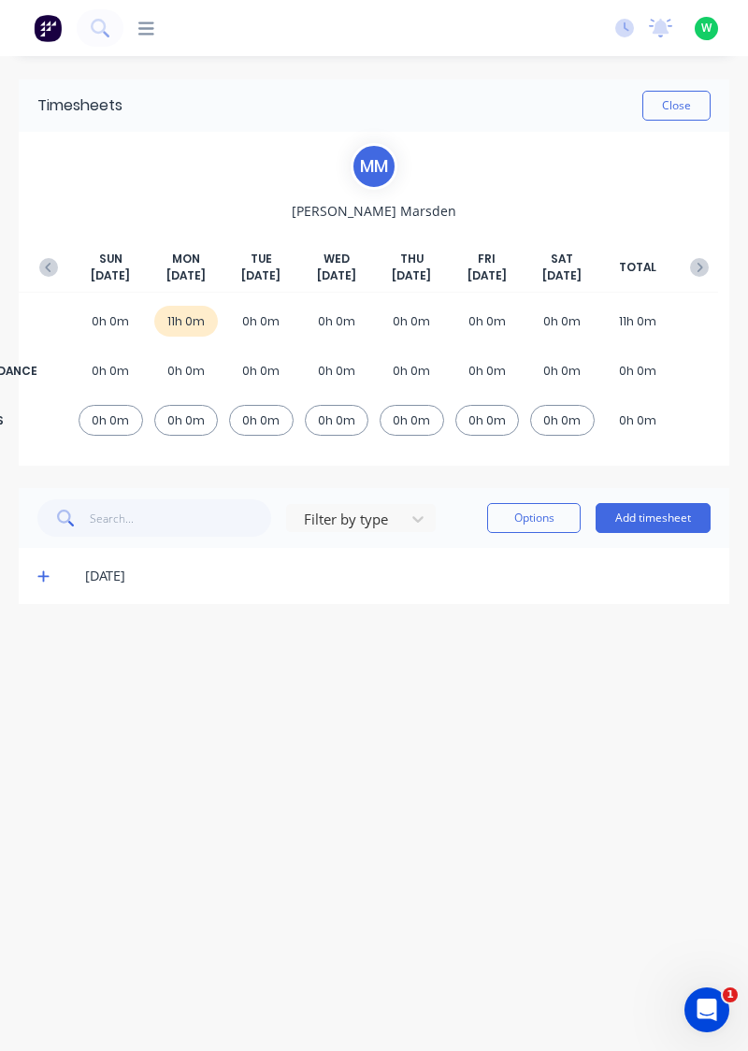
click at [43, 258] on icon "button" at bounding box center [48, 267] width 19 height 19
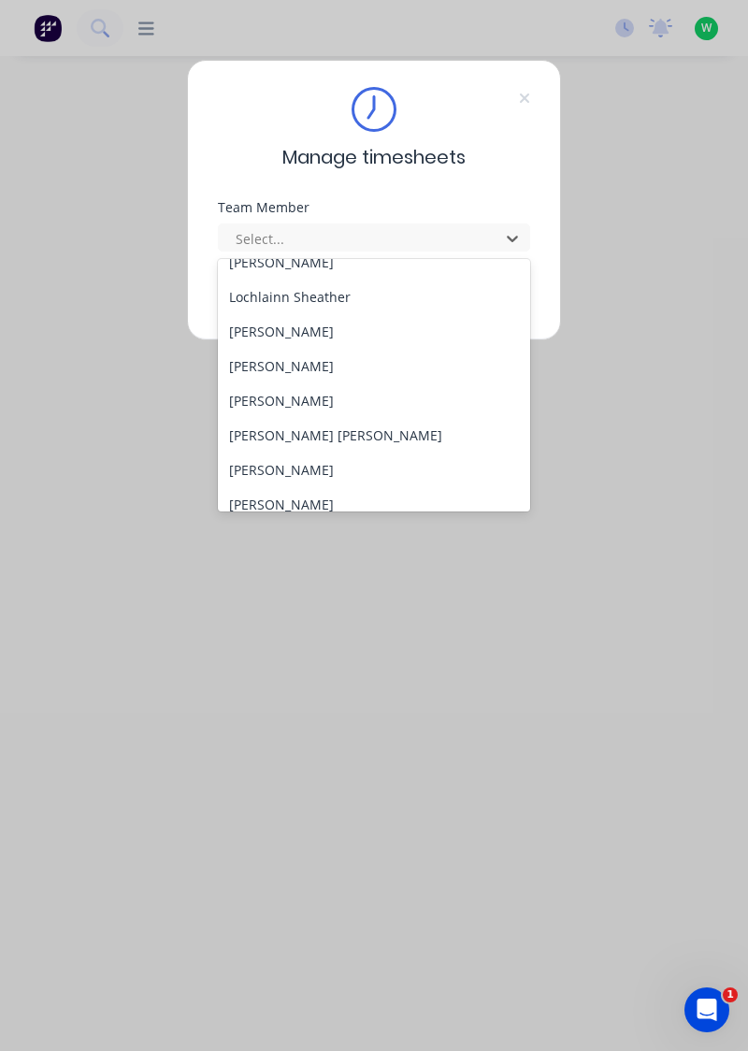
scroll to position [614, 0]
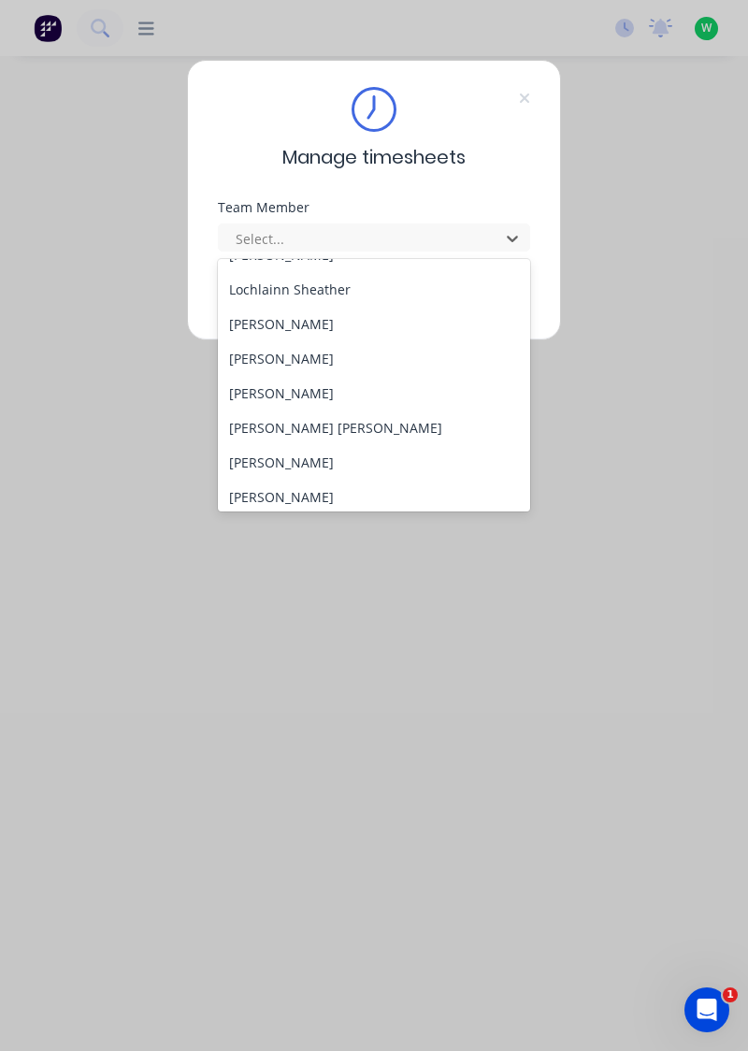
click at [273, 420] on div "[PERSON_NAME] [PERSON_NAME]" at bounding box center [374, 428] width 313 height 35
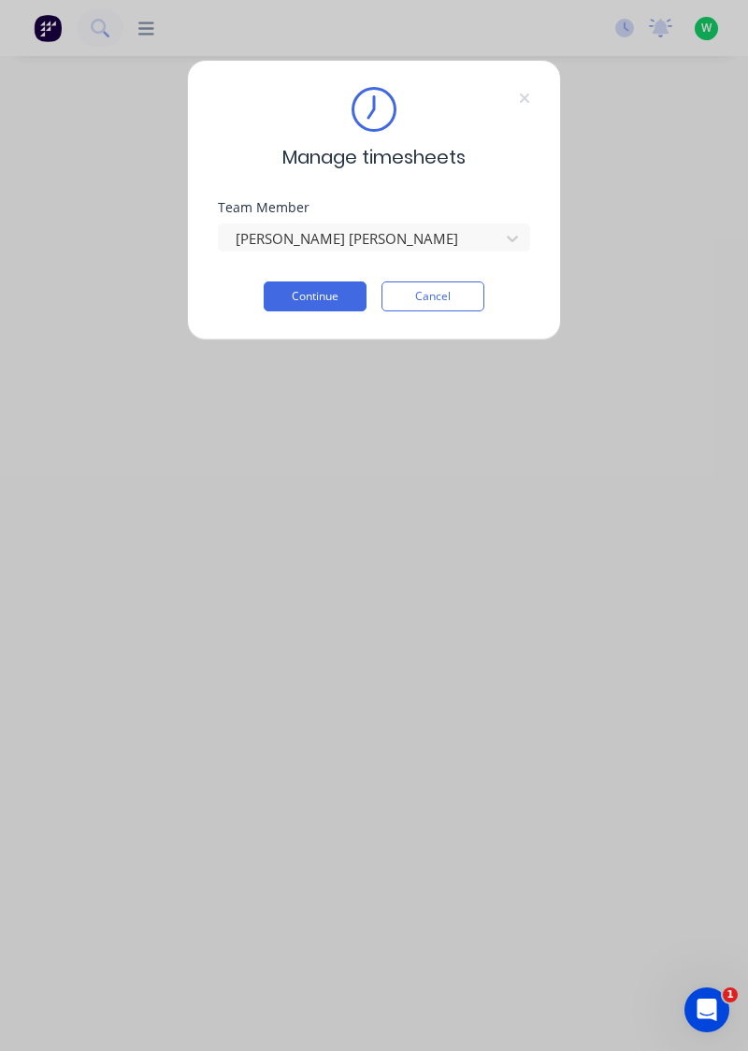
click at [333, 292] on button "Continue" at bounding box center [315, 297] width 103 height 30
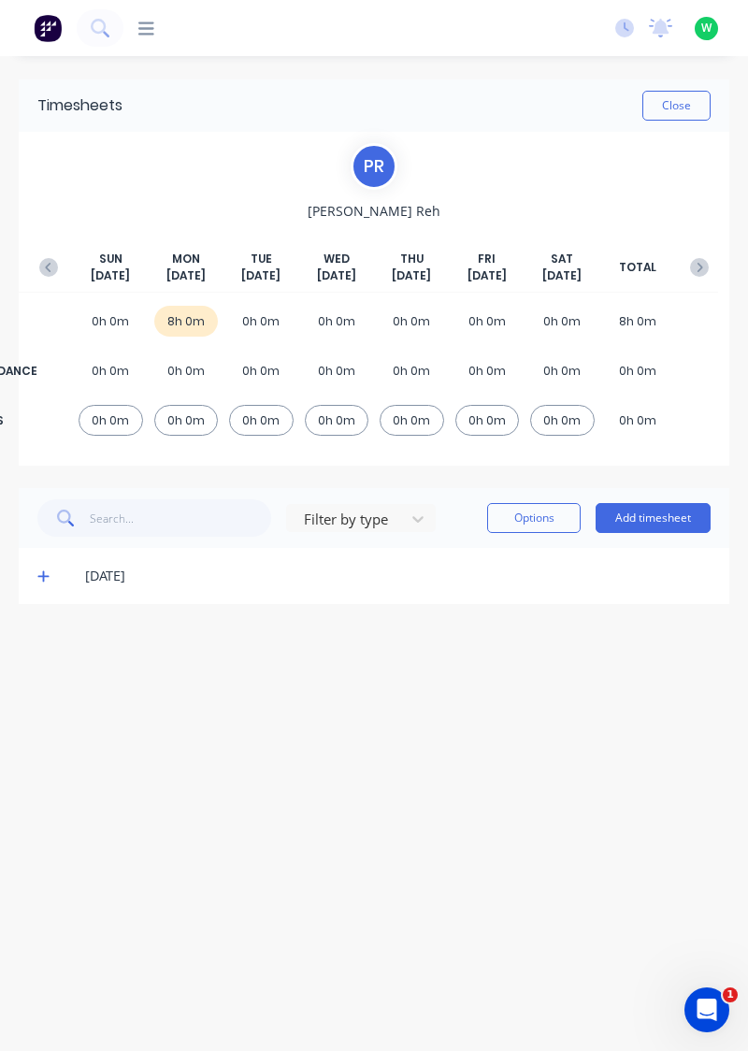
click at [36, 263] on button "button" at bounding box center [48, 268] width 37 height 34
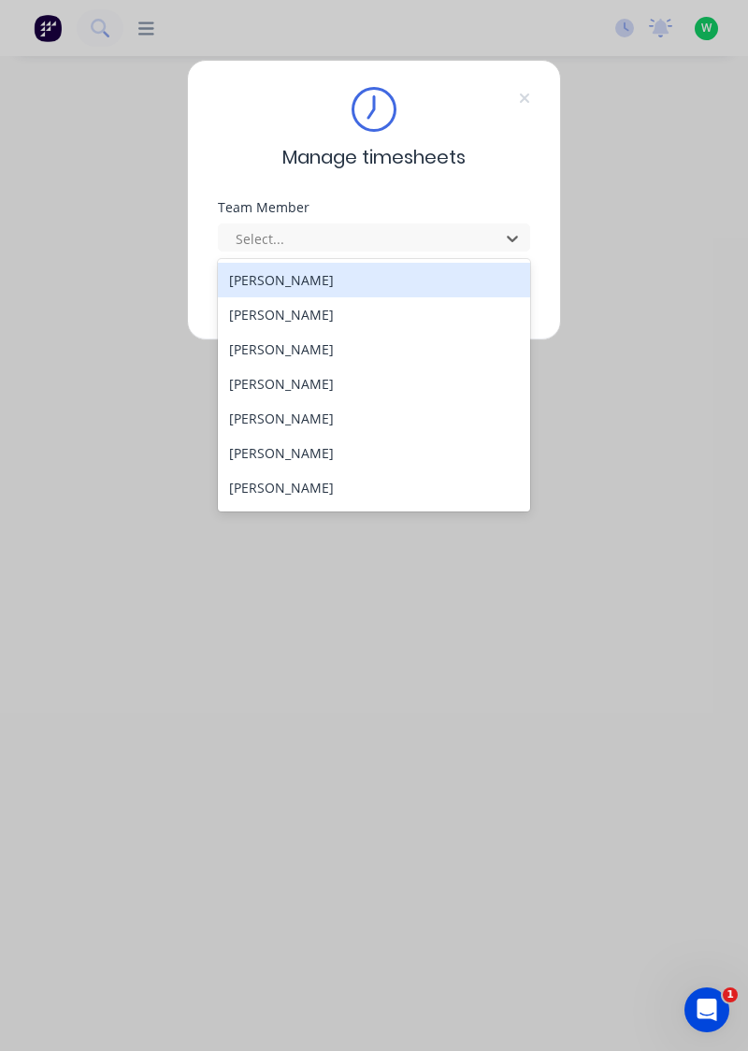
click at [298, 385] on div "[PERSON_NAME]" at bounding box center [374, 384] width 313 height 35
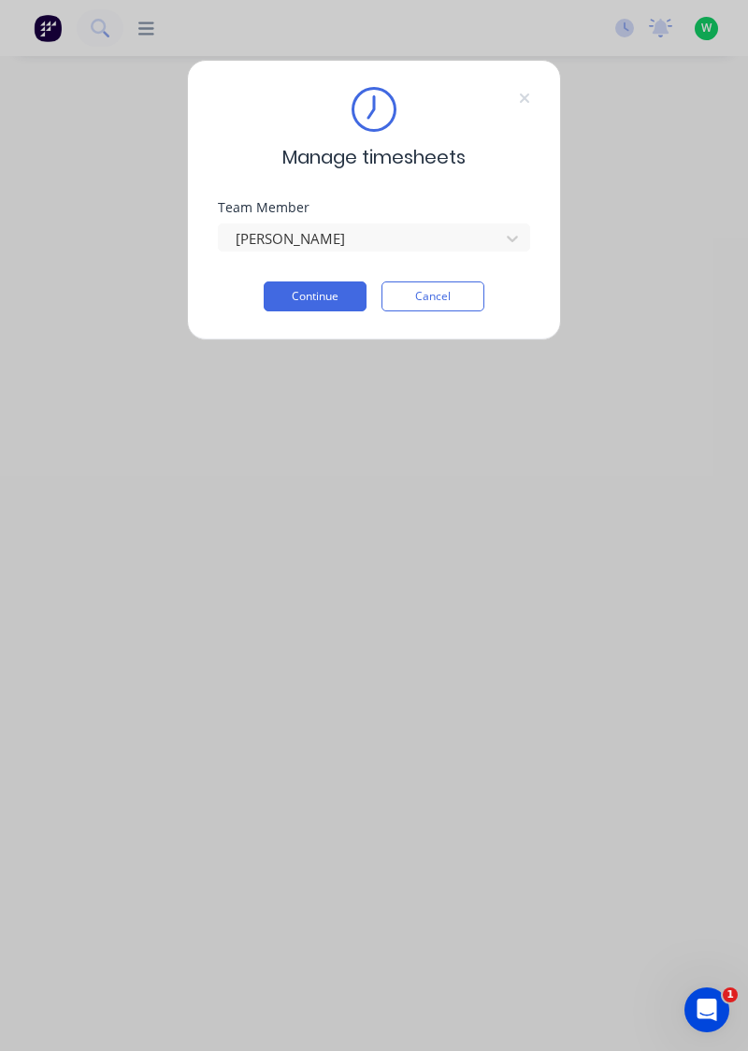
click at [321, 291] on button "Continue" at bounding box center [315, 297] width 103 height 30
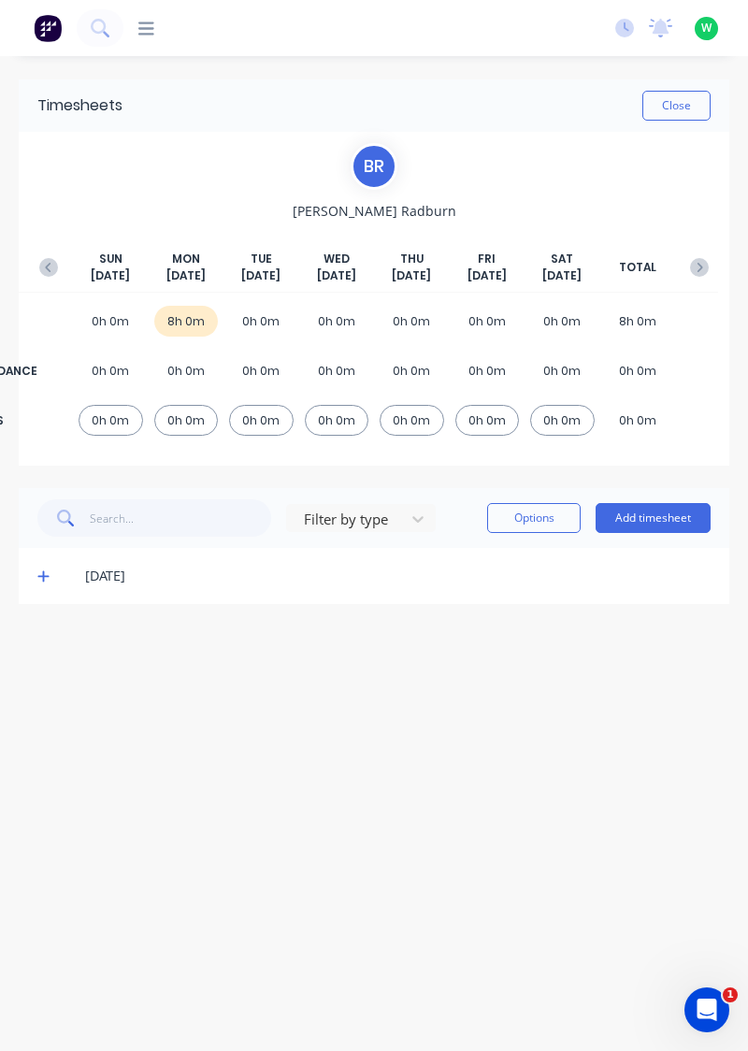
click at [44, 262] on icon "button" at bounding box center [48, 267] width 19 height 19
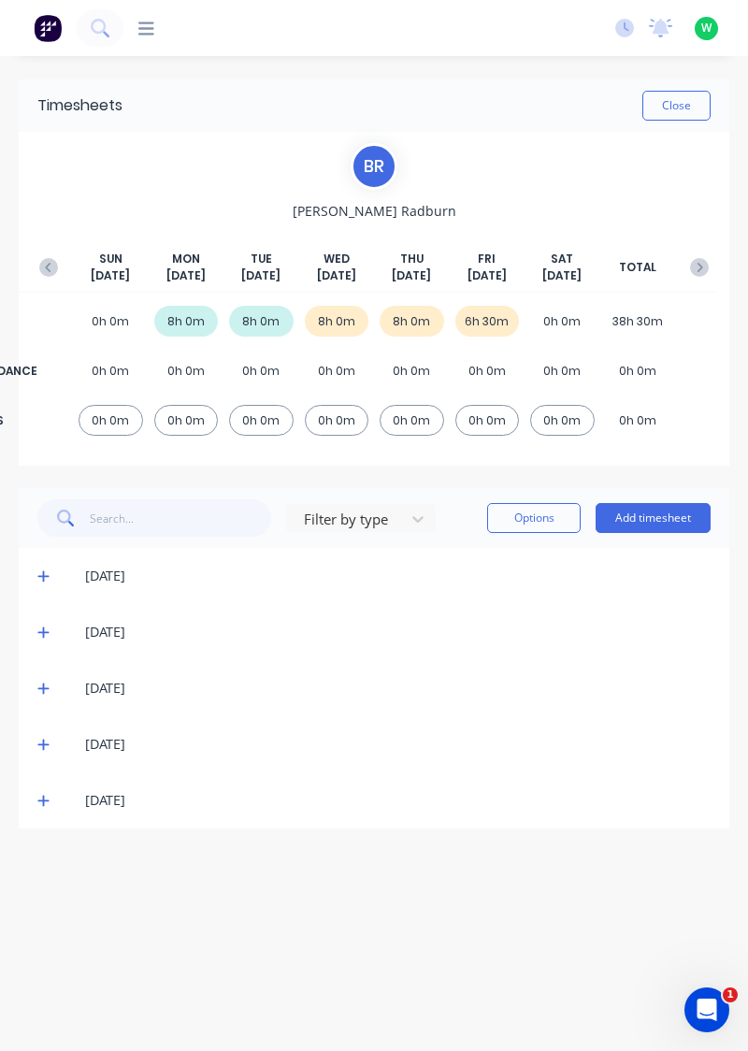
click at [643, 514] on button "Add timesheet" at bounding box center [653, 518] width 115 height 30
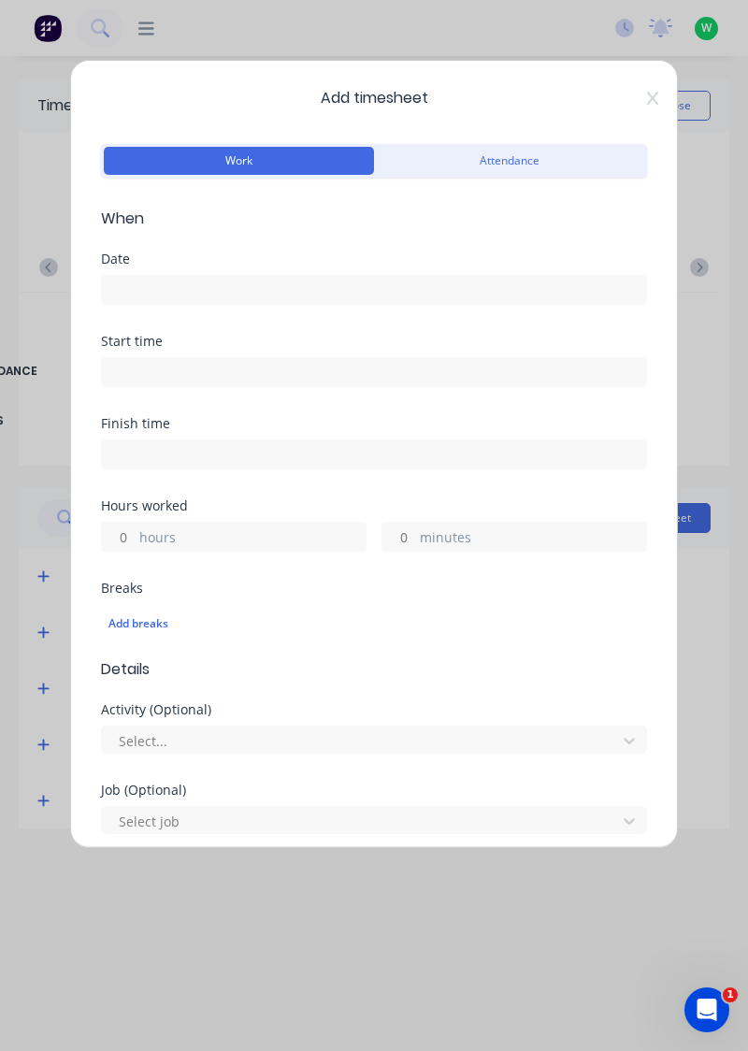
click at [341, 282] on input at bounding box center [374, 290] width 544 height 28
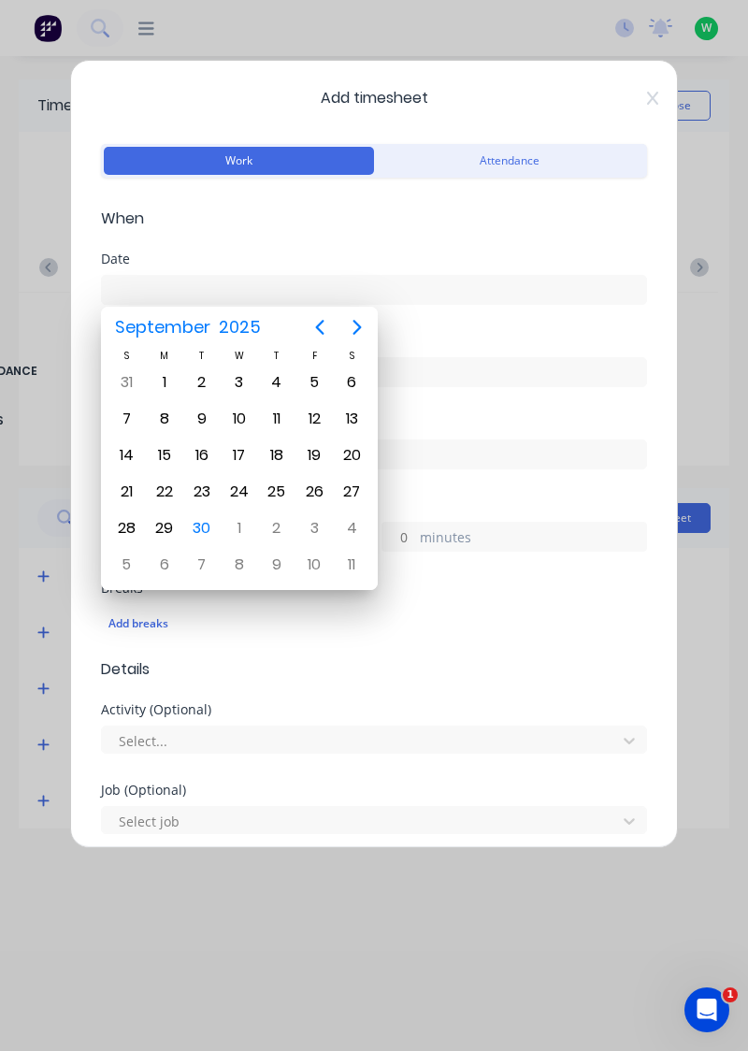
click at [307, 483] on div "26" at bounding box center [314, 492] width 28 height 28
type input "26/09/2025"
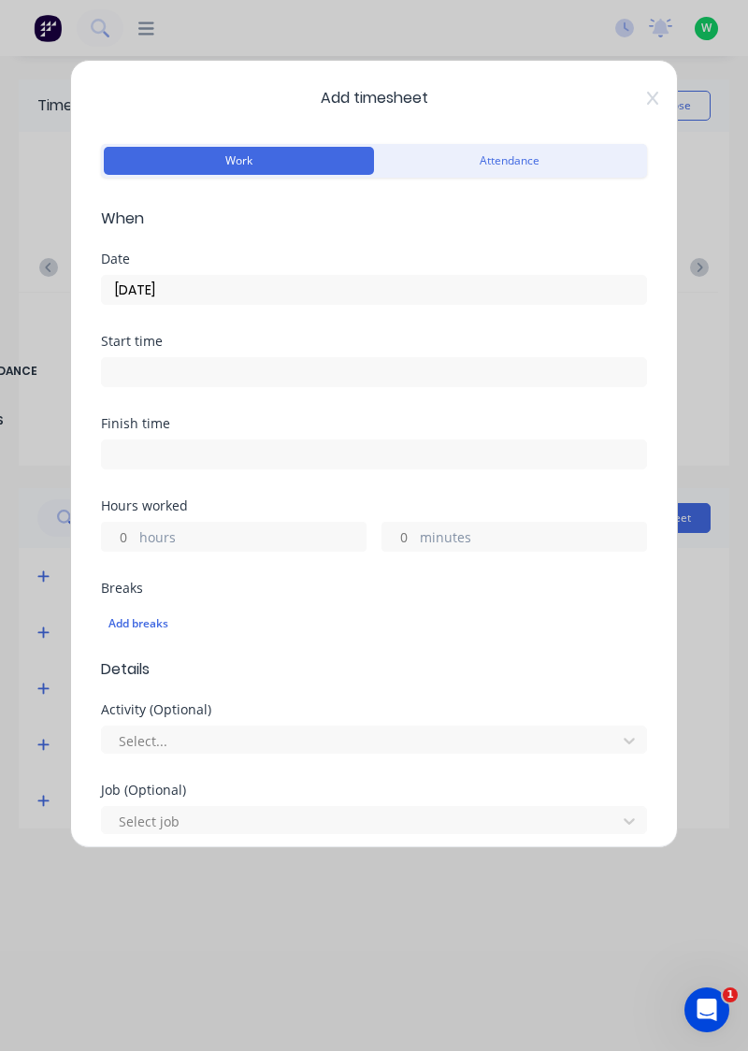
click at [297, 527] on label "hours" at bounding box center [252, 538] width 226 height 23
click at [135, 527] on input "hours" at bounding box center [118, 537] width 33 height 28
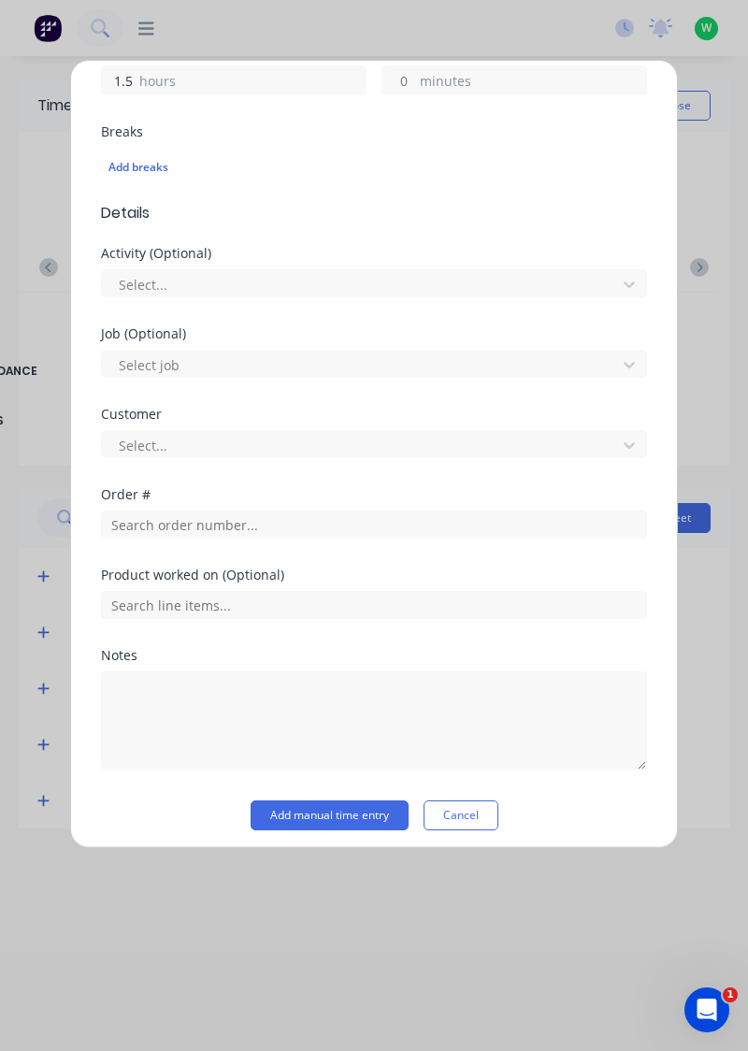
scroll to position [462, 0]
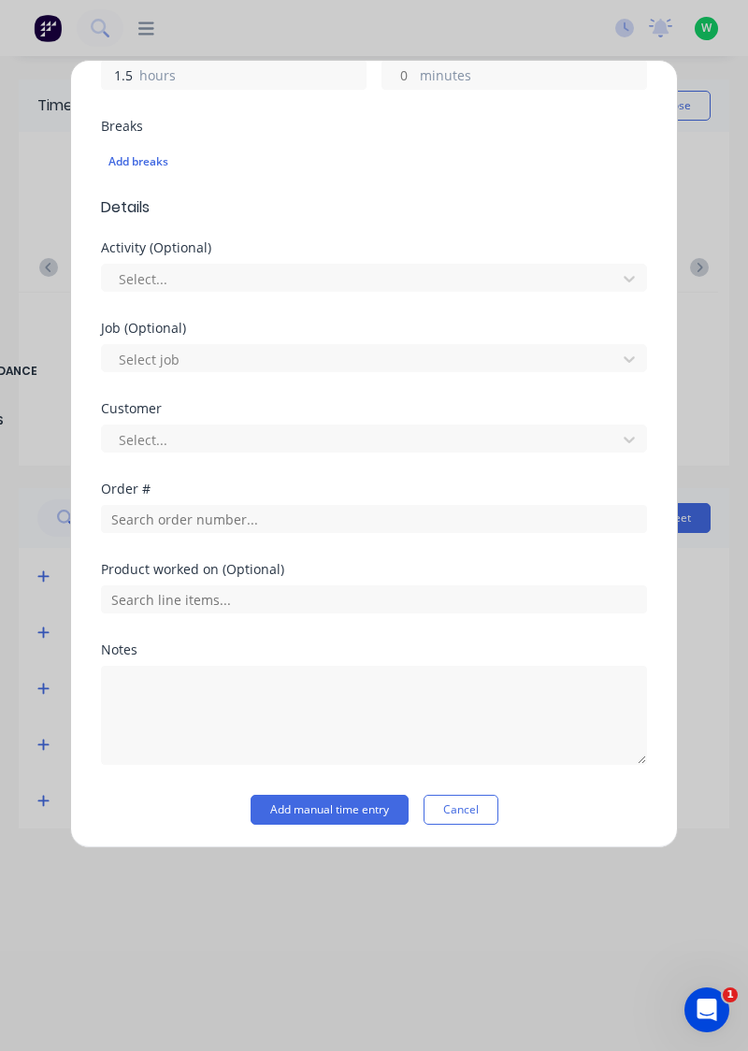
type input "1.5"
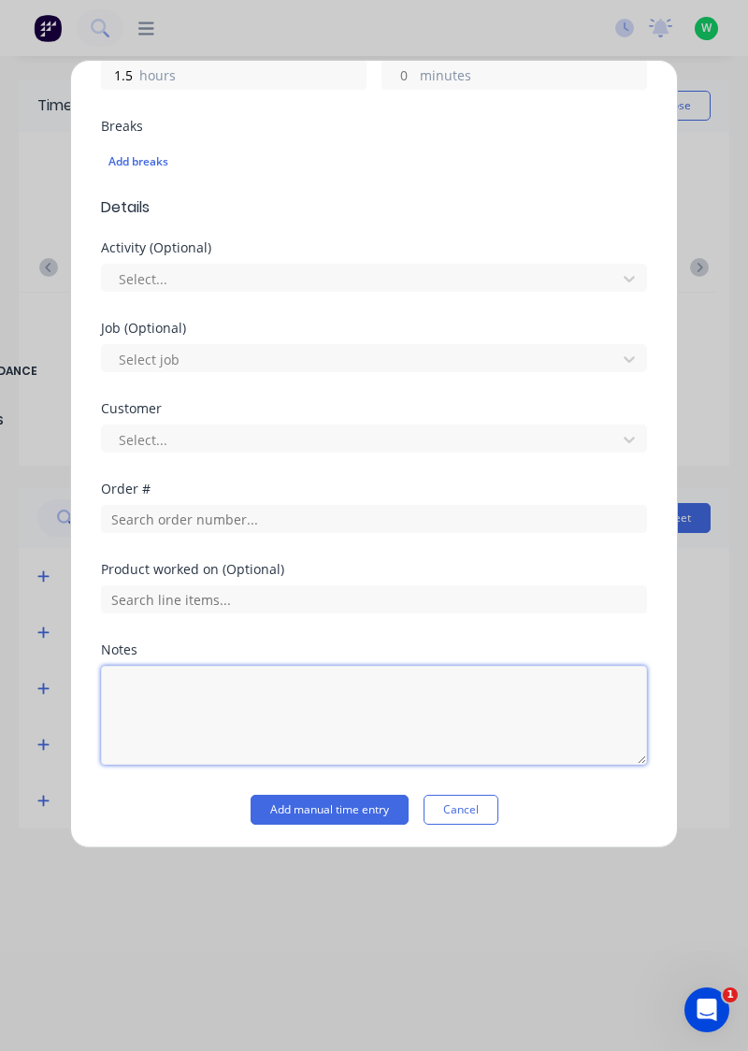
click at [243, 683] on textarea at bounding box center [374, 715] width 546 height 99
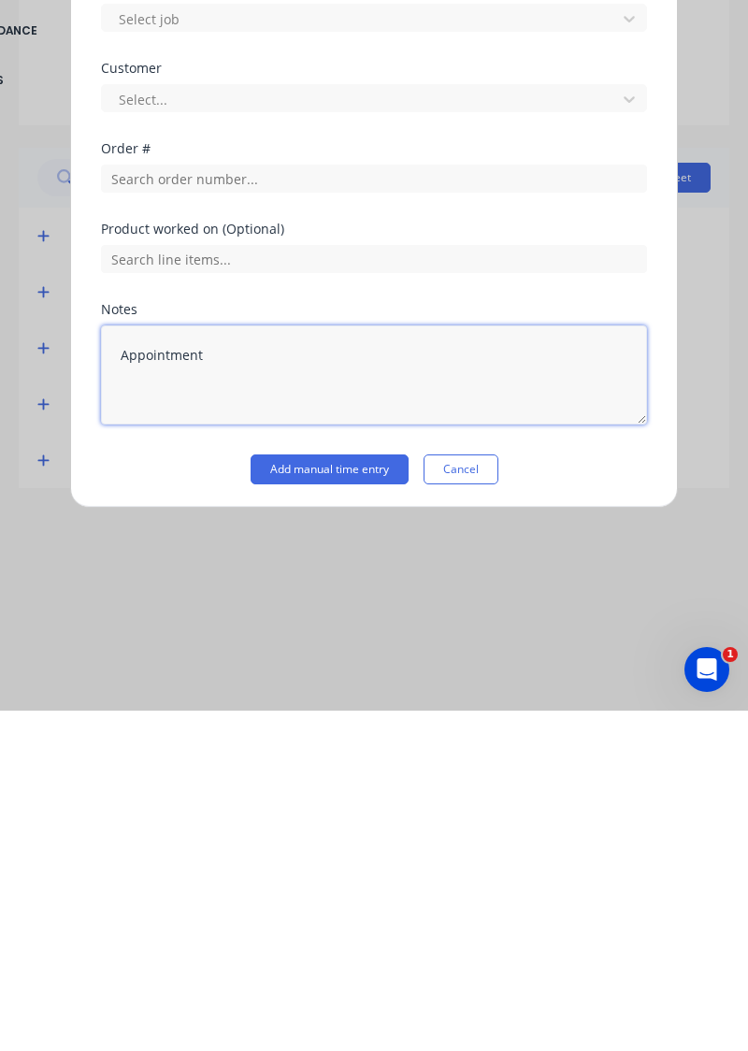
type textarea "Appointment"
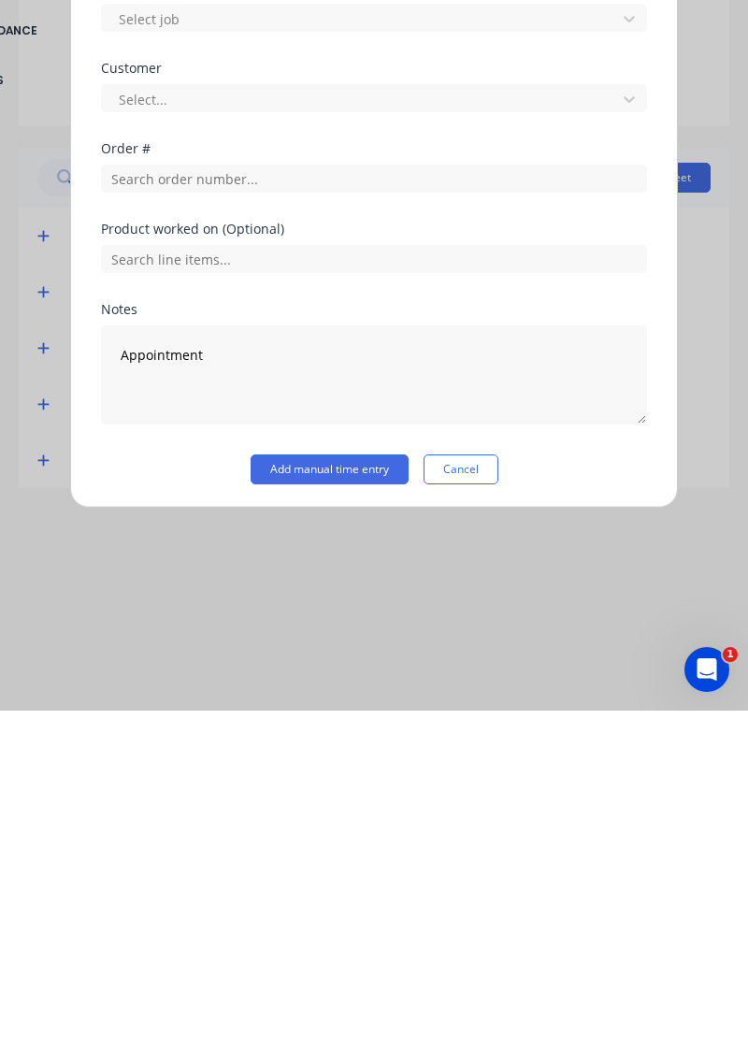
click at [359, 810] on button "Add manual time entry" at bounding box center [330, 810] width 158 height 30
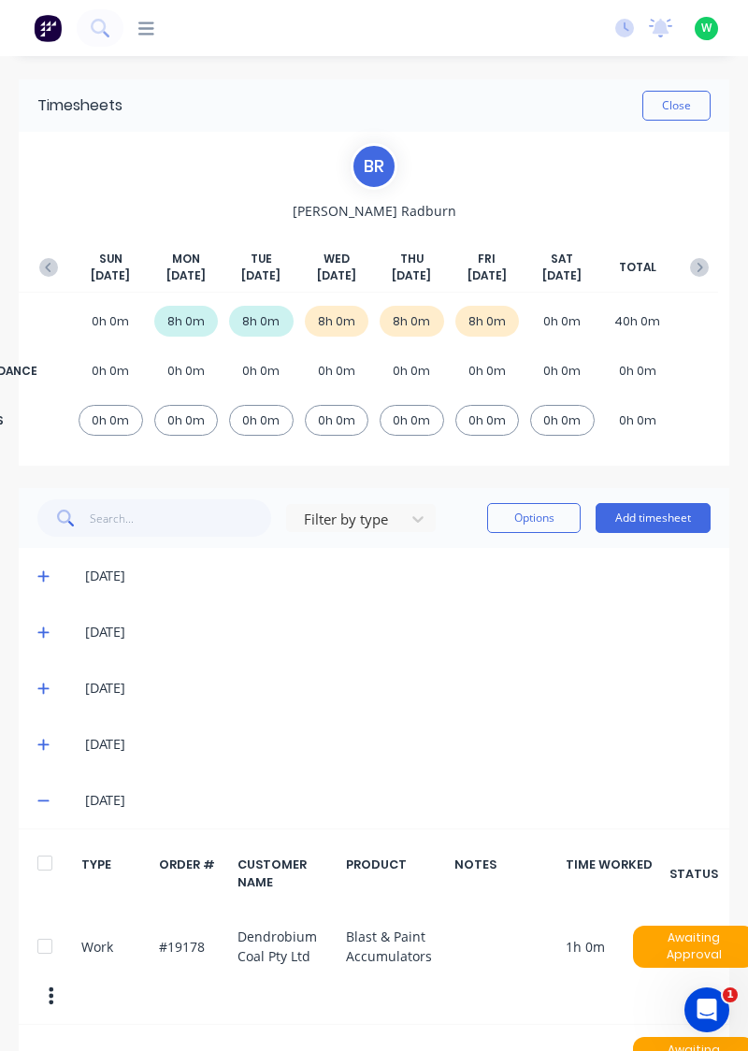
click at [701, 253] on button "button" at bounding box center [699, 268] width 37 height 34
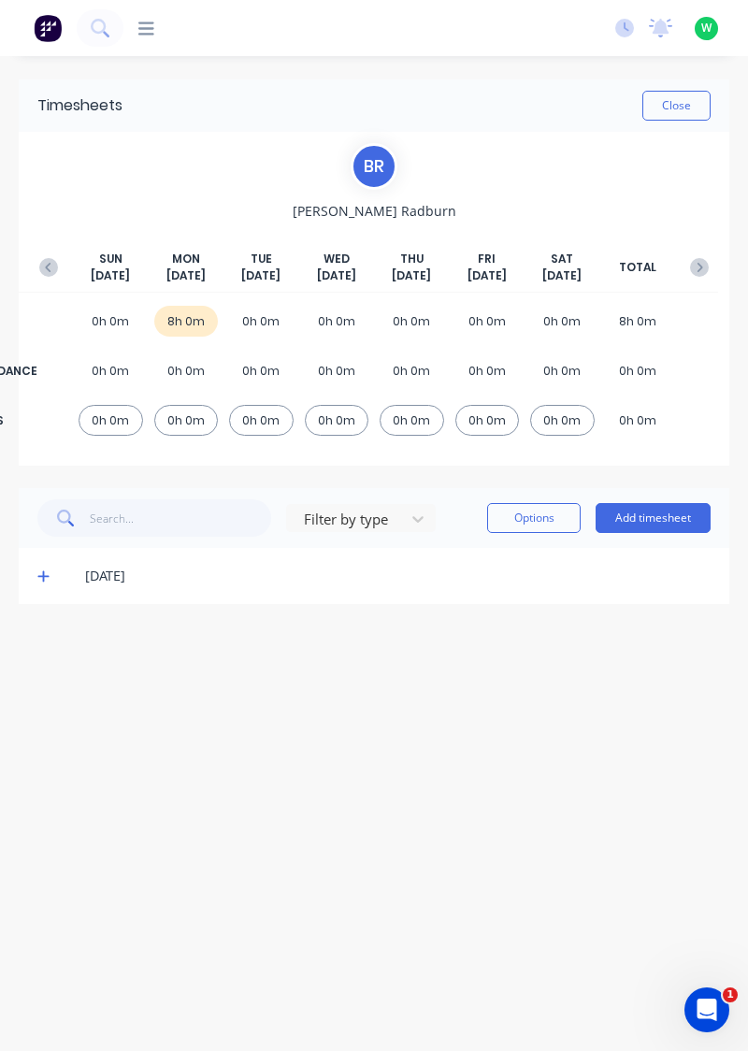
click at [653, 513] on button "Add timesheet" at bounding box center [653, 518] width 115 height 30
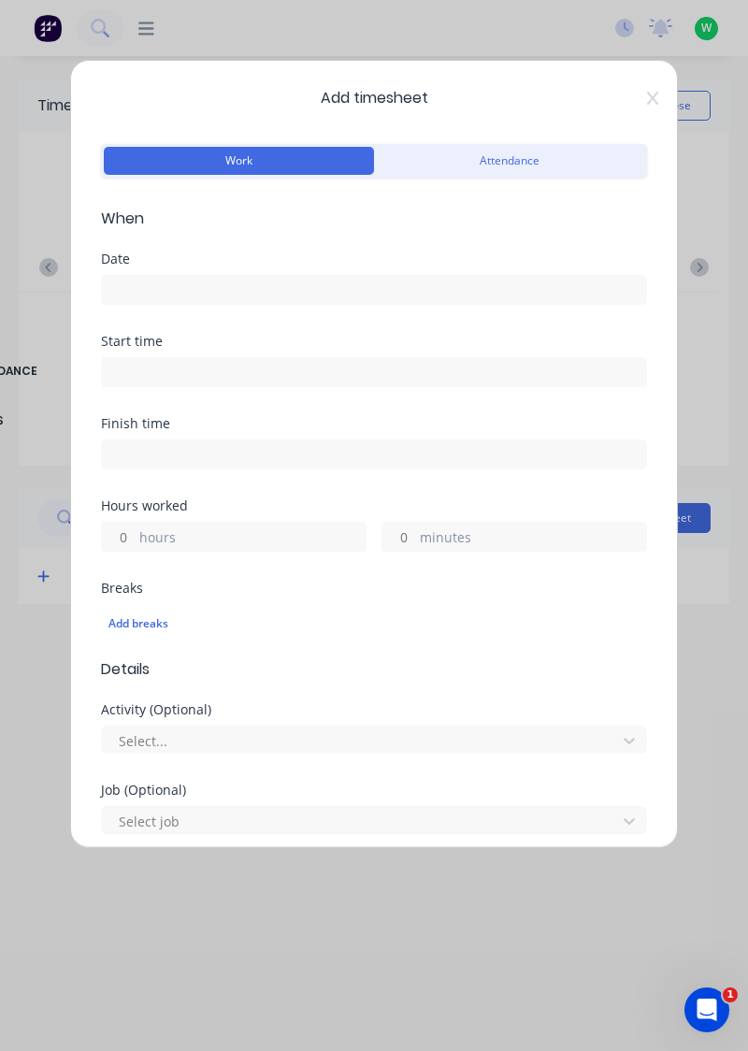
click at [353, 288] on input at bounding box center [374, 290] width 544 height 28
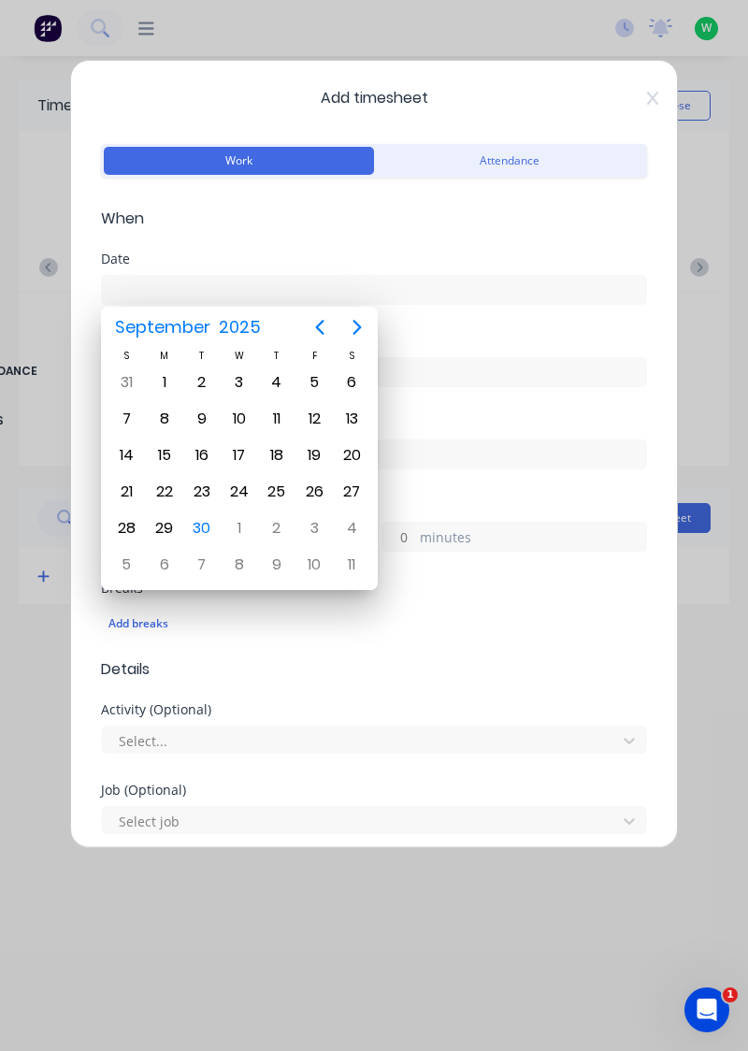
click at [199, 527] on div "30" at bounding box center [202, 528] width 28 height 28
type input "[DATE]"
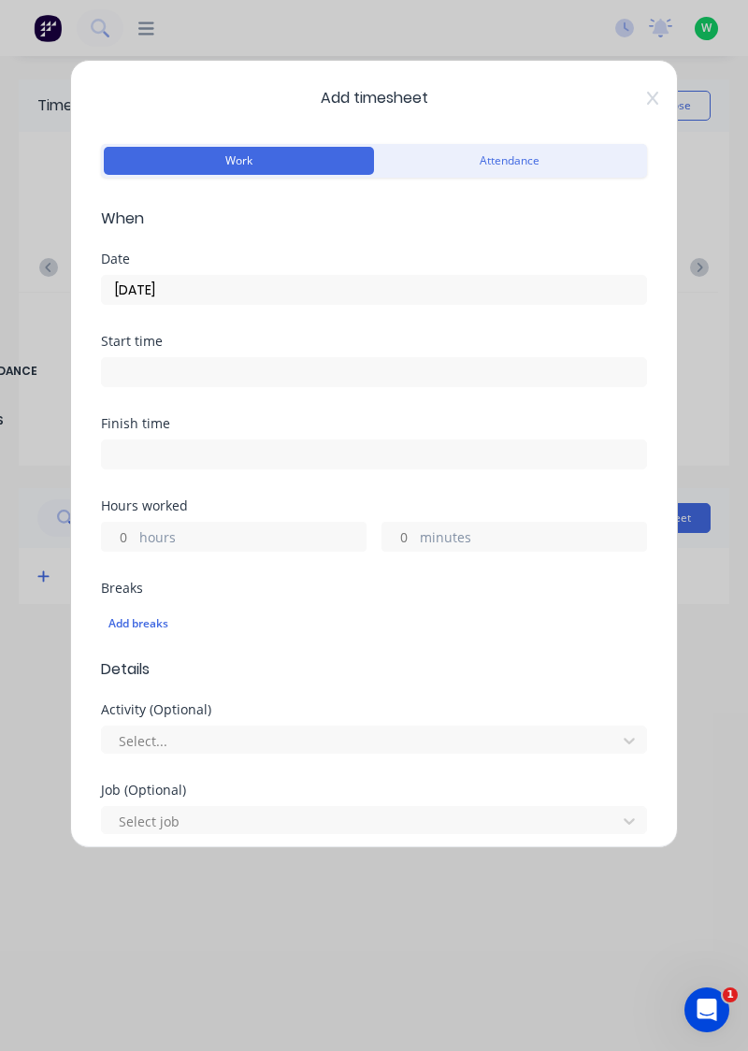
click at [228, 527] on label "hours" at bounding box center [252, 538] width 226 height 23
click at [135, 527] on input "hours" at bounding box center [118, 537] width 33 height 28
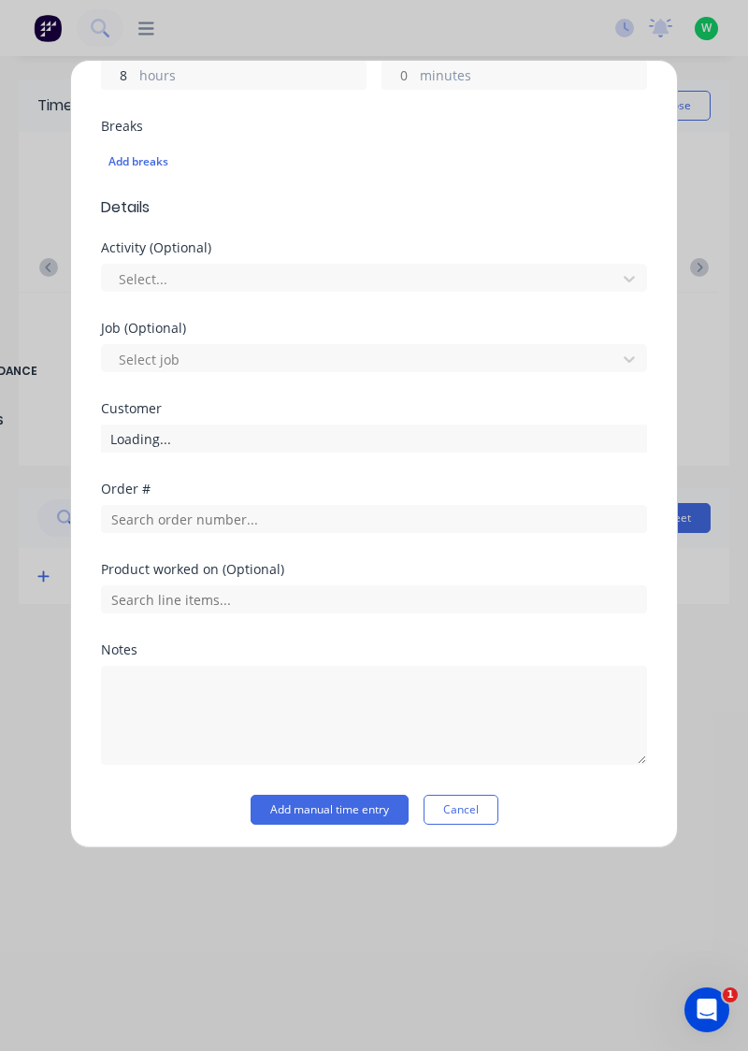
type input "8"
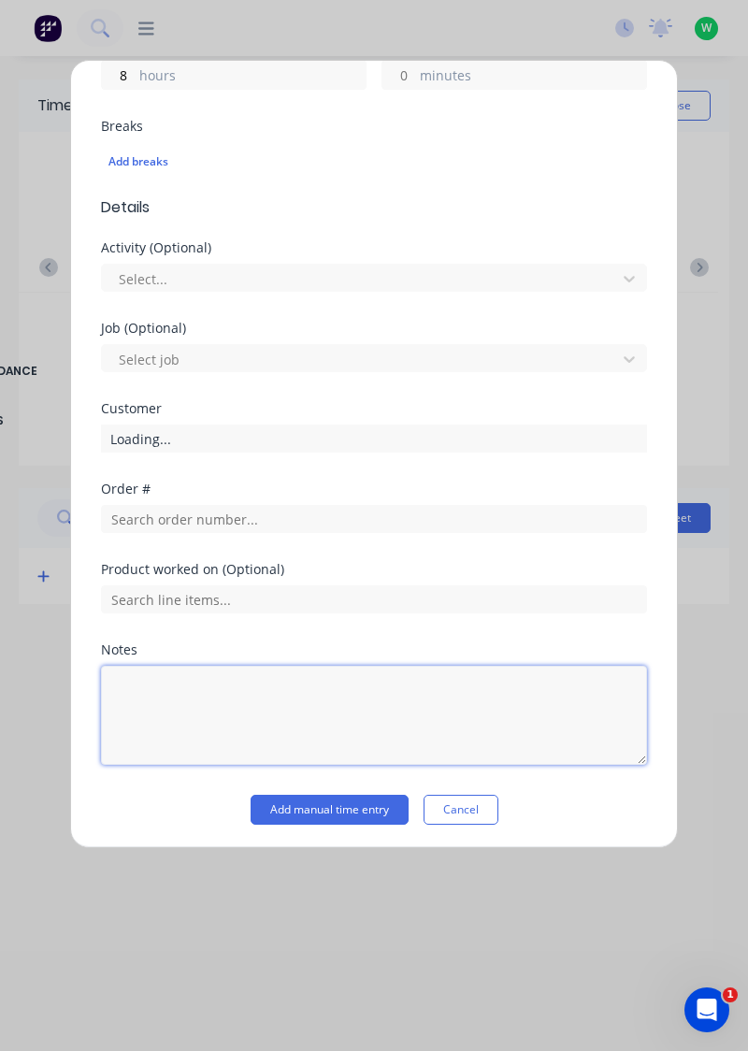
click at [273, 686] on textarea at bounding box center [374, 715] width 546 height 99
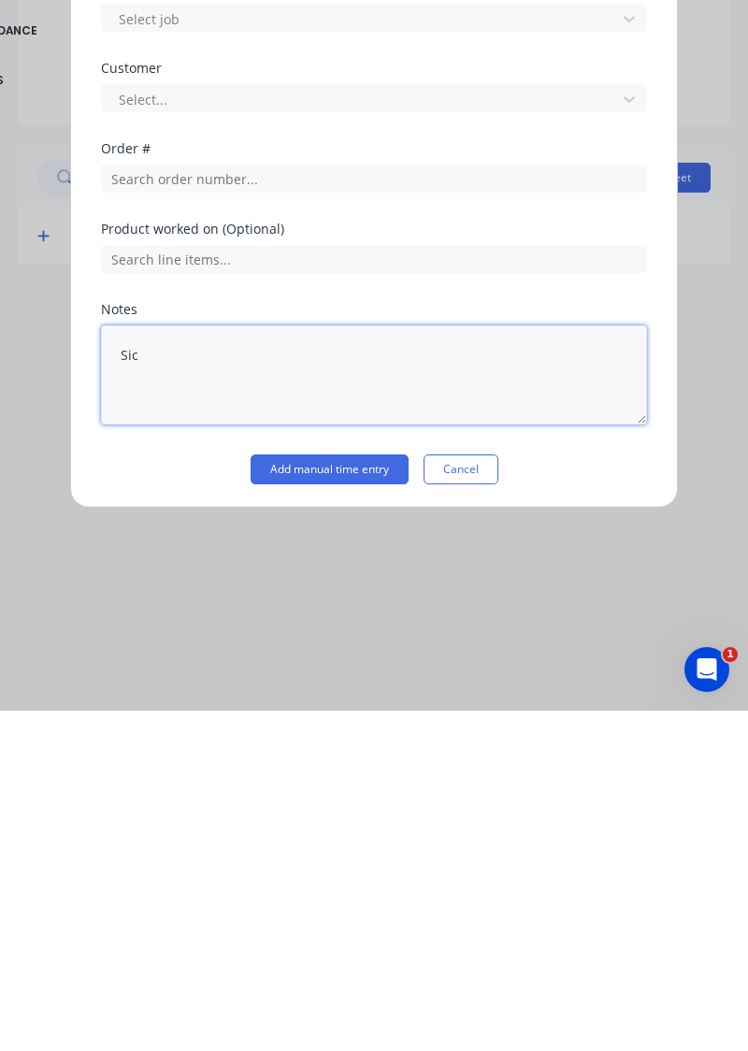
type textarea "Sick"
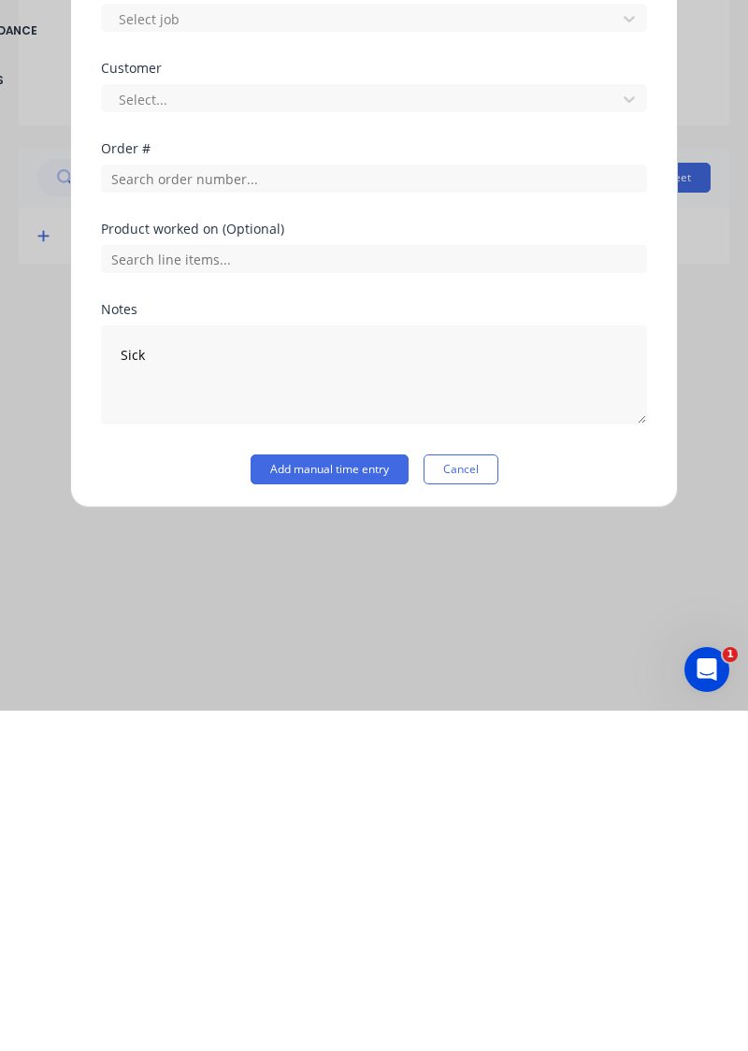
click at [360, 808] on button "Add manual time entry" at bounding box center [330, 810] width 158 height 30
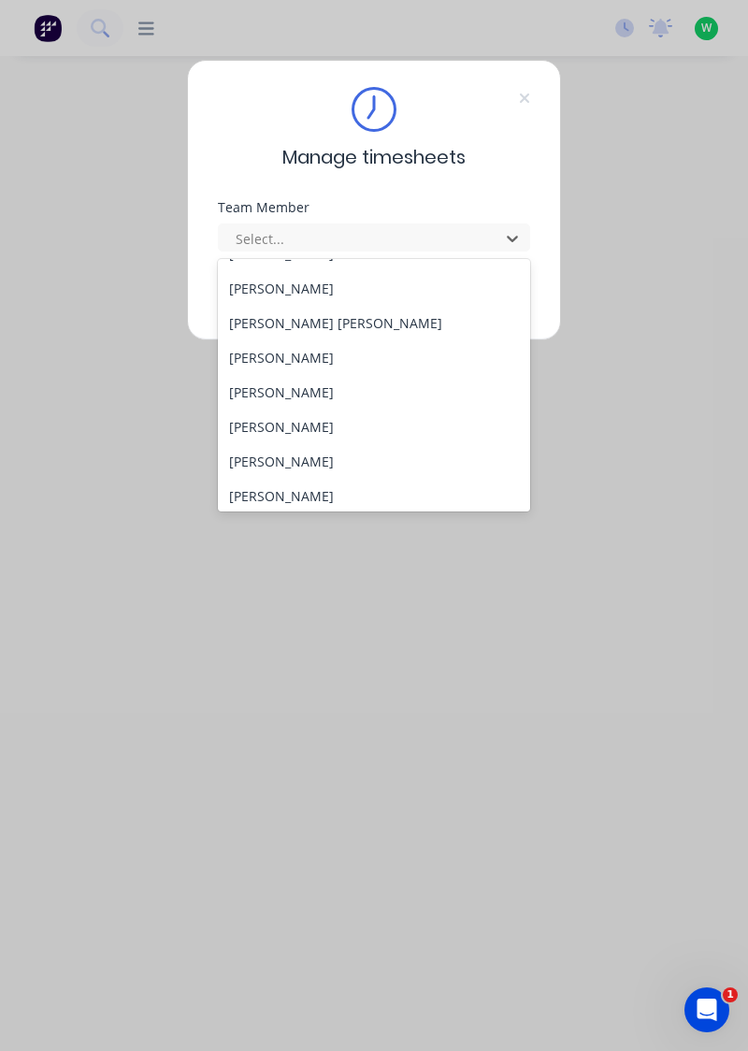
scroll to position [722, 0]
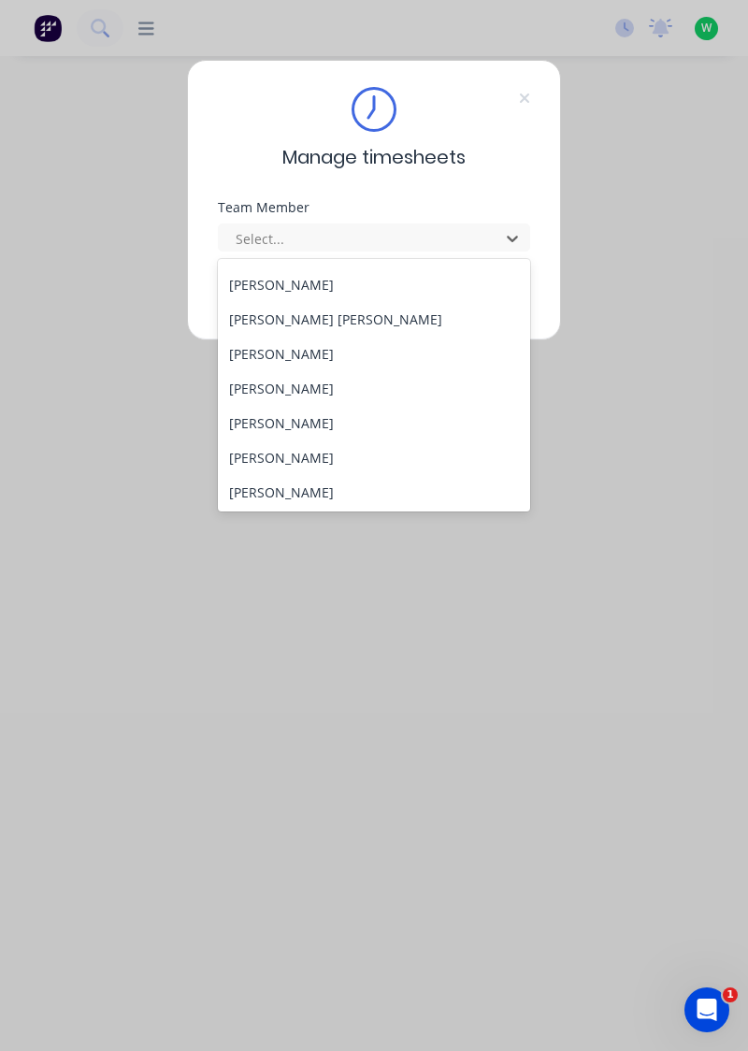
click at [318, 355] on div "[PERSON_NAME]" at bounding box center [374, 354] width 313 height 35
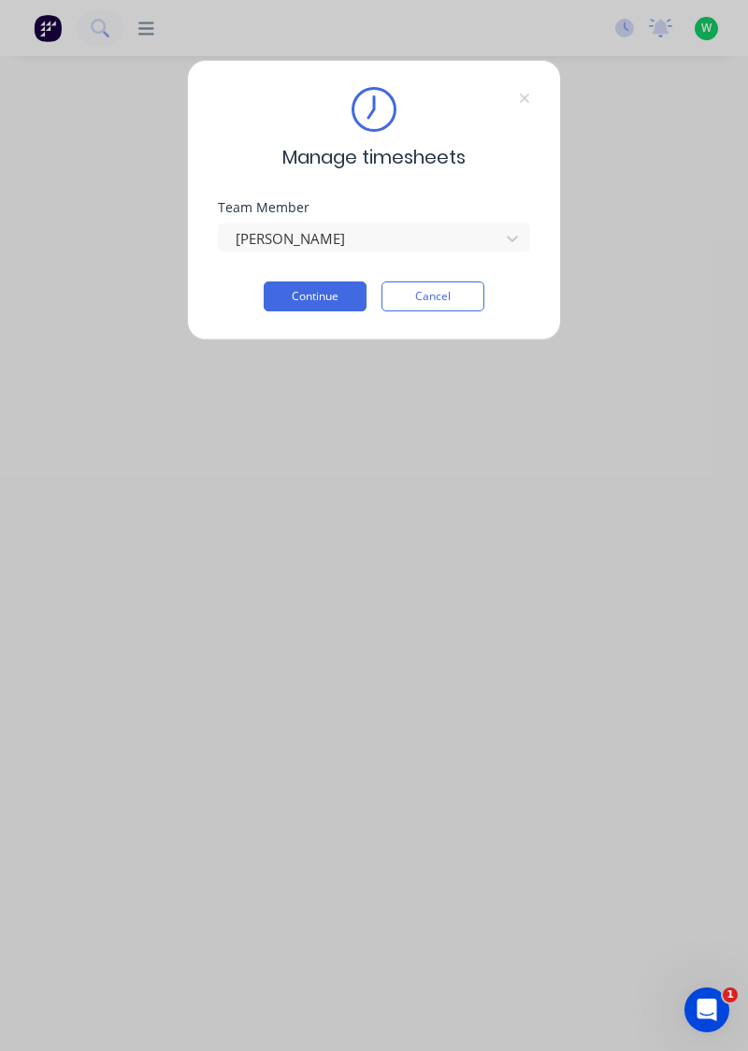
click at [336, 288] on button "Continue" at bounding box center [315, 297] width 103 height 30
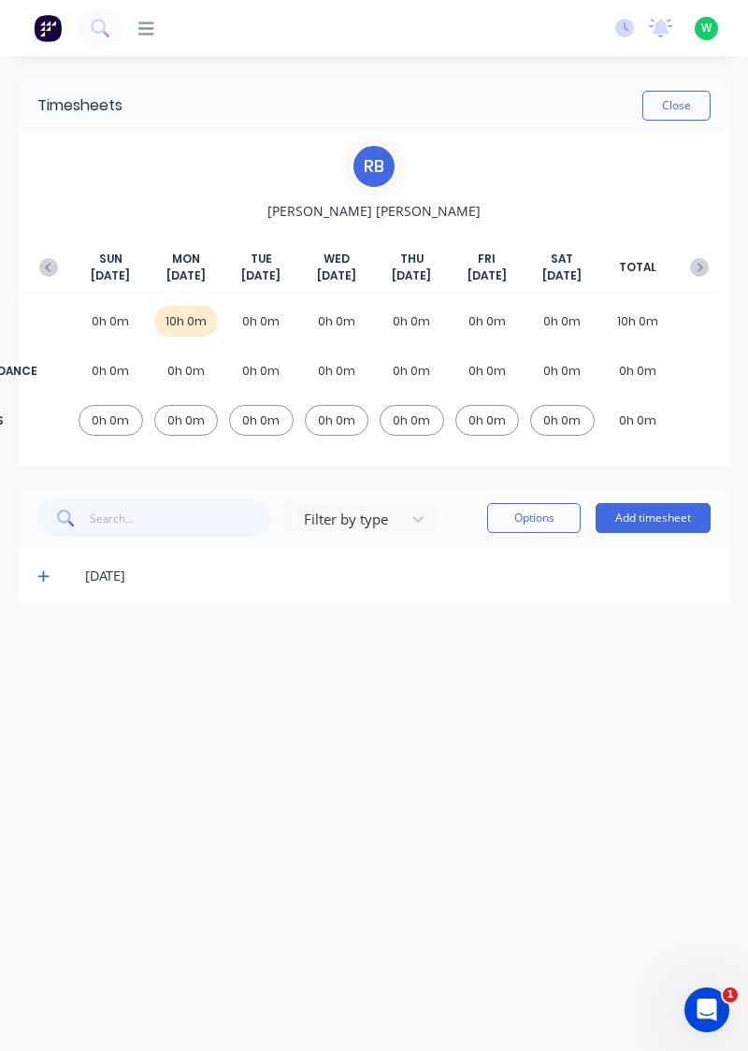
click at [36, 253] on button "button" at bounding box center [48, 268] width 37 height 34
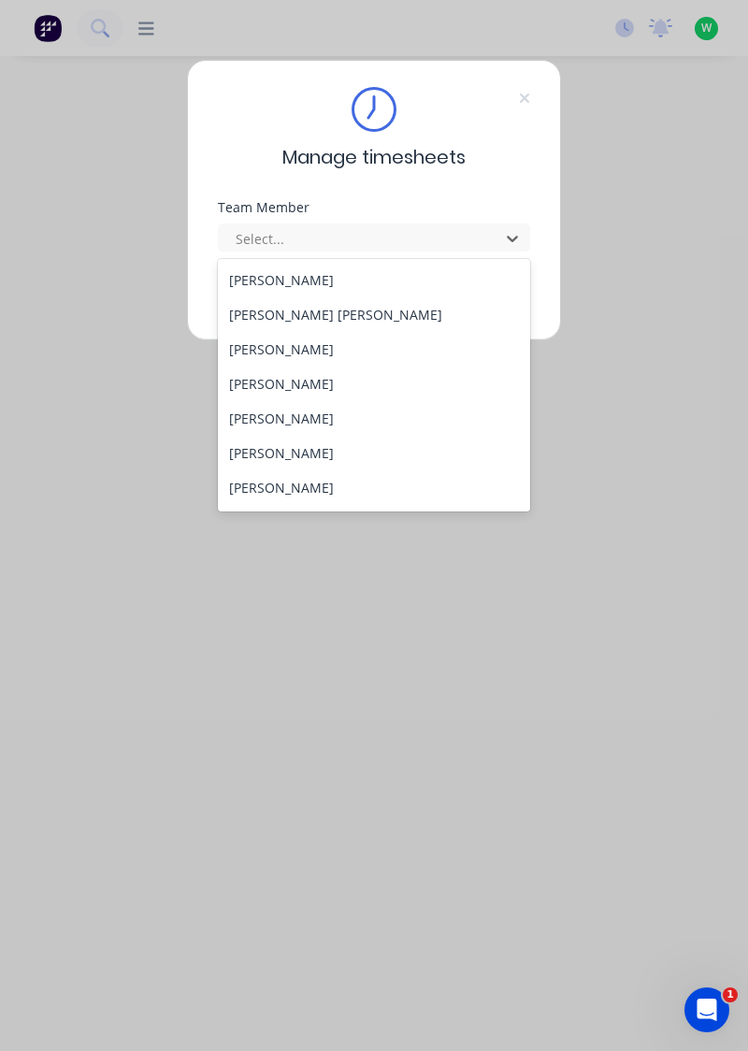
scroll to position [759, 0]
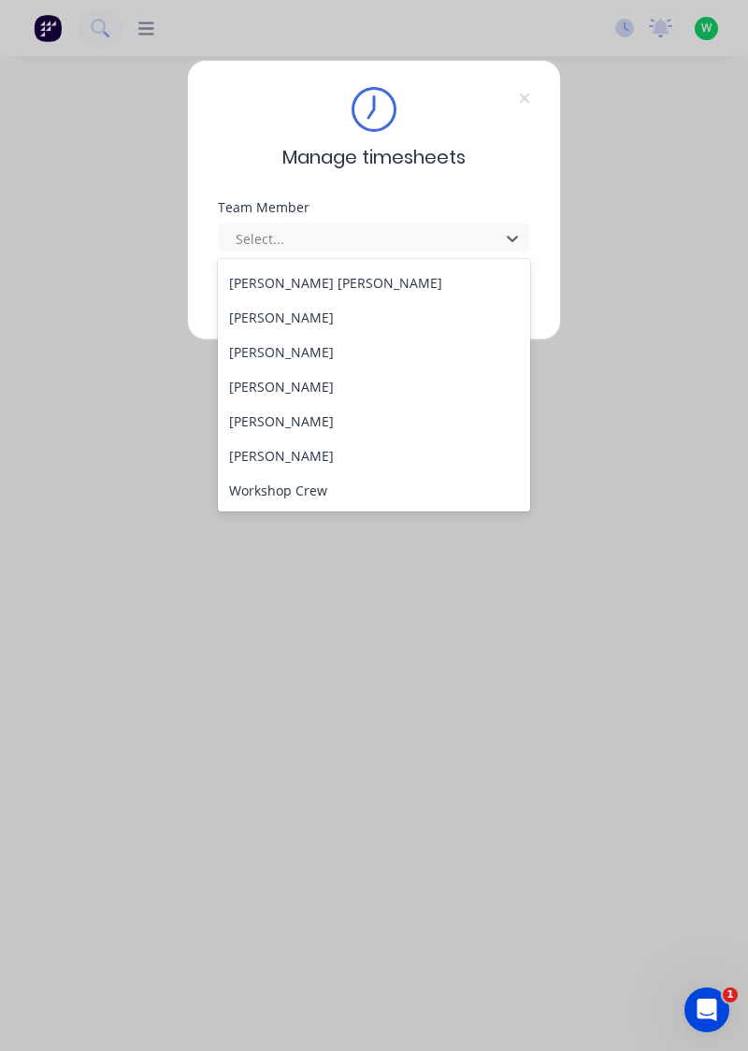
click at [275, 350] on div "[PERSON_NAME]" at bounding box center [374, 352] width 313 height 35
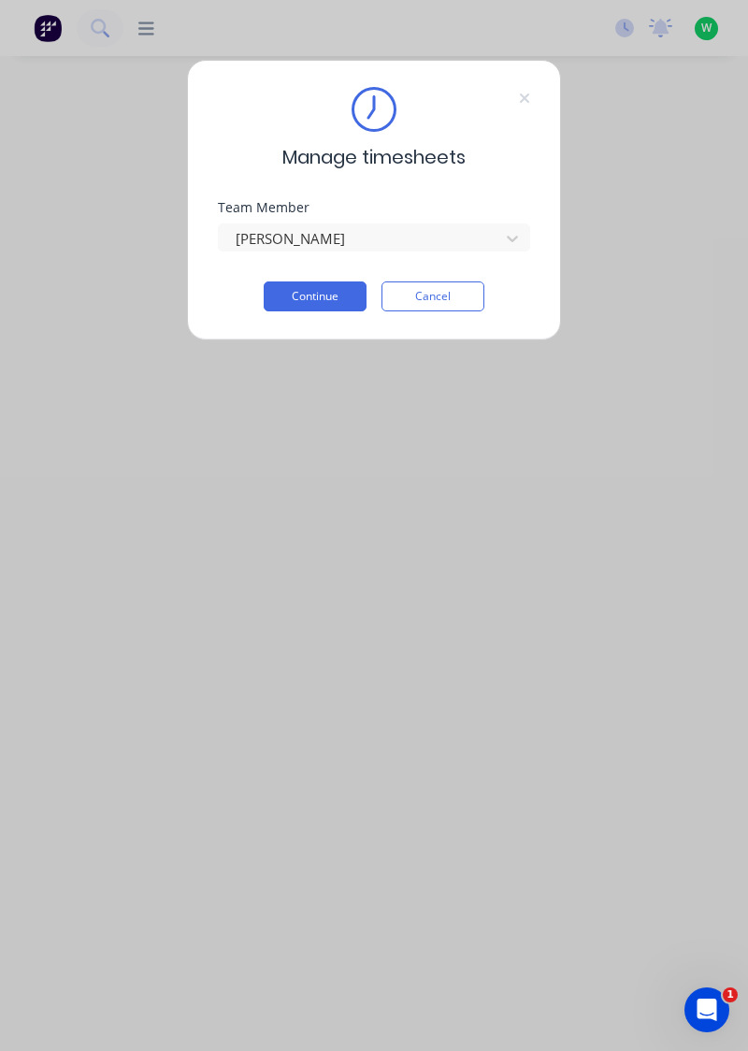
click at [331, 292] on button "Continue" at bounding box center [315, 297] width 103 height 30
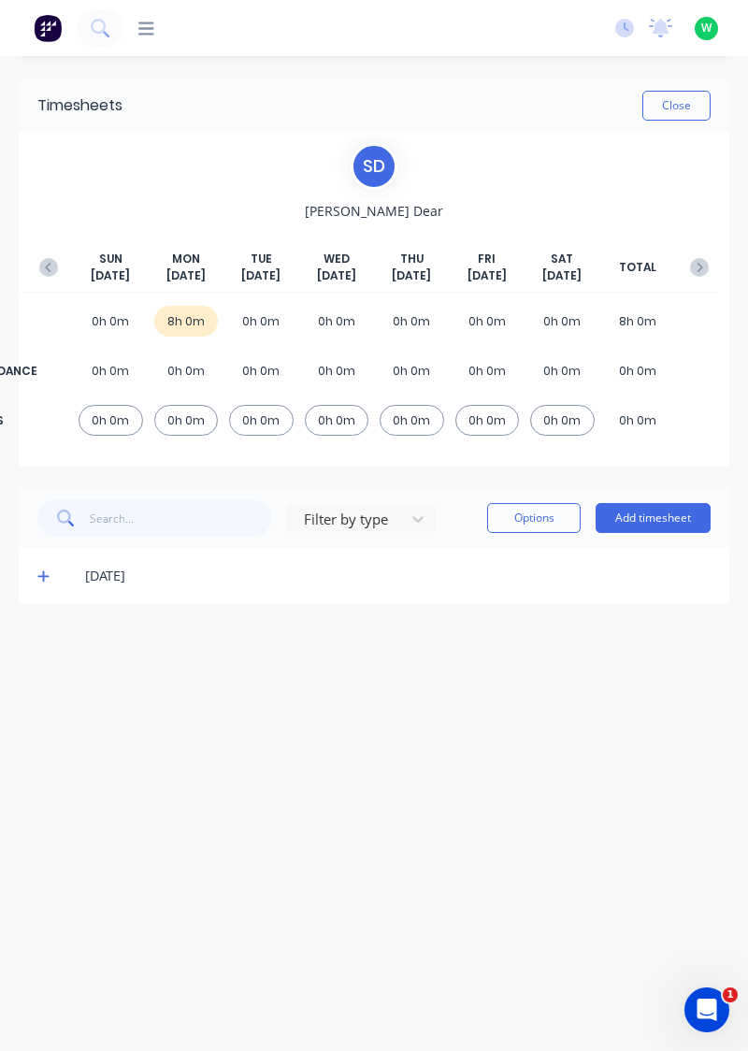
click at [44, 266] on icon "button" at bounding box center [48, 267] width 19 height 19
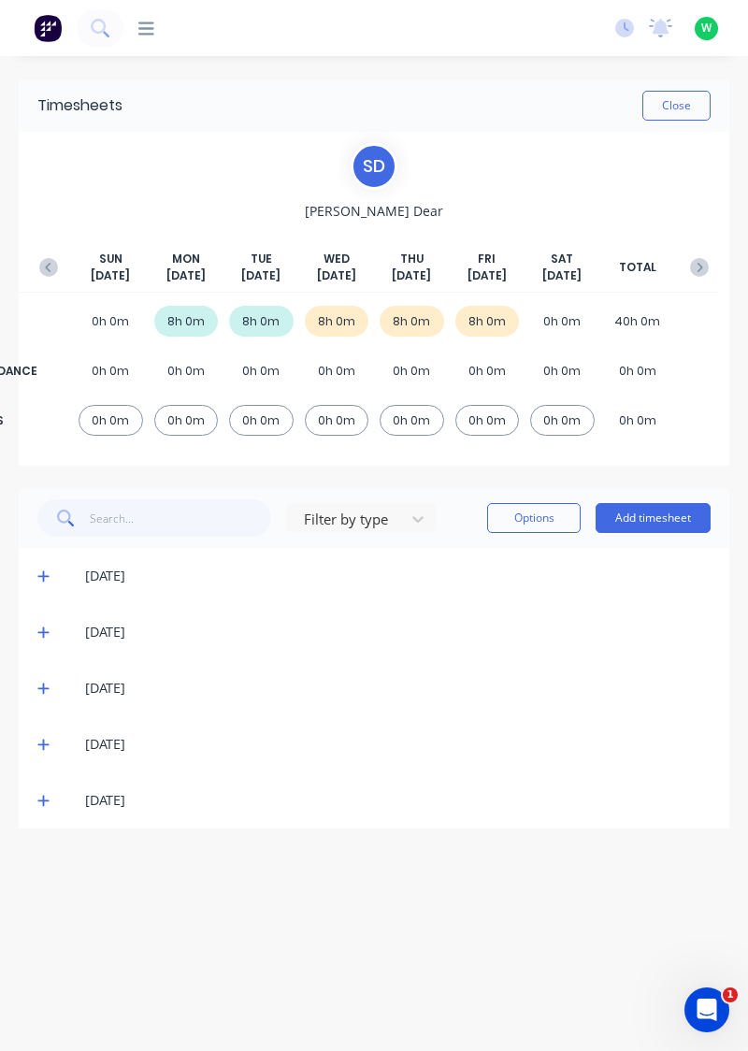
click at [38, 797] on icon at bounding box center [43, 800] width 12 height 13
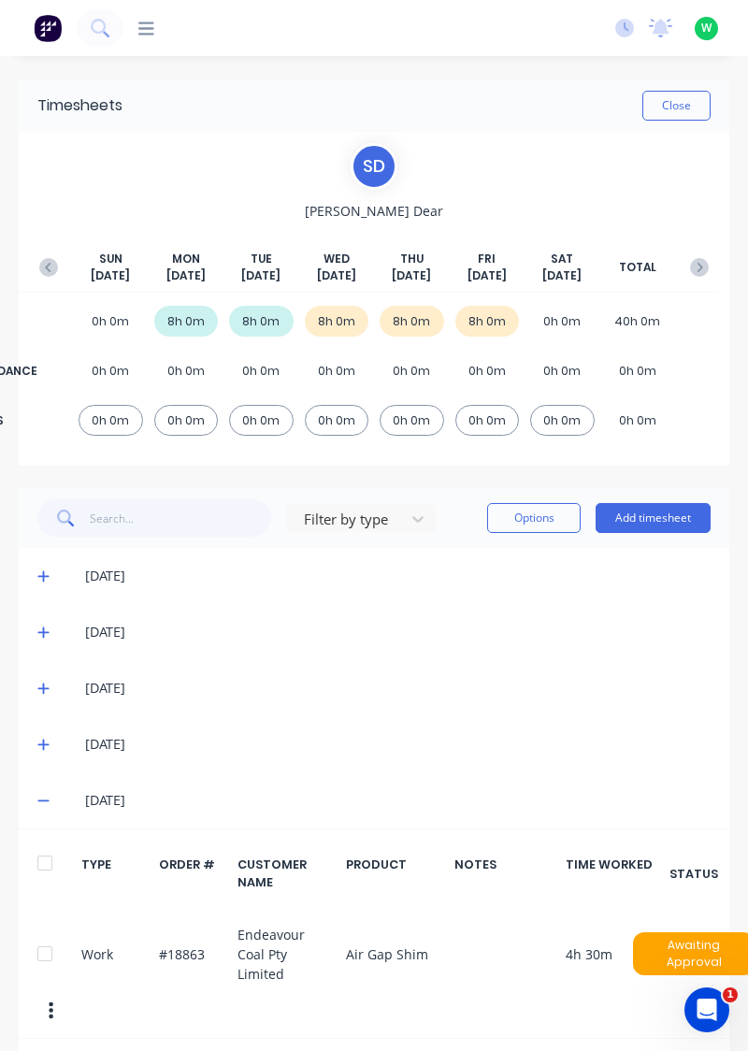
click at [32, 722] on div "25/09/25" at bounding box center [374, 744] width 711 height 56
click at [43, 741] on icon at bounding box center [42, 745] width 11 height 11
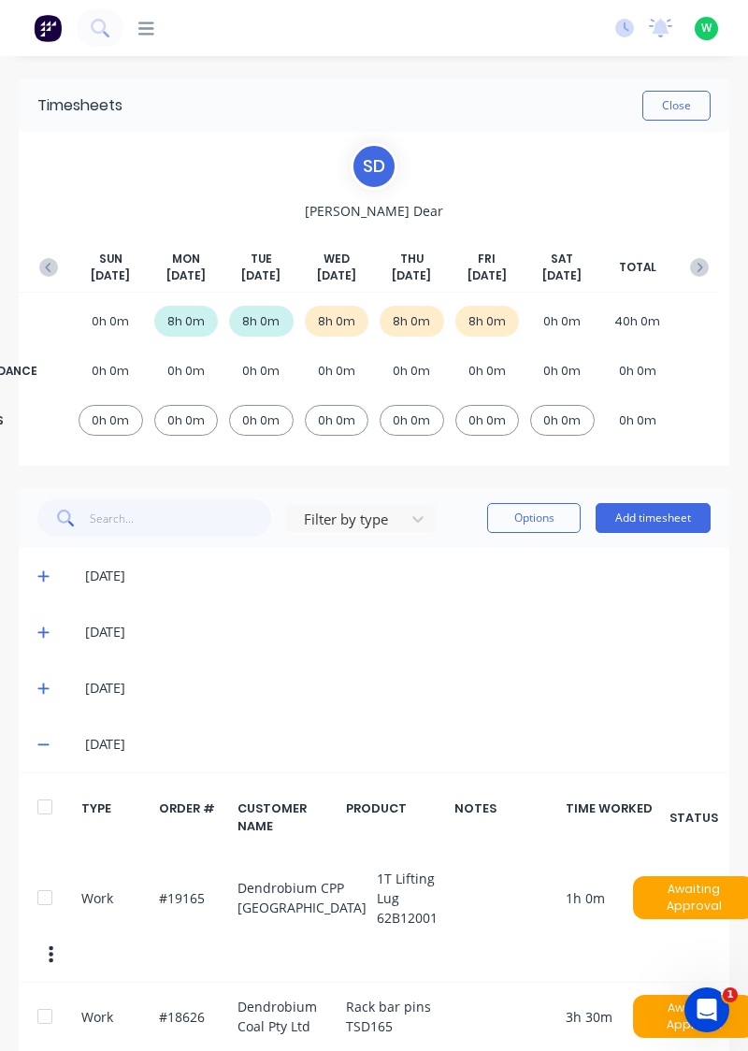
click at [43, 682] on icon at bounding box center [43, 688] width 12 height 13
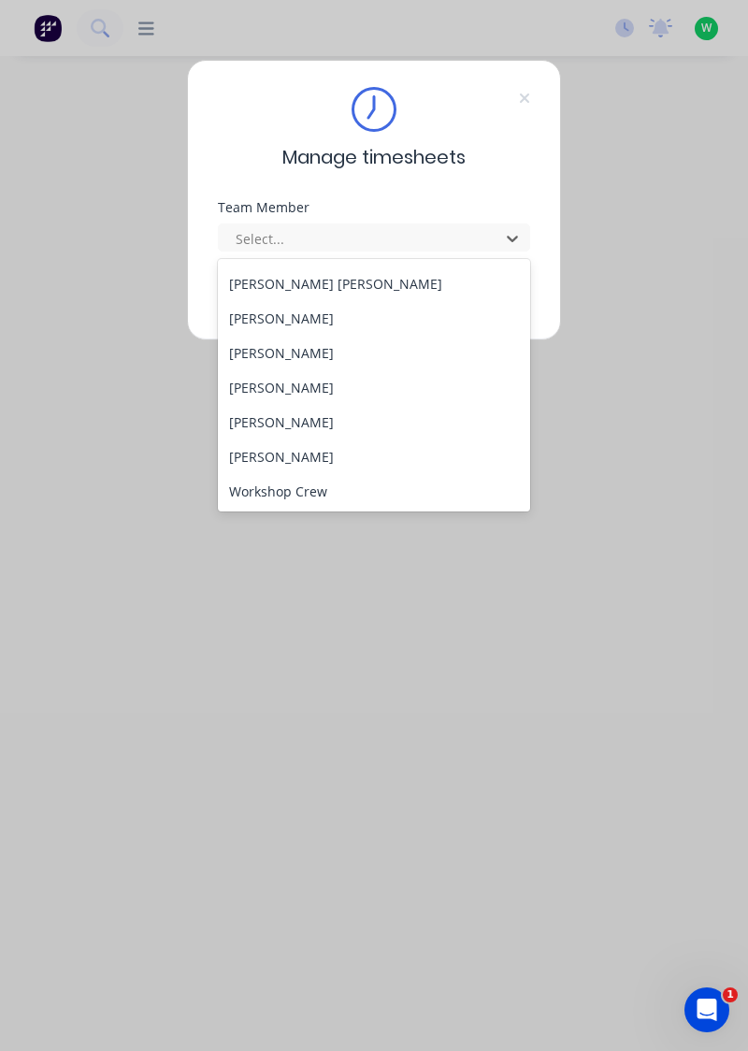
scroll to position [759, 0]
click at [301, 383] on div "[PERSON_NAME]" at bounding box center [374, 386] width 313 height 35
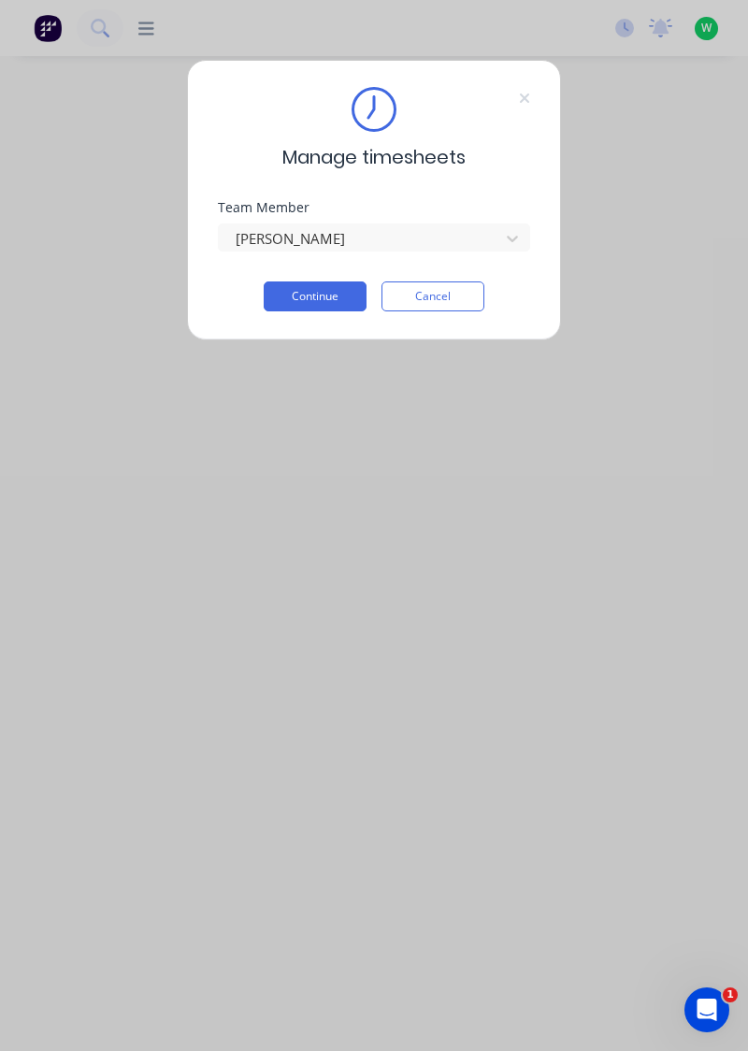
click at [350, 293] on button "Continue" at bounding box center [315, 297] width 103 height 30
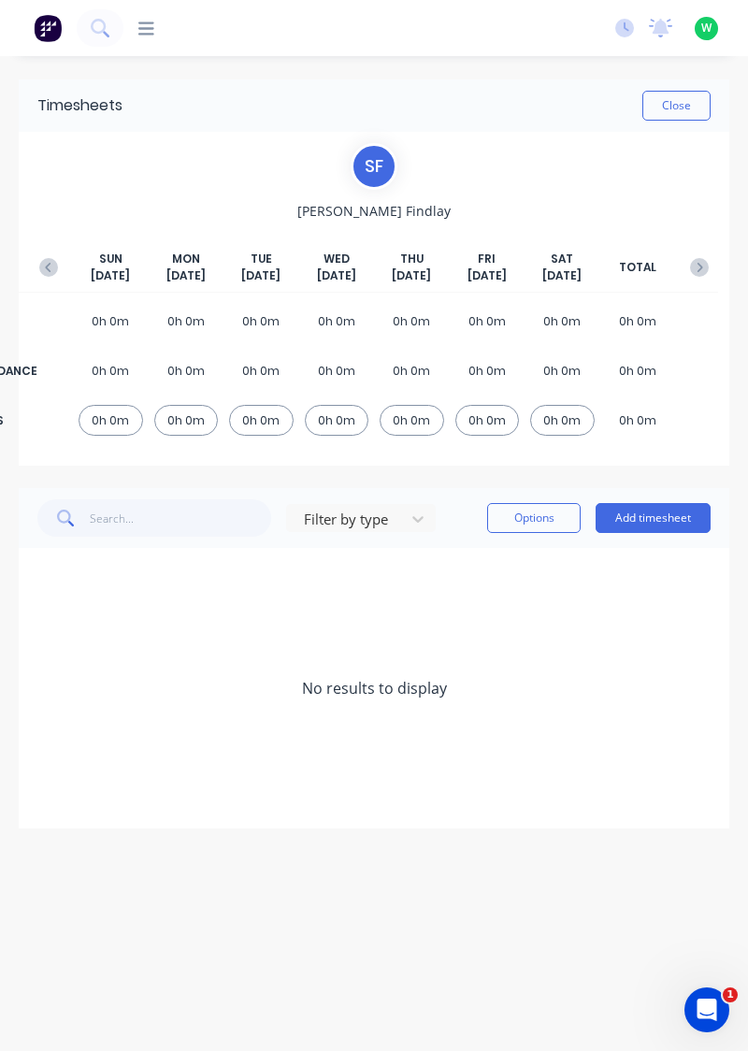
click at [655, 520] on button "Add timesheet" at bounding box center [653, 518] width 115 height 30
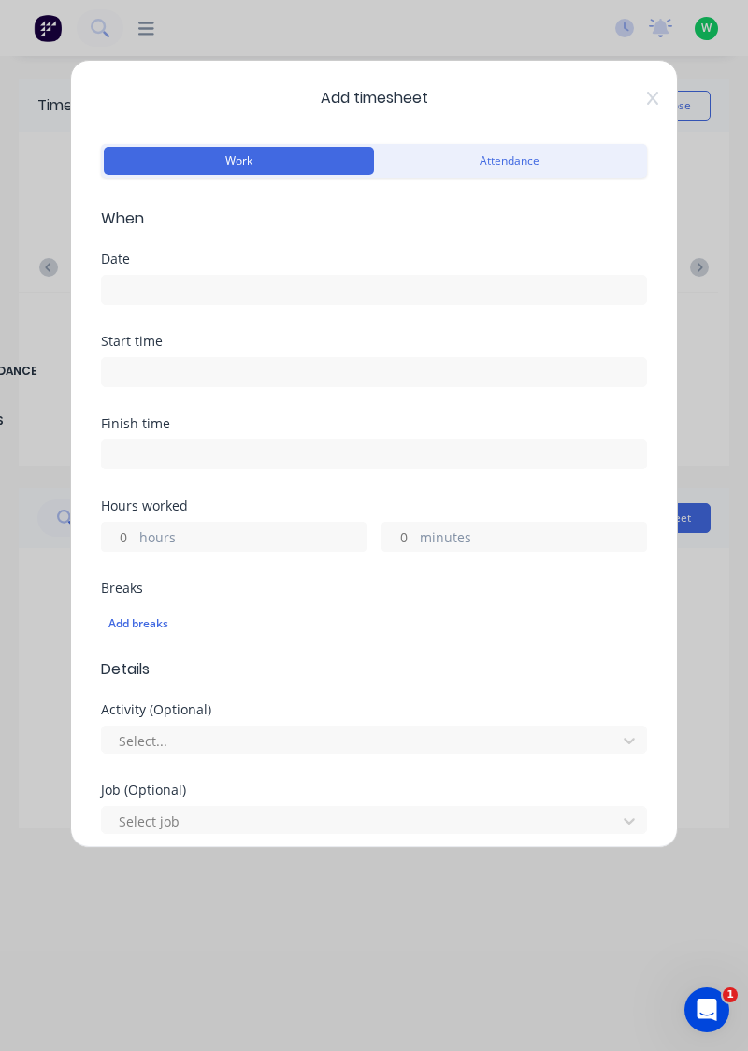
click at [316, 277] on input at bounding box center [374, 290] width 544 height 28
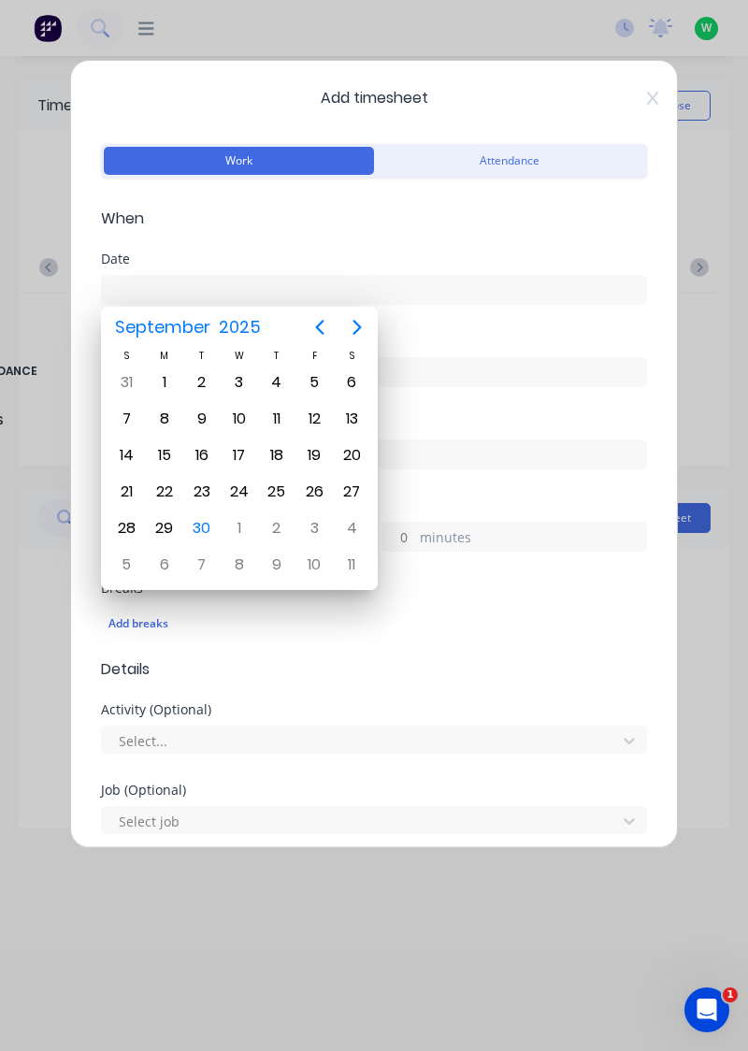
click at [170, 519] on div "29" at bounding box center [165, 528] width 28 height 28
type input "[DATE]"
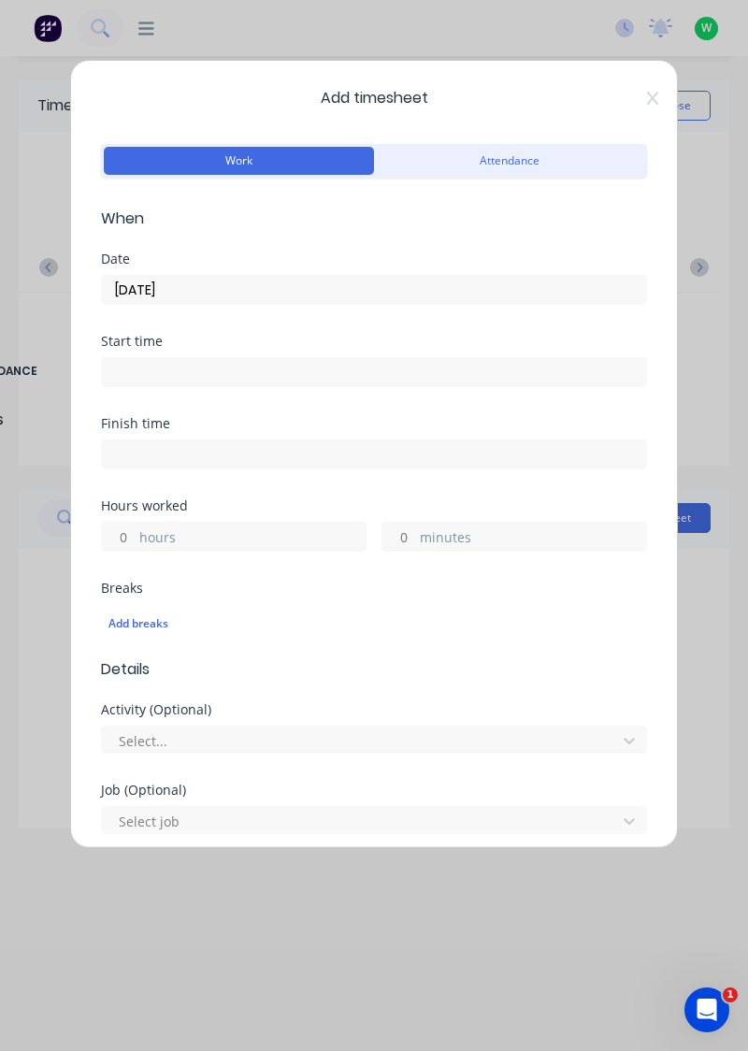
click at [247, 537] on label "hours" at bounding box center [252, 538] width 226 height 23
click at [135, 537] on input "hours" at bounding box center [118, 537] width 33 height 28
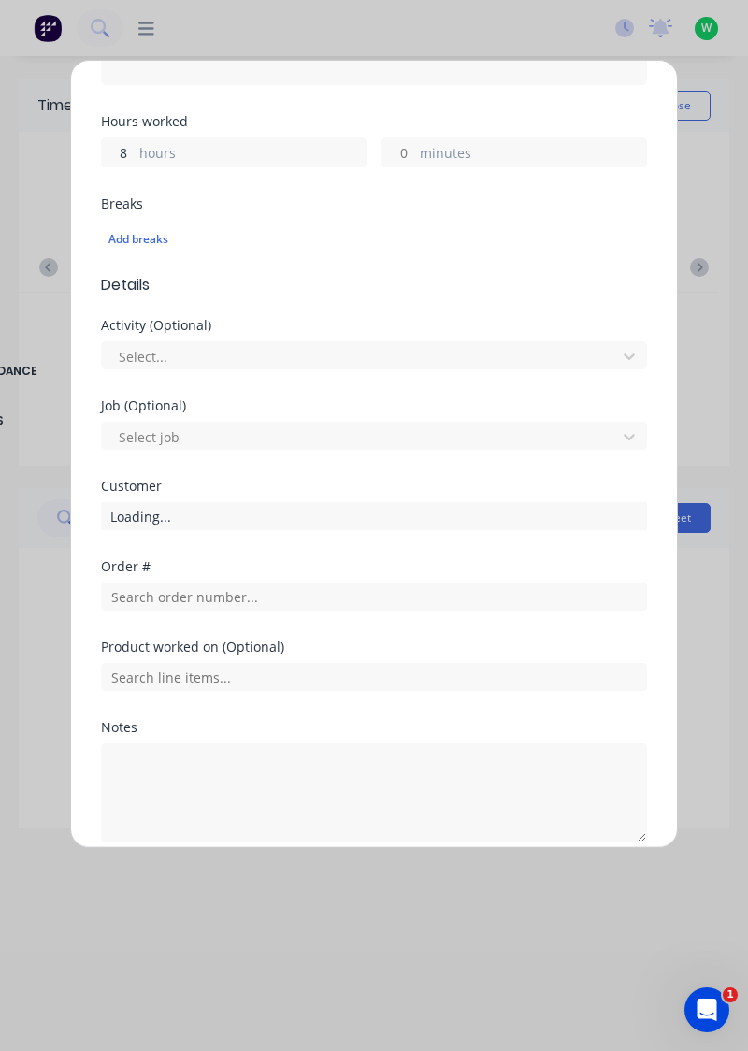
scroll to position [462, 0]
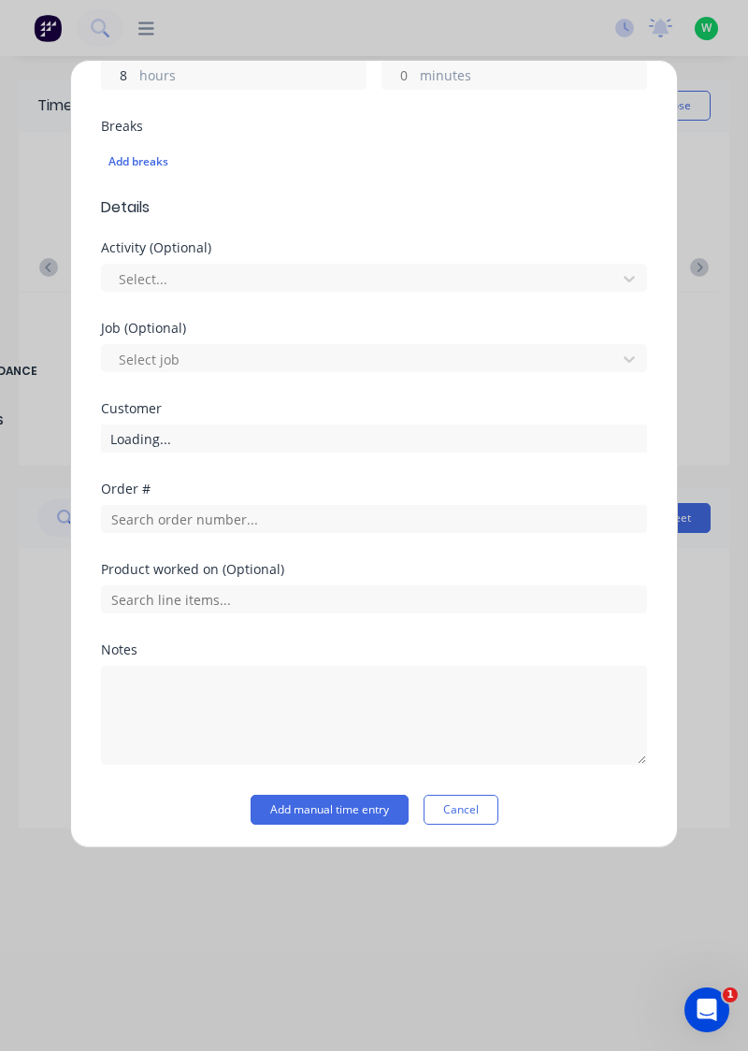
type input "8"
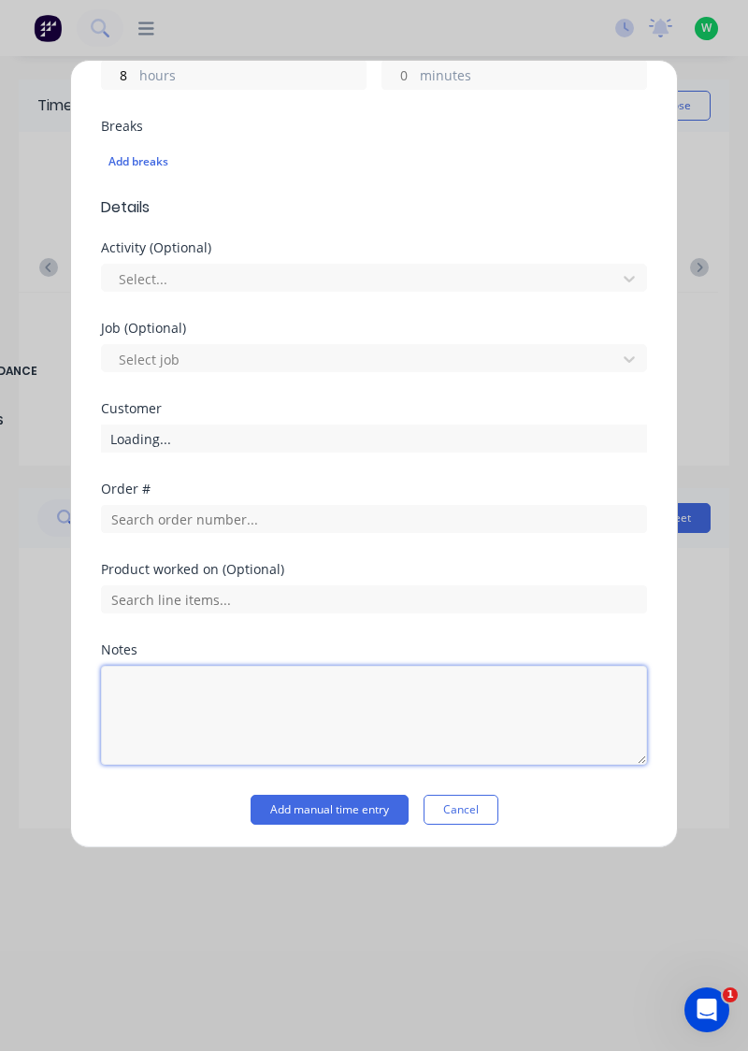
click at [247, 692] on textarea at bounding box center [374, 715] width 546 height 99
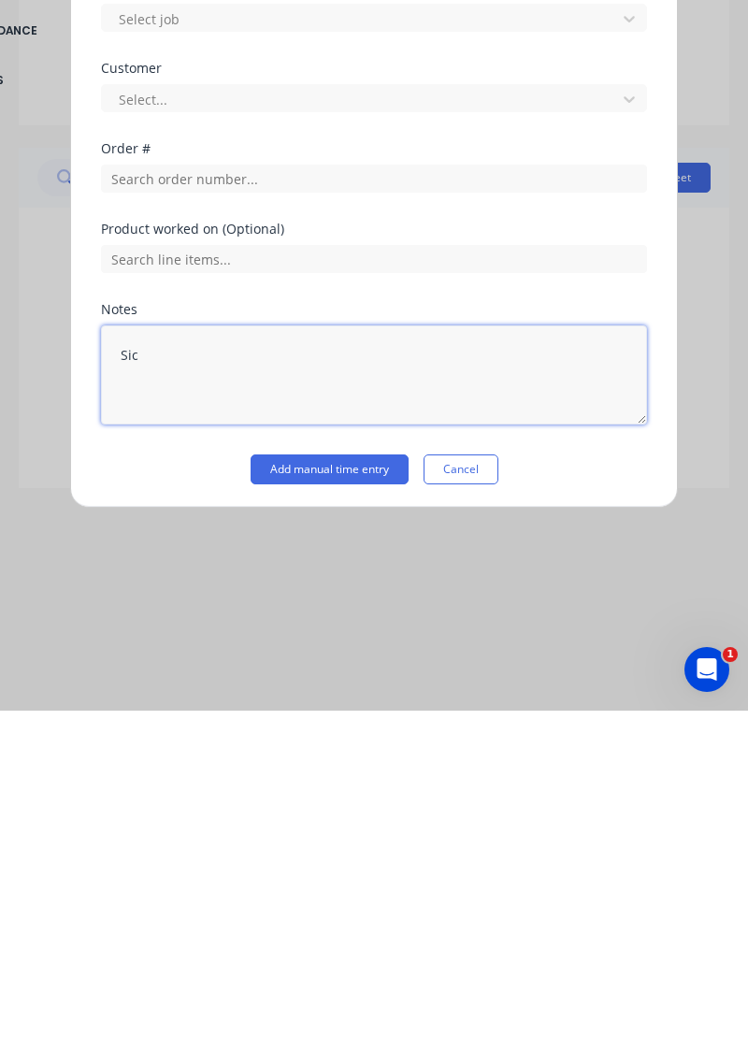
type textarea "Sick"
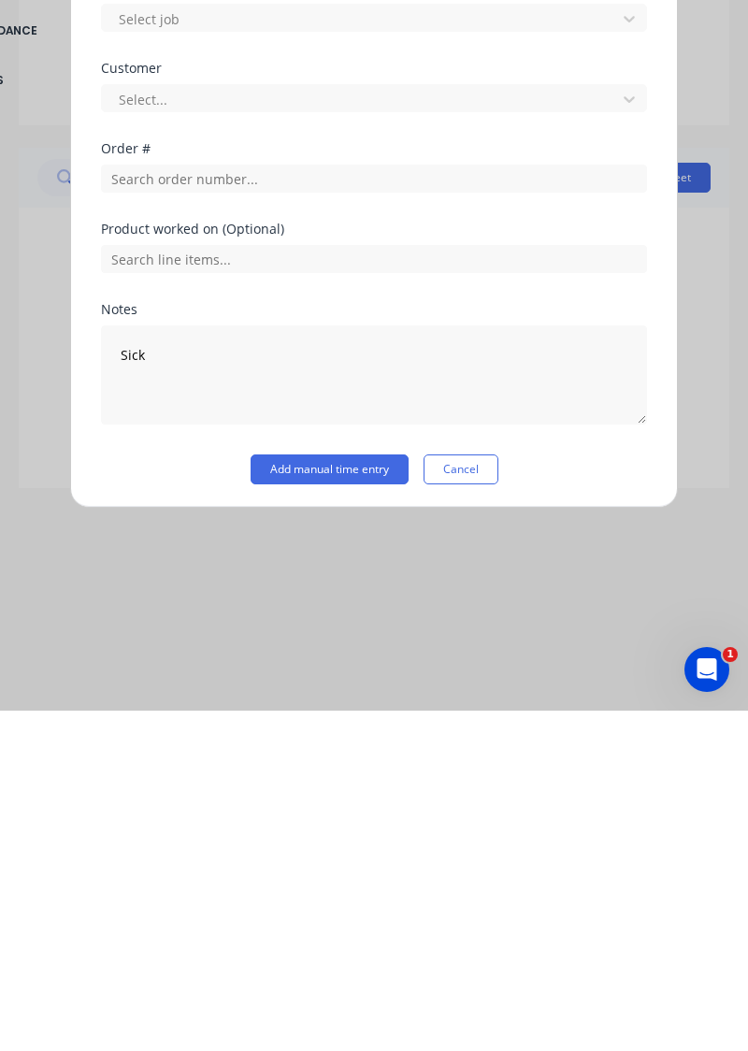
click at [372, 799] on button "Add manual time entry" at bounding box center [330, 810] width 158 height 30
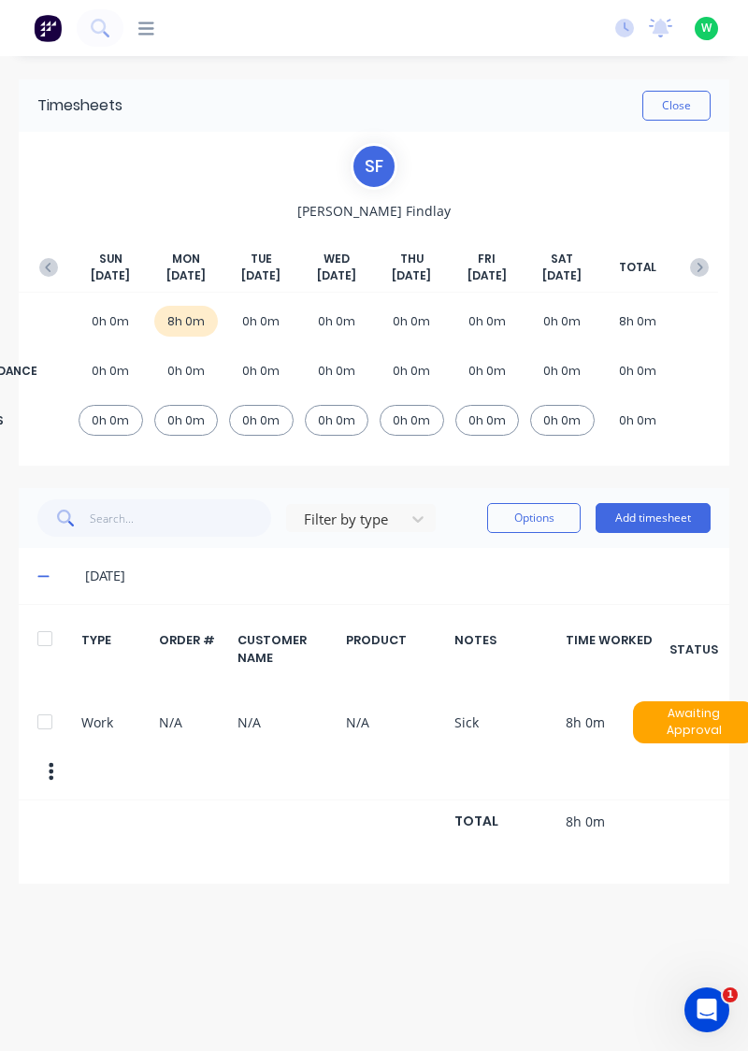
click at [41, 267] on icon "button" at bounding box center [48, 267] width 19 height 19
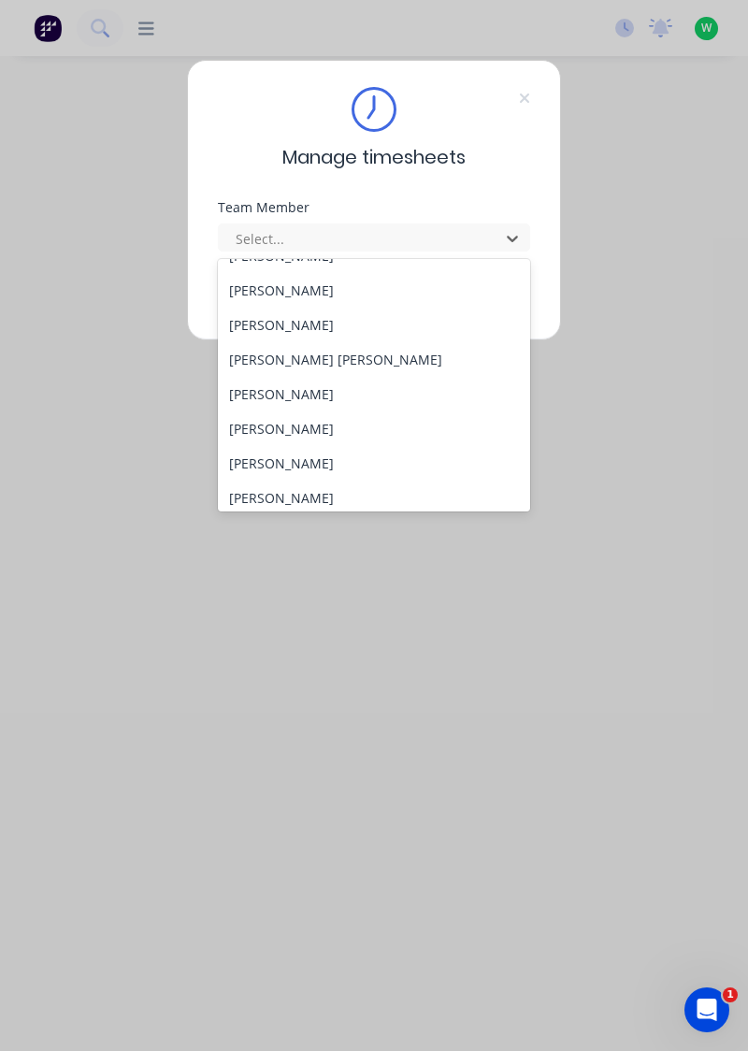
scroll to position [759, 0]
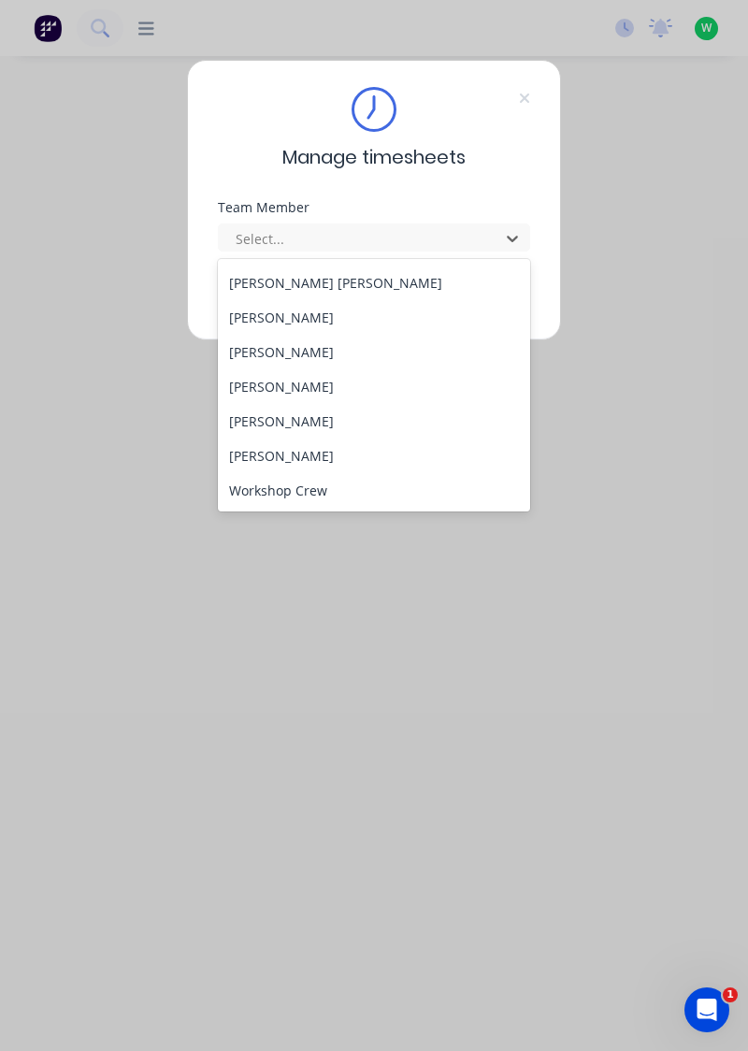
click at [300, 382] on div "[PERSON_NAME]" at bounding box center [374, 386] width 313 height 35
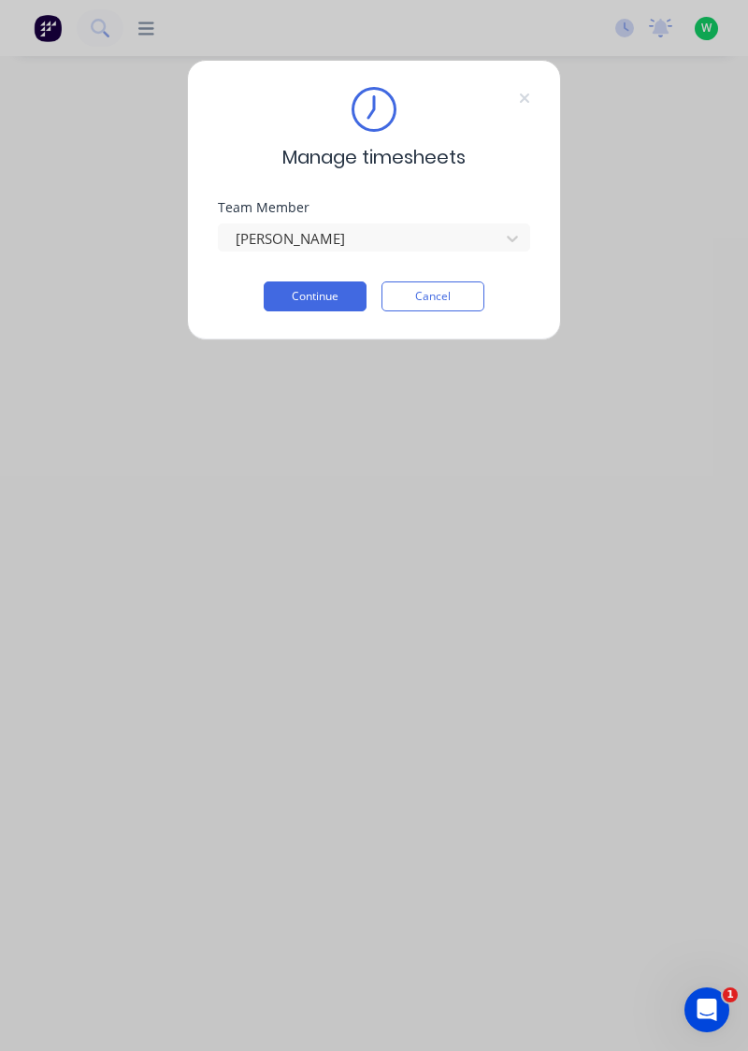
click at [332, 290] on button "Continue" at bounding box center [315, 297] width 103 height 30
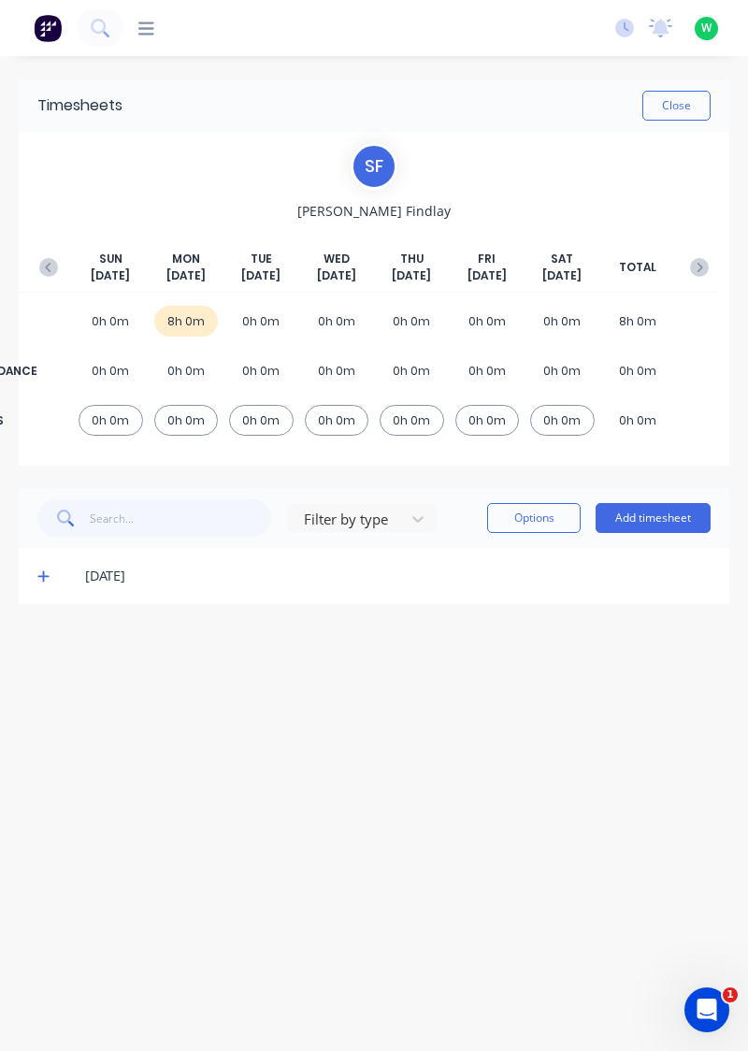
click at [40, 571] on icon at bounding box center [43, 576] width 12 height 13
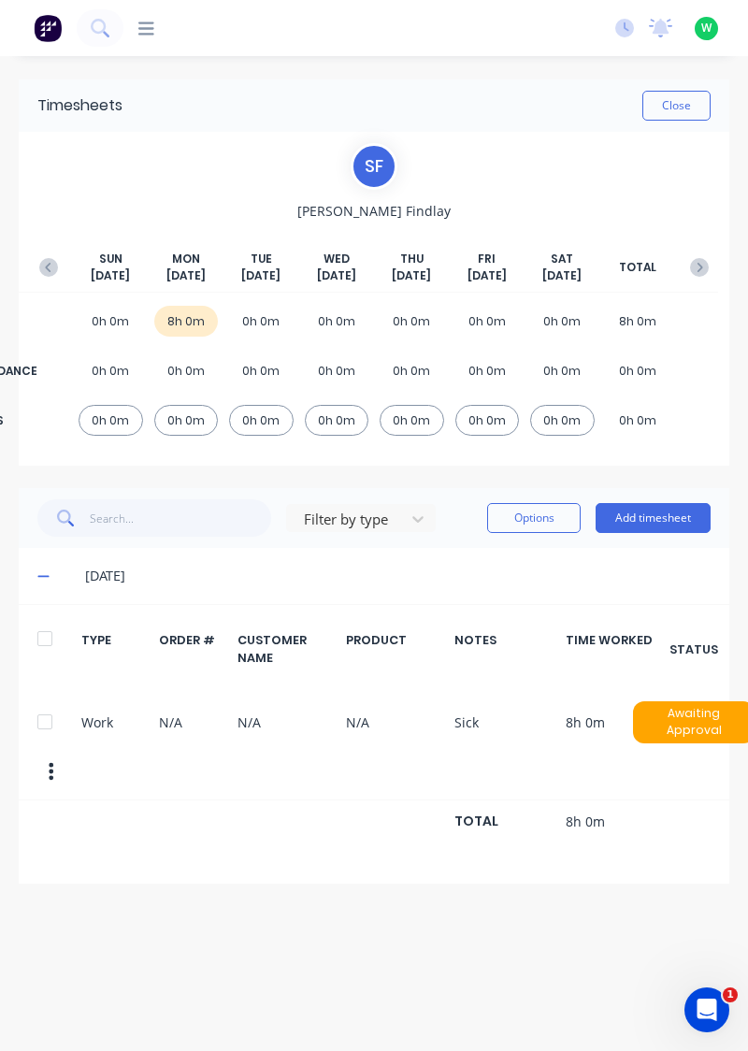
click at [36, 715] on div at bounding box center [44, 721] width 37 height 37
click at [515, 517] on button "Options" at bounding box center [534, 518] width 94 height 30
click at [478, 563] on div "Delete" at bounding box center [492, 566] width 144 height 27
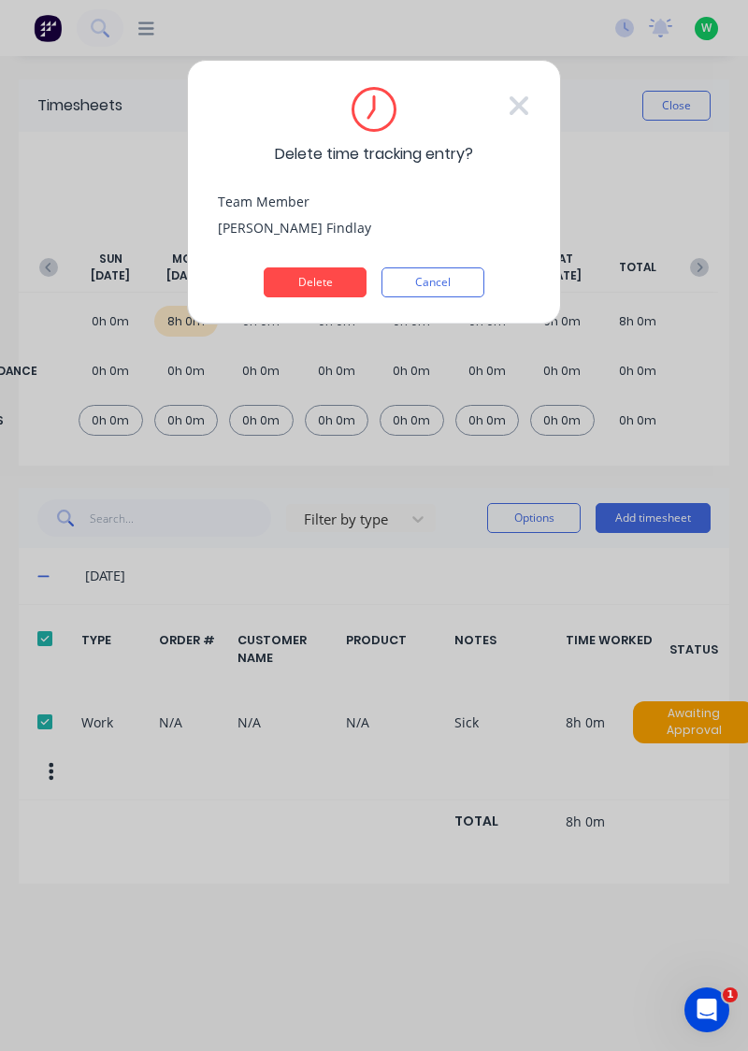
click at [310, 280] on button "Delete" at bounding box center [315, 282] width 103 height 30
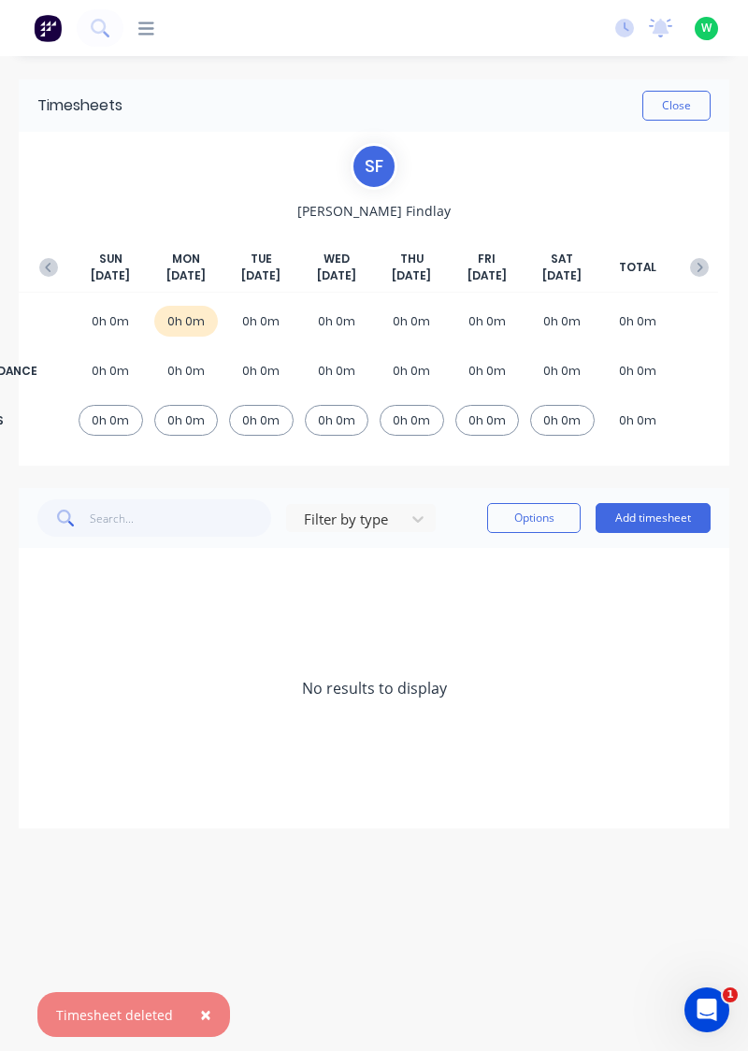
click at [658, 518] on button "Add timesheet" at bounding box center [653, 518] width 115 height 30
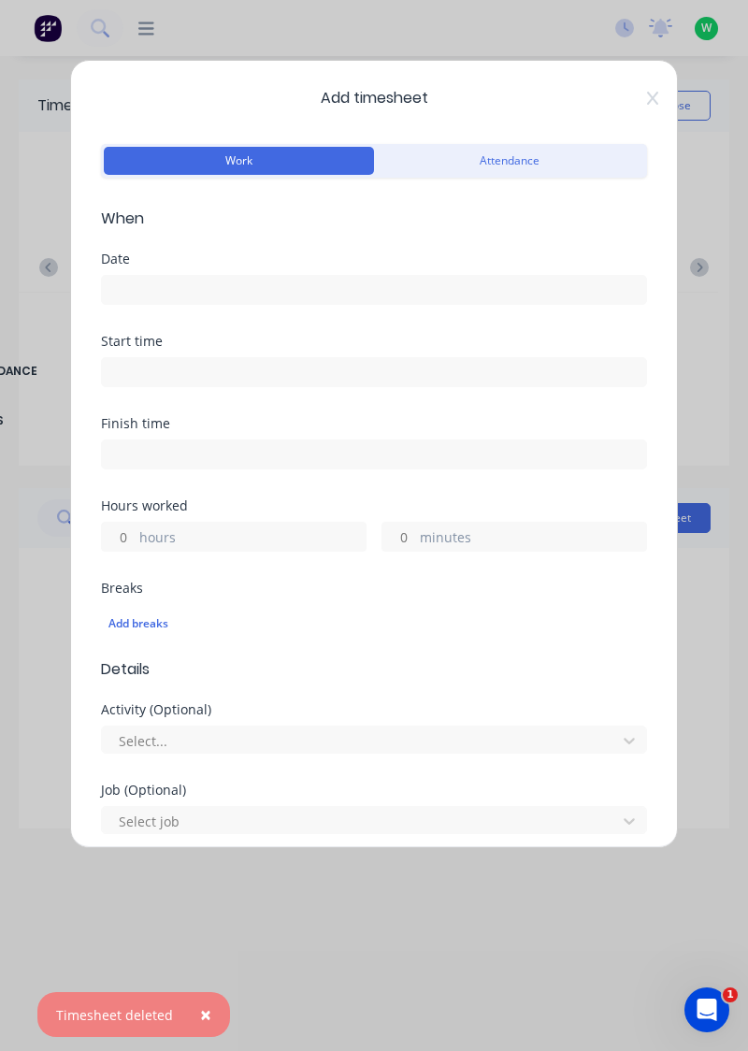
click at [334, 286] on input at bounding box center [374, 290] width 544 height 28
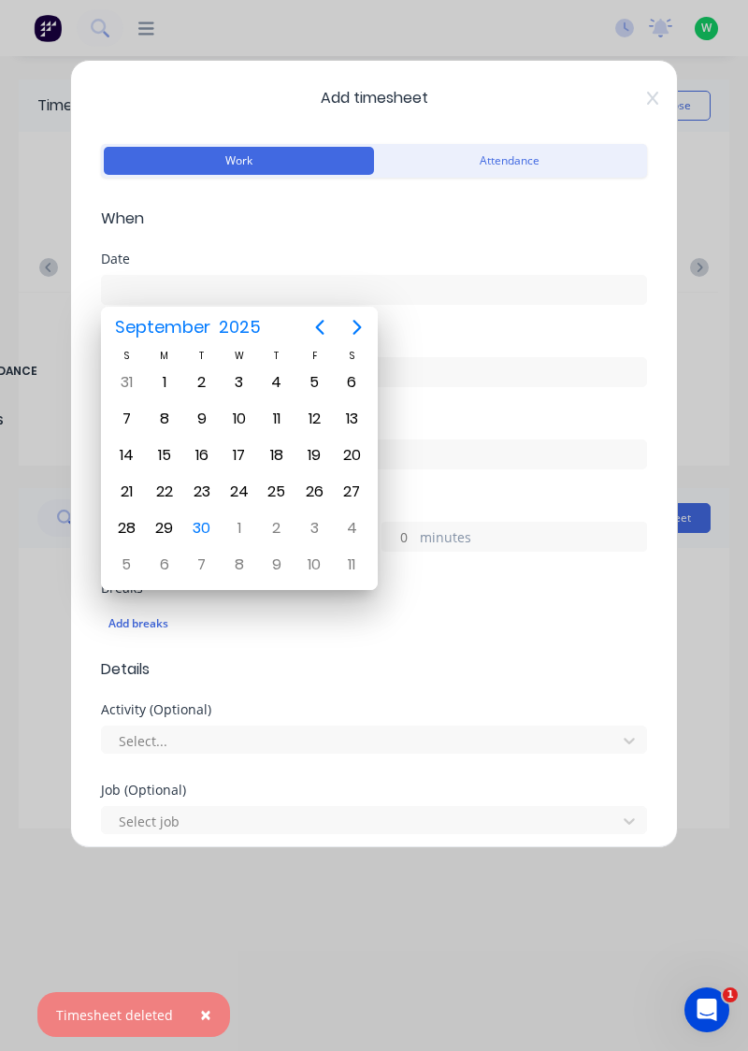
click at [167, 521] on div "29" at bounding box center [165, 528] width 28 height 28
type input "[DATE]"
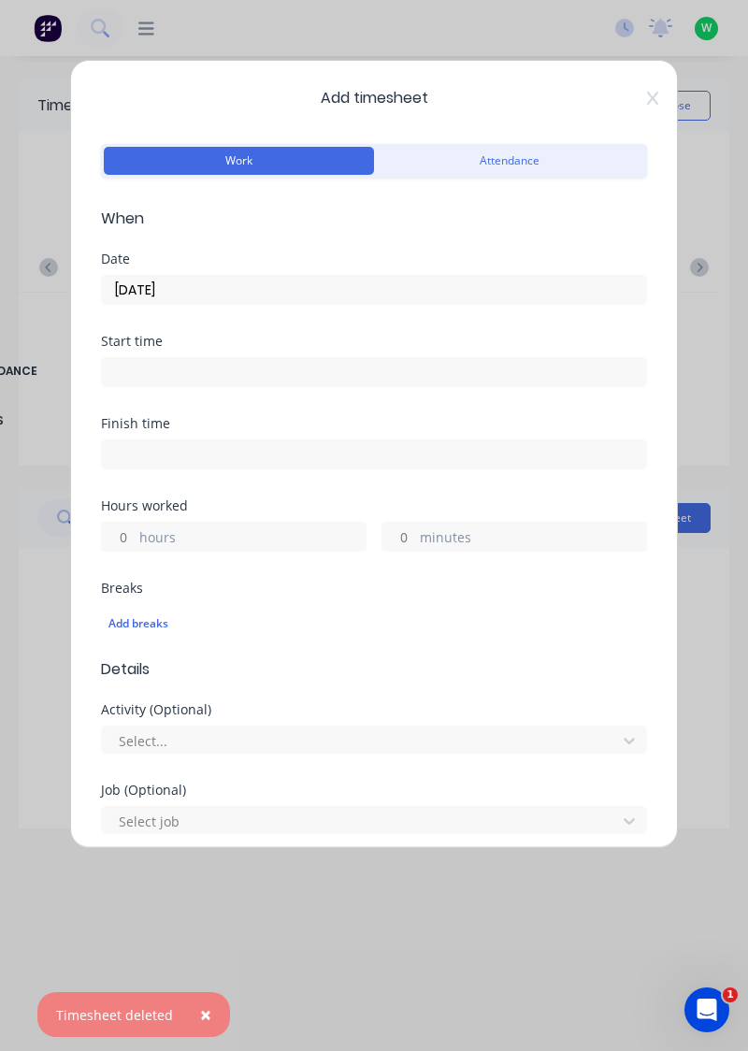
click at [238, 540] on label "hours" at bounding box center [252, 538] width 226 height 23
click at [135, 540] on input "hours" at bounding box center [118, 537] width 33 height 28
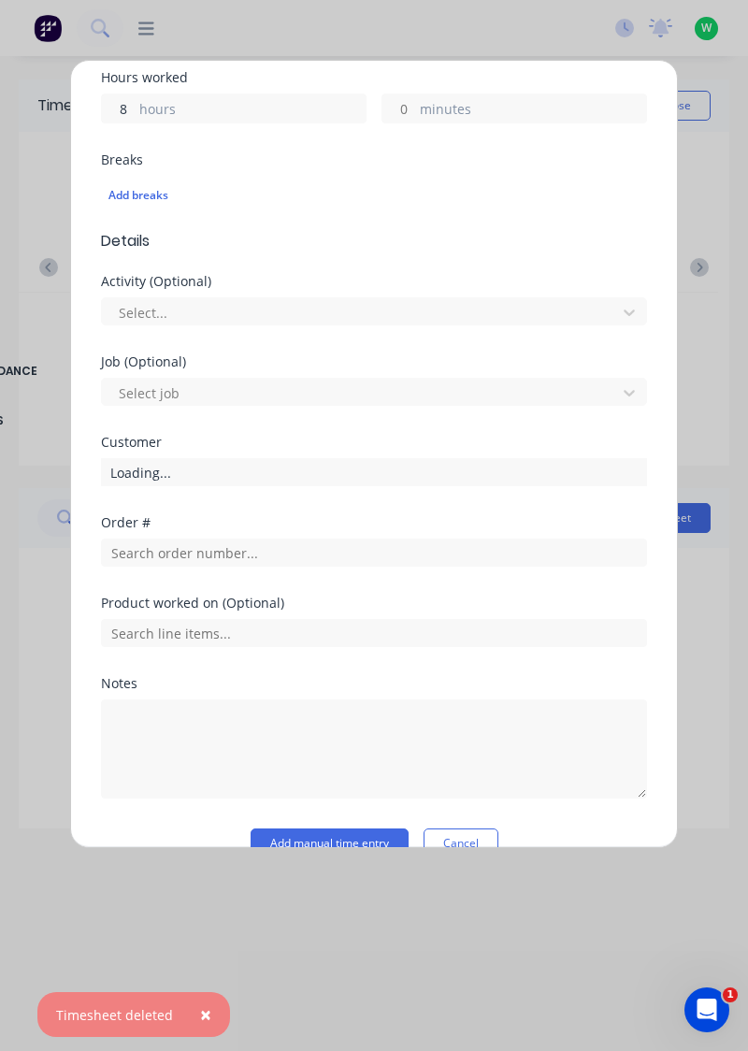
scroll to position [462, 0]
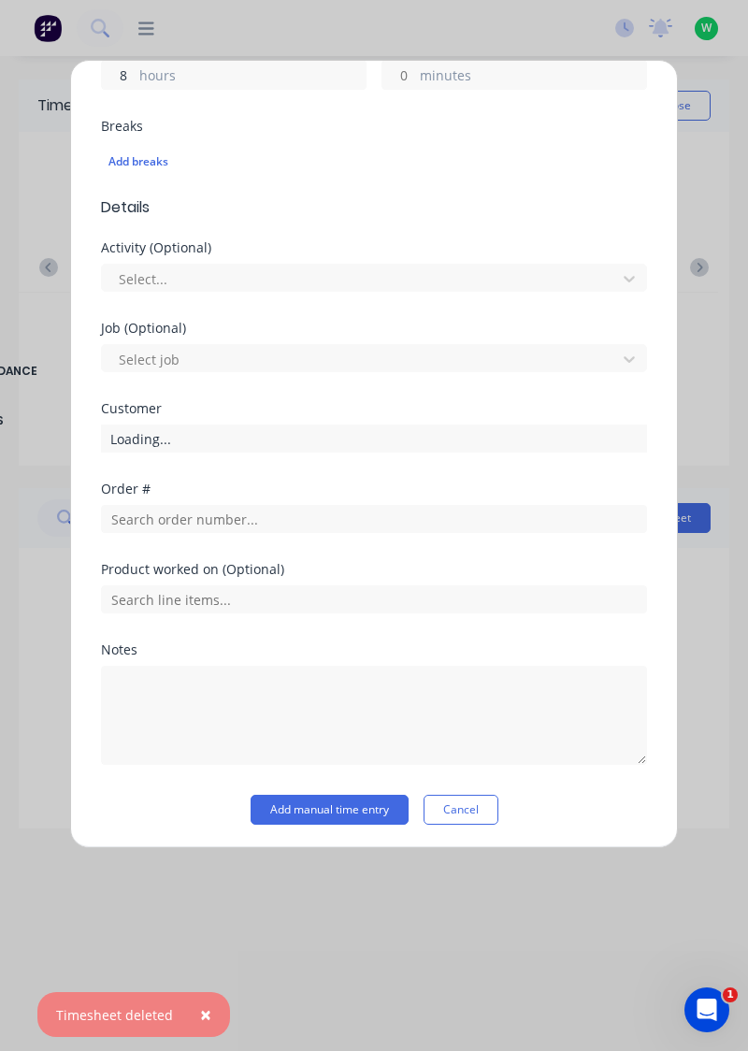
type input "8"
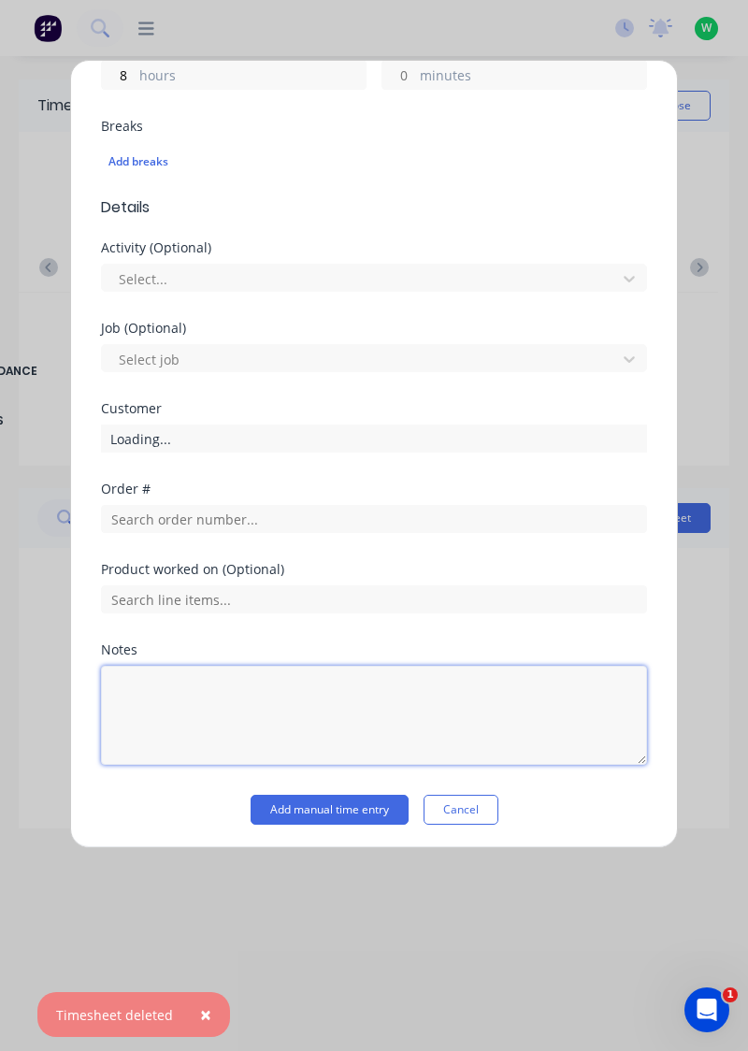
click at [262, 672] on textarea at bounding box center [374, 715] width 546 height 99
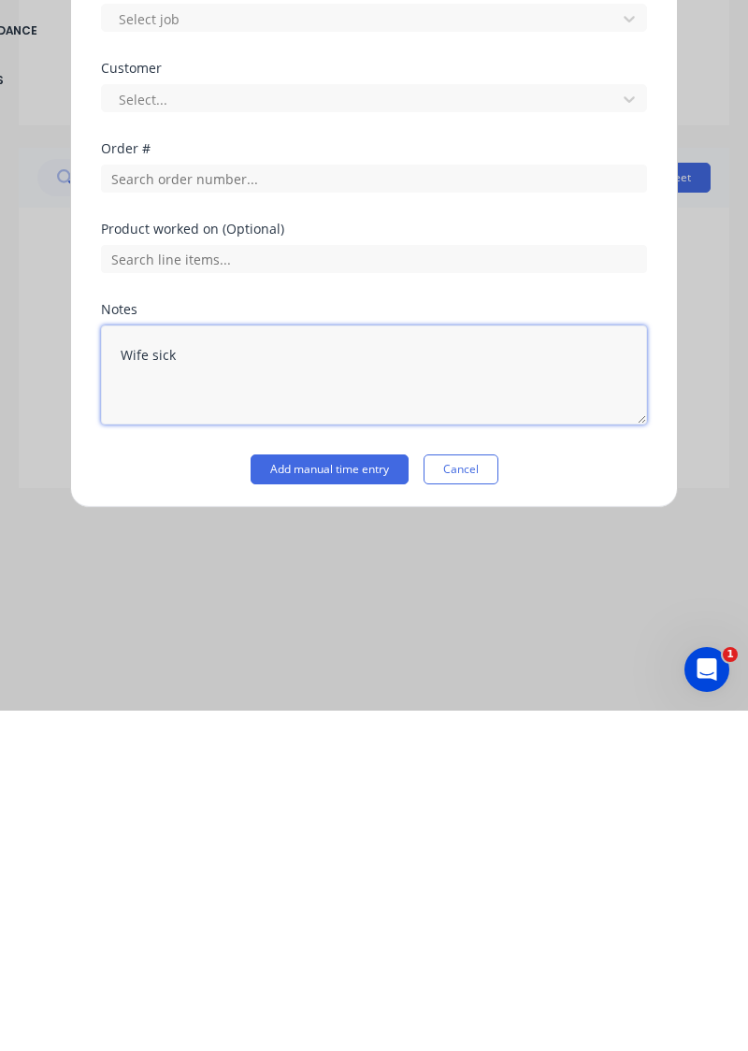
type textarea "Wife sick"
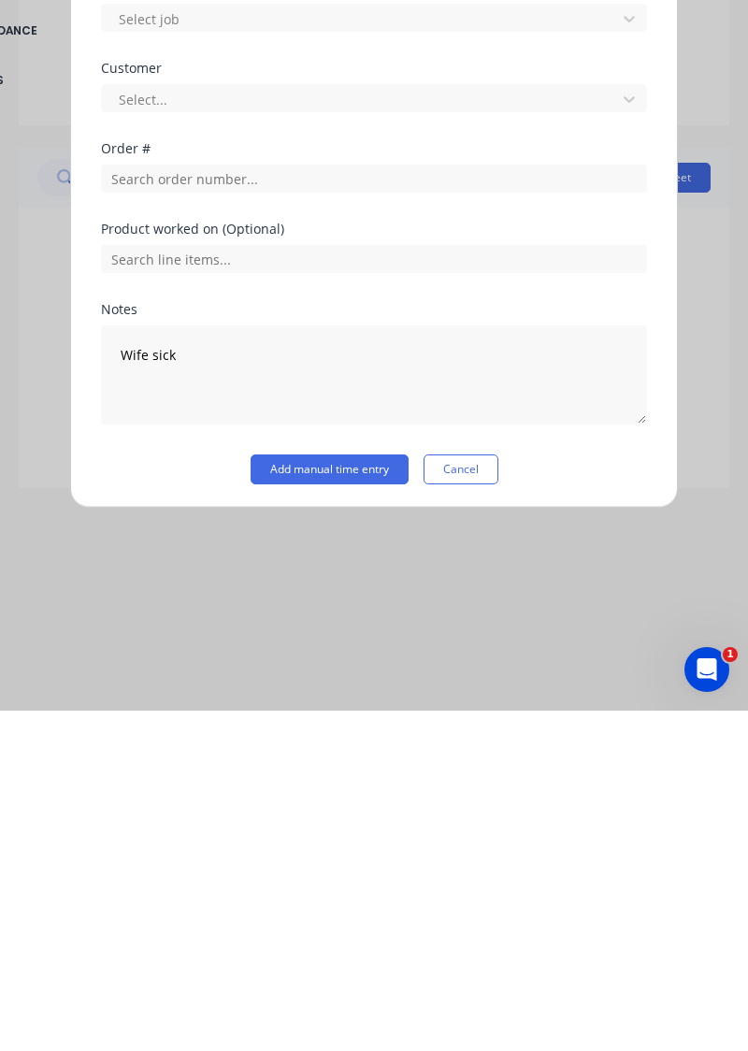
click at [348, 808] on button "Add manual time entry" at bounding box center [330, 810] width 158 height 30
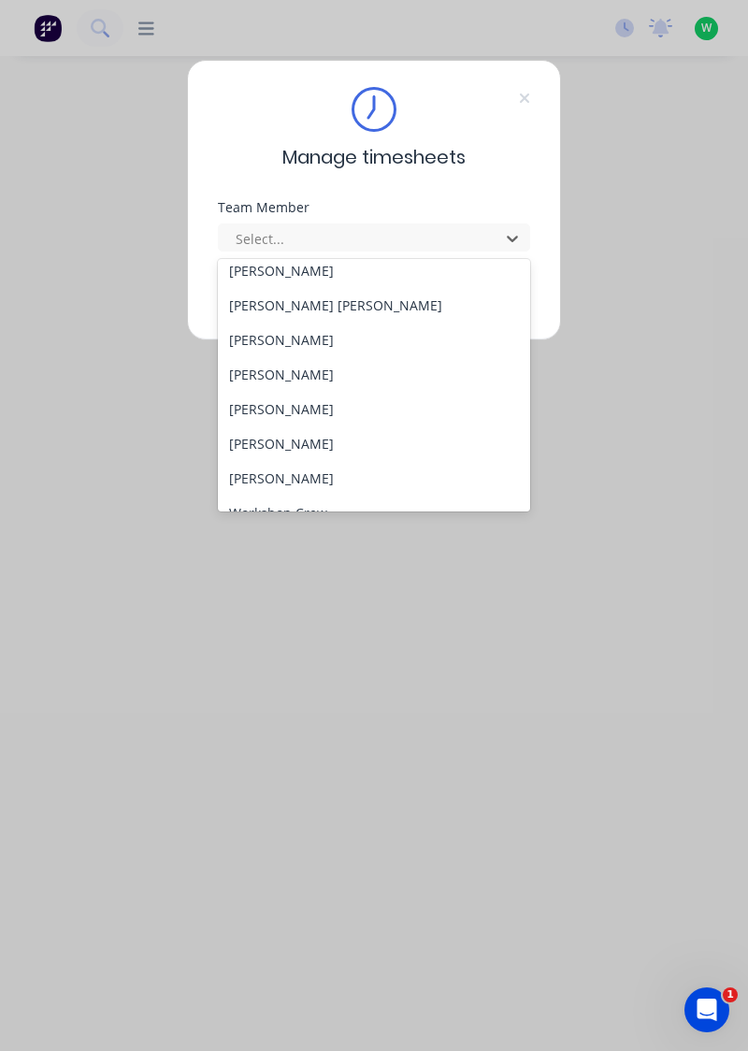
scroll to position [759, 0]
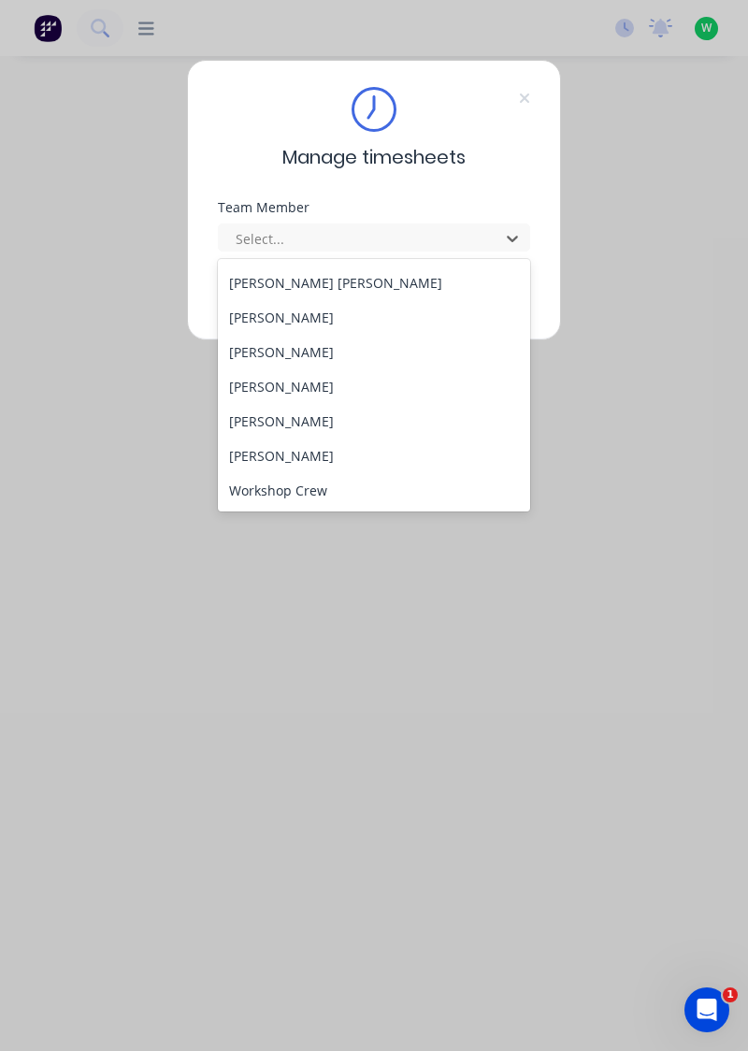
click at [295, 421] on div "[PERSON_NAME]" at bounding box center [374, 421] width 313 height 35
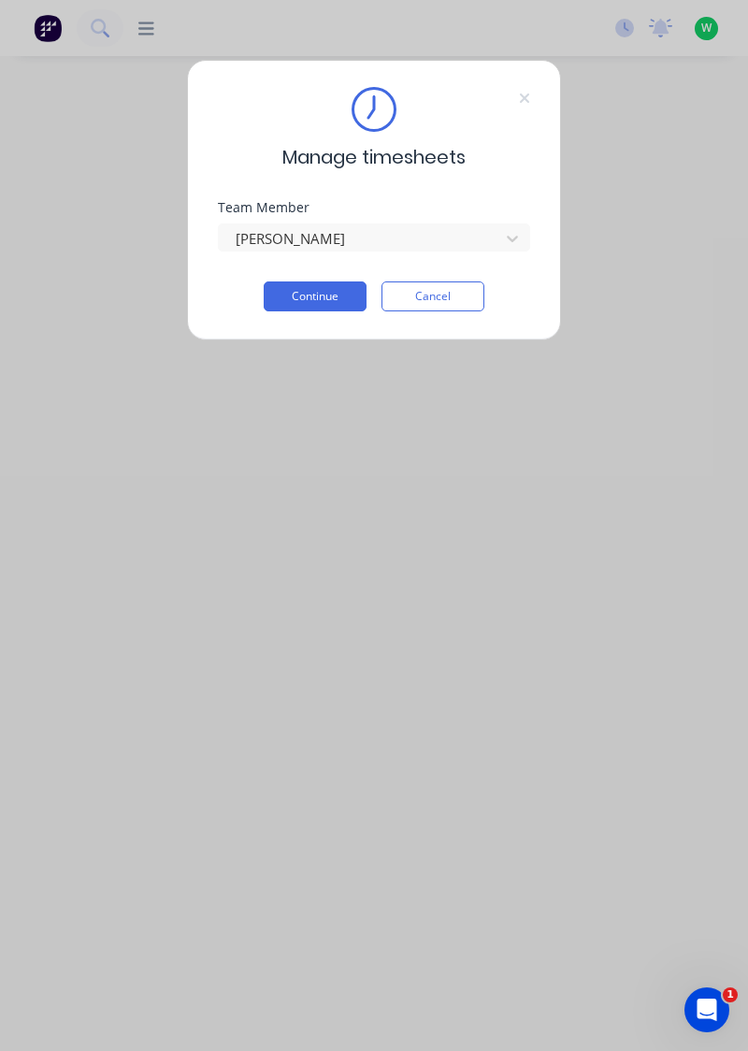
click at [318, 292] on button "Continue" at bounding box center [315, 297] width 103 height 30
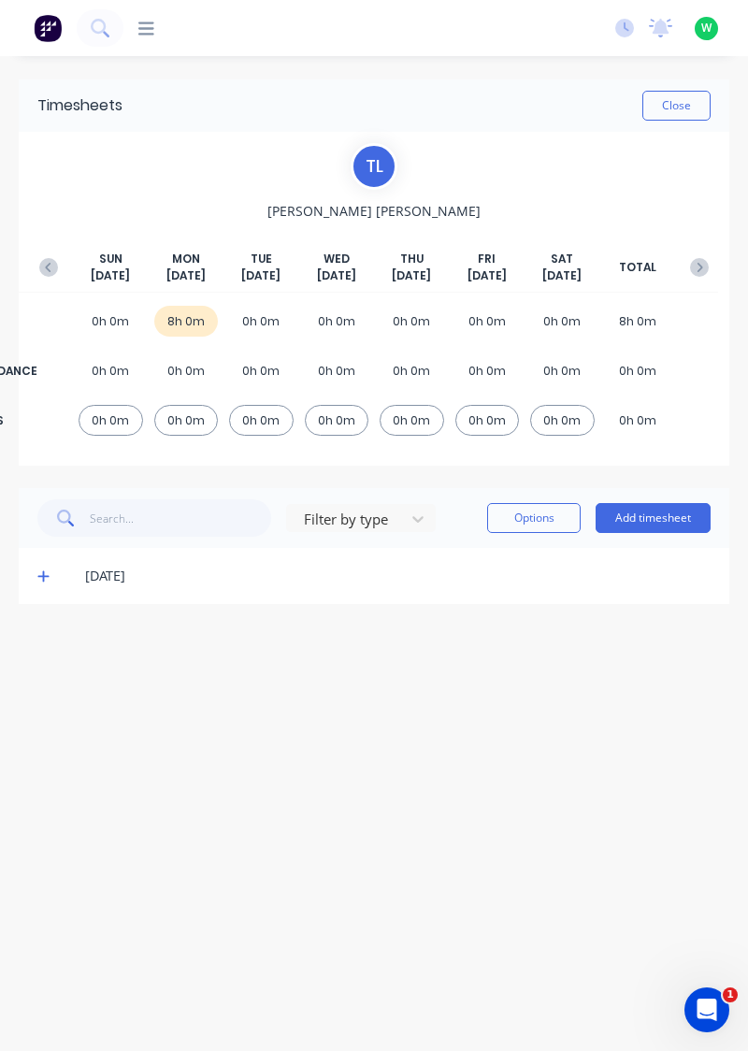
click at [34, 264] on button "button" at bounding box center [48, 268] width 37 height 34
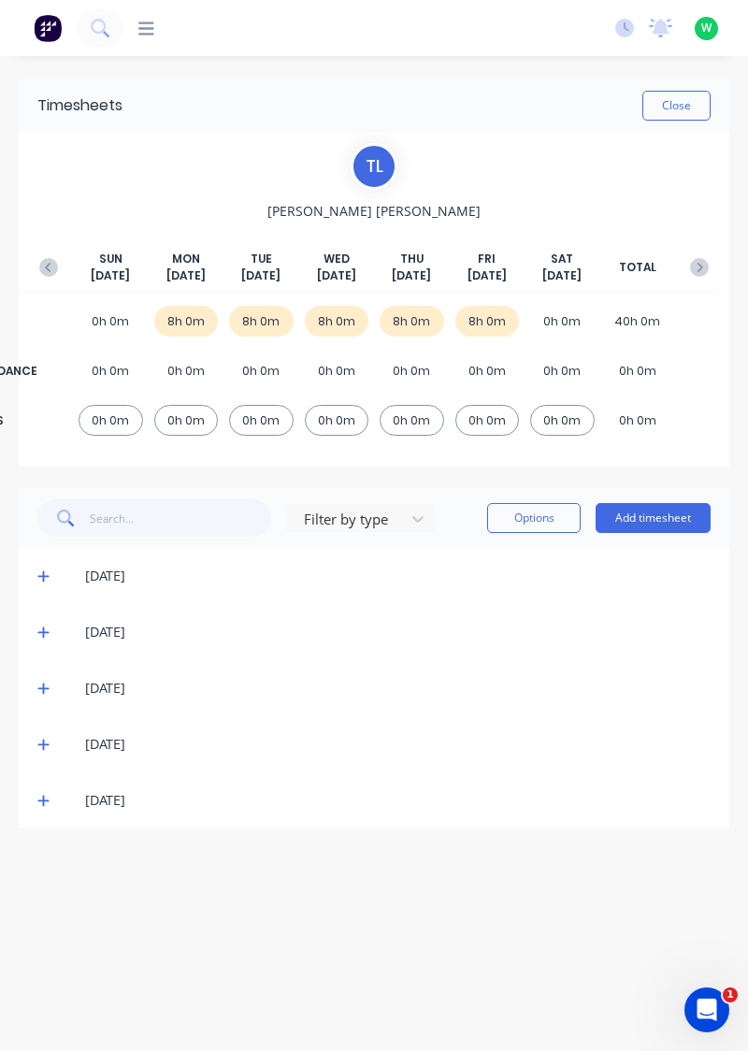
click at [47, 804] on icon at bounding box center [43, 800] width 12 height 13
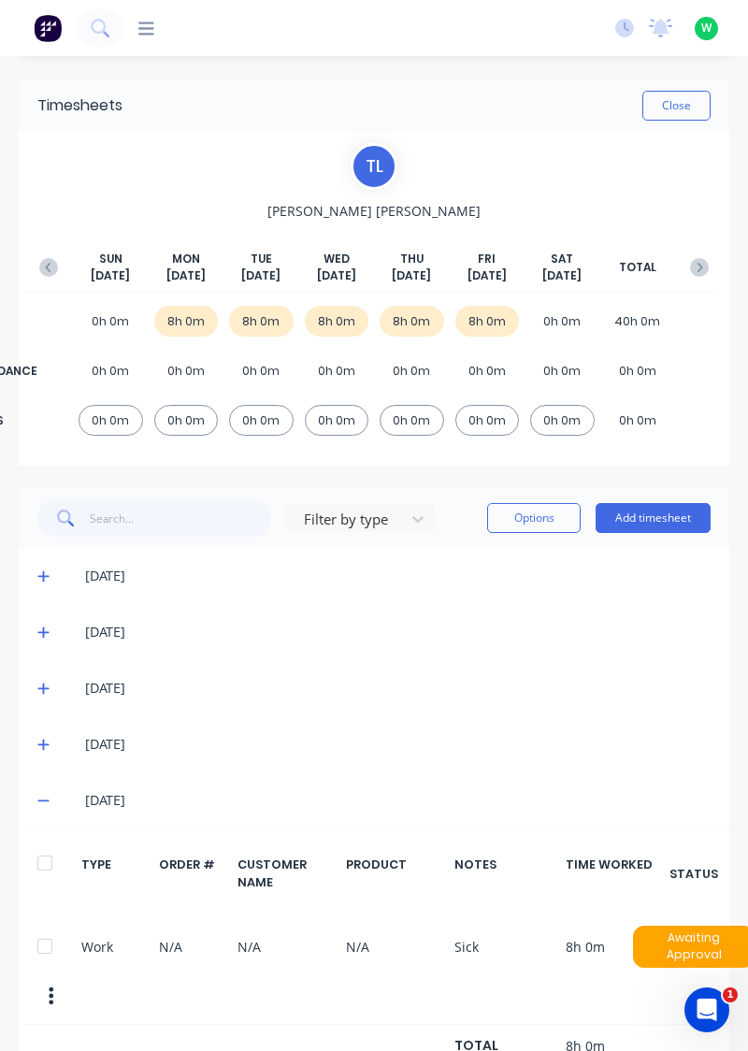
click at [43, 716] on div "[DATE]" at bounding box center [374, 744] width 711 height 56
click at [37, 746] on icon at bounding box center [43, 744] width 12 height 13
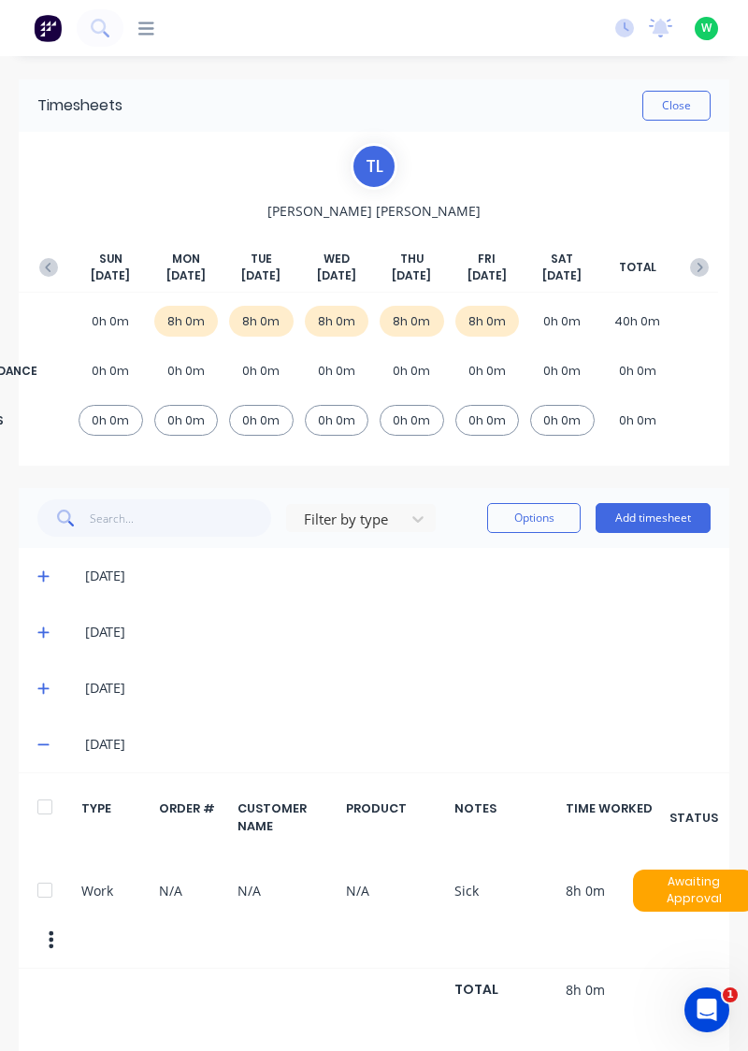
click at [37, 692] on icon at bounding box center [43, 688] width 12 height 13
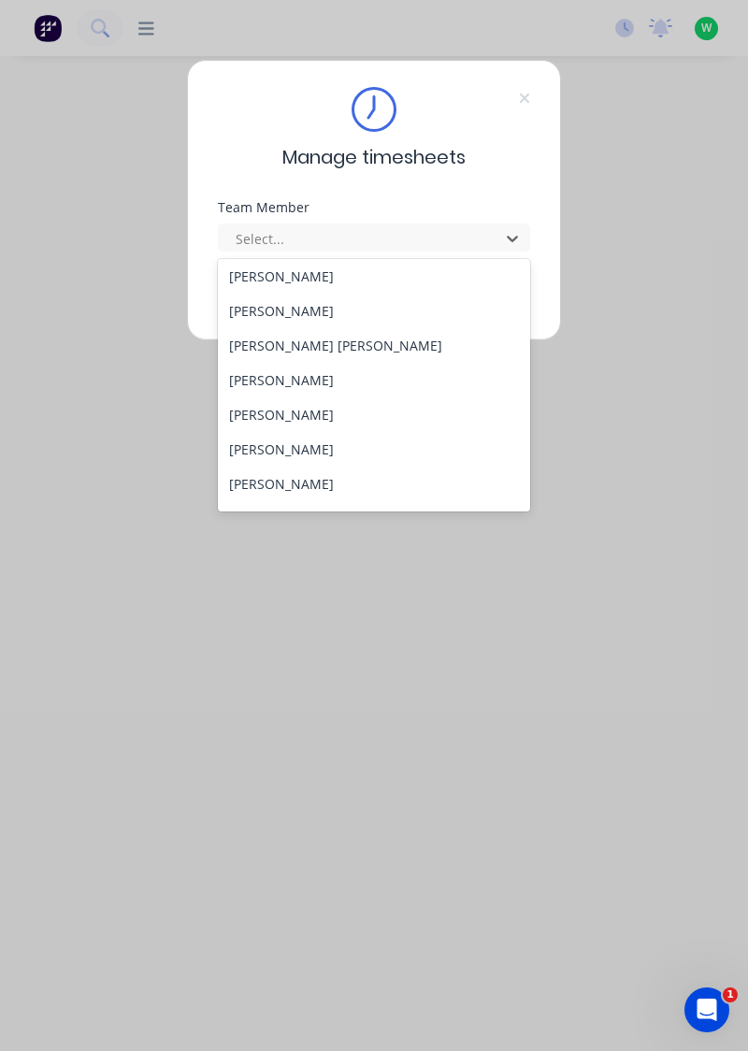
scroll to position [759, 0]
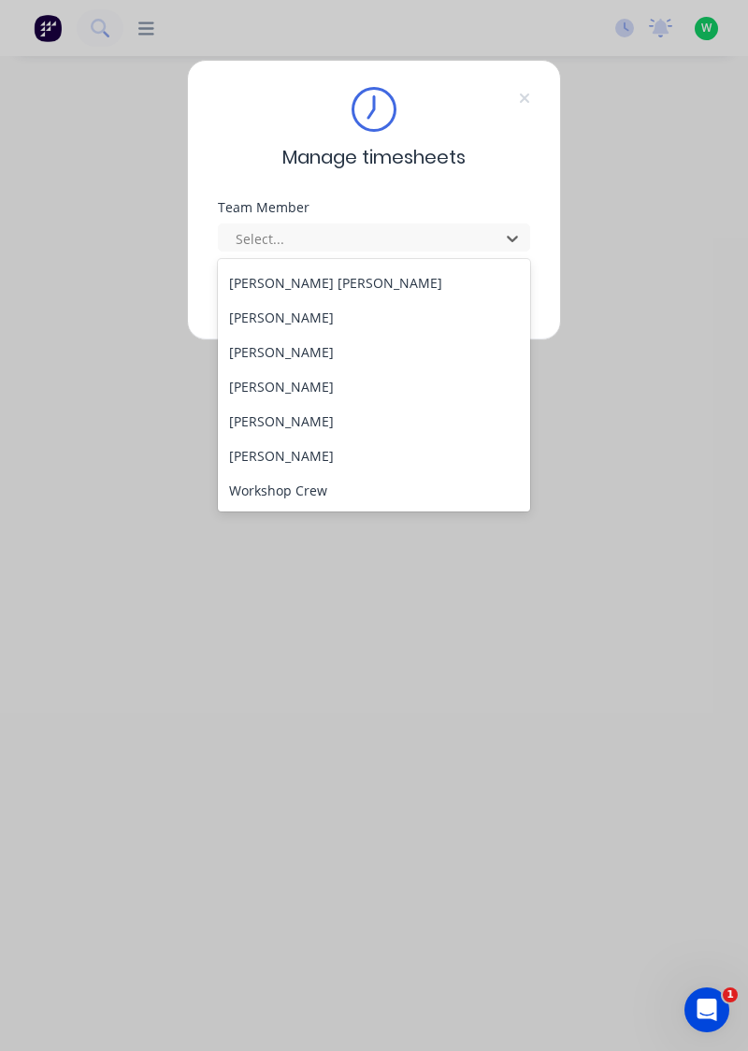
click at [295, 447] on div "[PERSON_NAME]" at bounding box center [374, 456] width 313 height 35
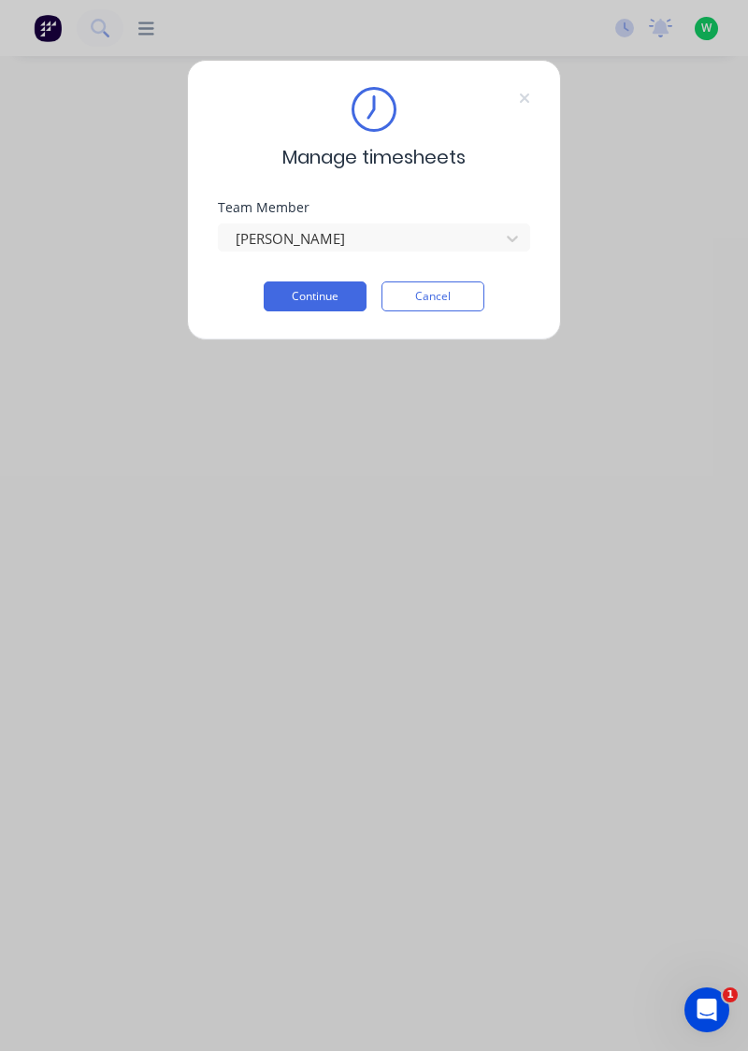
click at [335, 294] on button "Continue" at bounding box center [315, 297] width 103 height 30
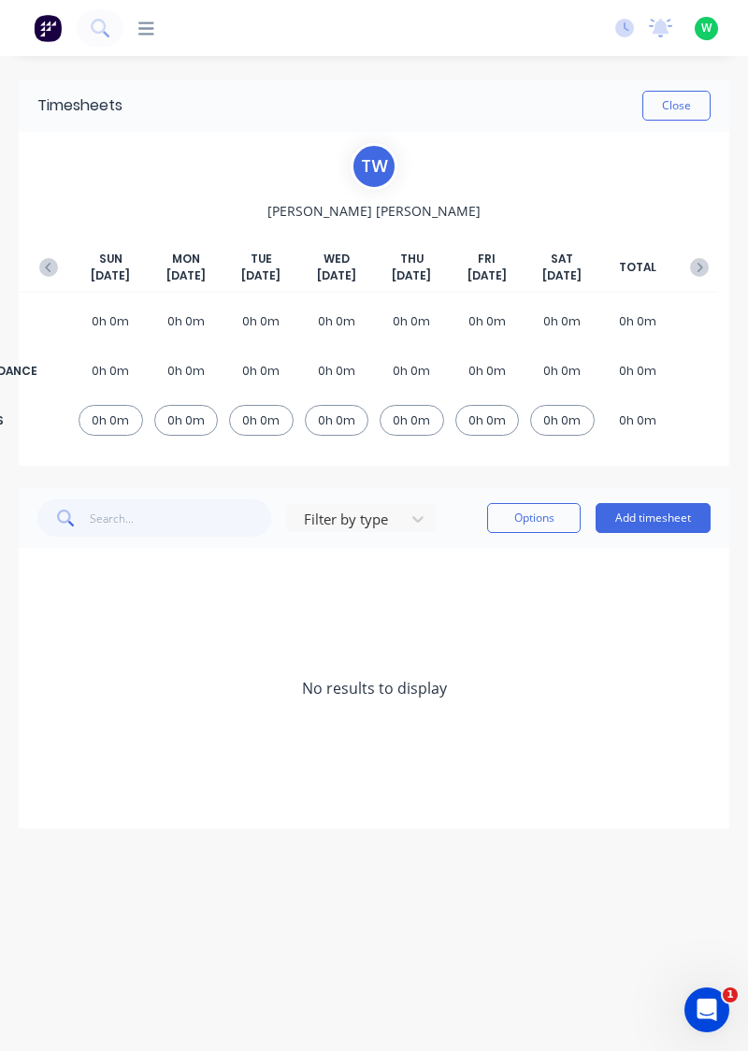
click at [32, 261] on button "button" at bounding box center [48, 268] width 37 height 34
click at [658, 511] on button "Add timesheet" at bounding box center [653, 518] width 115 height 30
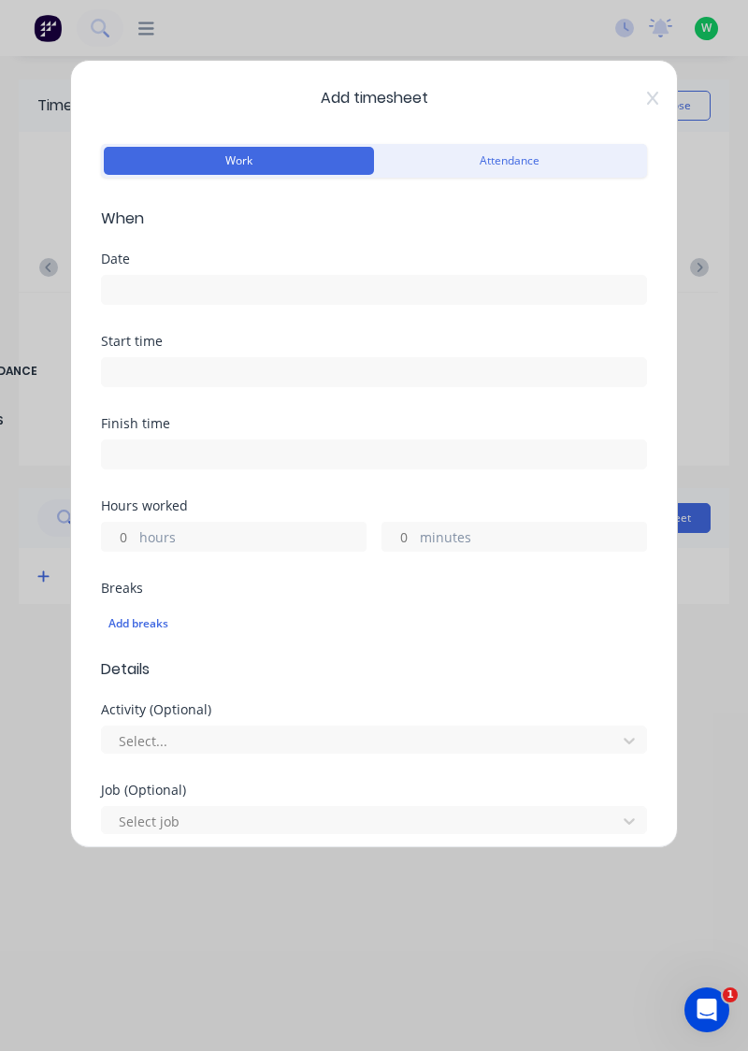
click at [344, 281] on input at bounding box center [374, 290] width 544 height 28
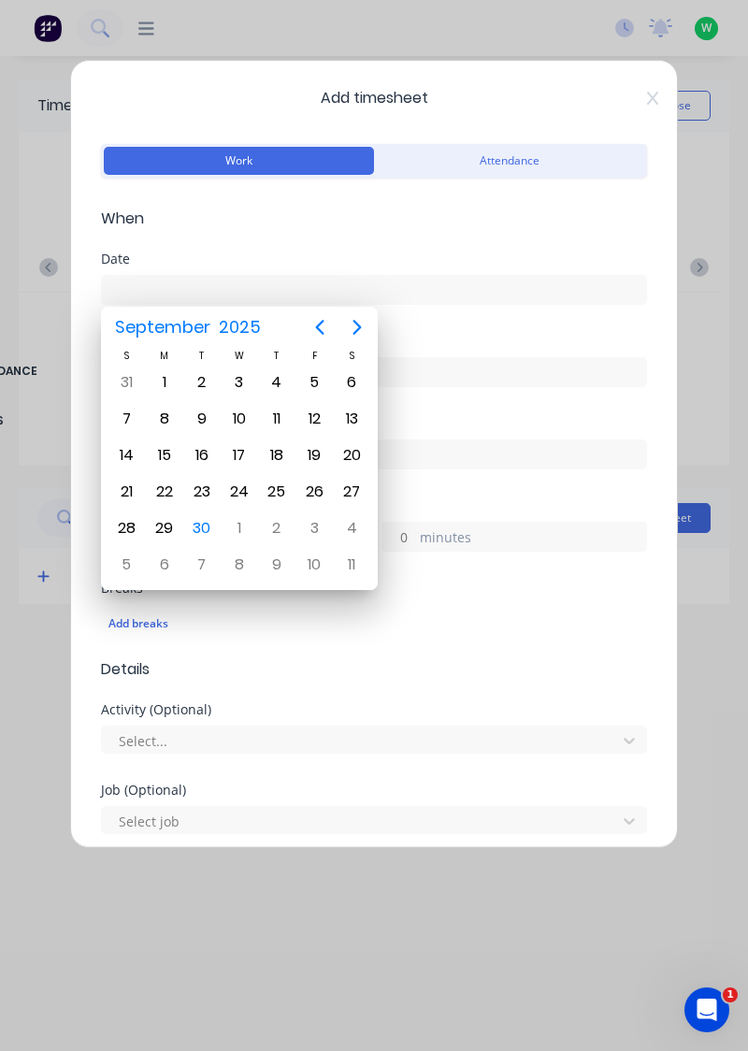
click at [157, 492] on div "22" at bounding box center [165, 492] width 28 height 28
type input "[DATE]"
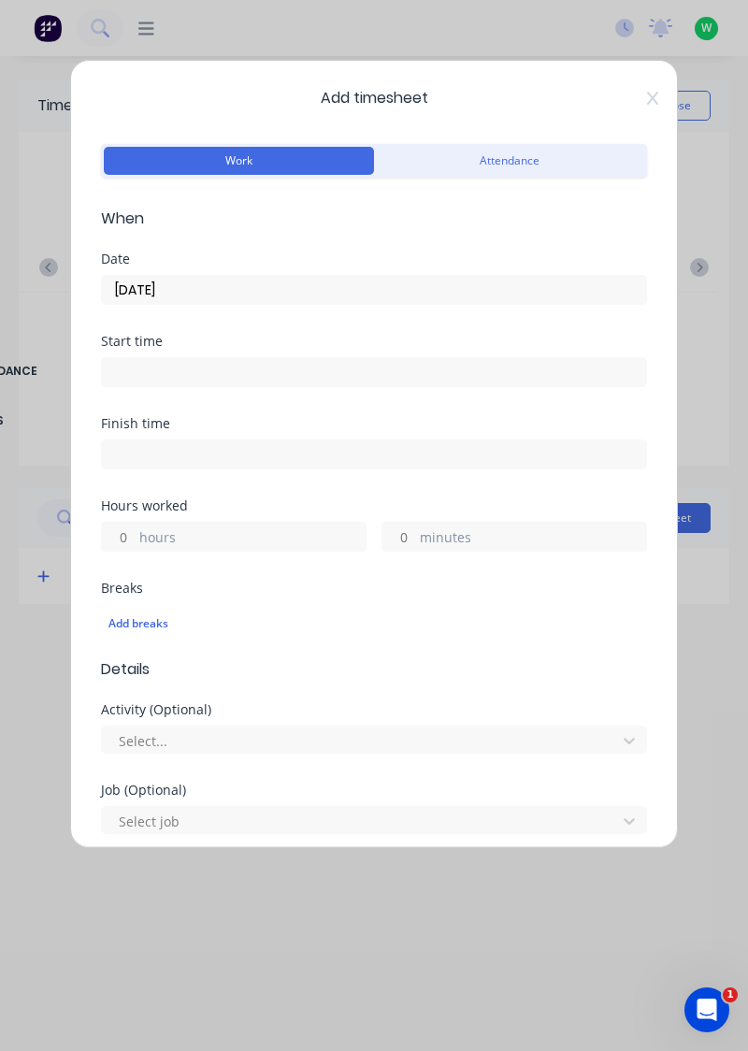
click at [224, 534] on label "hours" at bounding box center [252, 538] width 226 height 23
click at [135, 534] on input "hours" at bounding box center [118, 537] width 33 height 28
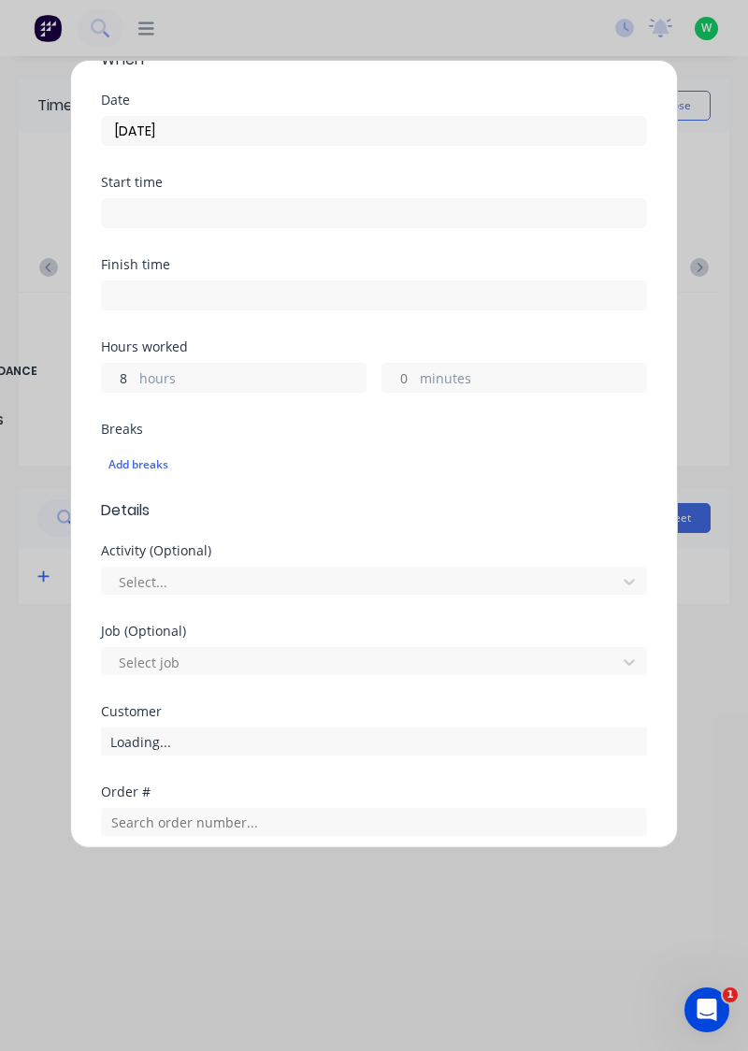
scroll to position [462, 0]
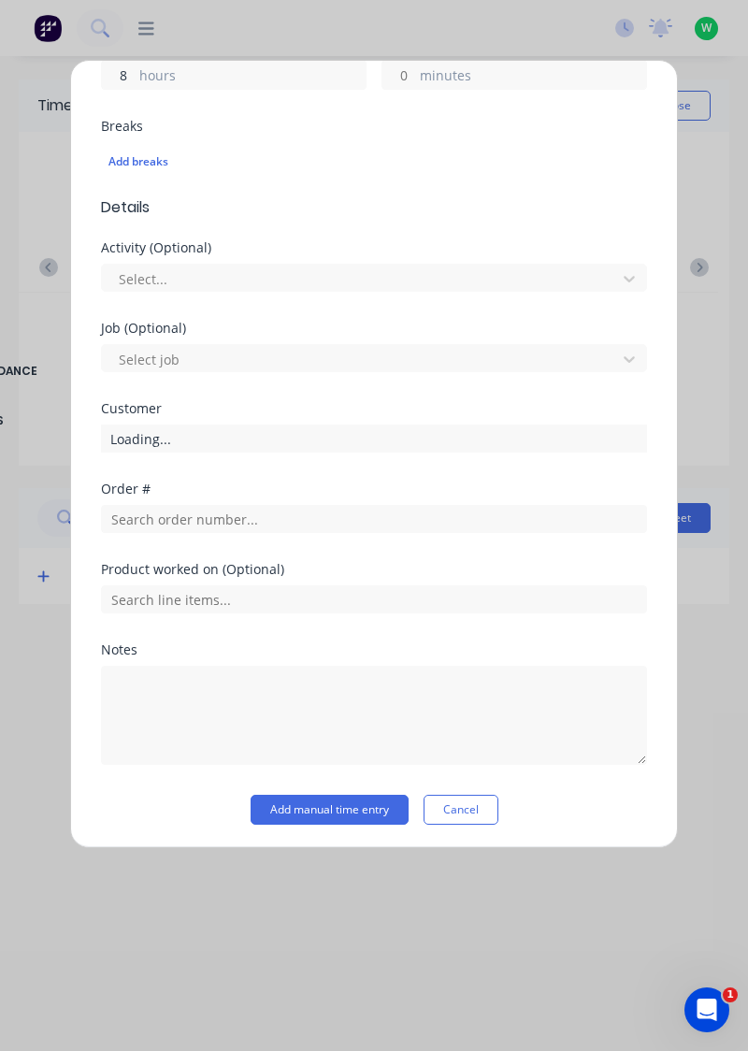
type input "8"
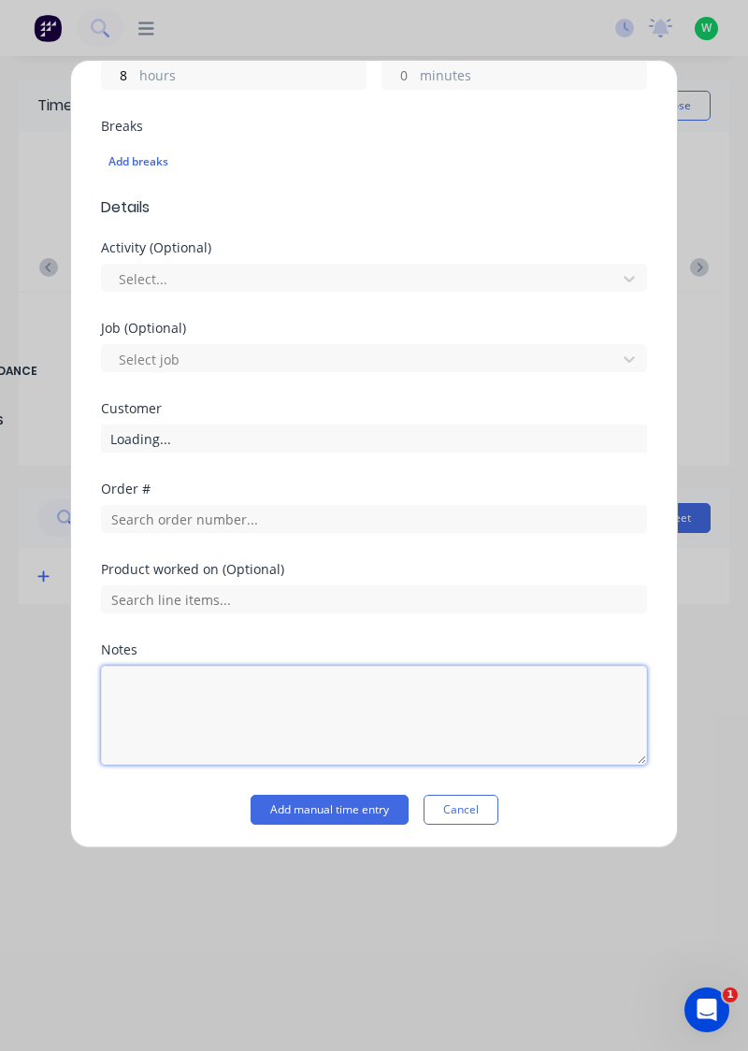
click at [262, 685] on textarea at bounding box center [374, 715] width 546 height 99
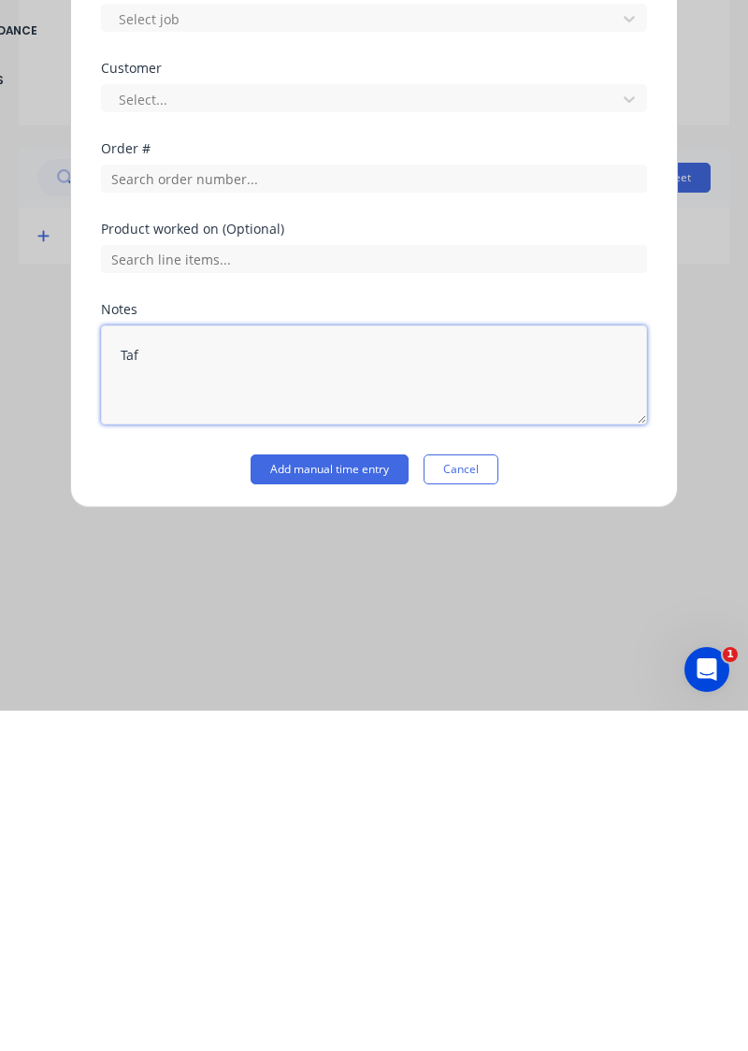
type textarea "Tafe"
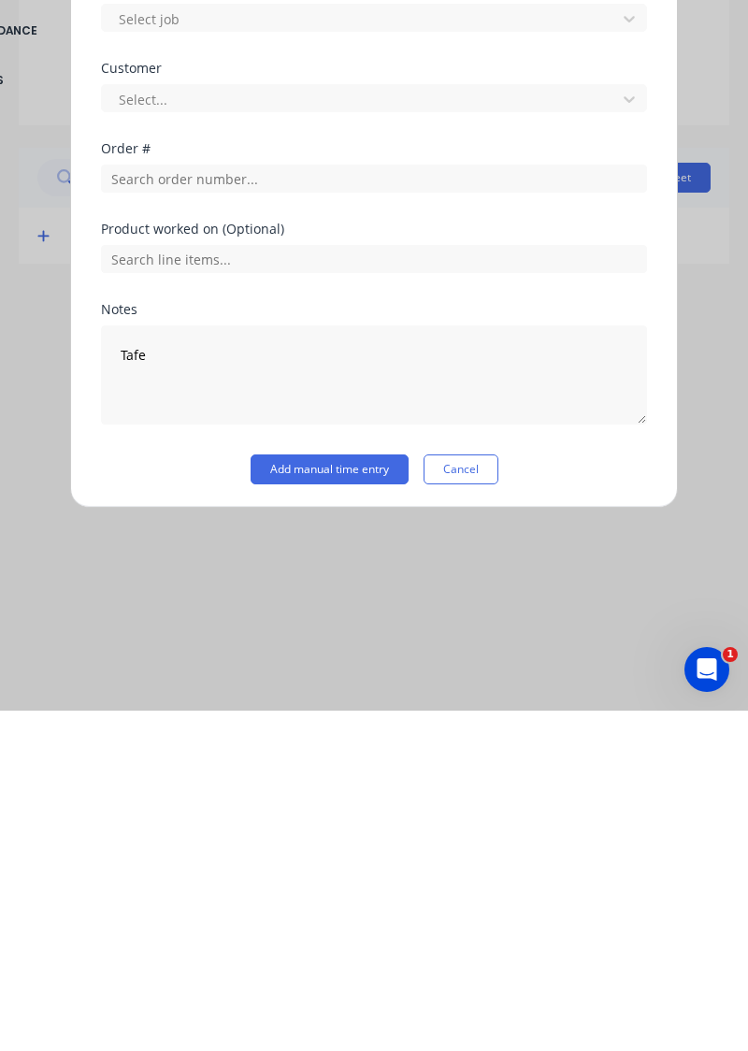
click at [365, 806] on button "Add manual time entry" at bounding box center [330, 810] width 158 height 30
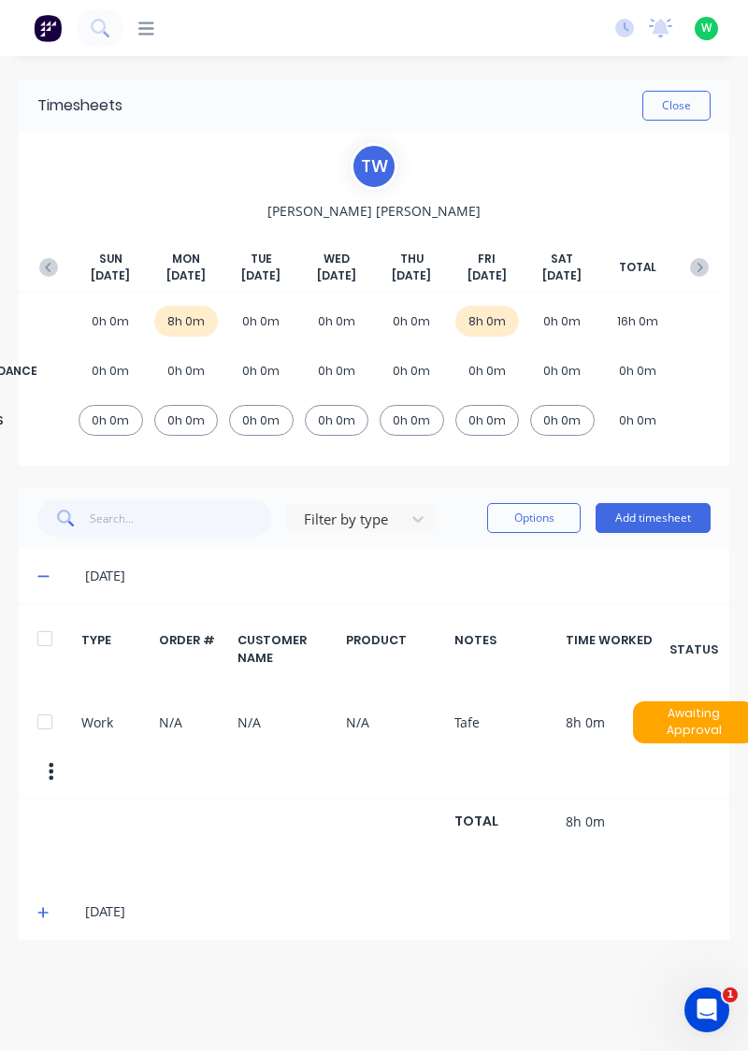
click at [666, 520] on button "Add timesheet" at bounding box center [653, 518] width 115 height 30
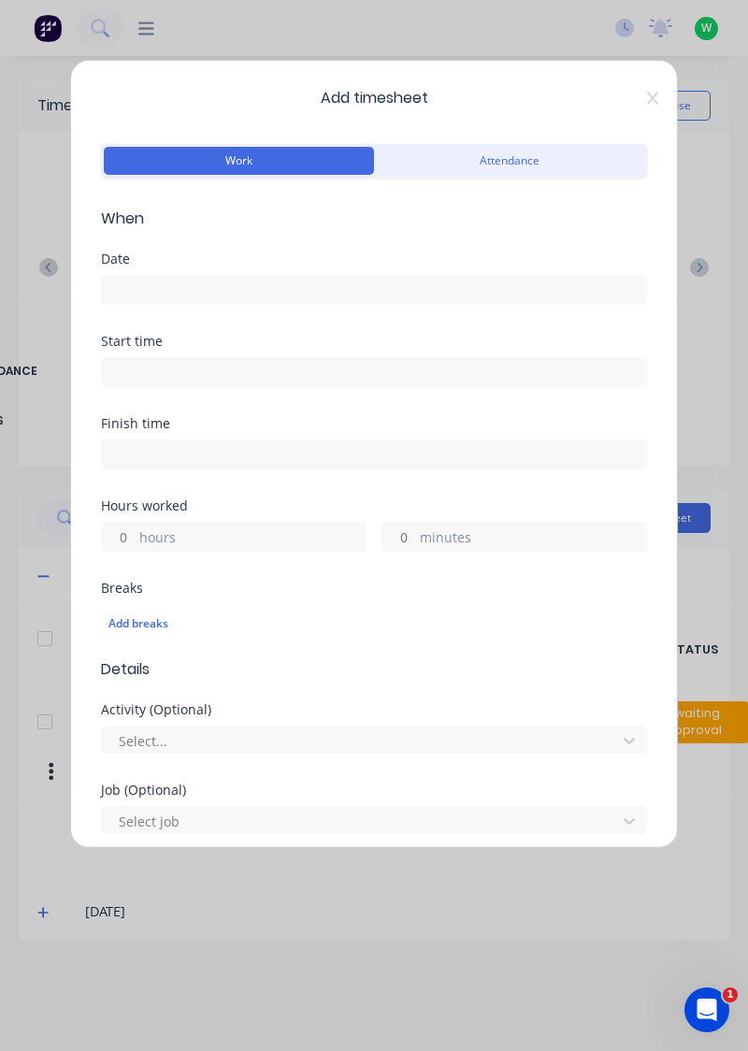
click at [349, 285] on input at bounding box center [374, 290] width 544 height 28
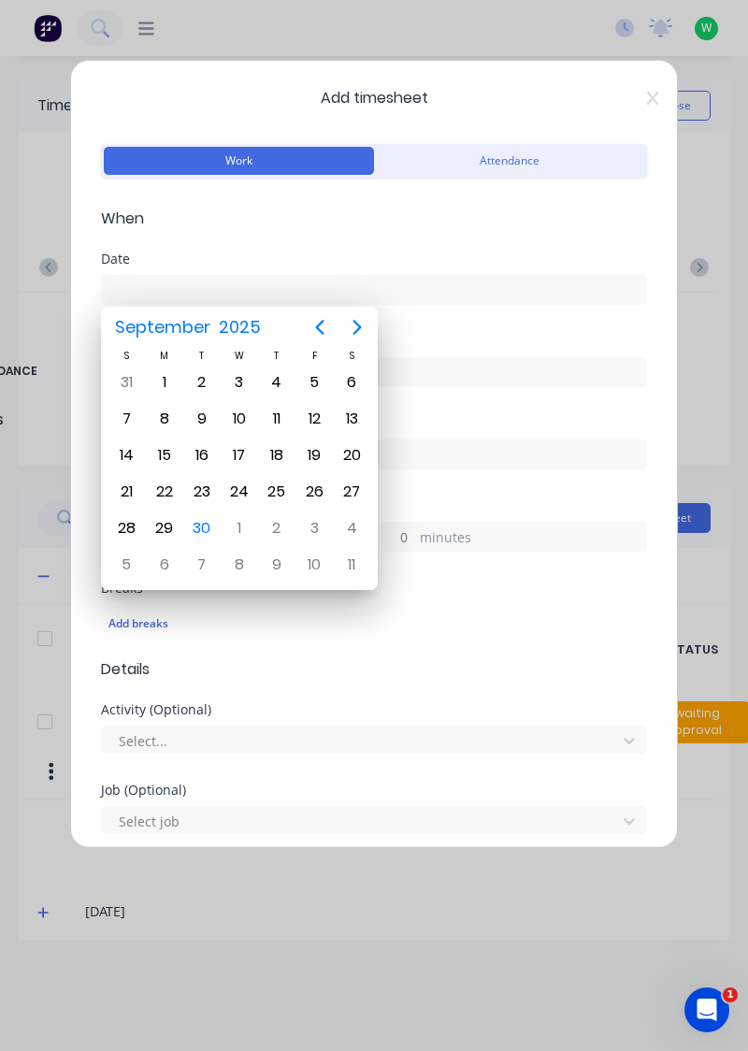
click at [211, 486] on div "23" at bounding box center [202, 492] width 28 height 28
type input "[DATE]"
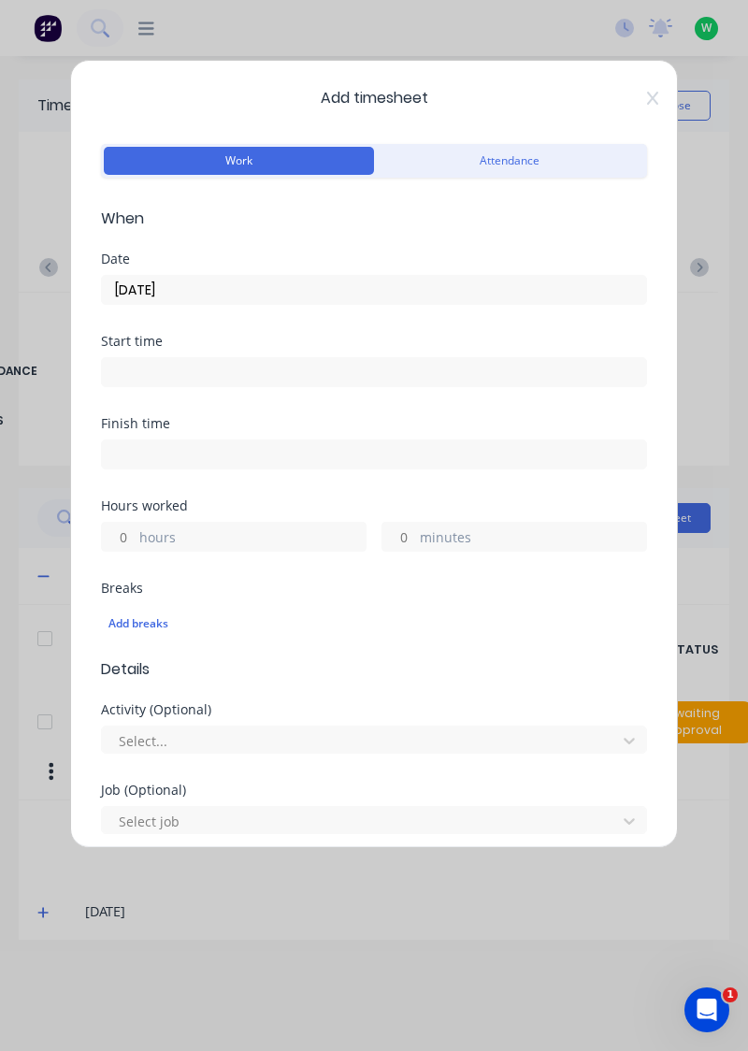
click at [259, 531] on label "hours" at bounding box center [252, 538] width 226 height 23
click at [135, 531] on input "hours" at bounding box center [118, 537] width 33 height 28
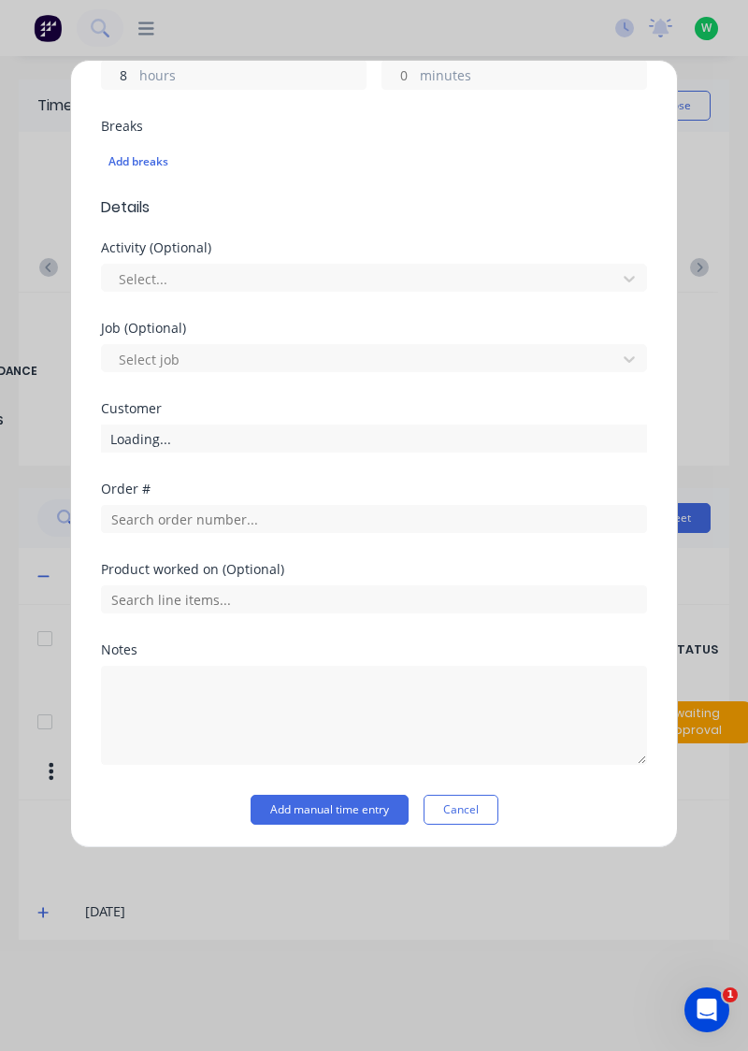
type input "8"
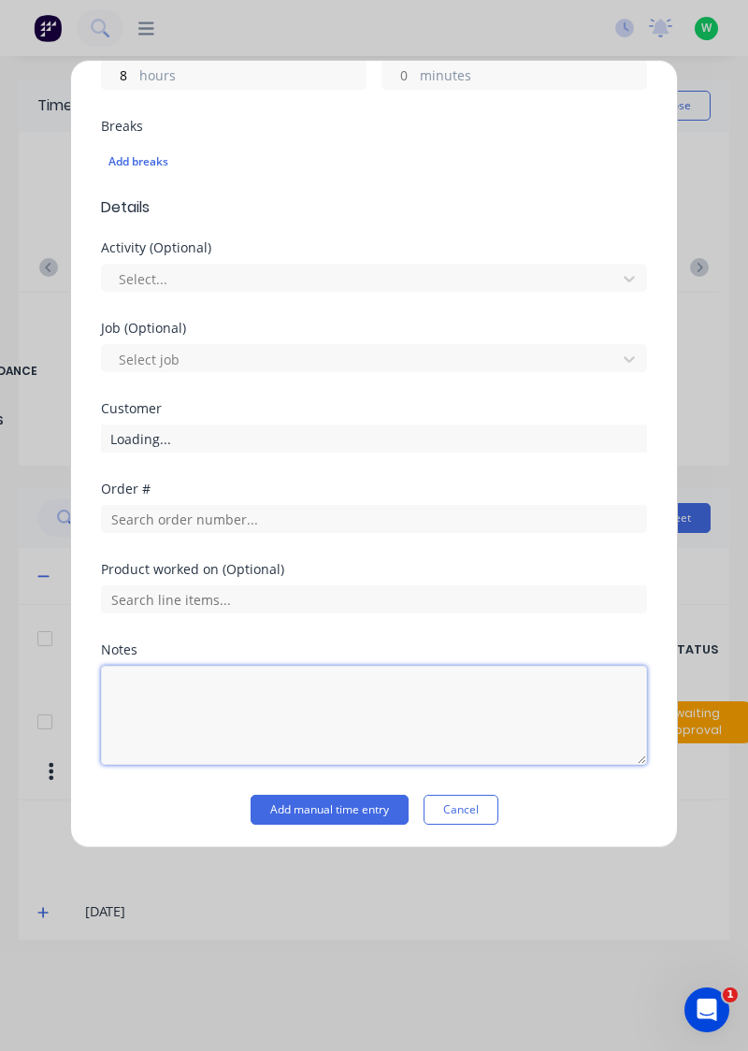
click at [253, 686] on textarea at bounding box center [374, 715] width 546 height 99
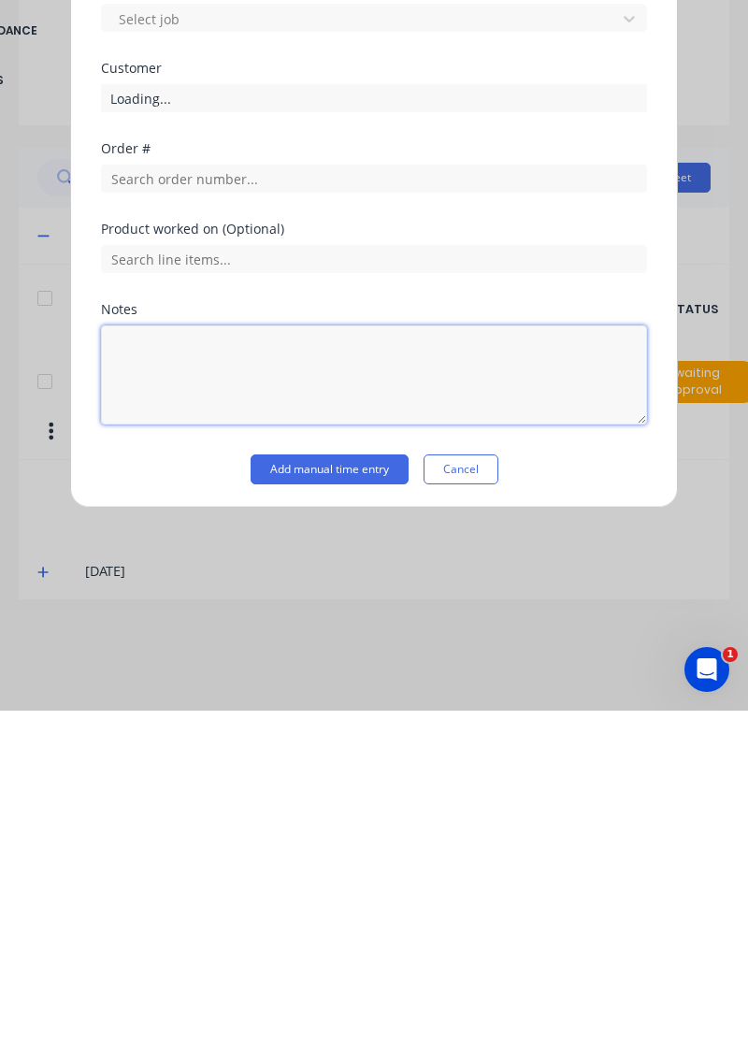
scroll to position [17, 0]
type textarea "Tafe"
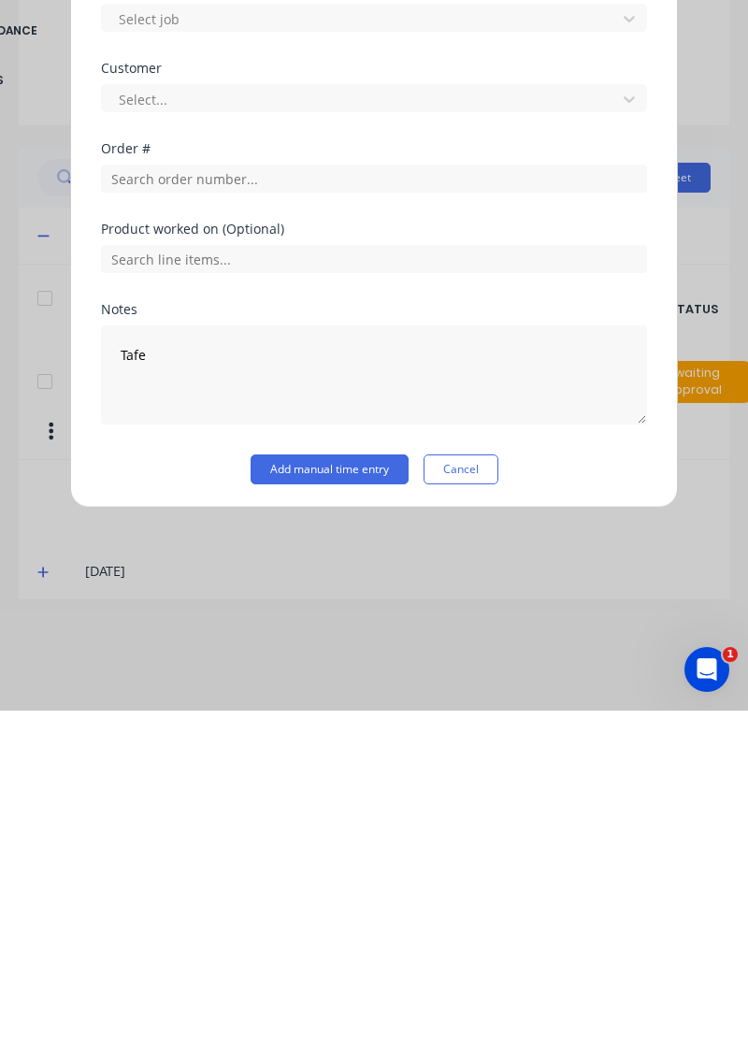
click at [355, 802] on button "Add manual time entry" at bounding box center [330, 810] width 158 height 30
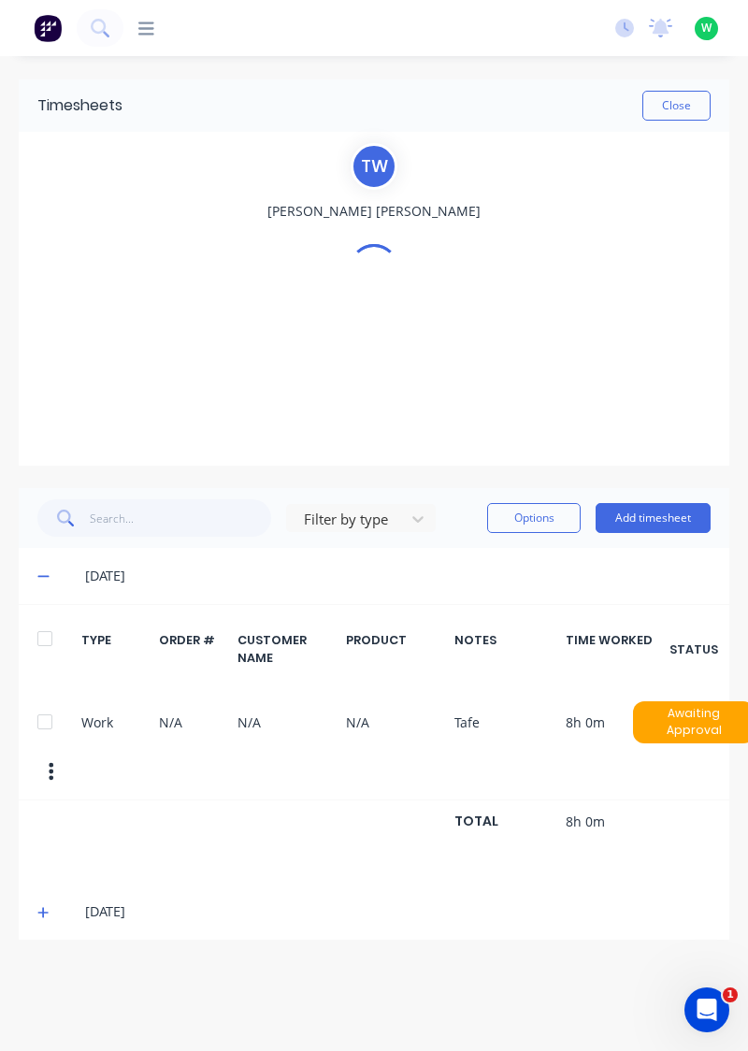
scroll to position [0, 0]
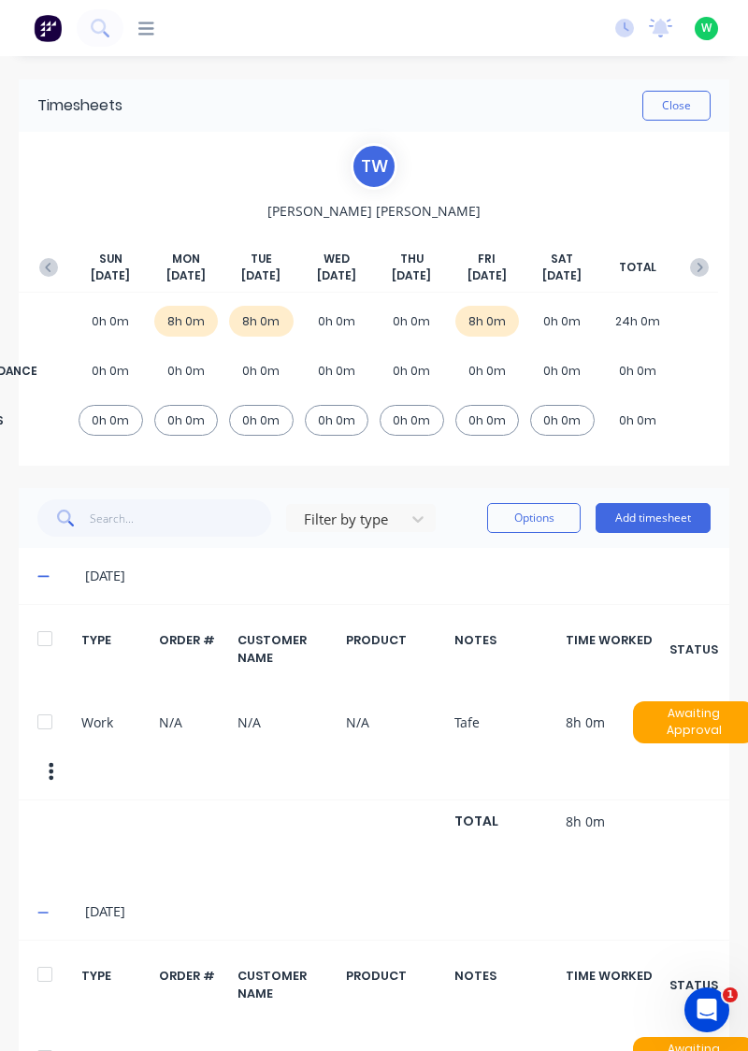
click at [659, 513] on button "Add timesheet" at bounding box center [653, 518] width 115 height 30
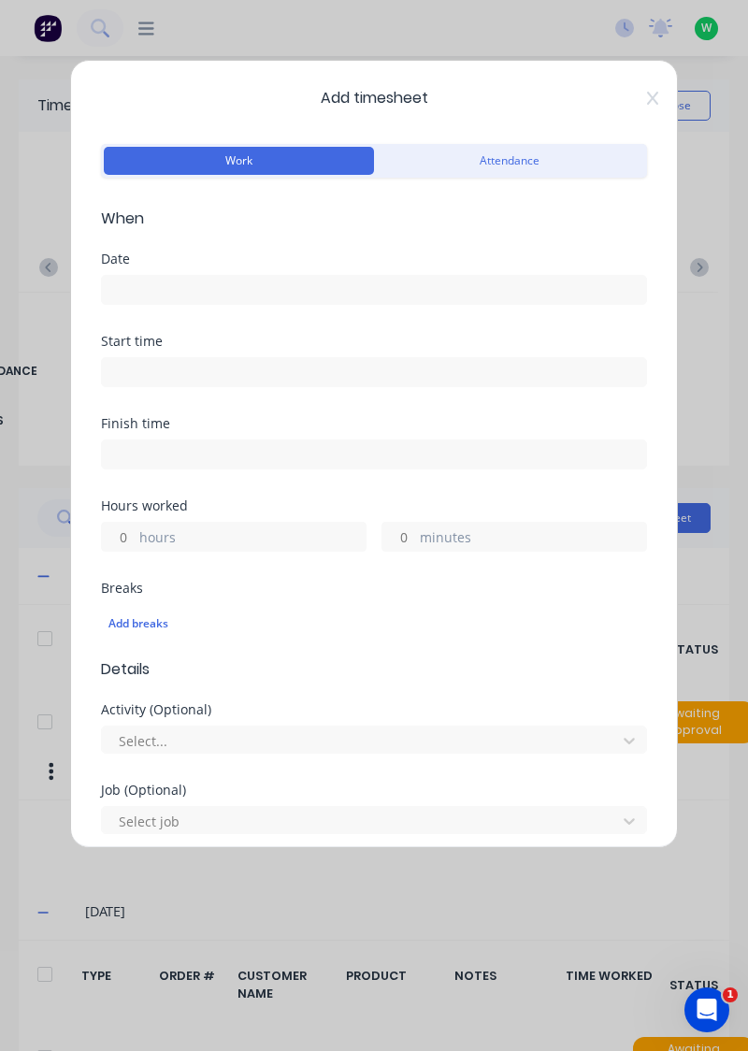
click at [367, 282] on input at bounding box center [374, 290] width 544 height 28
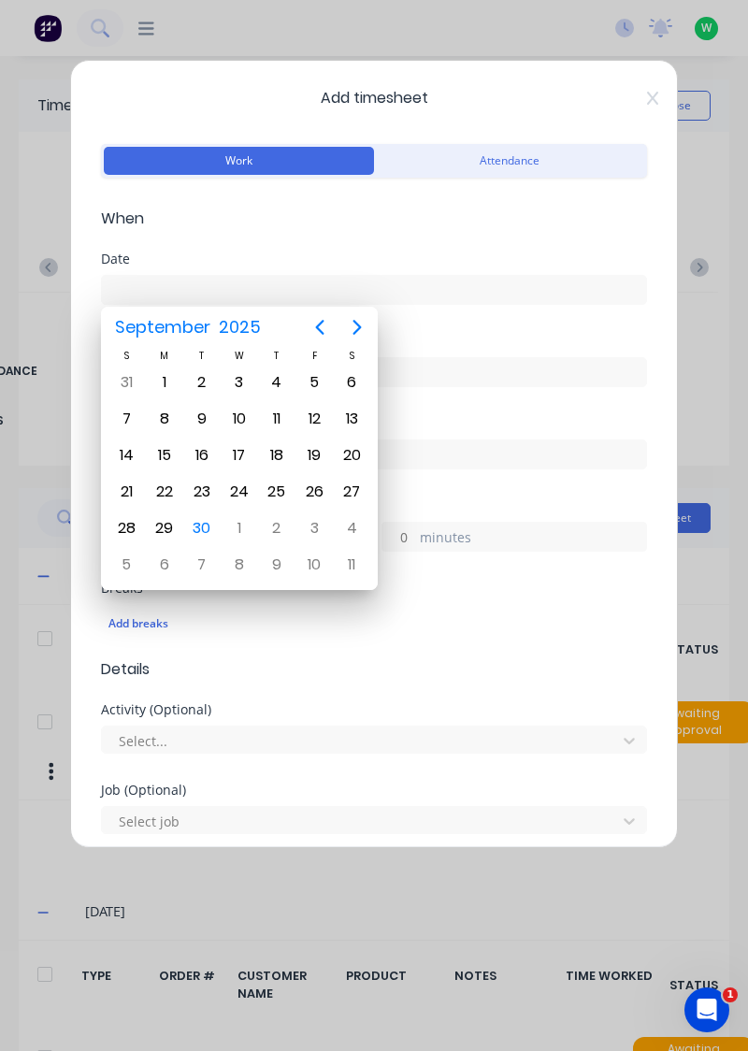
click at [244, 491] on div "24" at bounding box center [239, 492] width 28 height 28
type input "[DATE]"
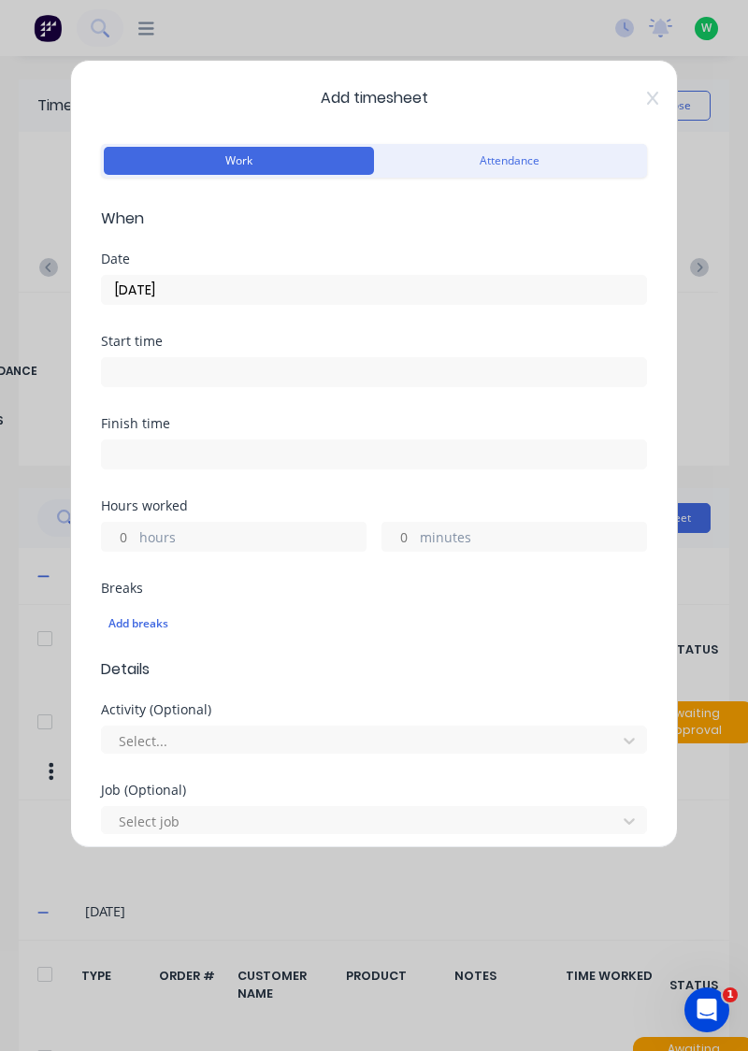
click at [256, 532] on label "hours" at bounding box center [252, 538] width 226 height 23
click at [135, 532] on input "hours" at bounding box center [118, 537] width 33 height 28
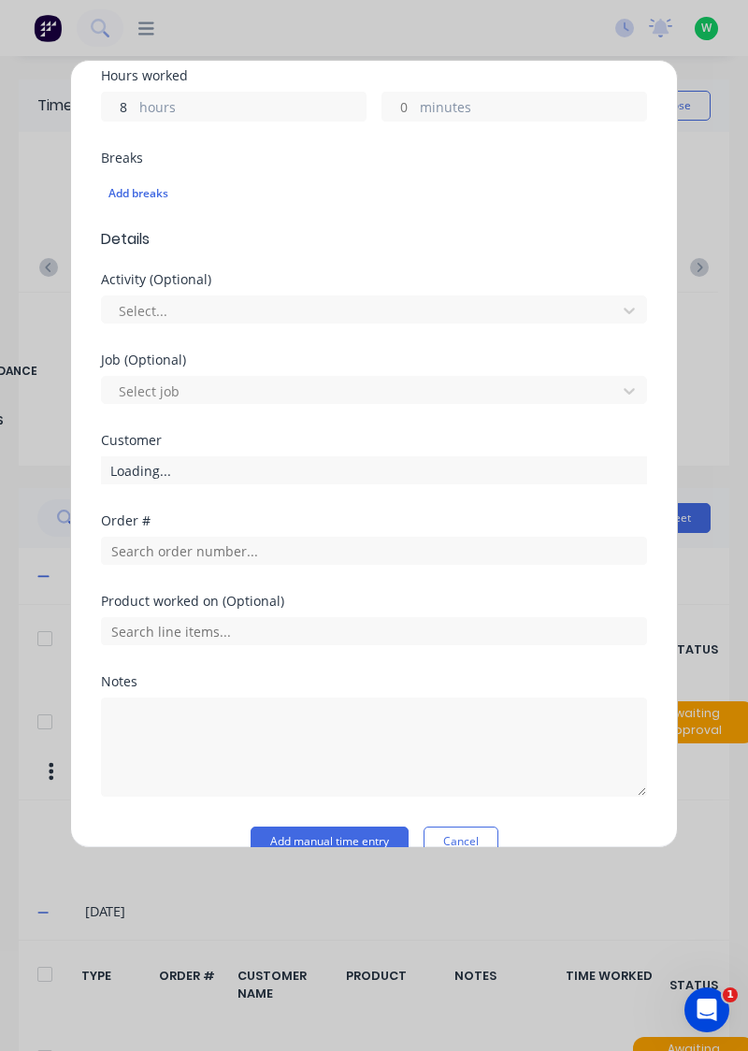
scroll to position [462, 0]
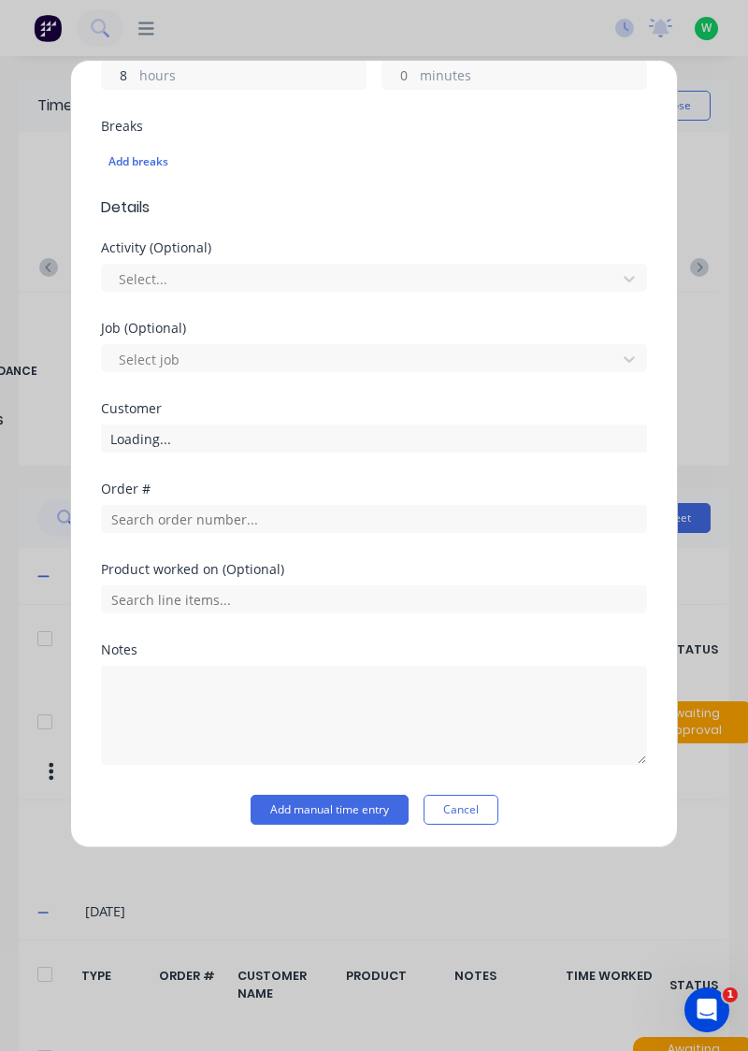
type input "8"
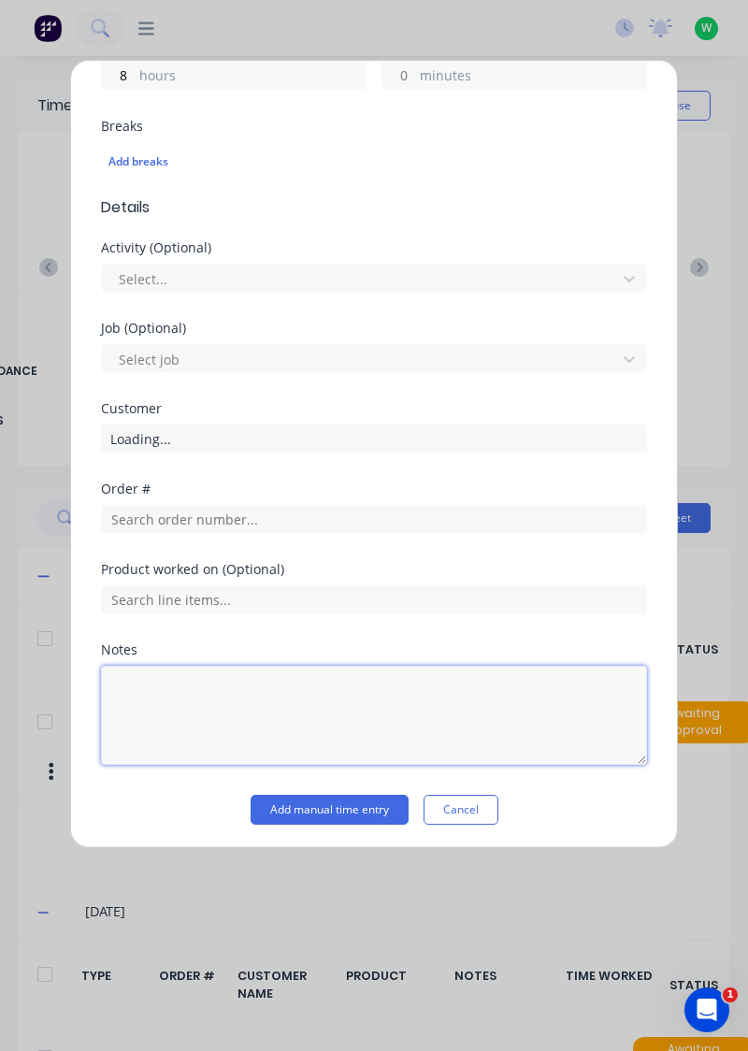
click at [241, 692] on textarea at bounding box center [374, 715] width 546 height 99
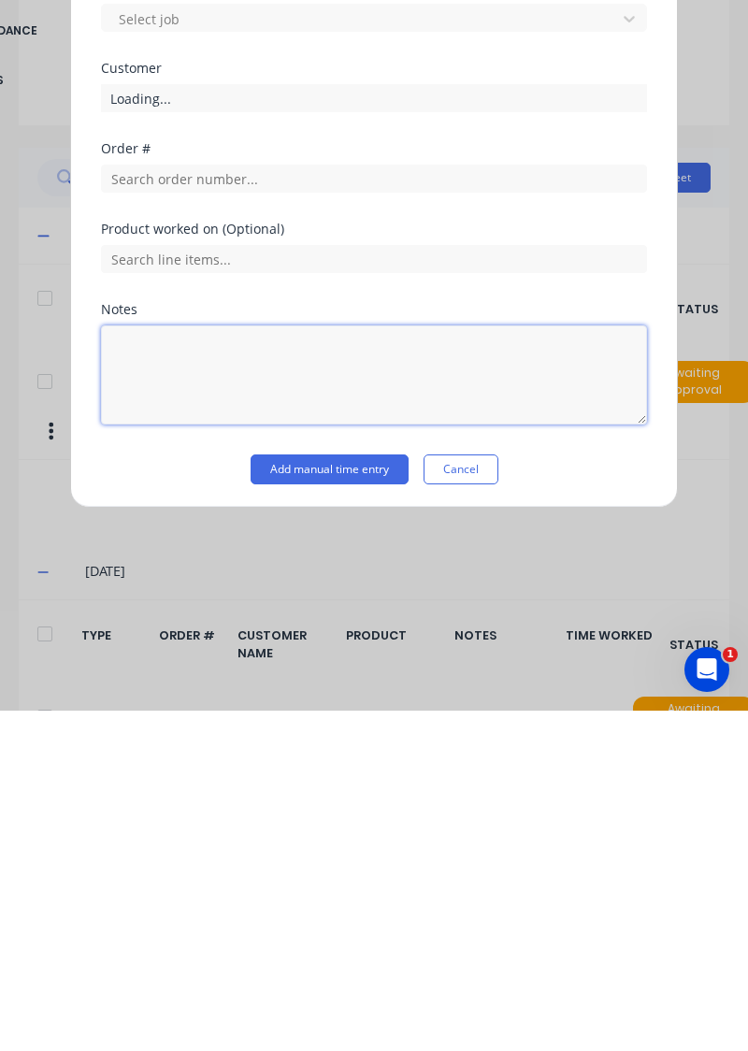
scroll to position [17, 0]
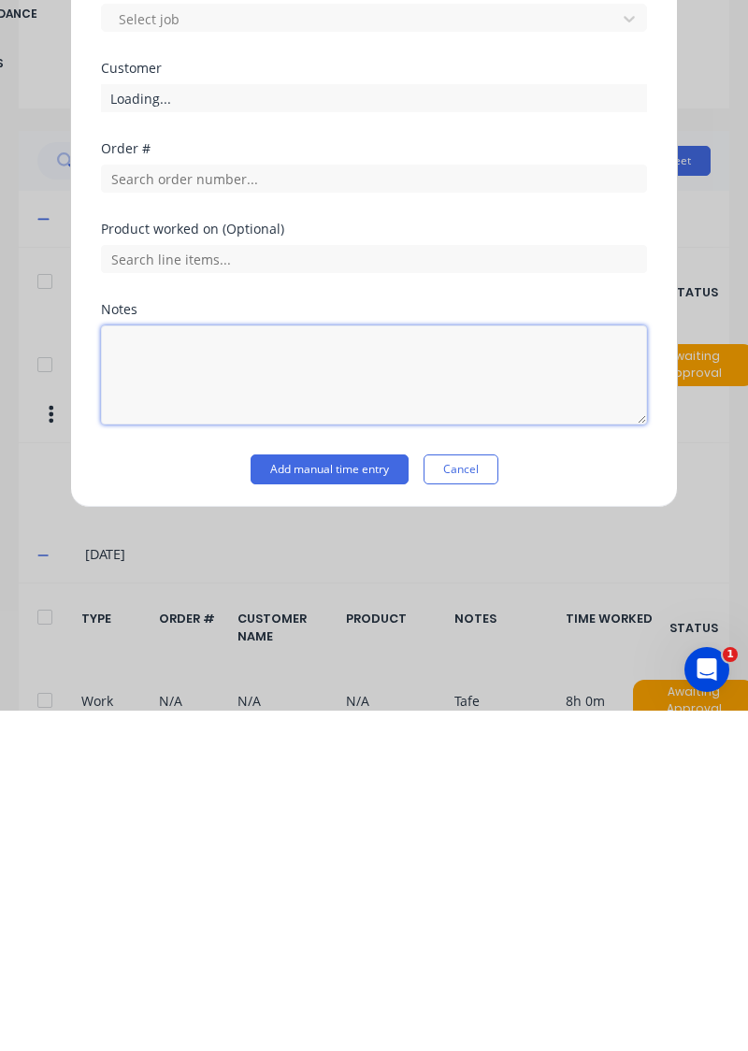
type textarea "R"
type textarea "Tafe"
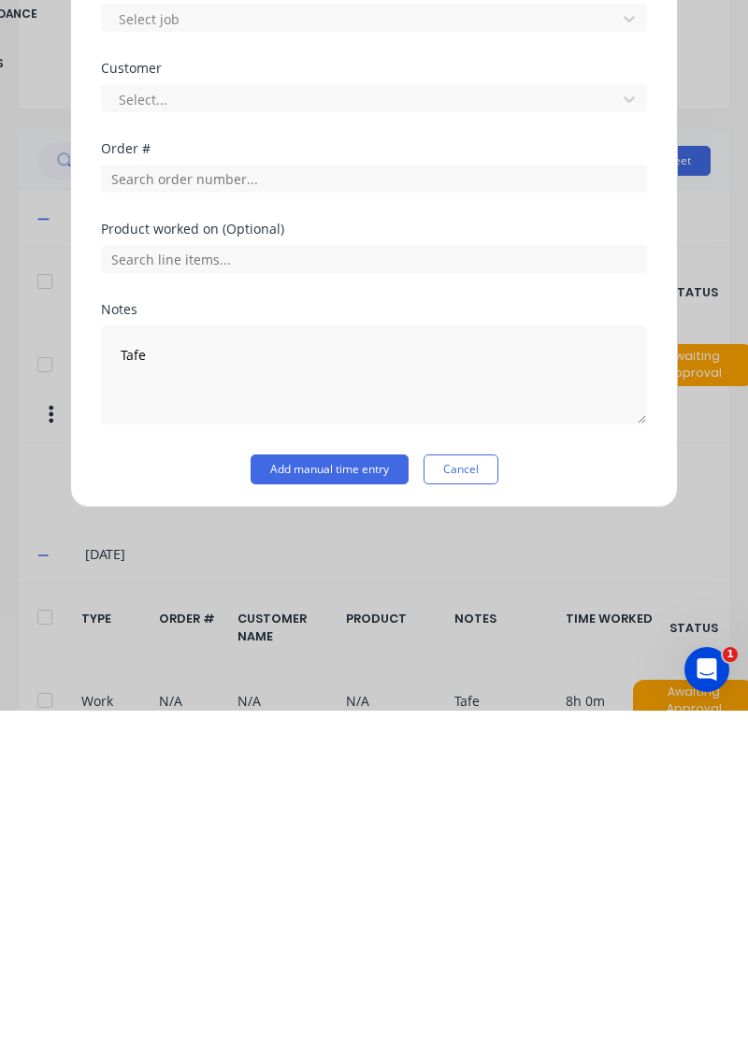
click at [330, 804] on button "Add manual time entry" at bounding box center [330, 810] width 158 height 30
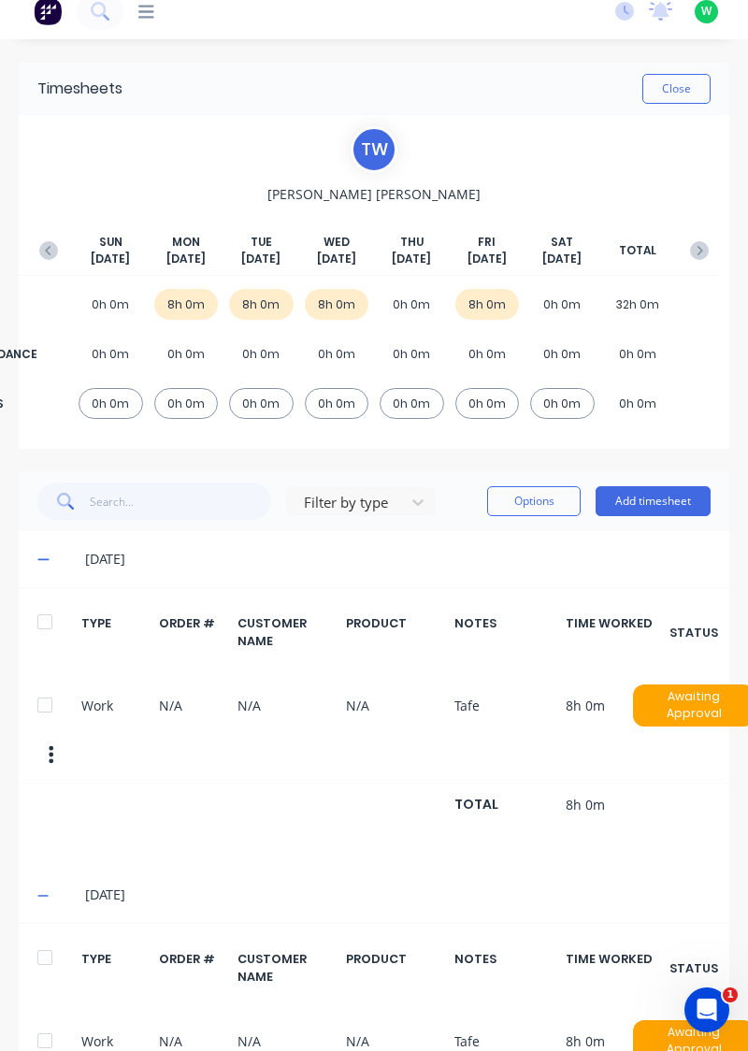
click at [636, 496] on button "Add timesheet" at bounding box center [653, 501] width 115 height 30
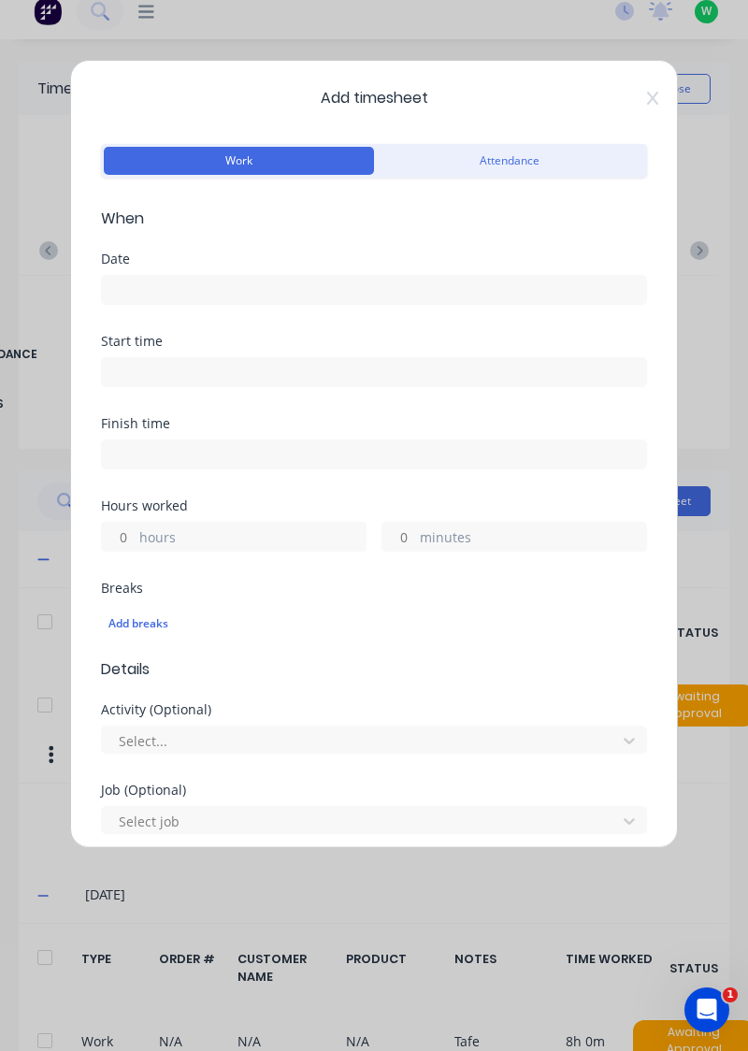
click at [357, 283] on input at bounding box center [374, 290] width 544 height 28
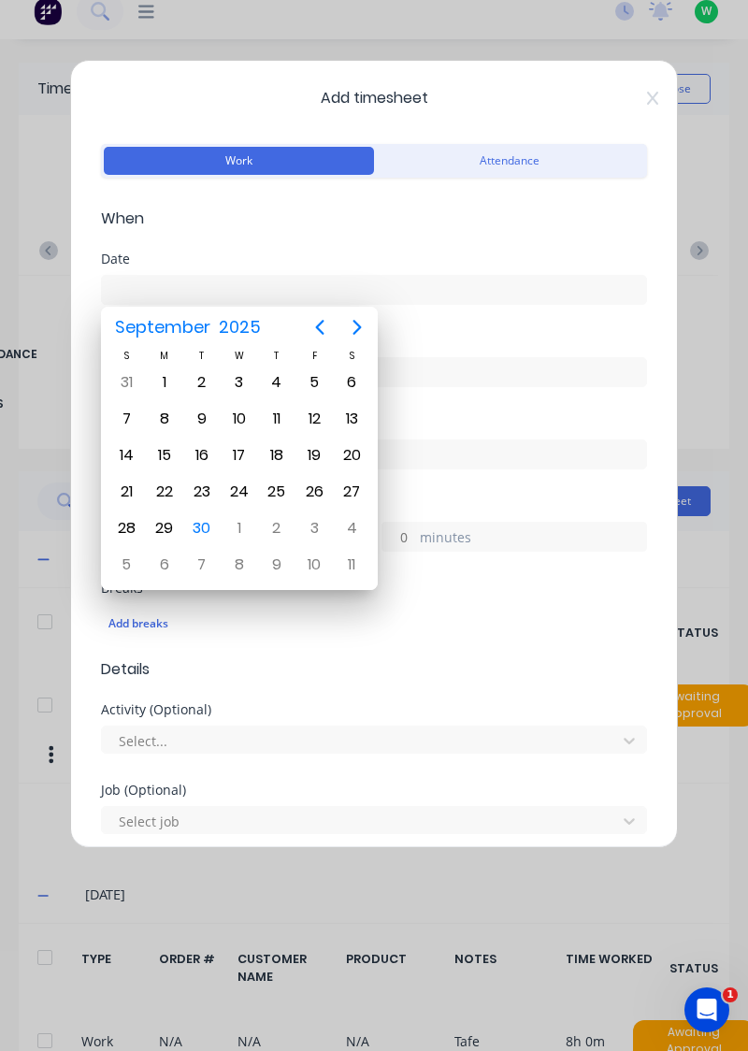
click at [283, 478] on div "25" at bounding box center [277, 492] width 28 height 28
type input "[DATE]"
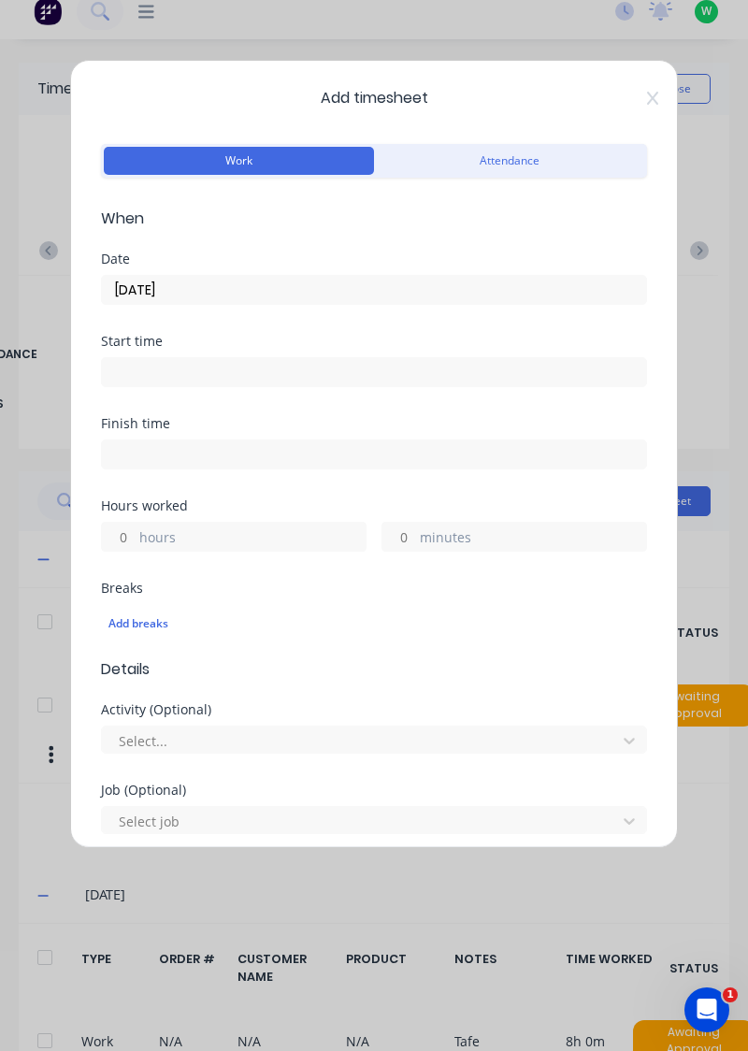
click at [297, 527] on label "hours" at bounding box center [252, 538] width 226 height 23
click at [135, 527] on input "hours" at bounding box center [118, 537] width 33 height 28
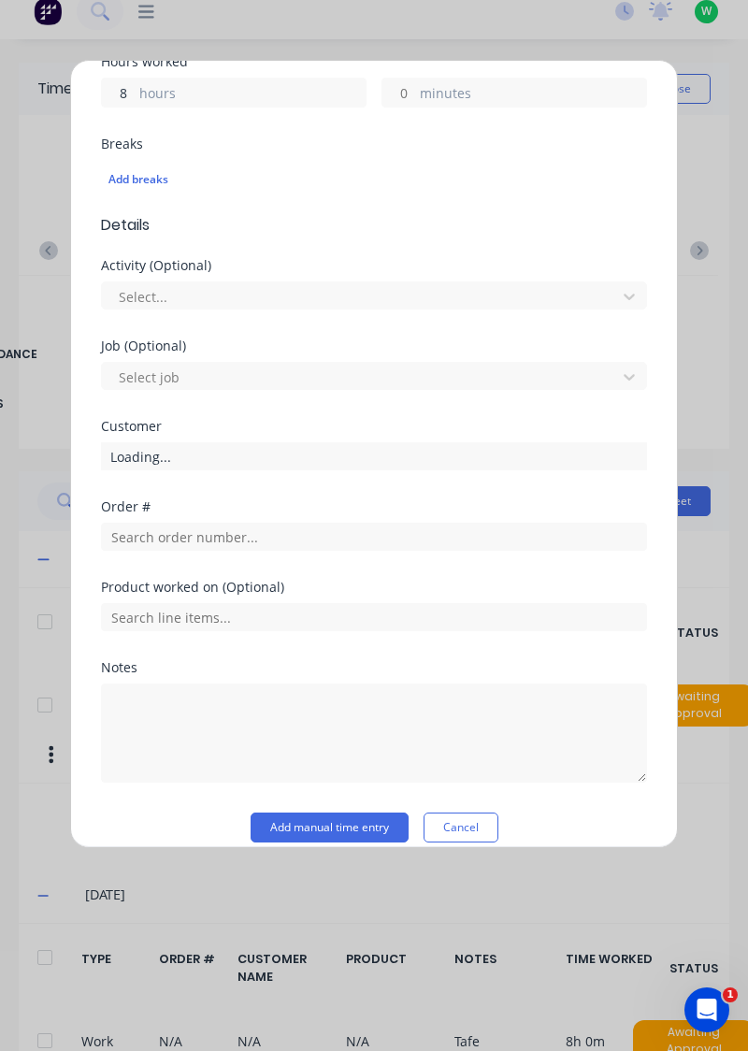
scroll to position [462, 0]
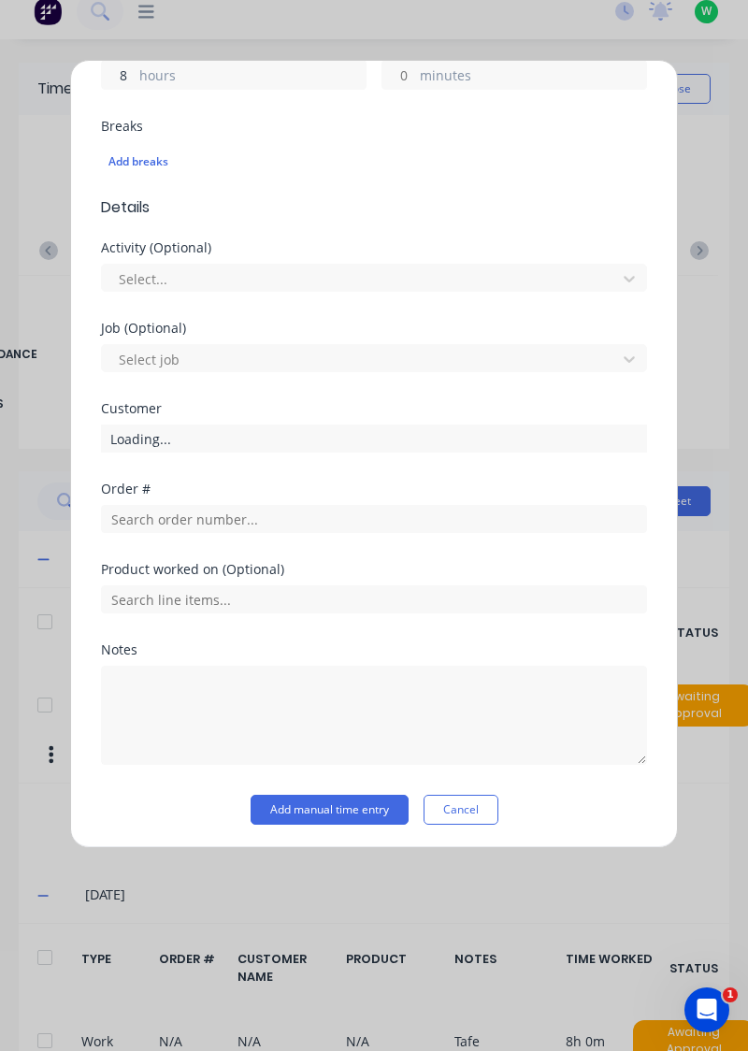
type input "8"
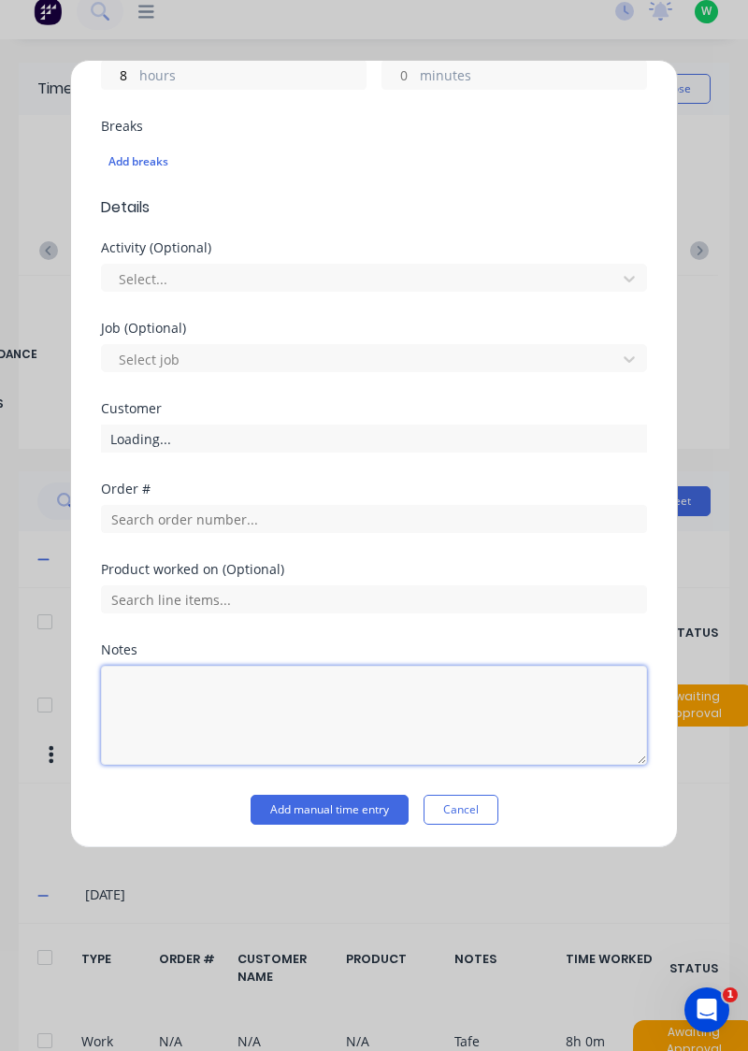
click at [252, 686] on textarea at bounding box center [374, 715] width 546 height 99
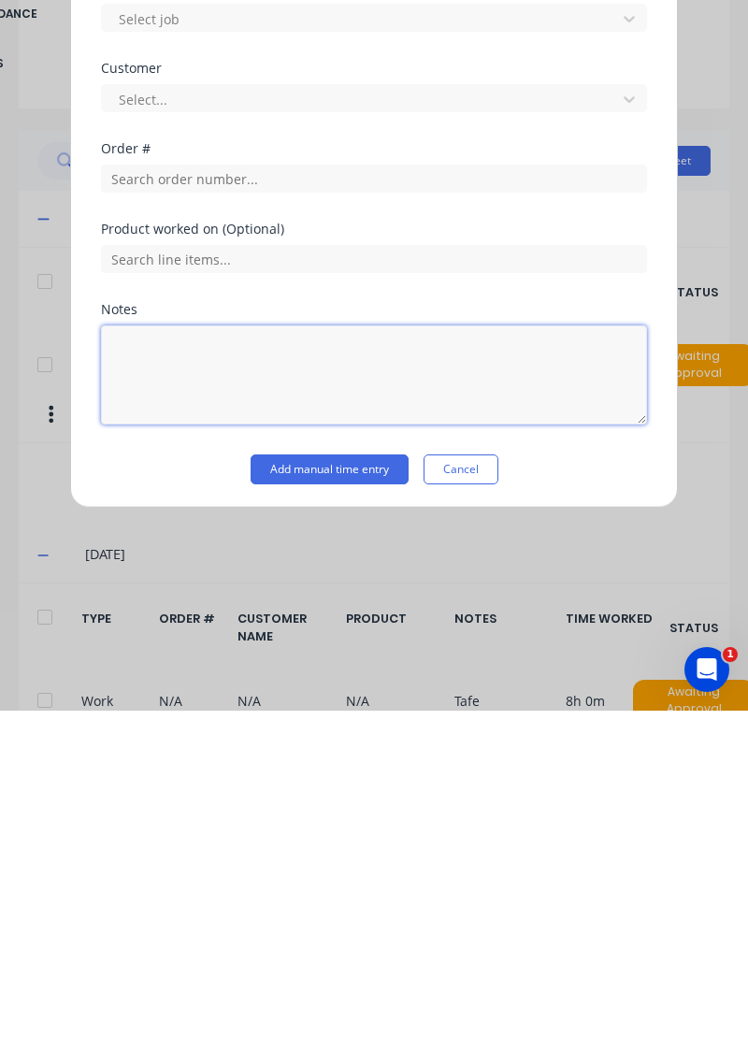
scroll to position [34, 0]
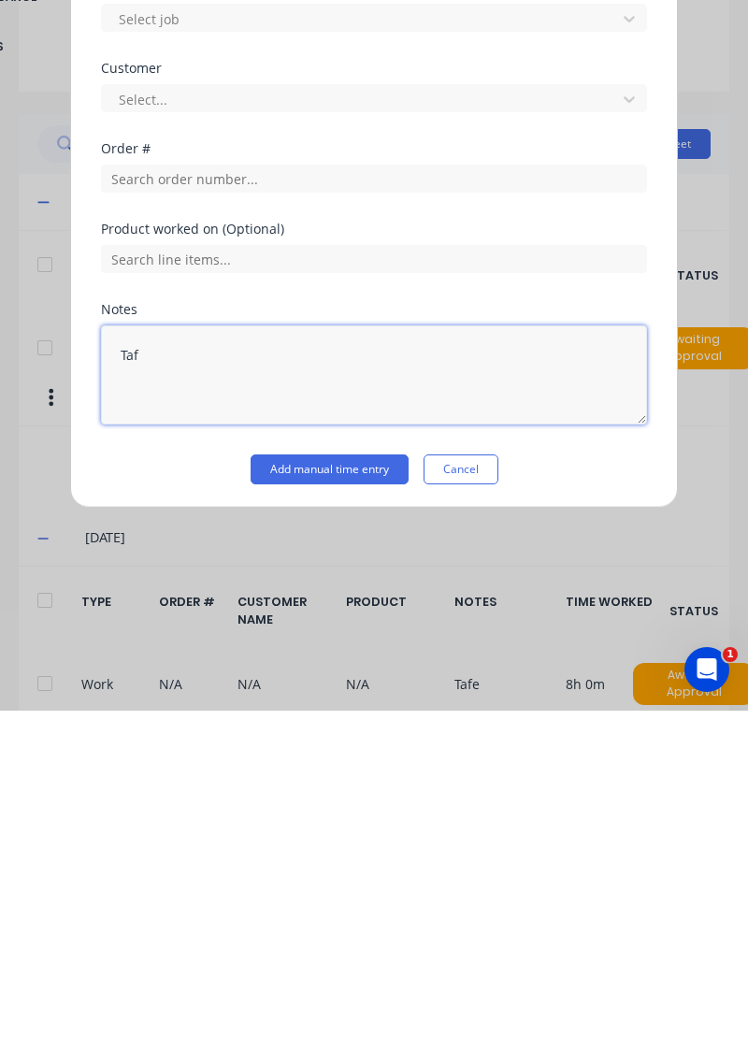
type textarea "Tafe"
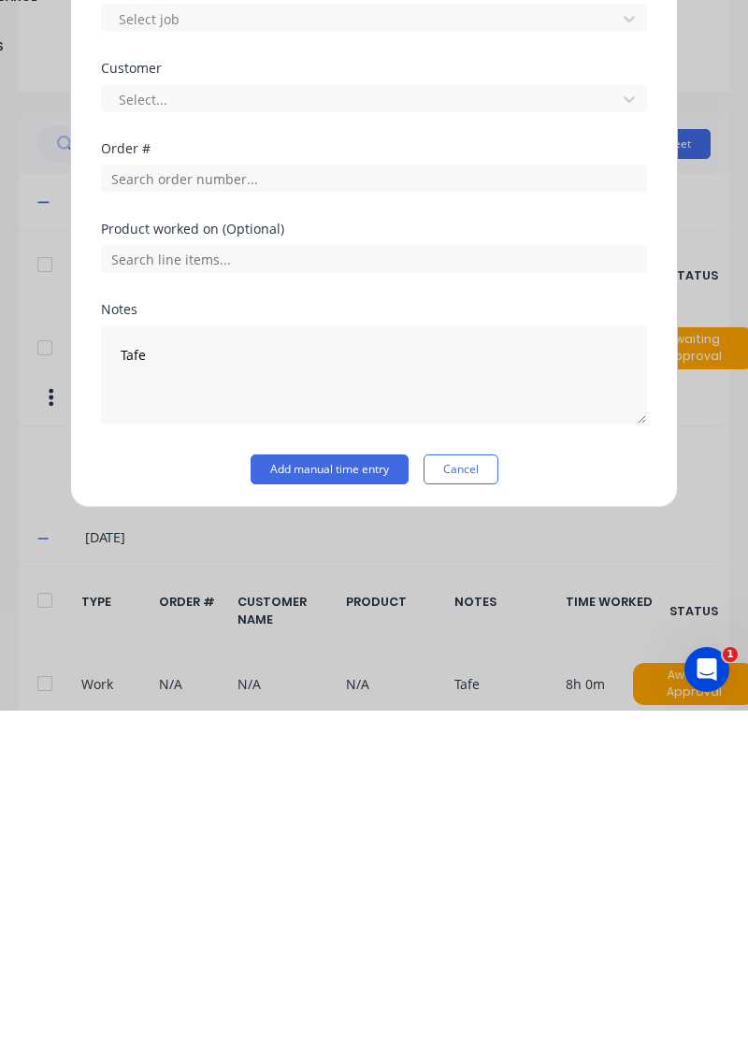
click at [349, 802] on button "Add manual time entry" at bounding box center [330, 810] width 158 height 30
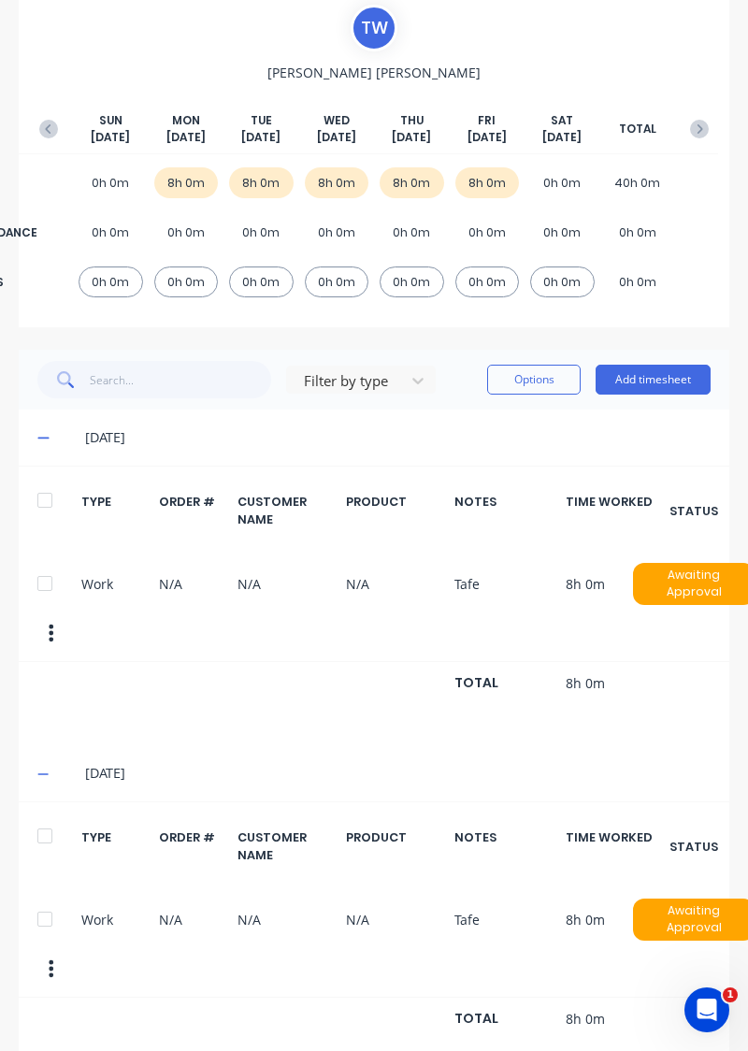
scroll to position [140, 0]
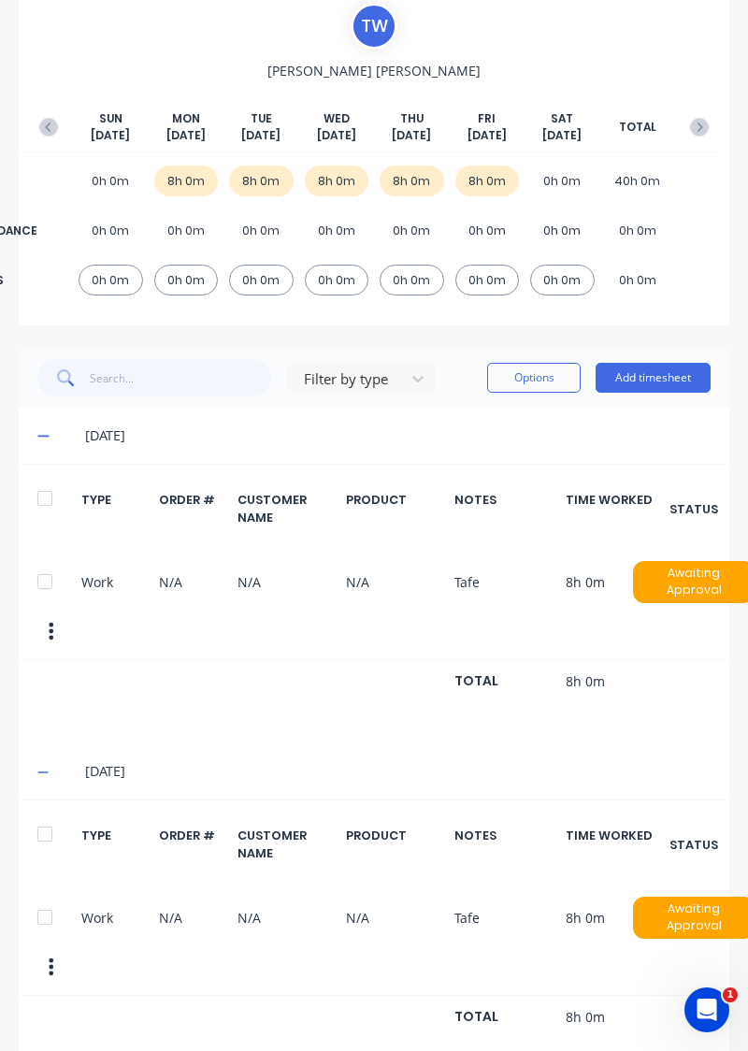
click at [696, 119] on icon "button" at bounding box center [699, 127] width 19 height 19
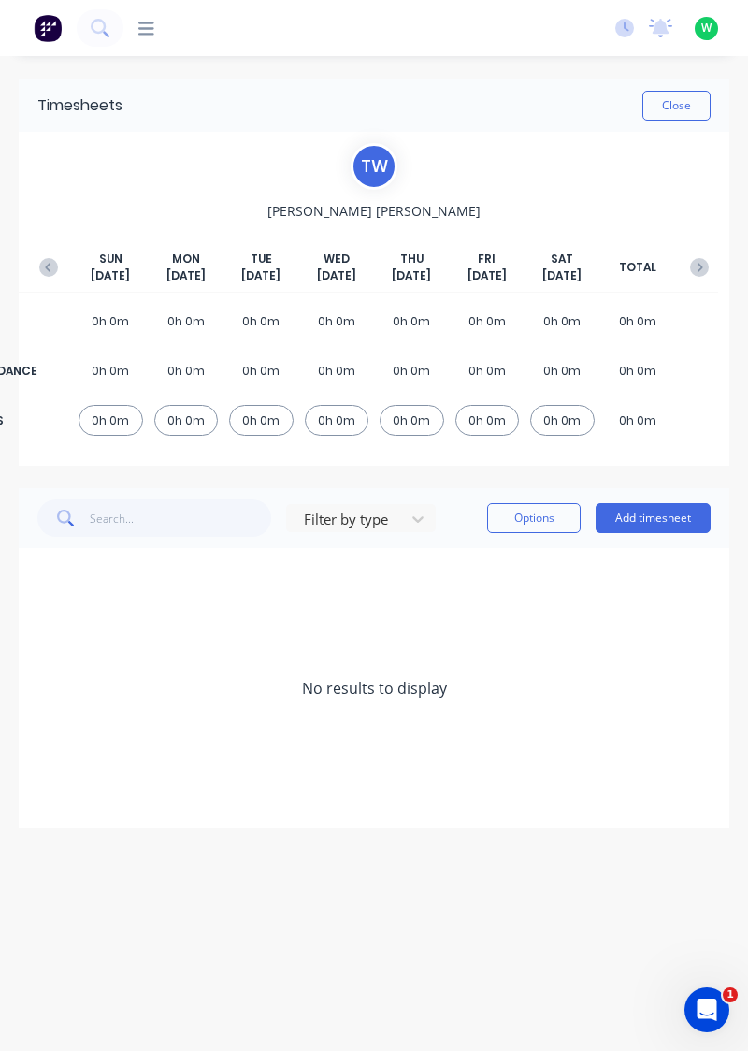
scroll to position [0, 0]
click at [643, 512] on button "Add timesheet" at bounding box center [653, 518] width 115 height 30
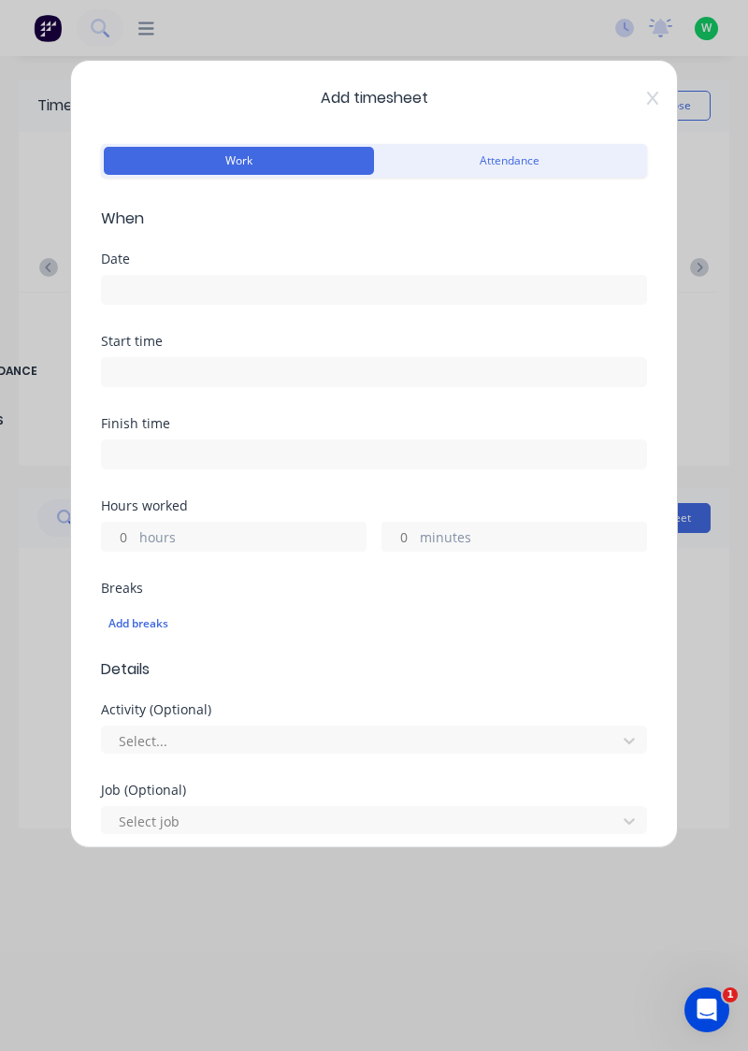
click at [398, 286] on input at bounding box center [374, 290] width 544 height 28
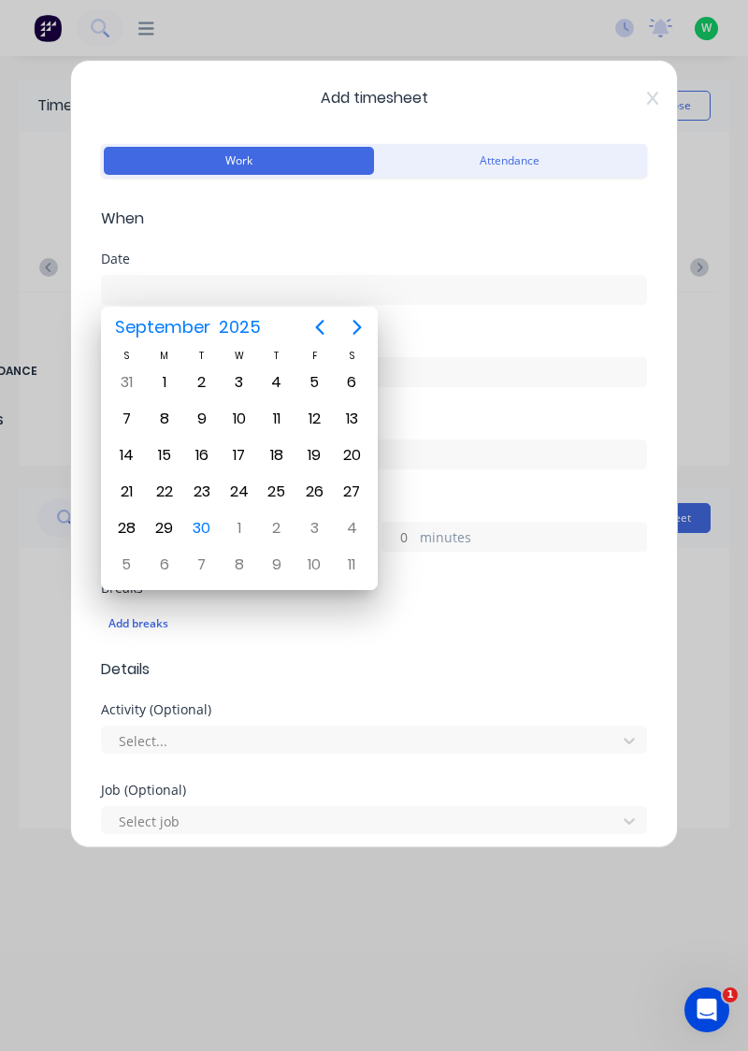
click at [162, 532] on div "29" at bounding box center [165, 528] width 28 height 28
type input "[DATE]"
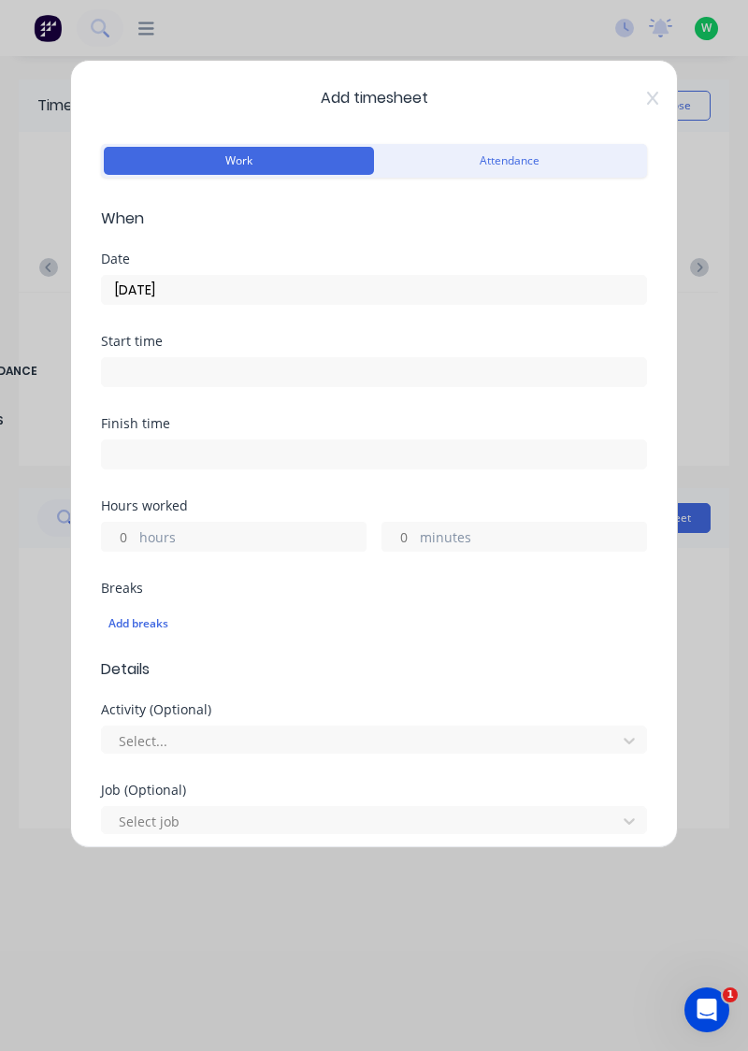
click at [264, 527] on label "hours" at bounding box center [252, 538] width 226 height 23
click at [135, 526] on input "hours" at bounding box center [118, 537] width 33 height 28
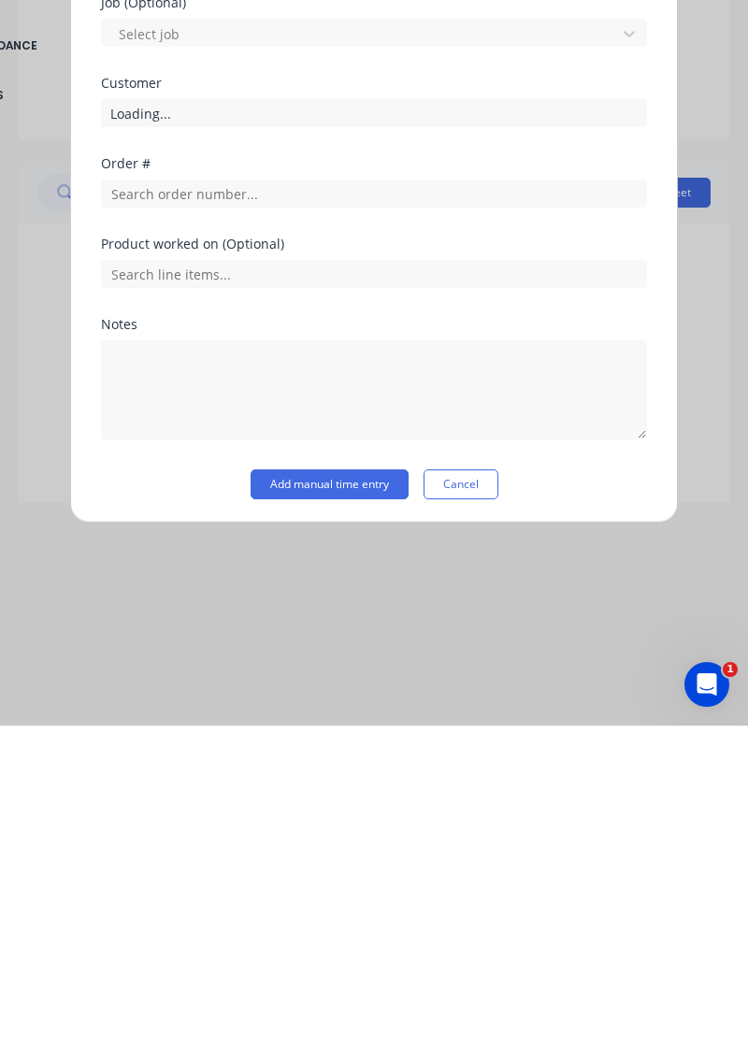
scroll to position [403, 0]
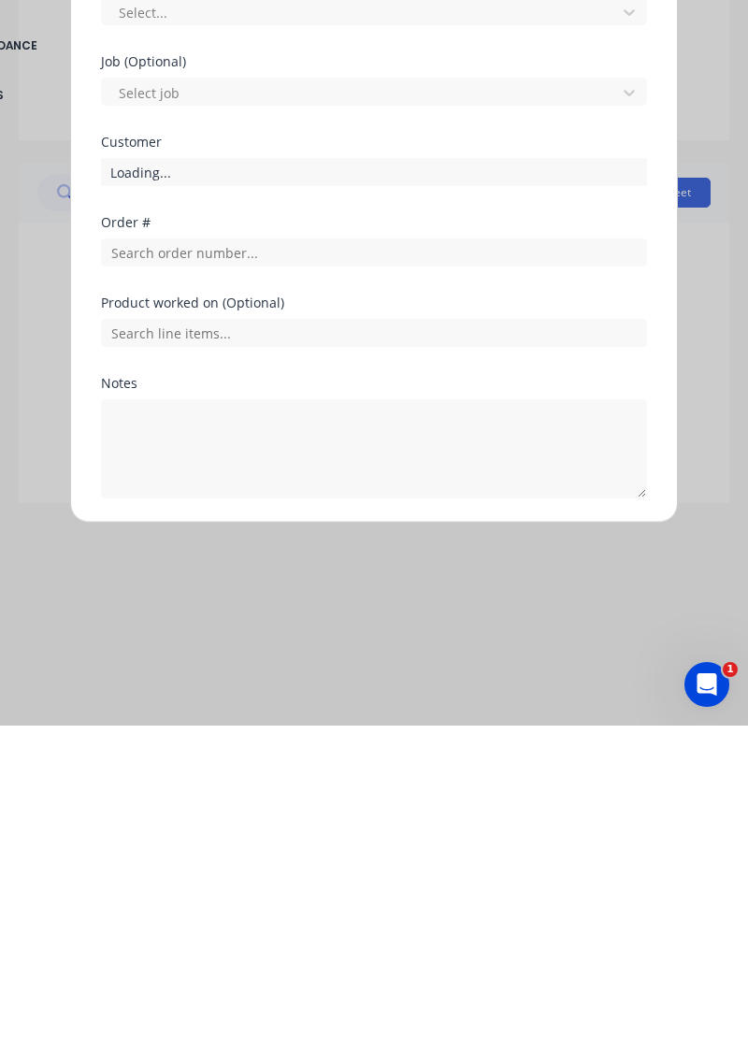
type input "8"
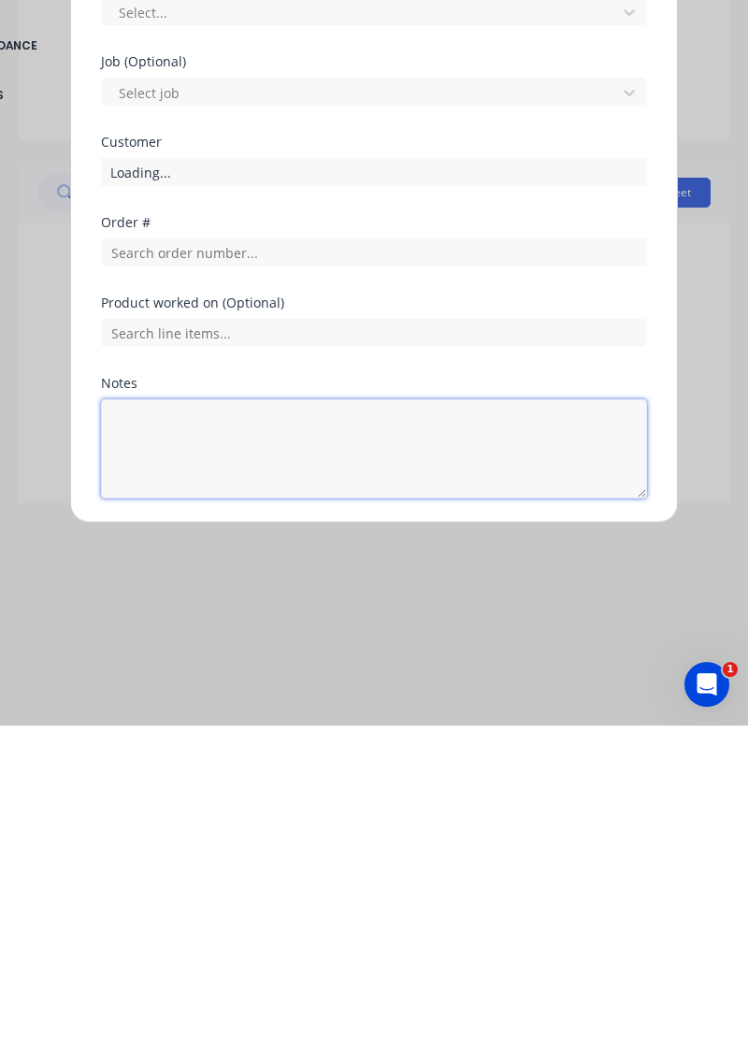
click at [268, 757] on textarea at bounding box center [374, 774] width 546 height 99
type textarea "Annual leave"
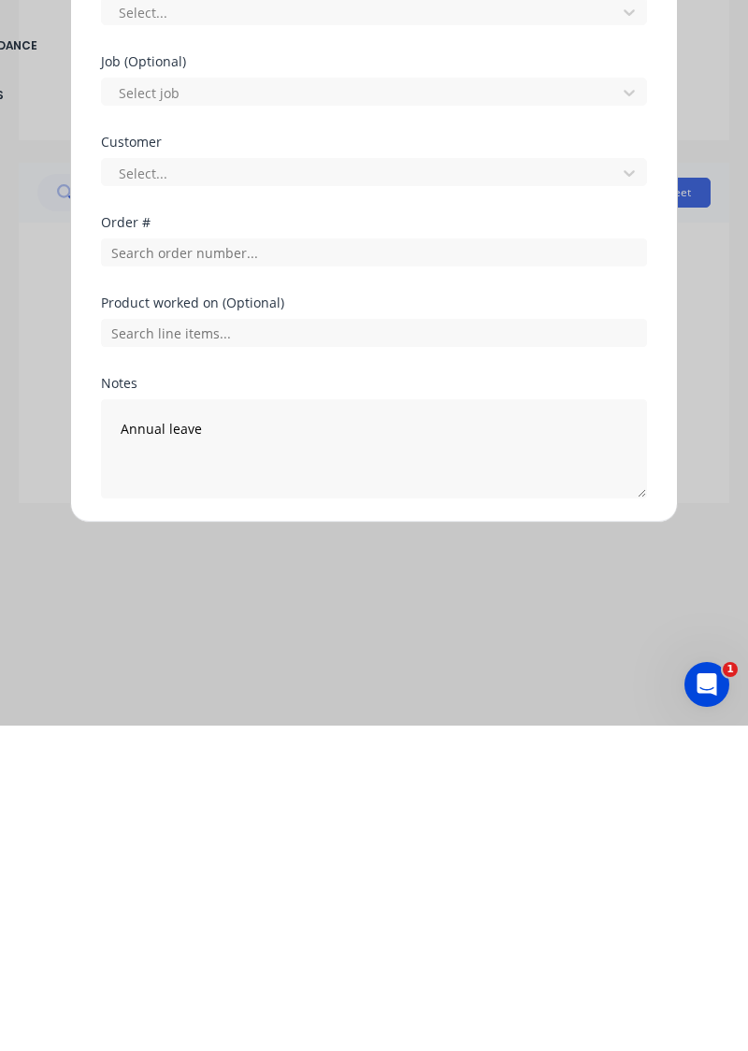
click at [350, 864] on button "Add manual time entry" at bounding box center [330, 869] width 158 height 30
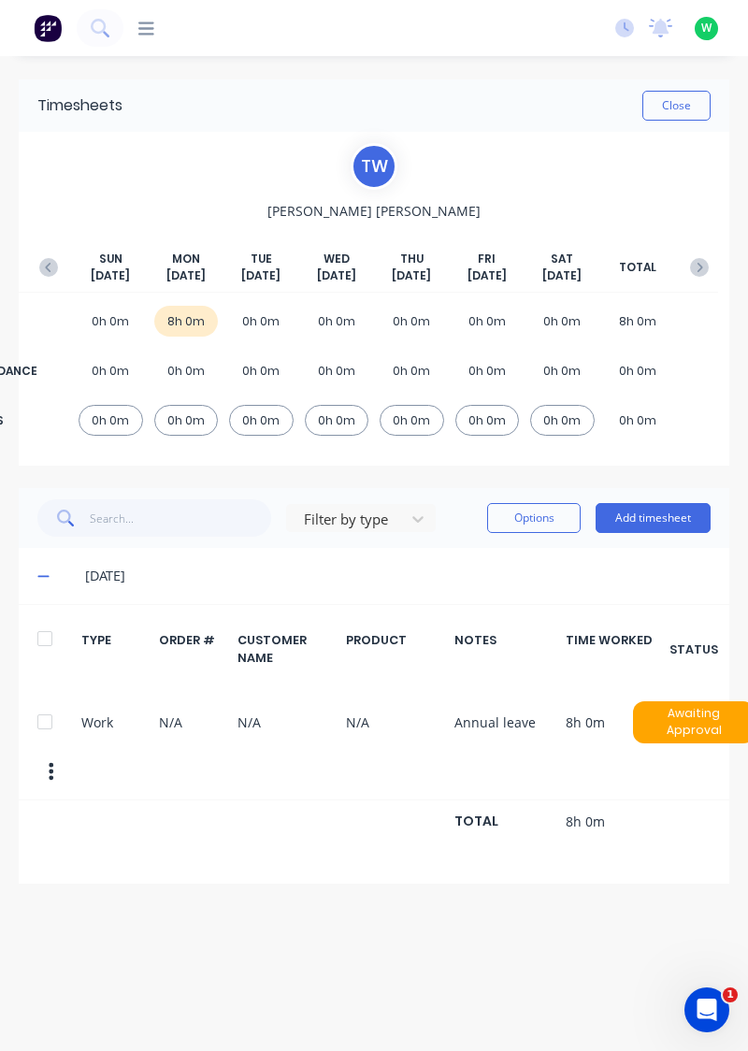
click at [646, 518] on button "Add timesheet" at bounding box center [653, 518] width 115 height 30
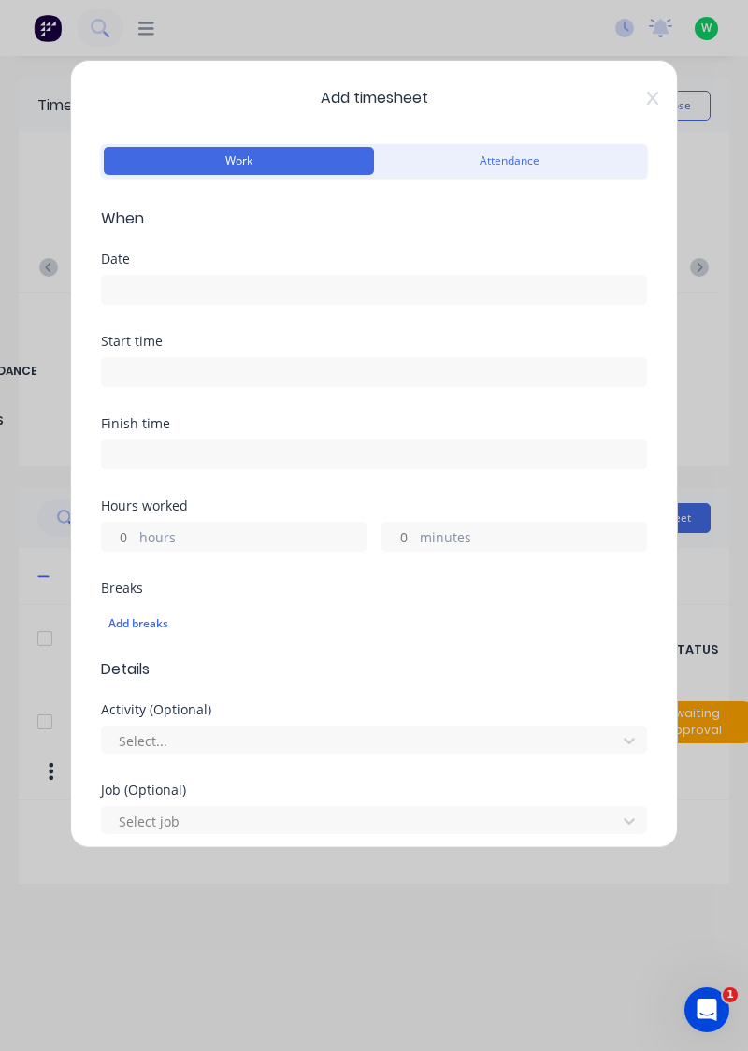
click at [284, 279] on input at bounding box center [374, 290] width 544 height 28
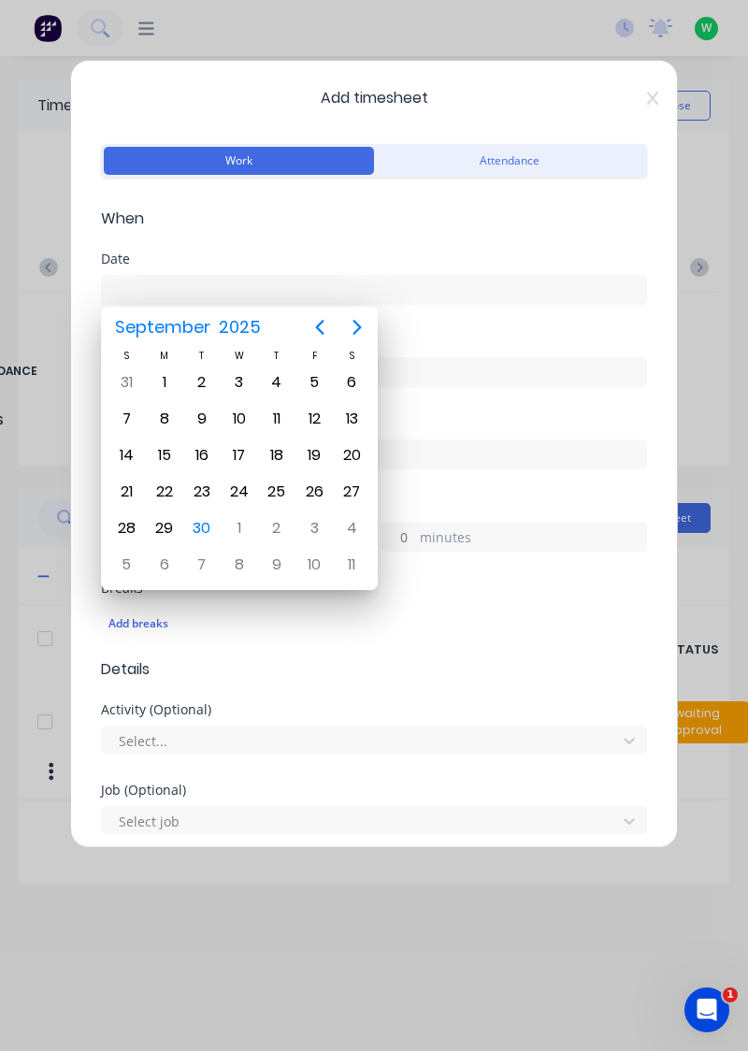
click at [206, 514] on div "30" at bounding box center [202, 528] width 28 height 28
type input "[DATE]"
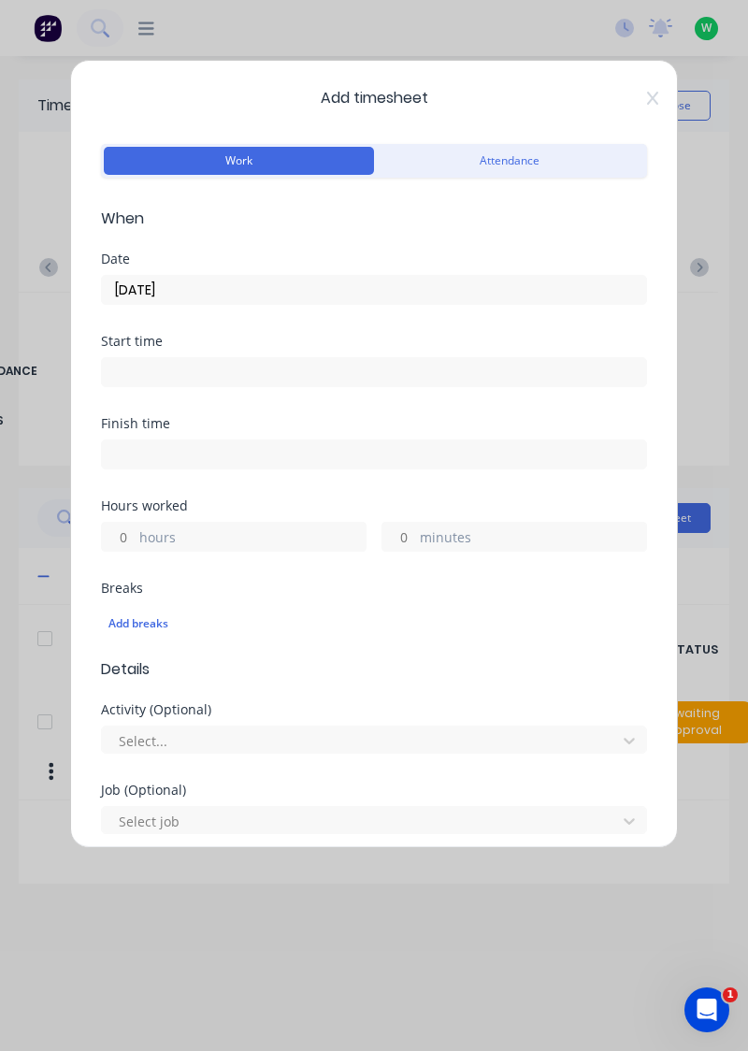
click at [256, 529] on label "hours" at bounding box center [252, 538] width 226 height 23
click at [135, 529] on input "hours" at bounding box center [118, 537] width 33 height 28
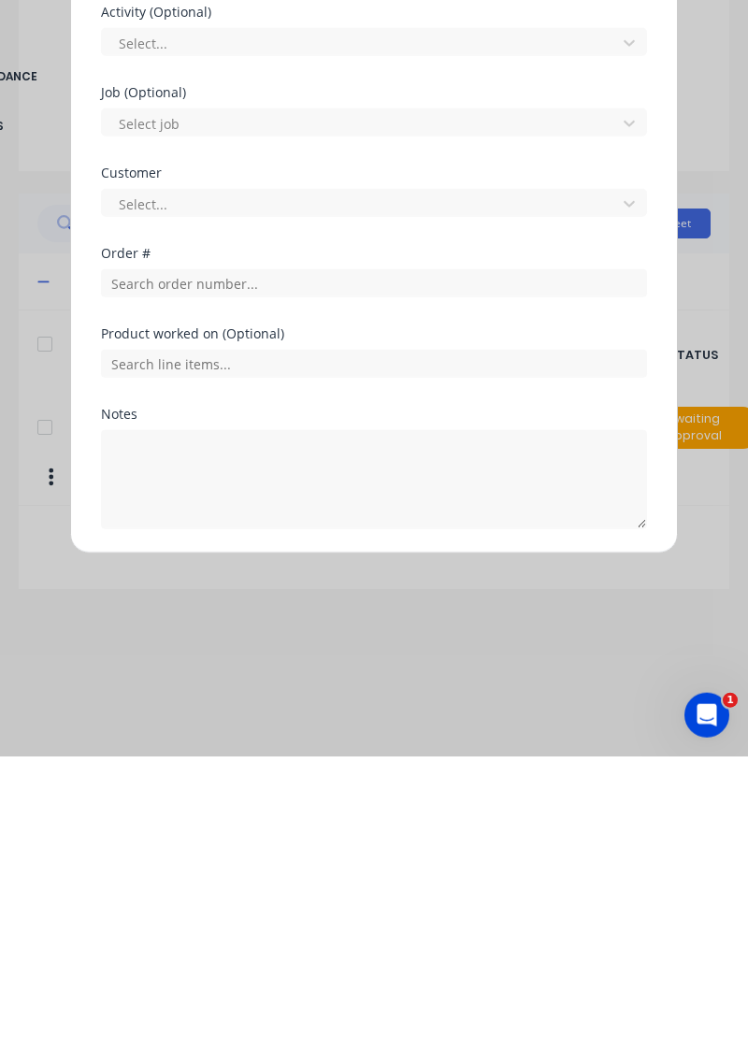
type input "8"
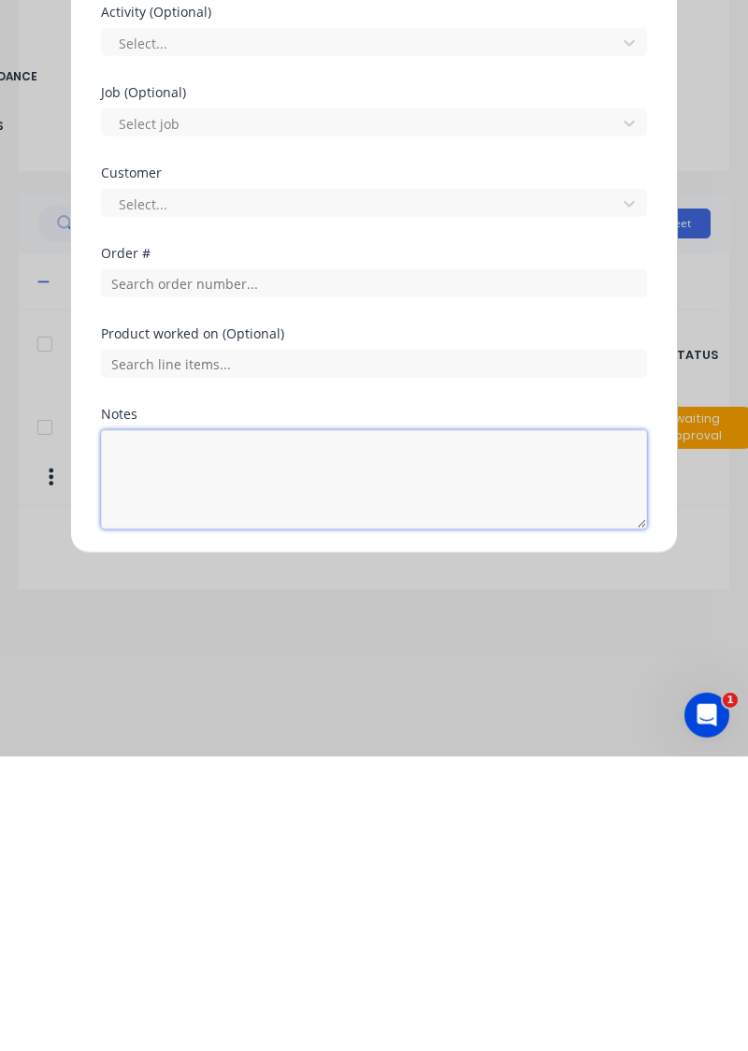
click at [271, 756] on textarea at bounding box center [374, 774] width 546 height 99
type textarea "Personal leave??"
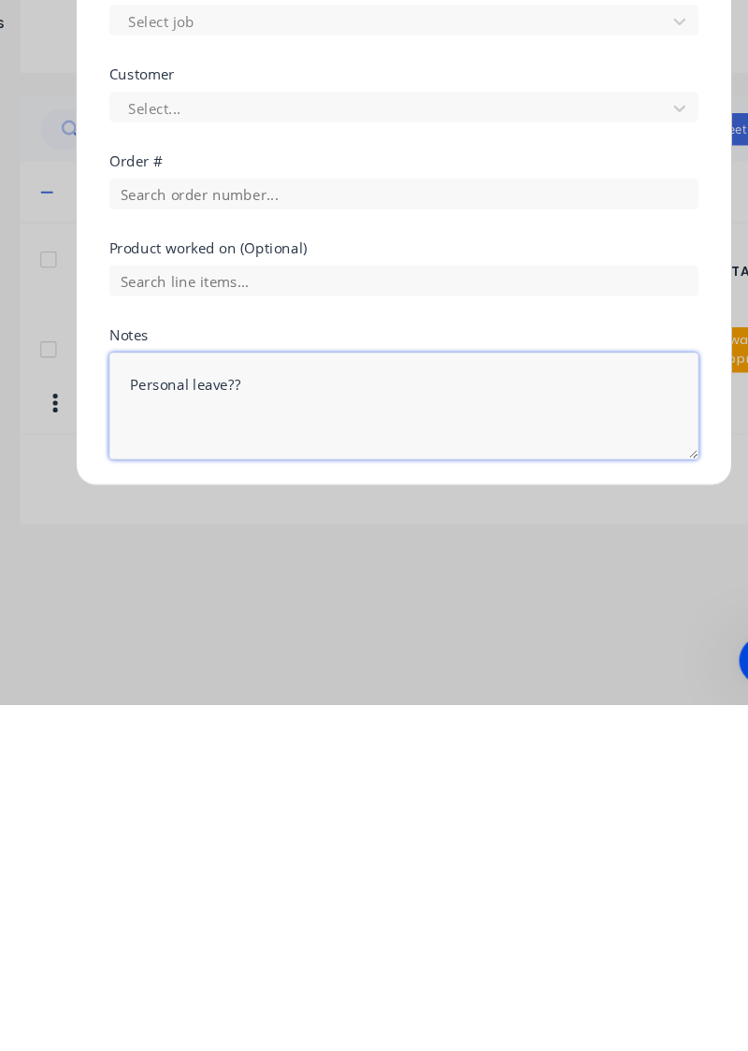
scroll to position [0, 0]
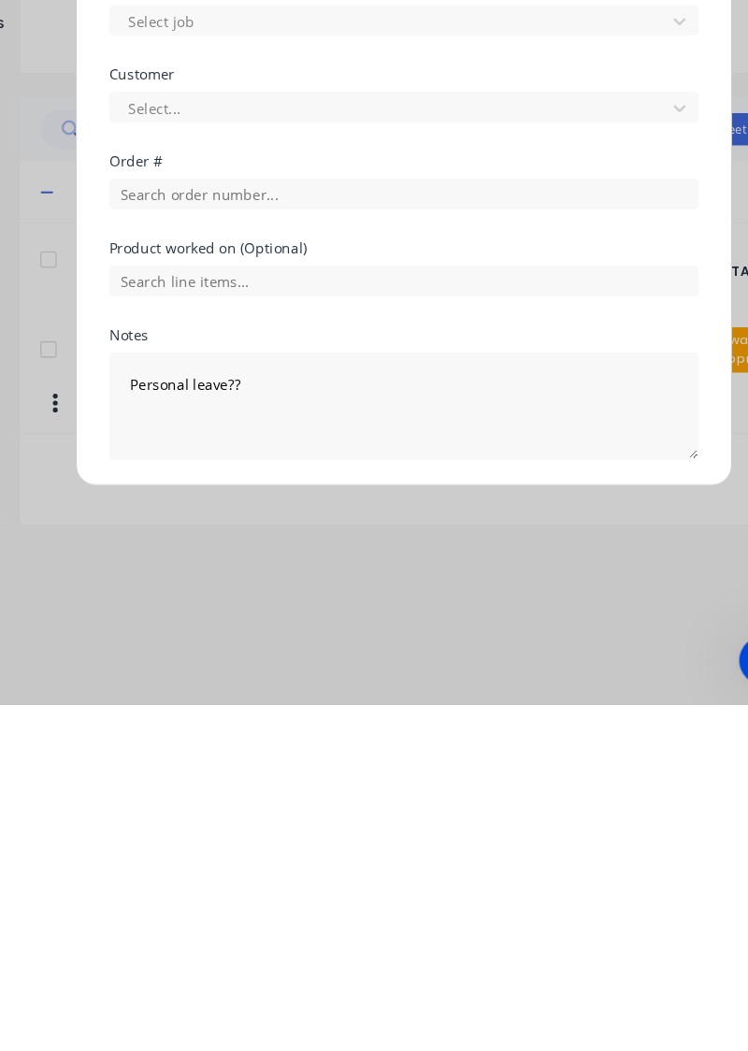
click at [369, 860] on button "Add manual time entry" at bounding box center [330, 869] width 158 height 30
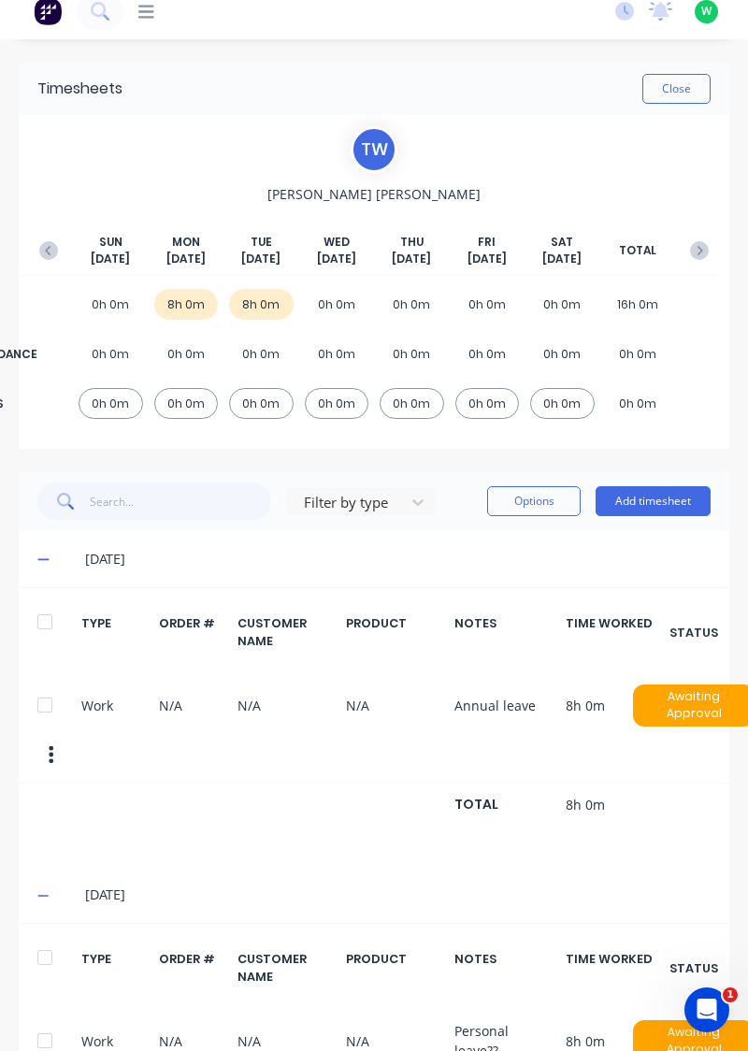
scroll to position [26, 0]
